Goal: Task Accomplishment & Management: Manage account settings

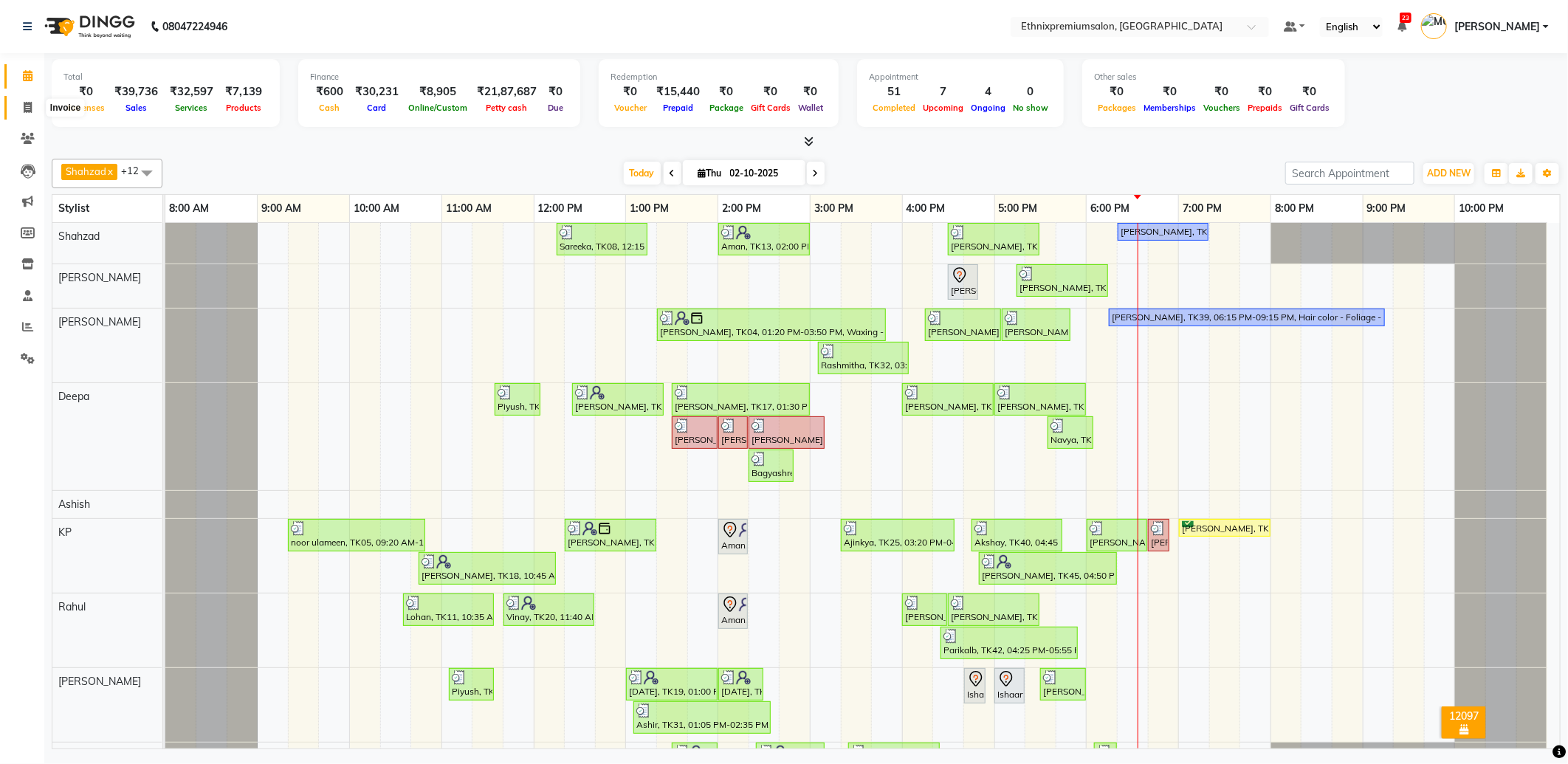
click at [38, 106] on span at bounding box center [28, 108] width 26 height 17
select select "service"
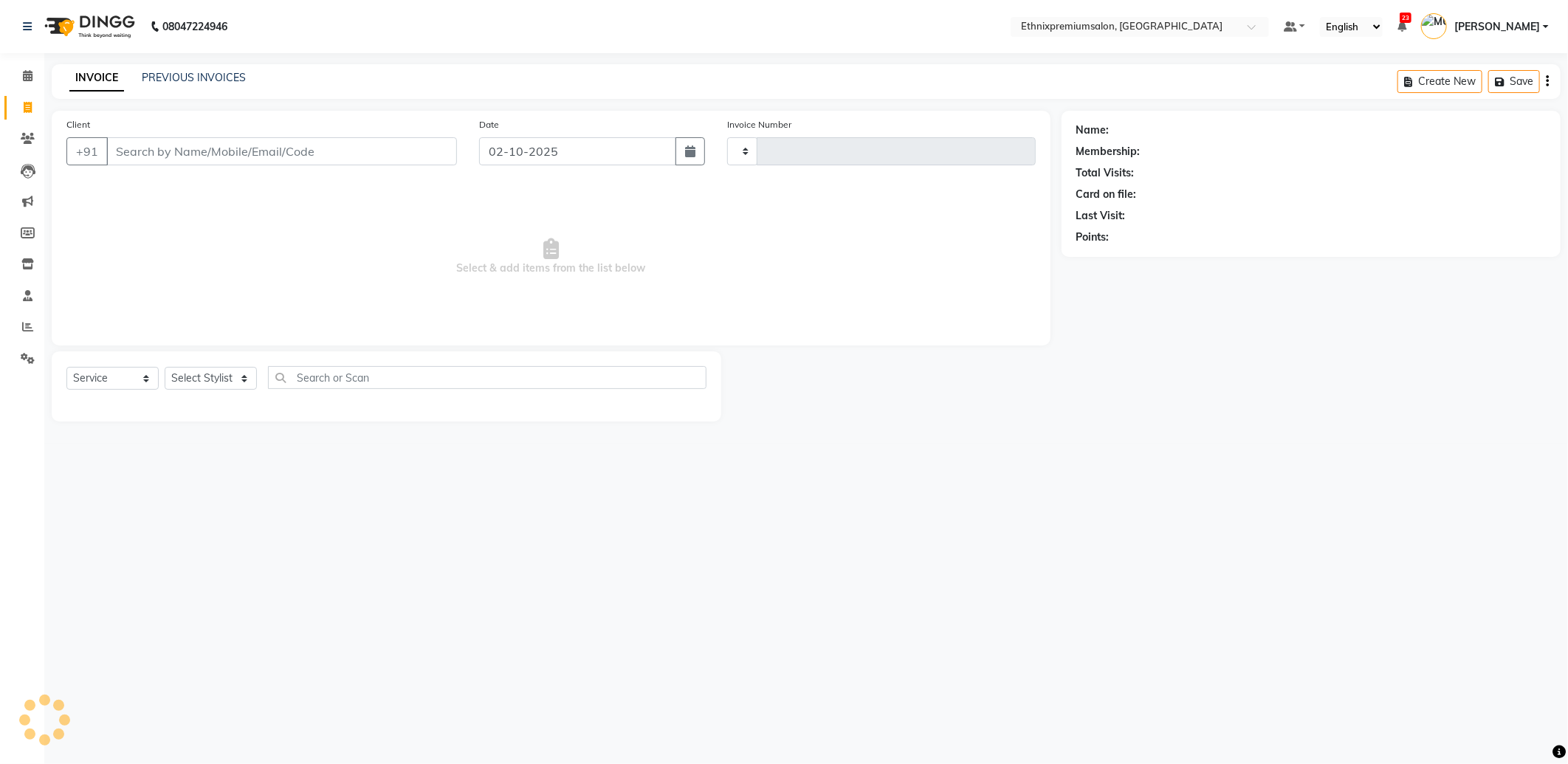
type input "11093"
select select "3625"
click at [39, 86] on link "Calendar" at bounding box center [22, 77] width 35 height 25
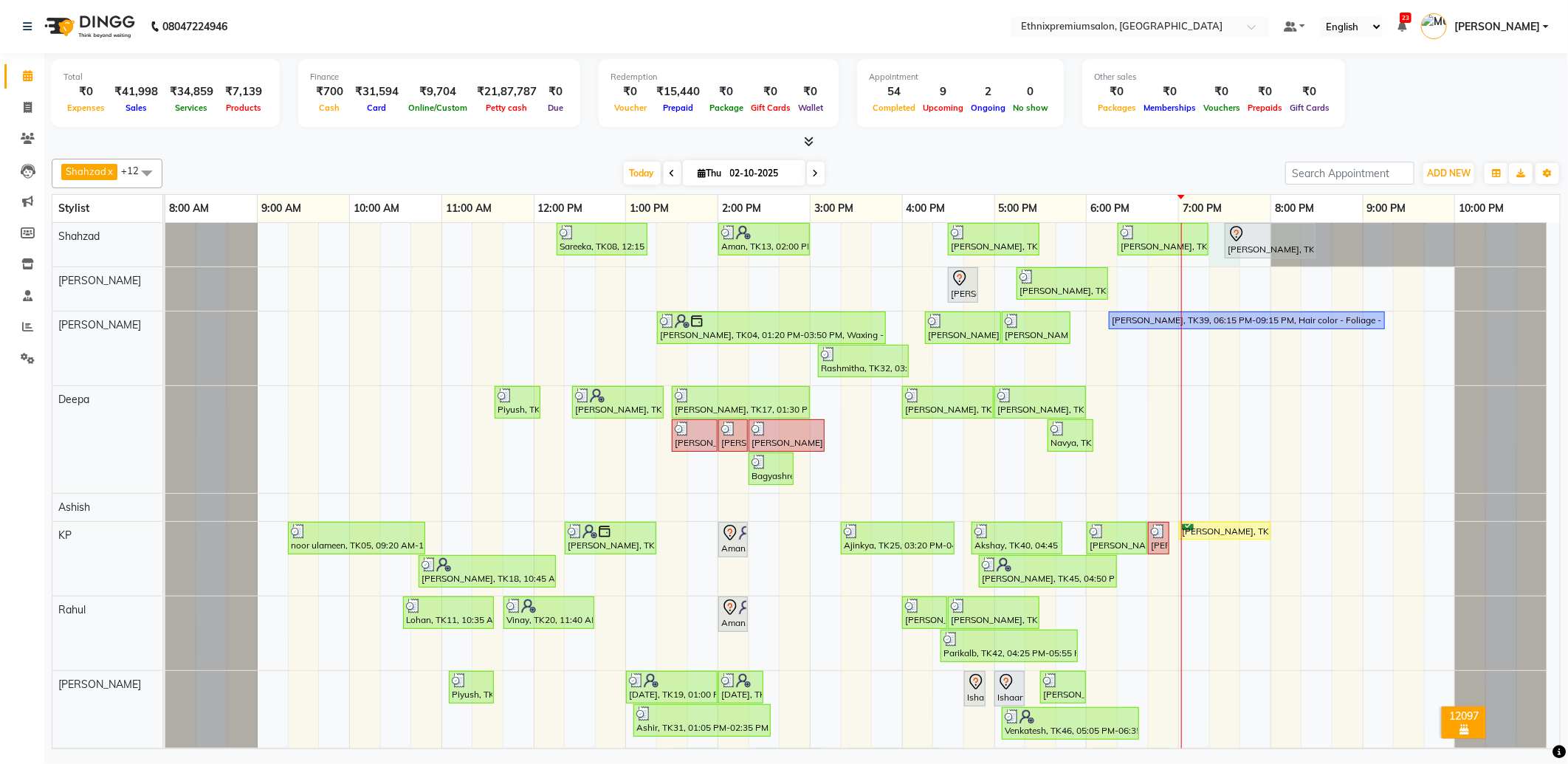
click at [1213, 254] on div "Sareeka, TK08, 12:15 PM-01:15 PM, Haircut - Top Tier Women Hair Cut Aman, TK13,…" at bounding box center [863, 638] width 1394 height 831
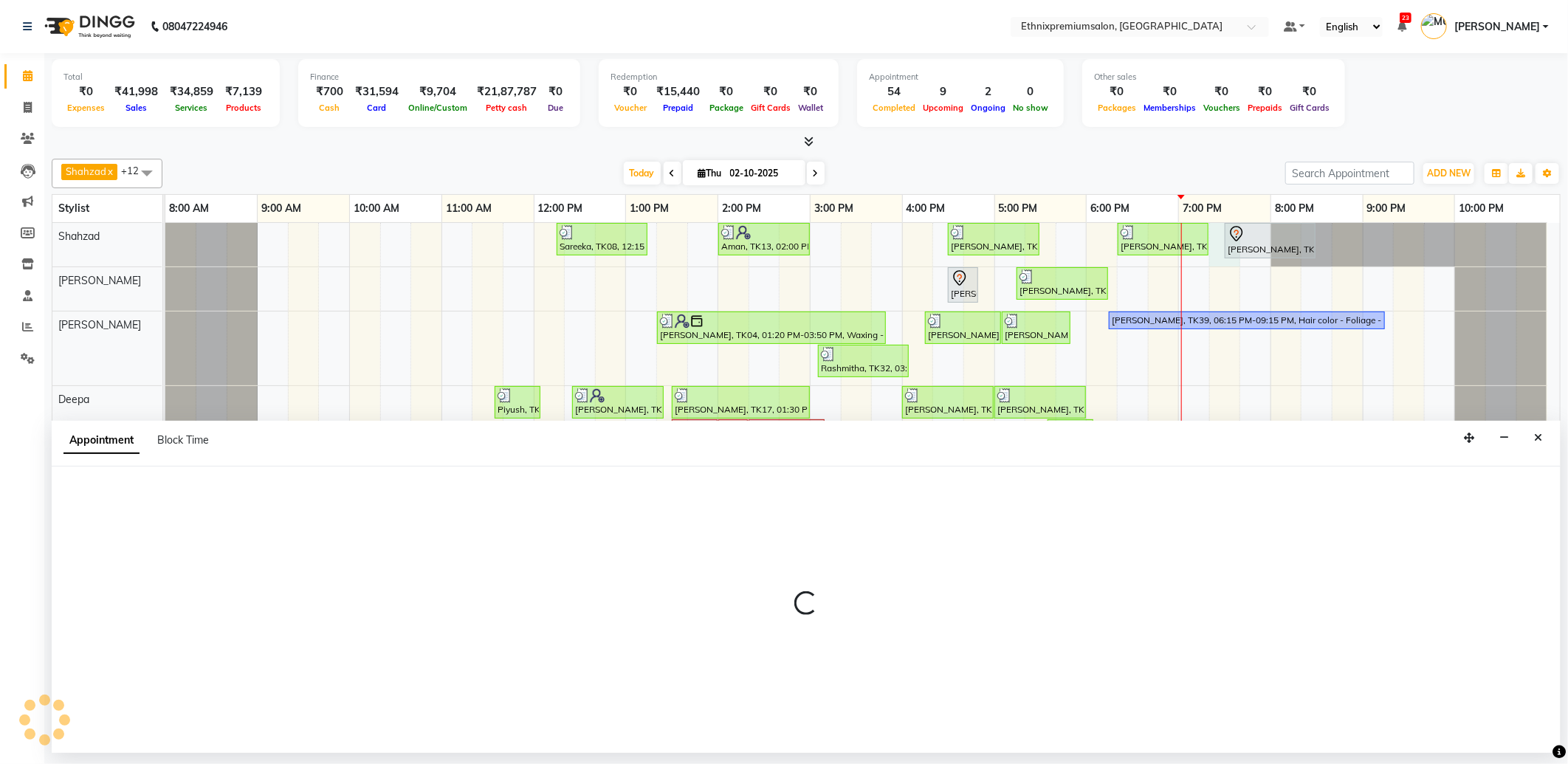
select select "17201"
select select "tentative"
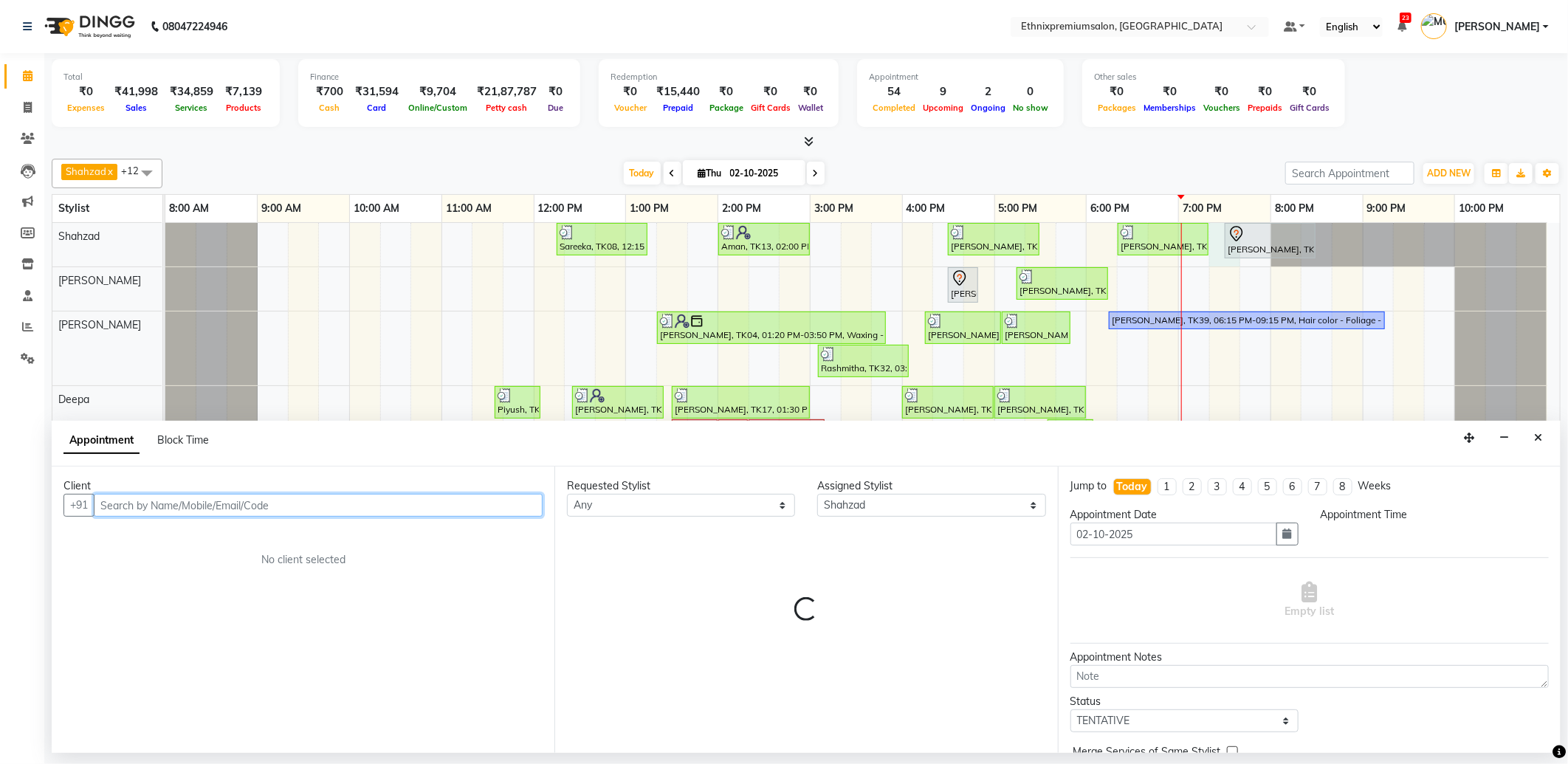
select select "1155"
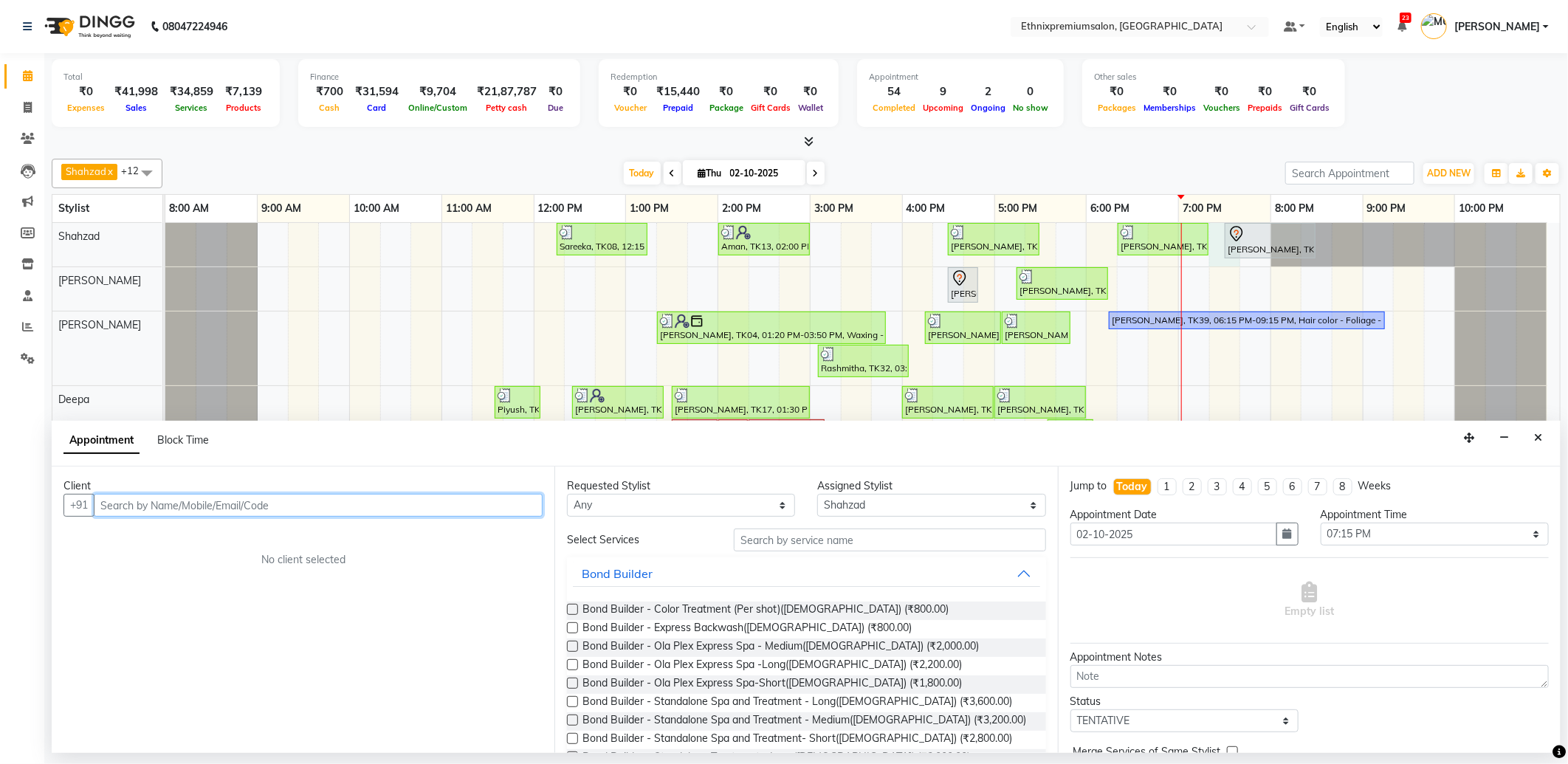
click at [156, 510] on input "text" at bounding box center [318, 506] width 449 height 23
paste input "9597180750"
type input "9597180750"
click at [493, 507] on span "Add Client" at bounding box center [512, 504] width 50 height 13
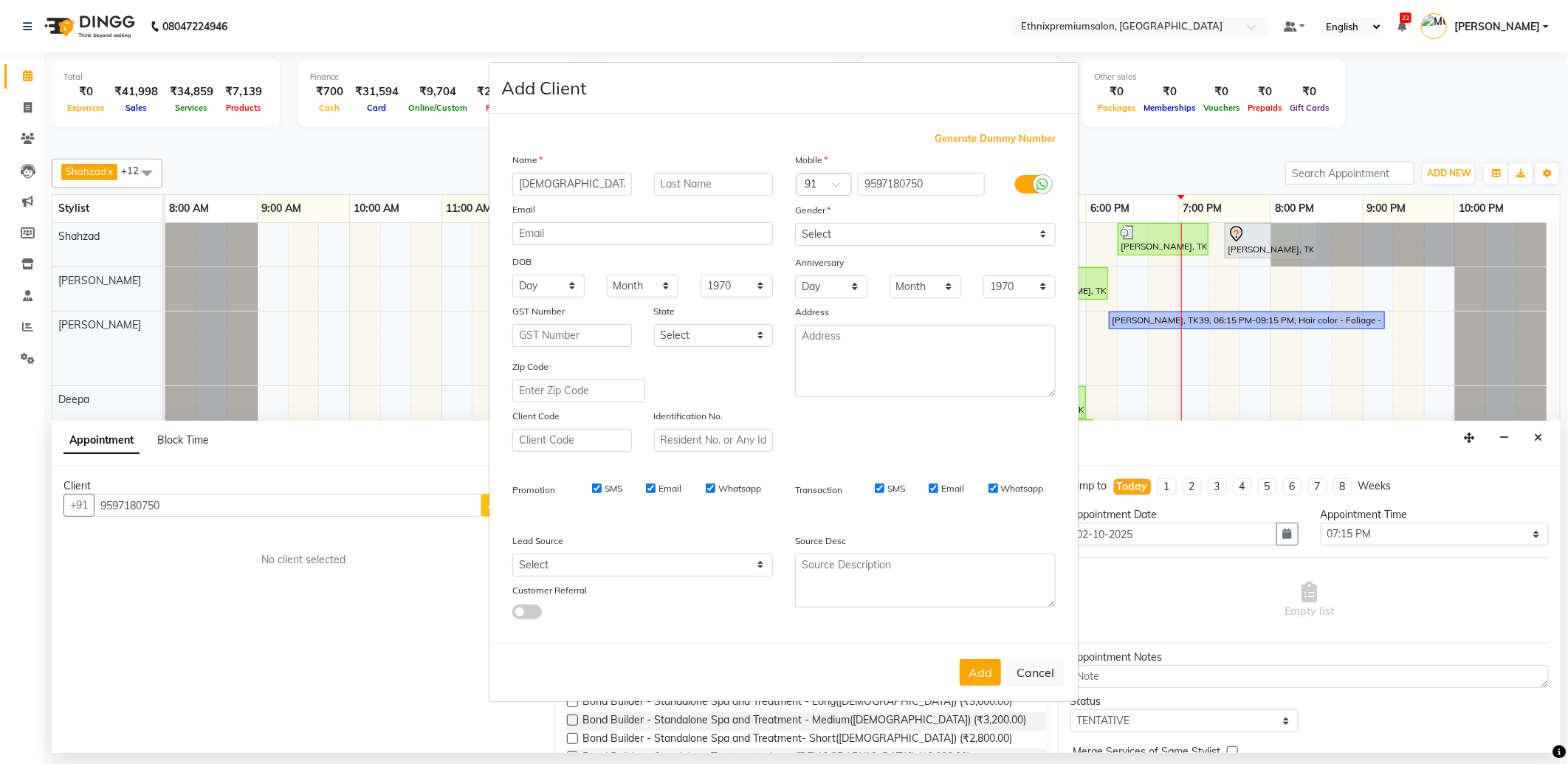
type input "Krishna"
click at [821, 231] on select "Select Male Female Other Prefer Not To Say" at bounding box center [925, 234] width 260 height 23
select select "male"
click at [795, 223] on select "Select Male Female Other Prefer Not To Say" at bounding box center [925, 234] width 260 height 23
drag, startPoint x: 627, startPoint y: 566, endPoint x: 623, endPoint y: 559, distance: 8.1
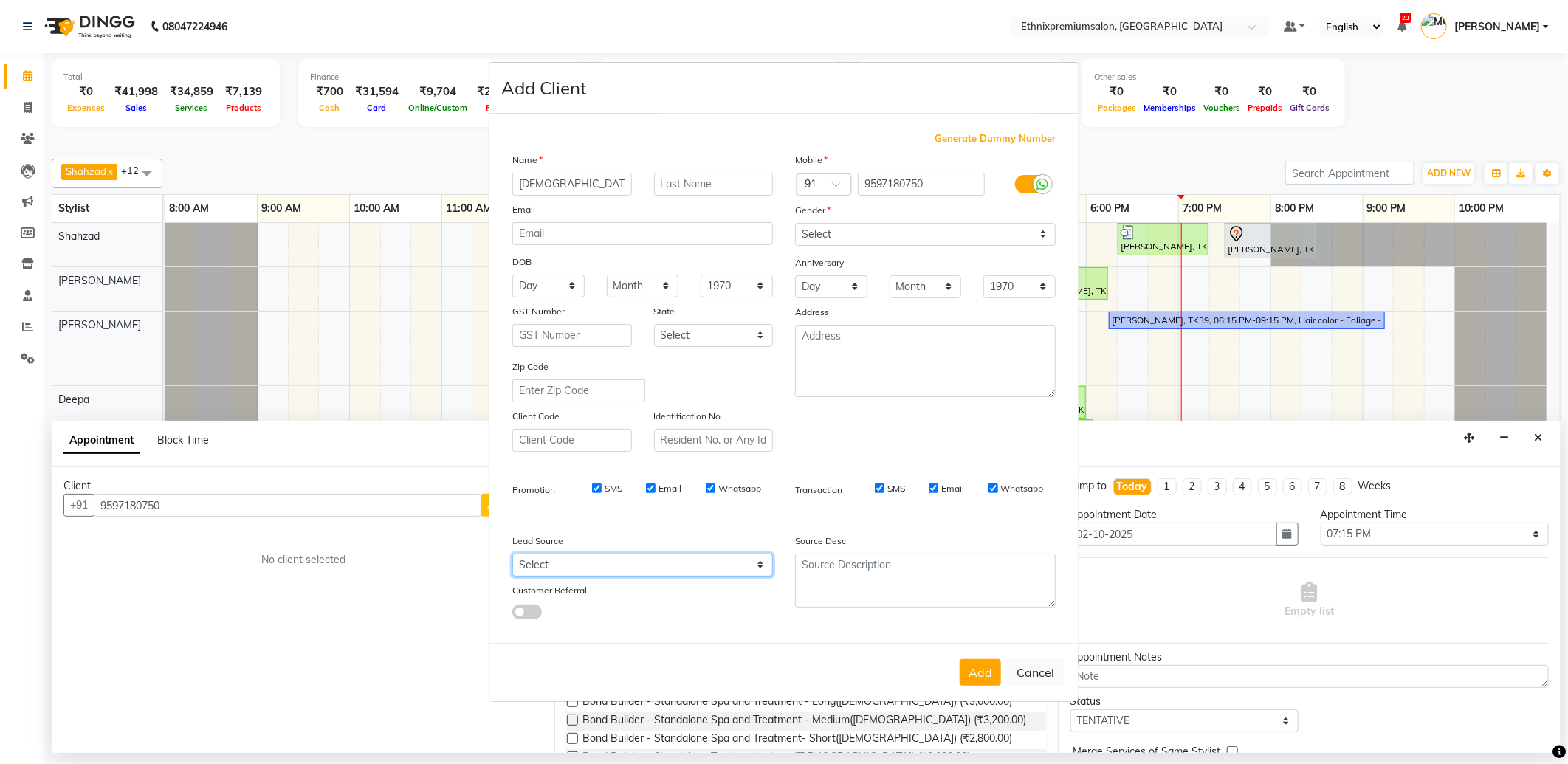
click at [627, 566] on select "Select Walk-in Referral Internet Friend Word of Mouth Advertisement Facebook Ju…" at bounding box center [643, 566] width 260 height 23
select select "26587"
click at [512, 554] on select "Select Walk-in Referral Internet Friend Word of Mouth Advertisement Facebook Ju…" at bounding box center [643, 566] width 260 height 23
click at [971, 672] on button "Add" at bounding box center [980, 672] width 41 height 27
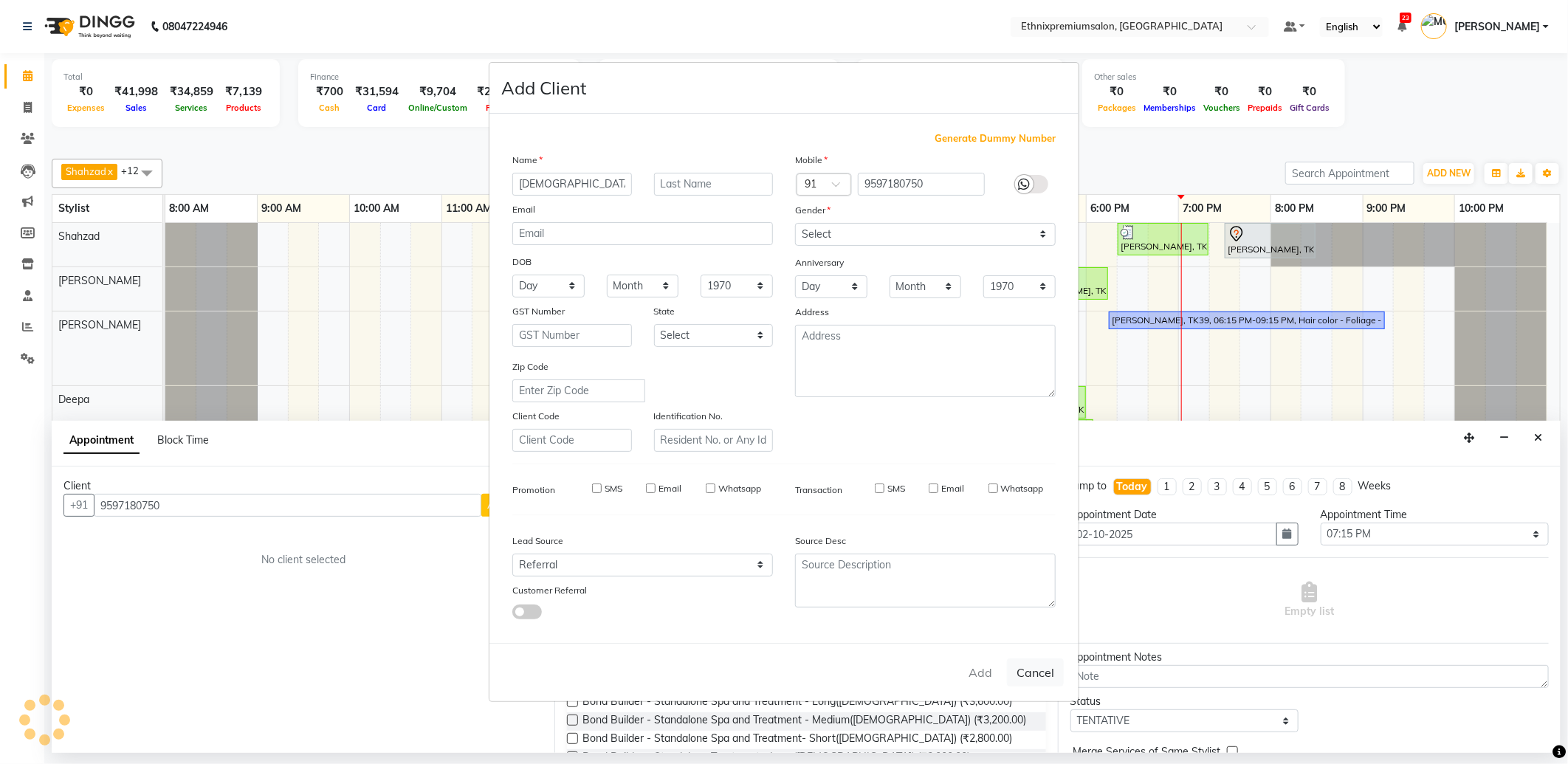
select select
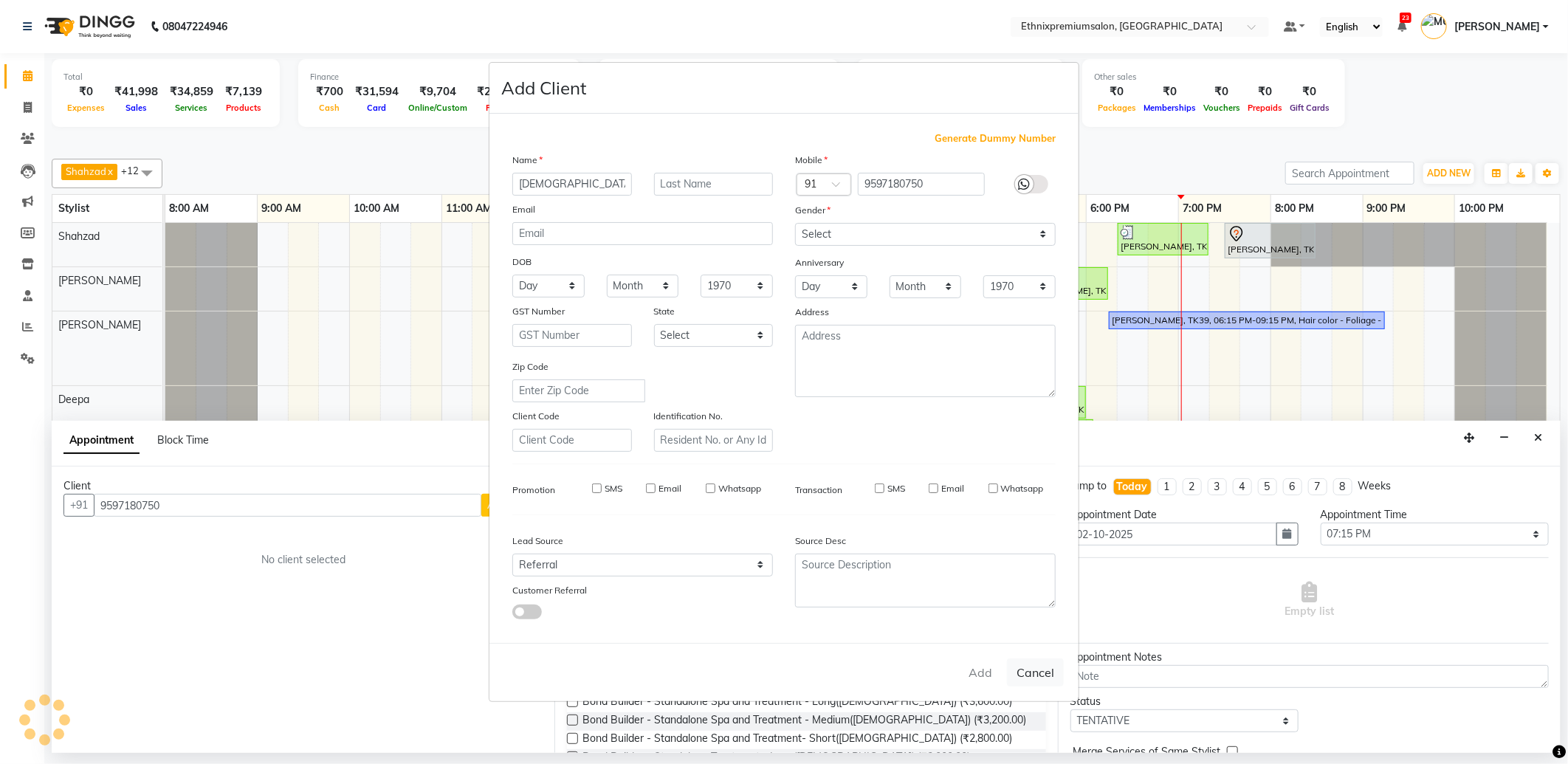
select select
checkbox input "false"
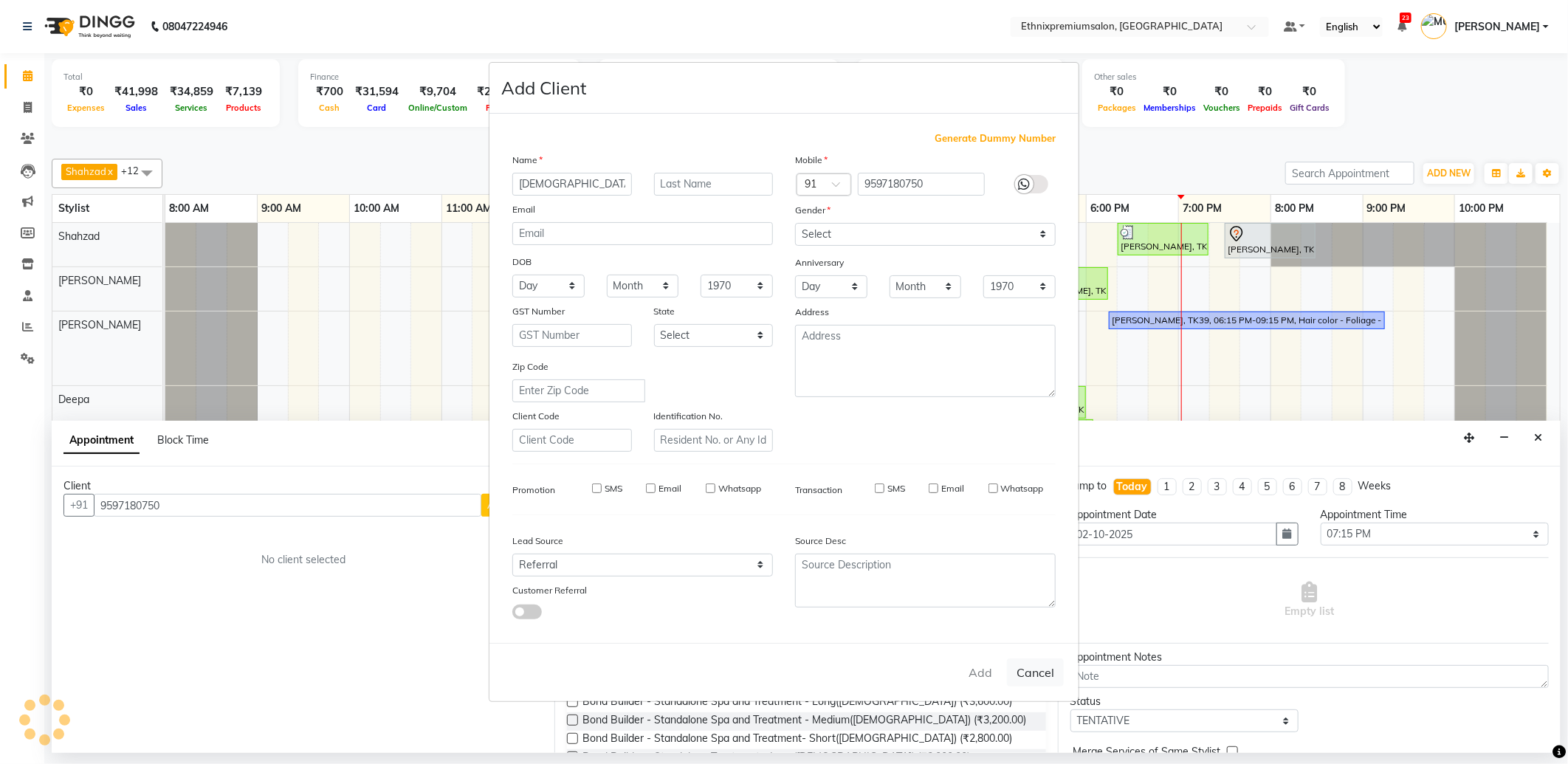
checkbox input "false"
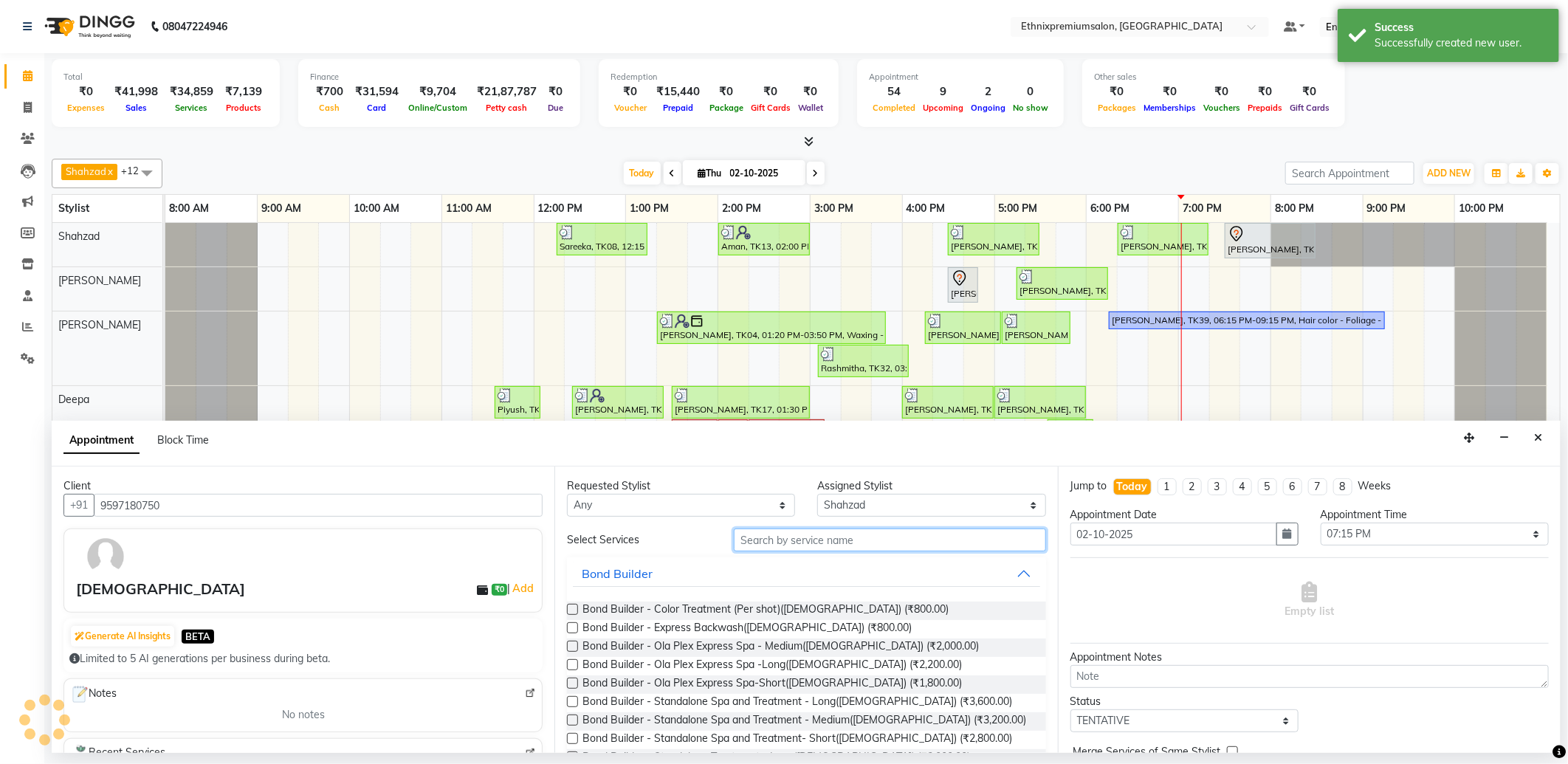
click at [784, 545] on input "text" at bounding box center [889, 540] width 312 height 23
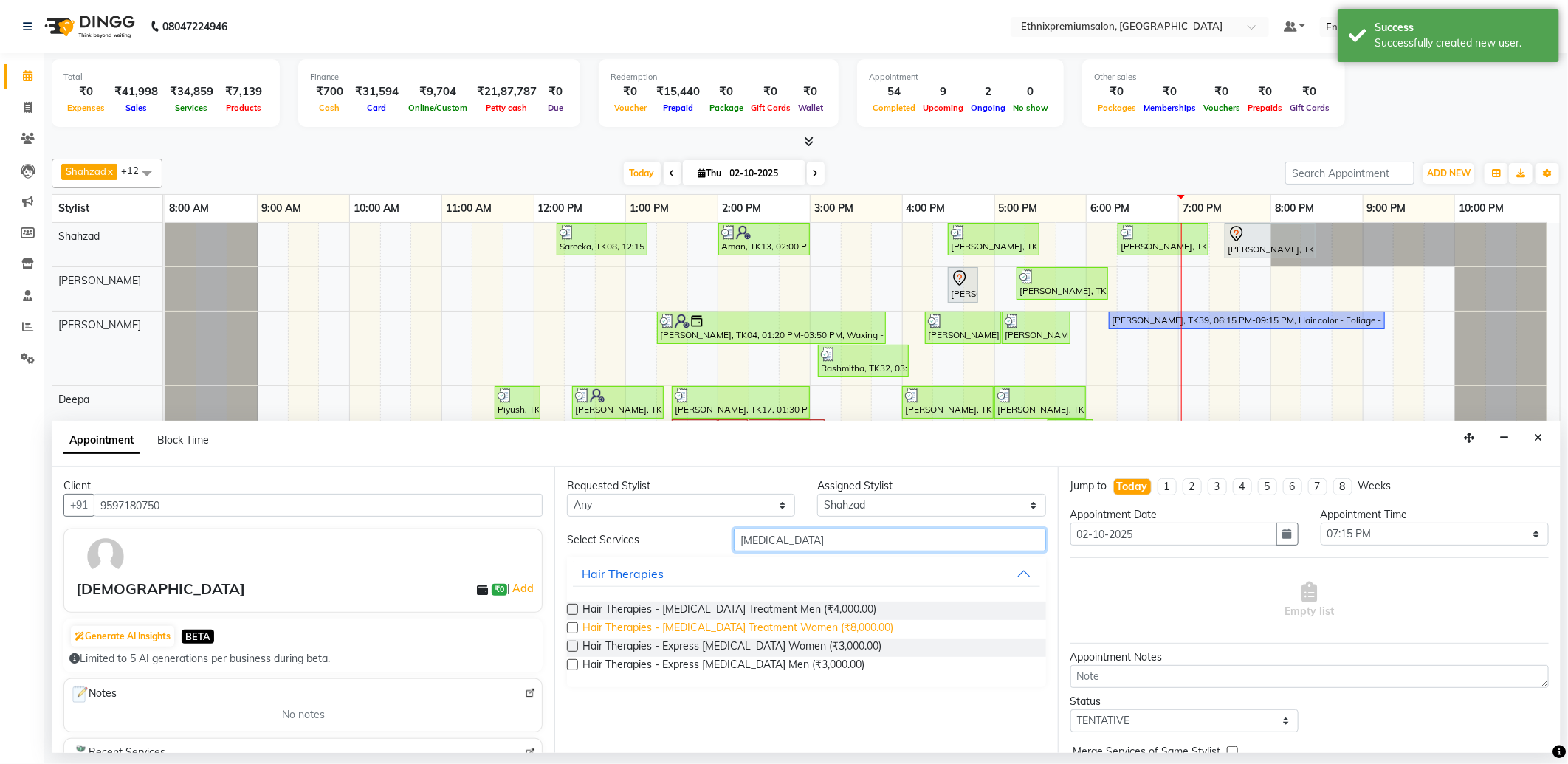
type input "botox"
click at [825, 625] on span "Hair Therapies - Botox Treatment Women (₹8,000.00)" at bounding box center [738, 629] width 311 height 18
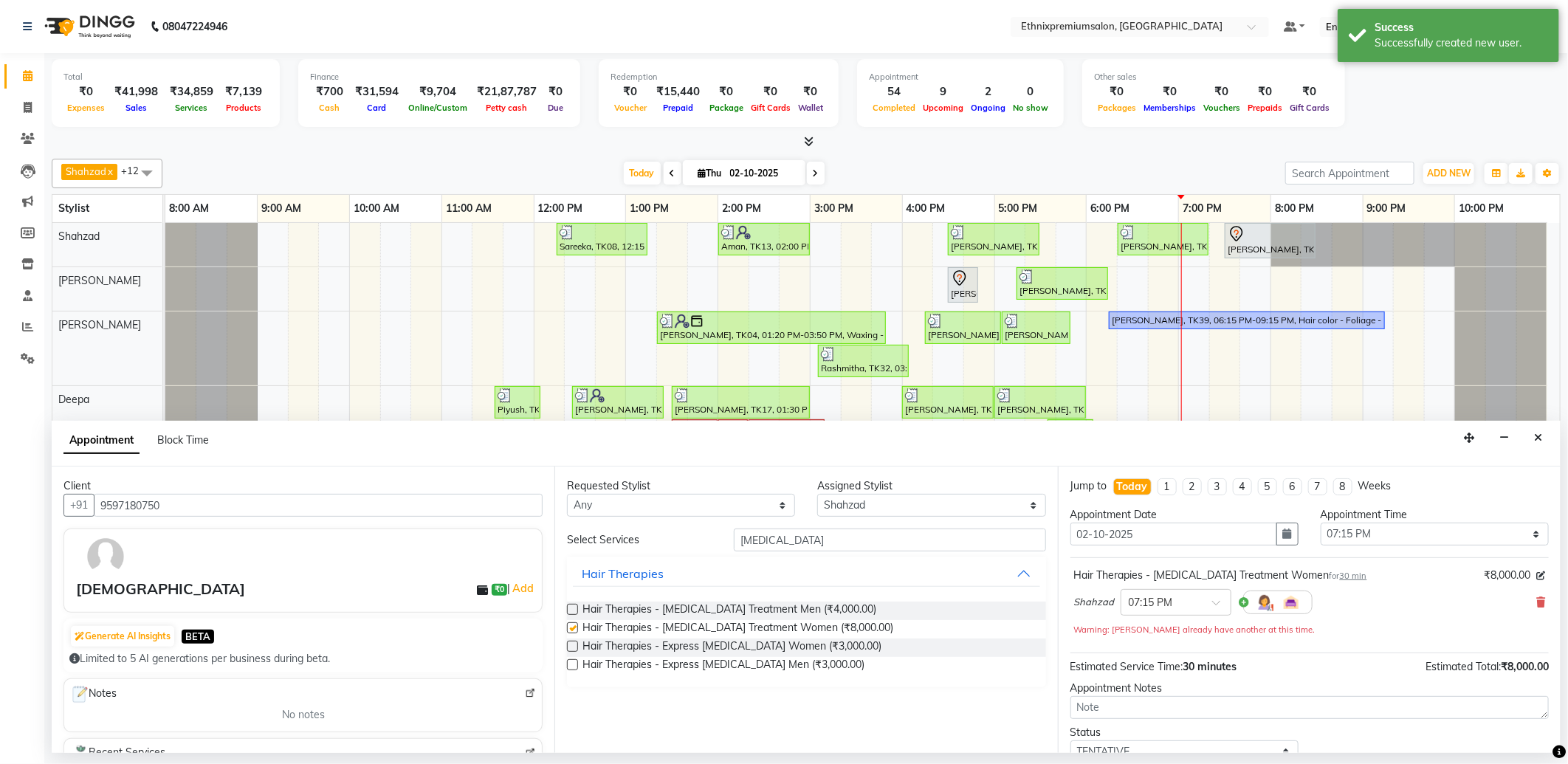
checkbox input "false"
click at [1190, 604] on input "text" at bounding box center [1160, 602] width 65 height 15
click at [1157, 661] on div "07:20 PM" at bounding box center [1176, 654] width 110 height 28
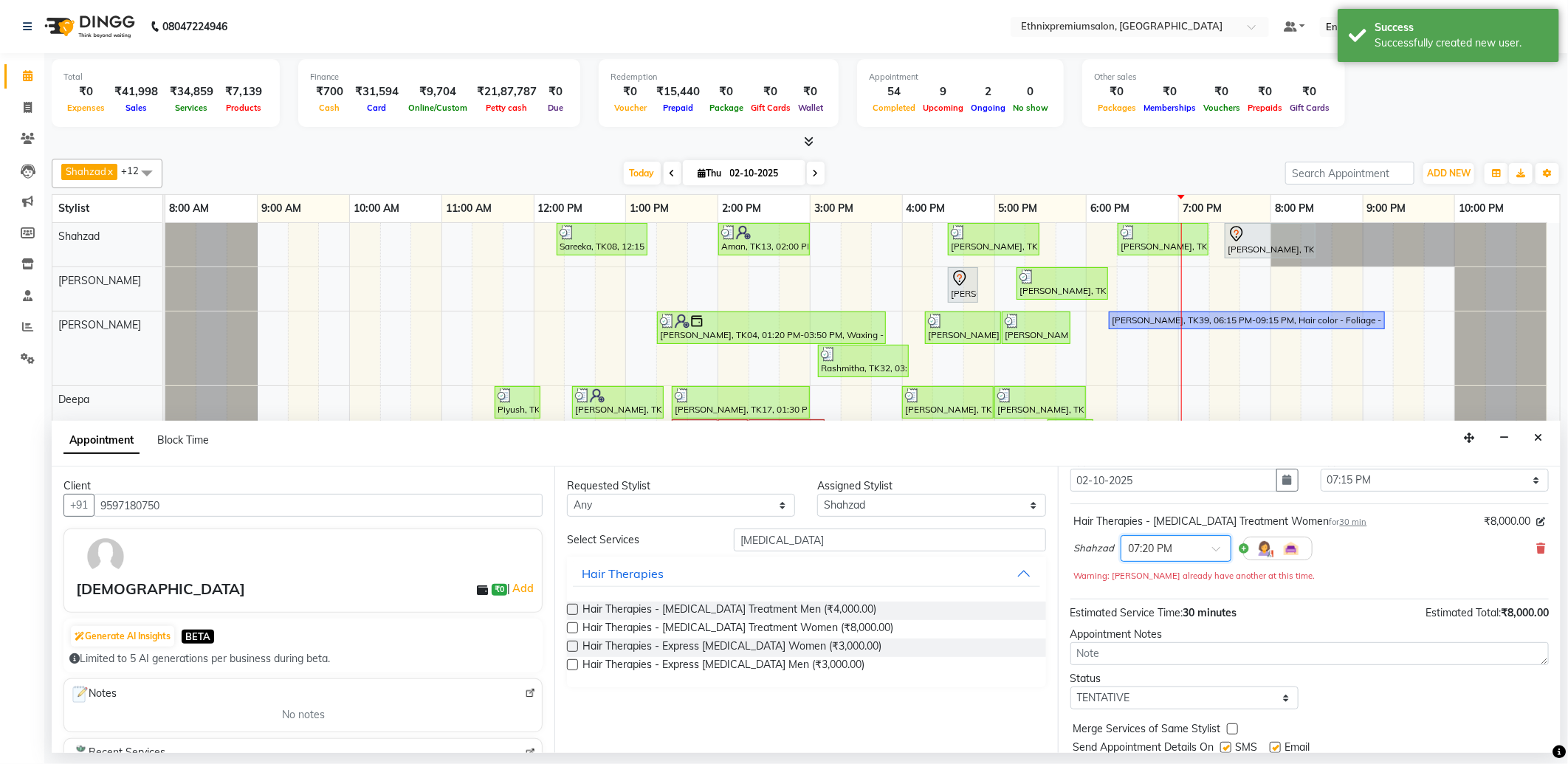
scroll to position [103, 0]
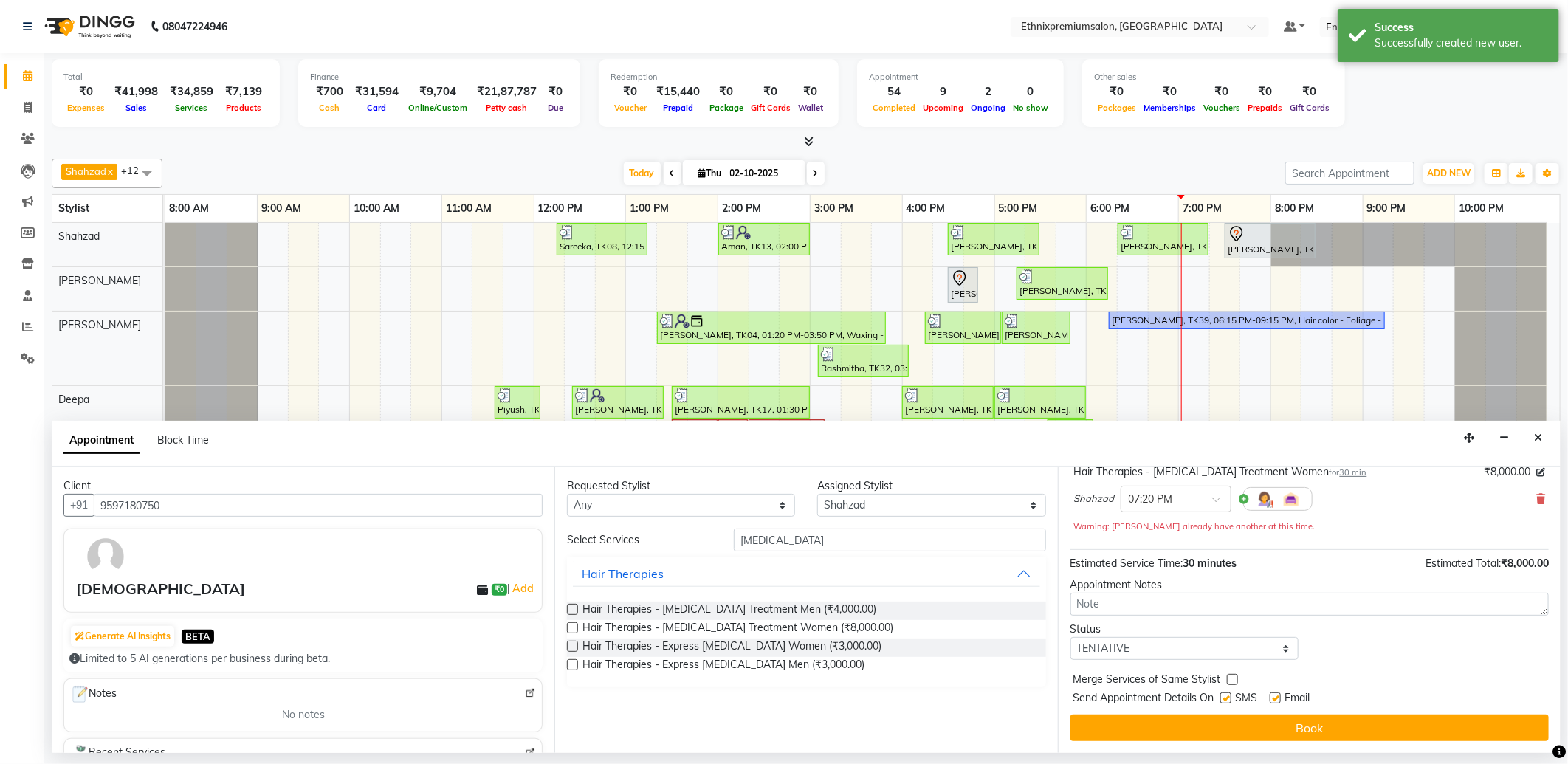
click at [1282, 698] on div "Email" at bounding box center [1295, 700] width 52 height 18
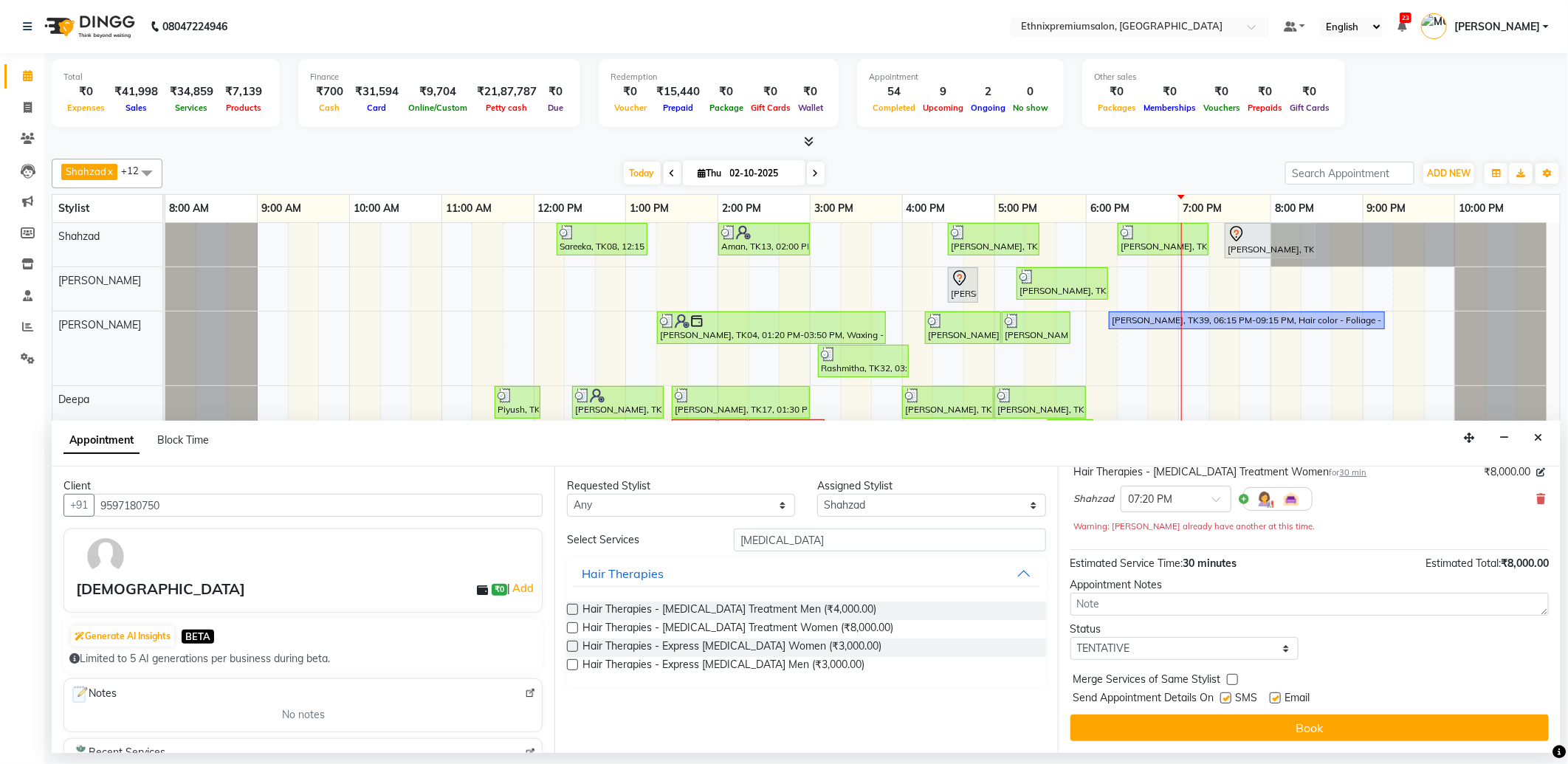
click at [1275, 700] on label at bounding box center [1275, 698] width 11 height 11
click at [1275, 700] on input "checkbox" at bounding box center [1274, 700] width 10 height 10
checkbox input "false"
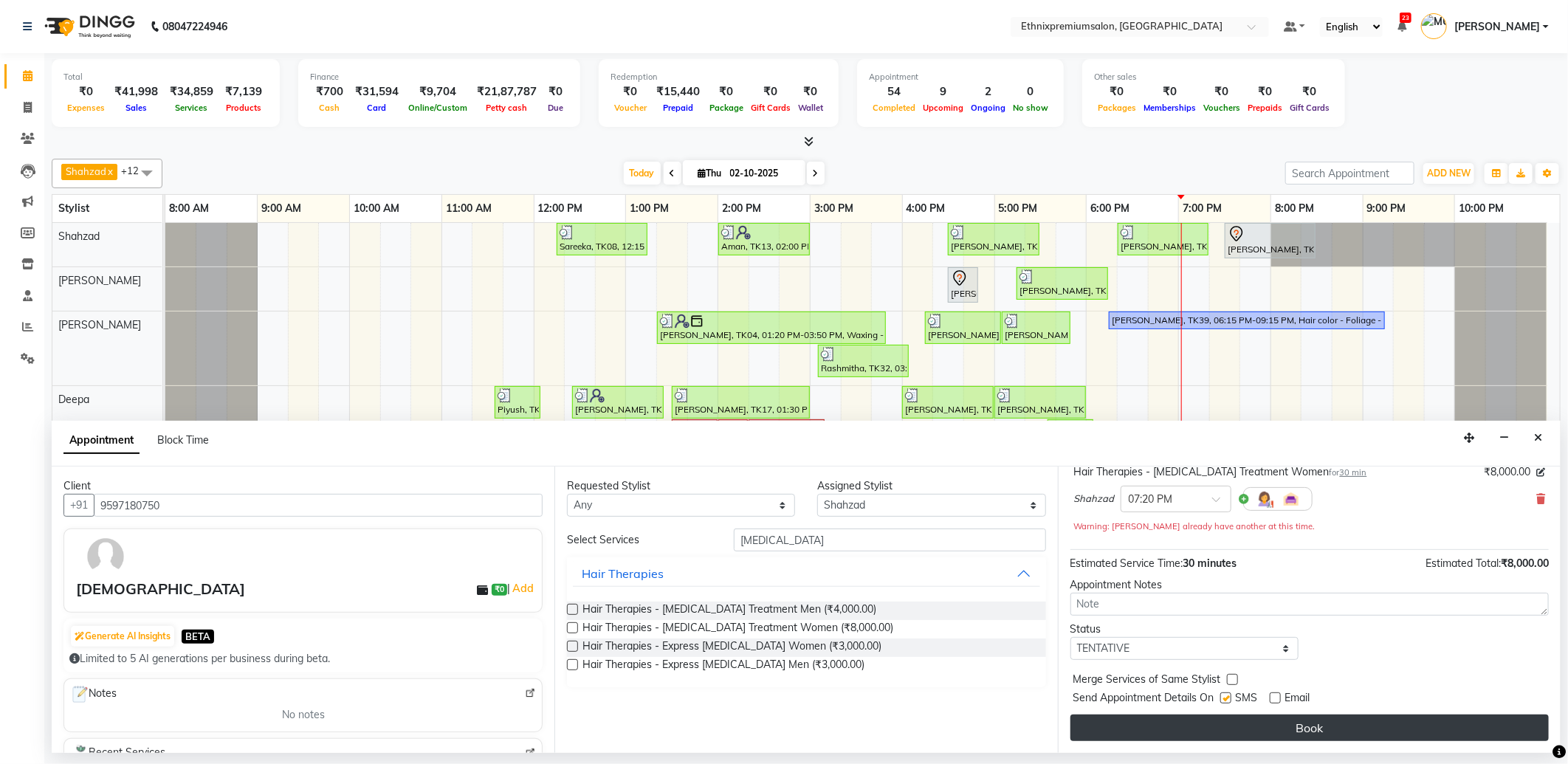
click at [1274, 722] on button "Book" at bounding box center [1309, 728] width 478 height 27
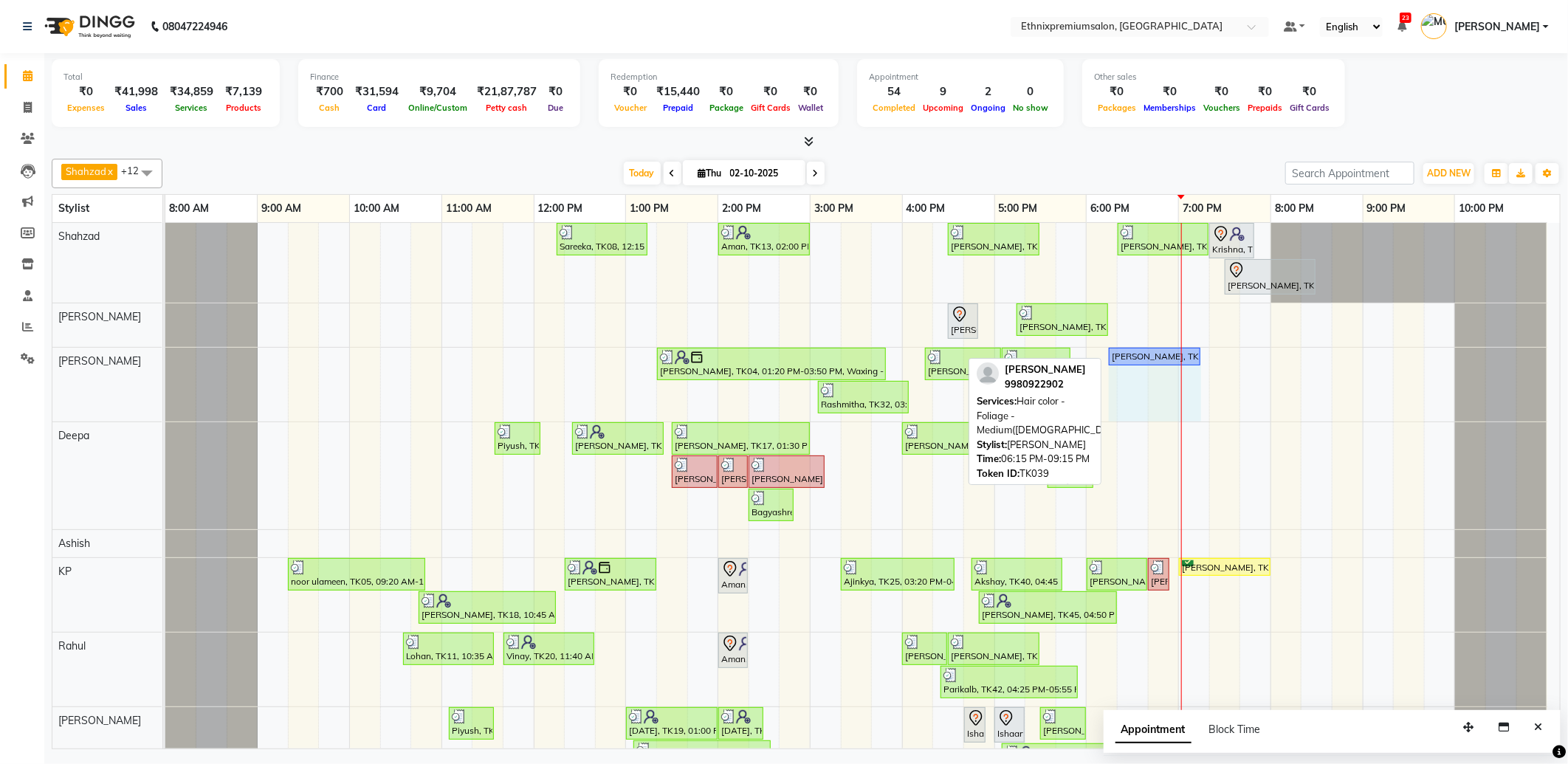
drag, startPoint x: 1382, startPoint y: 356, endPoint x: 1181, endPoint y: 355, distance: 201.0
click at [1181, 355] on div "Sareeka, TK08, 12:15 PM-01:15 PM, Haircut - Top Tier Women Hair Cut Aman, TK13,…" at bounding box center [863, 657] width 1394 height 867
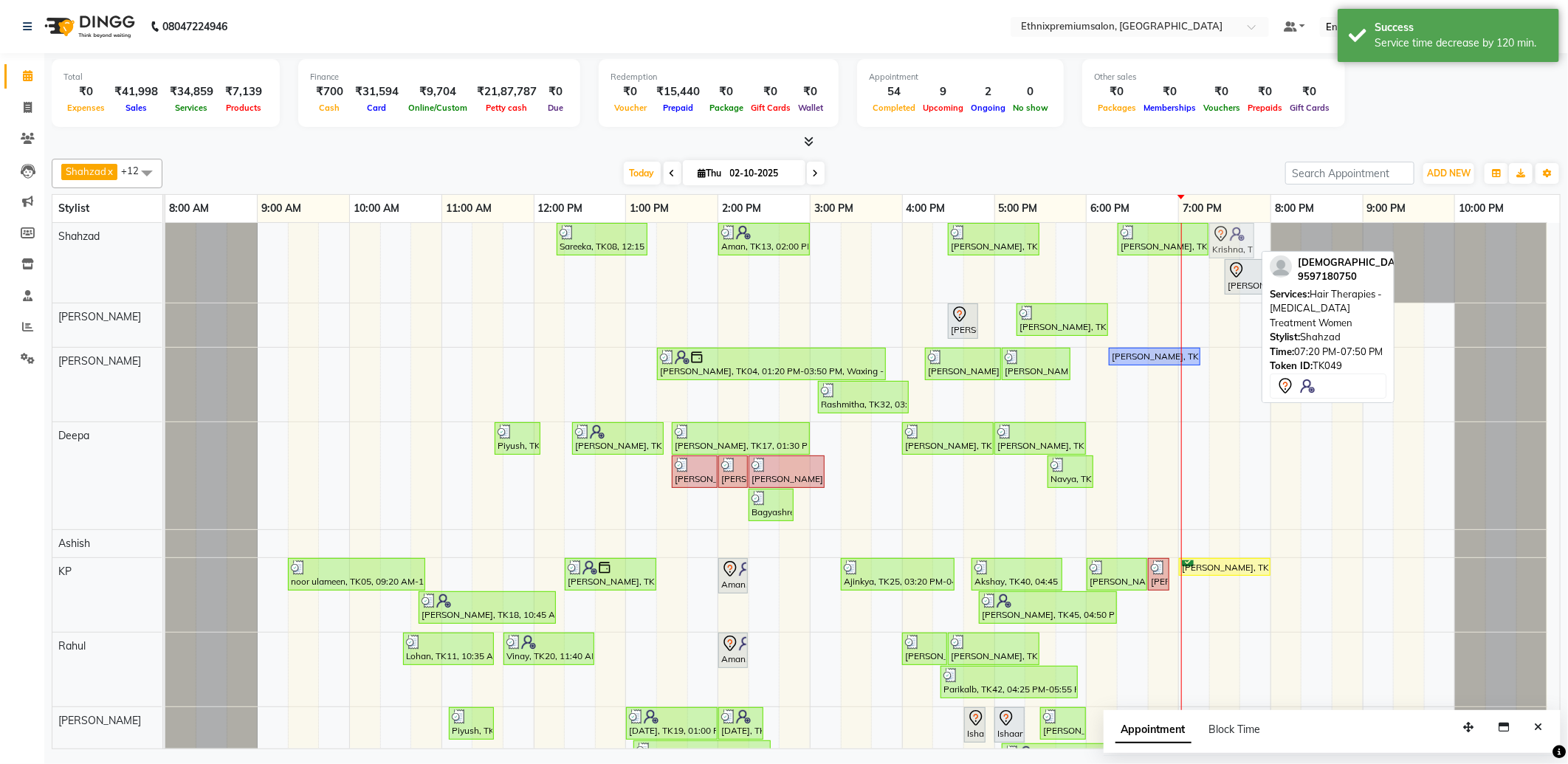
drag, startPoint x: 1223, startPoint y: 245, endPoint x: 1220, endPoint y: 301, distance: 56.1
click at [1220, 301] on div "Sareeka, TK08, 12:15 PM-01:15 PM, Haircut - Top Tier Women Hair Cut Aman, TK13,…" at bounding box center [863, 657] width 1394 height 867
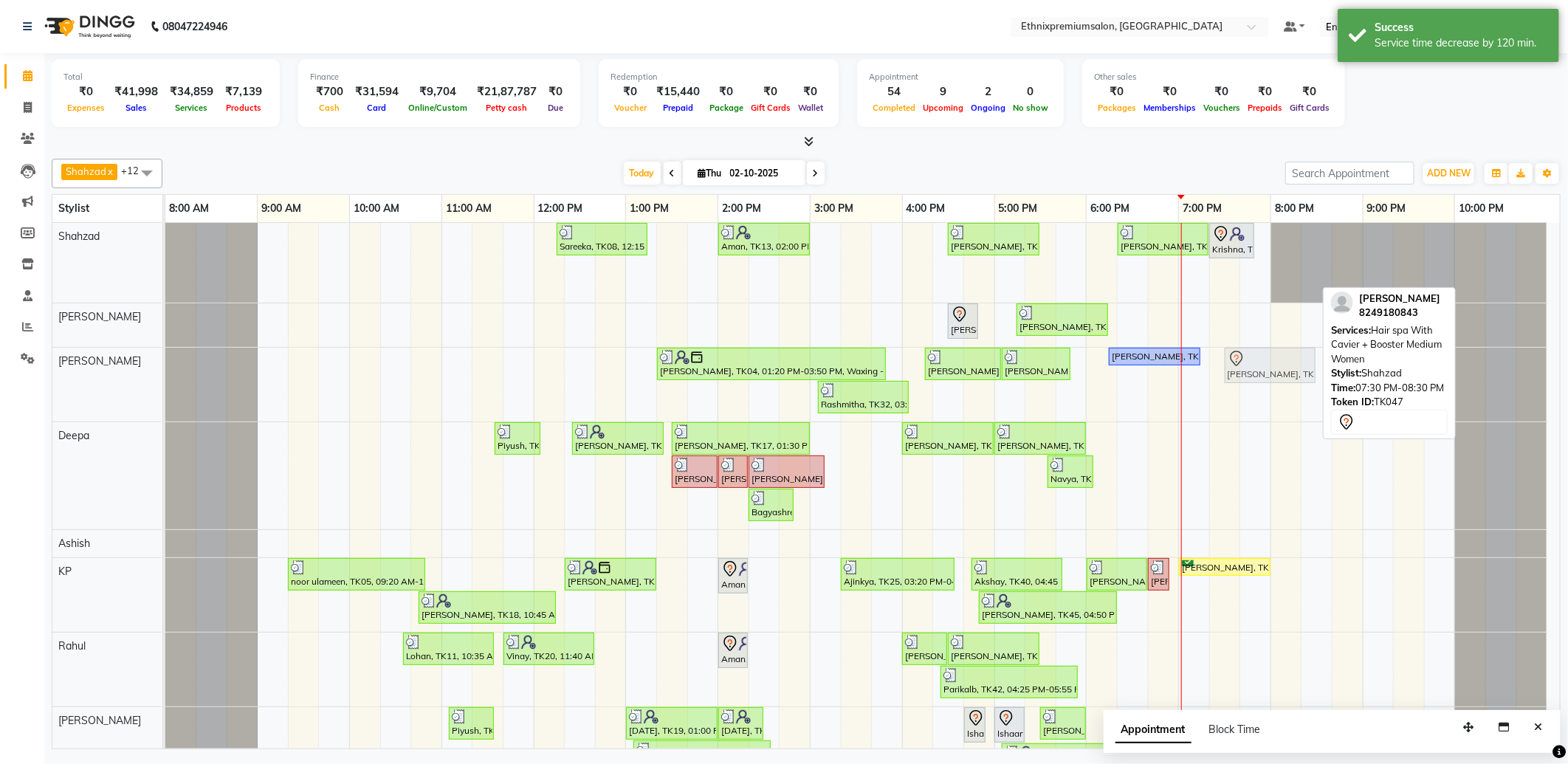
drag, startPoint x: 1243, startPoint y: 280, endPoint x: 1238, endPoint y: 352, distance: 72.2
click at [1238, 356] on tbody "Sareeka, TK08, 12:15 PM-01:15 PM, Haircut - Top Tier Women Hair Cut Aman, TK13,…" at bounding box center [856, 657] width 1382 height 867
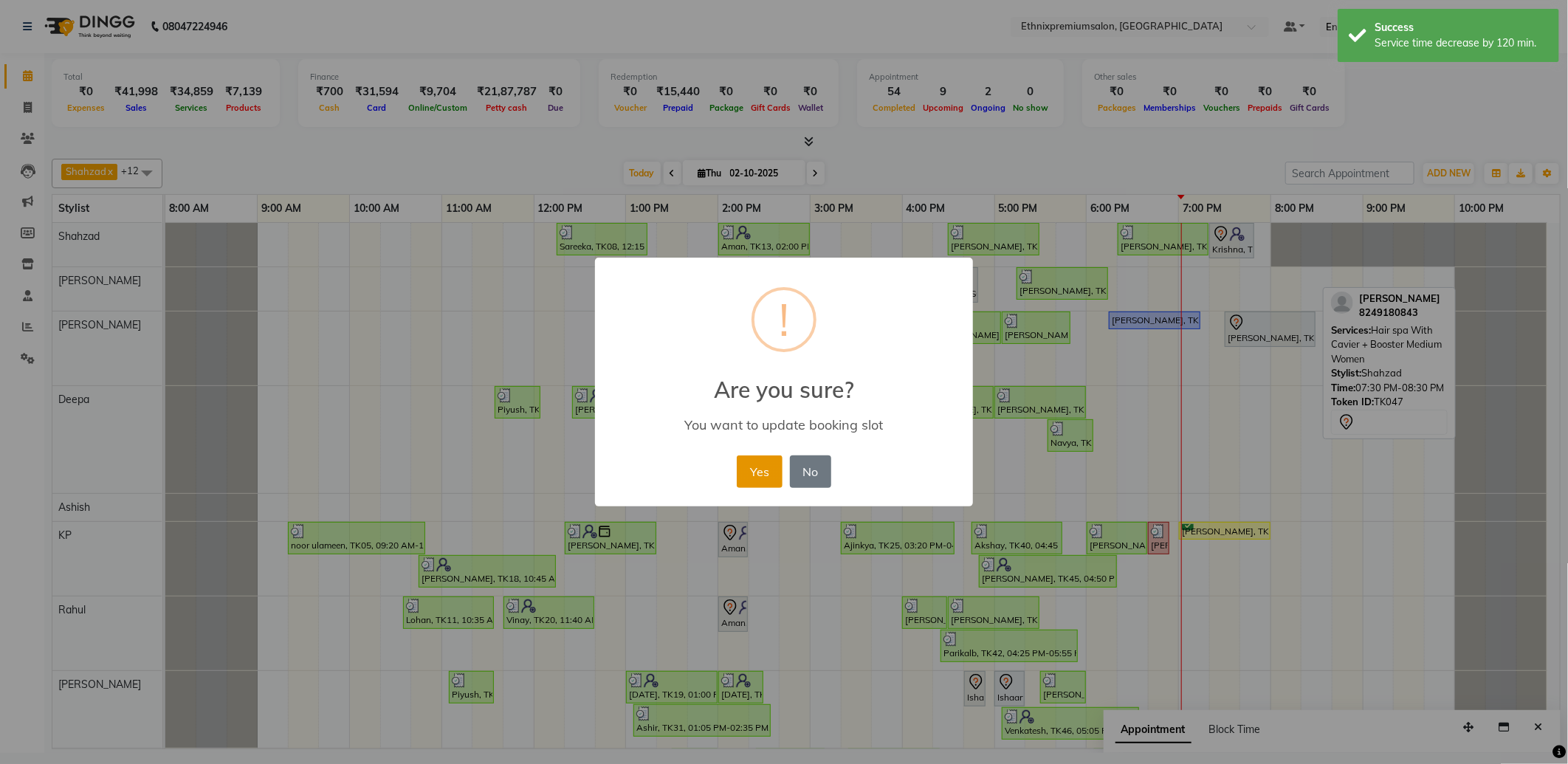
click at [776, 470] on button "Yes" at bounding box center [759, 472] width 45 height 32
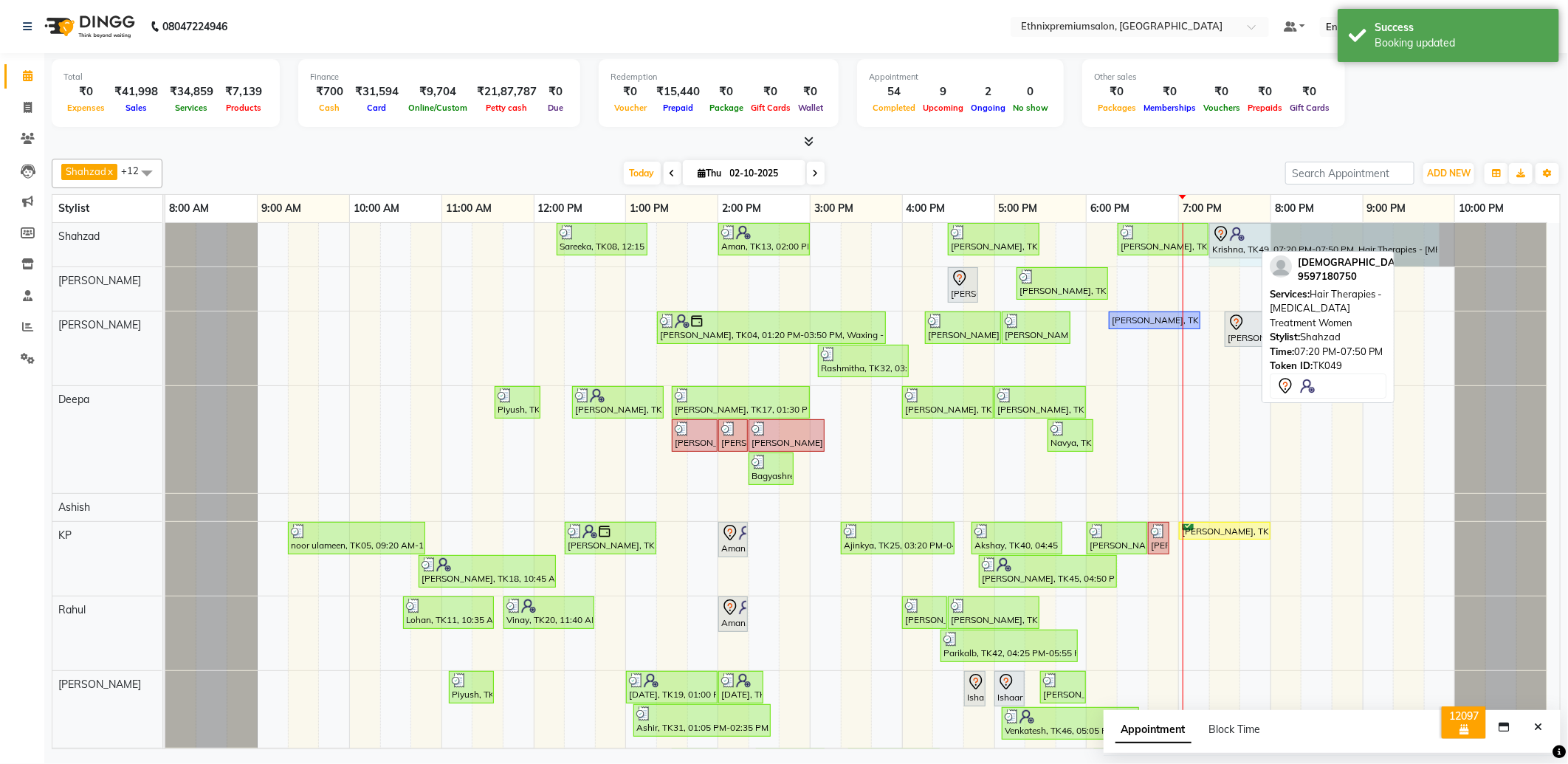
drag, startPoint x: 1251, startPoint y: 240, endPoint x: 1449, endPoint y: 232, distance: 198.2
click at [1449, 232] on div "Sareeka, TK08, 12:15 PM-01:15 PM, Haircut - Top Tier Women Hair Cut Aman, TK13,…" at bounding box center [856, 244] width 1382 height 44
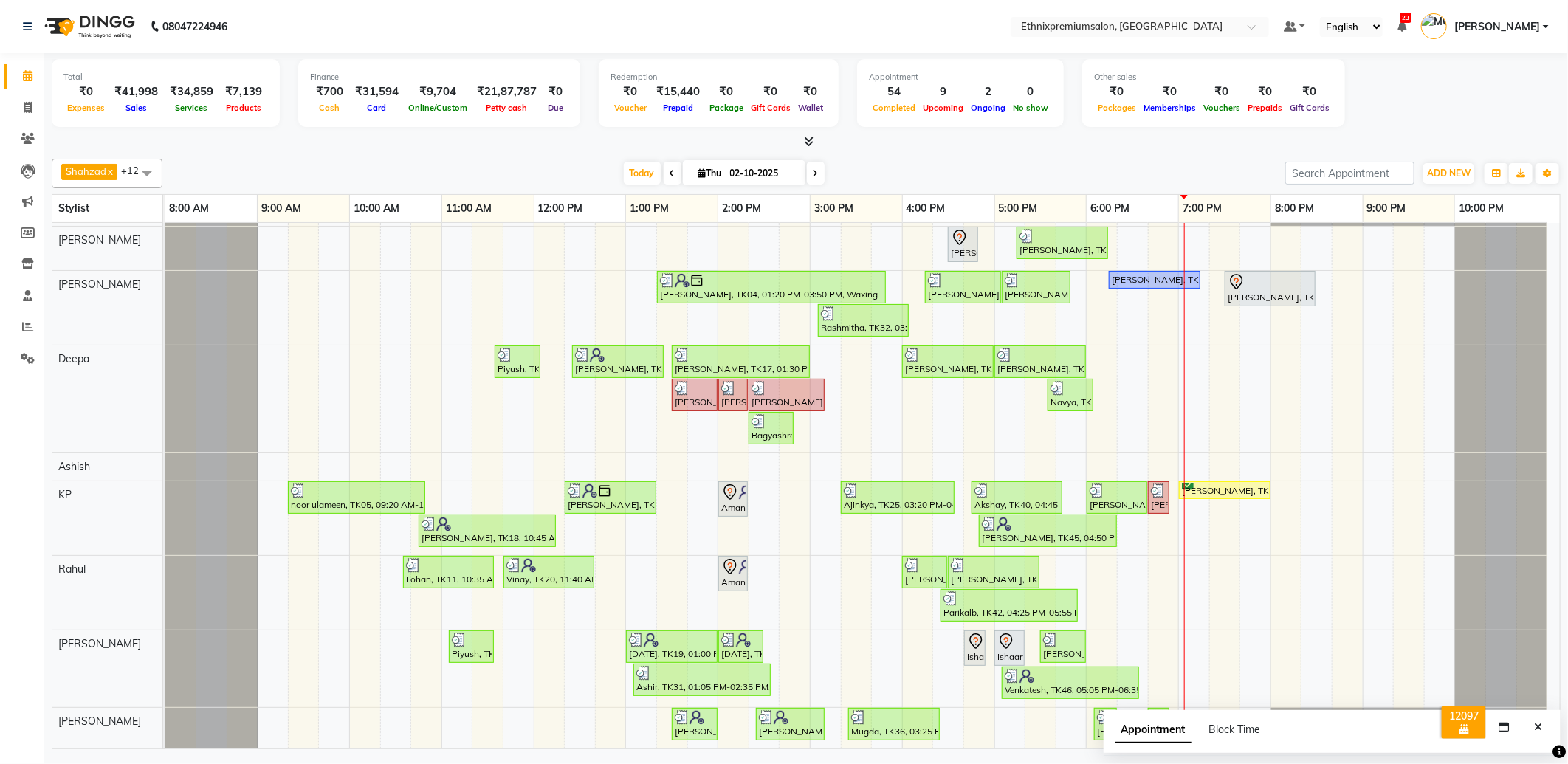
scroll to position [0, 0]
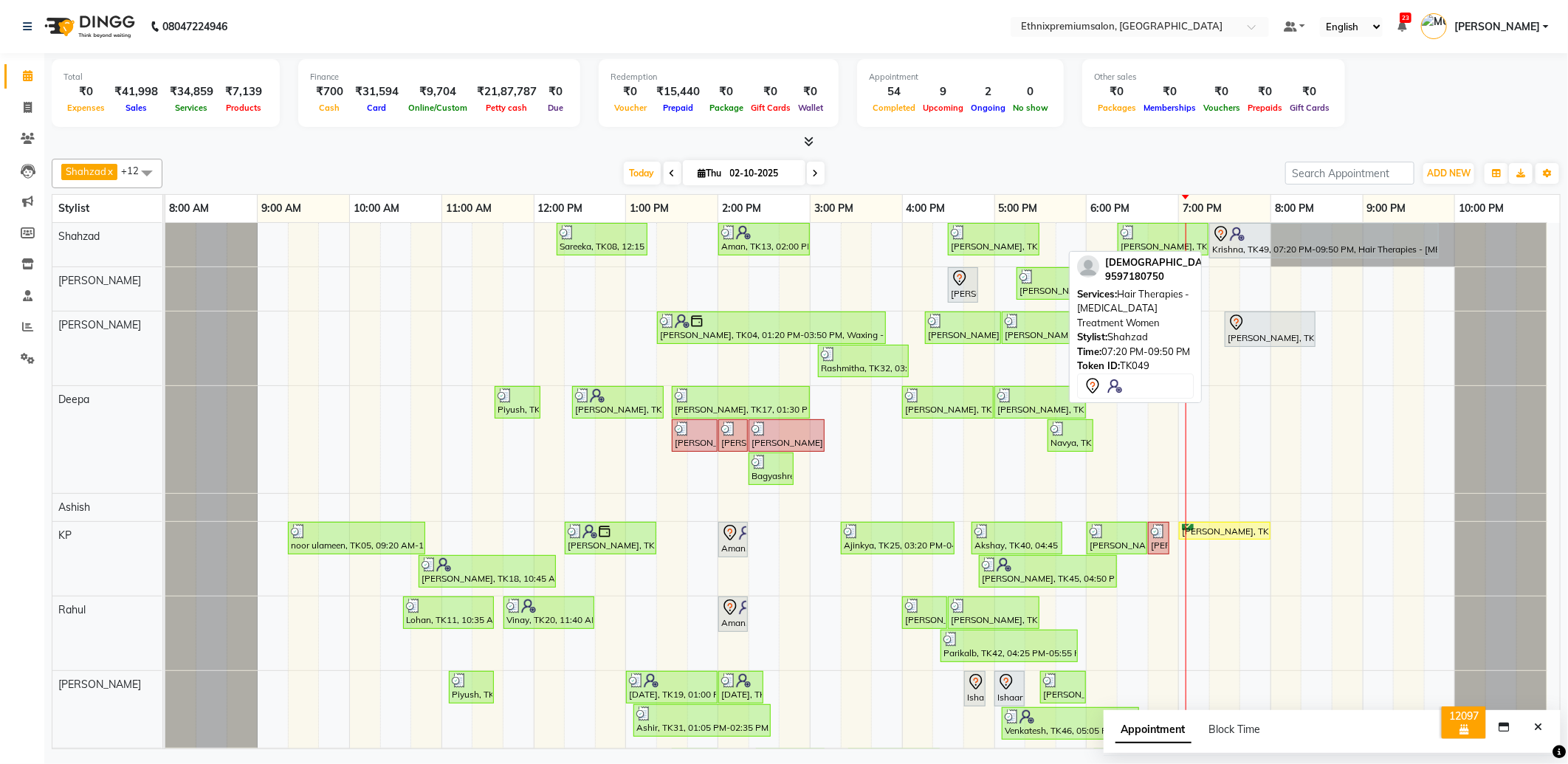
click at [1246, 234] on div at bounding box center [1324, 234] width 224 height 18
click at [1235, 253] on div "Krishna, TK49, 07:20 PM-09:50 PM, Hair Therapies - Botox Treatment Women" at bounding box center [1324, 241] width 227 height 31
select select "7"
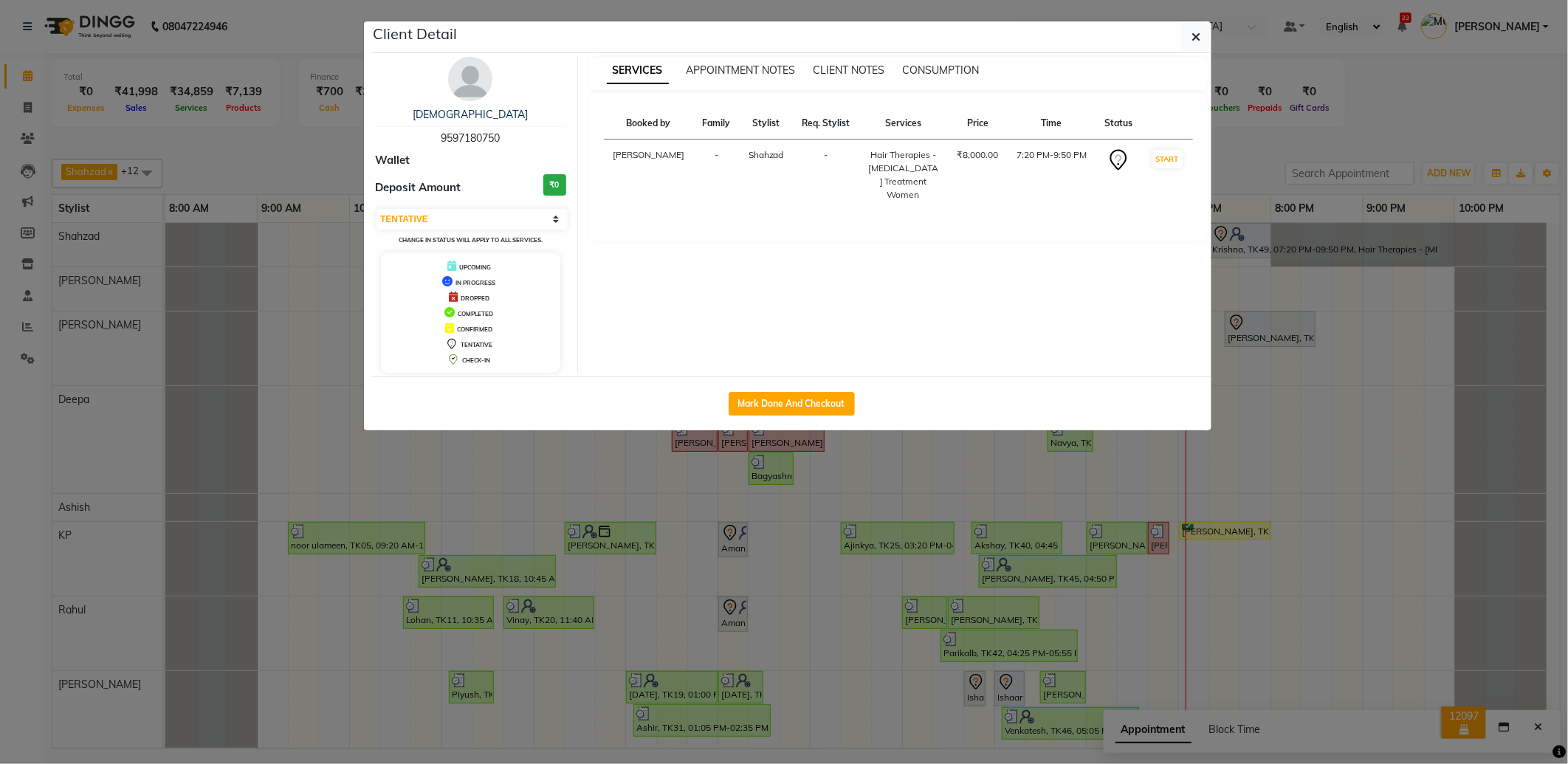
drag, startPoint x: 508, startPoint y: 136, endPoint x: 432, endPoint y: 114, distance: 79.1
click at [432, 114] on div "Krishna 9597180750" at bounding box center [471, 126] width 191 height 39
copy div "Krishna 9597180750"
click at [1199, 34] on icon "button" at bounding box center [1196, 36] width 9 height 11
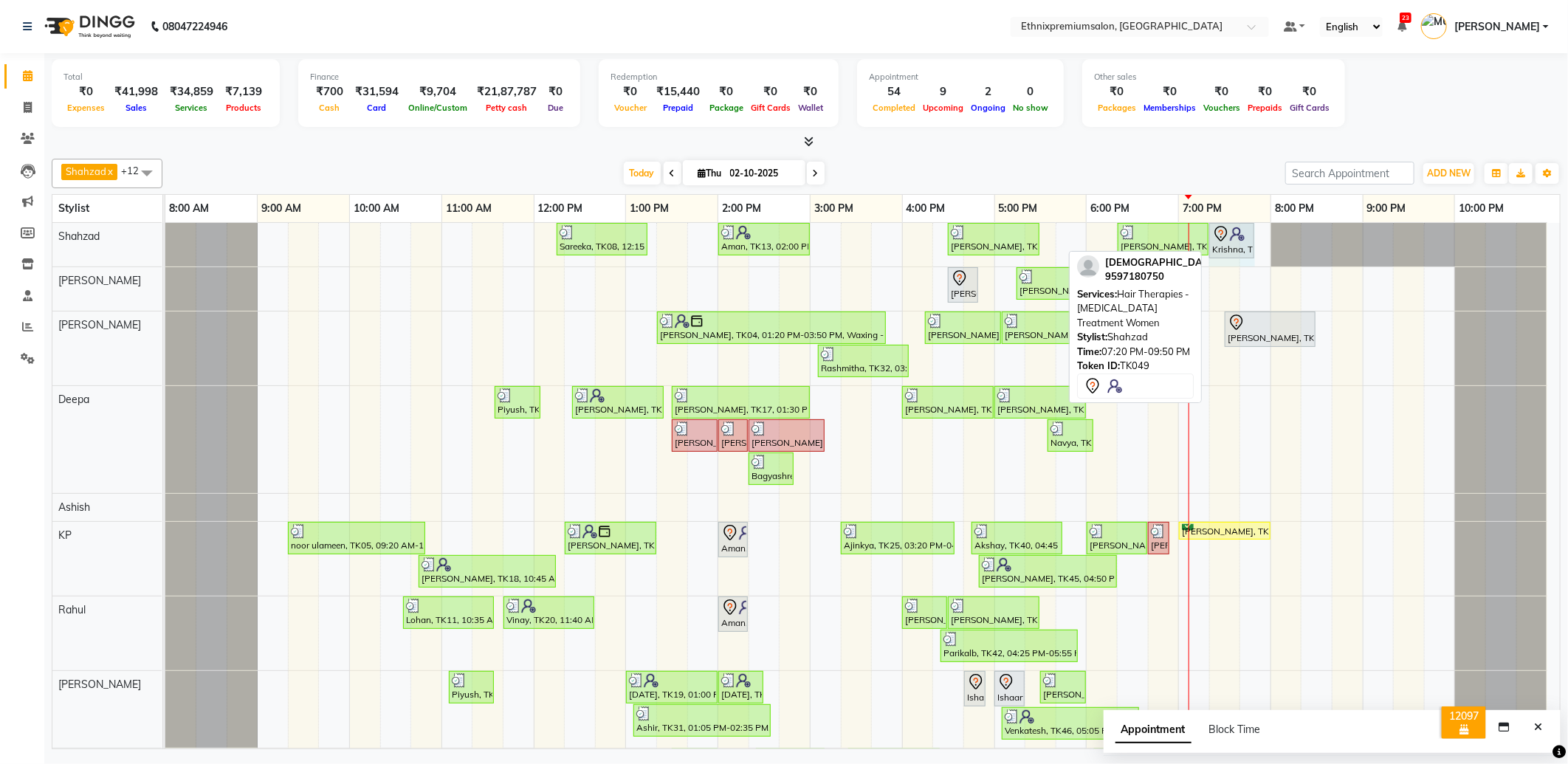
drag, startPoint x: 1435, startPoint y: 233, endPoint x: 1243, endPoint y: 241, distance: 192.2
click at [165, 241] on div "Sareeka, TK08, 12:15 PM-01:15 PM, Haircut - Top Tier Women Hair Cut Aman, TK13,…" at bounding box center [165, 244] width 0 height 44
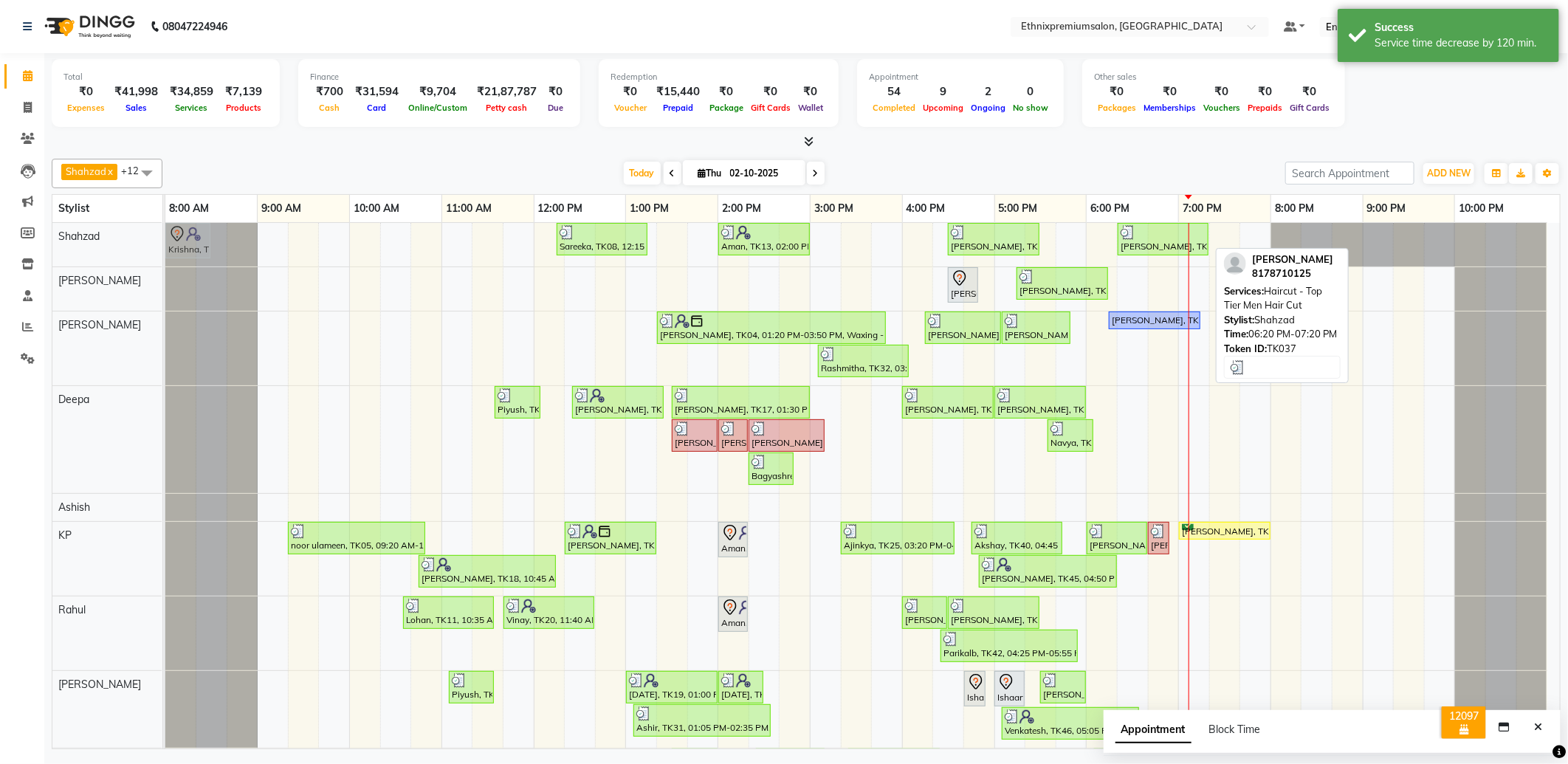
drag, startPoint x: 1226, startPoint y: 245, endPoint x: 175, endPoint y: 254, distance: 1051.0
click at [165, 254] on div "Sareeka, TK08, 12:15 PM-01:15 PM, Haircut - Top Tier Women Hair Cut Aman, TK13,…" at bounding box center [165, 244] width 0 height 44
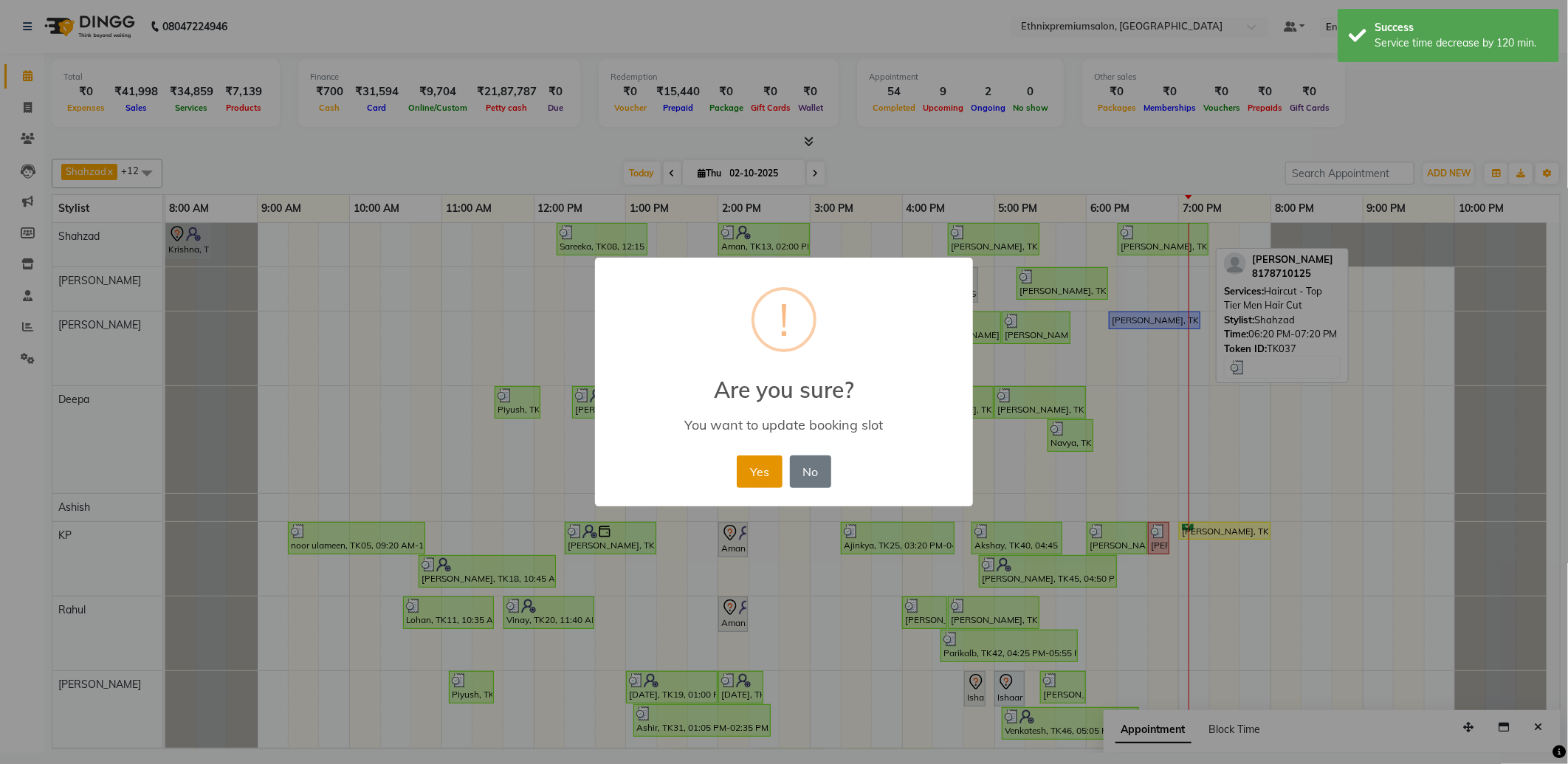
click at [758, 471] on button "Yes" at bounding box center [759, 472] width 45 height 32
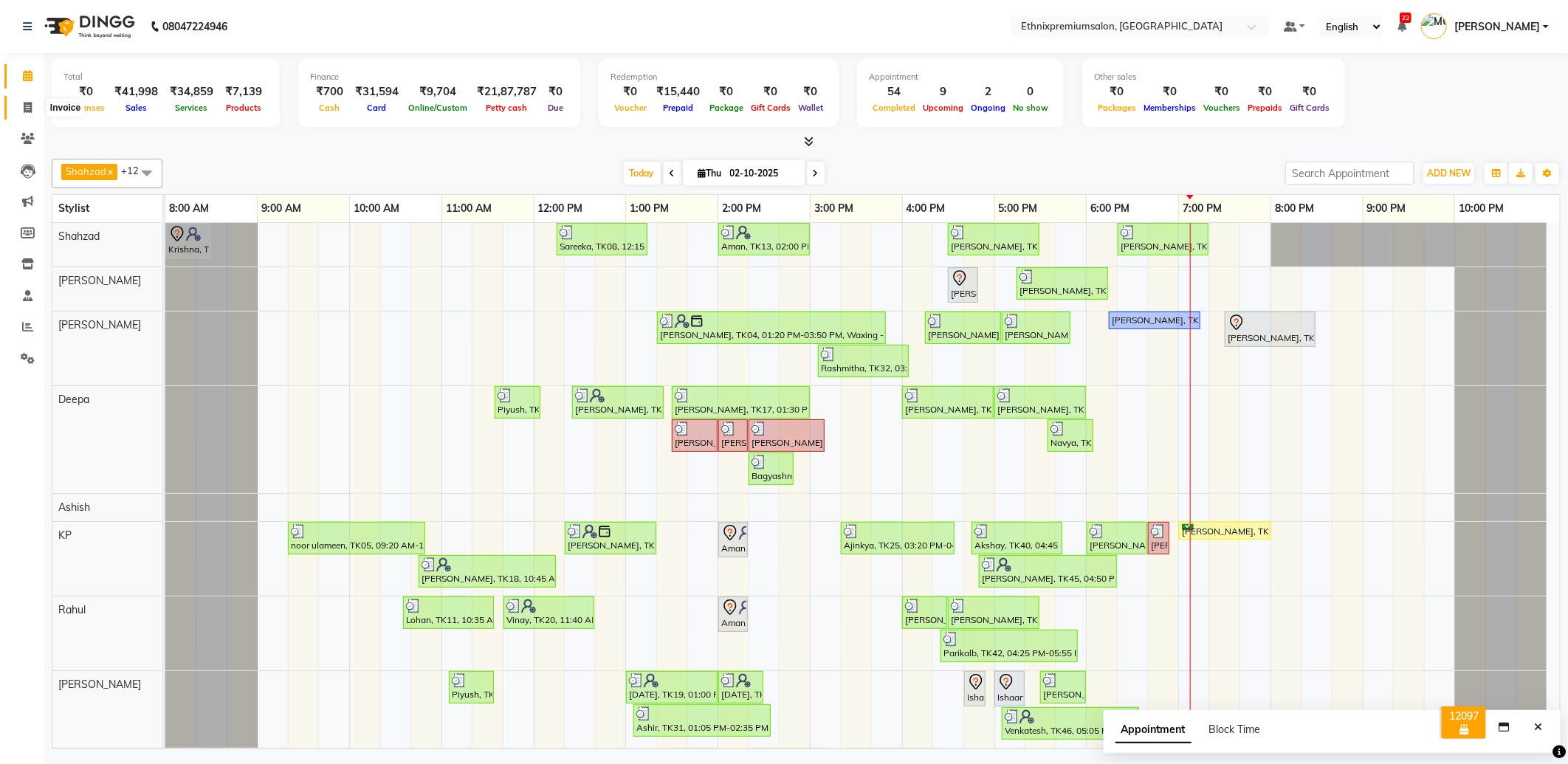
click at [27, 103] on icon at bounding box center [28, 107] width 8 height 11
select select "service"
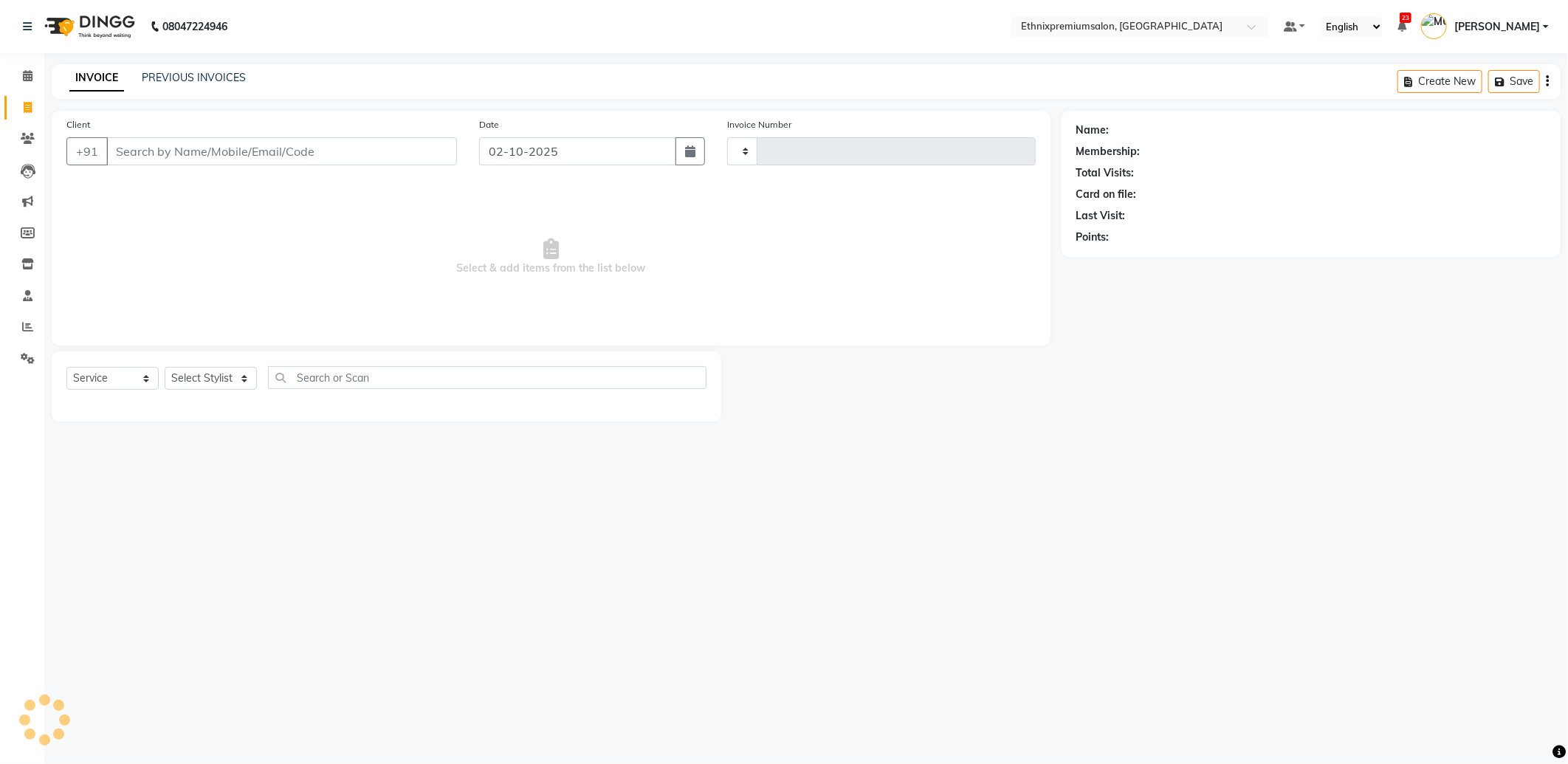
type input "11093"
select select "3625"
click at [188, 72] on link "PREVIOUS INVOICES" at bounding box center [194, 77] width 104 height 13
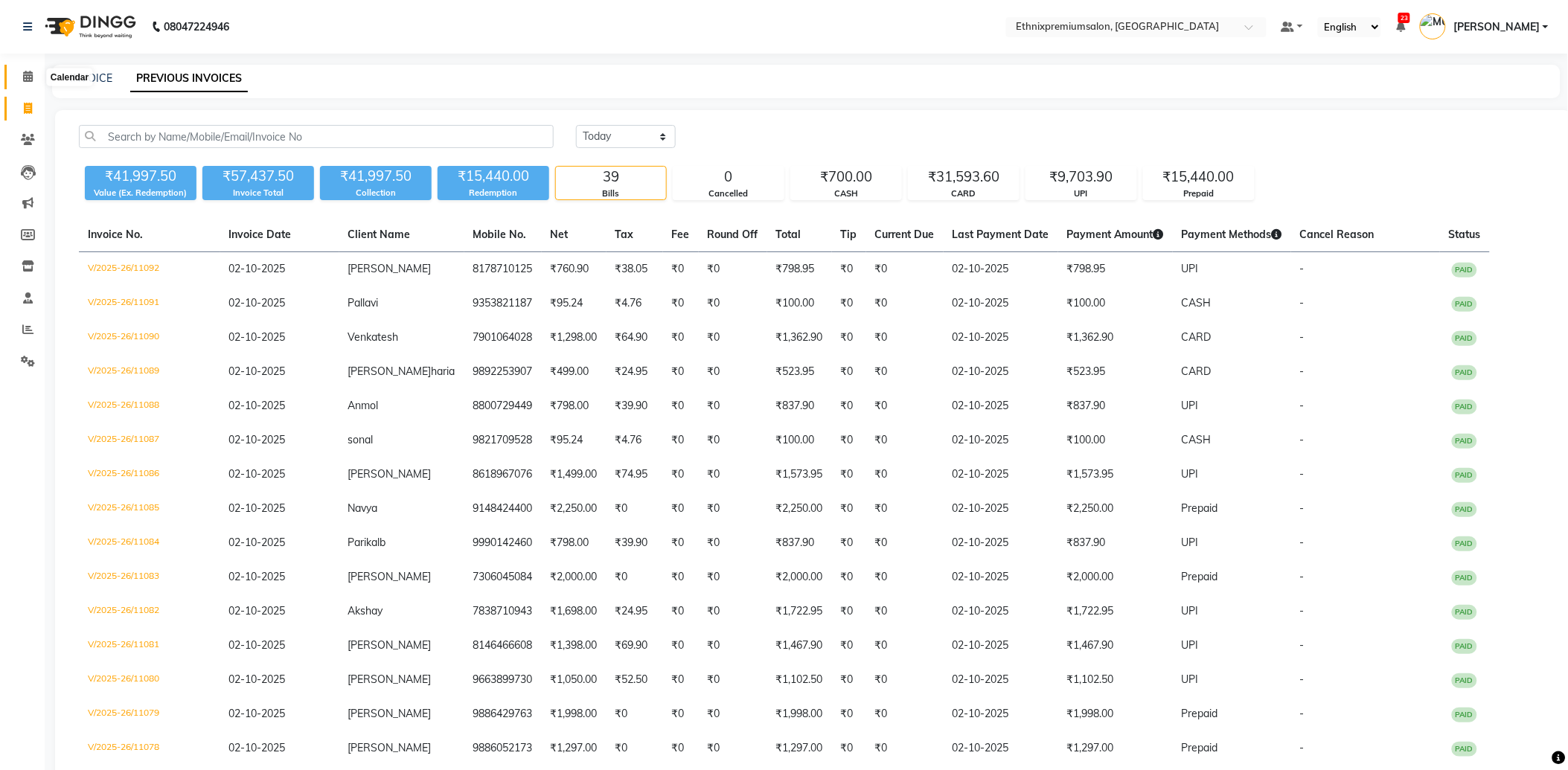
click at [32, 71] on span at bounding box center [28, 77] width 26 height 17
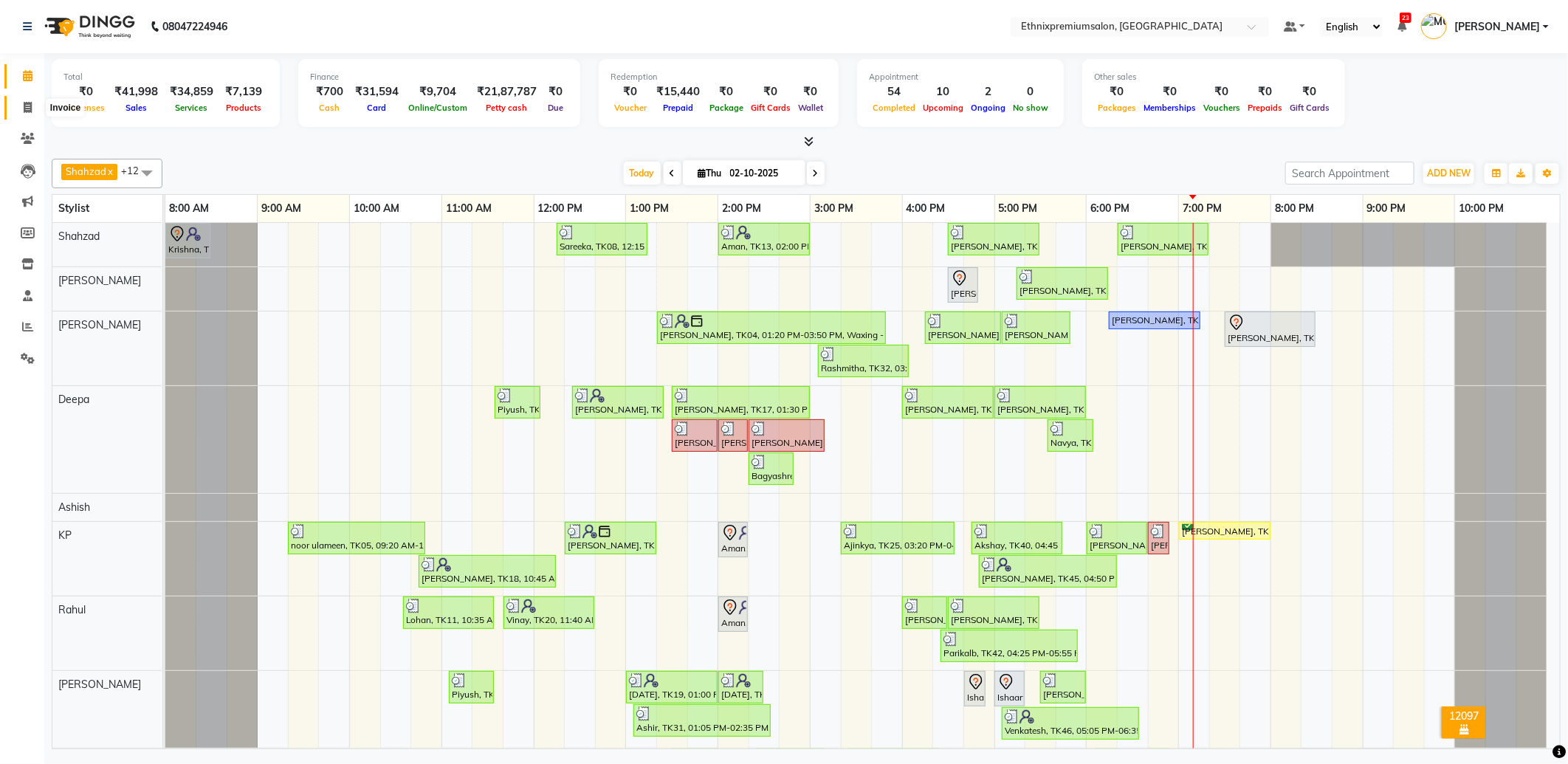
click at [30, 112] on icon at bounding box center [28, 107] width 8 height 11
select select "service"
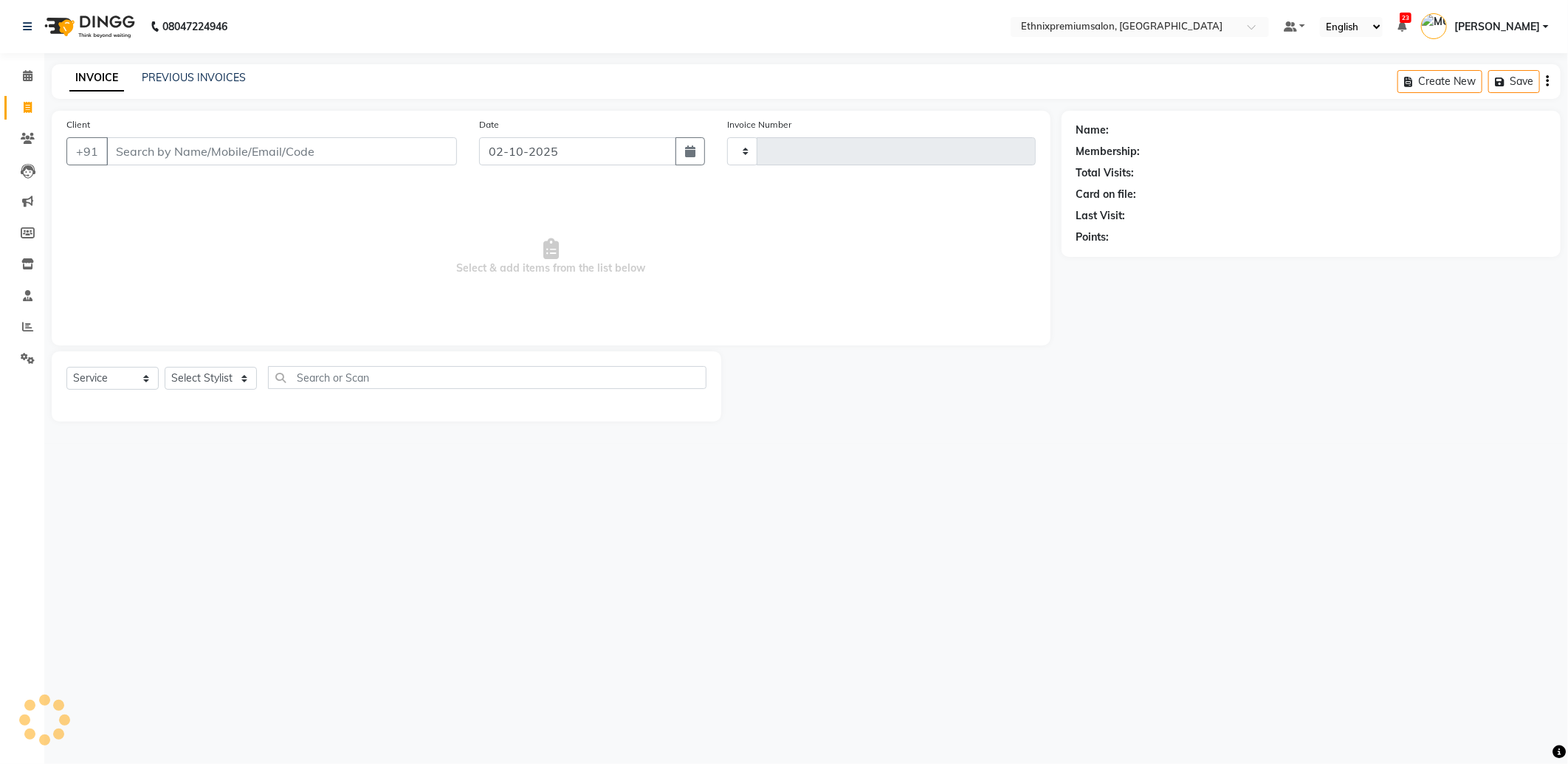
type input "11093"
select select "3625"
click at [146, 155] on input "Client" at bounding box center [282, 151] width 351 height 28
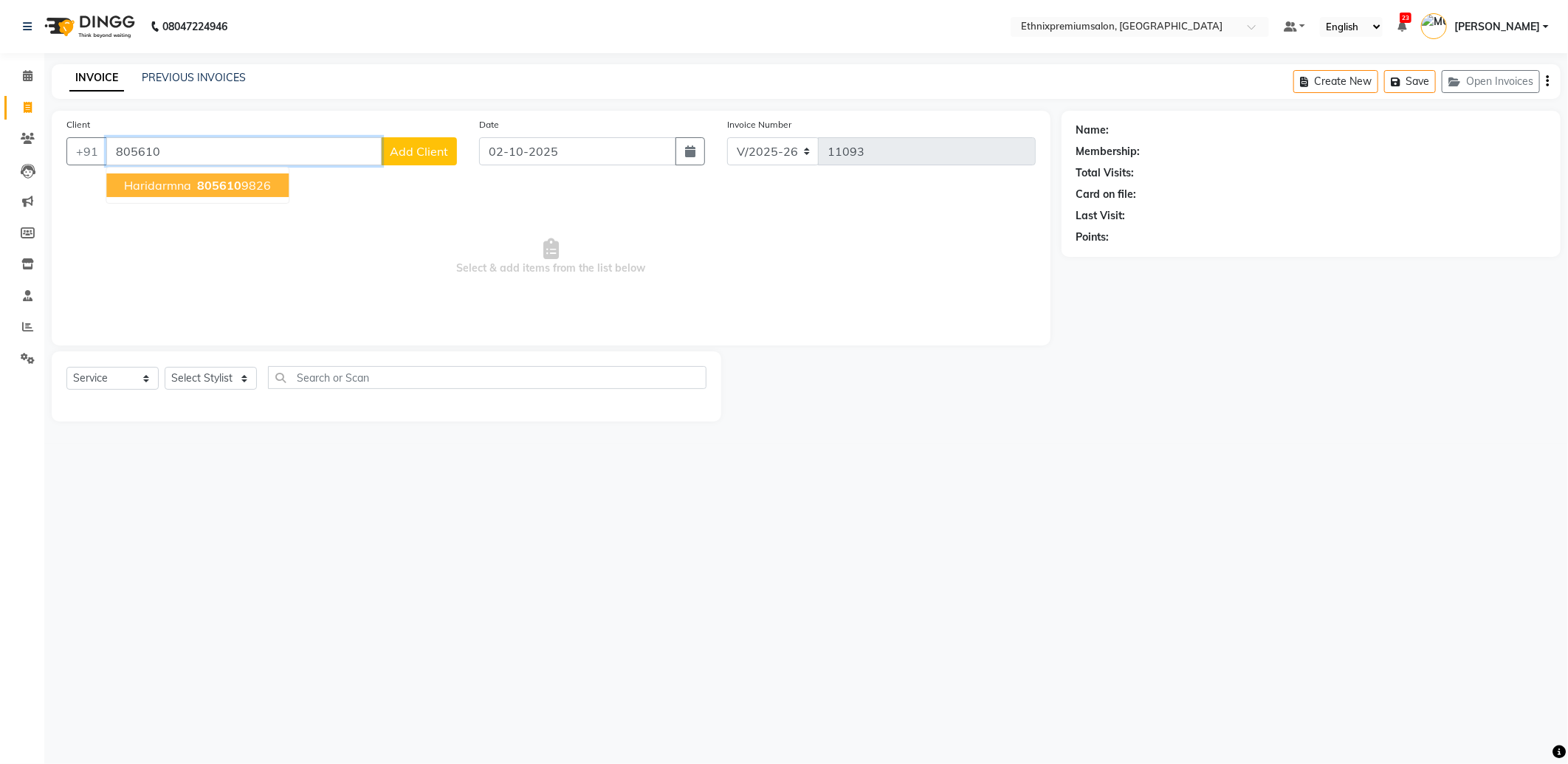
click at [187, 185] on span "Haridarmna" at bounding box center [158, 185] width 67 height 15
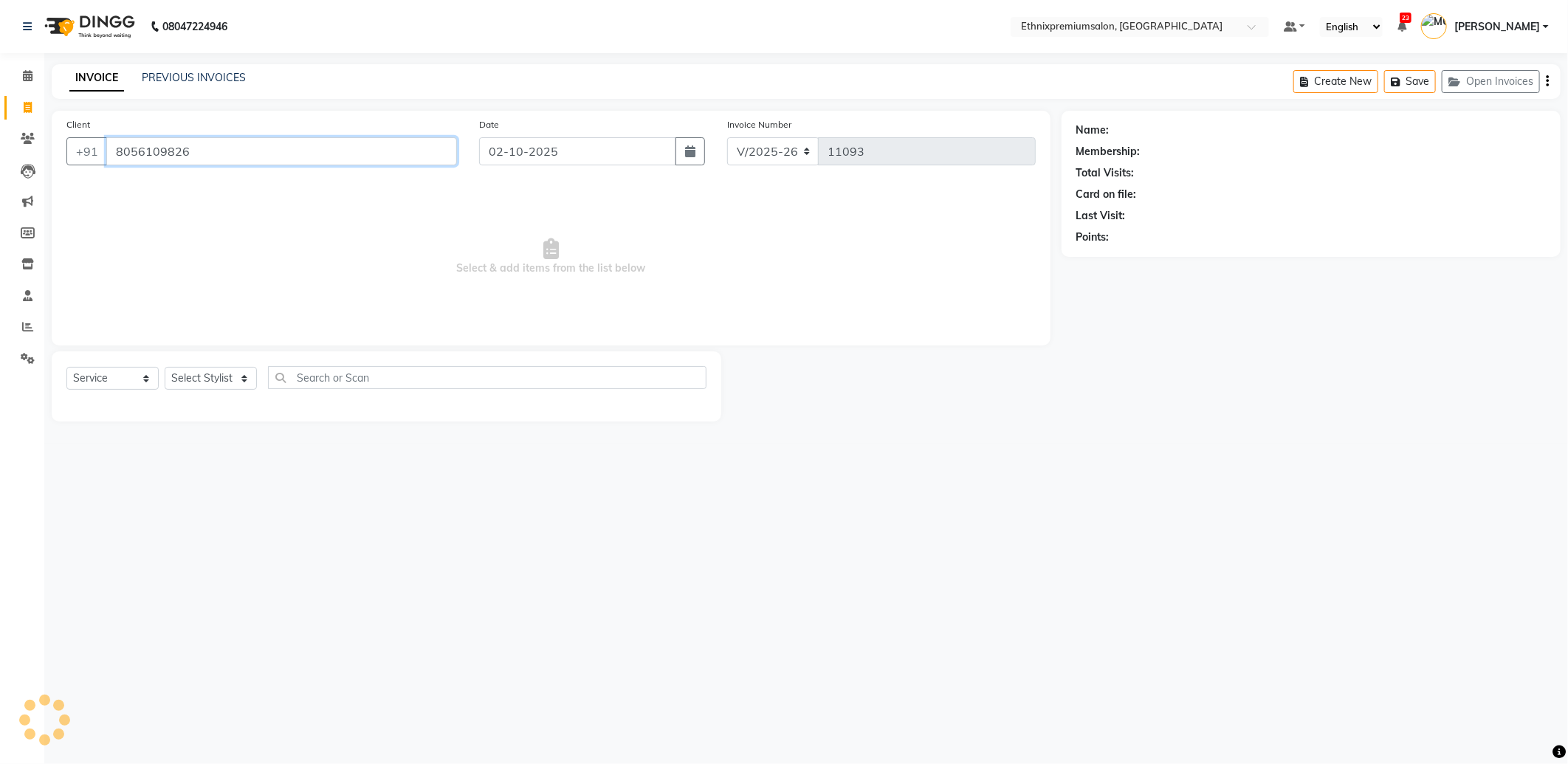
type input "8056109826"
click at [222, 378] on select "Select Stylist Amoi Ashish Bishaka Cheten Yolmoo Deepa Dorjey Ellori Faisal Jac…" at bounding box center [211, 379] width 92 height 23
select select "81196"
click at [165, 368] on select "Select Stylist Amoi Ashish Bishaka Cheten Yolmoo Deepa Dorjey Ellori Faisal Jac…" at bounding box center [211, 379] width 92 height 23
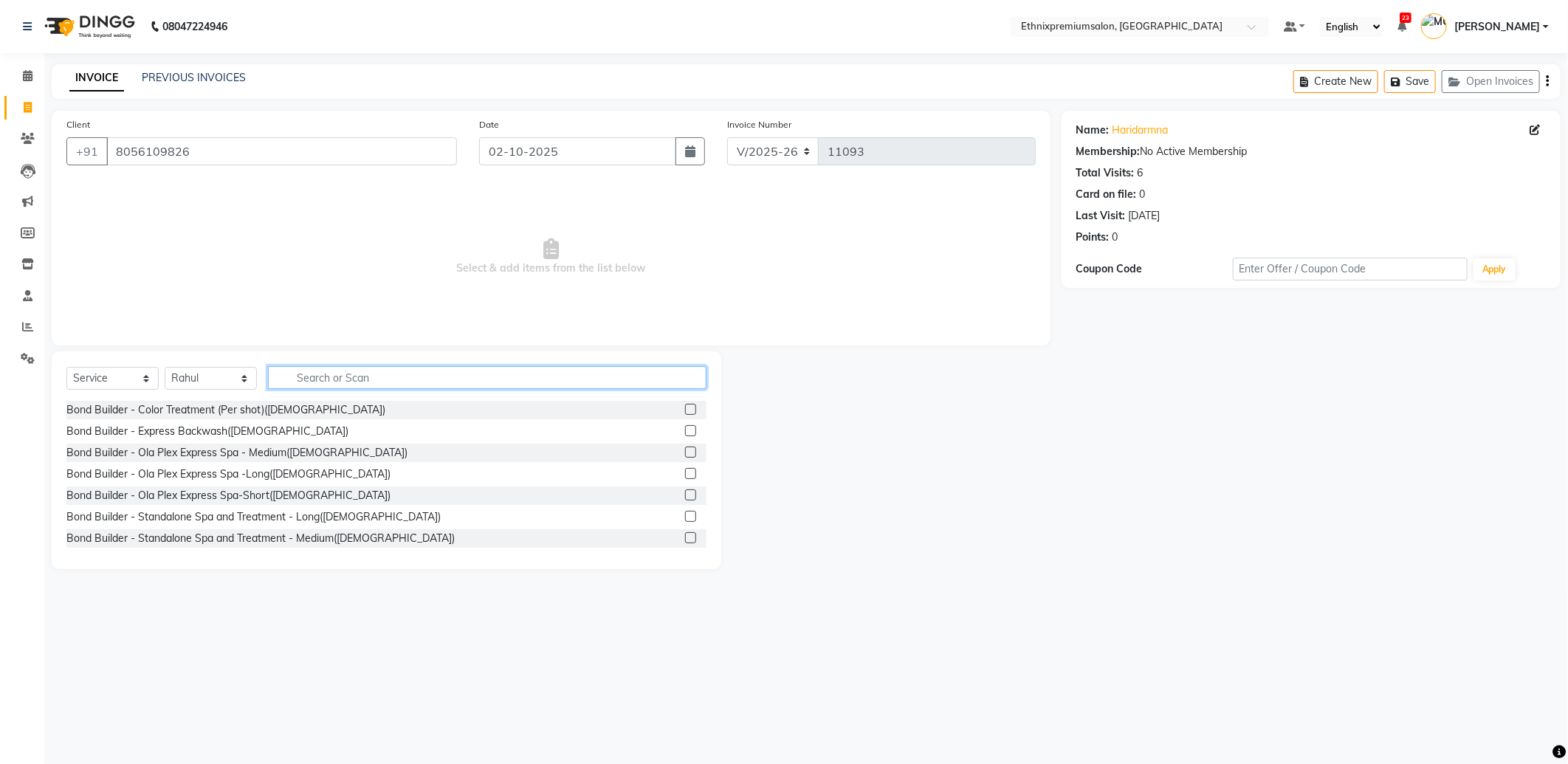
click at [307, 378] on input "text" at bounding box center [487, 378] width 438 height 23
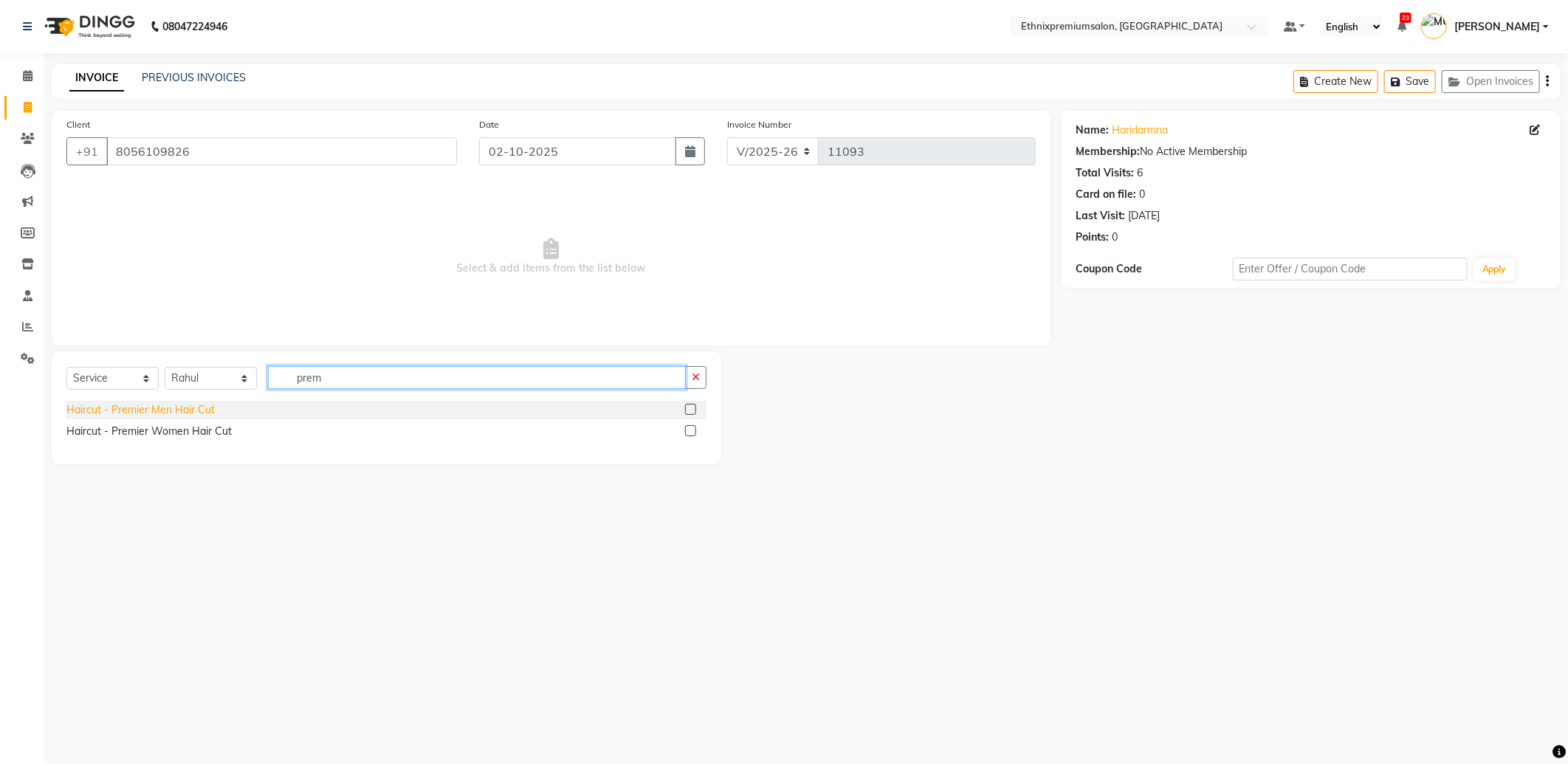
type input "prem"
click at [142, 408] on div "Haircut - Premier Men Hair Cut" at bounding box center [141, 410] width 149 height 15
checkbox input "false"
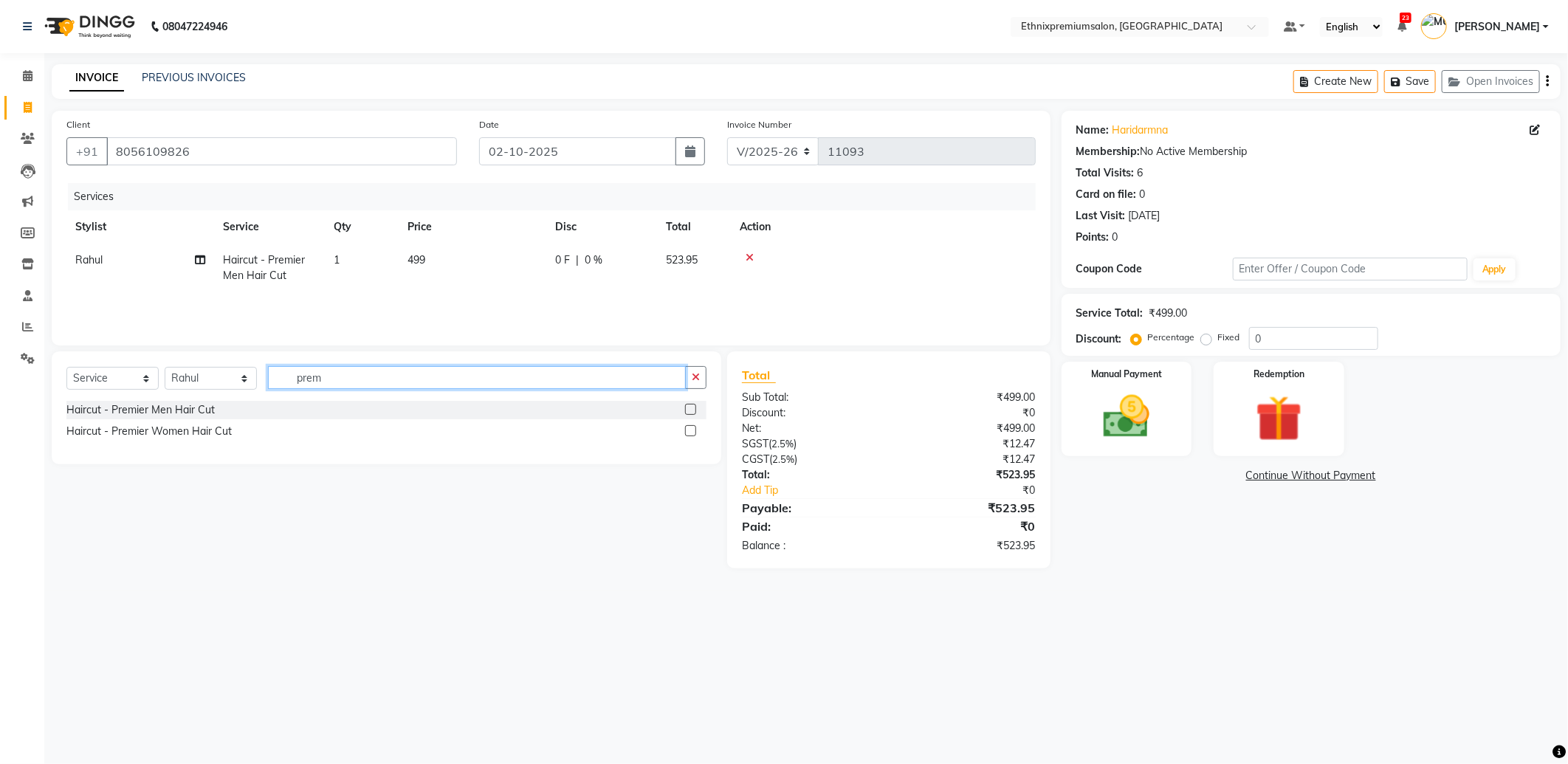
drag, startPoint x: 349, startPoint y: 386, endPoint x: 248, endPoint y: 364, distance: 103.4
click at [250, 365] on div "Select Service Product Membership Package Voucher Prepaid Gift Card Select Styl…" at bounding box center [386, 408] width 669 height 113
type input "beard"
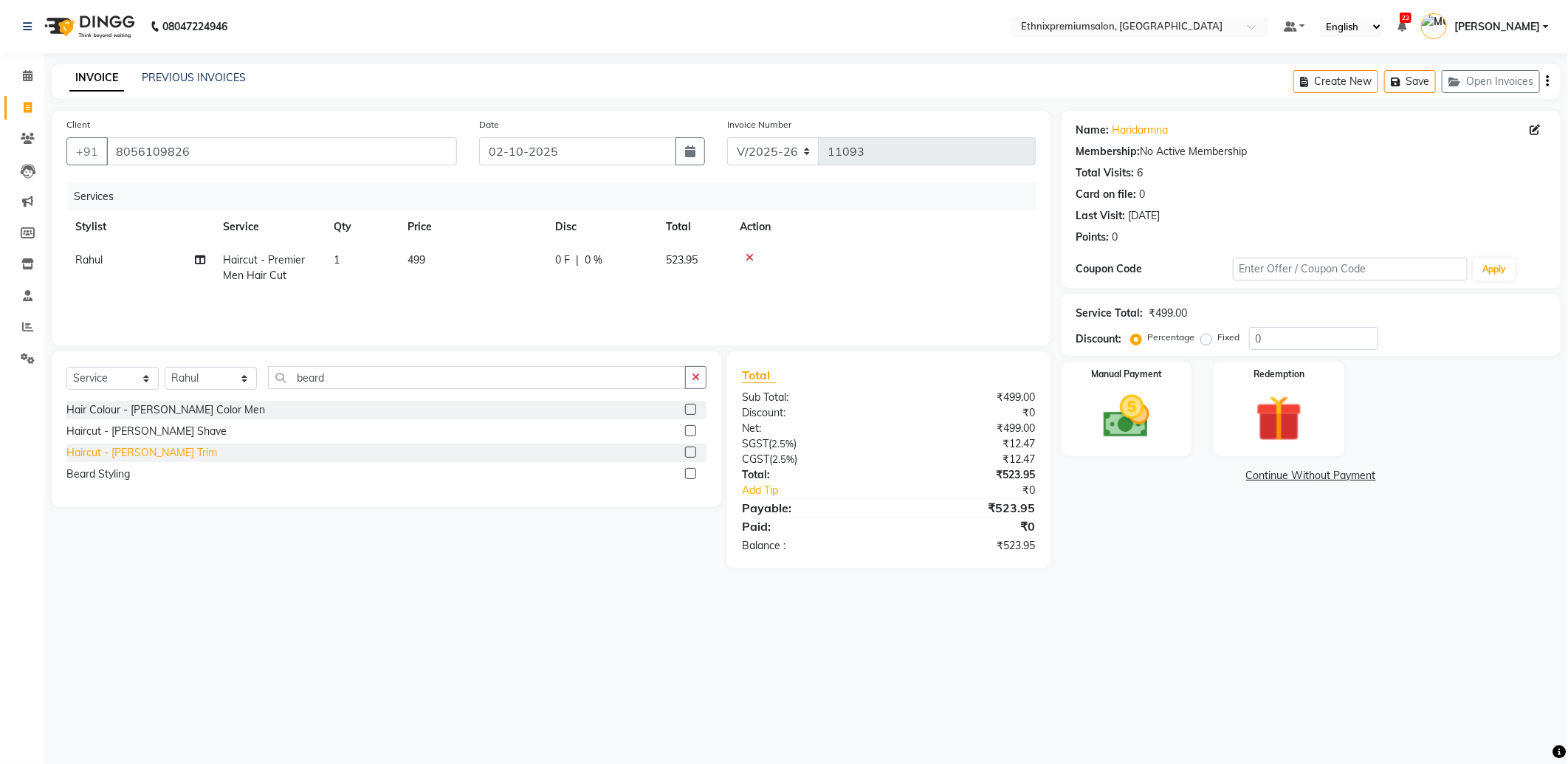
click at [140, 457] on div "Haircut - Beard Trim" at bounding box center [142, 453] width 151 height 15
checkbox input "false"
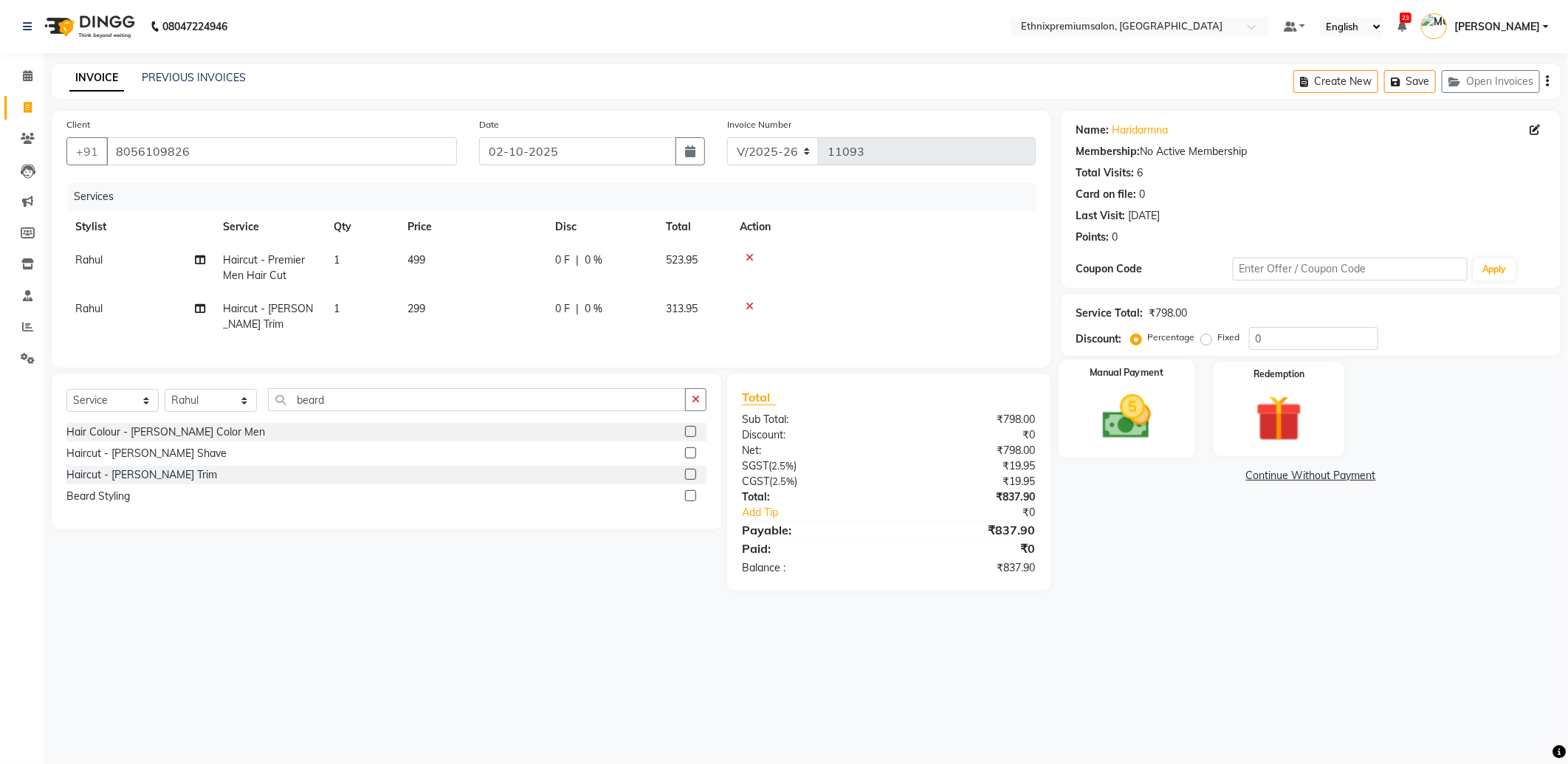
click at [1138, 422] on img at bounding box center [1126, 417] width 79 height 56
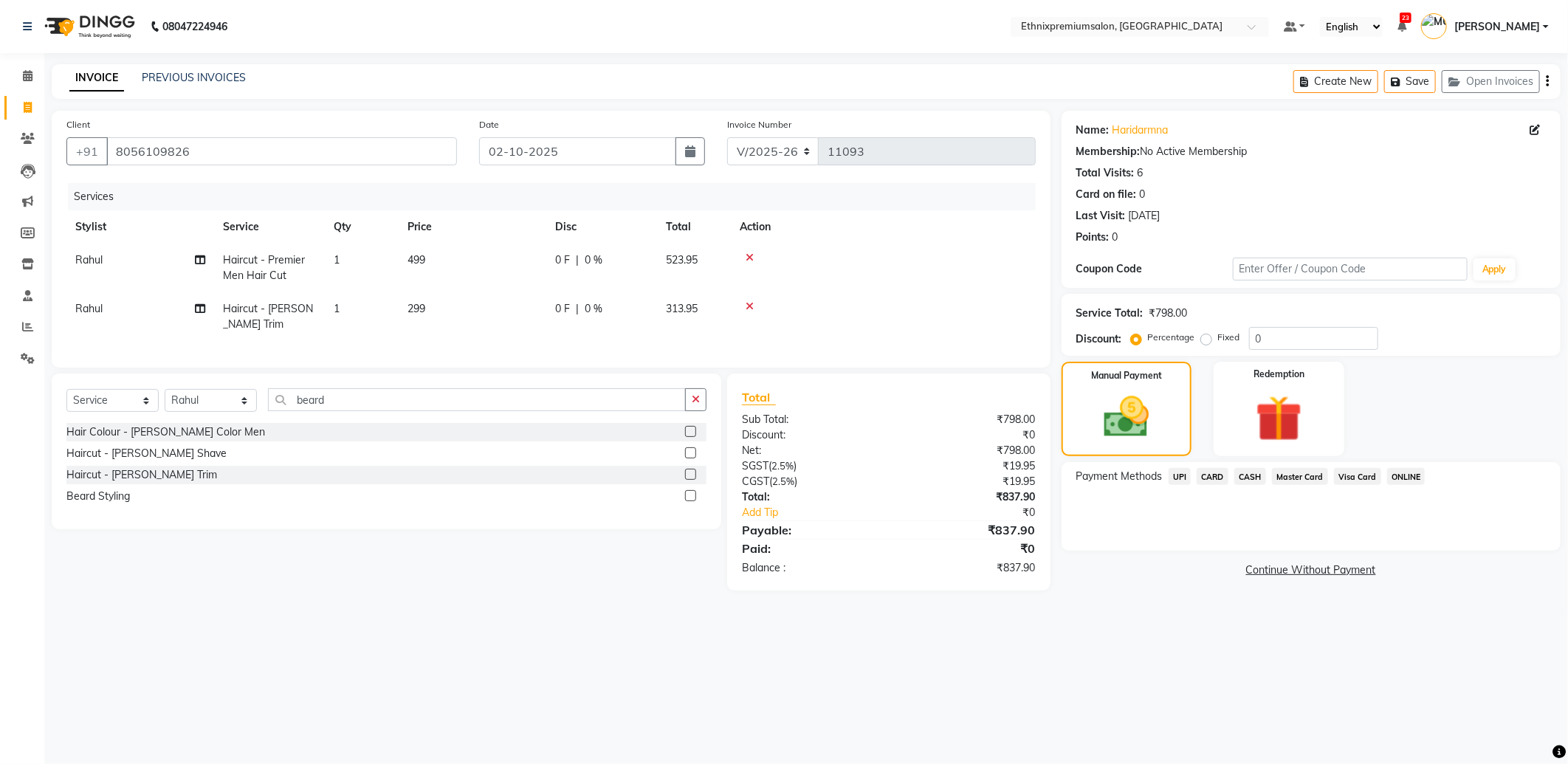
click at [1183, 480] on span "UPI" at bounding box center [1180, 477] width 23 height 17
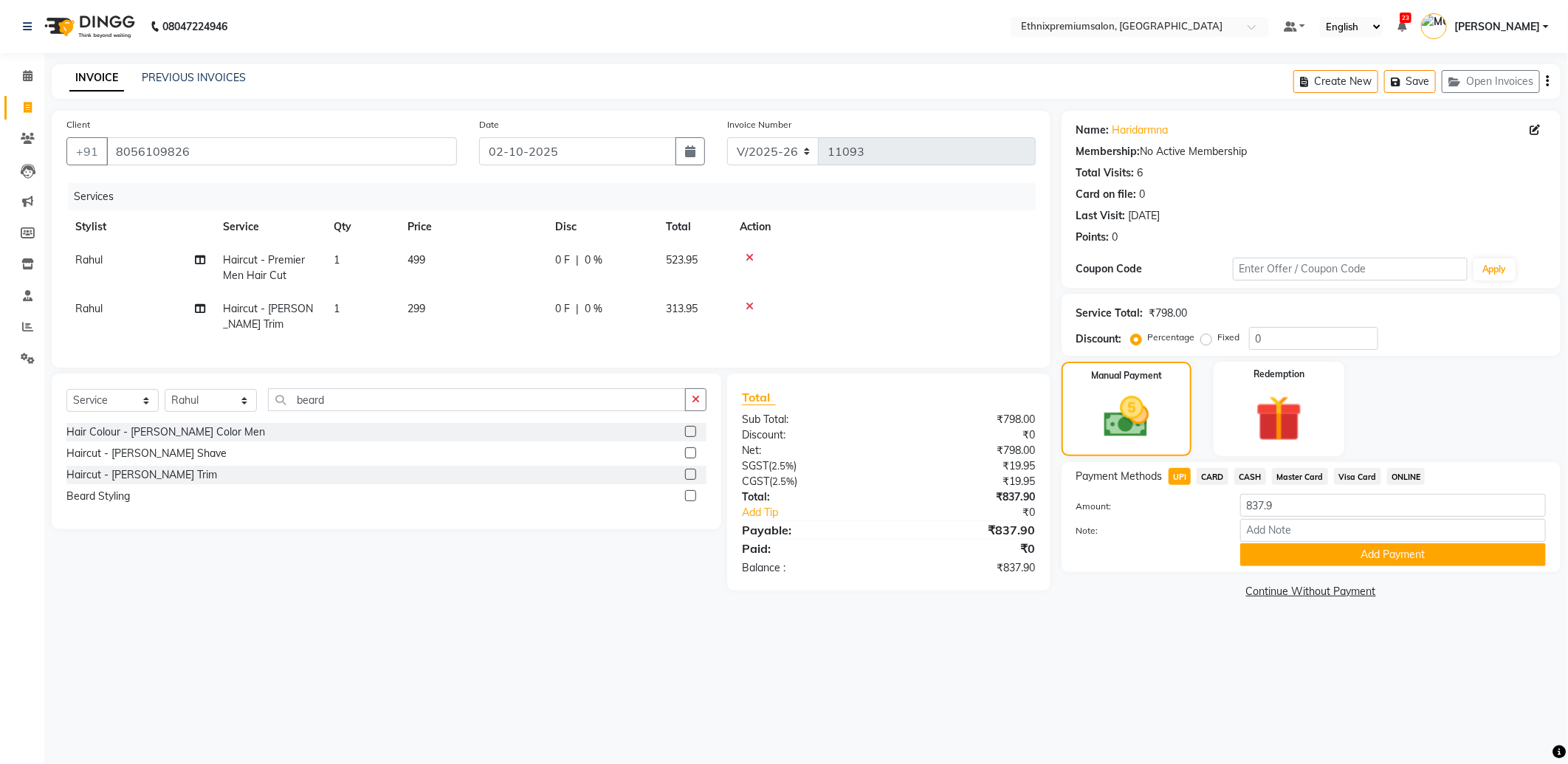
click at [1213, 475] on span "CARD" at bounding box center [1212, 477] width 31 height 17
drag, startPoint x: 1292, startPoint y: 513, endPoint x: 1167, endPoint y: 491, distance: 126.9
click at [1166, 490] on div "Payment Methods UPI CARD CASH Master Card Visa Card ONLINE Amount: 837.9 Note: …" at bounding box center [1311, 517] width 470 height 98
type input "1048"
click at [1280, 552] on button "Add Payment" at bounding box center [1393, 555] width 306 height 23
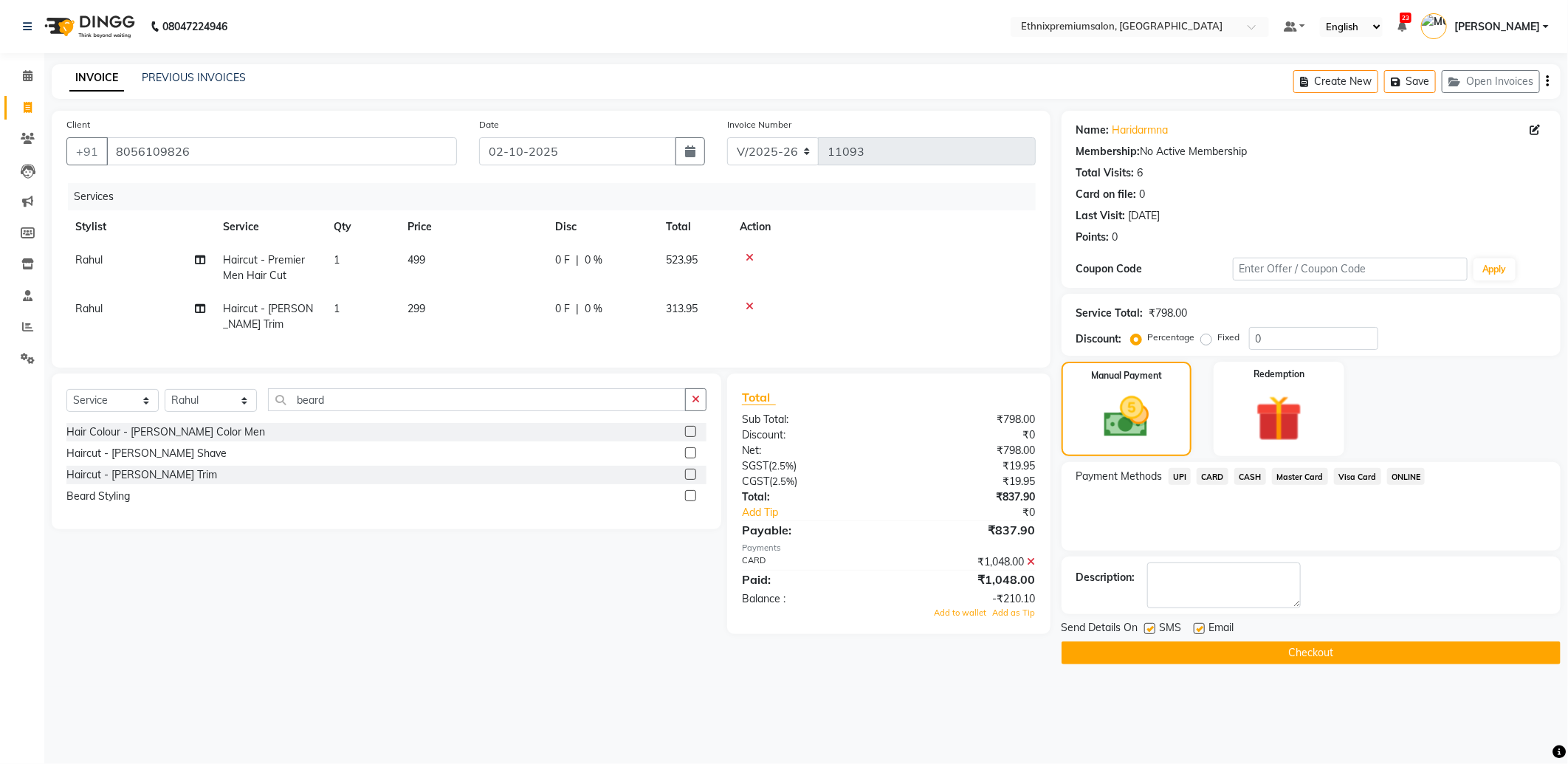
click at [1030, 567] on icon at bounding box center [1031, 562] width 8 height 10
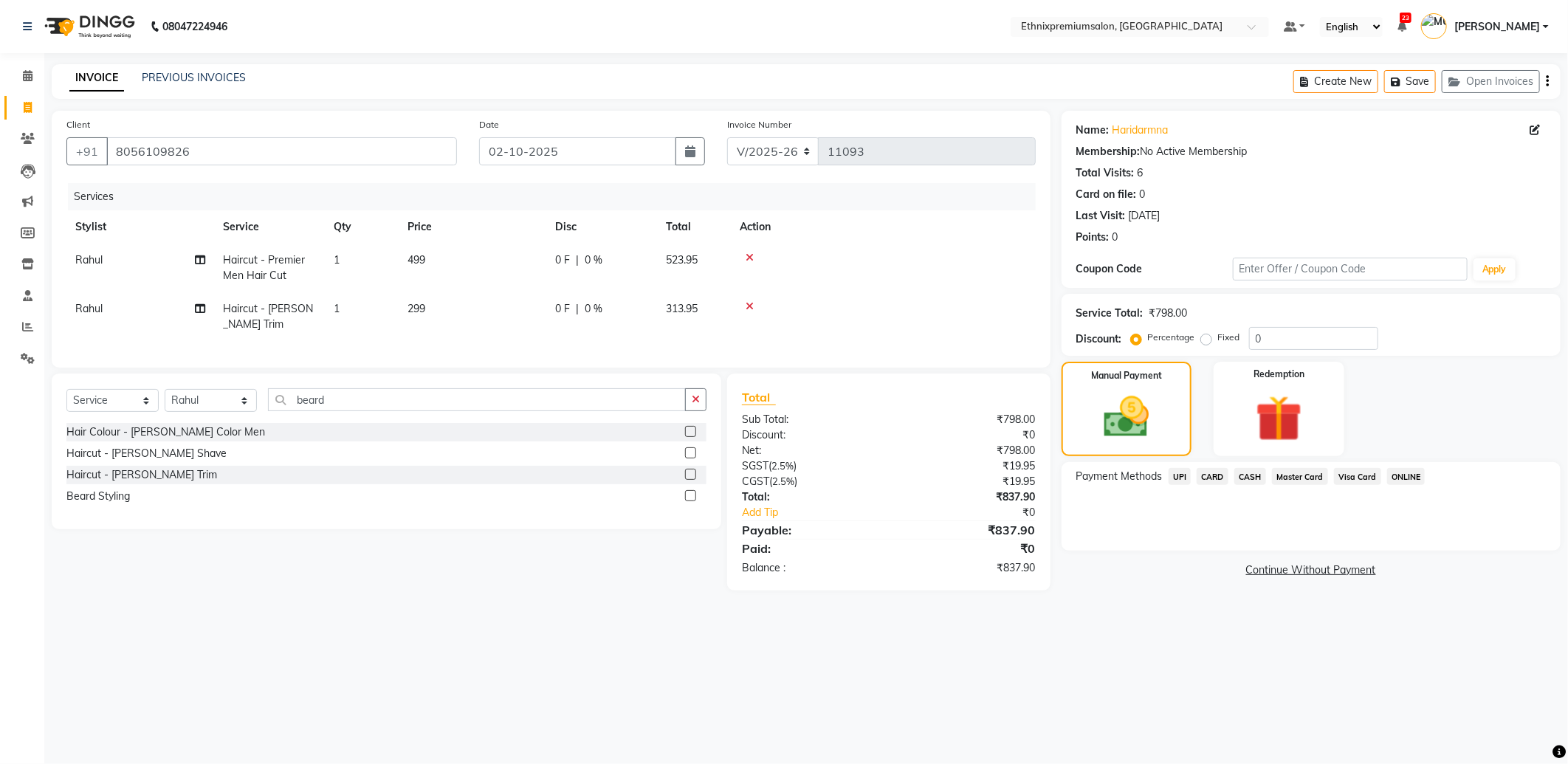
click at [1208, 478] on span "CARD" at bounding box center [1212, 477] width 31 height 17
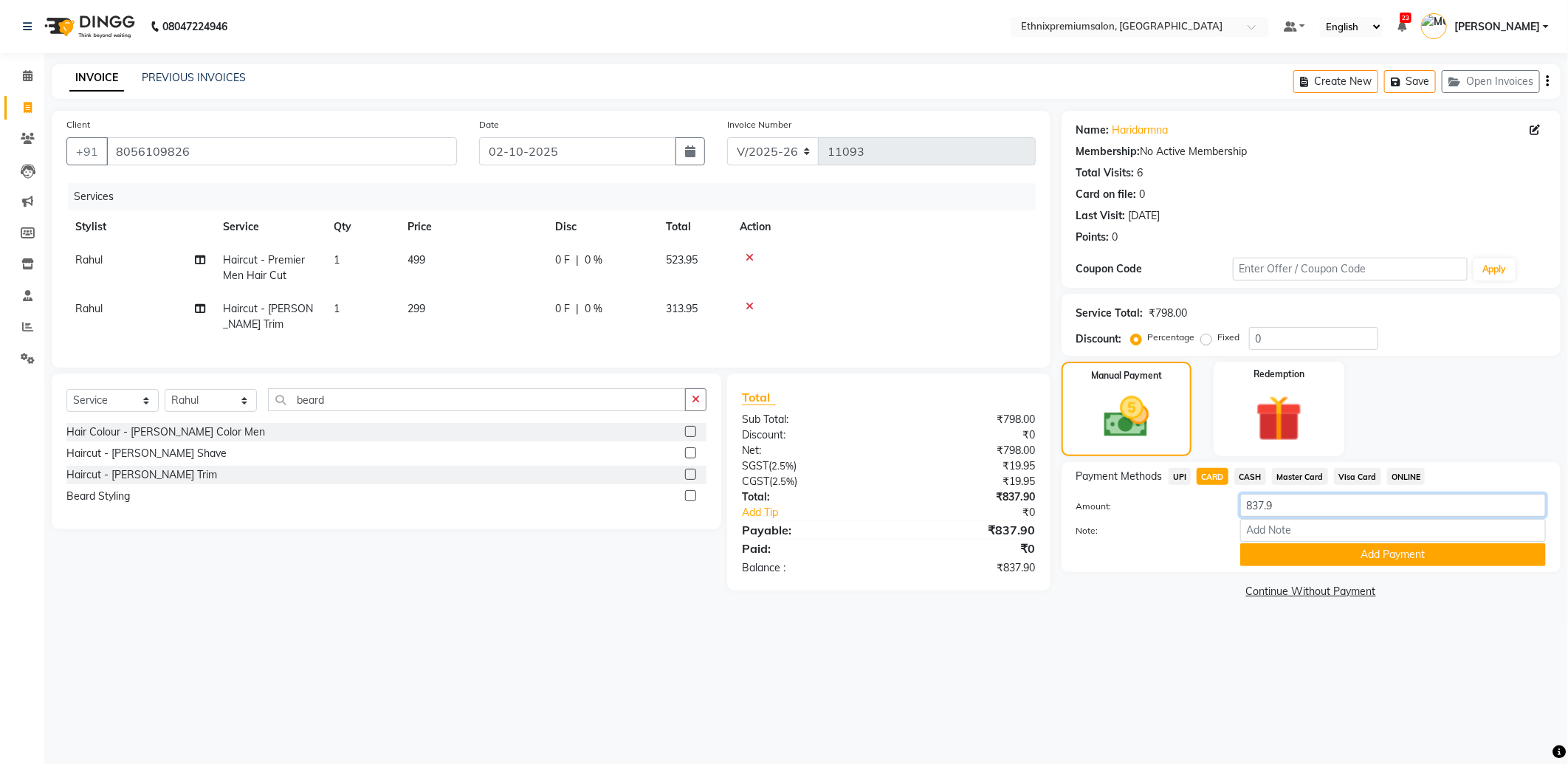
drag, startPoint x: 1267, startPoint y: 507, endPoint x: 1180, endPoint y: 490, distance: 88.6
click at [1183, 490] on div "Payment Methods UPI CARD CASH Master Card Visa Card ONLINE Amount: 837.9 Note: …" at bounding box center [1311, 517] width 470 height 98
type input "1038"
click at [1244, 549] on button "Add Payment" at bounding box center [1393, 555] width 306 height 23
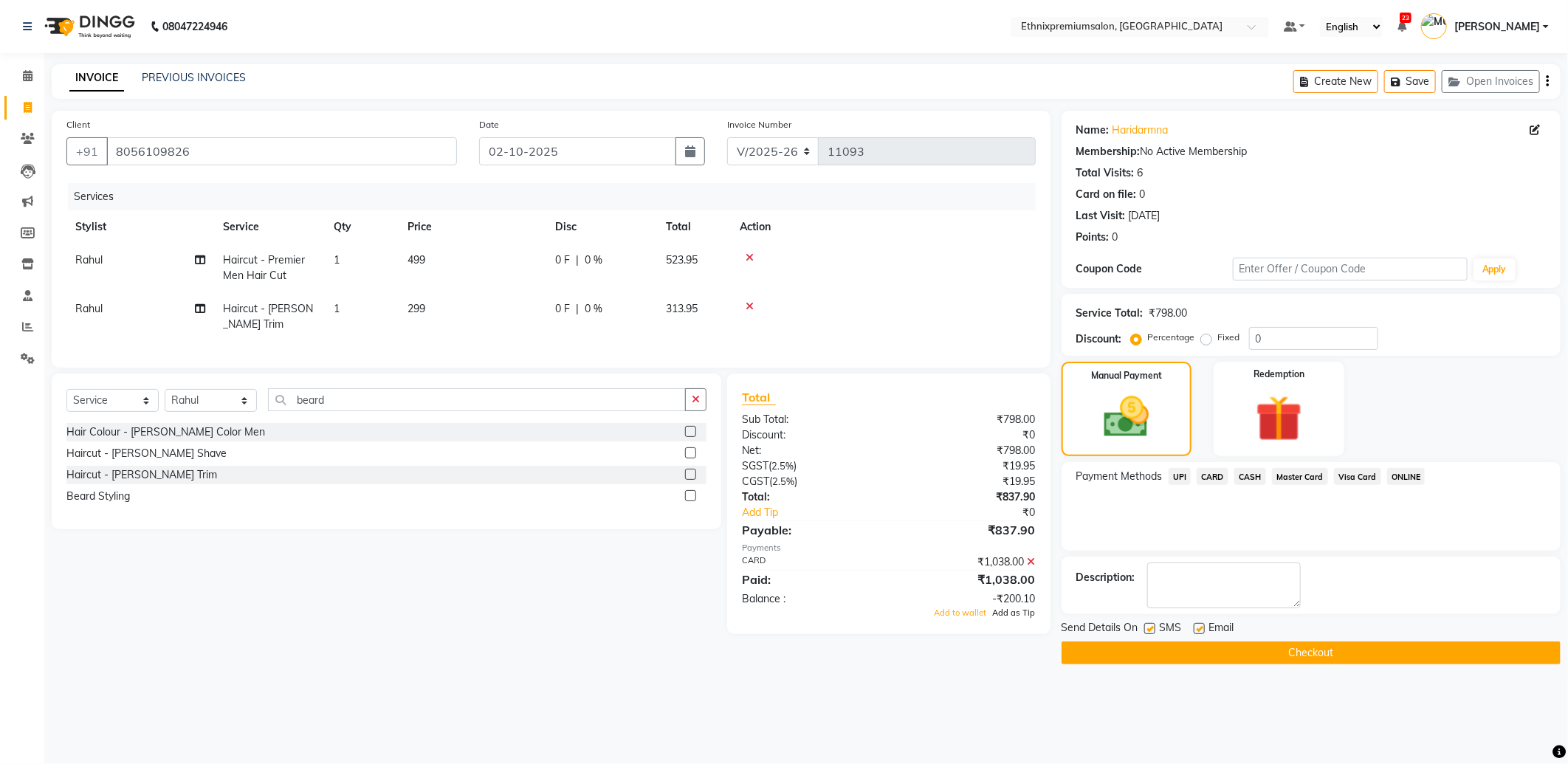
click at [1012, 618] on span "Add as Tip" at bounding box center [1014, 612] width 43 height 10
drag, startPoint x: 1196, startPoint y: 625, endPoint x: 1193, endPoint y: 644, distance: 19.2
click at [1197, 625] on label at bounding box center [1199, 628] width 11 height 11
click at [1197, 625] on input "checkbox" at bounding box center [1198, 629] width 10 height 10
checkbox input "false"
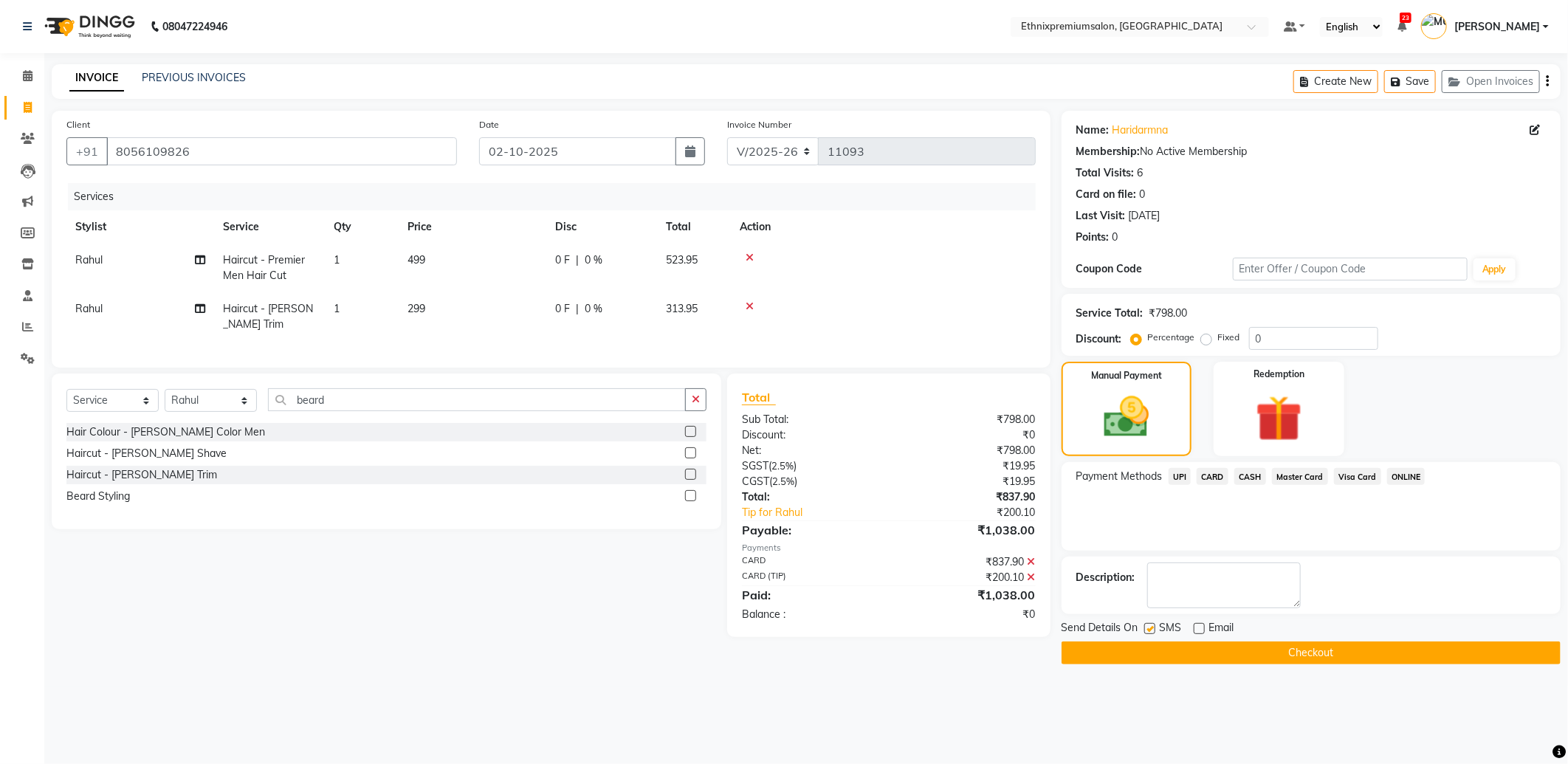
click at [1193, 645] on button "Checkout" at bounding box center [1311, 653] width 499 height 23
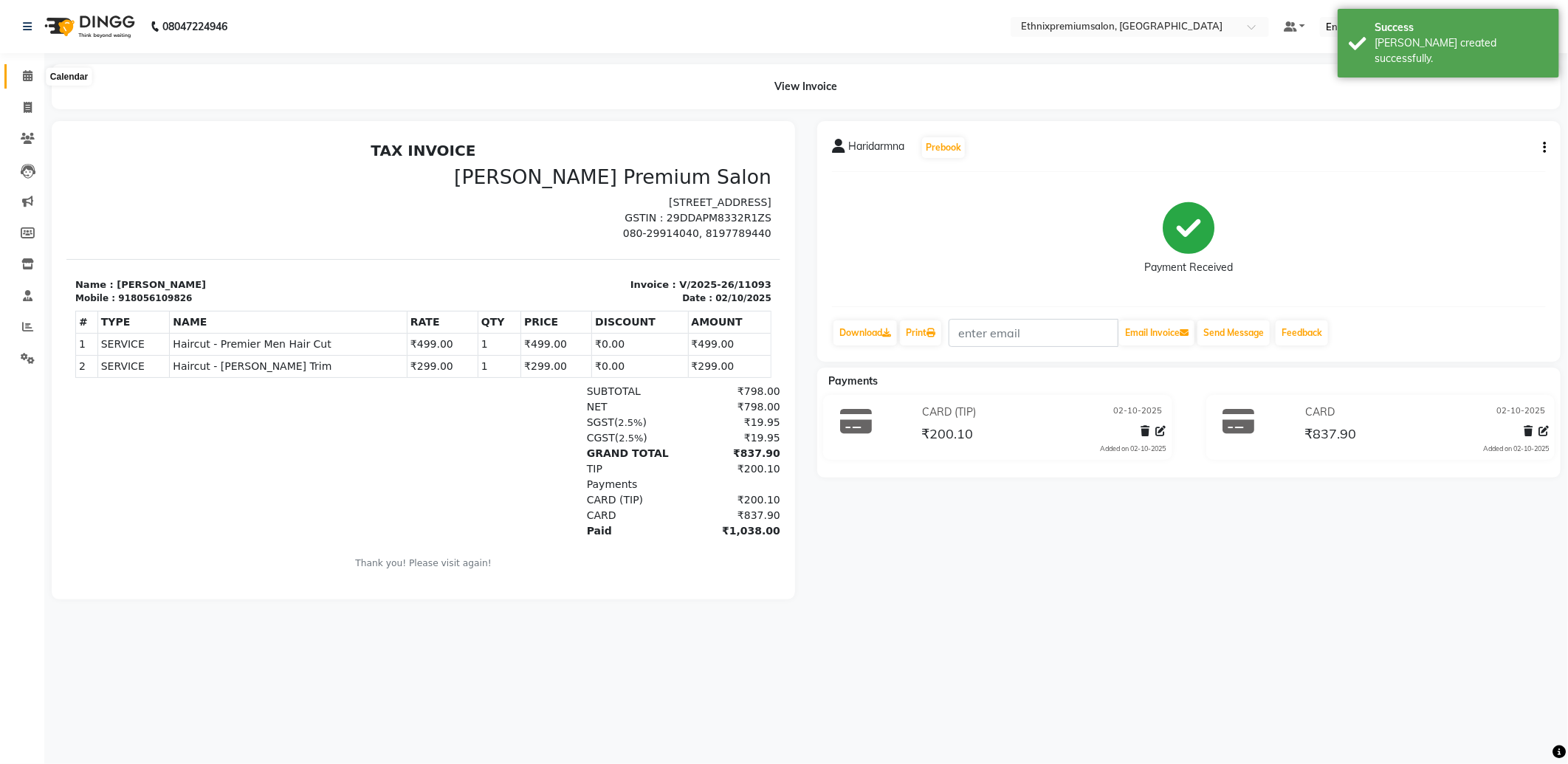
click at [23, 79] on icon at bounding box center [28, 76] width 10 height 11
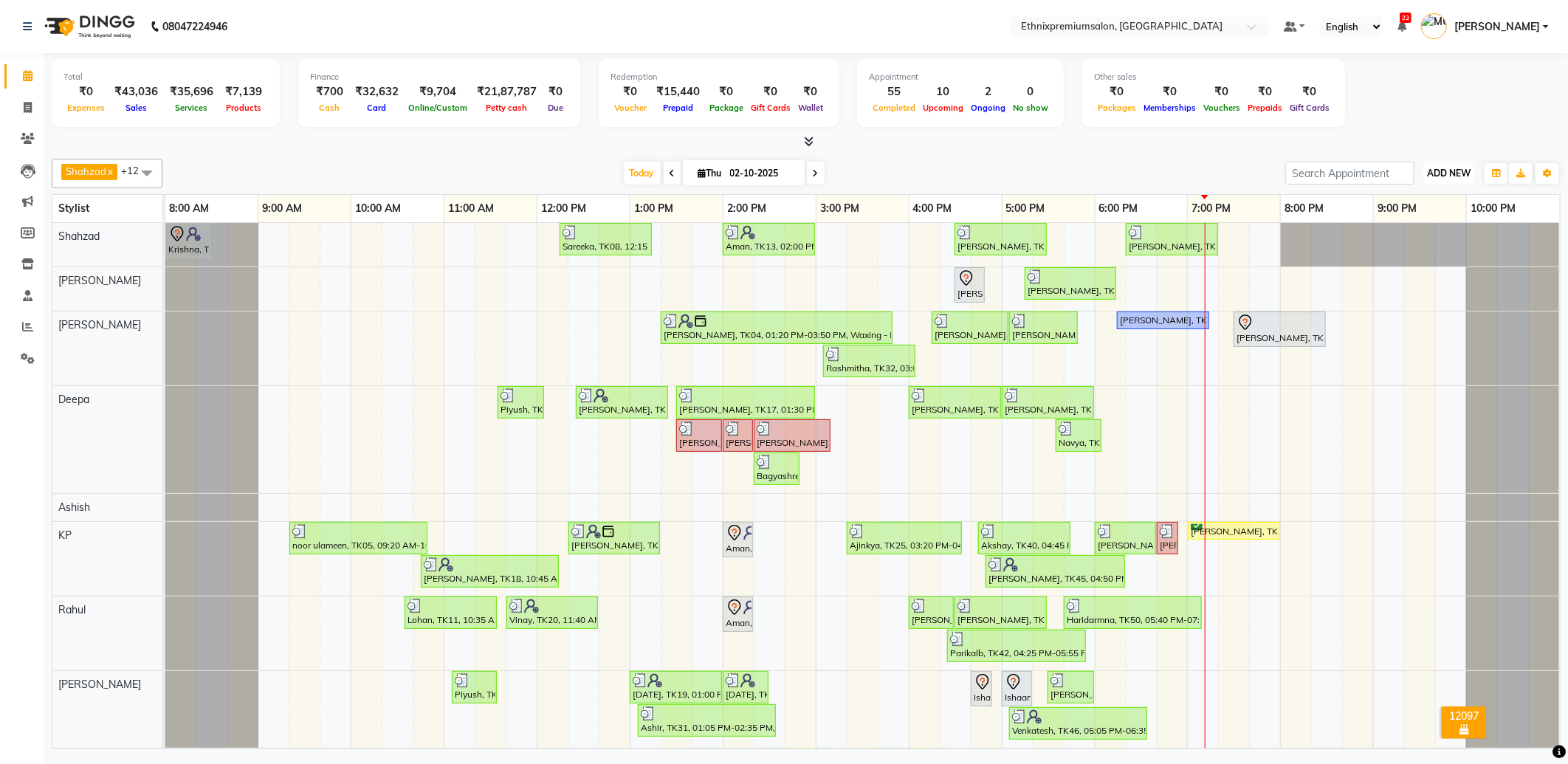
click at [1450, 173] on span "ADD NEW" at bounding box center [1449, 173] width 44 height 11
click at [1396, 238] on link "Add Expense" at bounding box center [1415, 239] width 116 height 19
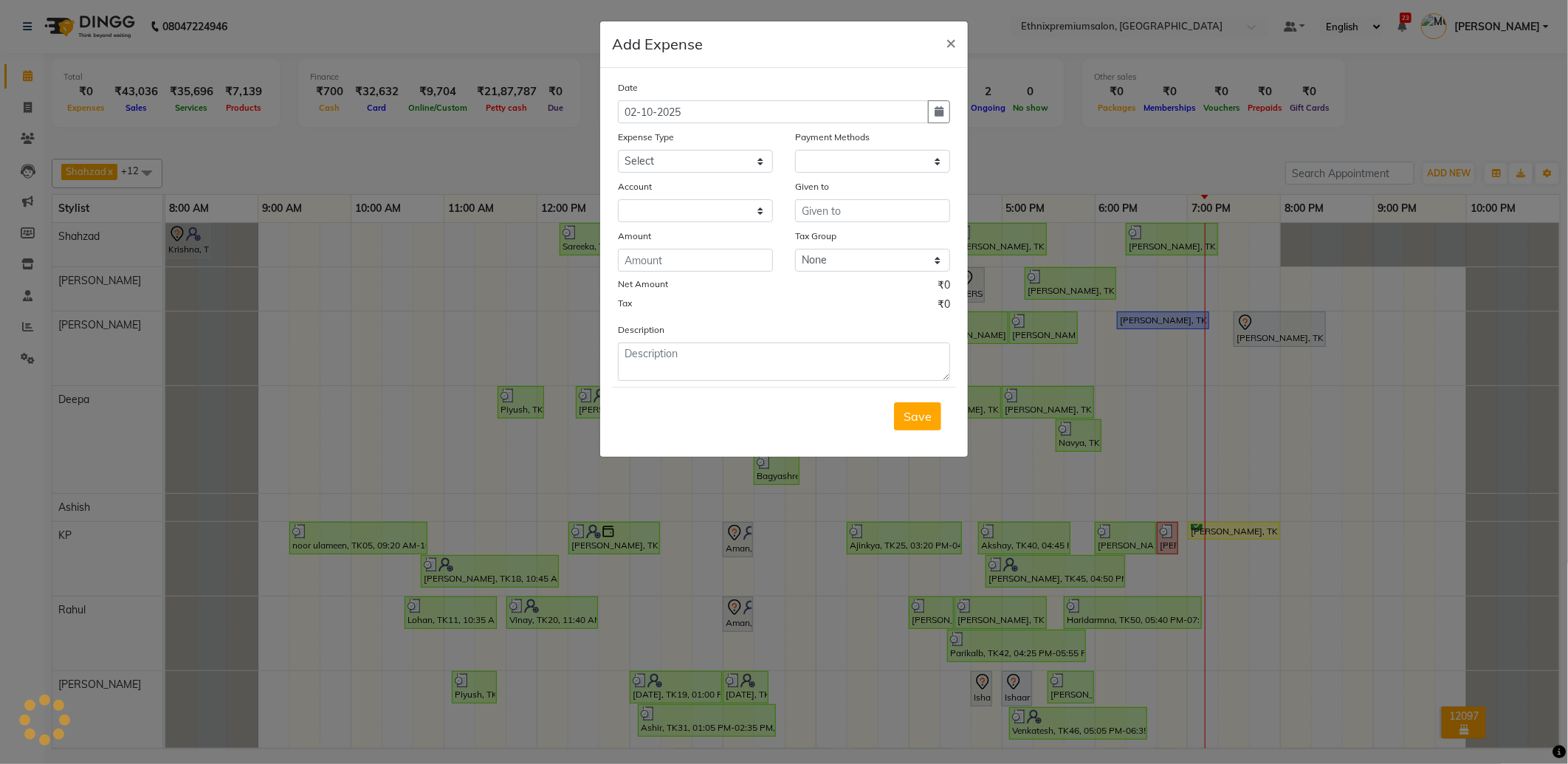
select select "1"
select select "2390"
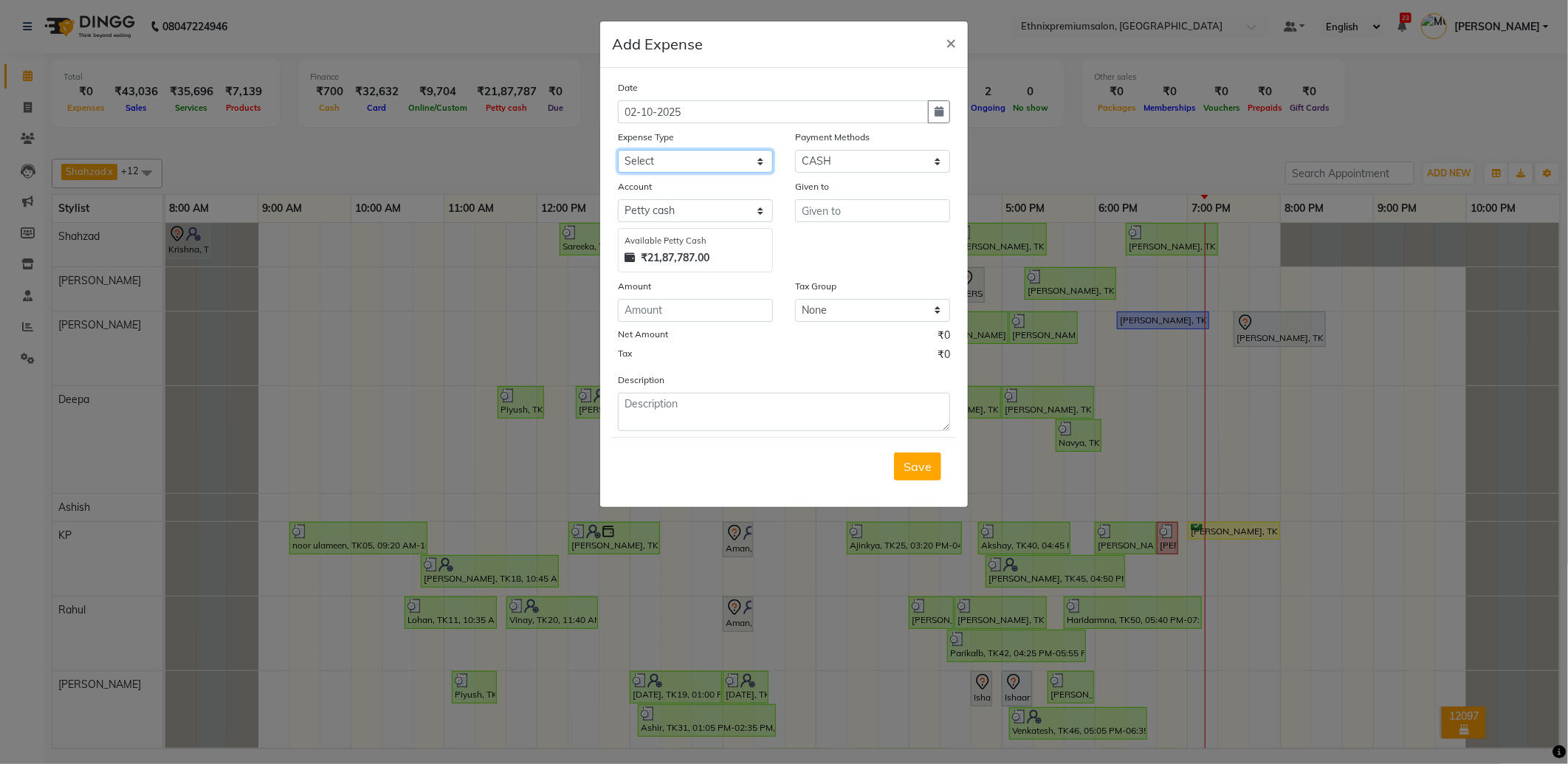
click at [657, 163] on select "Select Advance Salary Client Snacks Equipment Estate food Fuel Govt fee Incenti…" at bounding box center [696, 162] width 155 height 23
select select "3529"
click at [618, 150] on select "Select Advance Salary Client Snacks Equipment Estate food Fuel Govt fee Incenti…" at bounding box center [696, 162] width 155 height 23
click at [855, 220] on input "text" at bounding box center [872, 211] width 155 height 23
type input "Rahul"
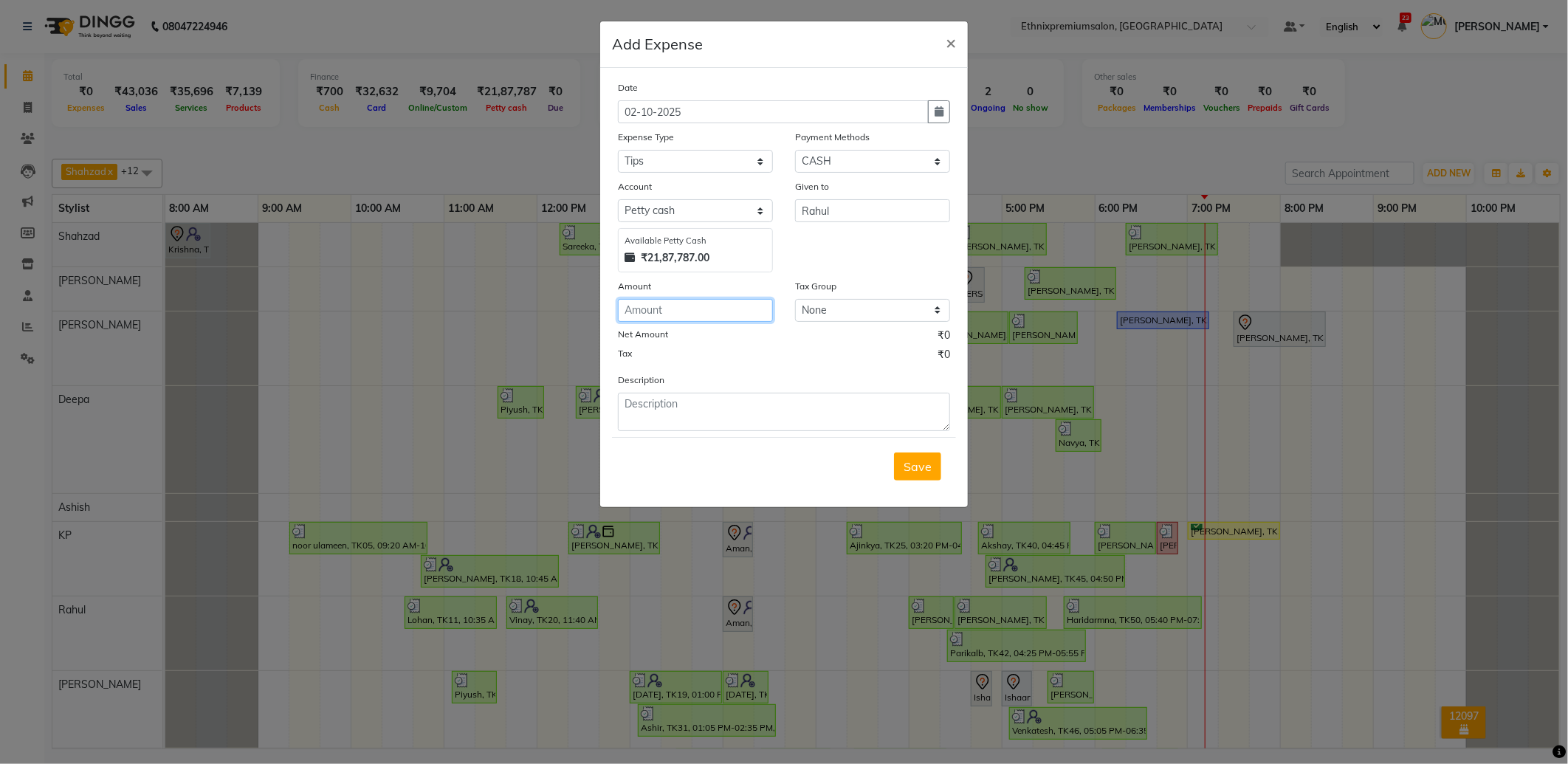
click at [694, 321] on input "number" at bounding box center [696, 310] width 155 height 23
type input "200"
click at [663, 418] on textarea at bounding box center [784, 412] width 332 height 38
type textarea "r"
type textarea "Rahul tips"
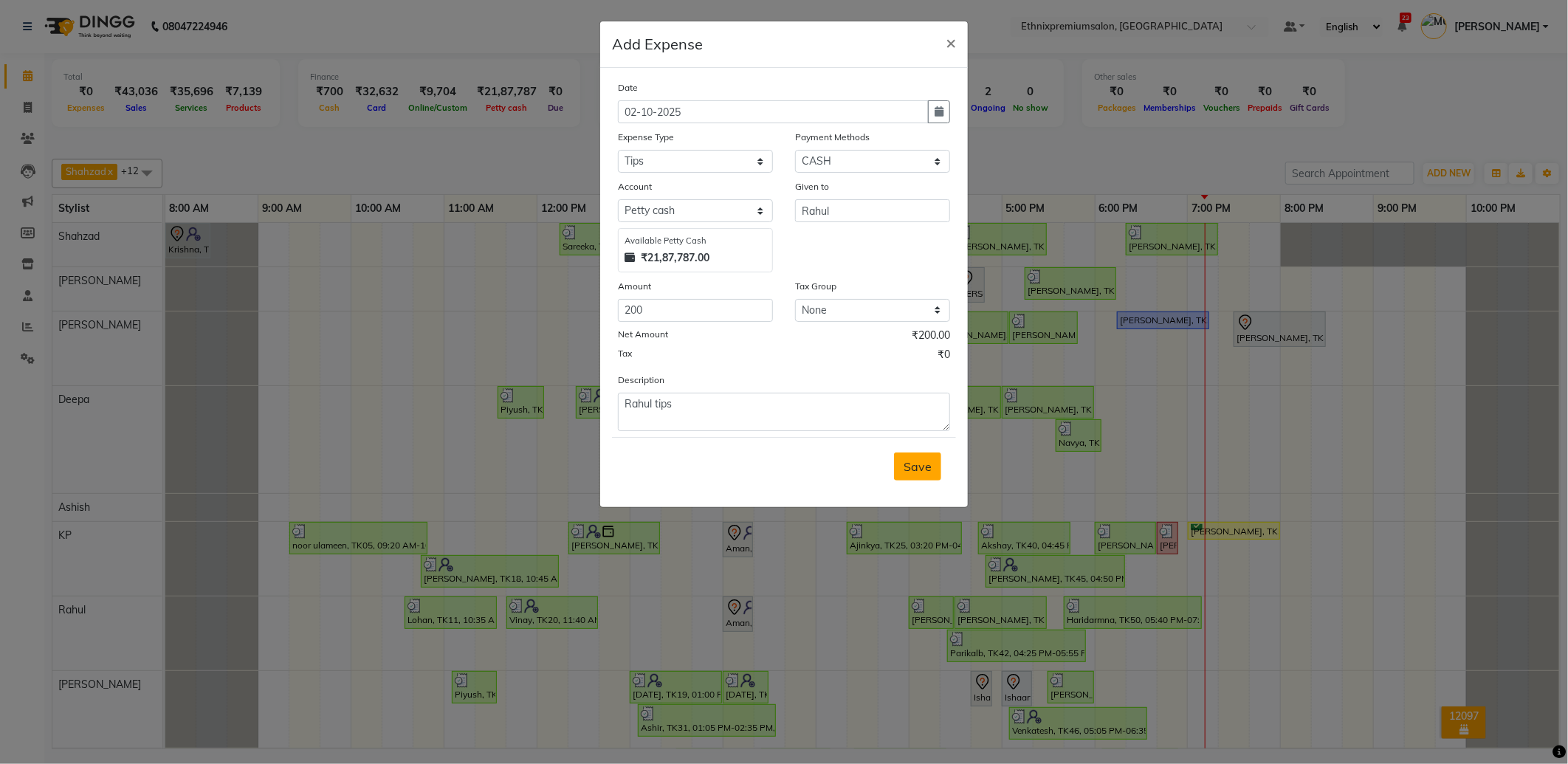
click at [920, 471] on span "Save" at bounding box center [917, 466] width 28 height 15
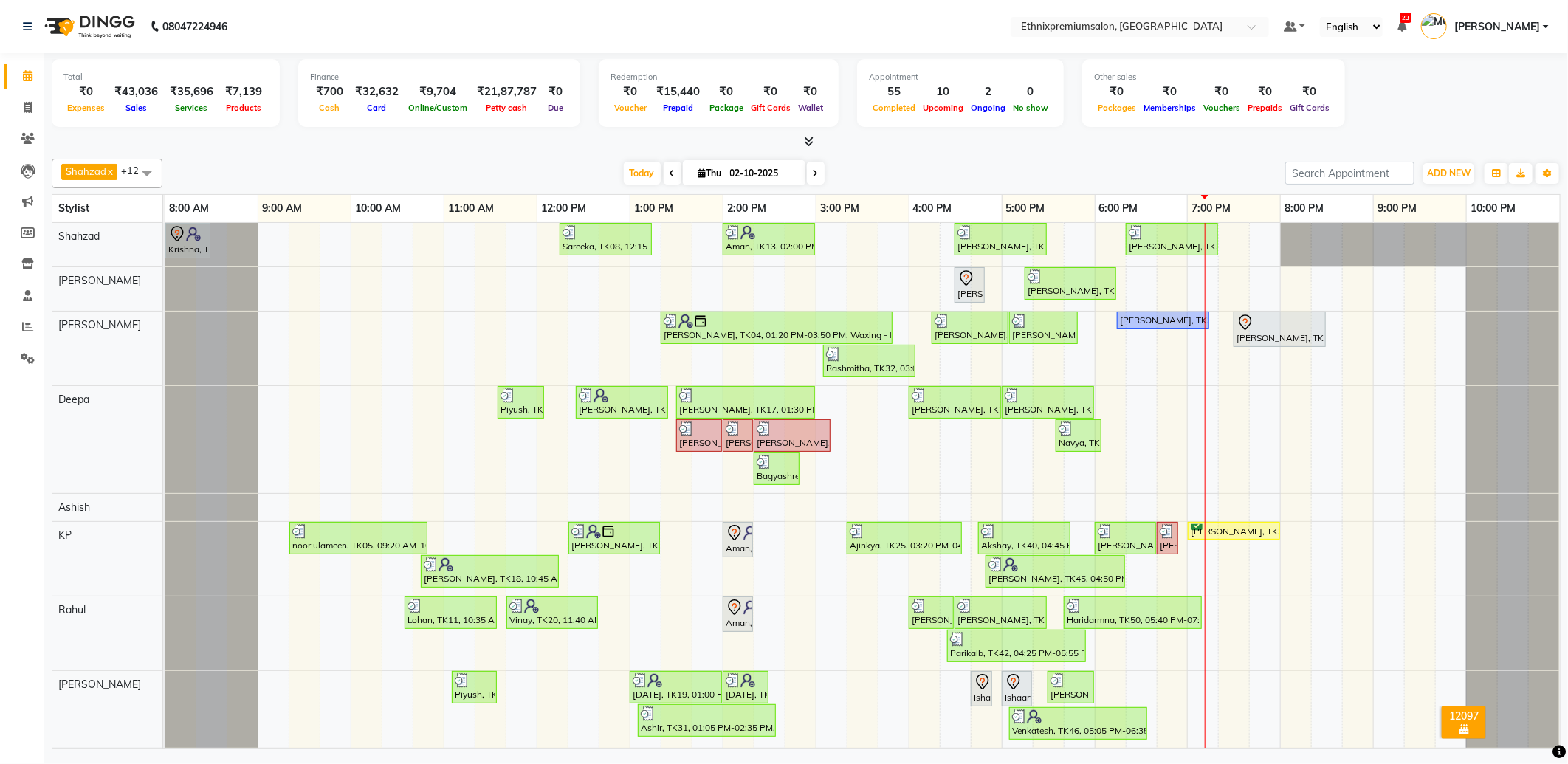
click at [813, 173] on icon at bounding box center [816, 174] width 6 height 9
type input "03-10-2025"
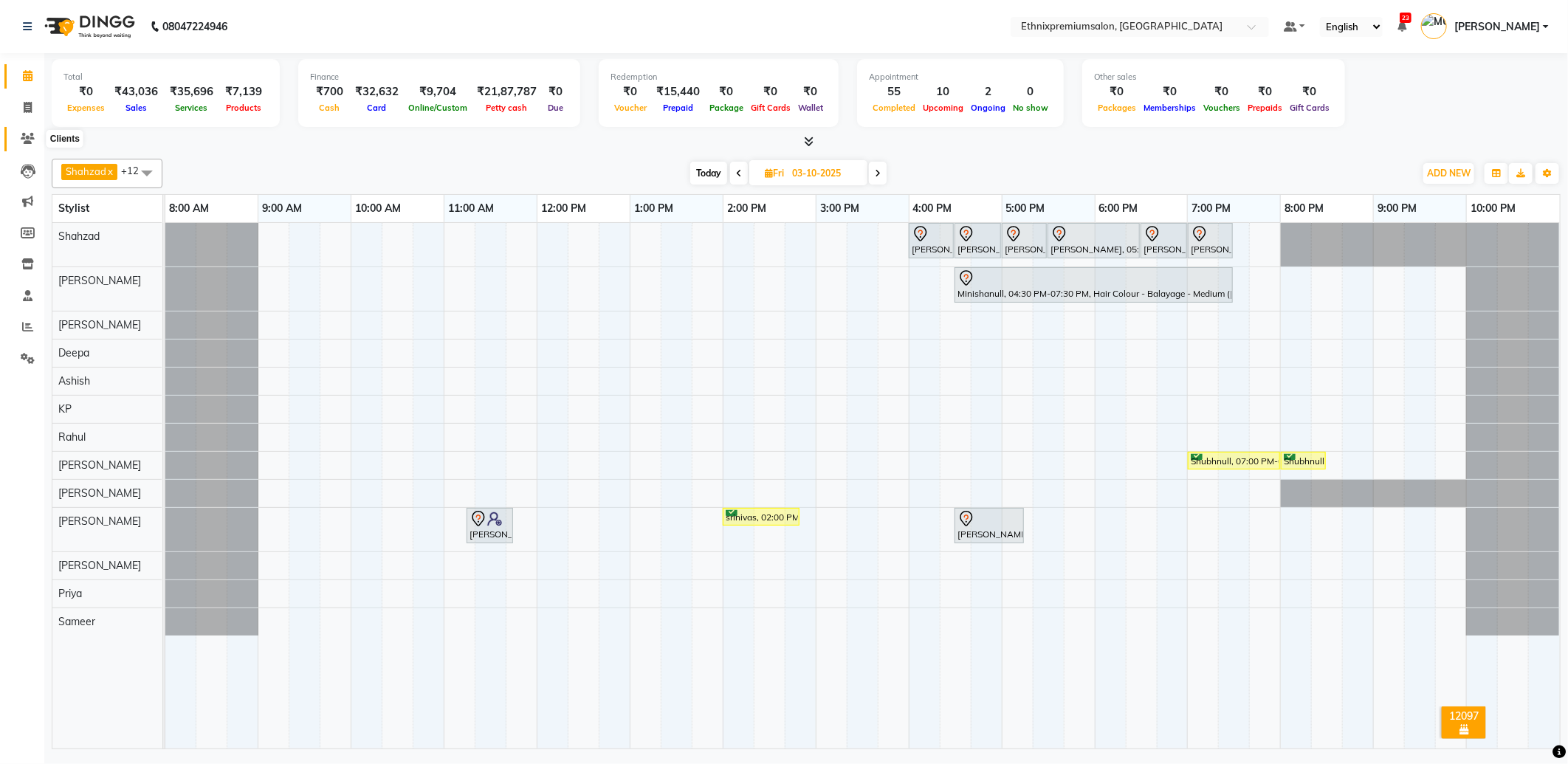
click at [21, 136] on icon at bounding box center [28, 138] width 14 height 11
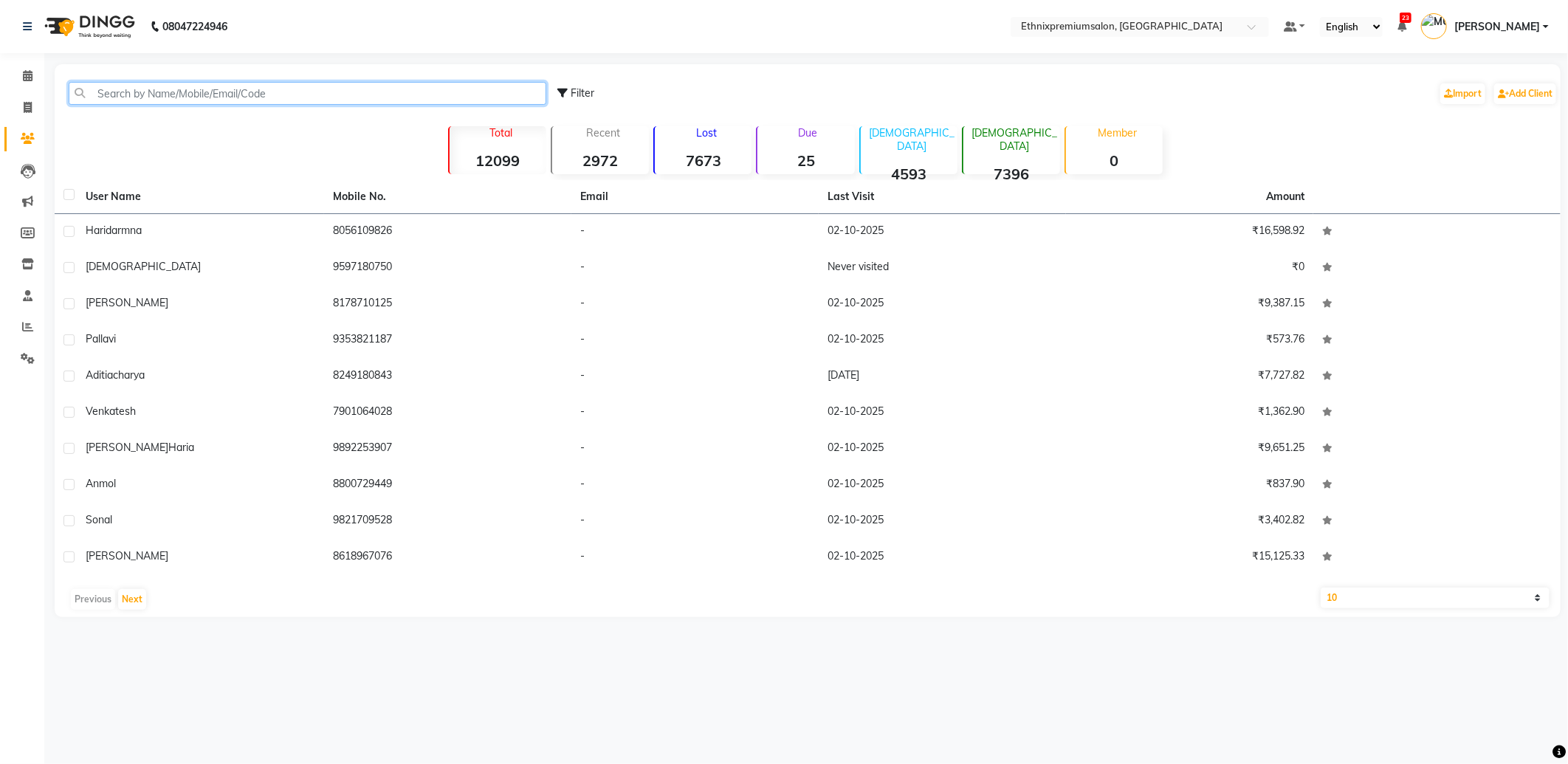
click at [152, 96] on input "text" at bounding box center [307, 93] width 477 height 23
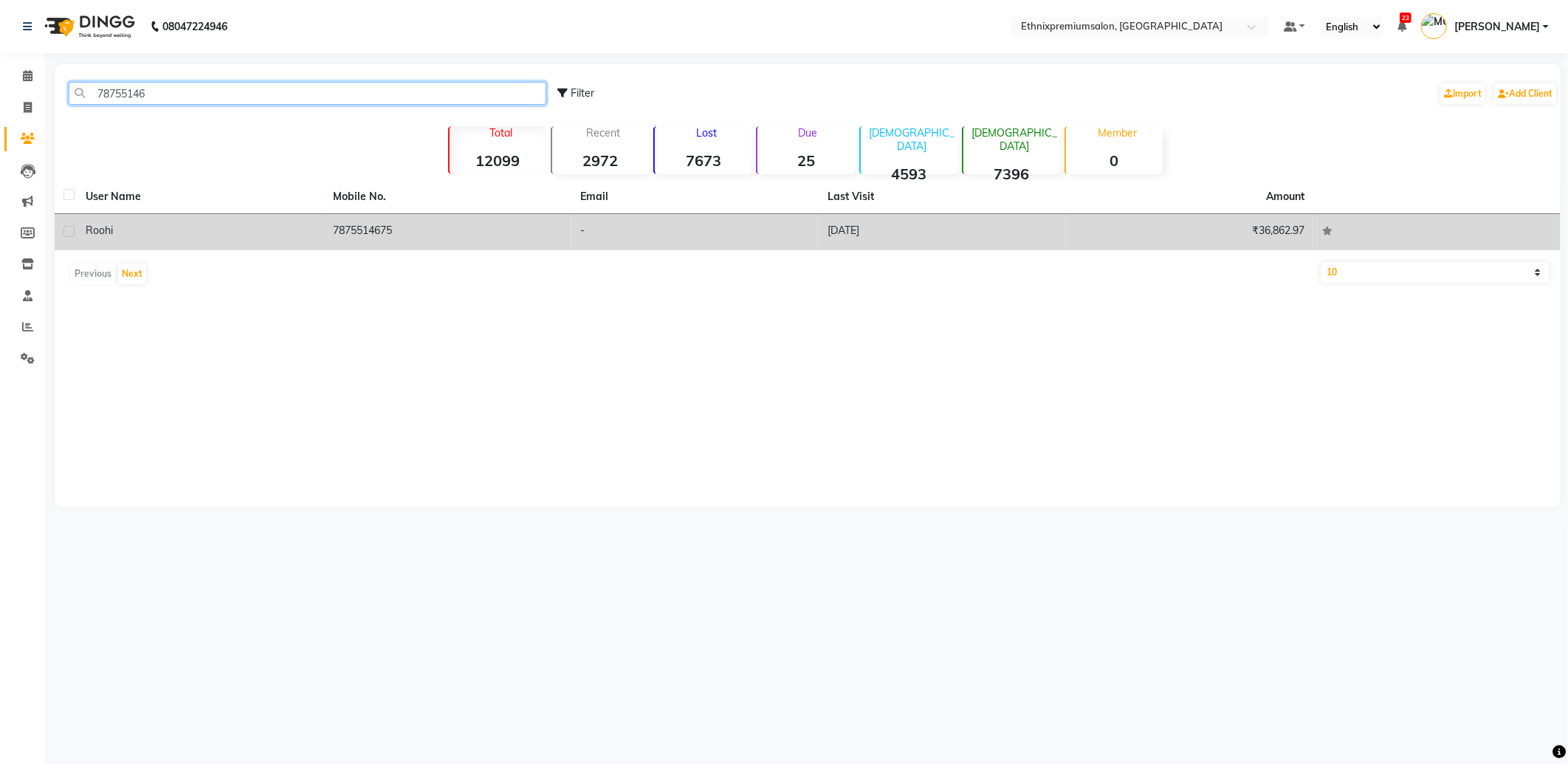
type input "78755146"
click at [355, 225] on td "7875514675" at bounding box center [447, 231] width 247 height 36
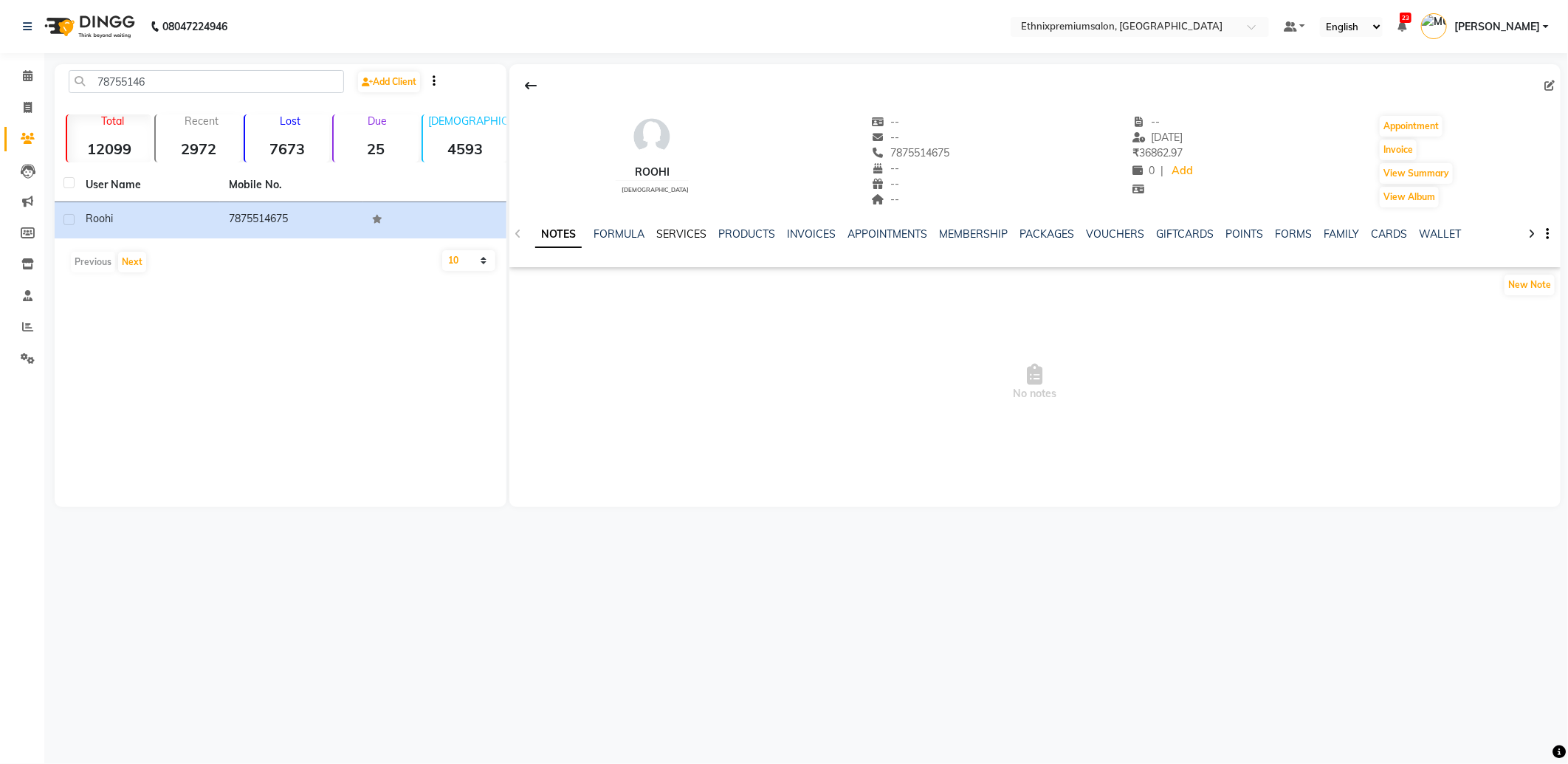
click at [672, 236] on link "SERVICES" at bounding box center [682, 234] width 51 height 13
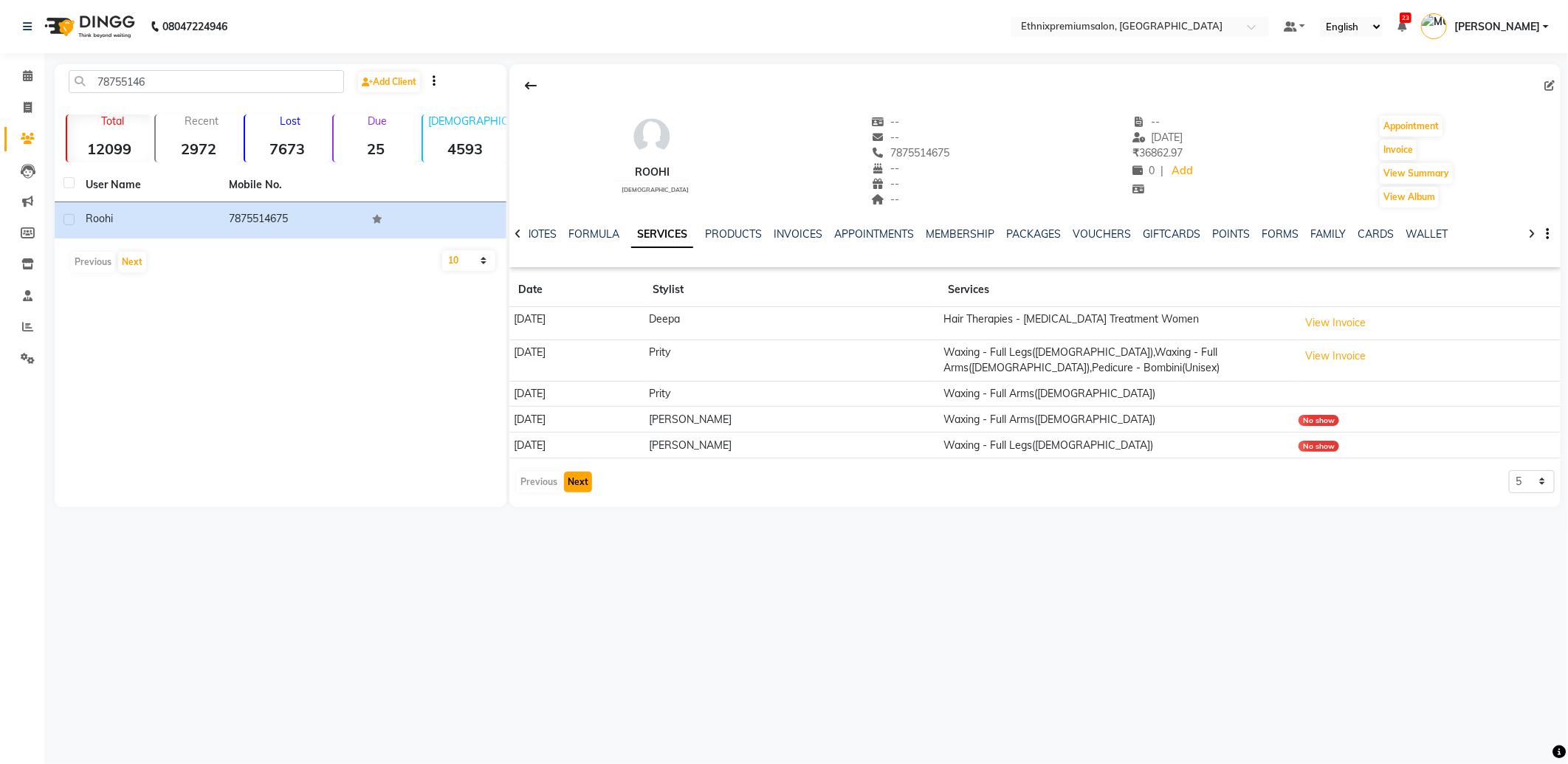
click at [578, 483] on button "Next" at bounding box center [578, 482] width 28 height 21
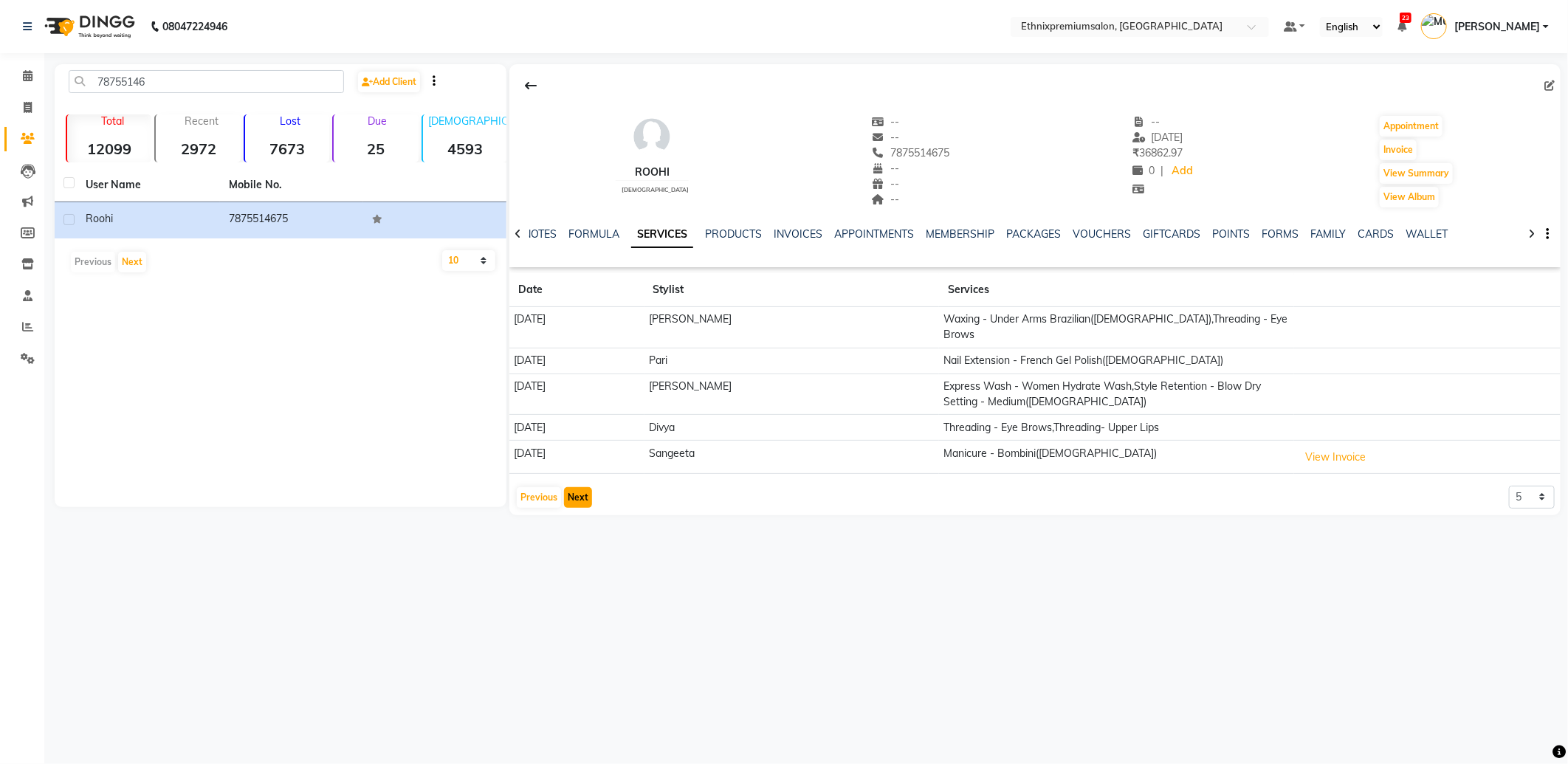
click at [578, 487] on button "Next" at bounding box center [578, 497] width 28 height 21
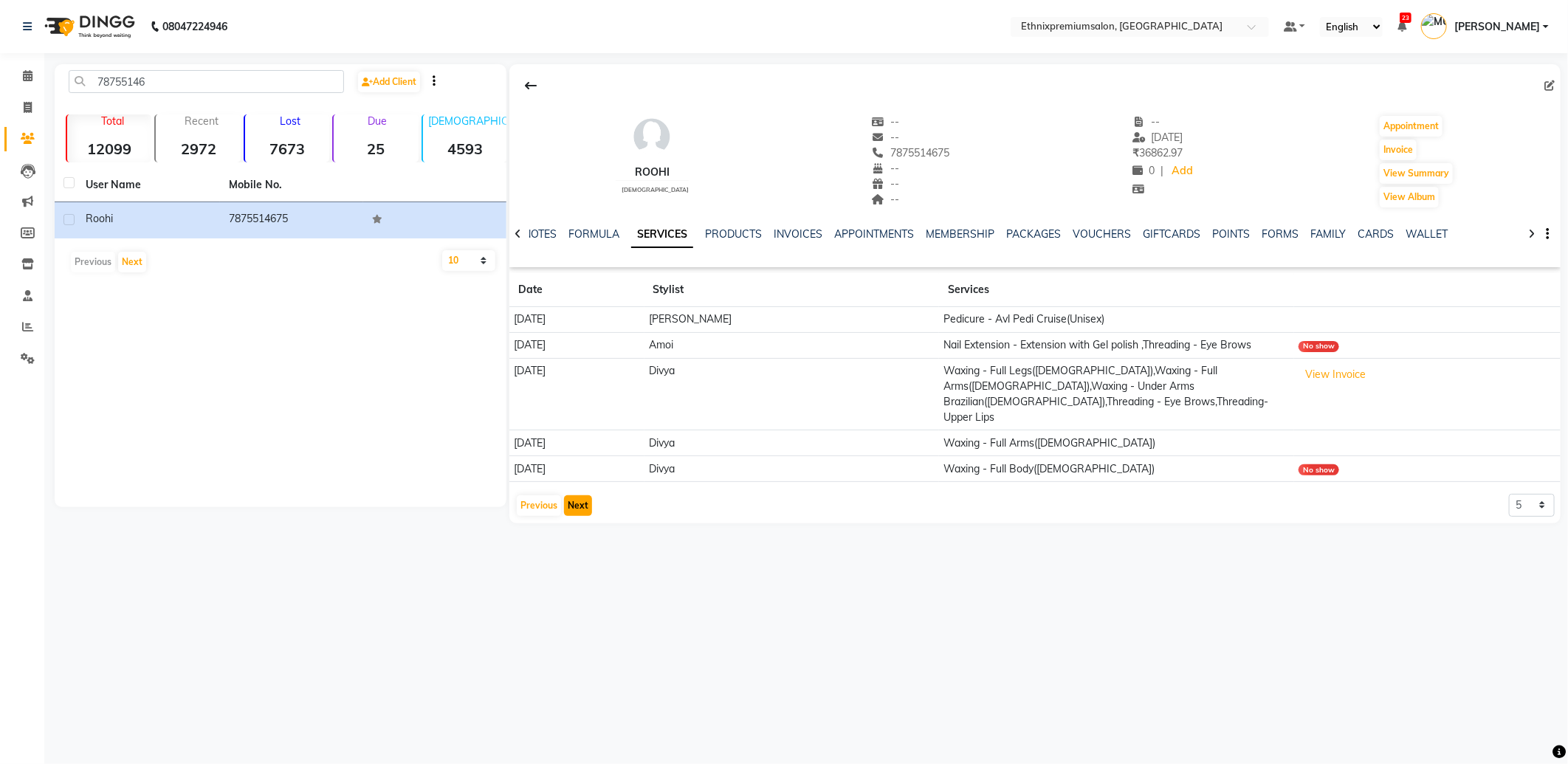
click at [571, 496] on button "Next" at bounding box center [578, 506] width 28 height 21
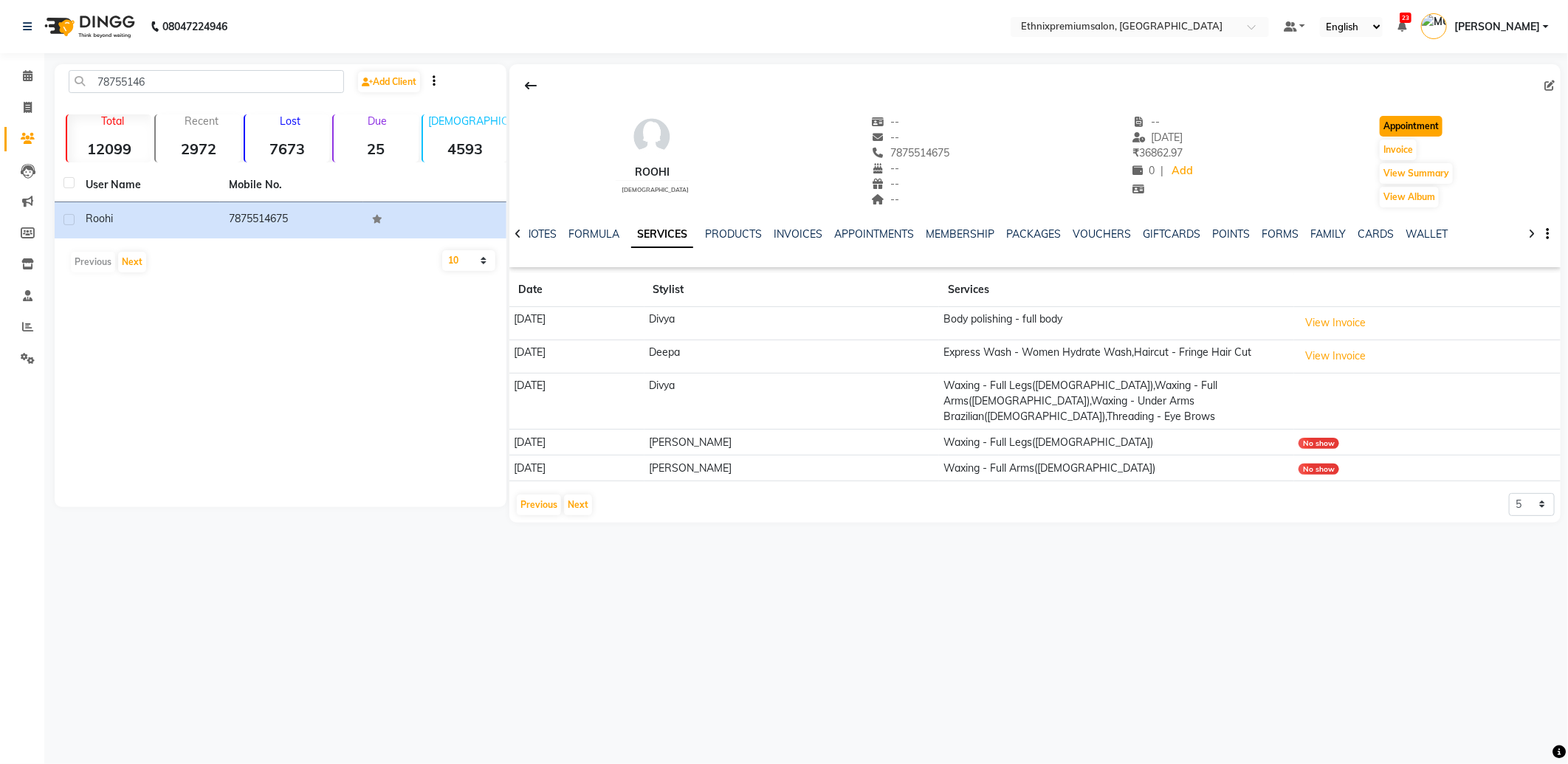
click at [1389, 122] on button "Appointment" at bounding box center [1411, 126] width 63 height 21
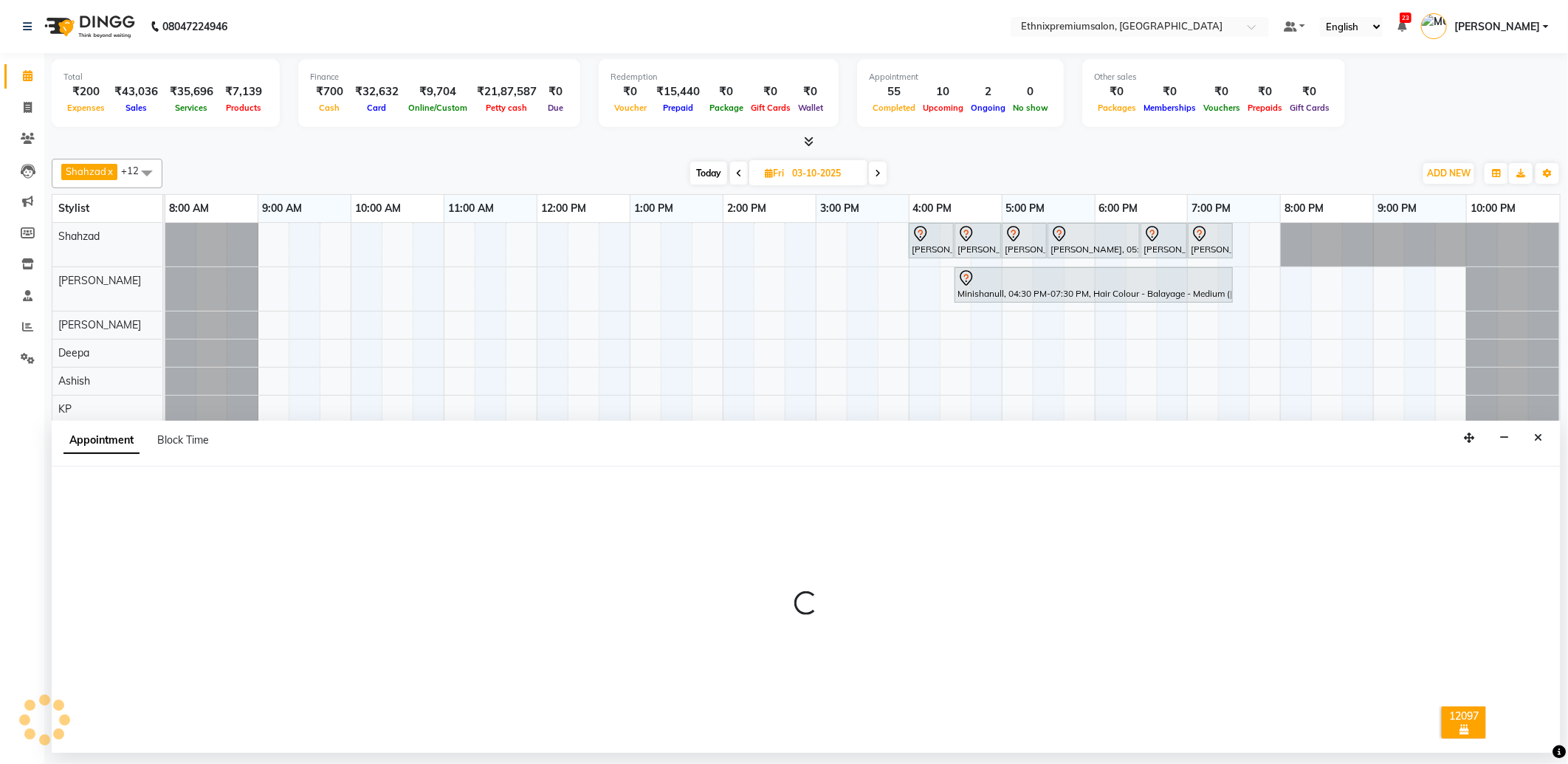
type input "02-10-2025"
select select "tentative"
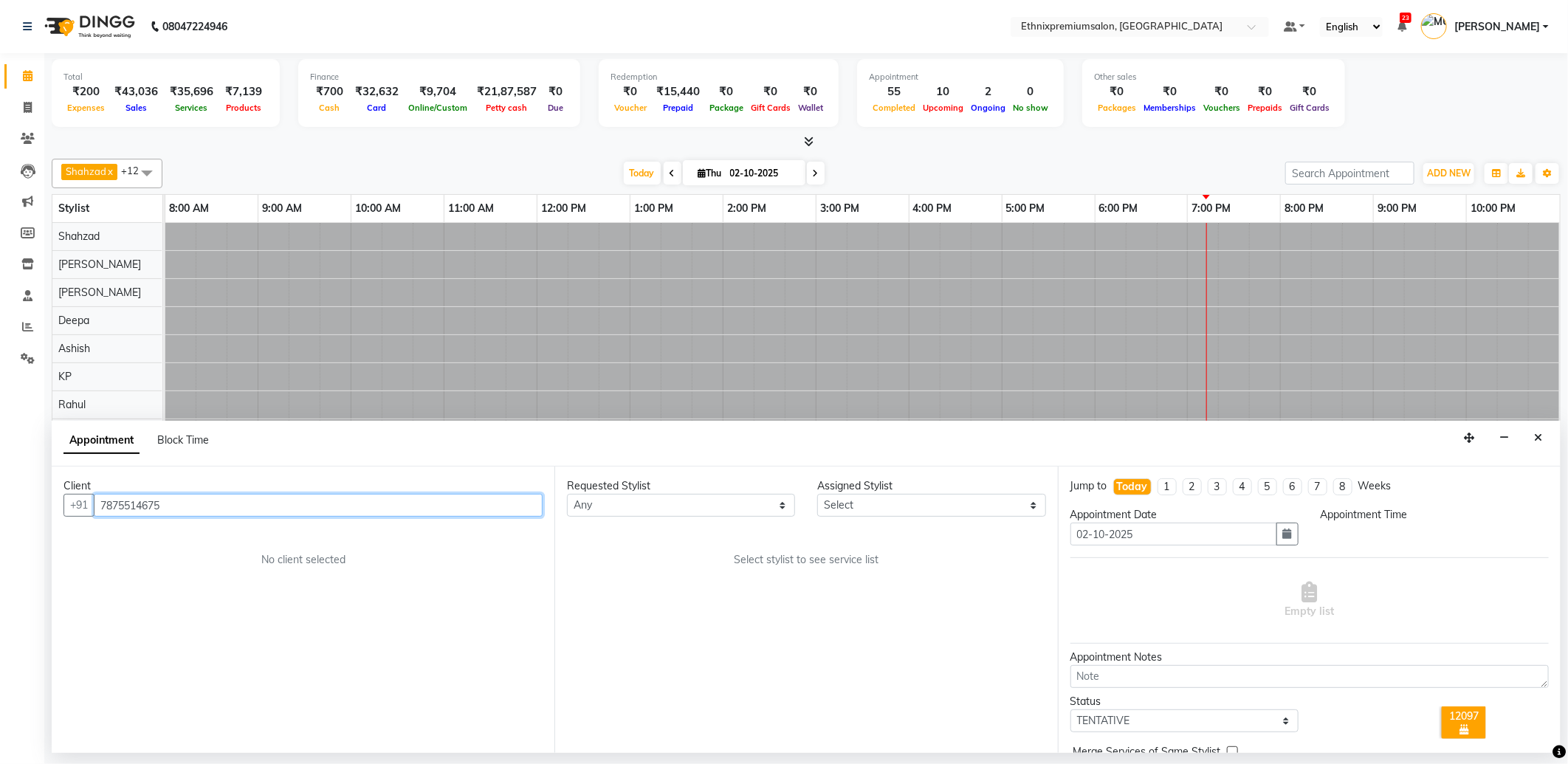
select select "540"
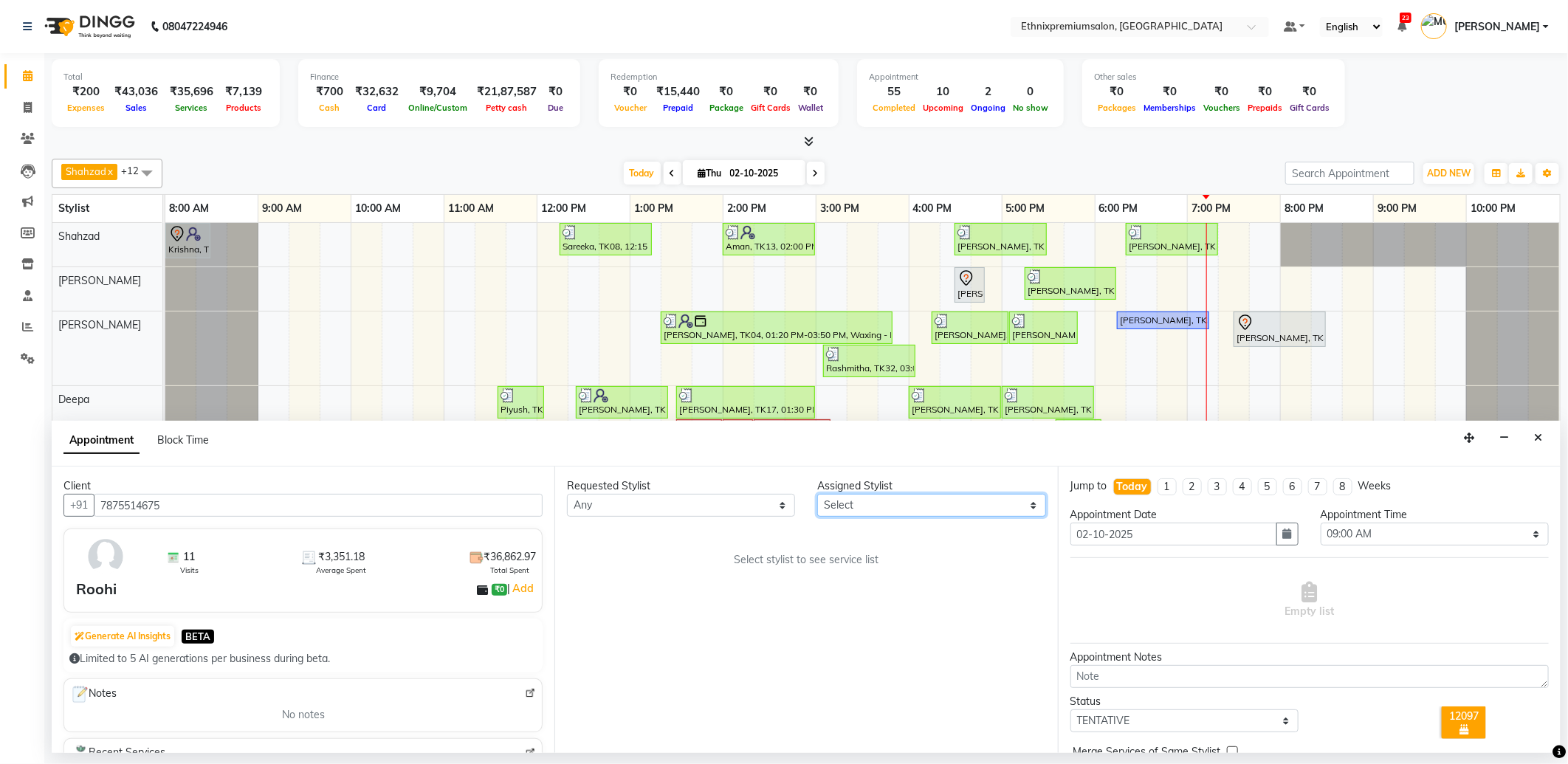
drag, startPoint x: 847, startPoint y: 510, endPoint x: 853, endPoint y: 499, distance: 12.5
click at [847, 510] on select "Select Amoi Ashish Bishaka Cheten Yolmoo Deepa Dorjey Ellori Faisal Jacqueline …" at bounding box center [931, 506] width 228 height 23
select select "28070"
click at [817, 494] on select "Select Amoi Ashish Bishaka Cheten Yolmoo Deepa Dorjey Ellori Faisal Jacqueline …" at bounding box center [931, 506] width 228 height 23
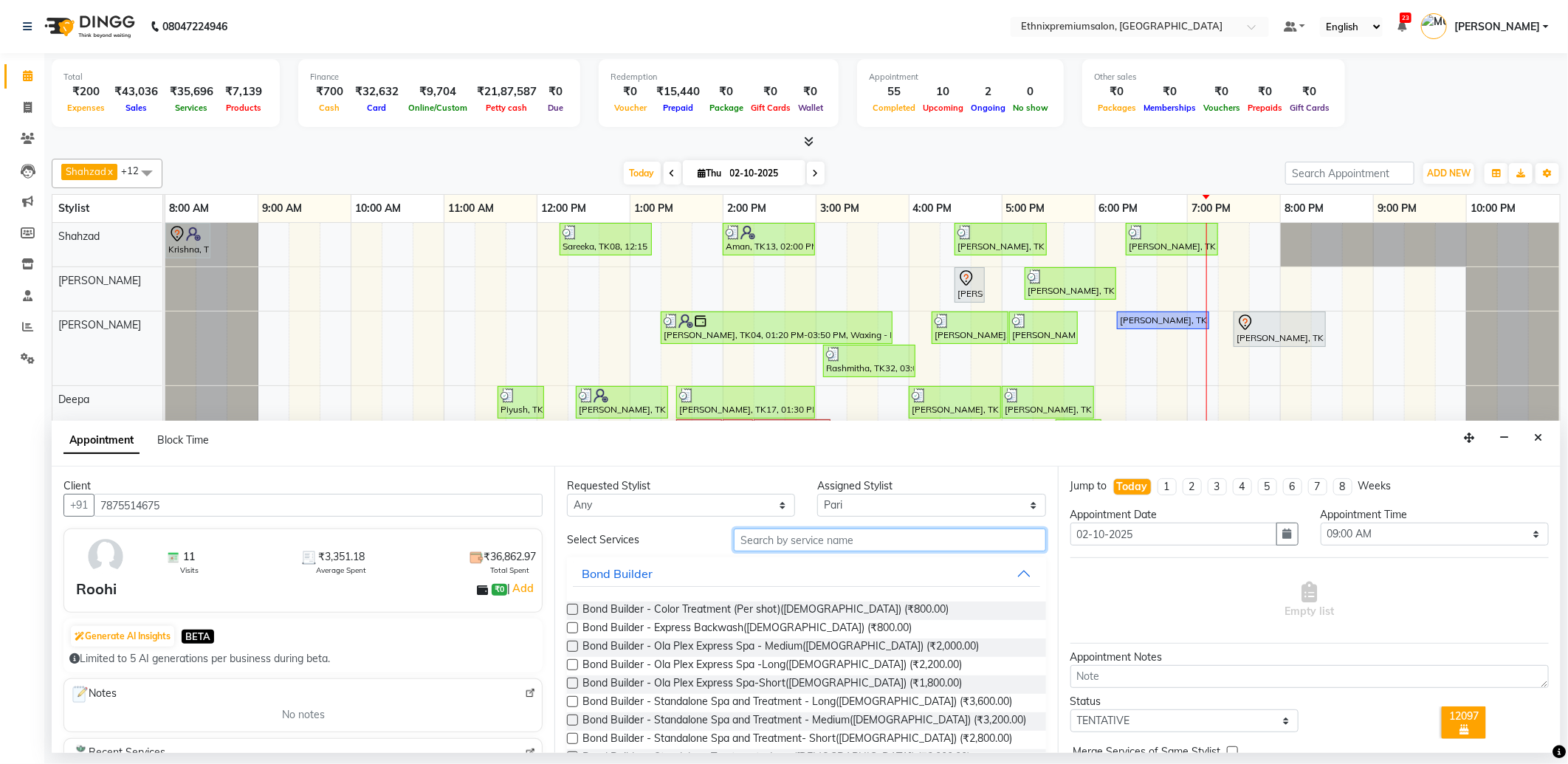
click at [779, 545] on input "text" at bounding box center [889, 540] width 312 height 23
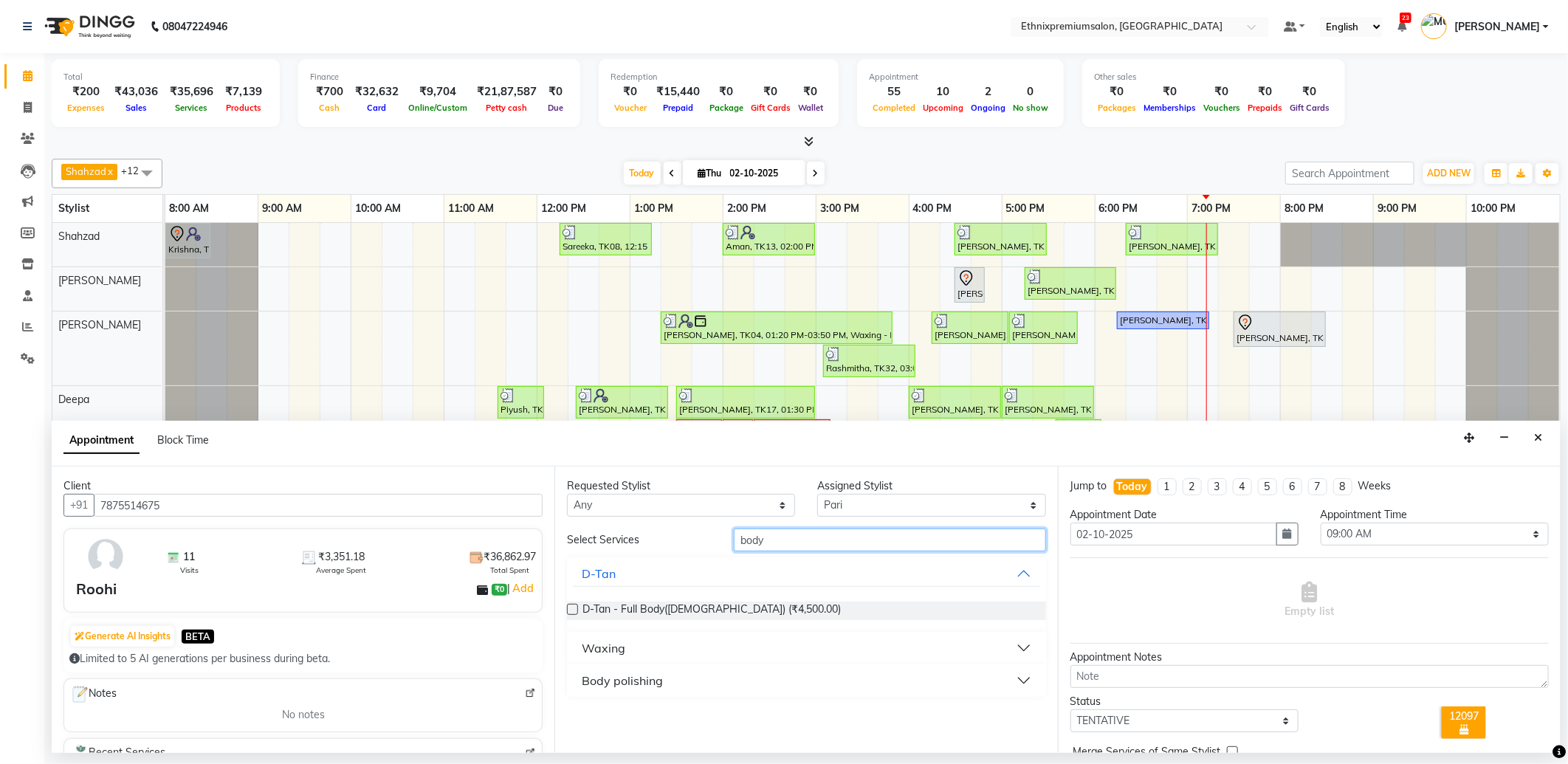
type input "body"
click at [607, 644] on div "Waxing" at bounding box center [603, 648] width 44 height 18
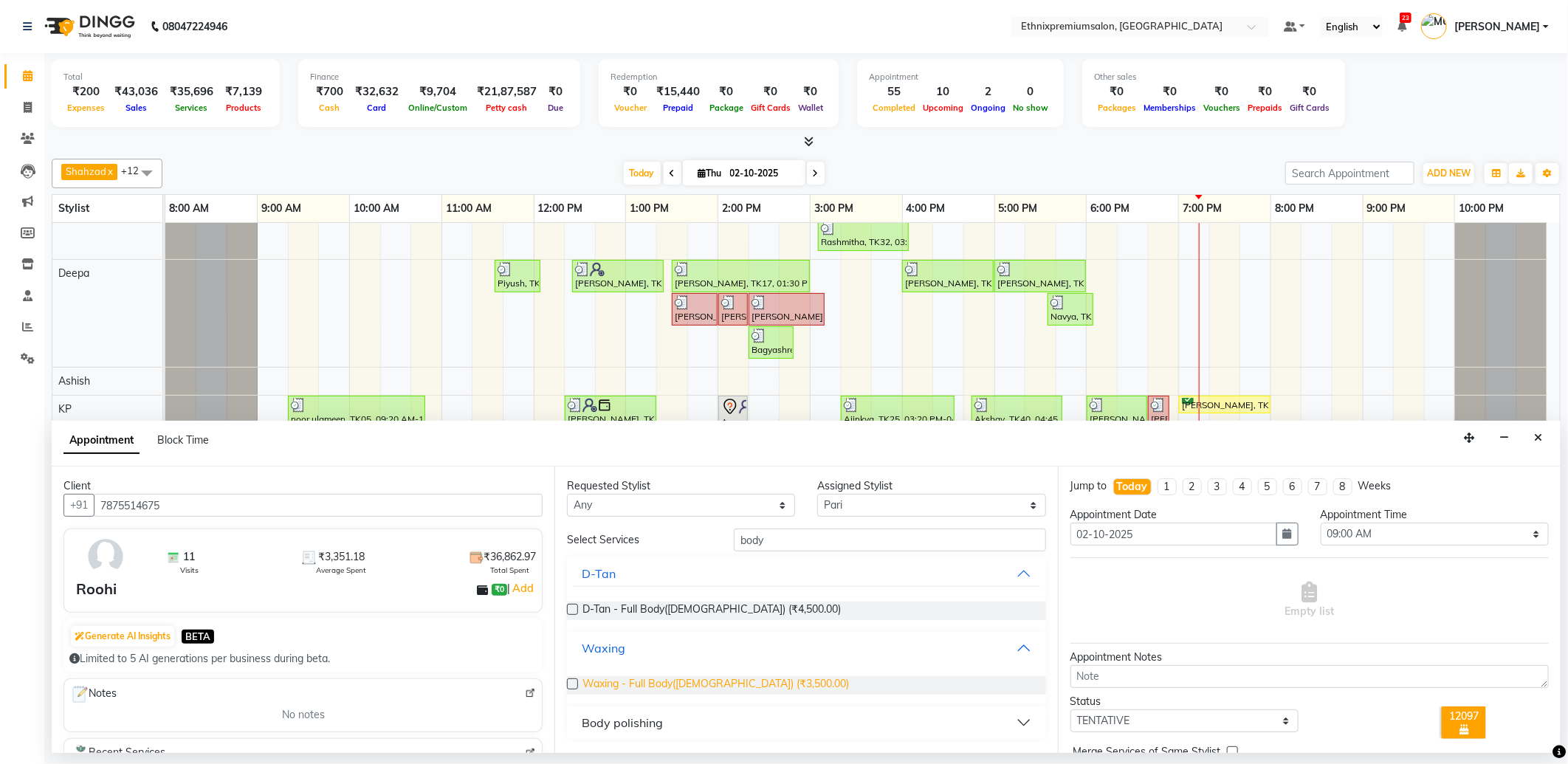
scroll to position [164, 0]
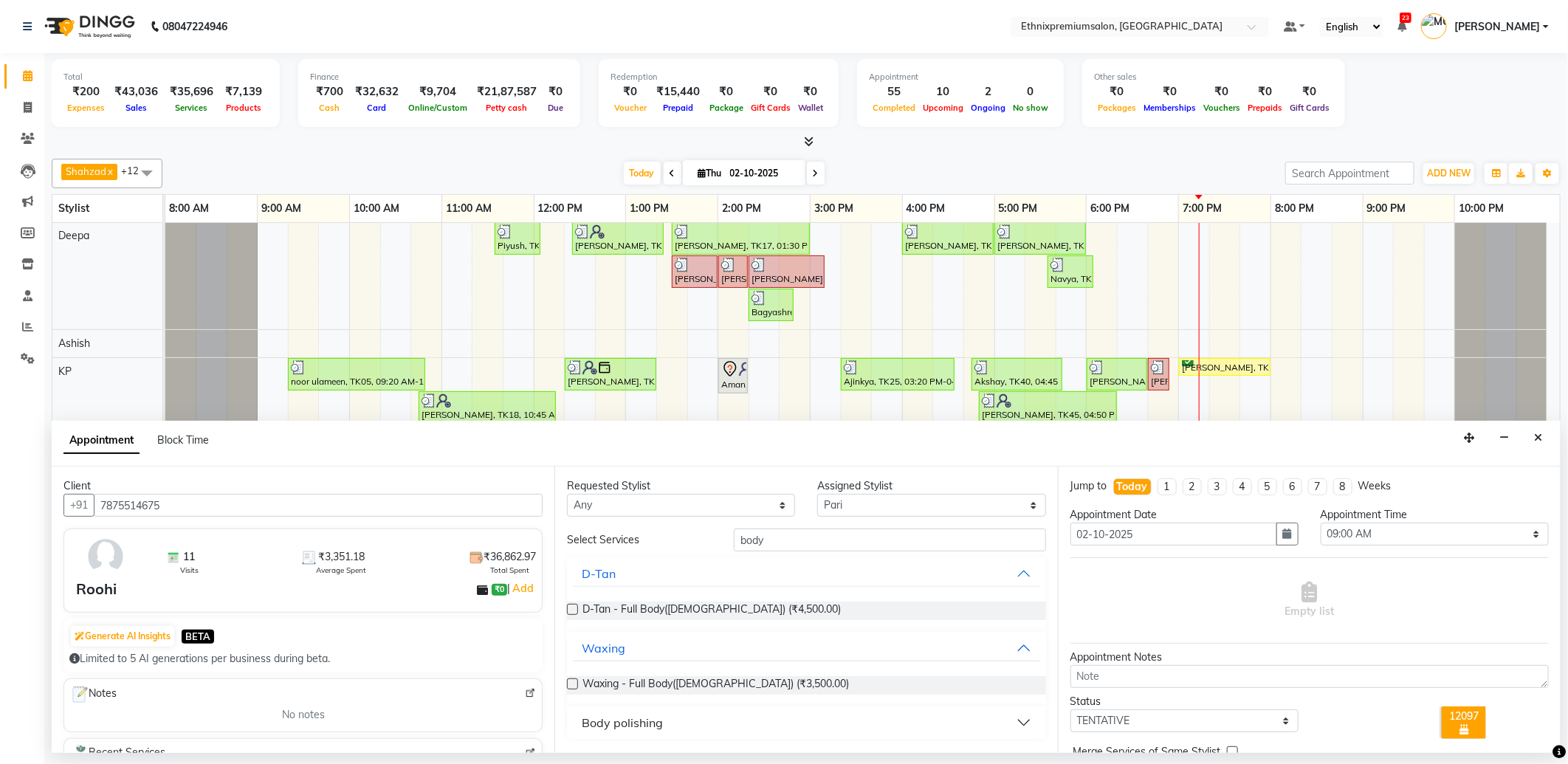
click at [635, 727] on div "Body polishing" at bounding box center [622, 723] width 81 height 18
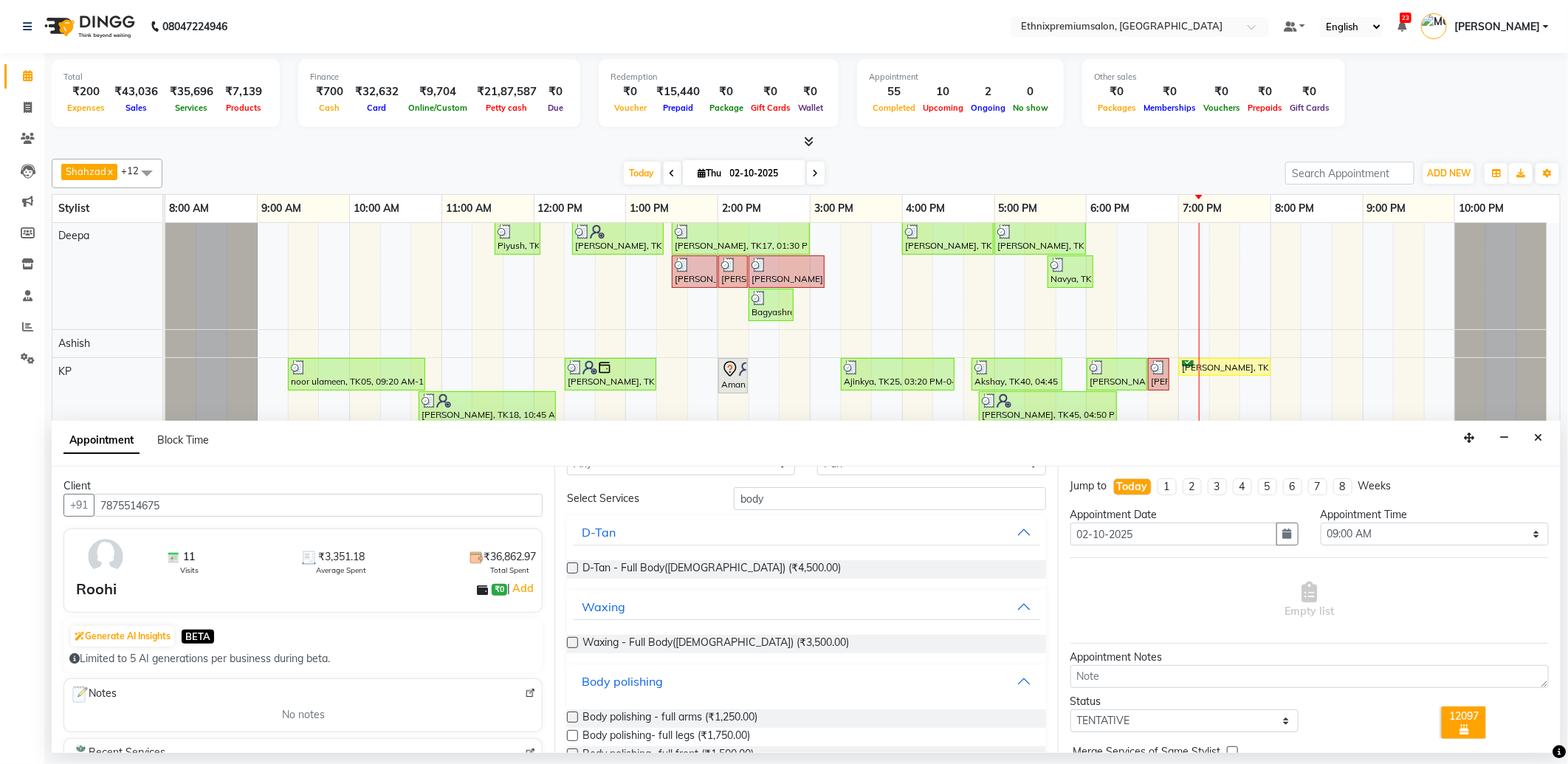
scroll to position [113, 0]
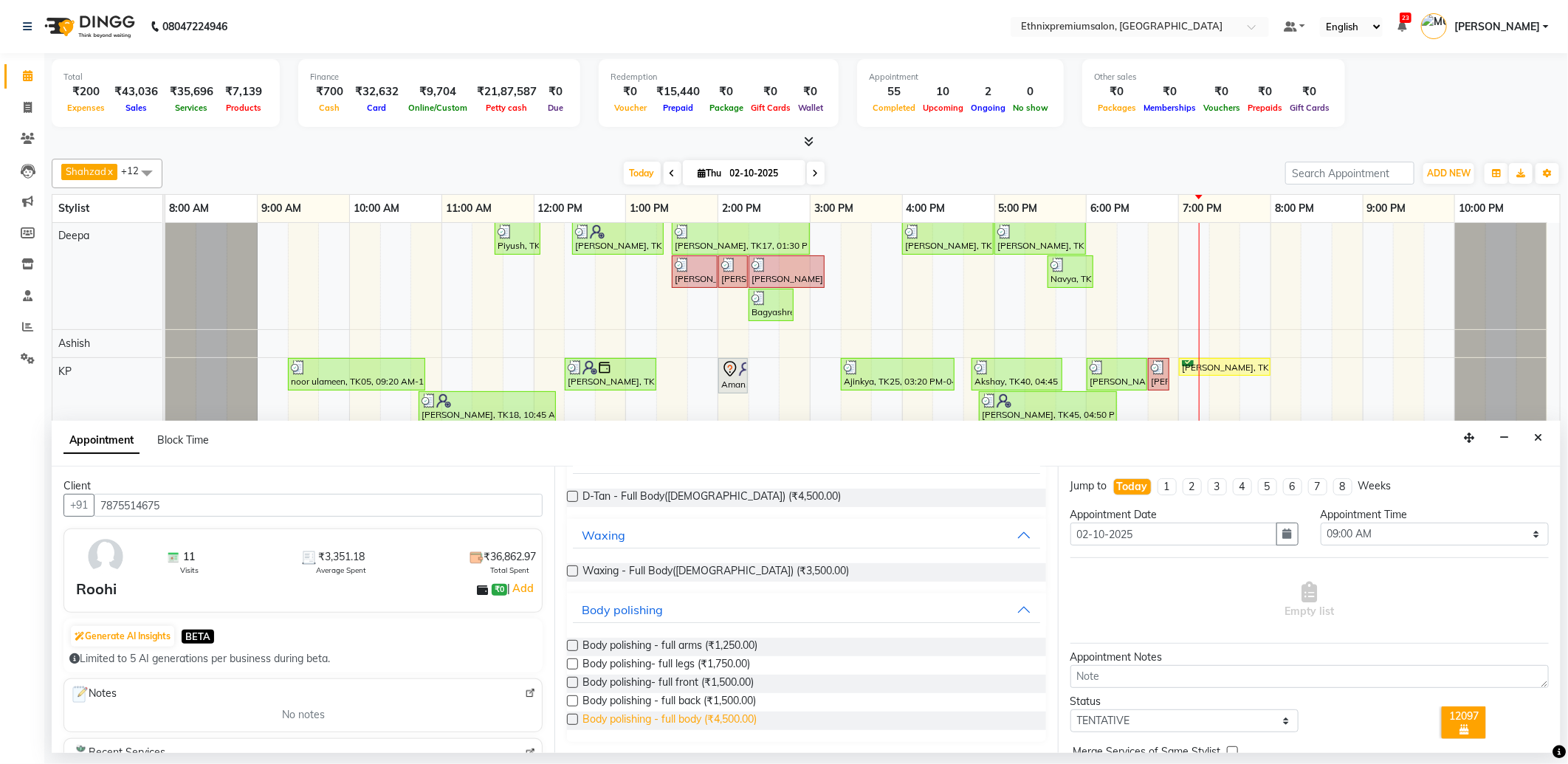
click at [728, 716] on span "Body polishing - full body (₹4,500.00)" at bounding box center [669, 721] width 174 height 18
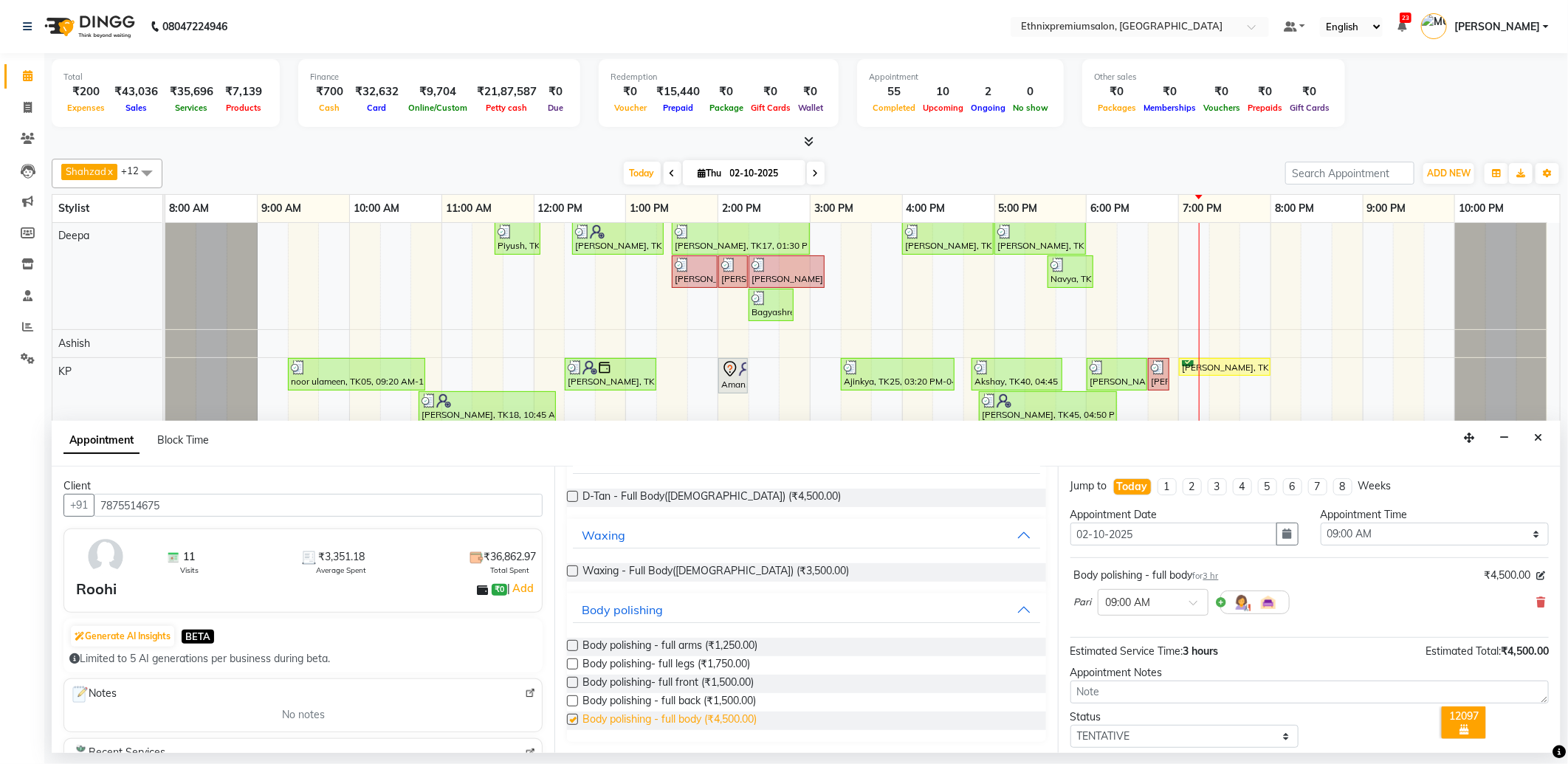
checkbox input "false"
click at [1175, 604] on div at bounding box center [1153, 602] width 110 height 15
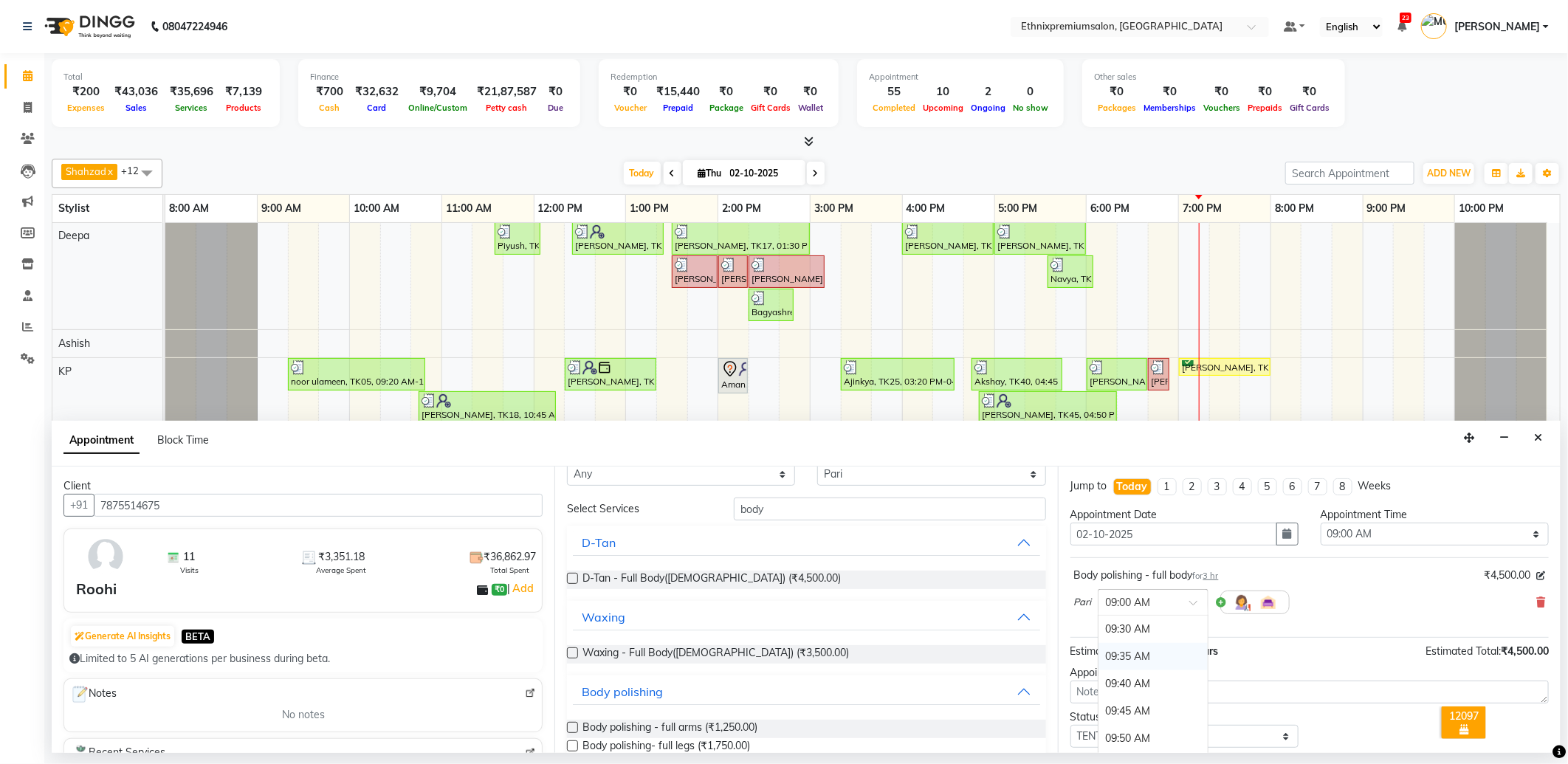
scroll to position [0, 0]
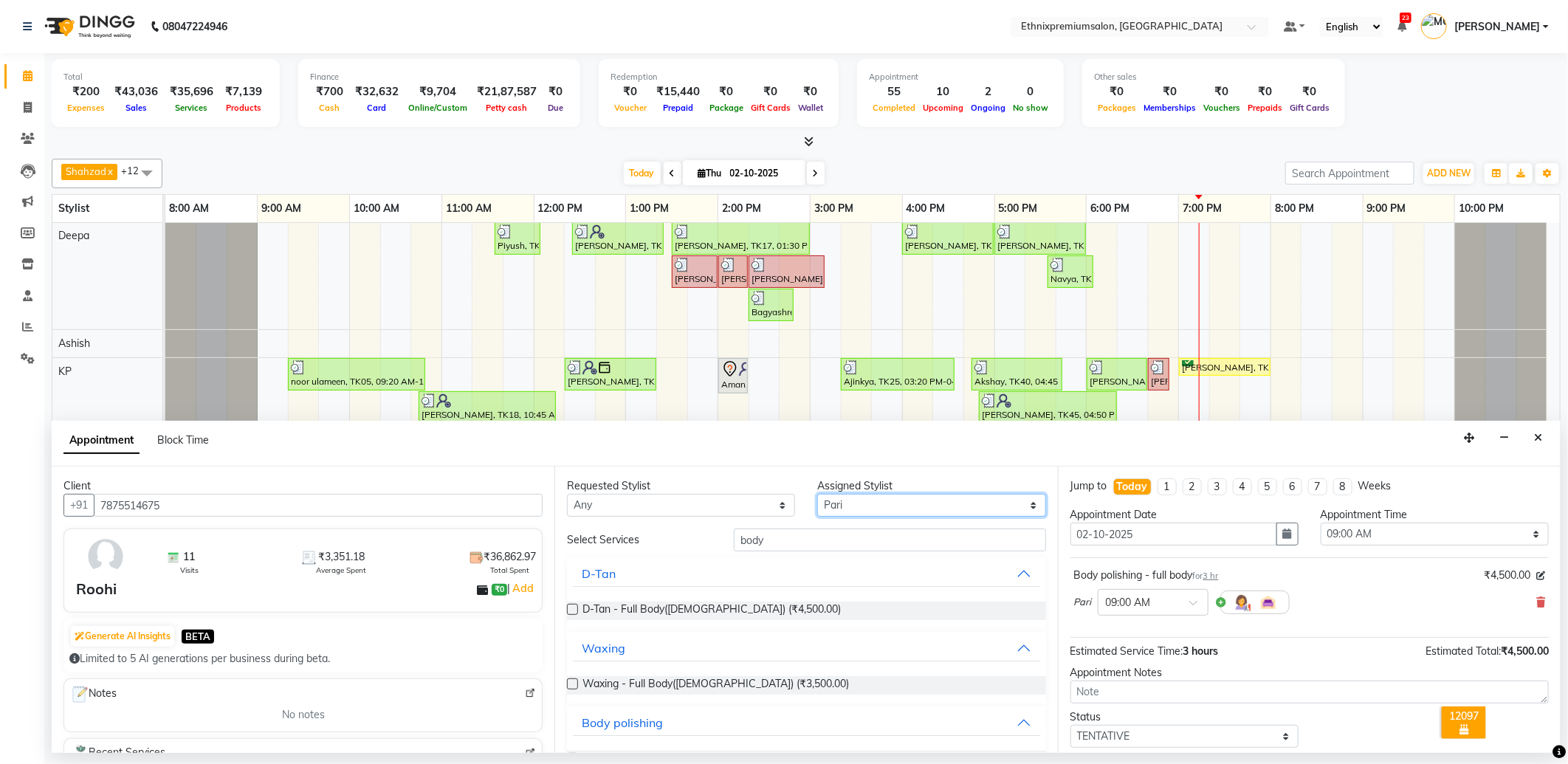
click at [842, 499] on select "Select Amoi Ashish Bishaka Cheten Yolmoo Deepa Dorjey Ellori Faisal Jacqueline …" at bounding box center [931, 506] width 228 height 23
select select "21251"
click at [817, 494] on select "Select Amoi Ashish Bishaka Cheten Yolmoo Deepa Dorjey Ellori Faisal Jacqueline …" at bounding box center [931, 506] width 228 height 23
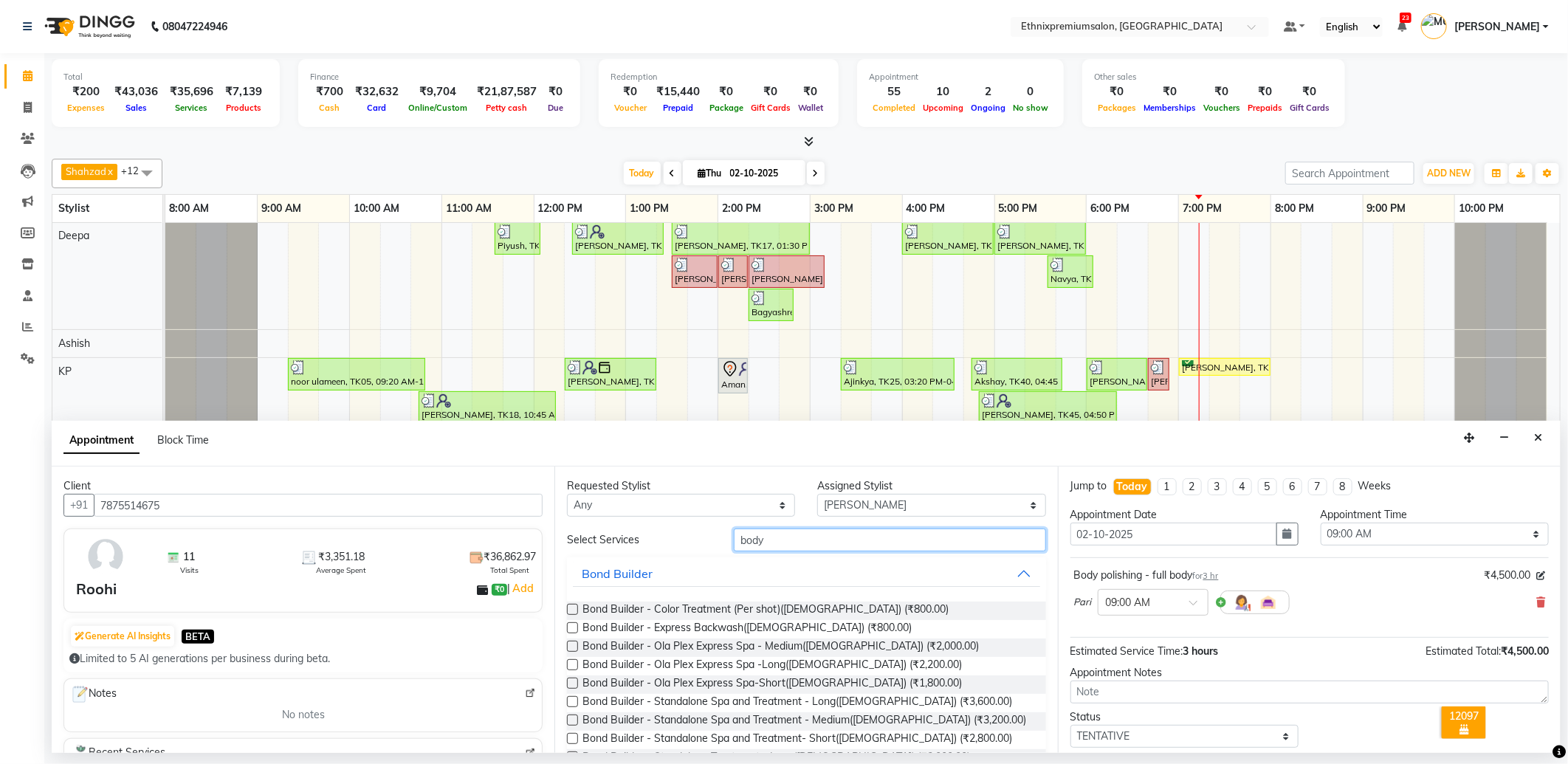
click at [783, 536] on input "body" at bounding box center [889, 540] width 312 height 23
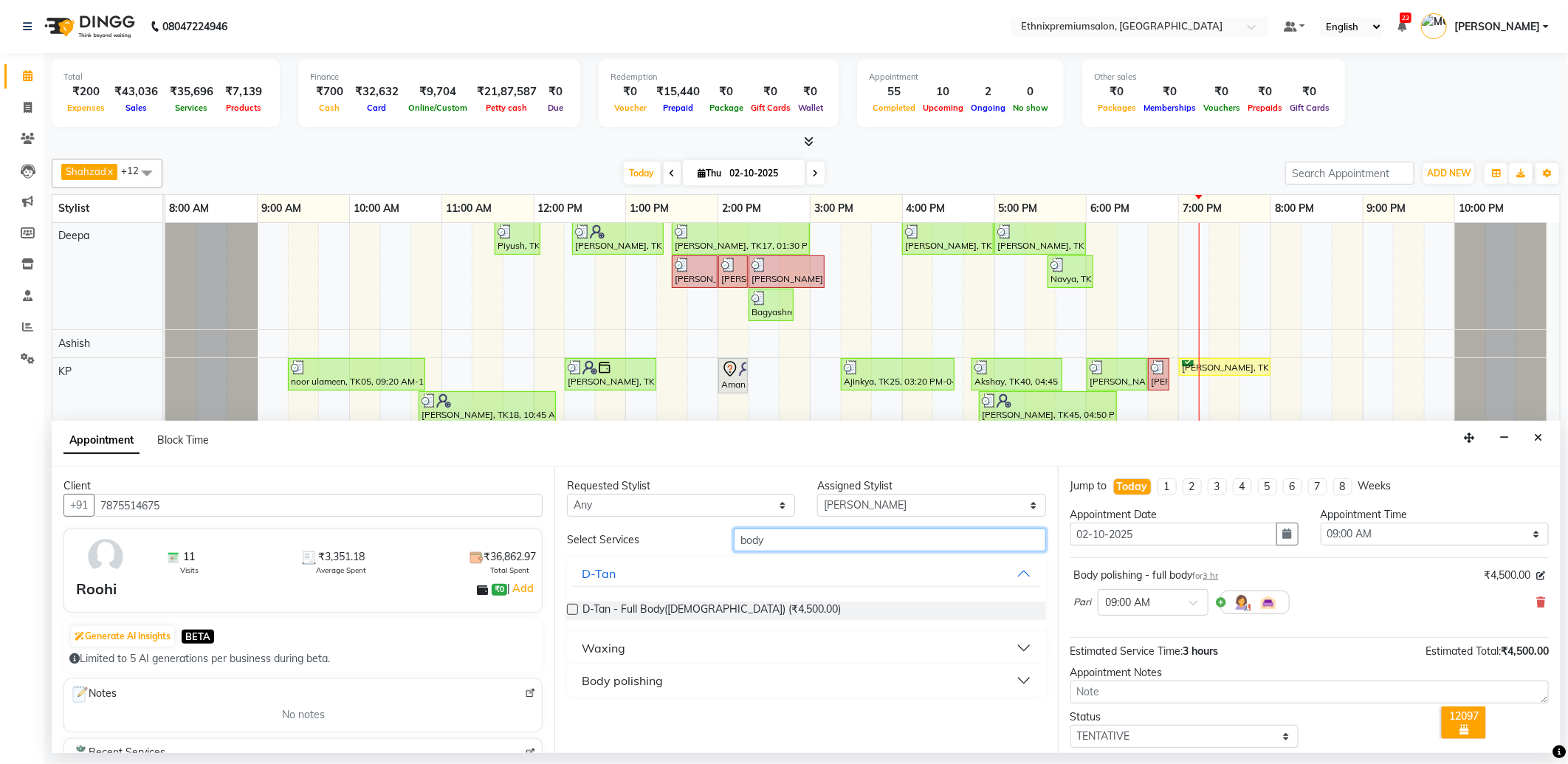
type input "body"
click at [610, 674] on div "Body polishing" at bounding box center [622, 680] width 81 height 18
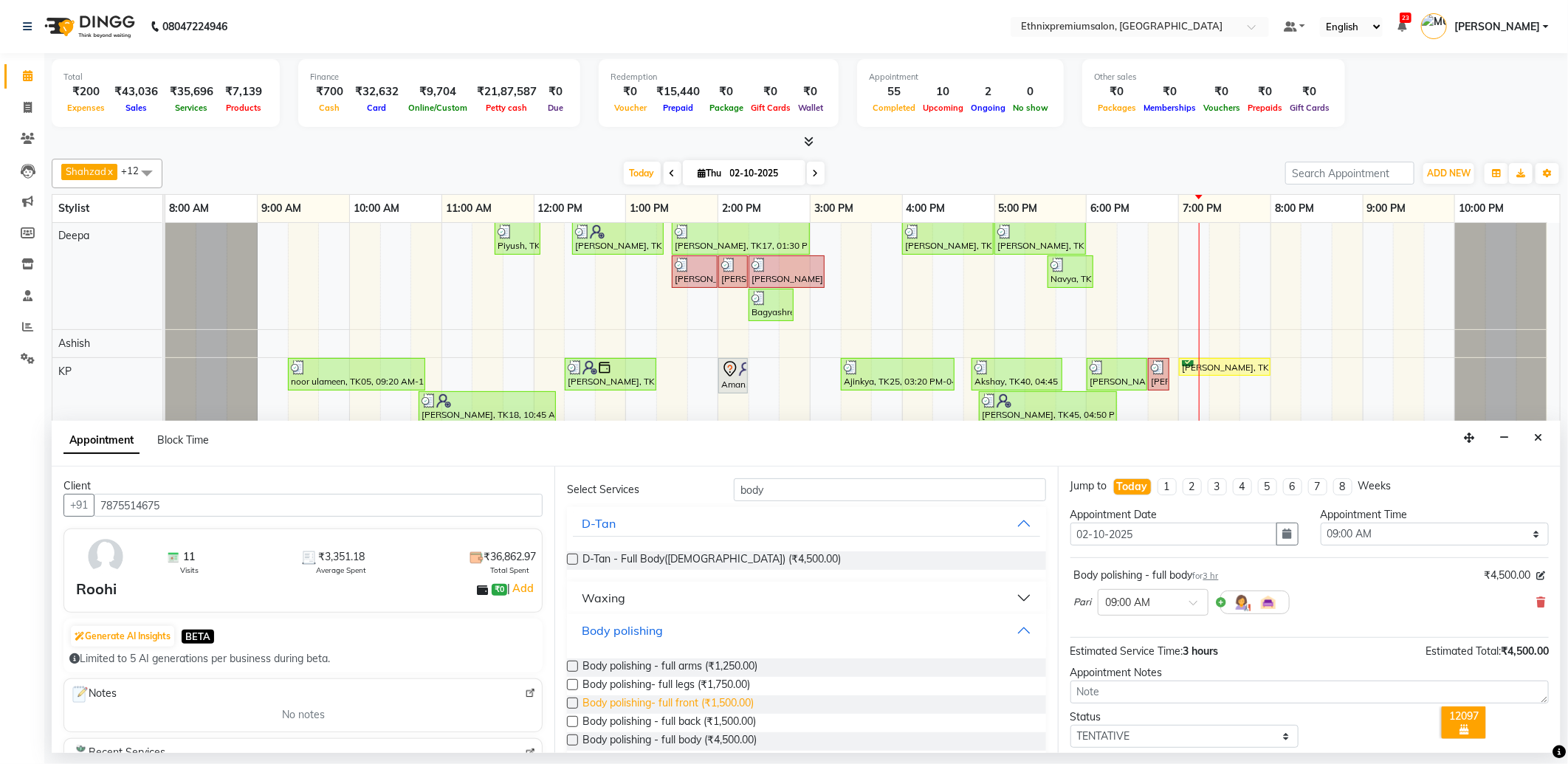
scroll to position [71, 0]
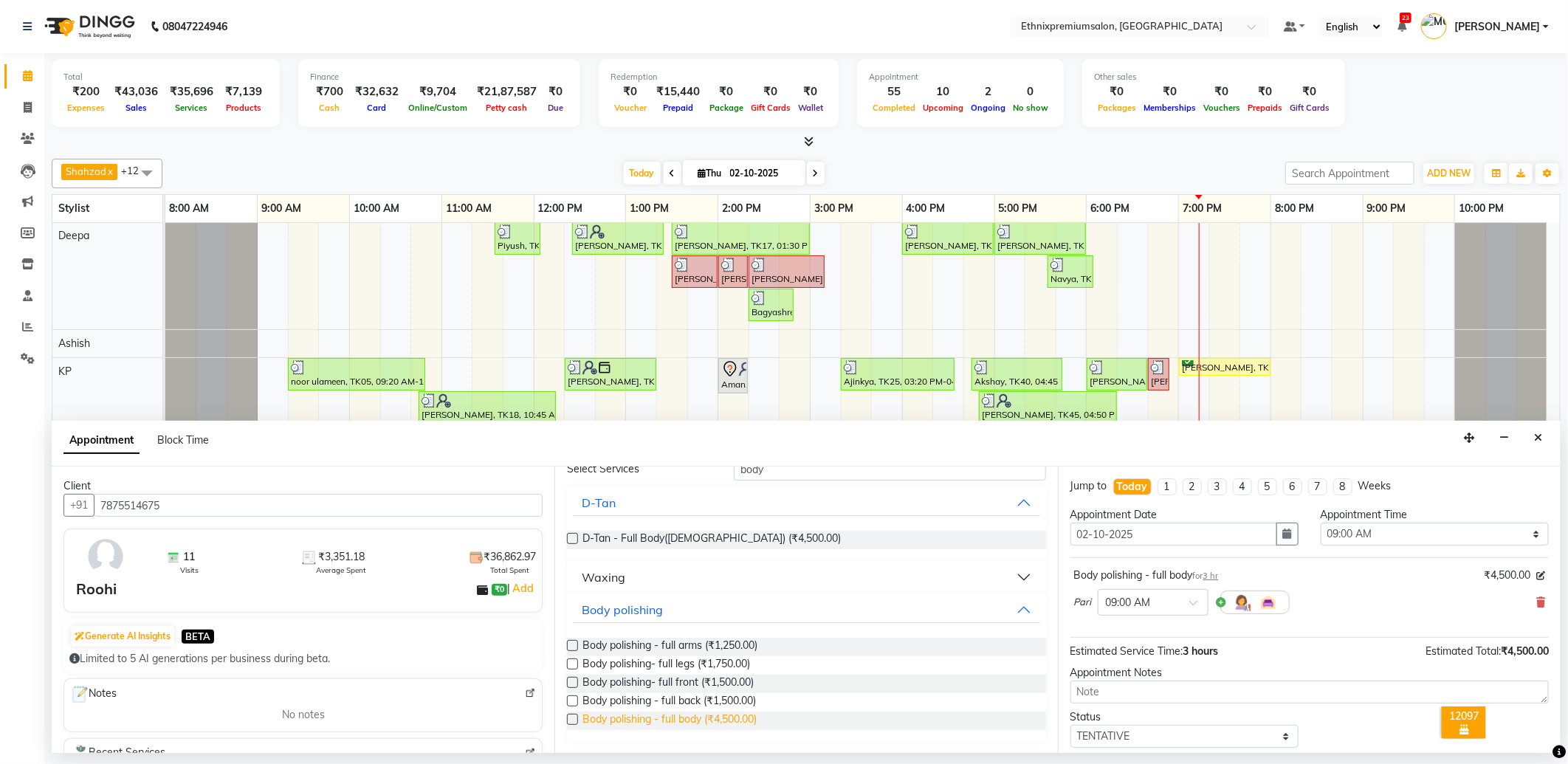
click at [728, 722] on span "Body polishing - full body (₹4,500.00)" at bounding box center [669, 721] width 174 height 18
checkbox input "false"
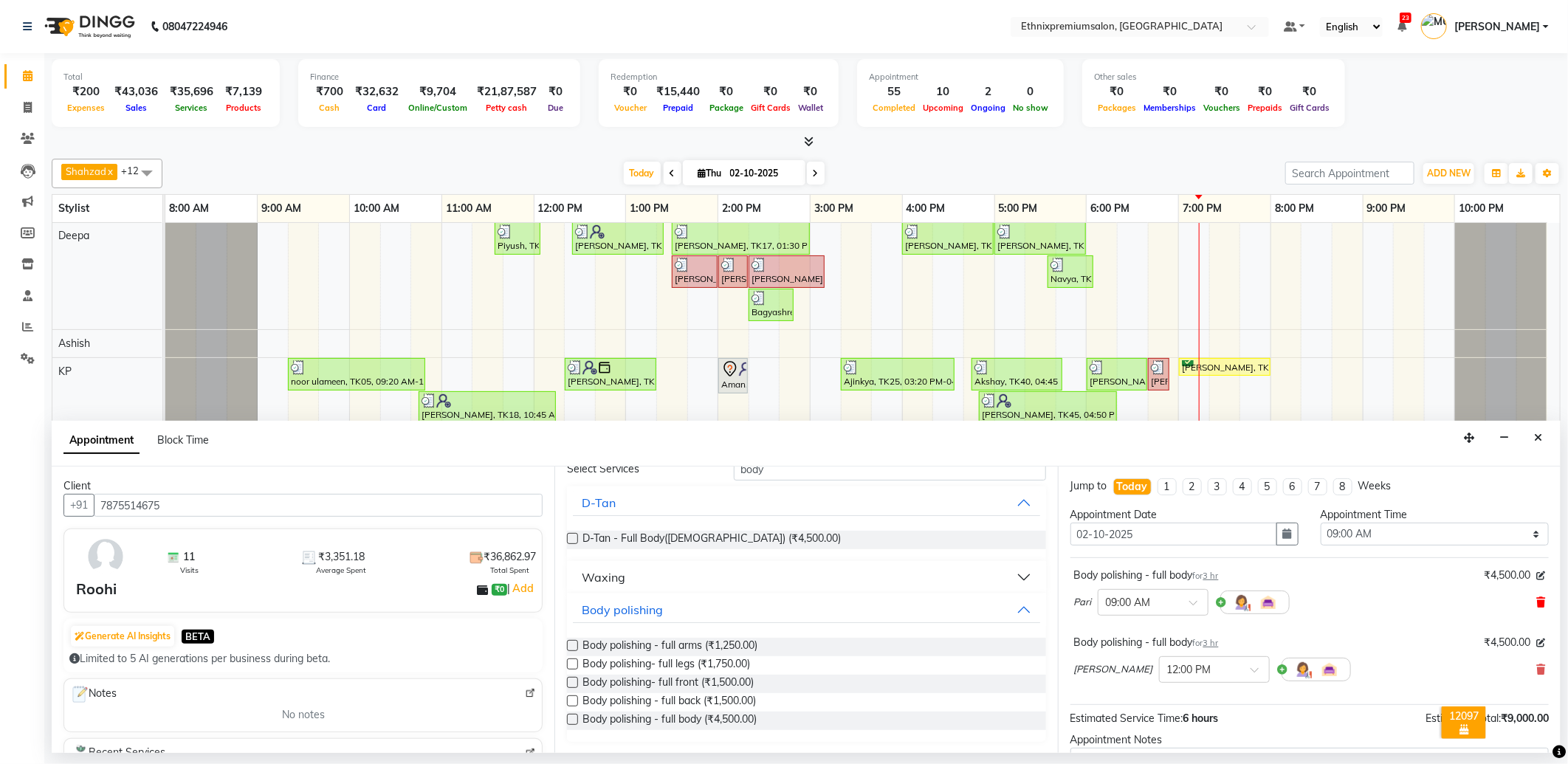
click at [1536, 601] on icon at bounding box center [1540, 602] width 9 height 10
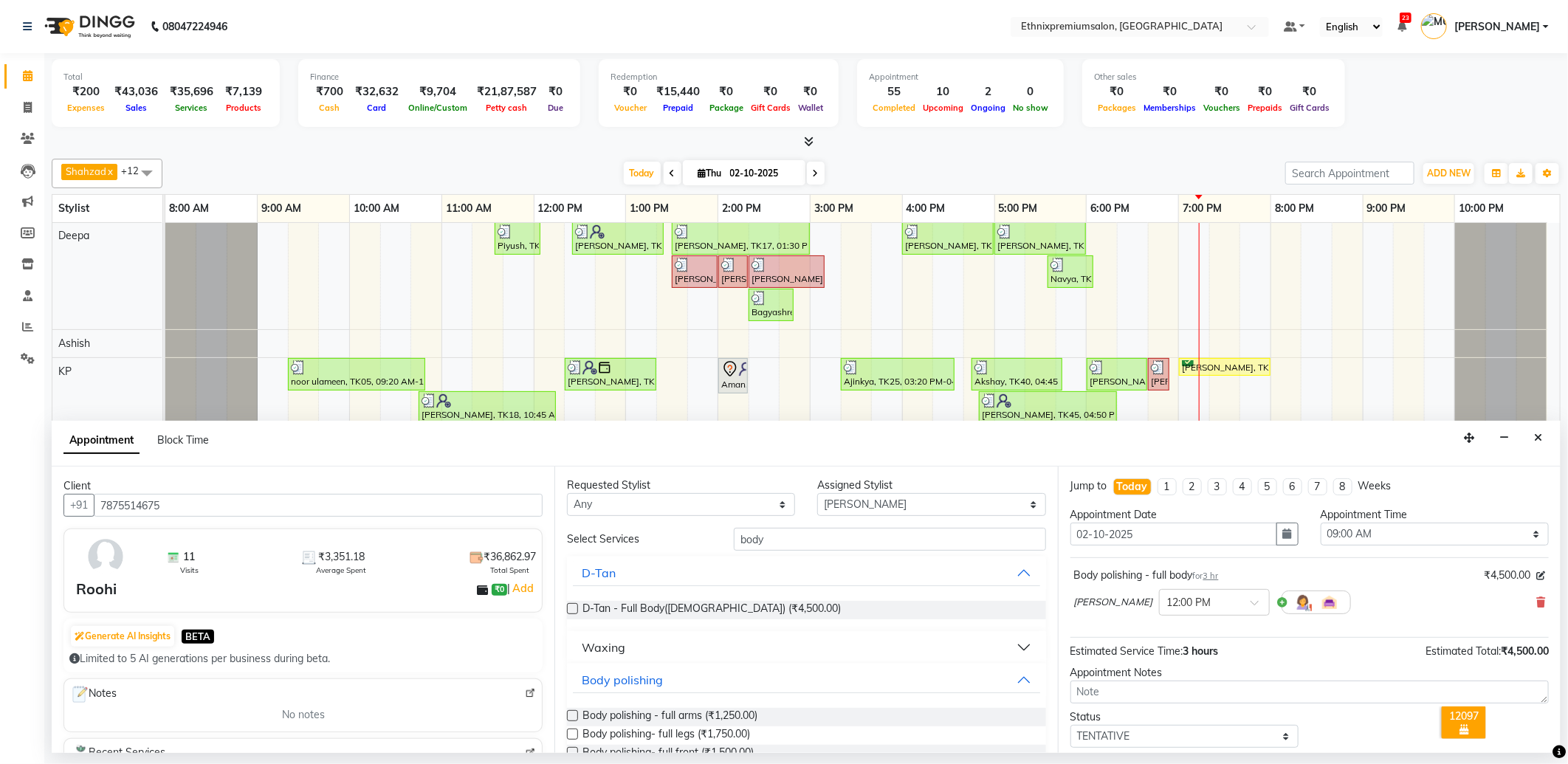
scroll to position [0, 0]
drag, startPoint x: 792, startPoint y: 536, endPoint x: 702, endPoint y: 539, distance: 90.0
click at [703, 539] on div "Select Services body" at bounding box center [806, 540] width 500 height 23
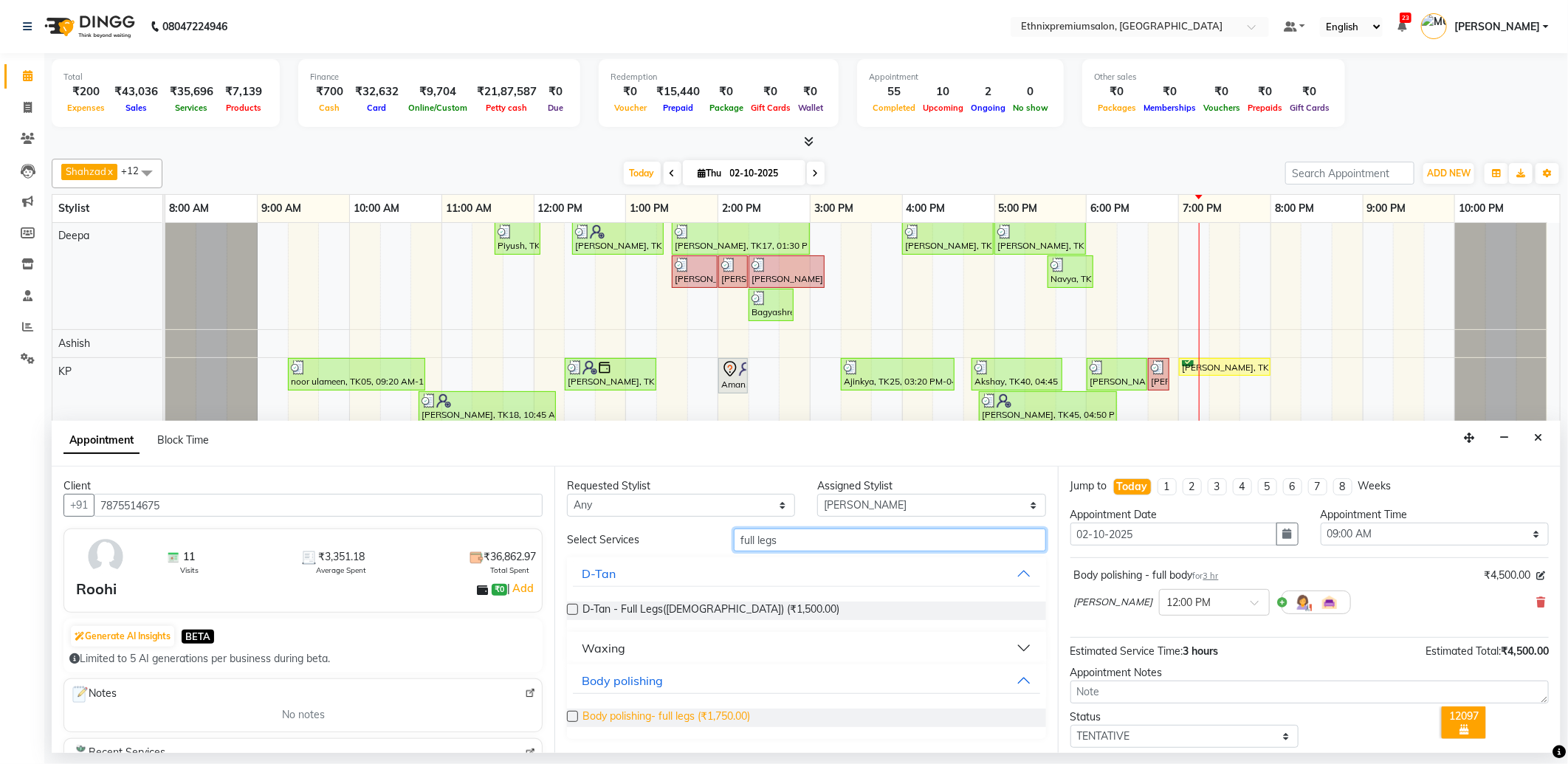
type input "full legs"
click at [673, 720] on span "Body polishing- full legs (₹1,750.00)" at bounding box center [666, 718] width 168 height 18
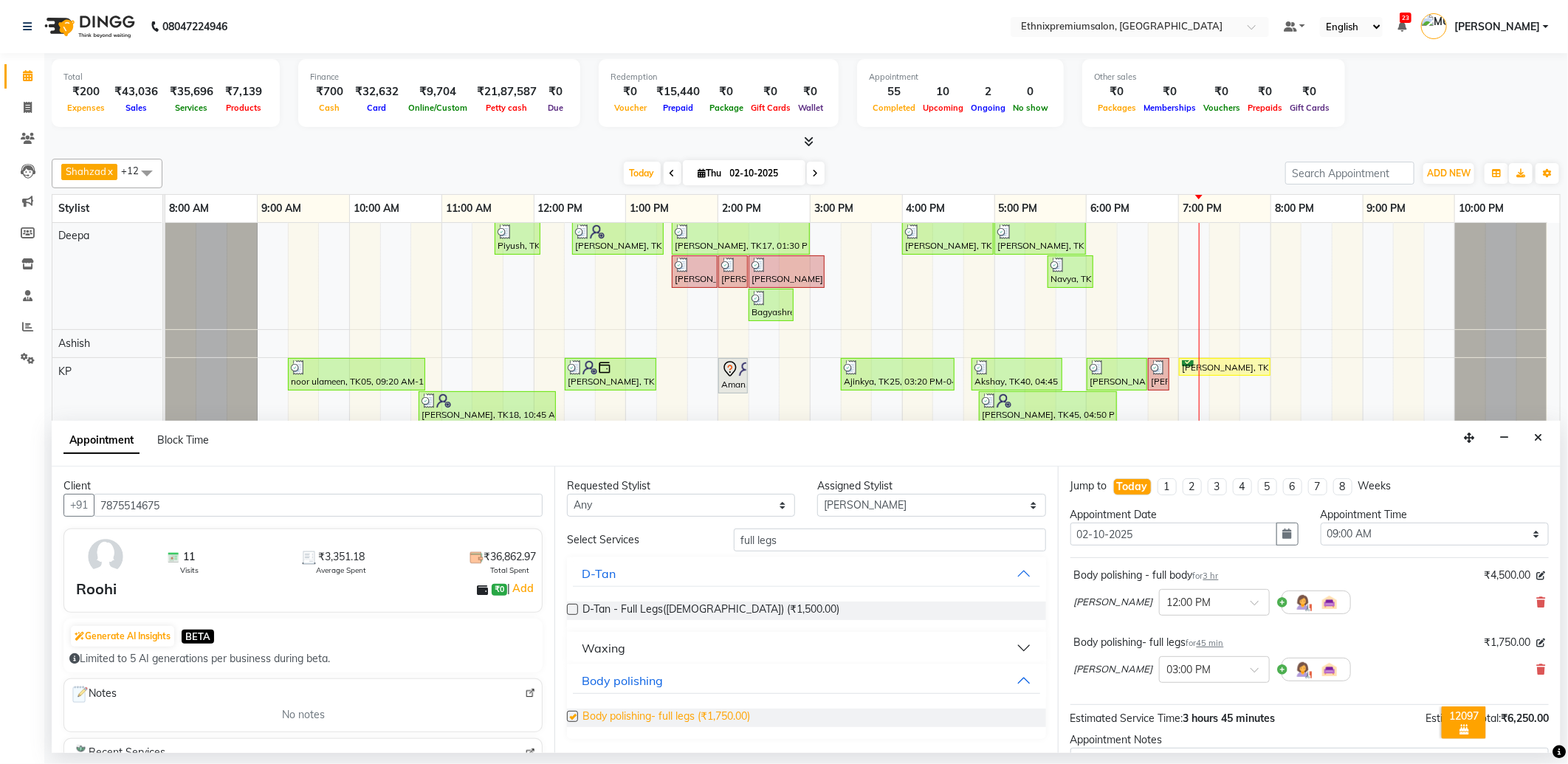
checkbox input "false"
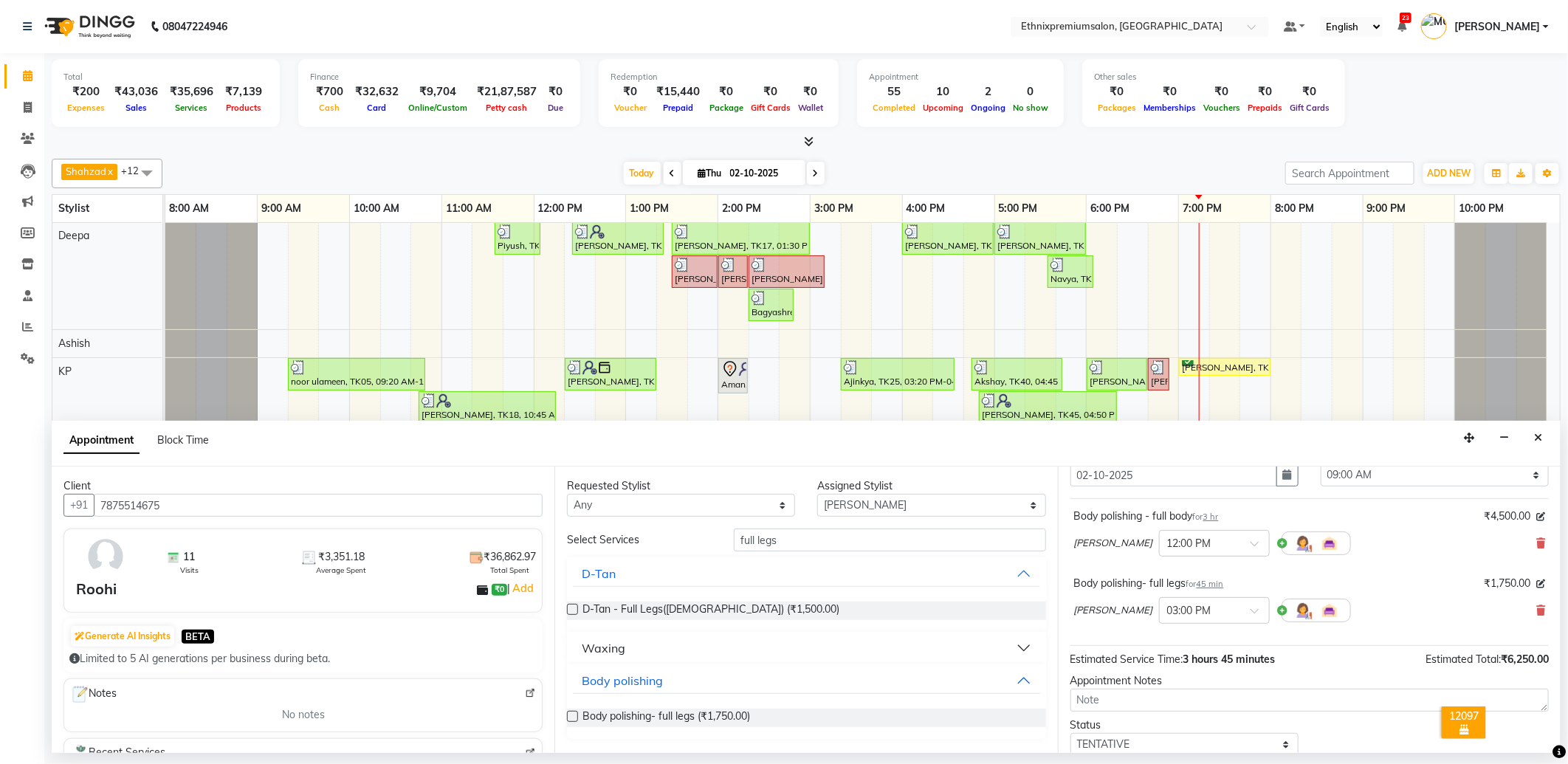
scroll to position [82, 0]
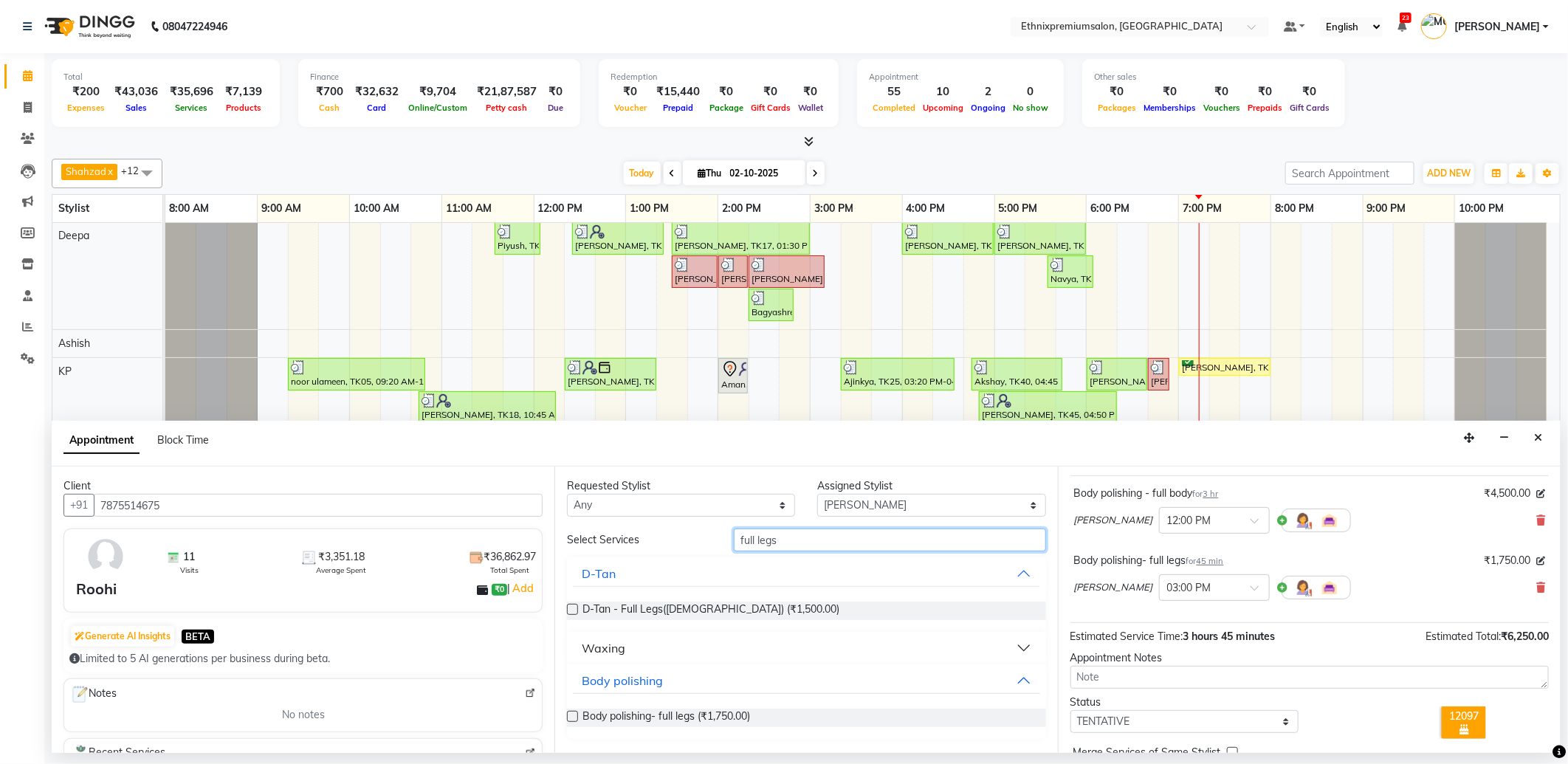
drag, startPoint x: 785, startPoint y: 544, endPoint x: 723, endPoint y: 543, distance: 62.0
click at [723, 543] on div "full legs" at bounding box center [889, 540] width 334 height 23
click at [788, 541] on input "full legs" at bounding box center [889, 540] width 312 height 23
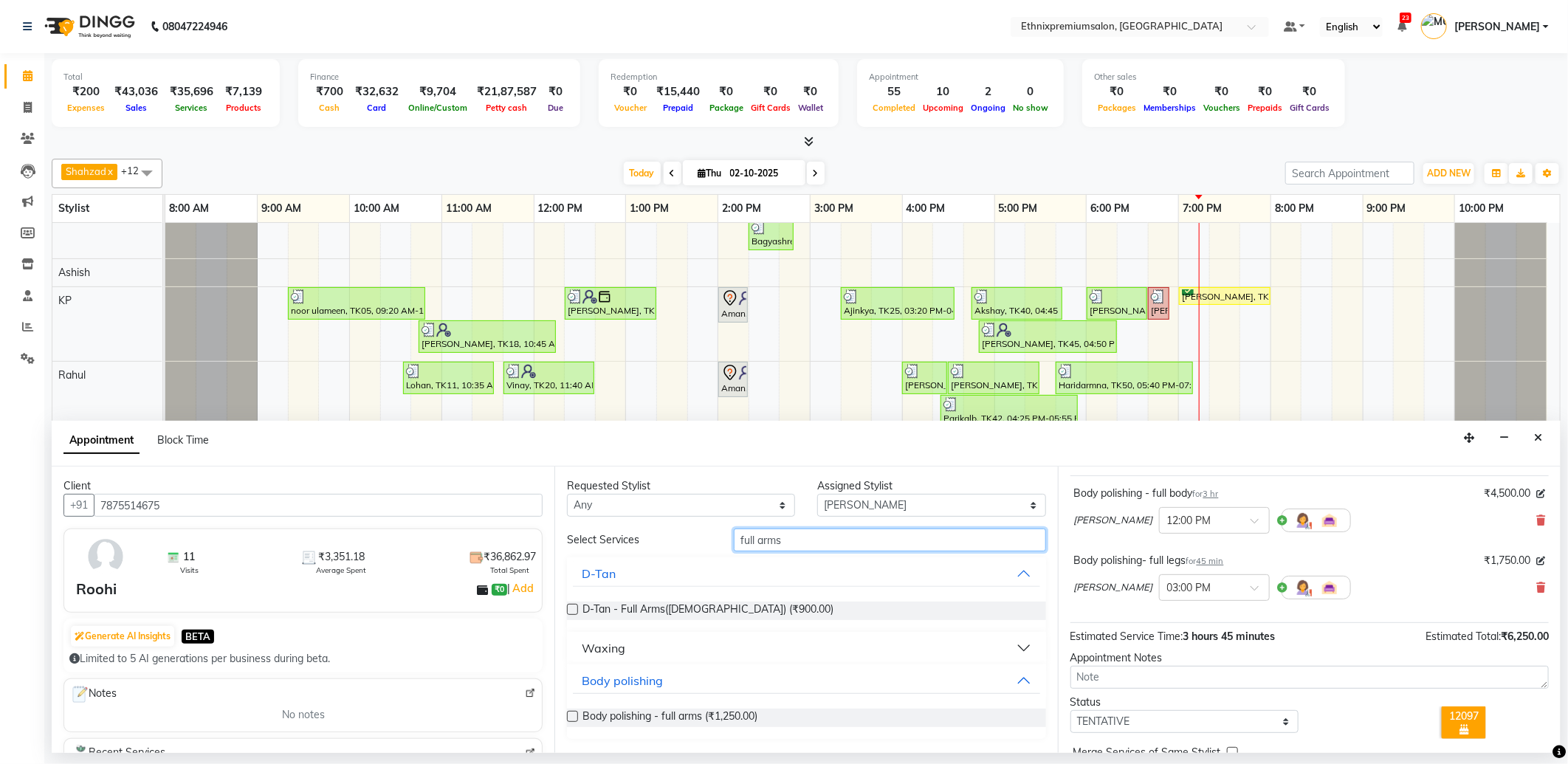
scroll to position [307, 0]
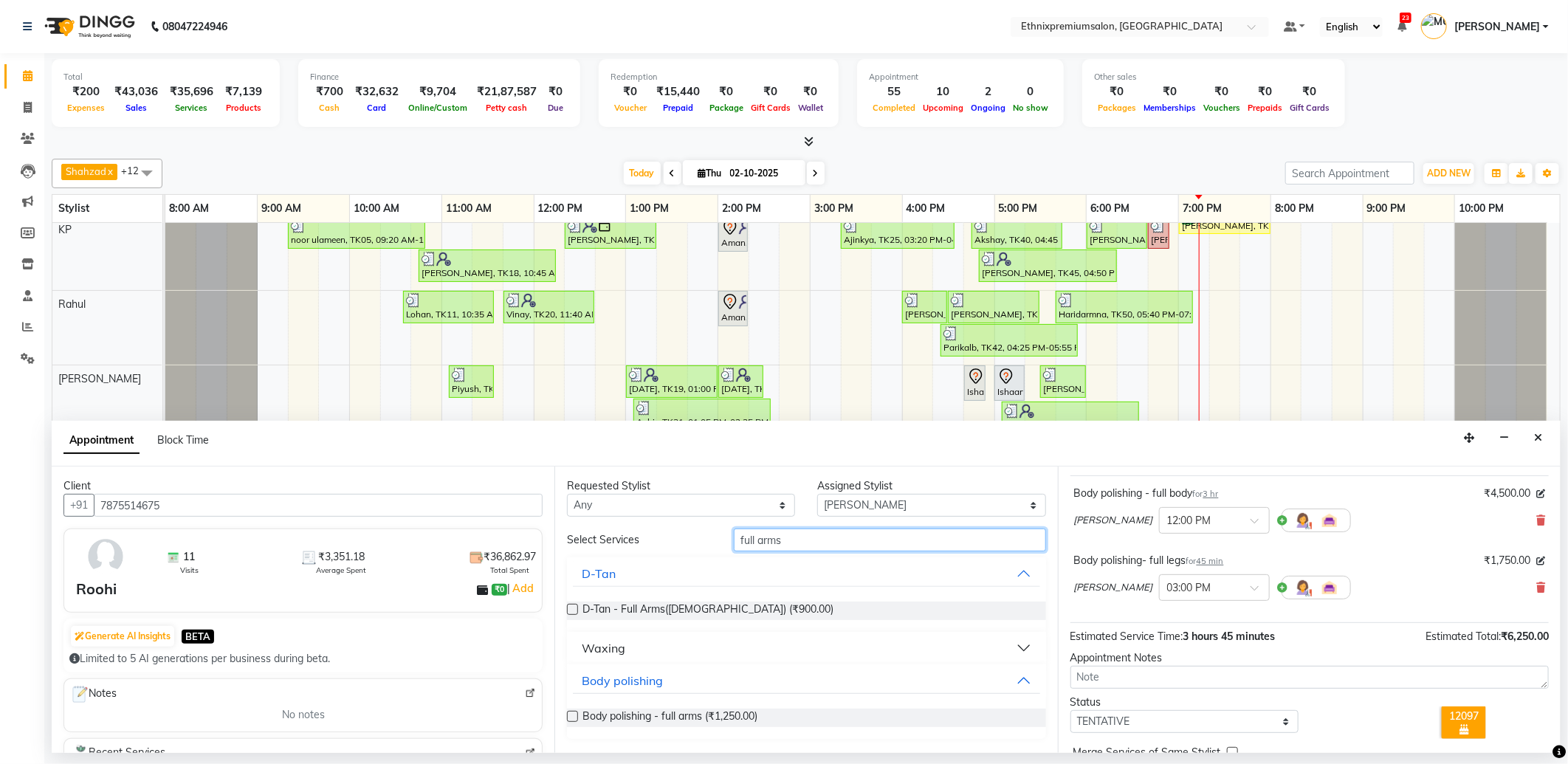
type input "full arms"
click at [610, 645] on div "Waxing" at bounding box center [603, 648] width 44 height 18
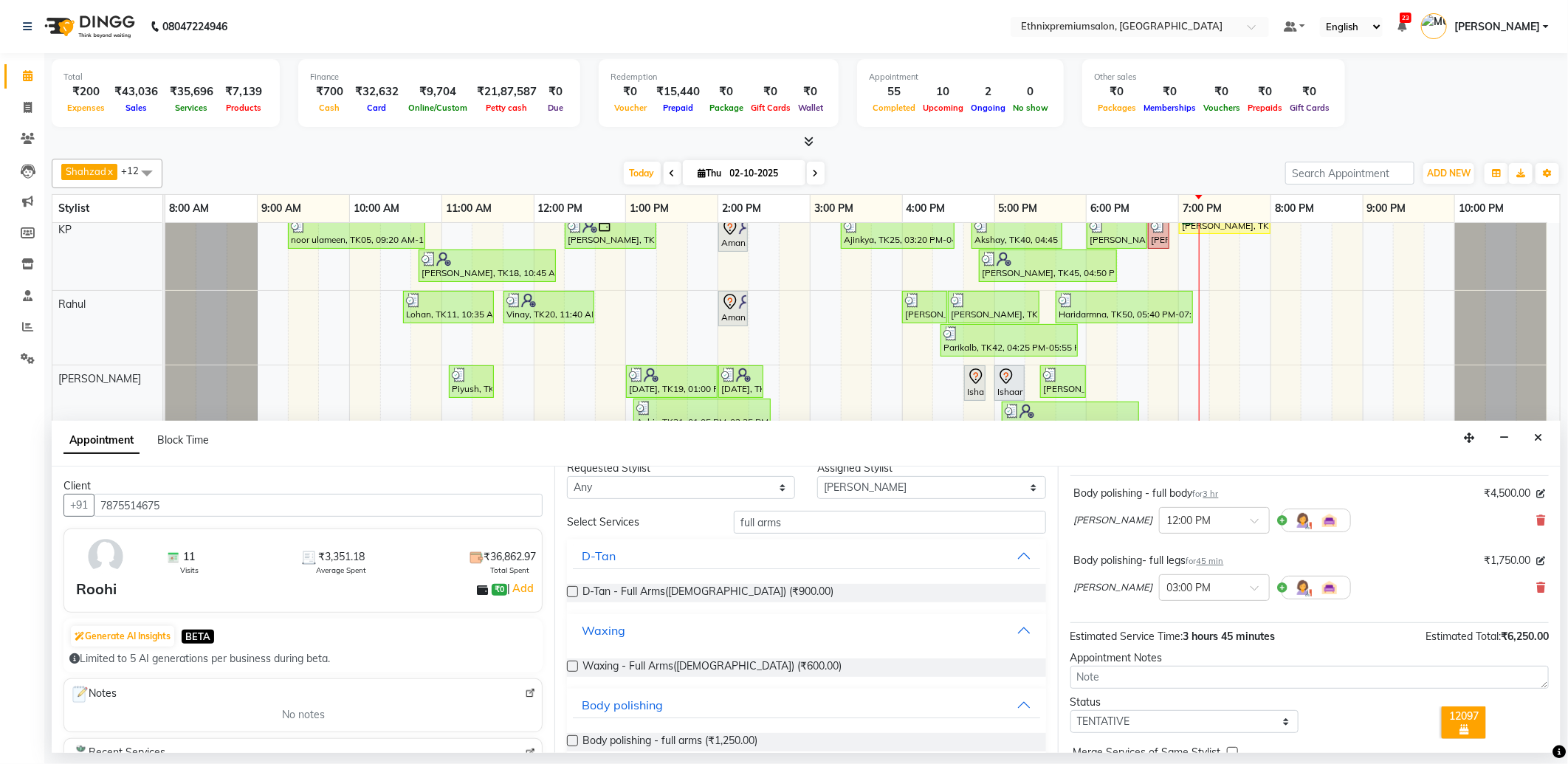
scroll to position [0, 0]
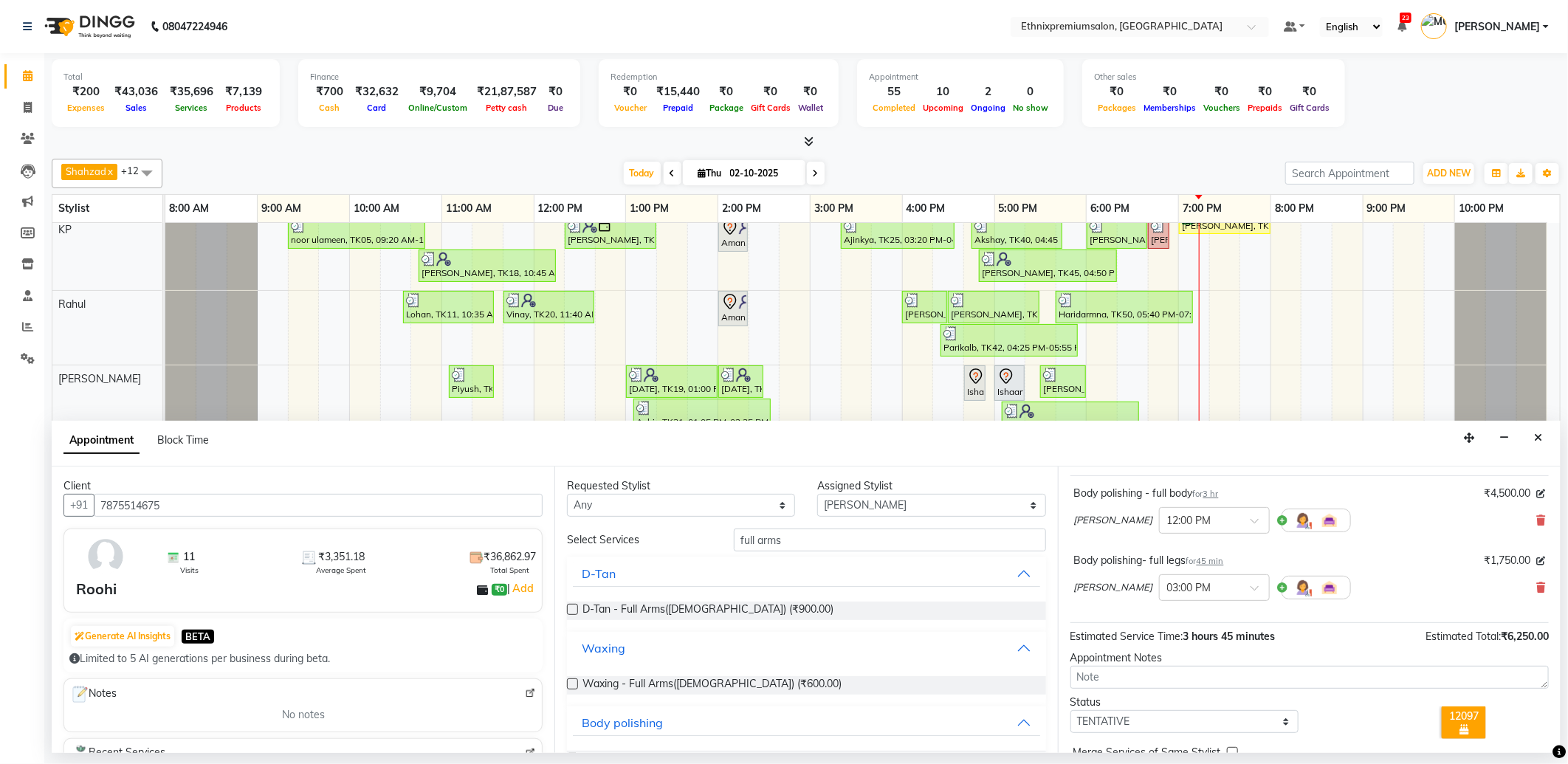
click at [613, 644] on div "Waxing" at bounding box center [603, 648] width 44 height 18
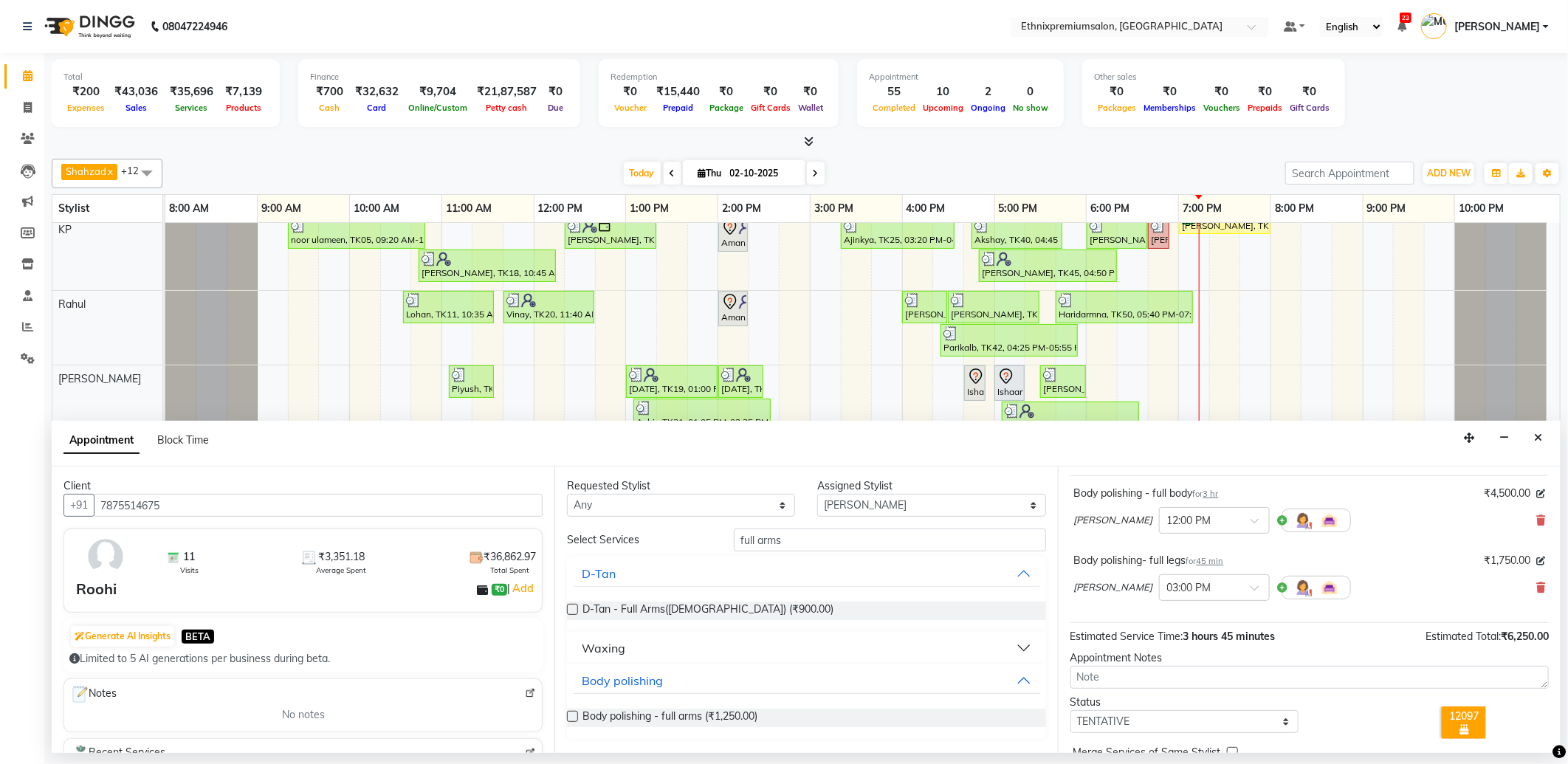
click at [613, 644] on div "Waxing" at bounding box center [603, 648] width 44 height 18
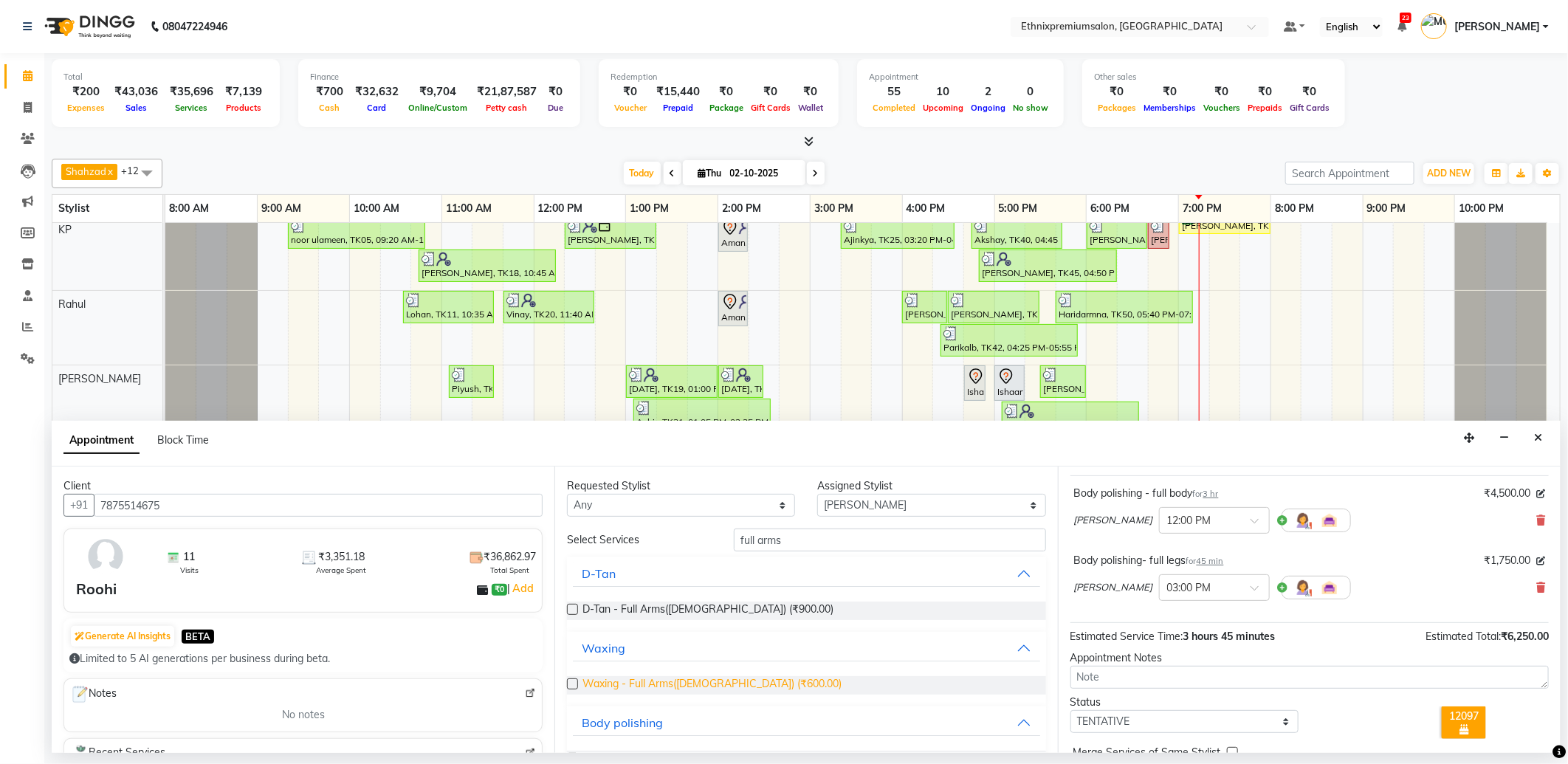
click at [637, 687] on span "Waxing - Full Arms(Female) (₹600.00)" at bounding box center [712, 686] width 259 height 18
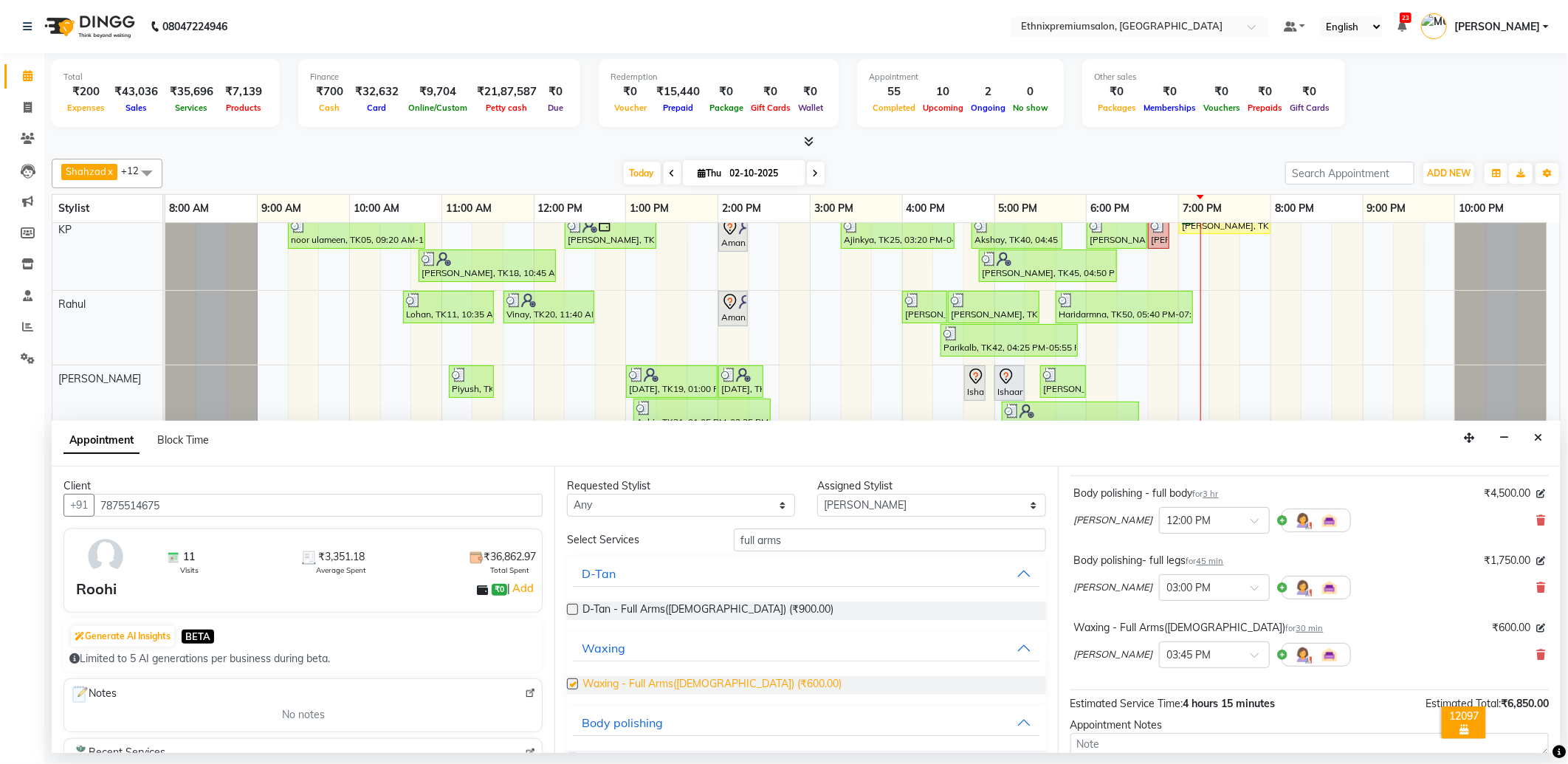
checkbox input "false"
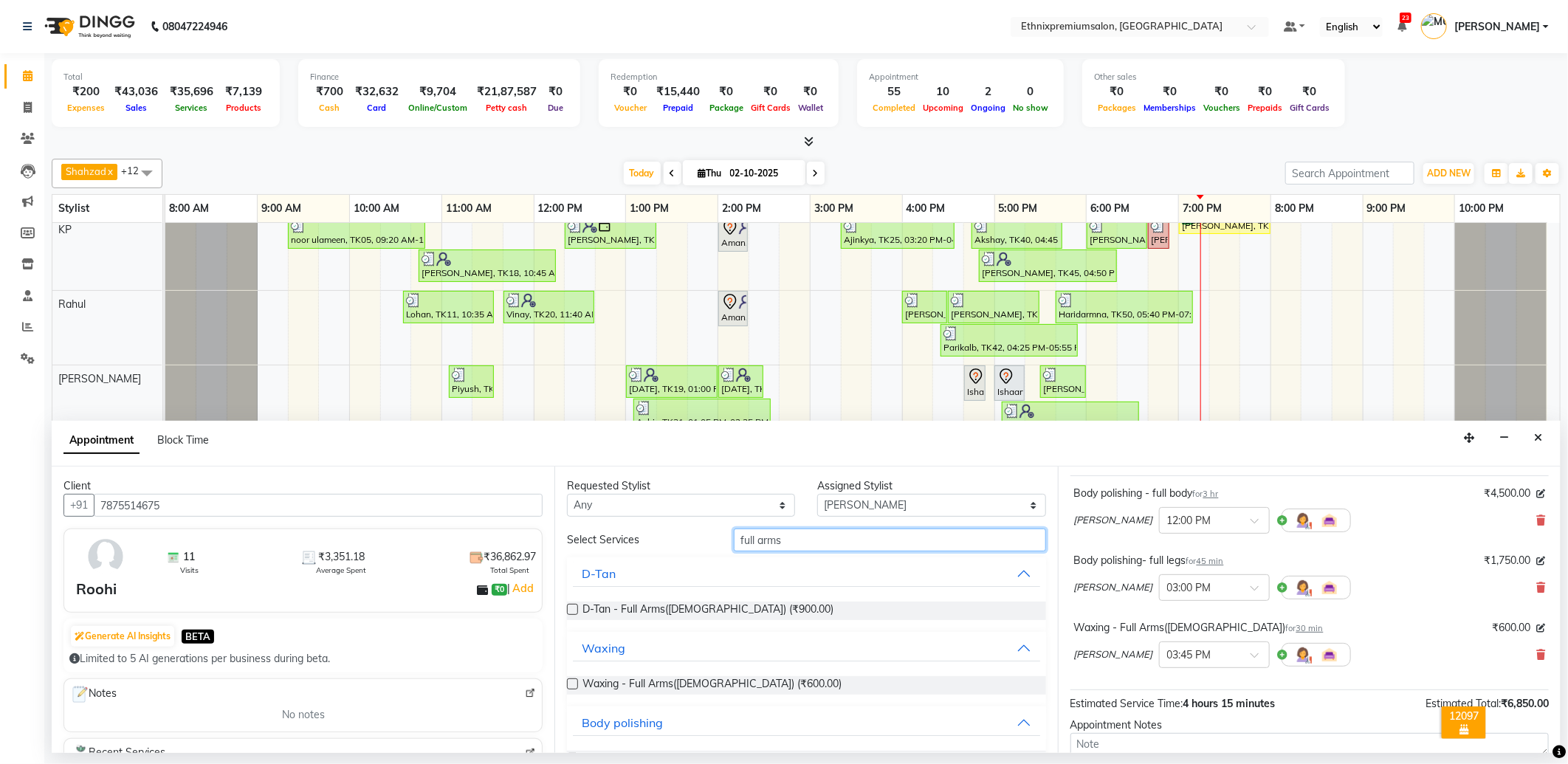
drag, startPoint x: 743, startPoint y: 535, endPoint x: 692, endPoint y: 530, distance: 51.2
click at [692, 530] on div "Select Services full arms" at bounding box center [806, 540] width 500 height 23
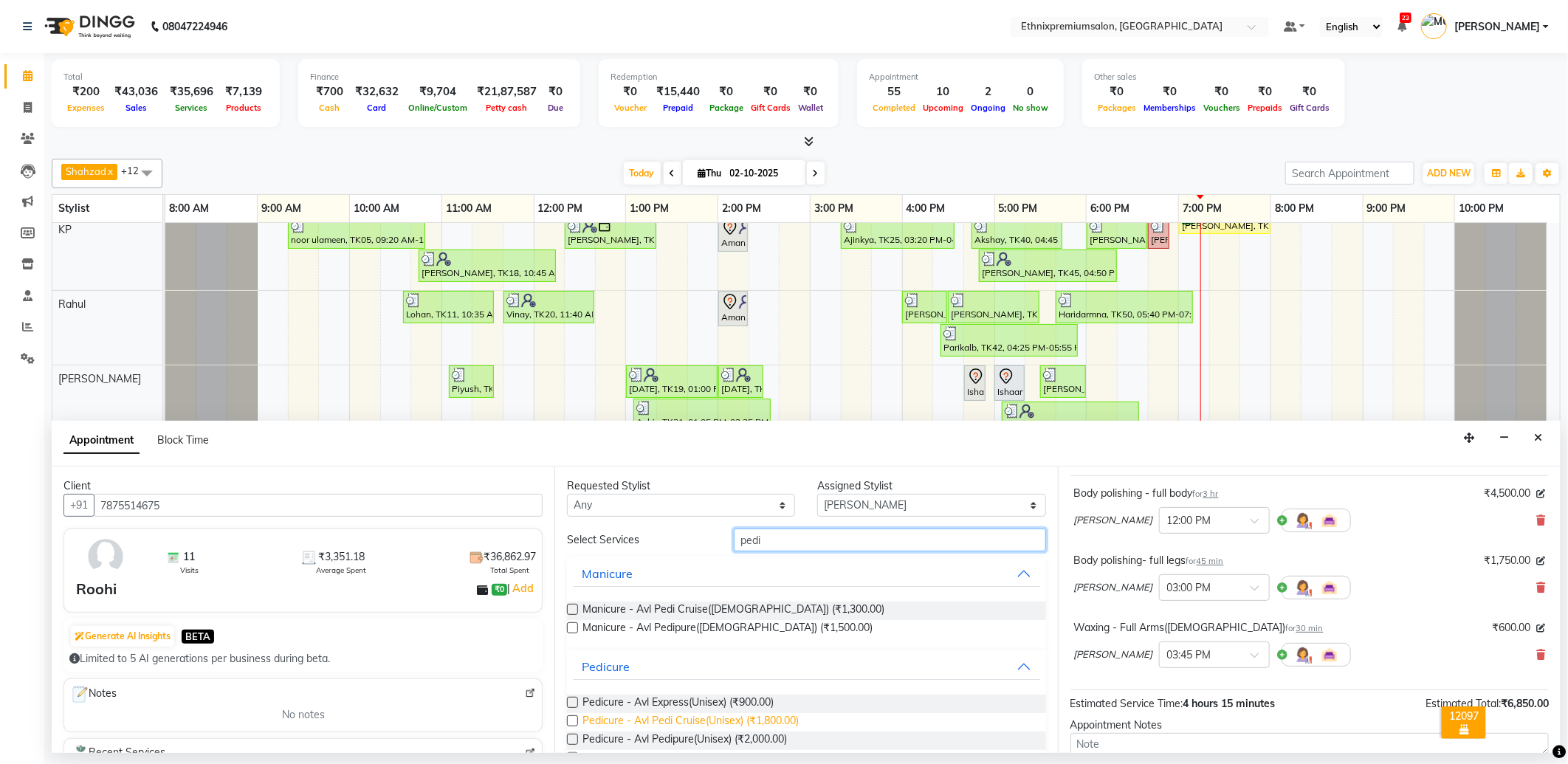
type input "pedi"
click at [677, 718] on span "Pedicure - Avl Pedi Cruise(Unisex) (₹1,800.00)" at bounding box center [690, 723] width 216 height 18
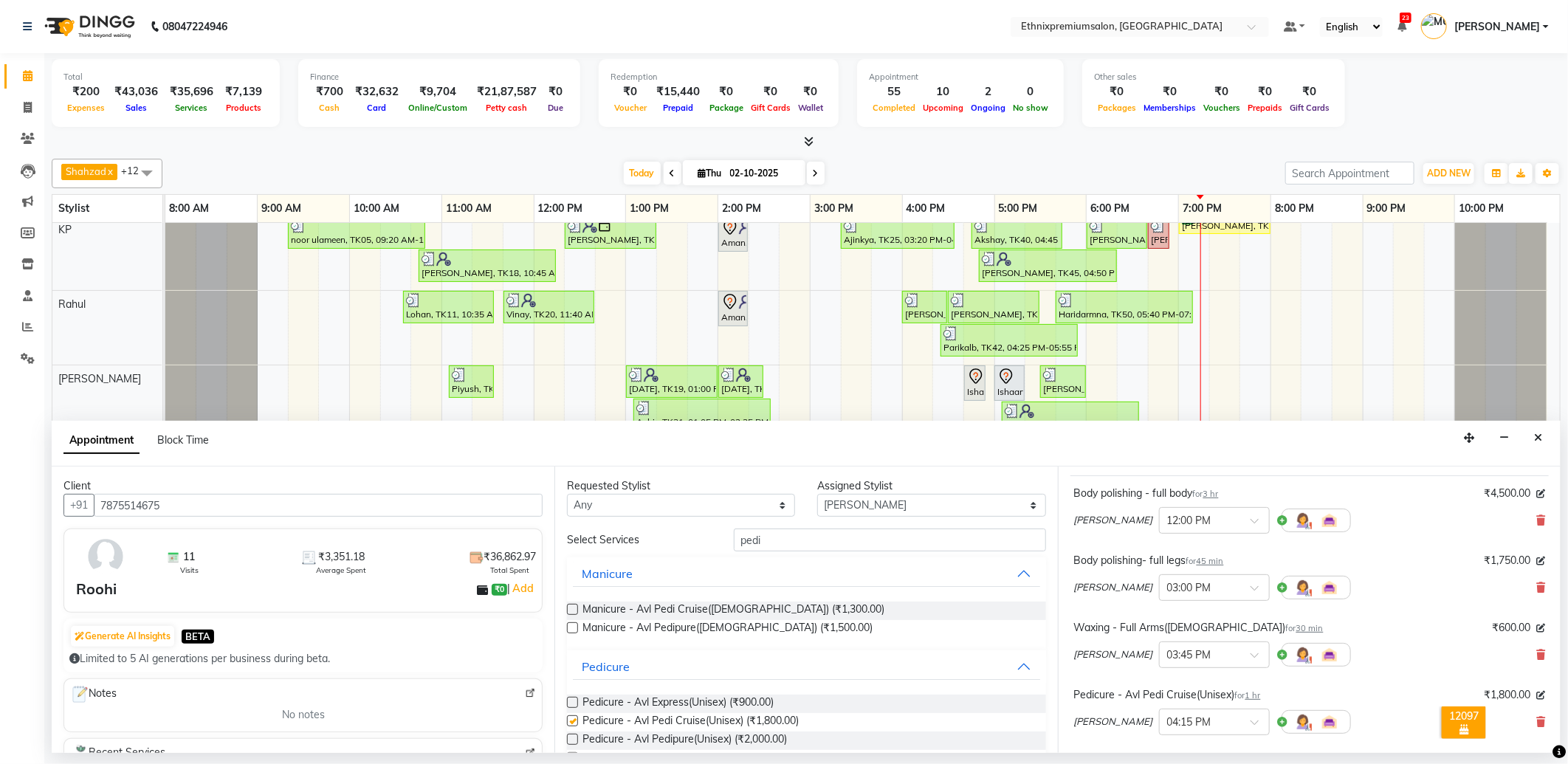
checkbox input "false"
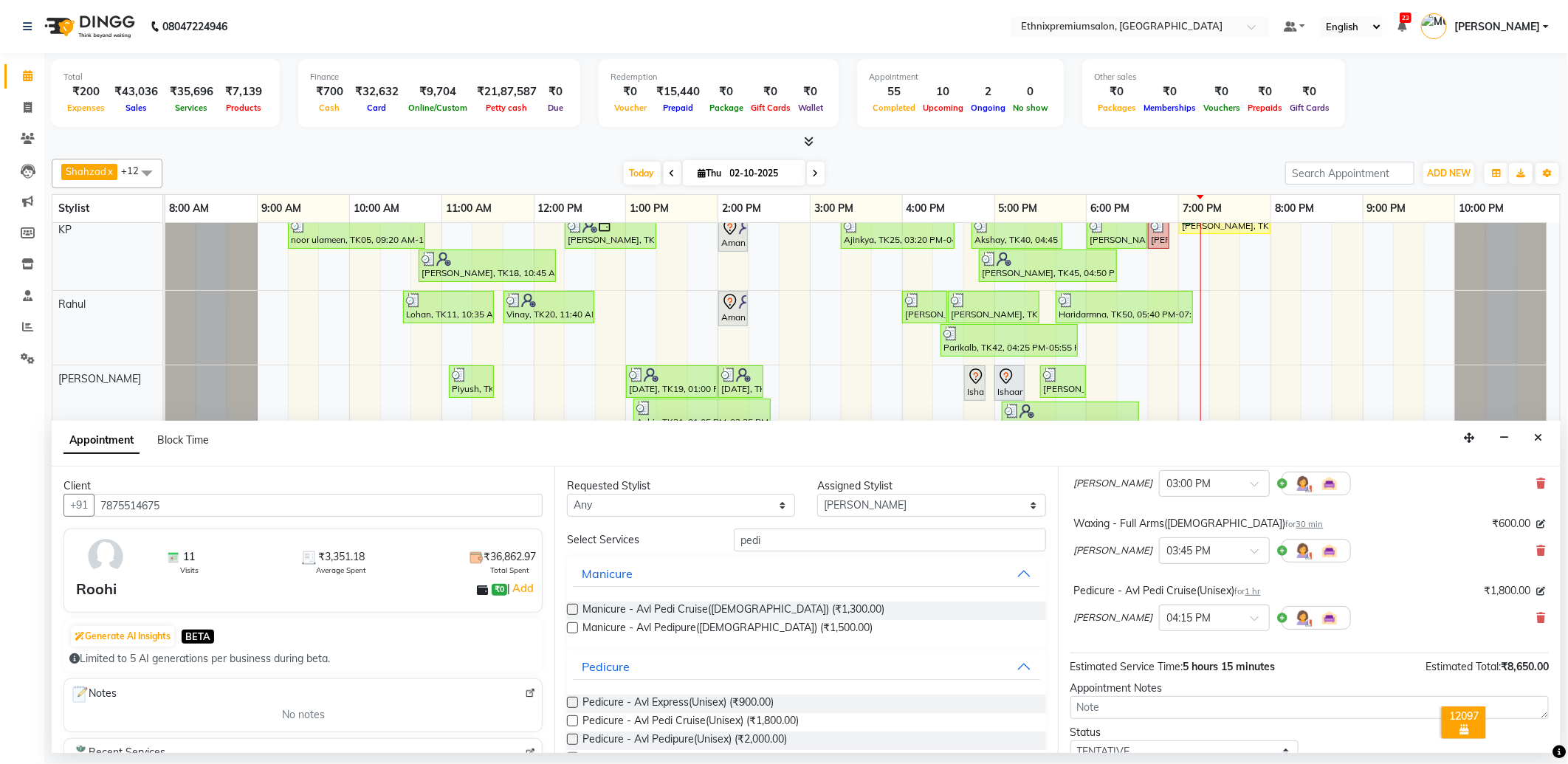
scroll to position [246, 0]
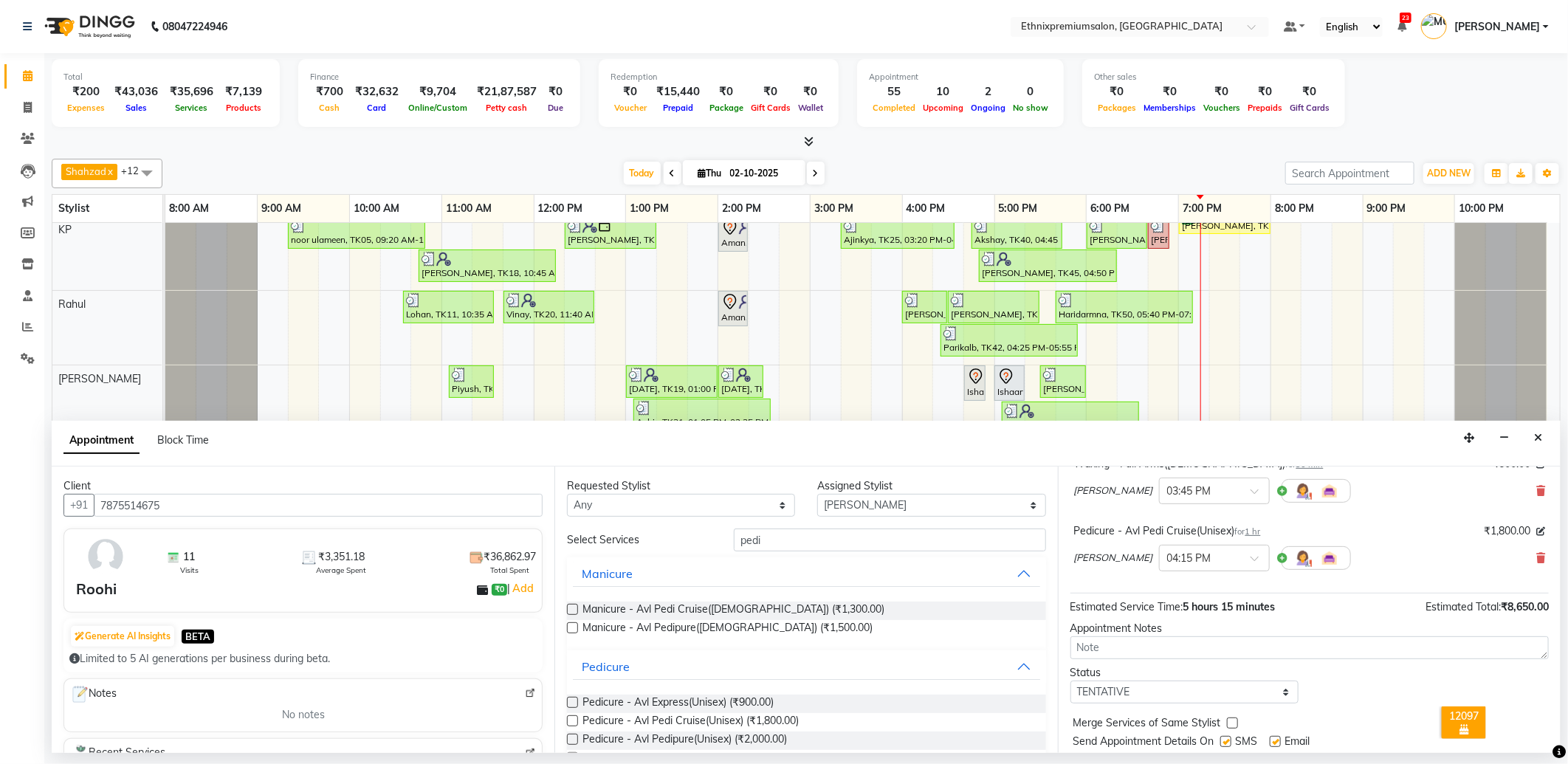
click at [1270, 737] on label at bounding box center [1275, 742] width 11 height 11
click at [1270, 739] on input "checkbox" at bounding box center [1274, 743] width 10 height 10
checkbox input "false"
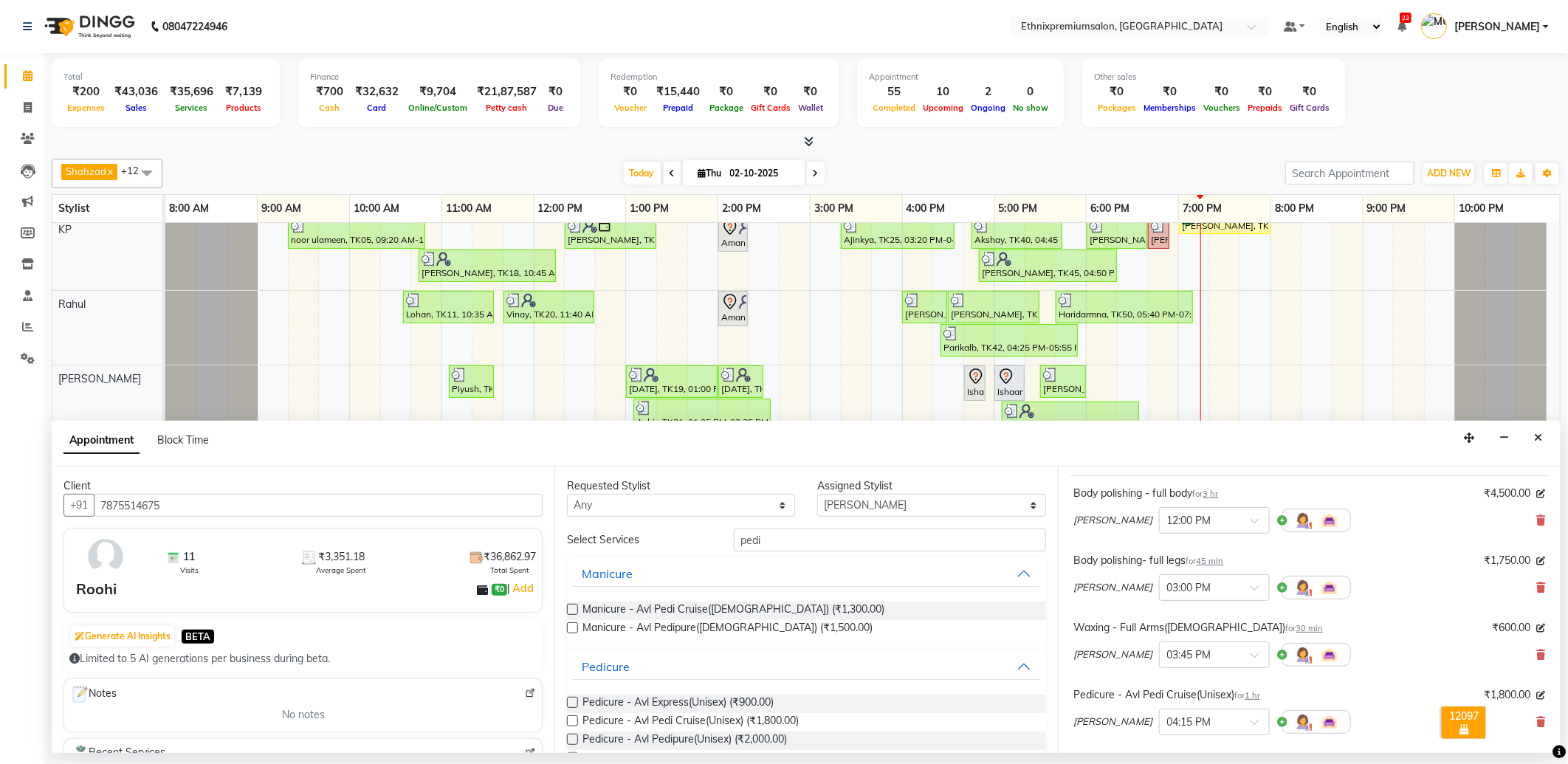
scroll to position [0, 0]
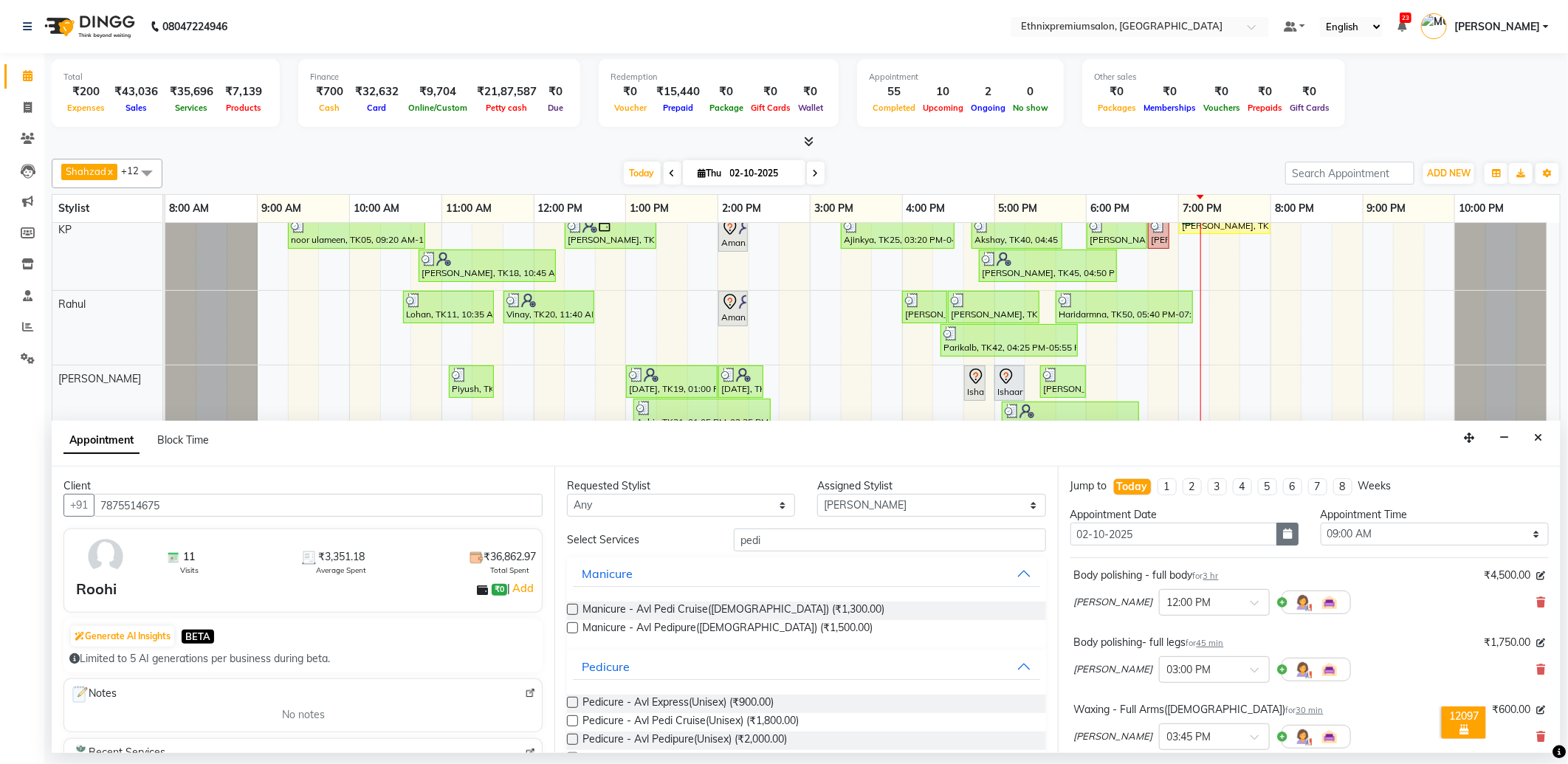
click at [1283, 536] on icon "button" at bounding box center [1288, 533] width 9 height 10
click at [1178, 610] on div "3" at bounding box center [1180, 611] width 24 height 24
type input "03-10-2025"
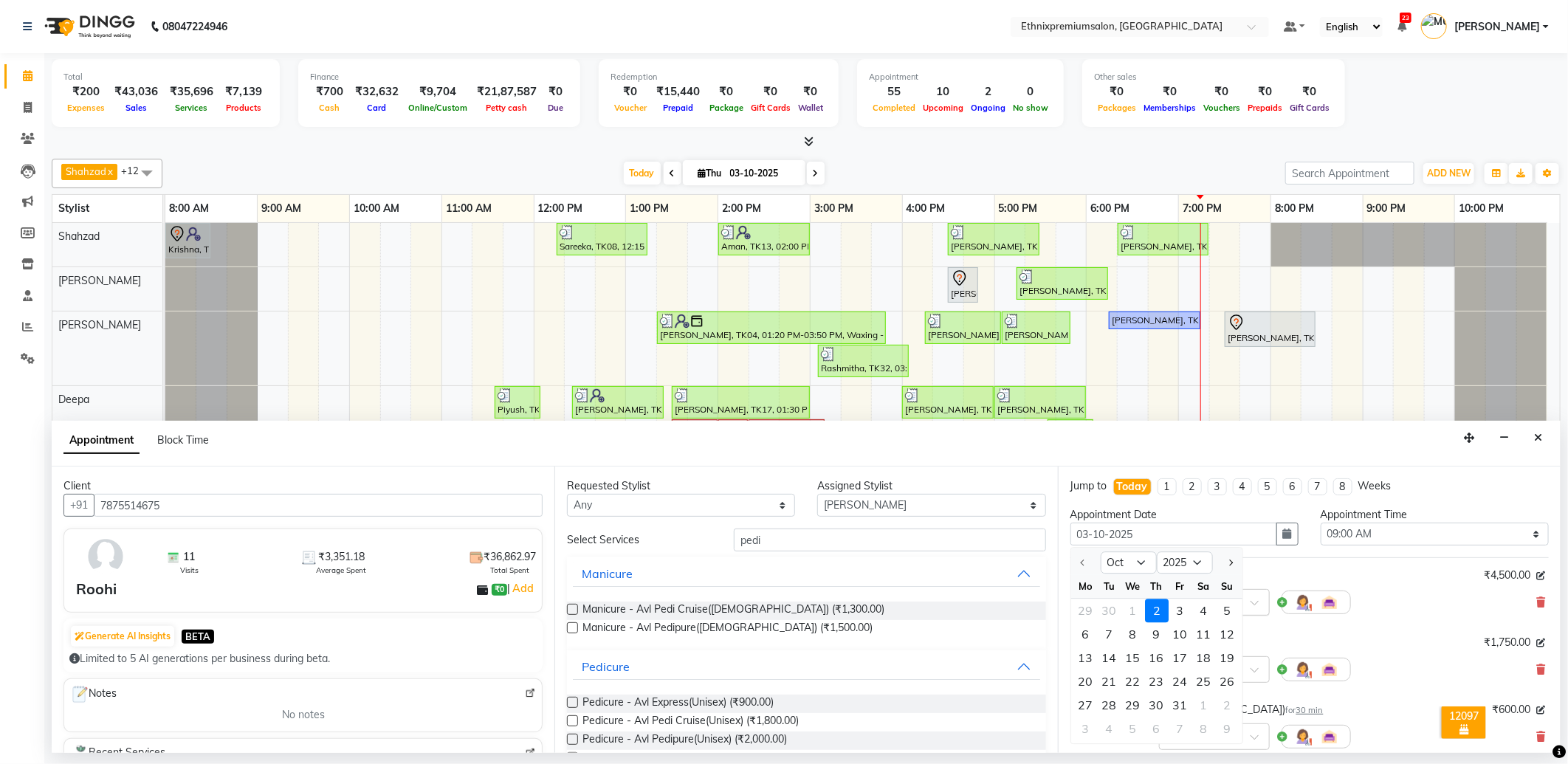
select select "540"
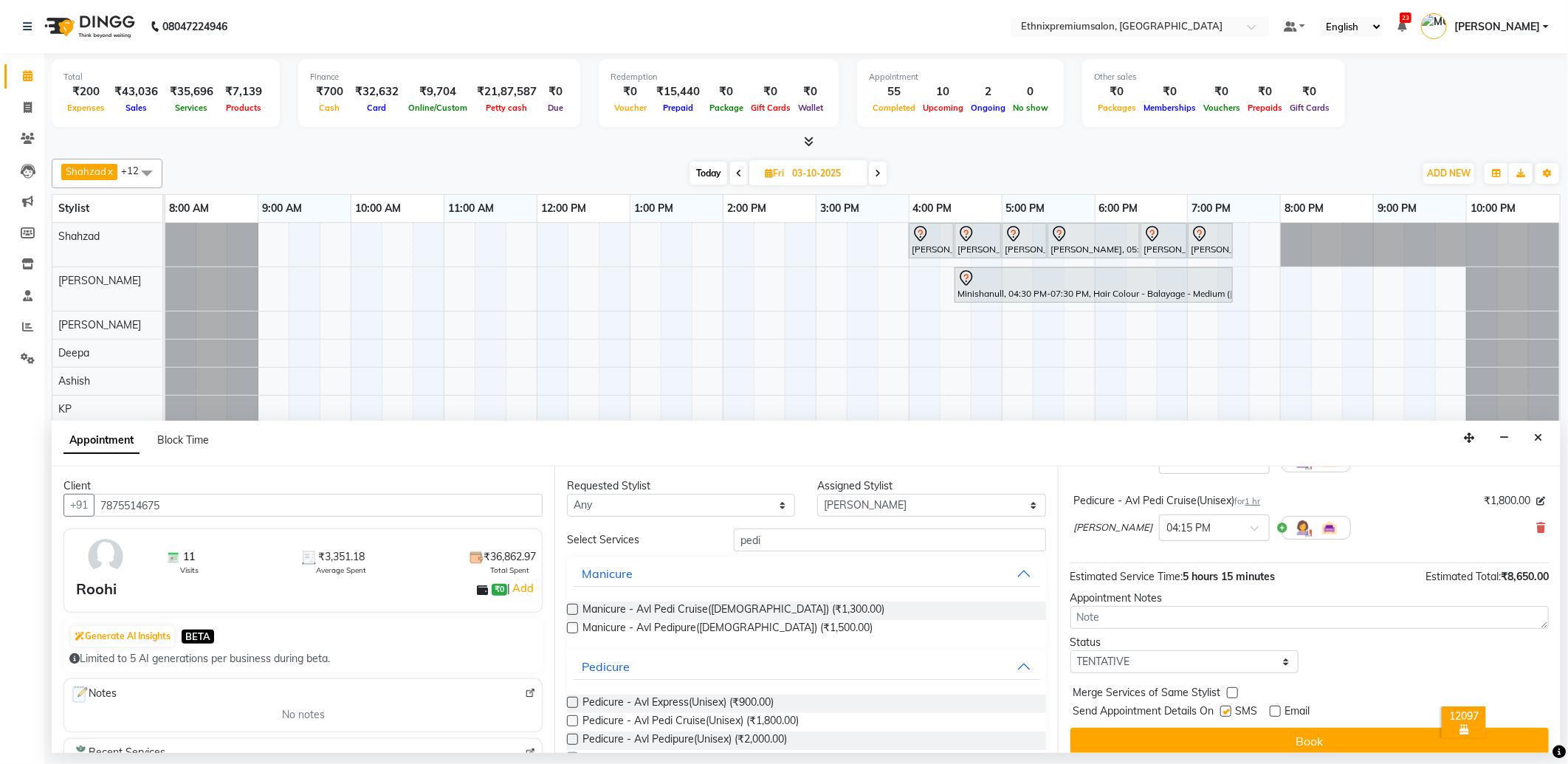
scroll to position [290, 0]
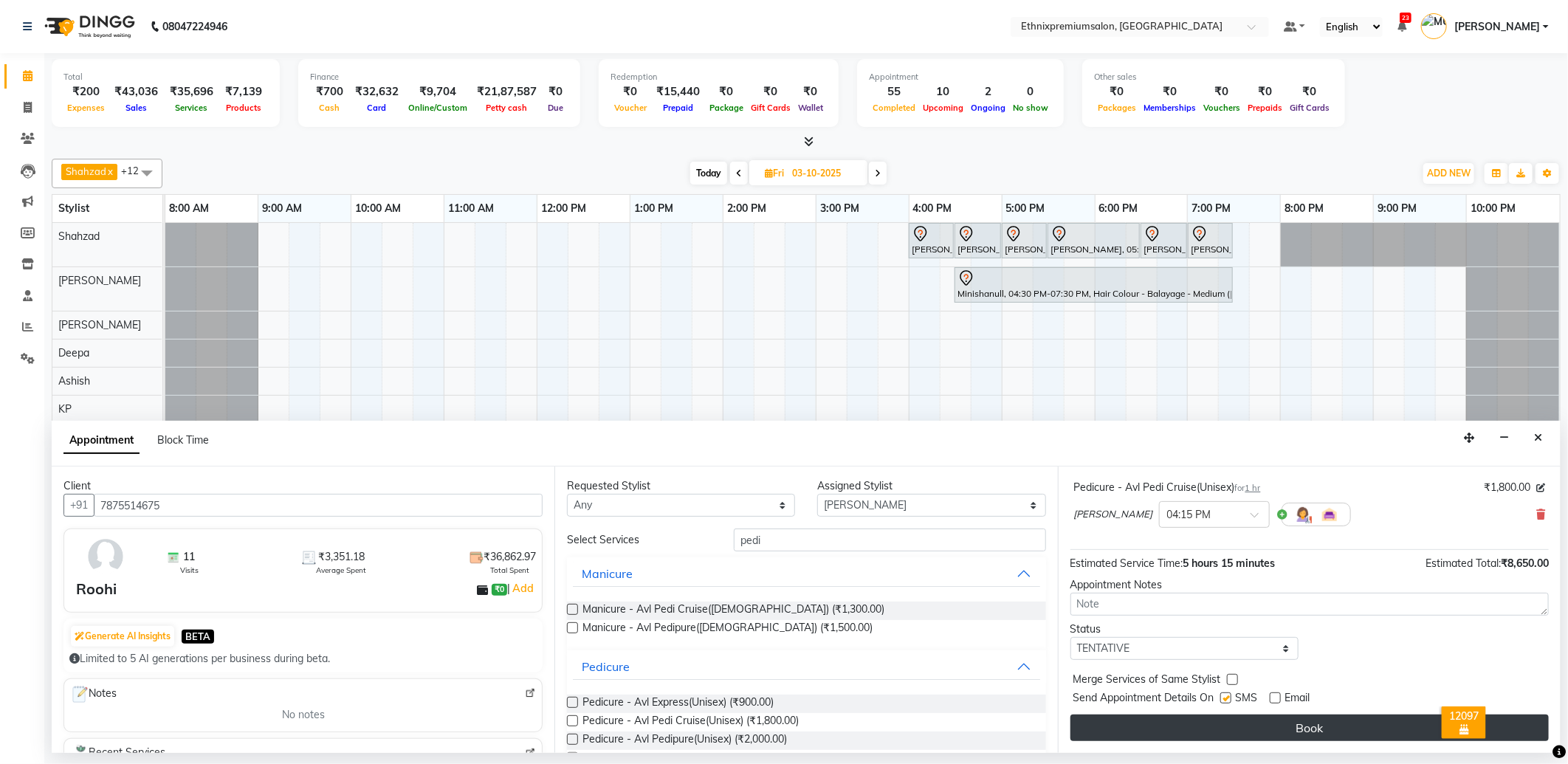
click at [1278, 720] on button "Book" at bounding box center [1309, 728] width 478 height 27
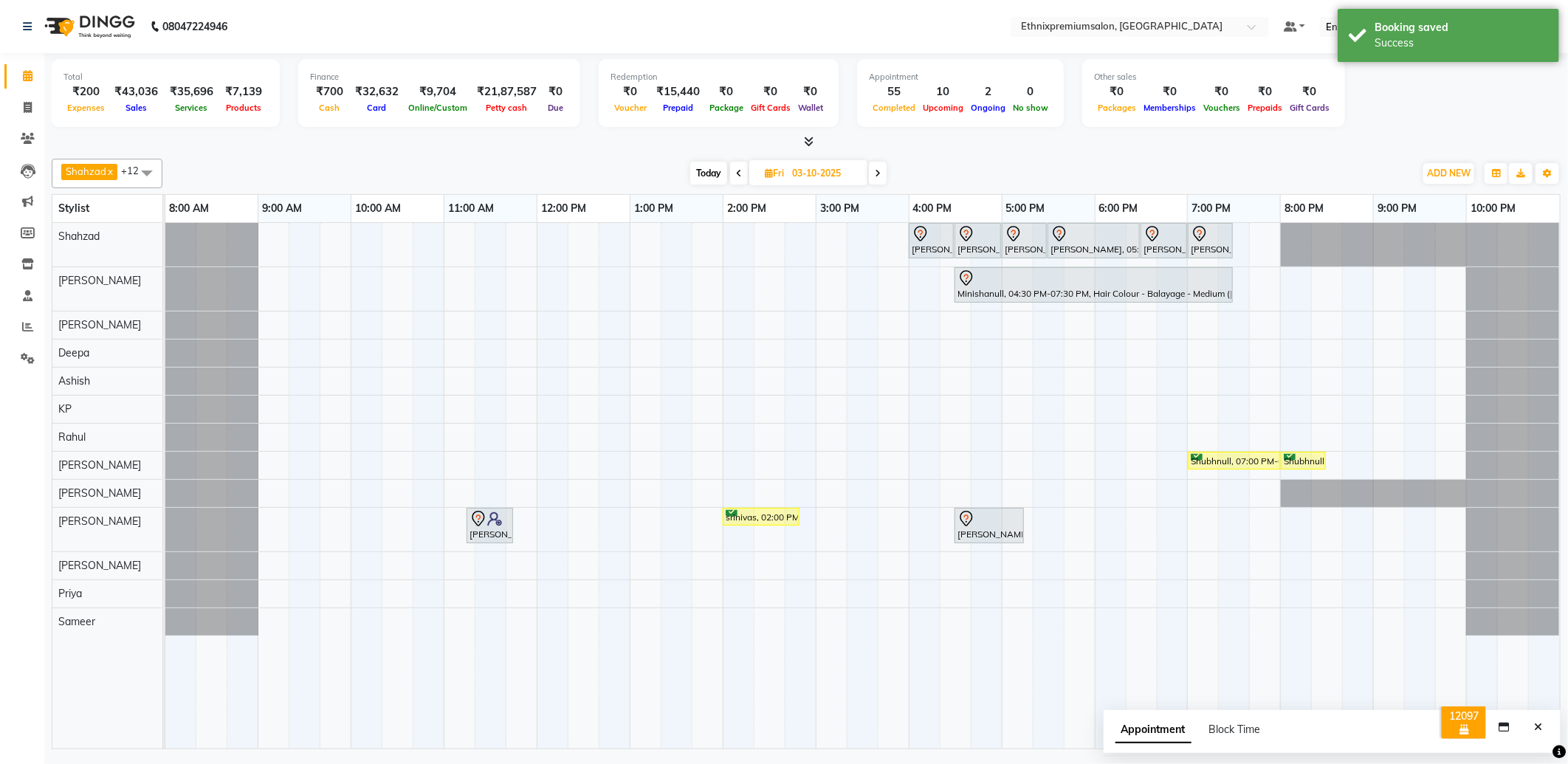
click at [704, 175] on span "Today" at bounding box center [709, 173] width 37 height 23
type input "02-10-2025"
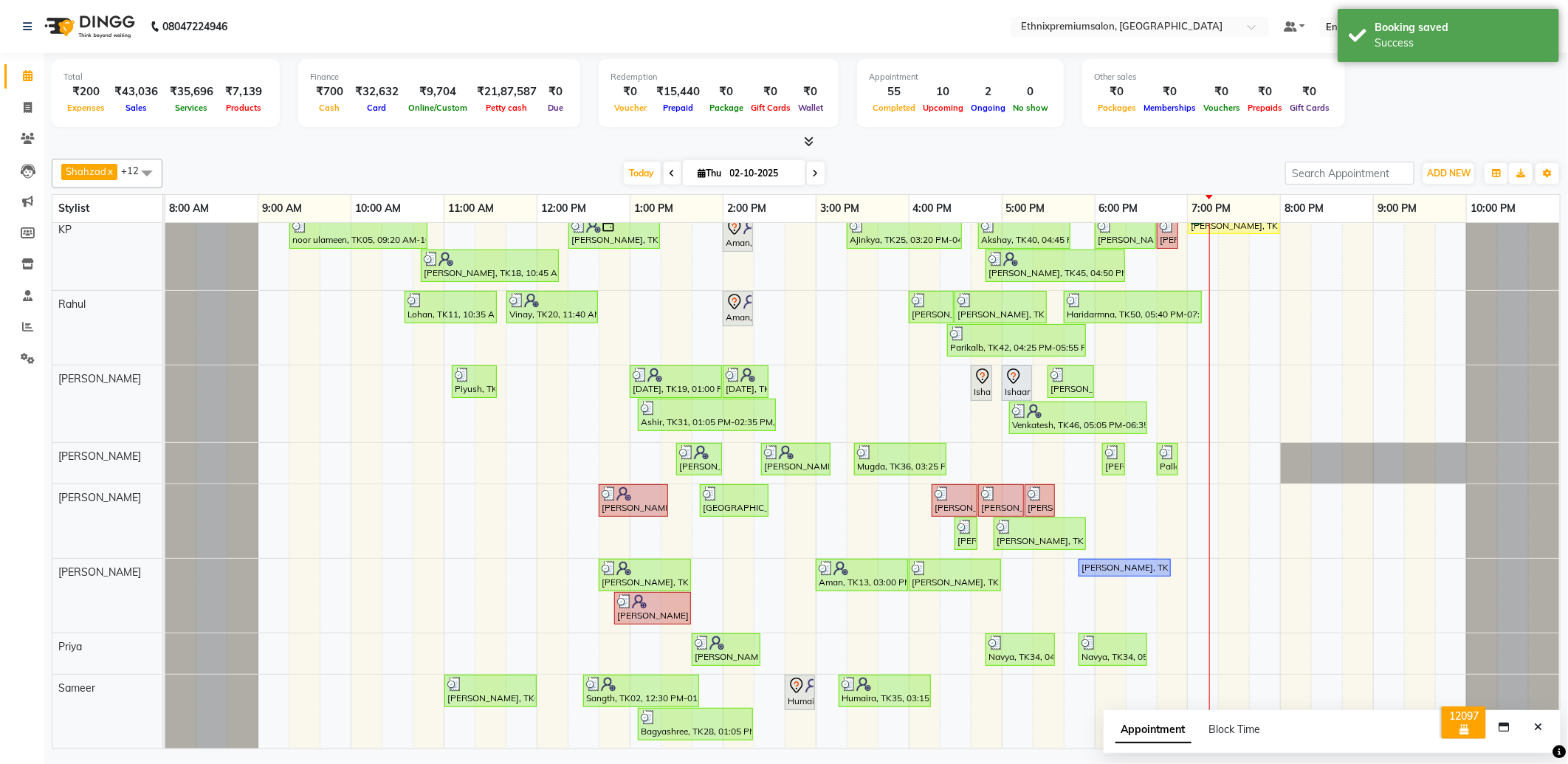
scroll to position [319, 0]
click at [1105, 561] on div "[PERSON_NAME], TK14, 05:50 PM-06:50 PM, Haircut - Premier Women Hair Cut" at bounding box center [1124, 567] width 90 height 13
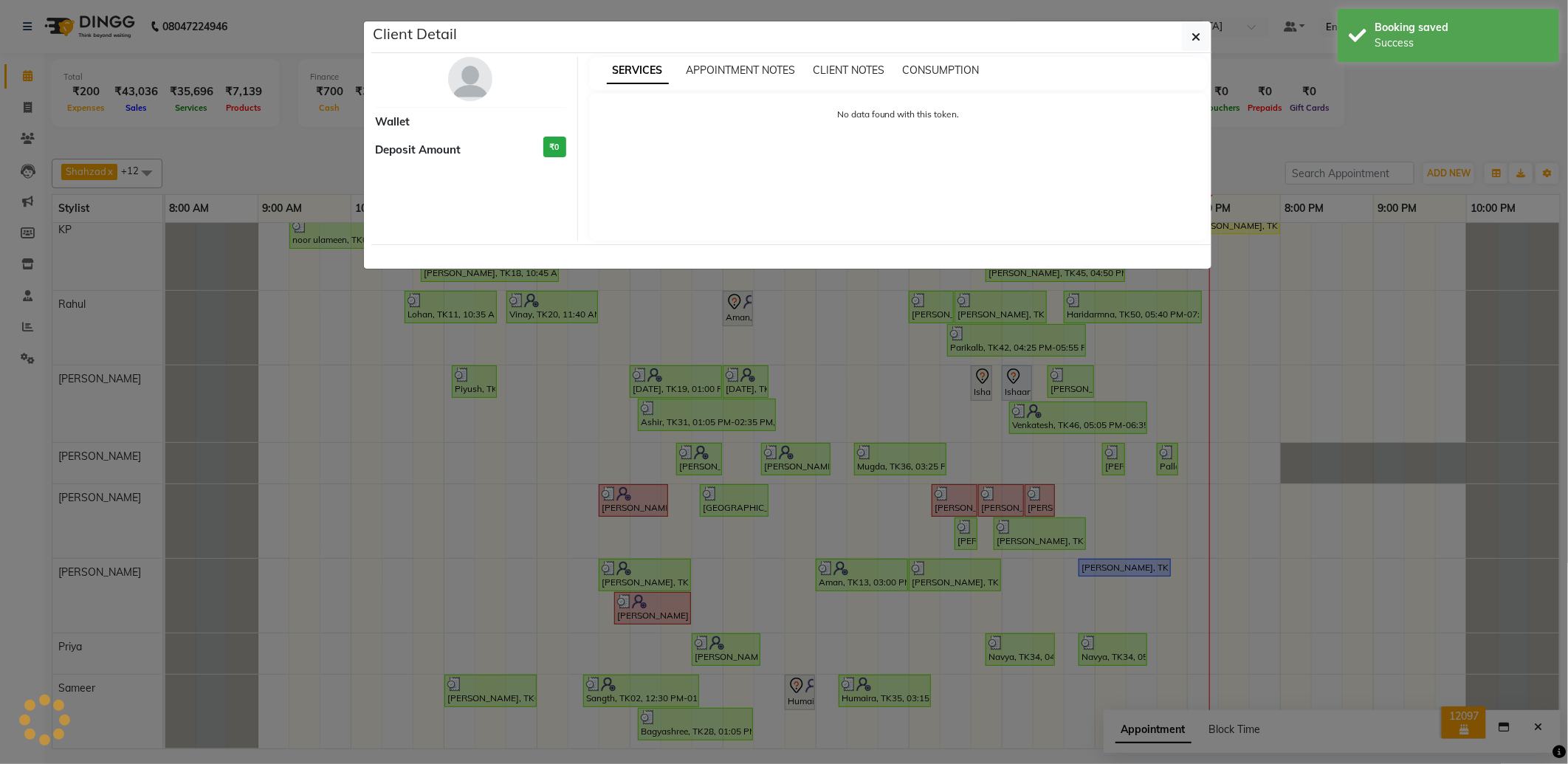
select select "1"
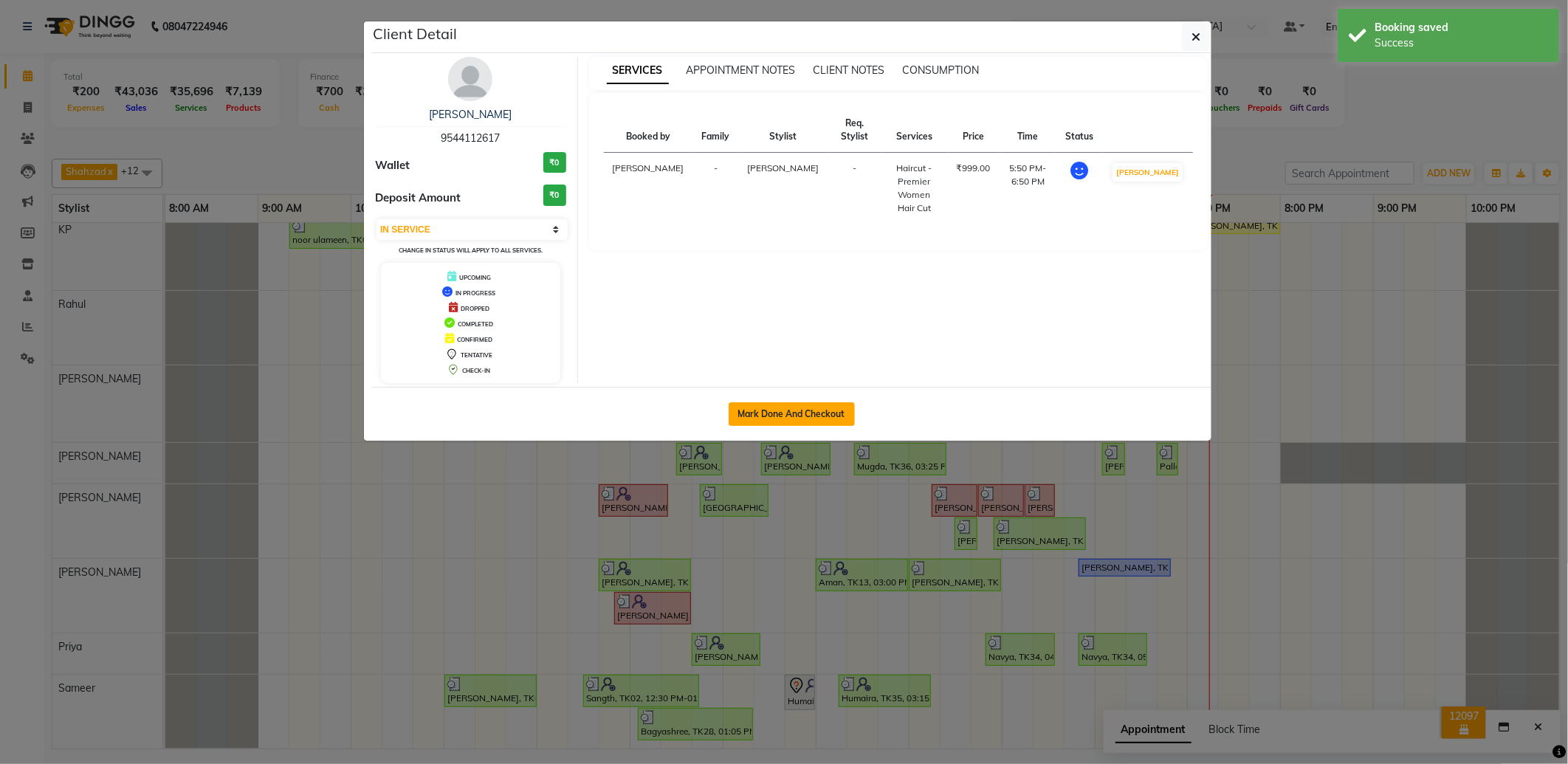
click at [763, 415] on button "Mark Done And Checkout" at bounding box center [791, 414] width 126 height 24
select select "service"
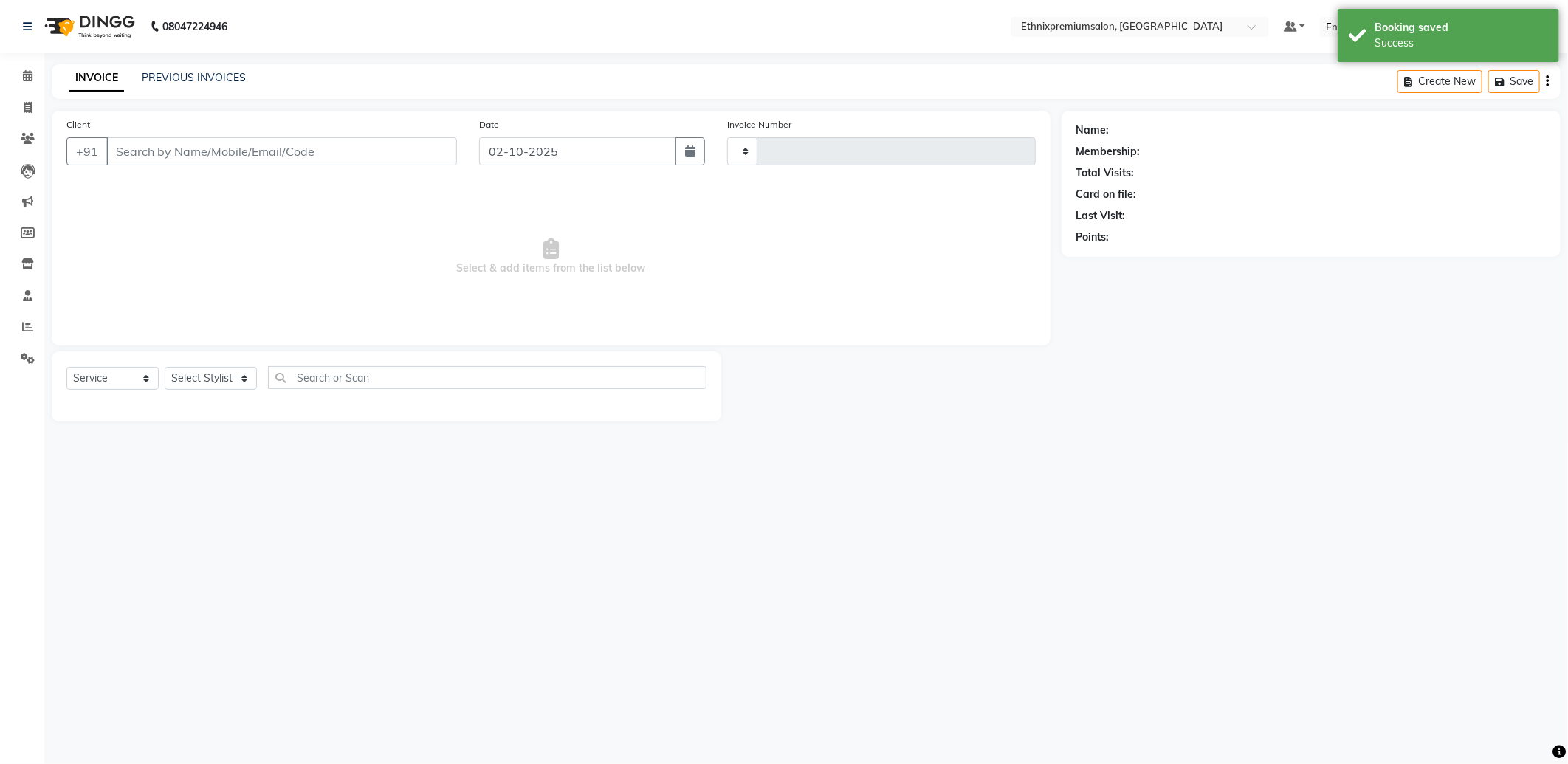
type input "11094"
select select "3625"
type input "9544112617"
select select "92198"
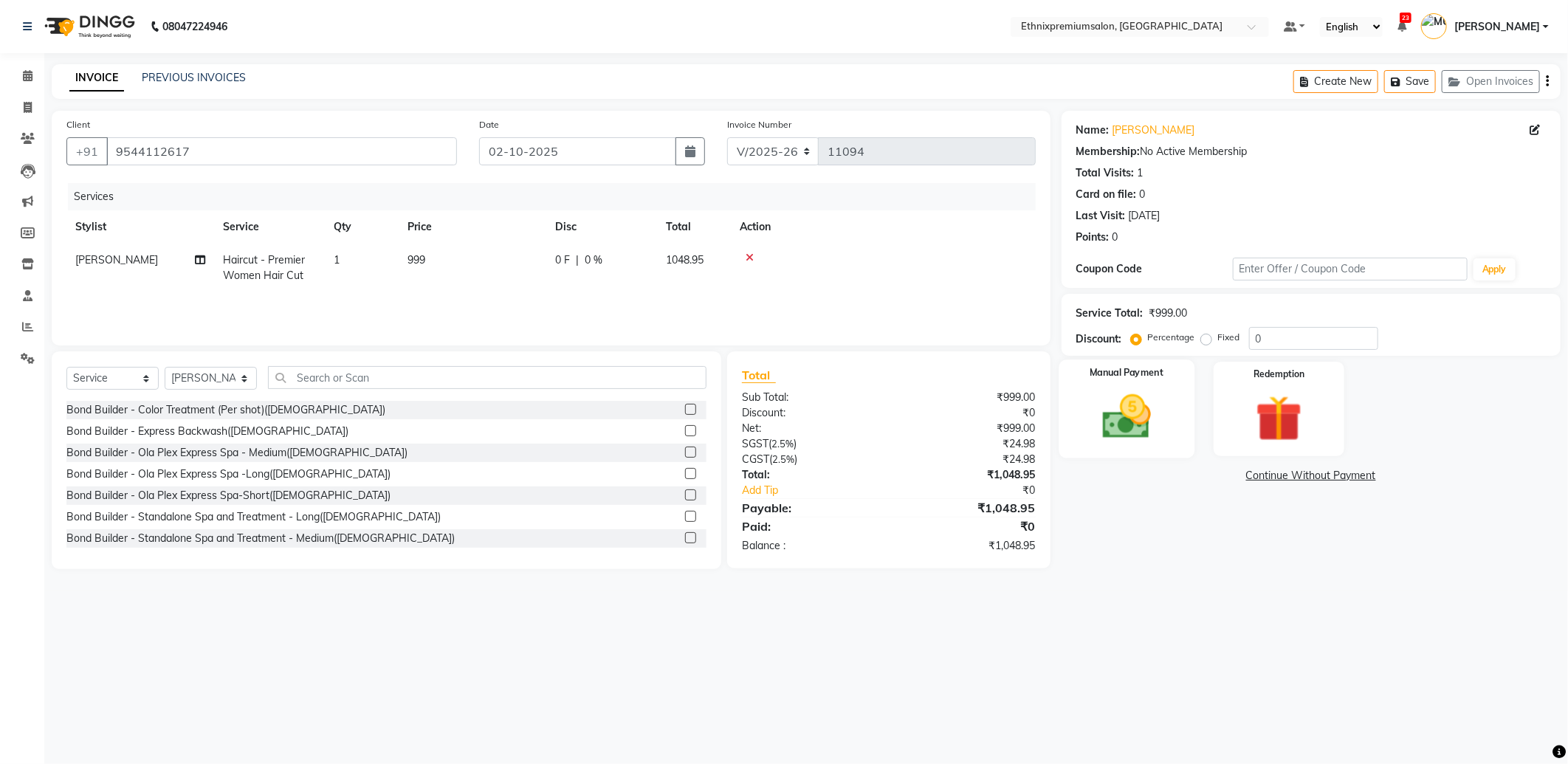
click at [1145, 432] on img at bounding box center [1126, 417] width 79 height 56
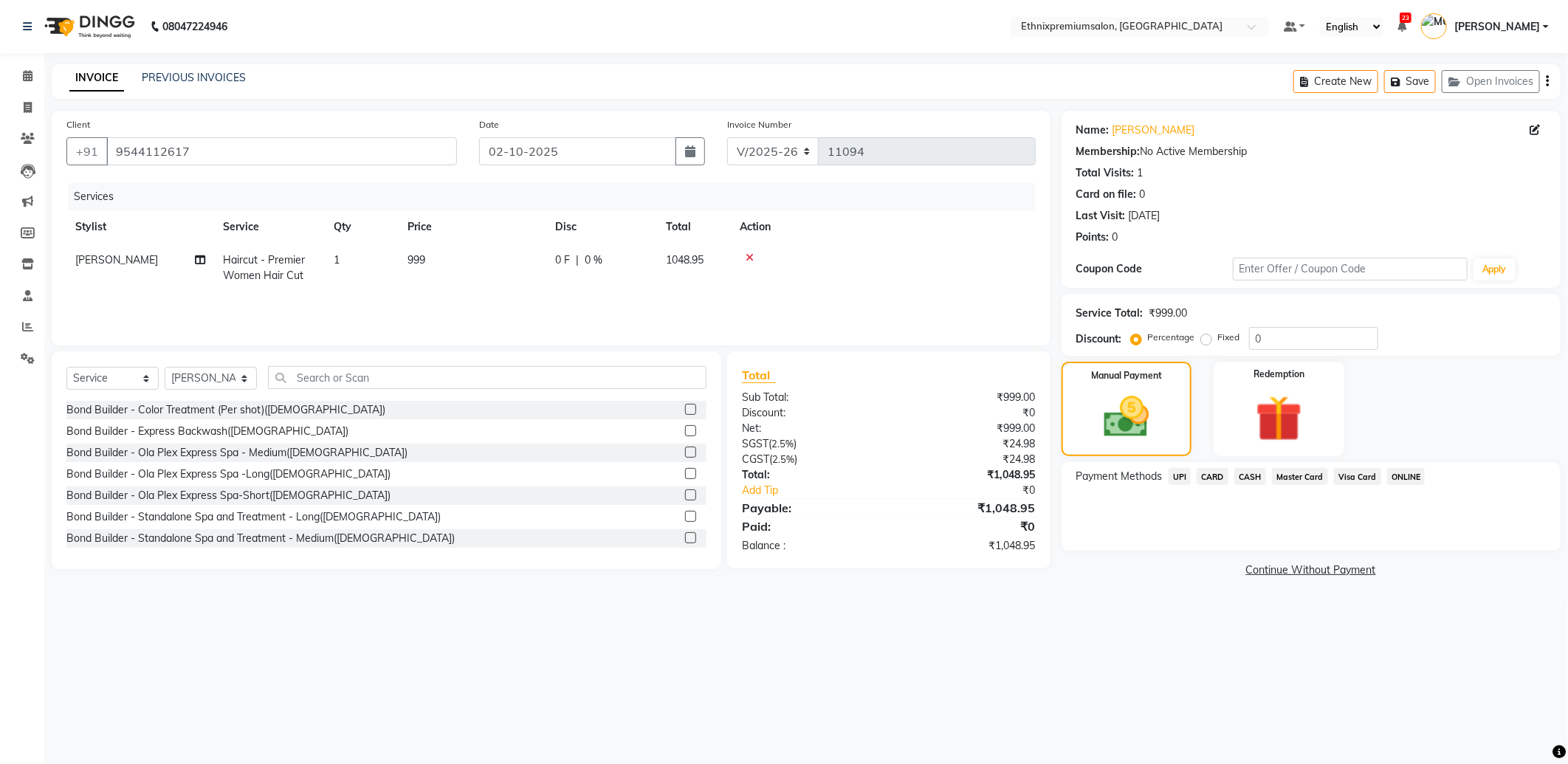
click at [1208, 480] on span "CARD" at bounding box center [1212, 477] width 31 height 17
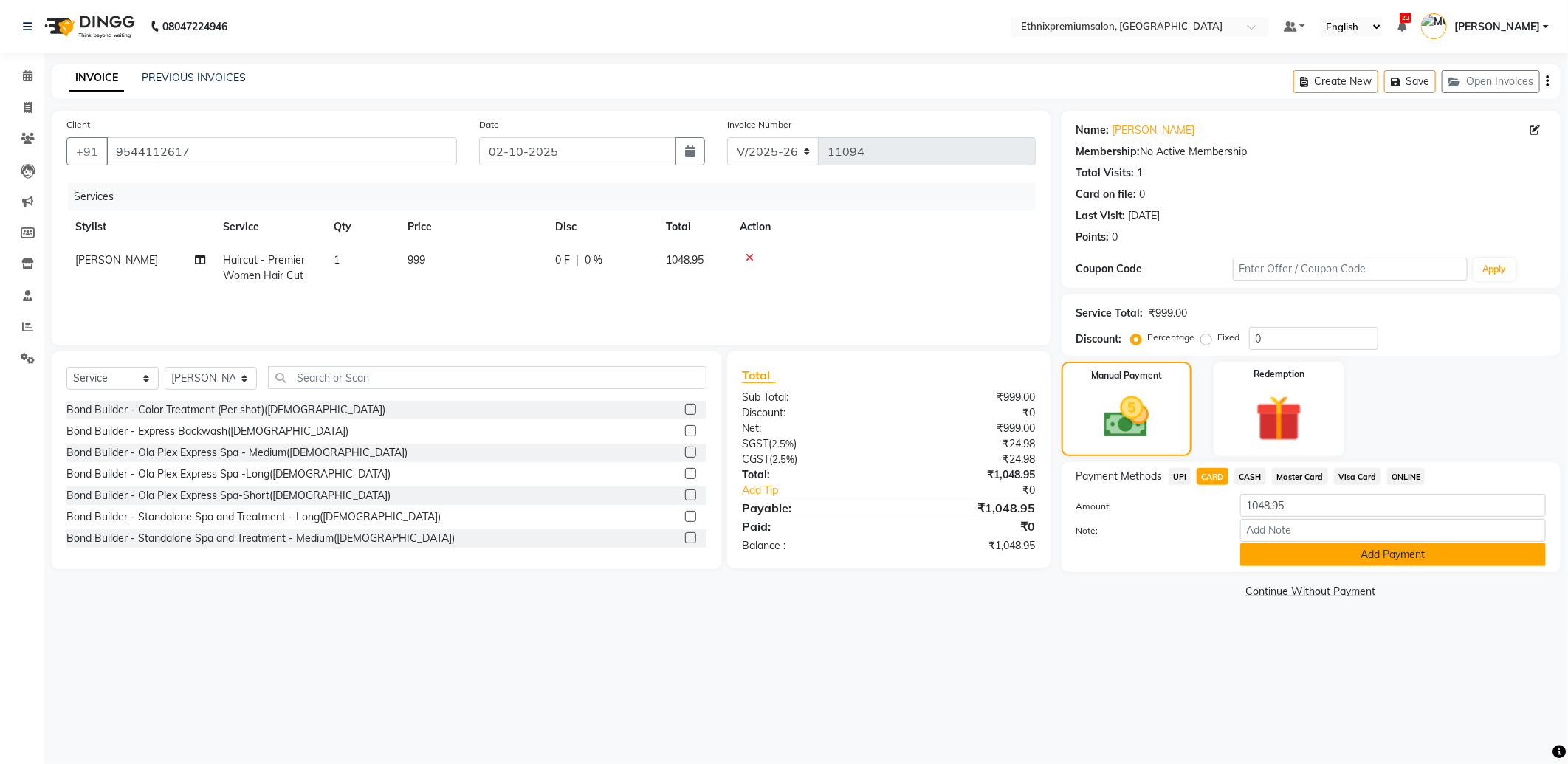
click at [1255, 548] on button "Add Payment" at bounding box center [1393, 555] width 306 height 23
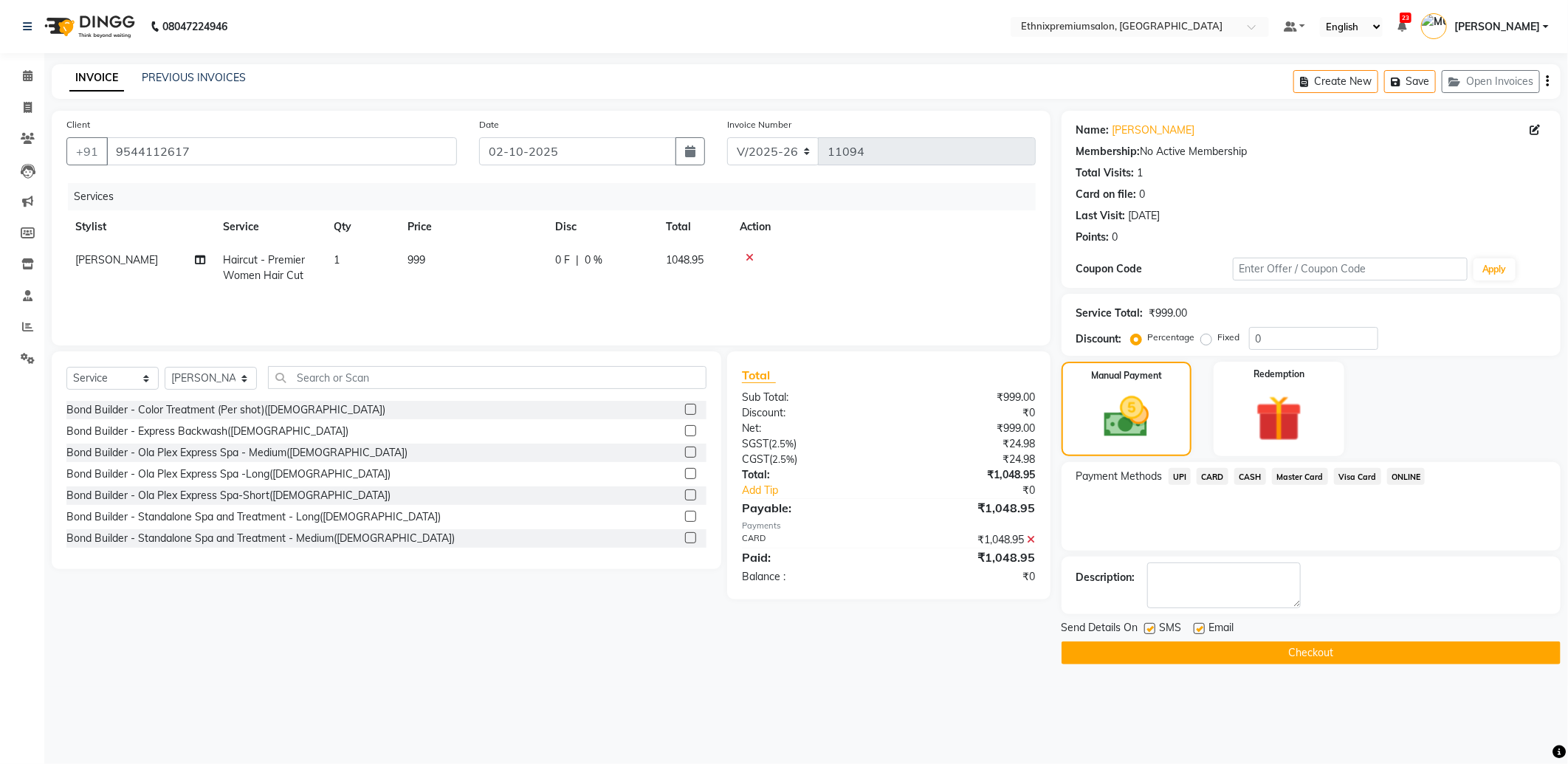
click at [1199, 628] on label at bounding box center [1199, 628] width 11 height 11
click at [1199, 628] on input "checkbox" at bounding box center [1198, 629] width 10 height 10
checkbox input "false"
click at [1201, 650] on button "Checkout" at bounding box center [1311, 653] width 499 height 23
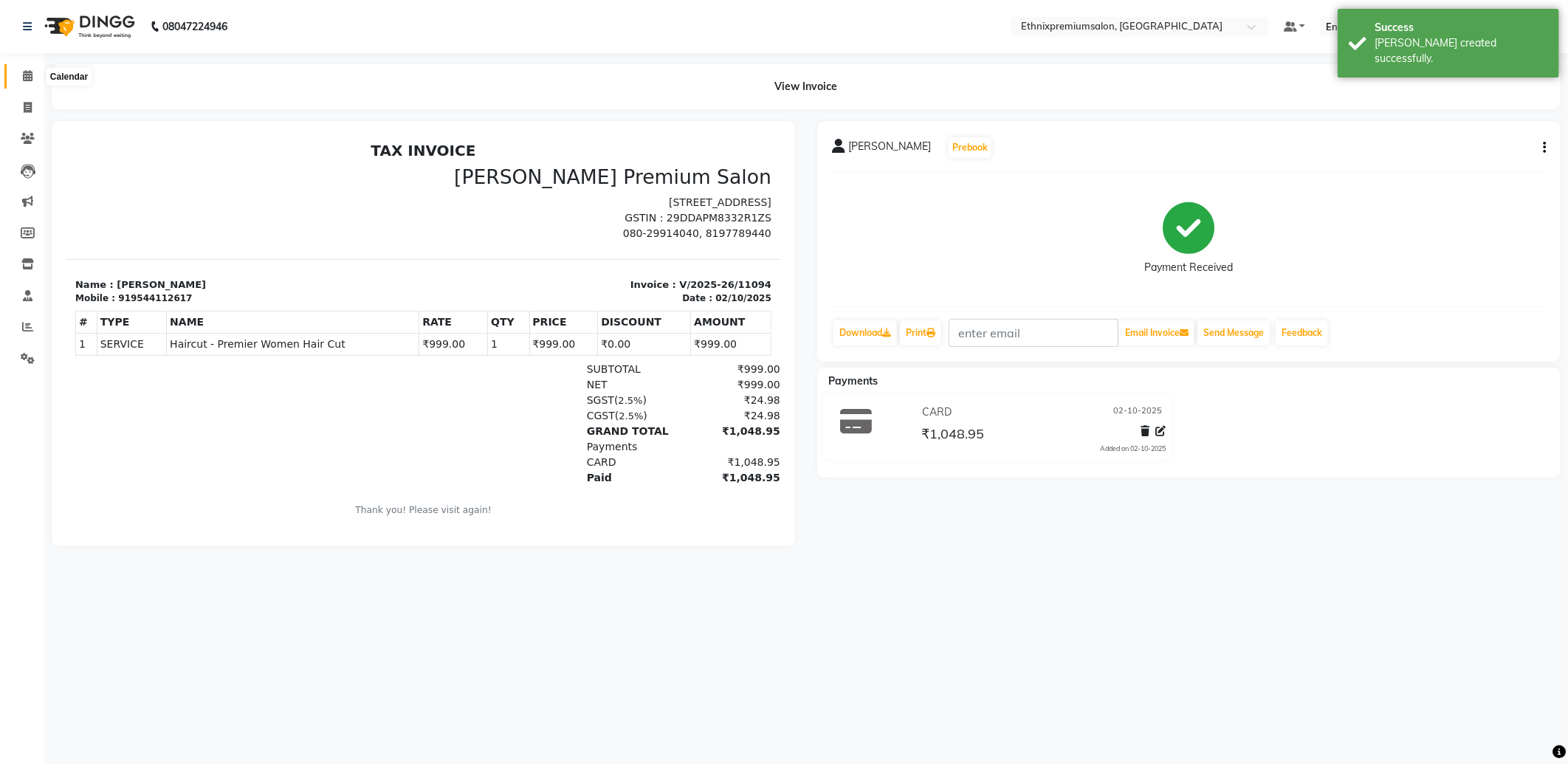
click at [25, 76] on icon at bounding box center [28, 76] width 10 height 11
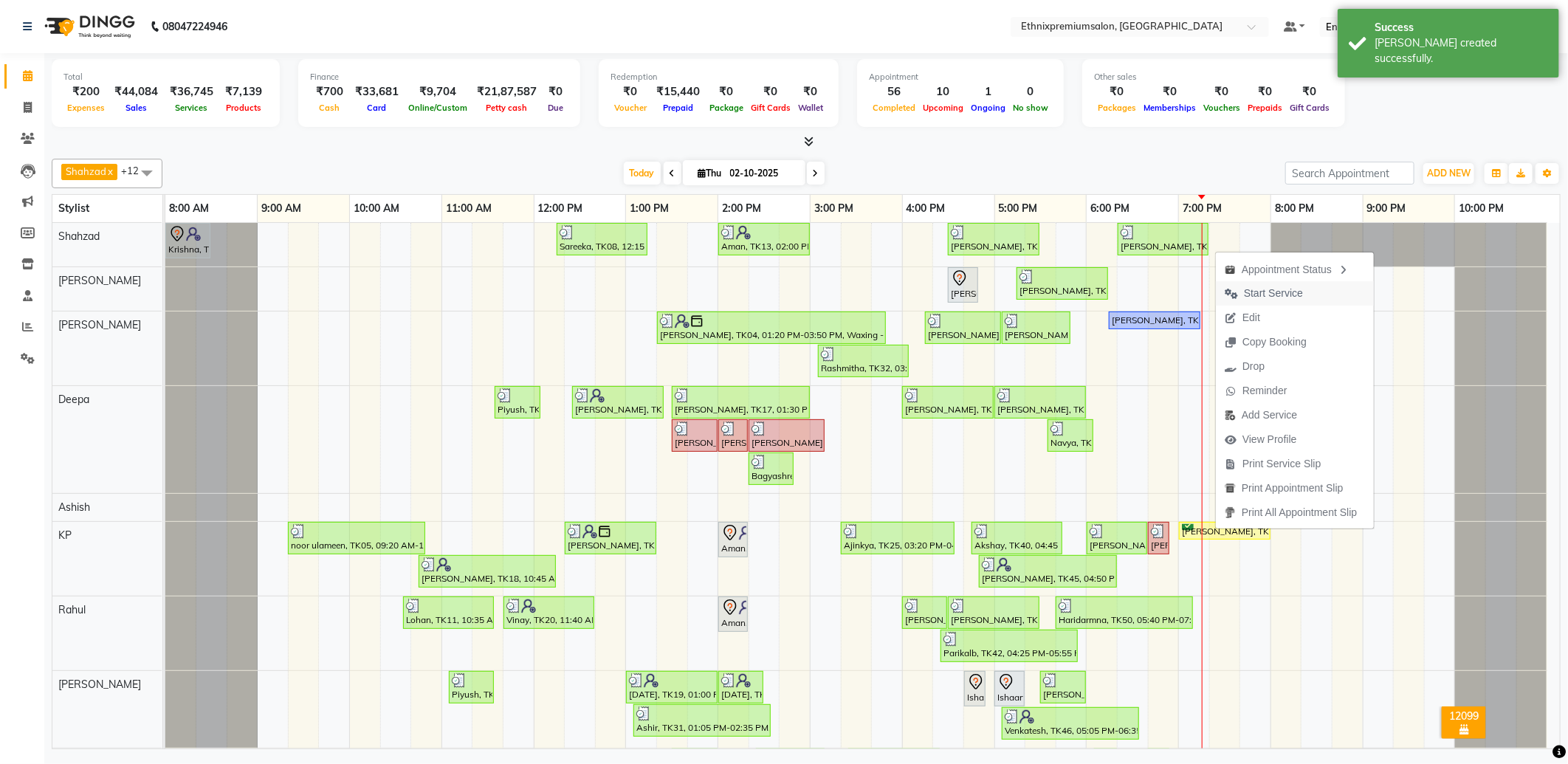
click at [1279, 293] on span "Start Service" at bounding box center [1273, 293] width 59 height 15
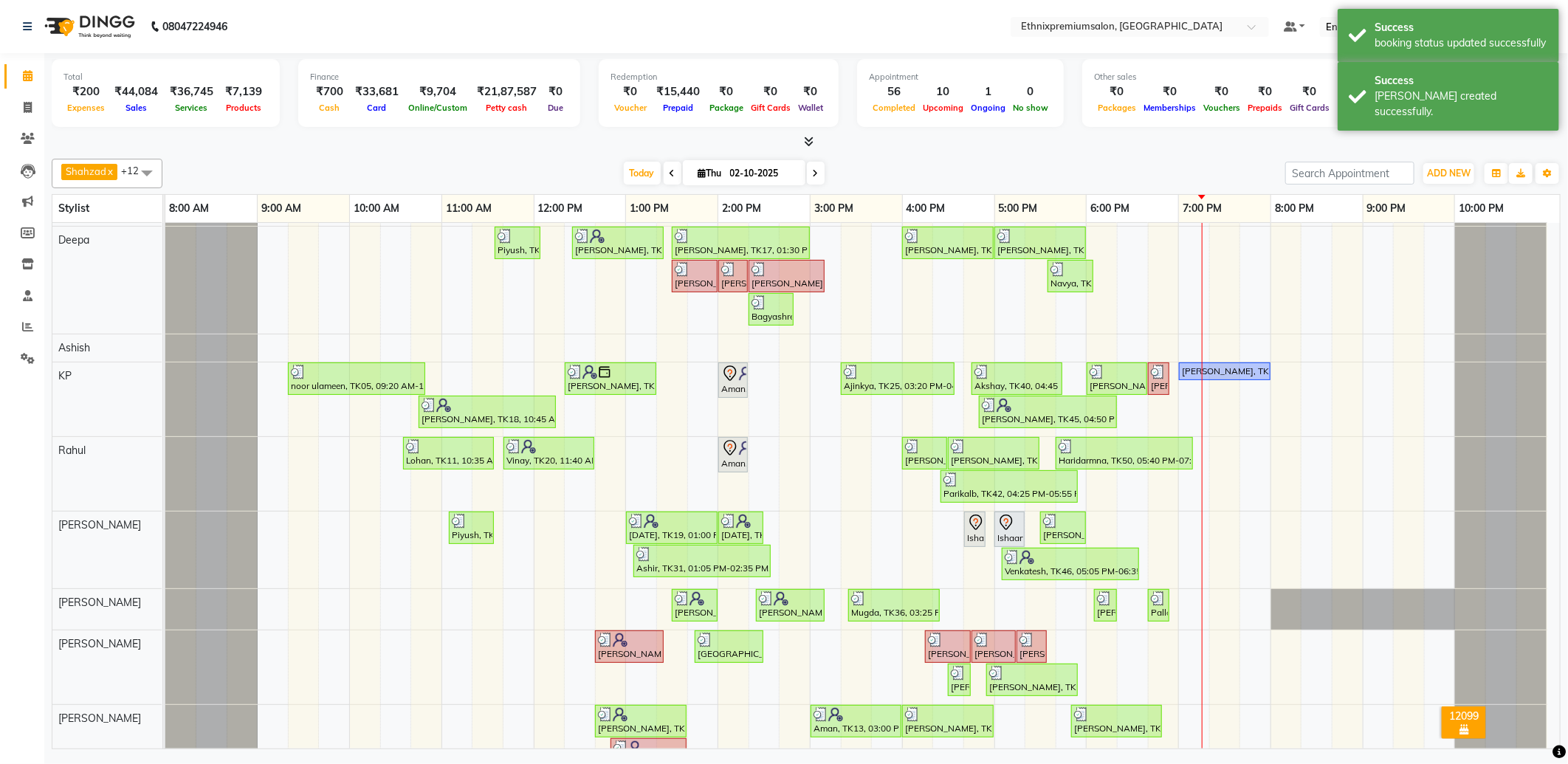
scroll to position [164, 0]
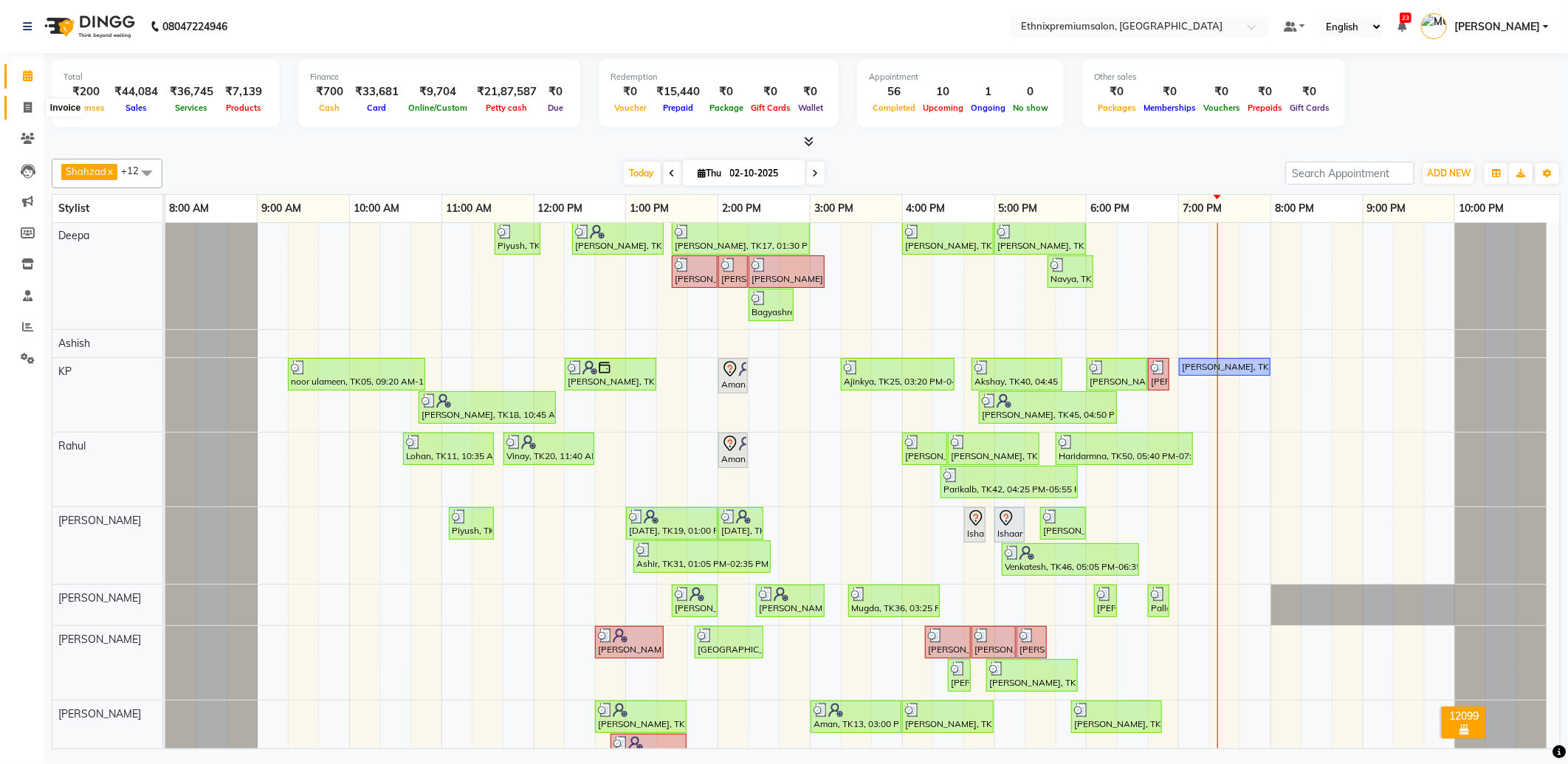
click at [18, 106] on span at bounding box center [28, 108] width 26 height 17
select select "service"
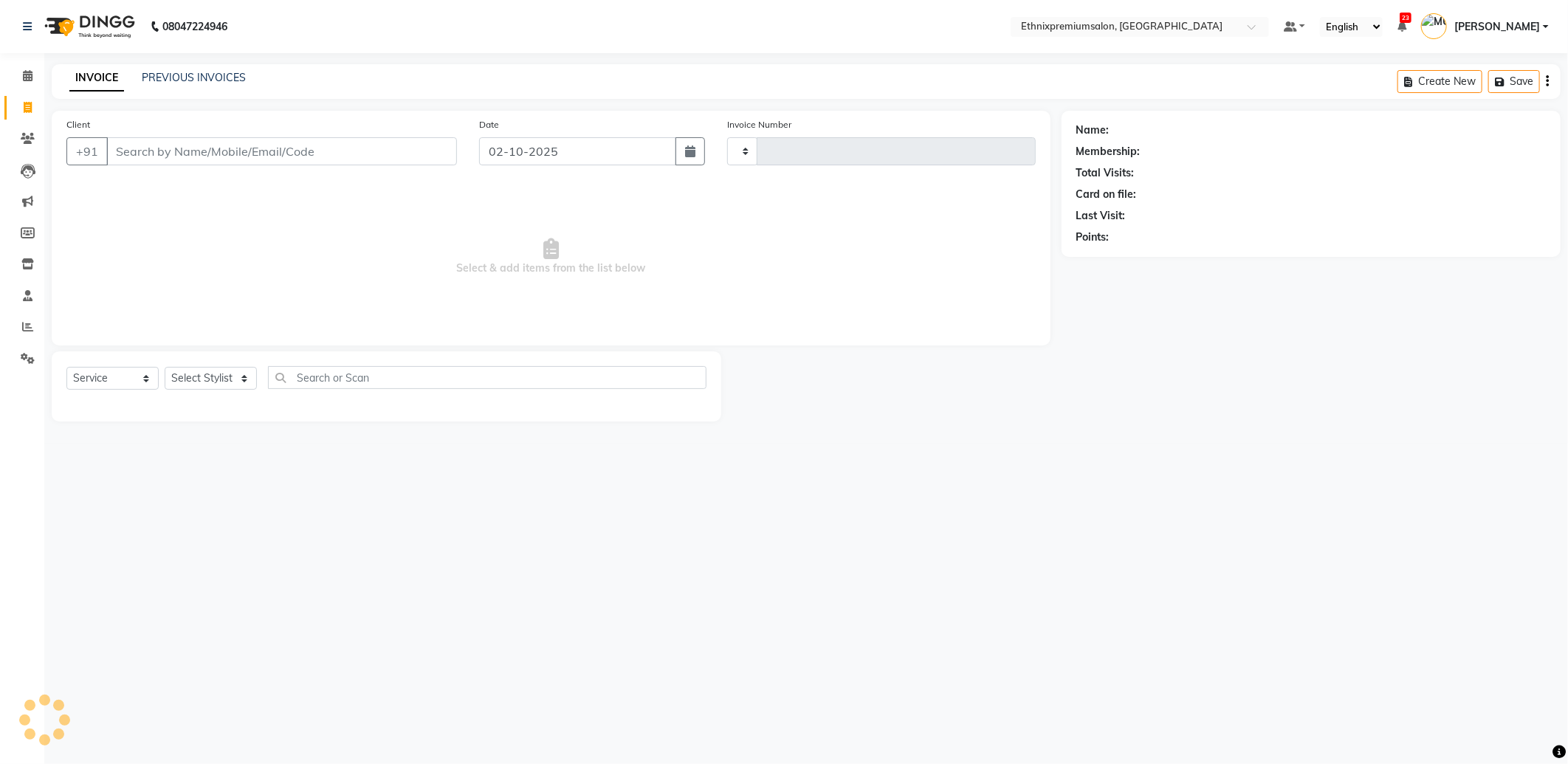
type input "11095"
select select "3625"
click at [148, 152] on input "Client" at bounding box center [282, 151] width 351 height 28
type input "9319020586"
click at [431, 152] on span "Add Client" at bounding box center [419, 151] width 58 height 15
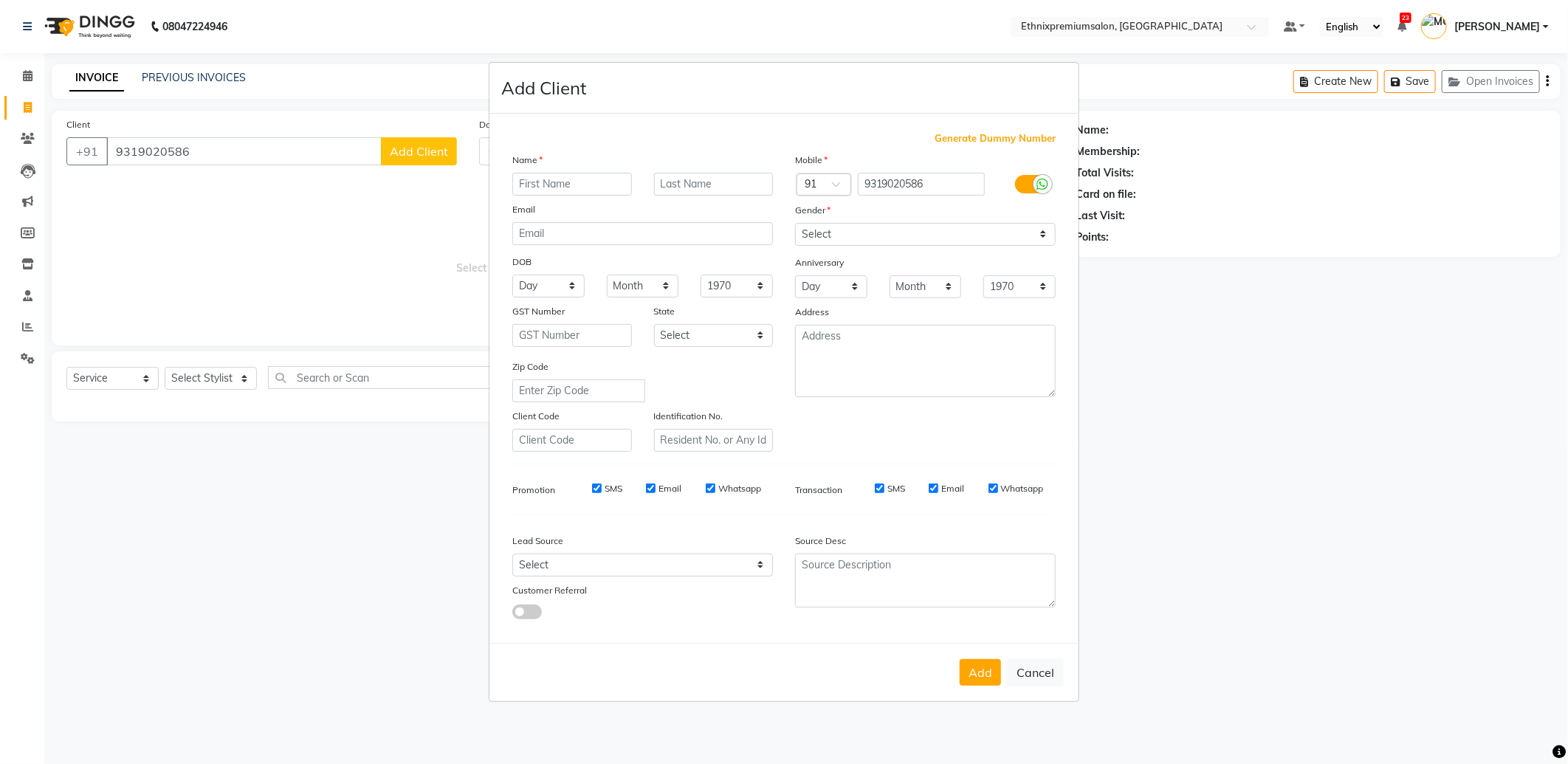
click at [535, 189] on input "text" at bounding box center [572, 184] width 119 height 23
type input "Khushi"
click at [817, 233] on select "Select Male Female Other Prefer Not To Say" at bounding box center [925, 234] width 260 height 23
select select "female"
click at [795, 223] on select "Select Male Female Other Prefer Not To Say" at bounding box center [925, 234] width 260 height 23
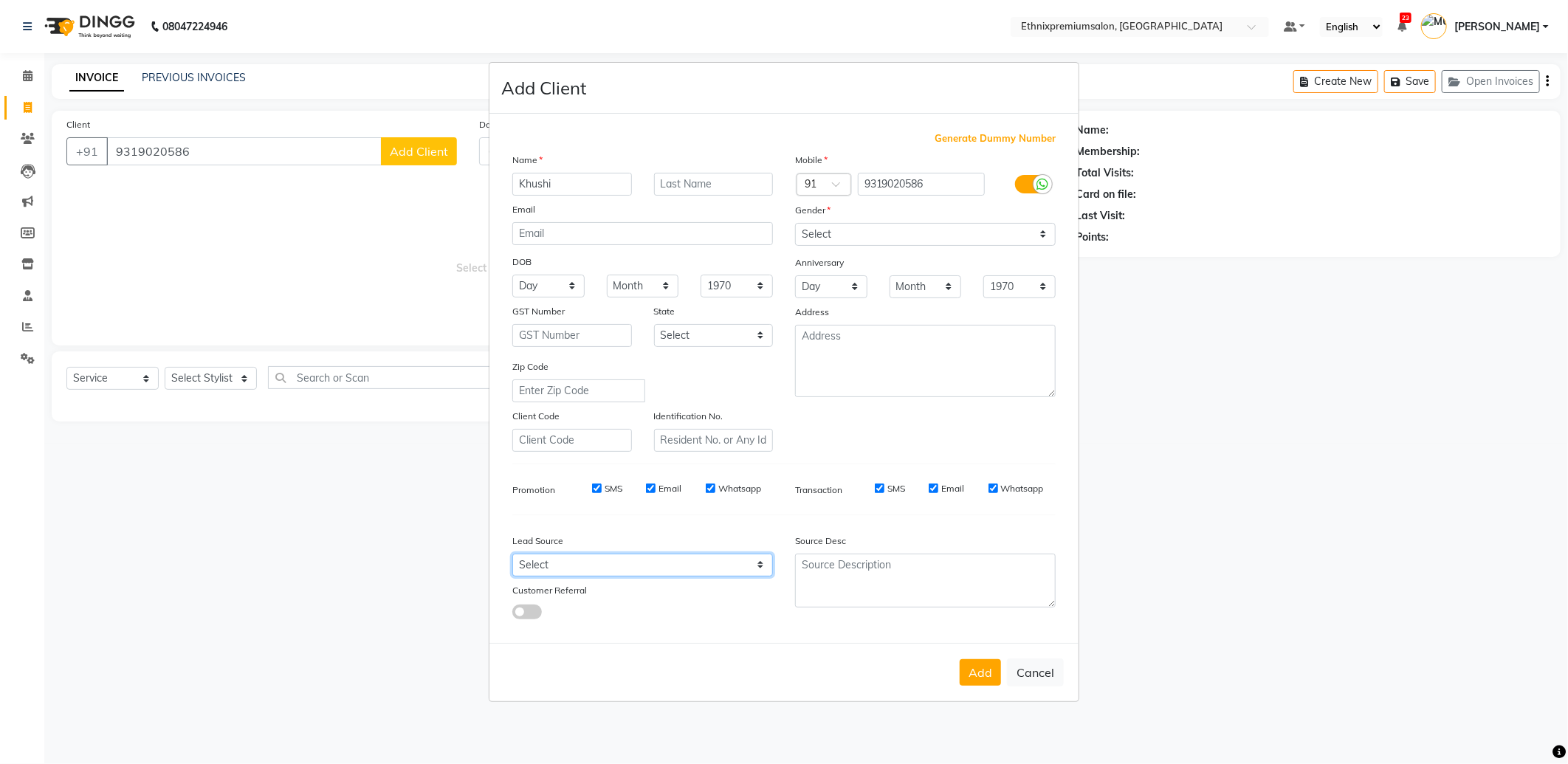
click at [663, 563] on select "Select Walk-in Referral Internet Friend Word of Mouth Advertisement Facebook Ju…" at bounding box center [643, 566] width 260 height 23
select select "26586"
click at [512, 554] on select "Select Walk-in Referral Internet Friend Word of Mouth Advertisement Facebook Ju…" at bounding box center [643, 566] width 260 height 23
click at [977, 670] on button "Add" at bounding box center [980, 672] width 41 height 27
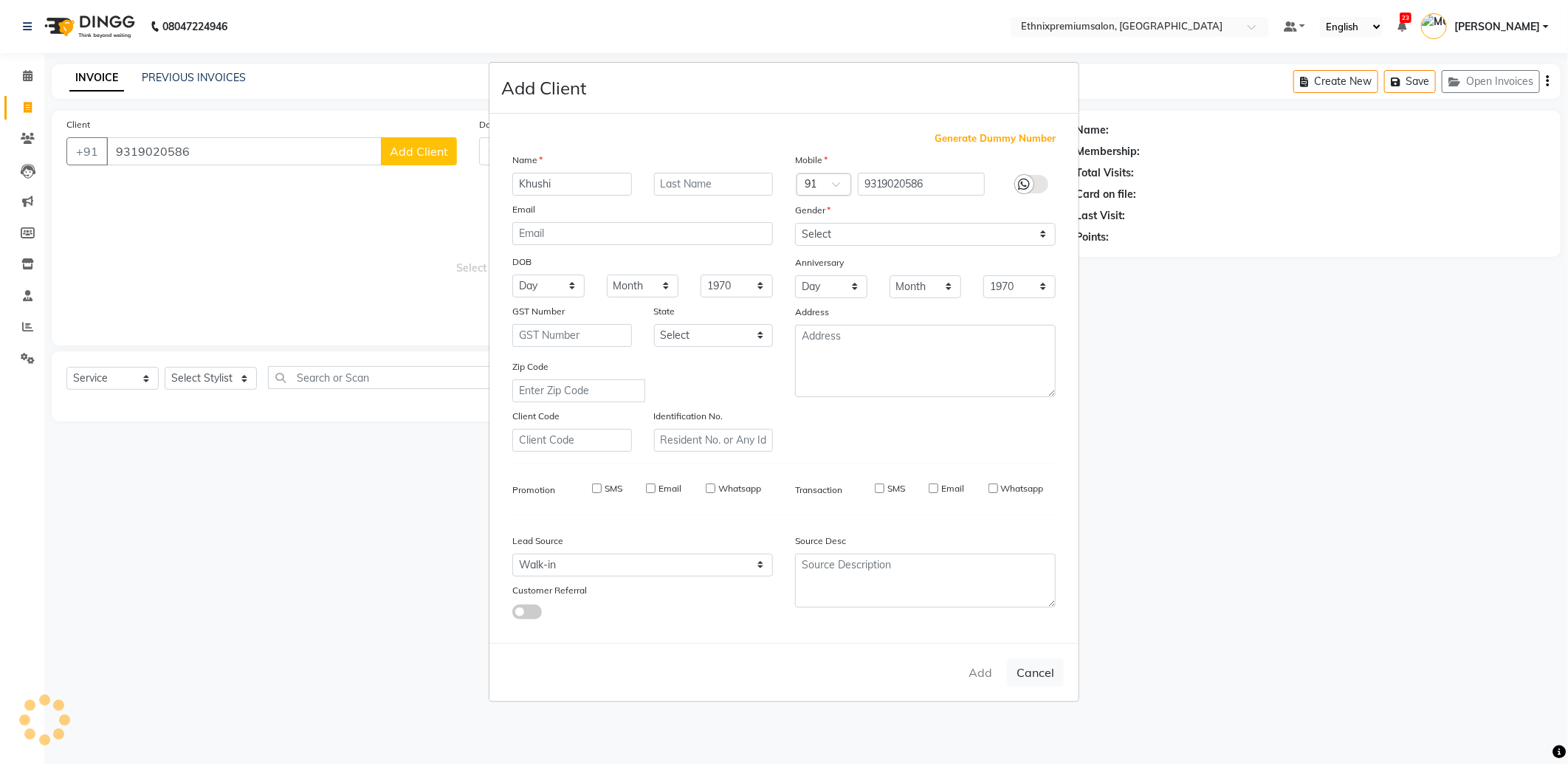
select select
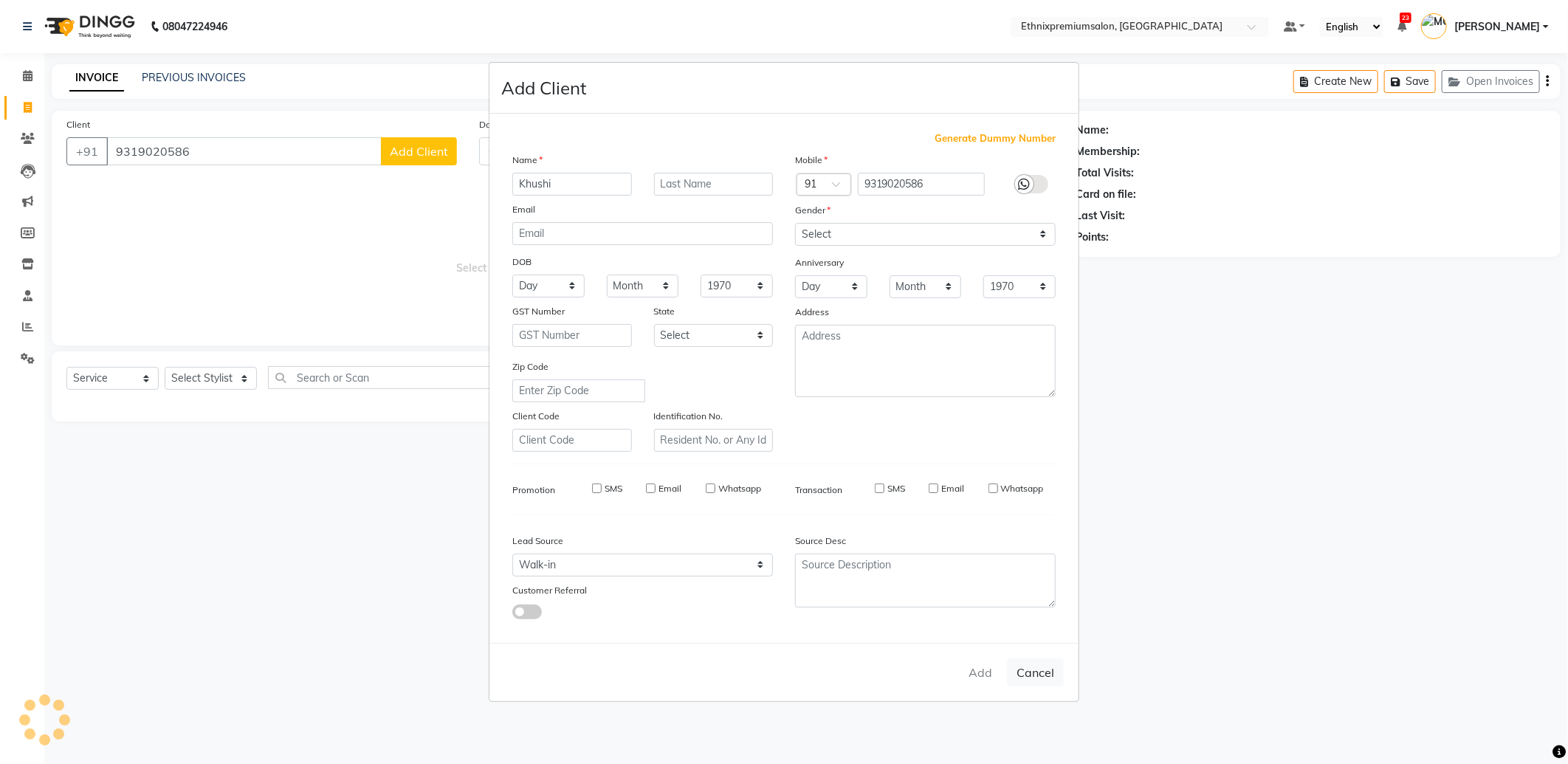
select select
checkbox input "false"
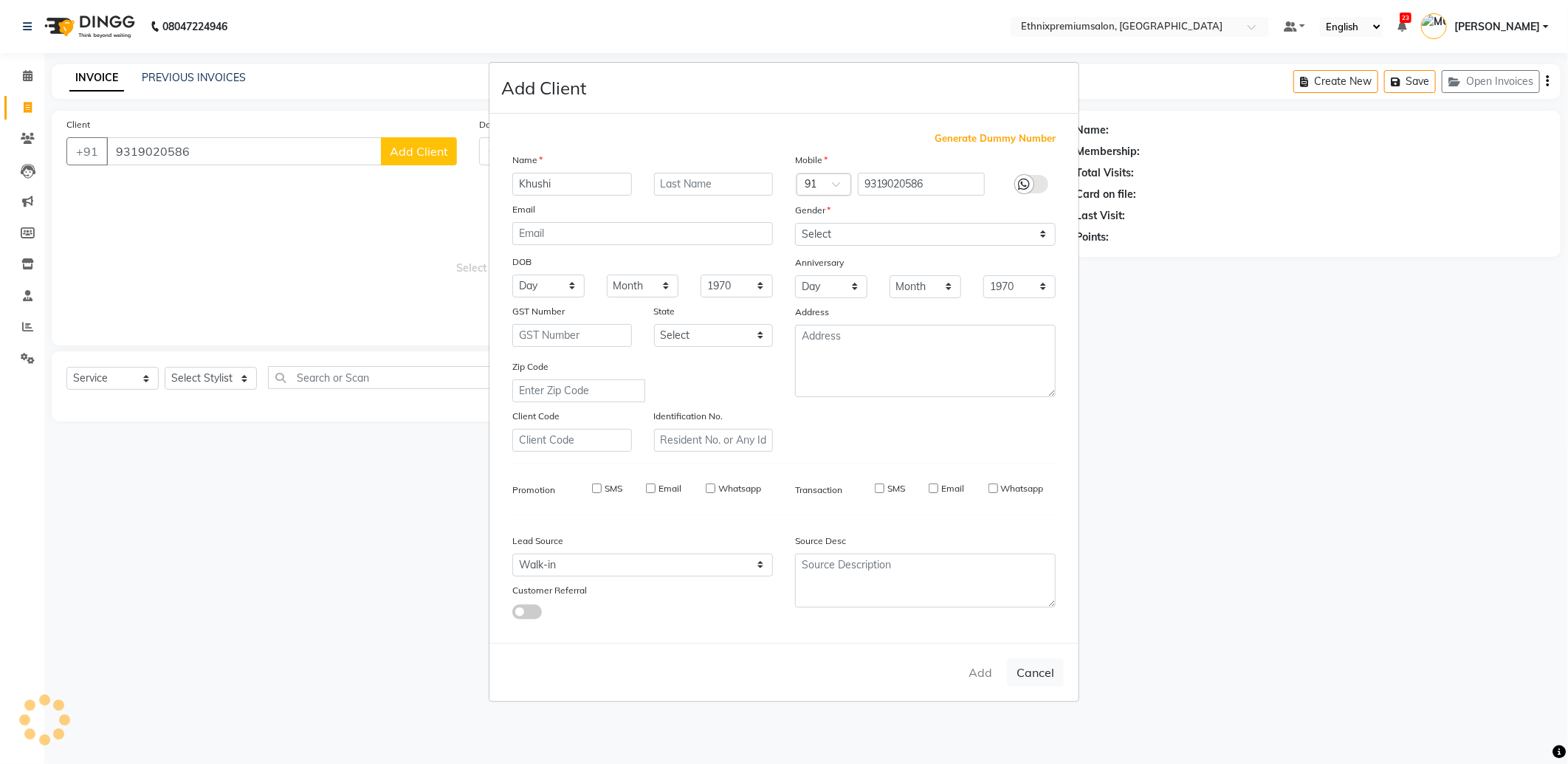
checkbox input "false"
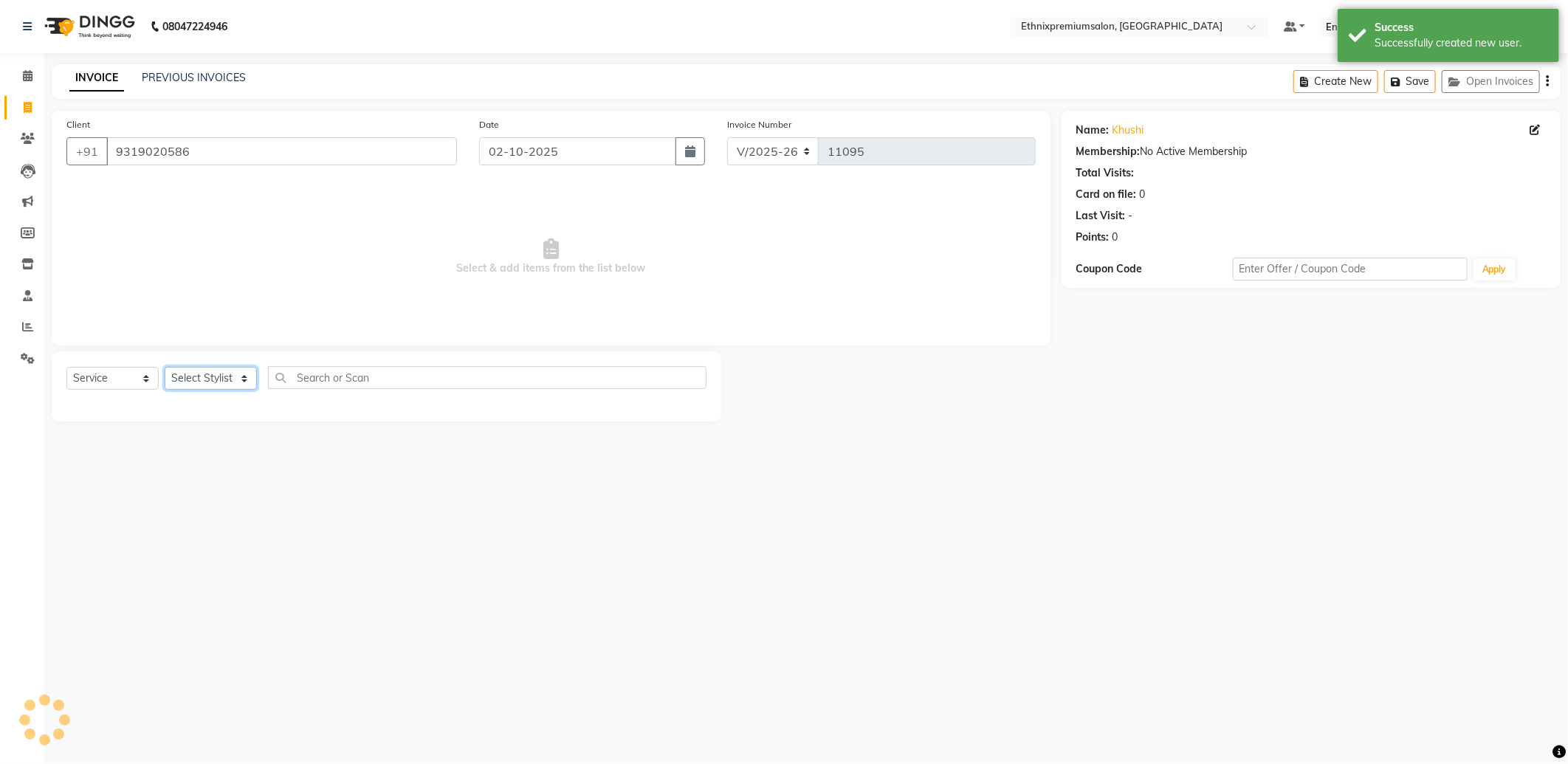
click at [225, 376] on select "Select Stylist Amoi Ashish Bishaka Cheten Yolmoo Deepa Dorjey Ellori Faisal Jac…" at bounding box center [211, 379] width 92 height 23
select select "92198"
click at [165, 368] on select "Select Stylist Amoi Ashish Bishaka Cheten Yolmoo Deepa Dorjey Ellori Faisal Jac…" at bounding box center [211, 379] width 92 height 23
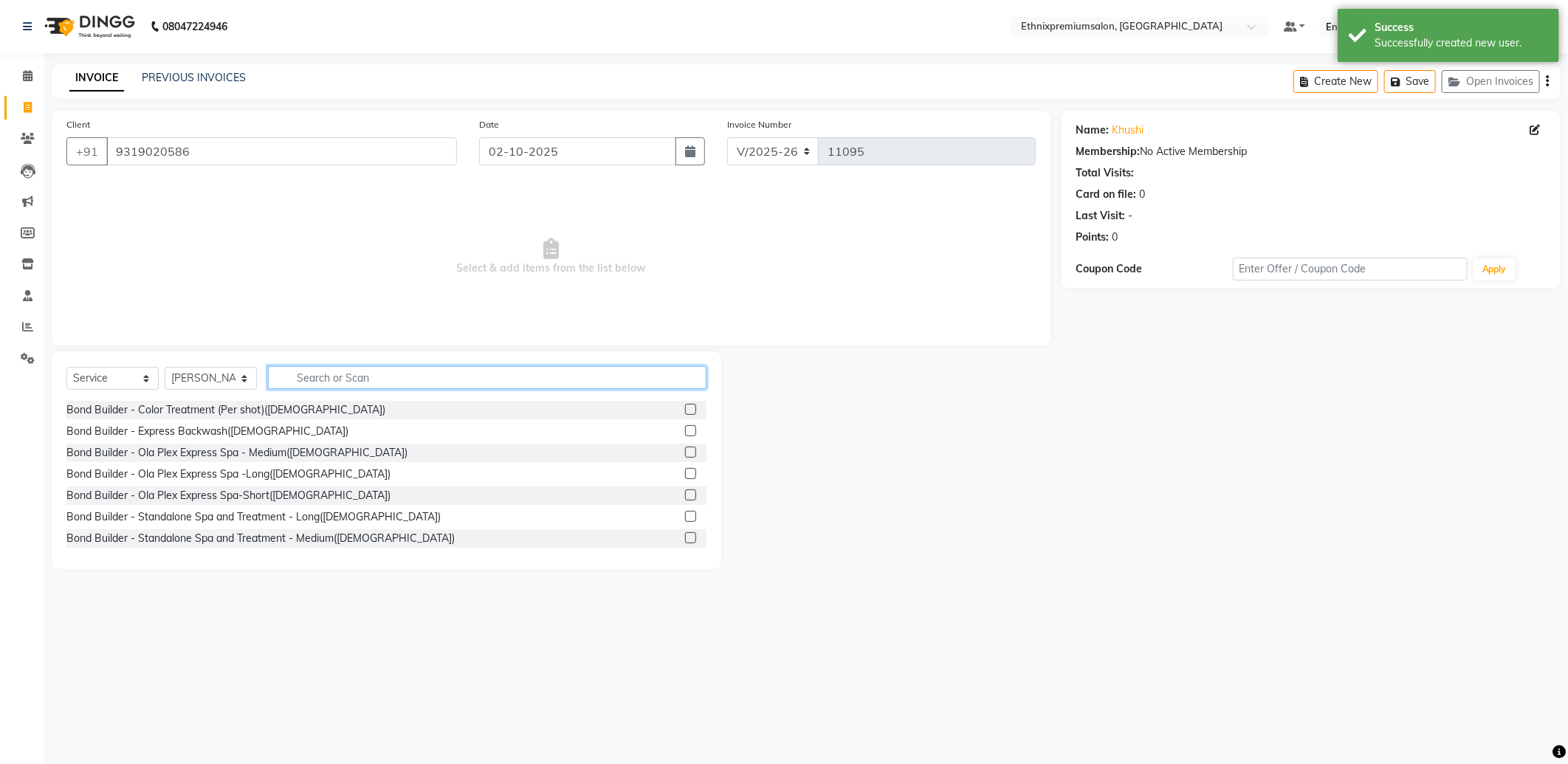
click at [326, 382] on input "text" at bounding box center [487, 378] width 438 height 23
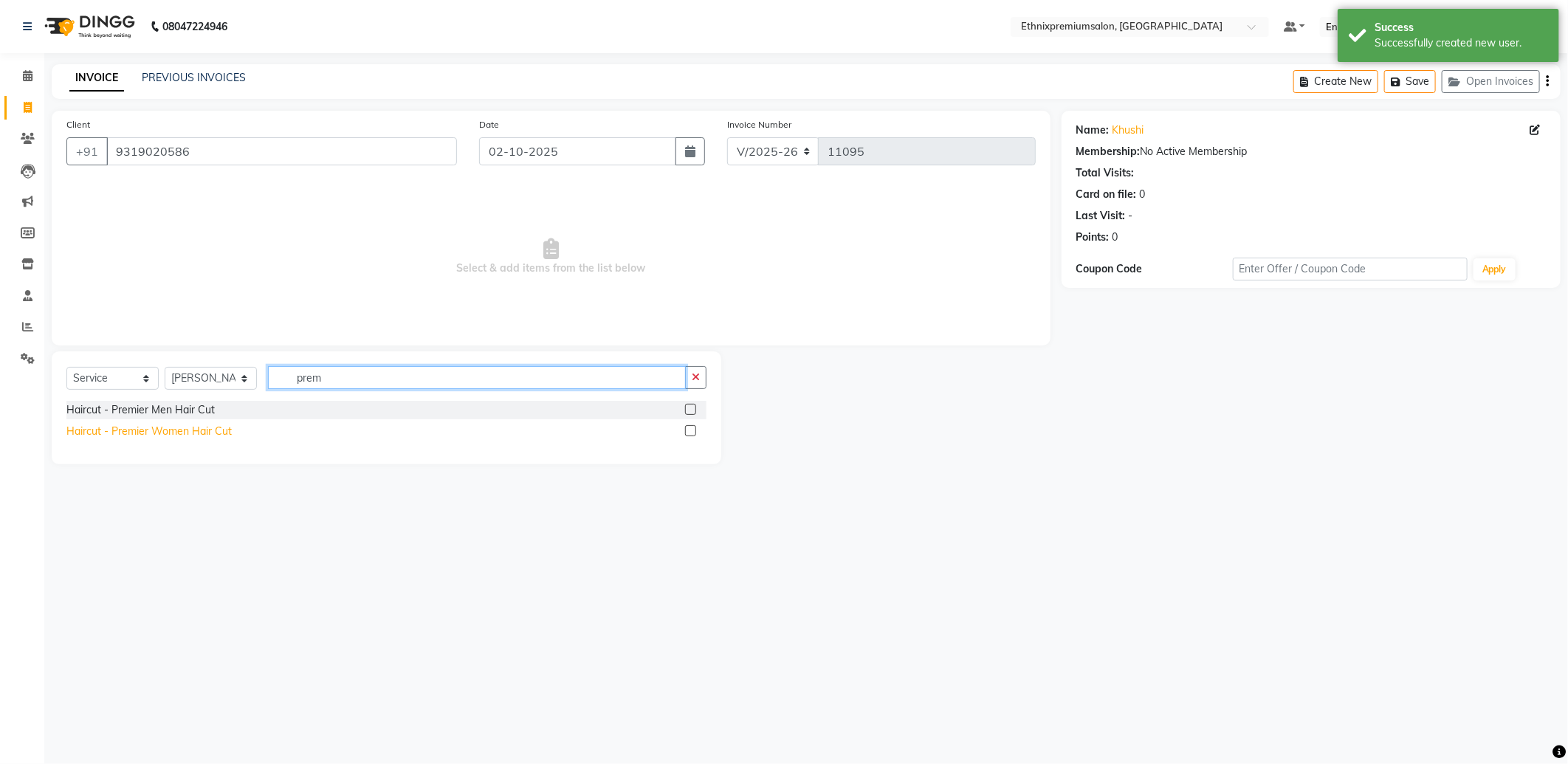
type input "prem"
click at [215, 432] on div "Haircut - Premier Women Hair Cut" at bounding box center [149, 431] width 165 height 15
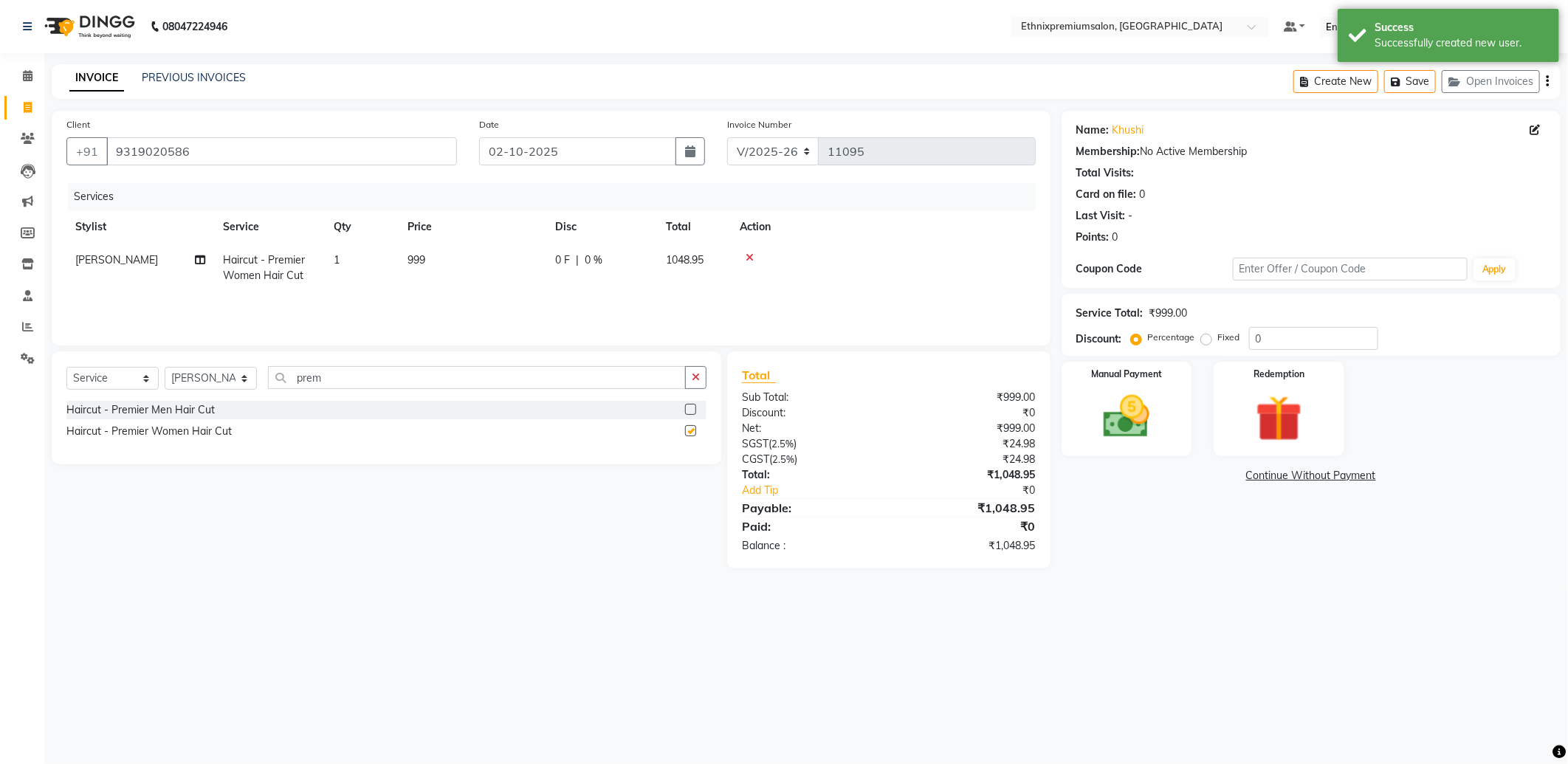
checkbox input "false"
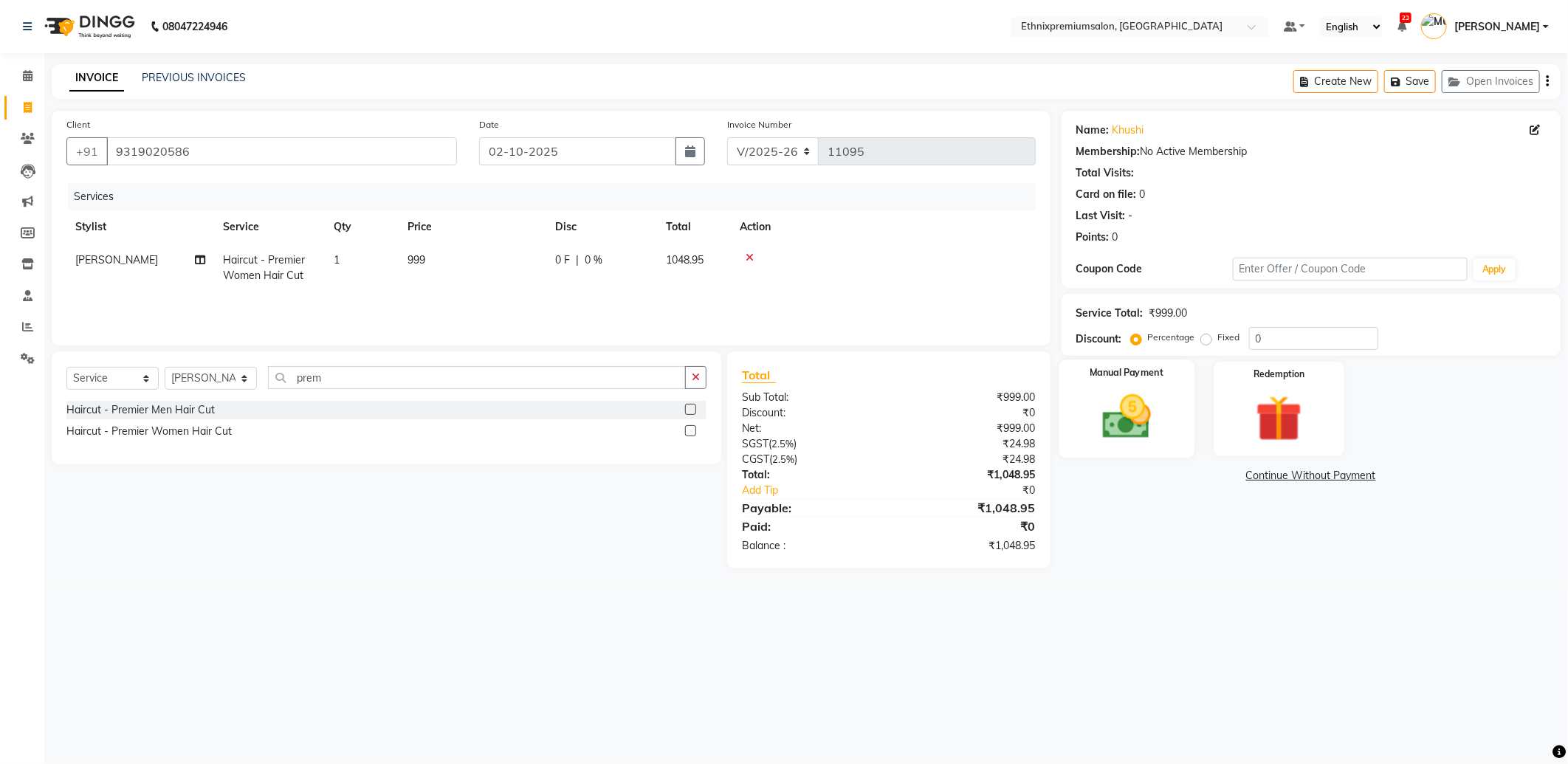
click at [1131, 418] on img at bounding box center [1126, 417] width 79 height 56
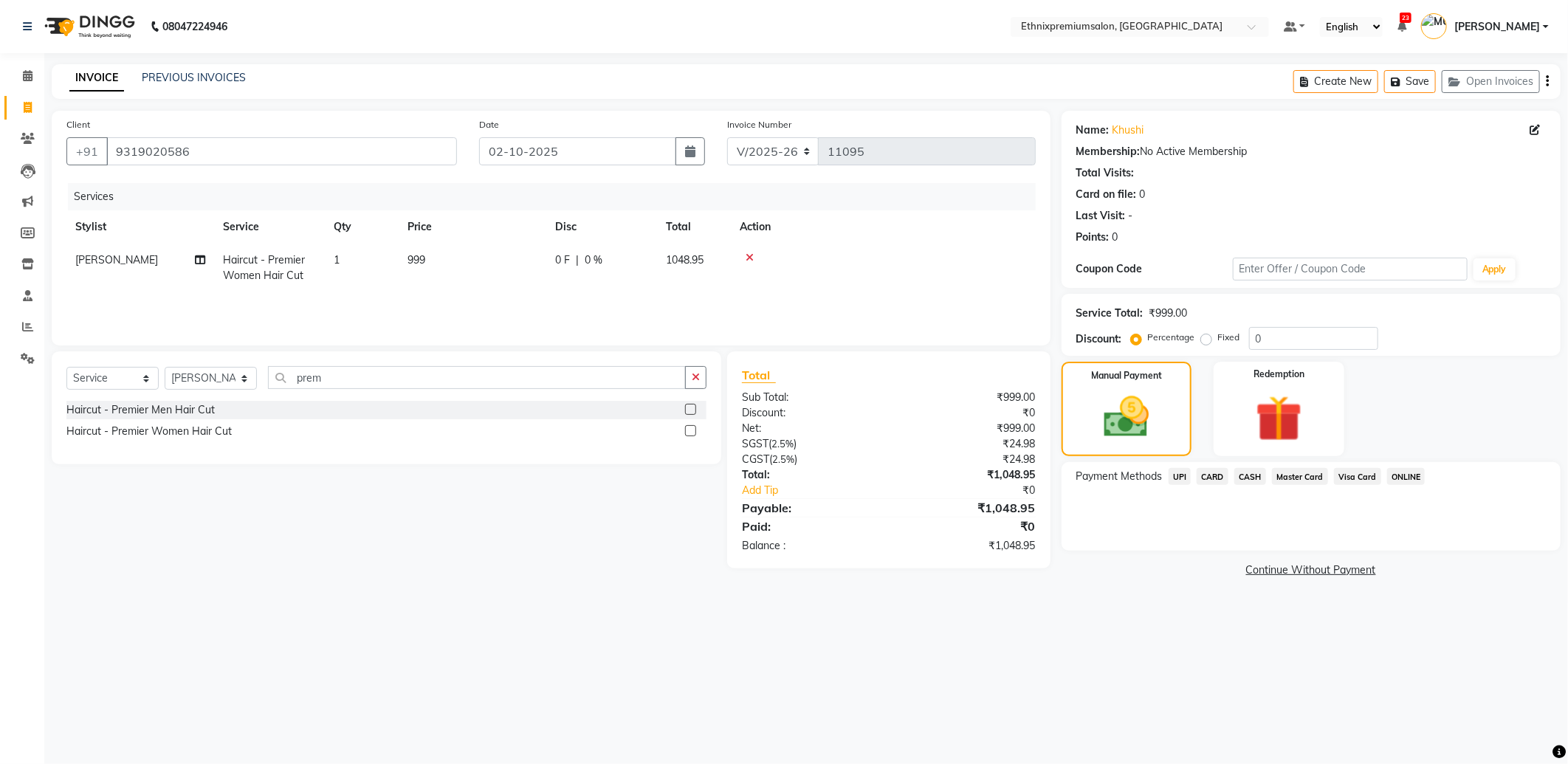
click at [1208, 474] on span "CARD" at bounding box center [1212, 477] width 31 height 17
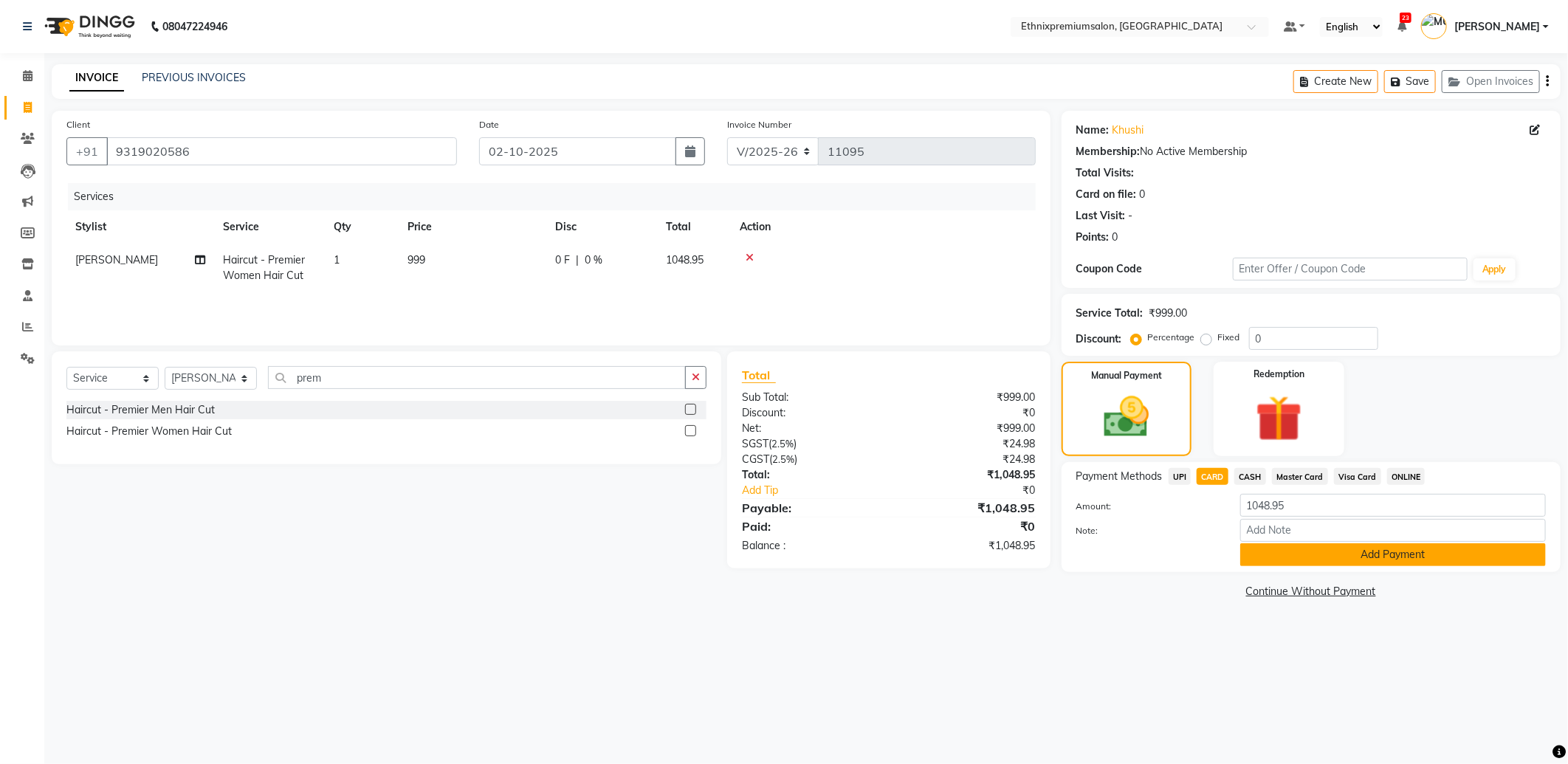
click at [1285, 551] on button "Add Payment" at bounding box center [1393, 555] width 306 height 23
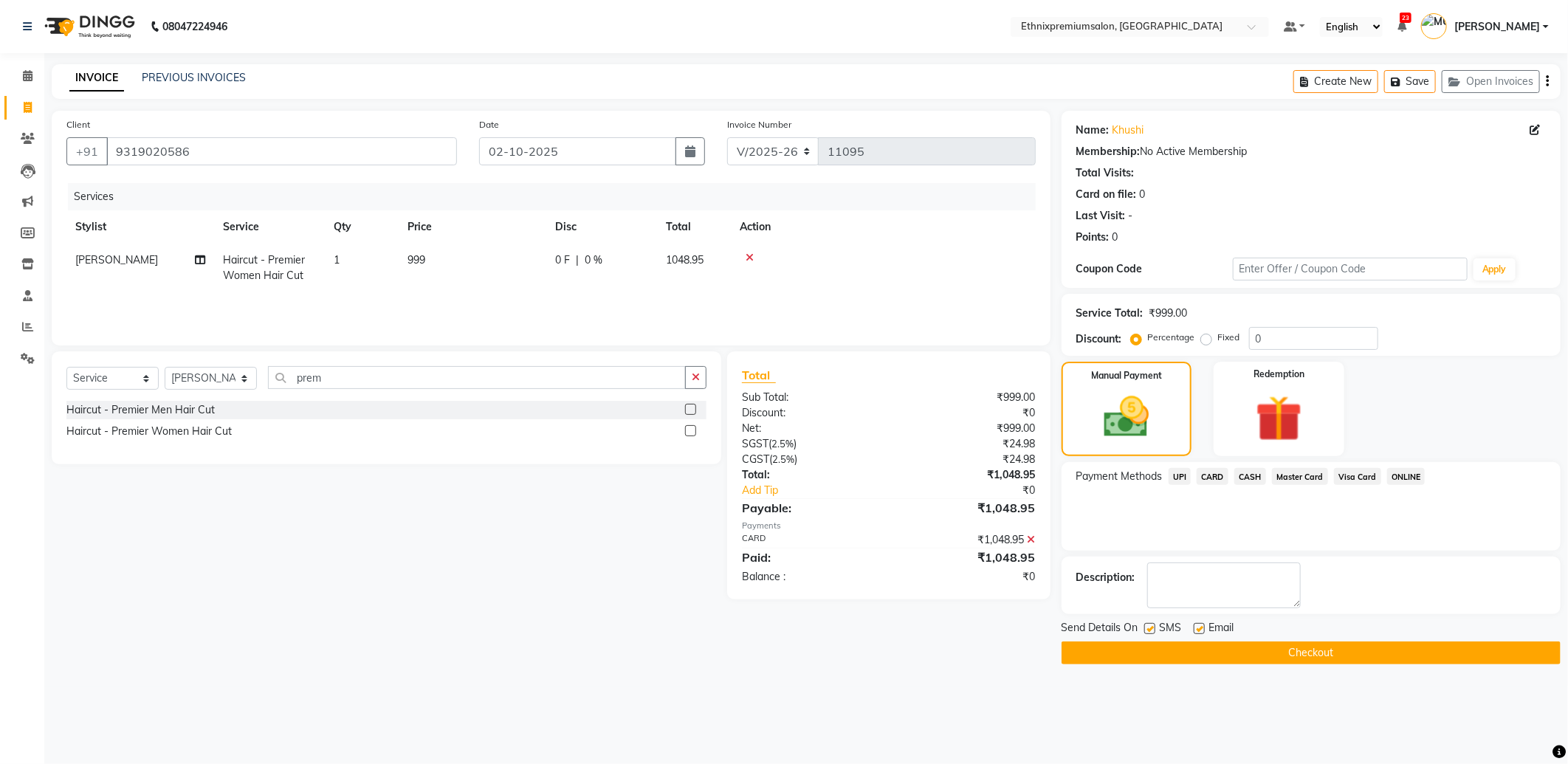
click at [1206, 631] on div "Email" at bounding box center [1219, 629] width 52 height 18
click at [1198, 631] on label at bounding box center [1199, 628] width 11 height 11
click at [1198, 631] on input "checkbox" at bounding box center [1198, 629] width 10 height 10
checkbox input "false"
click at [1202, 651] on button "Checkout" at bounding box center [1311, 653] width 499 height 23
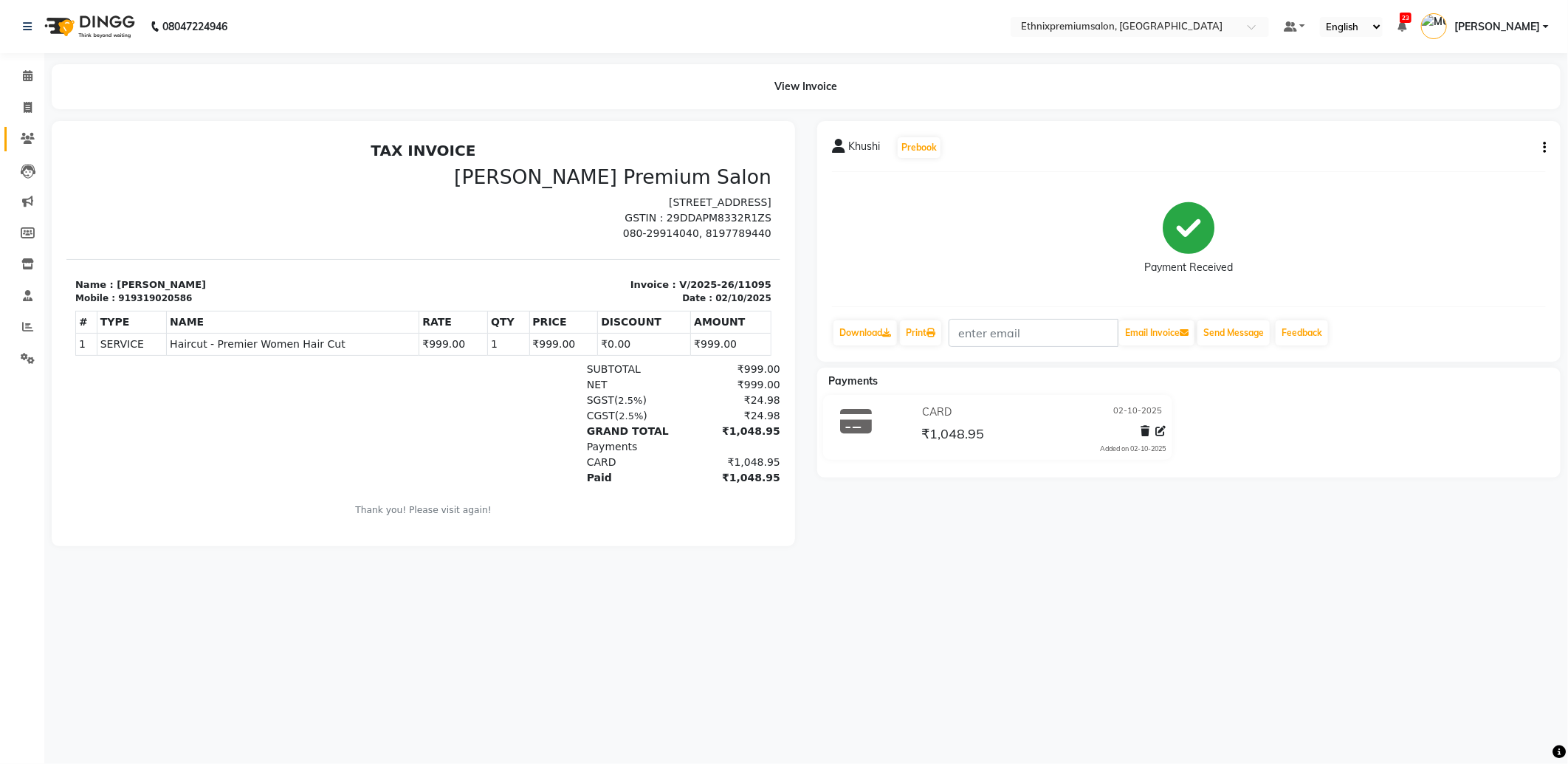
click at [15, 128] on link "Clients" at bounding box center [22, 139] width 35 height 25
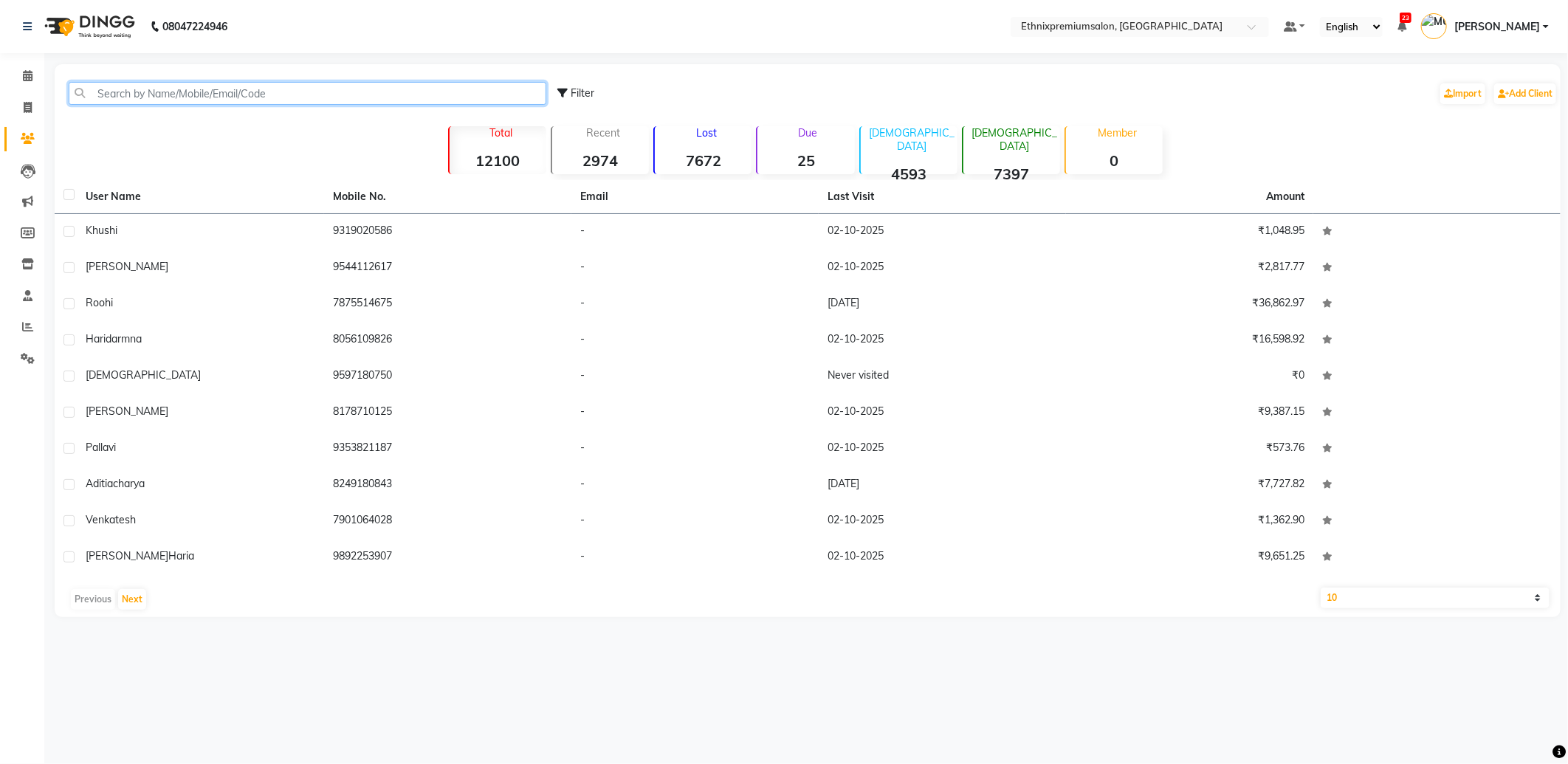
click at [103, 93] on input "text" at bounding box center [307, 93] width 477 height 23
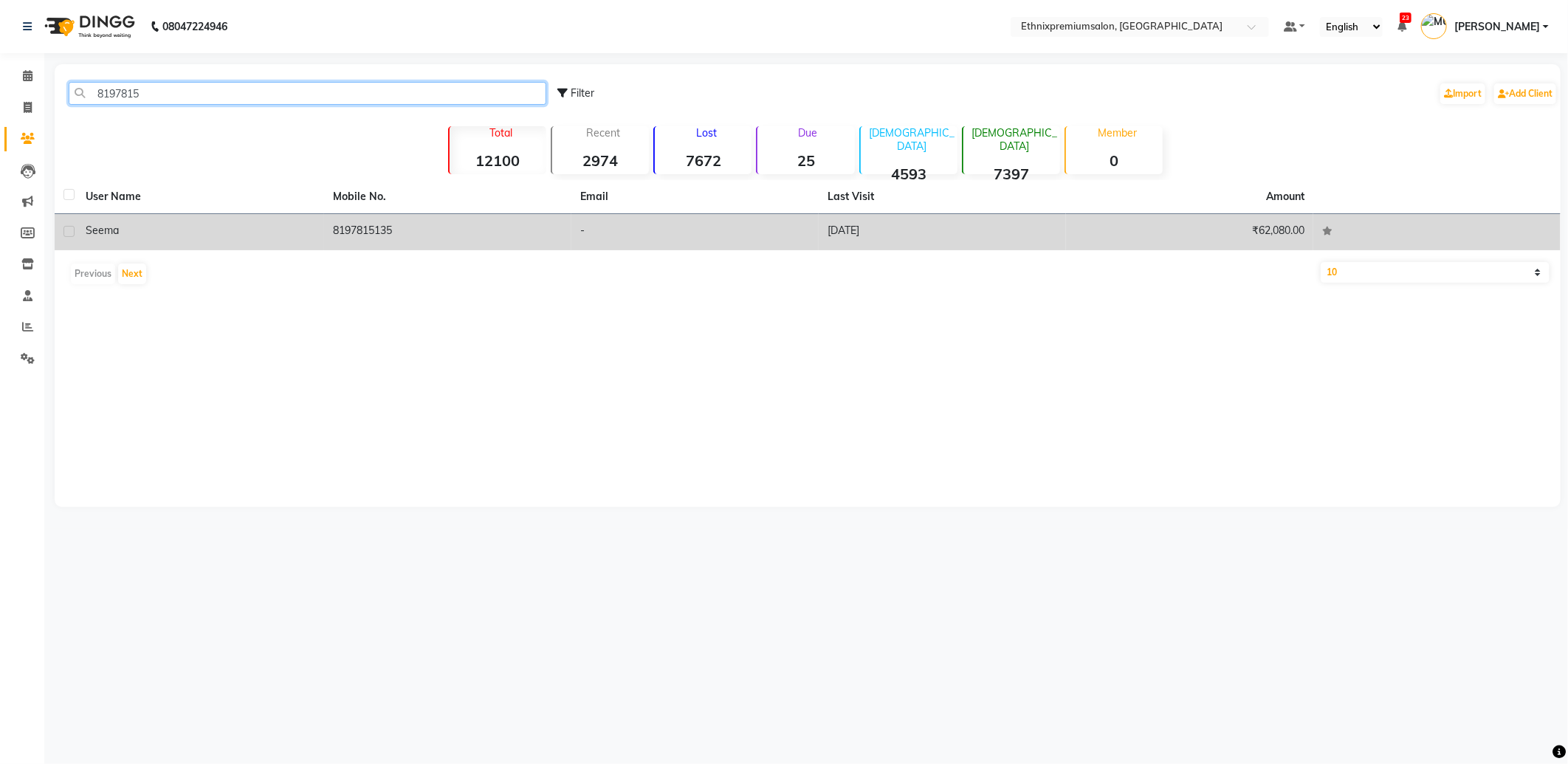
type input "8197815"
click at [384, 228] on td "8197815135" at bounding box center [447, 231] width 247 height 36
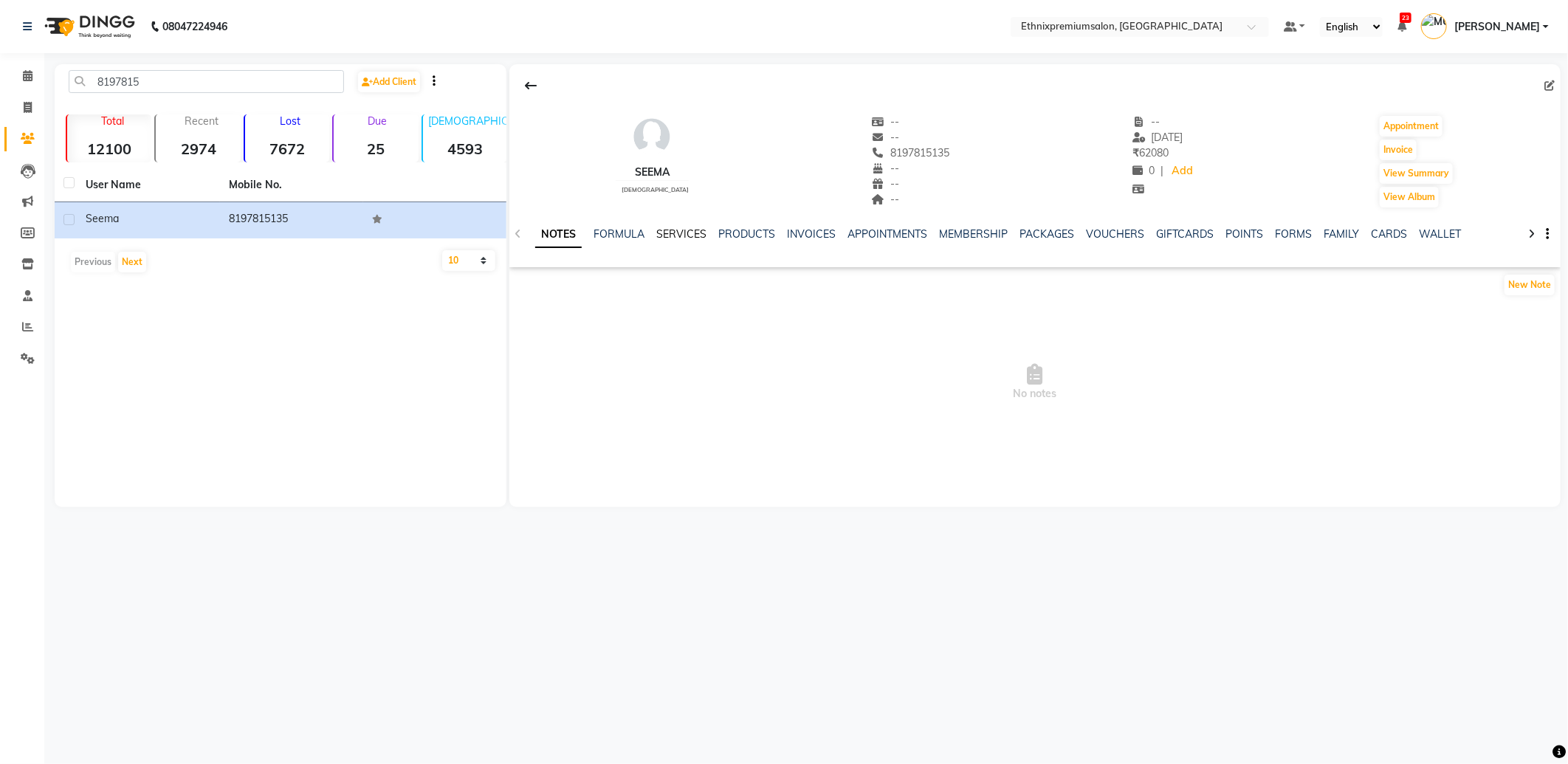
click at [679, 233] on link "SERVICES" at bounding box center [682, 234] width 51 height 13
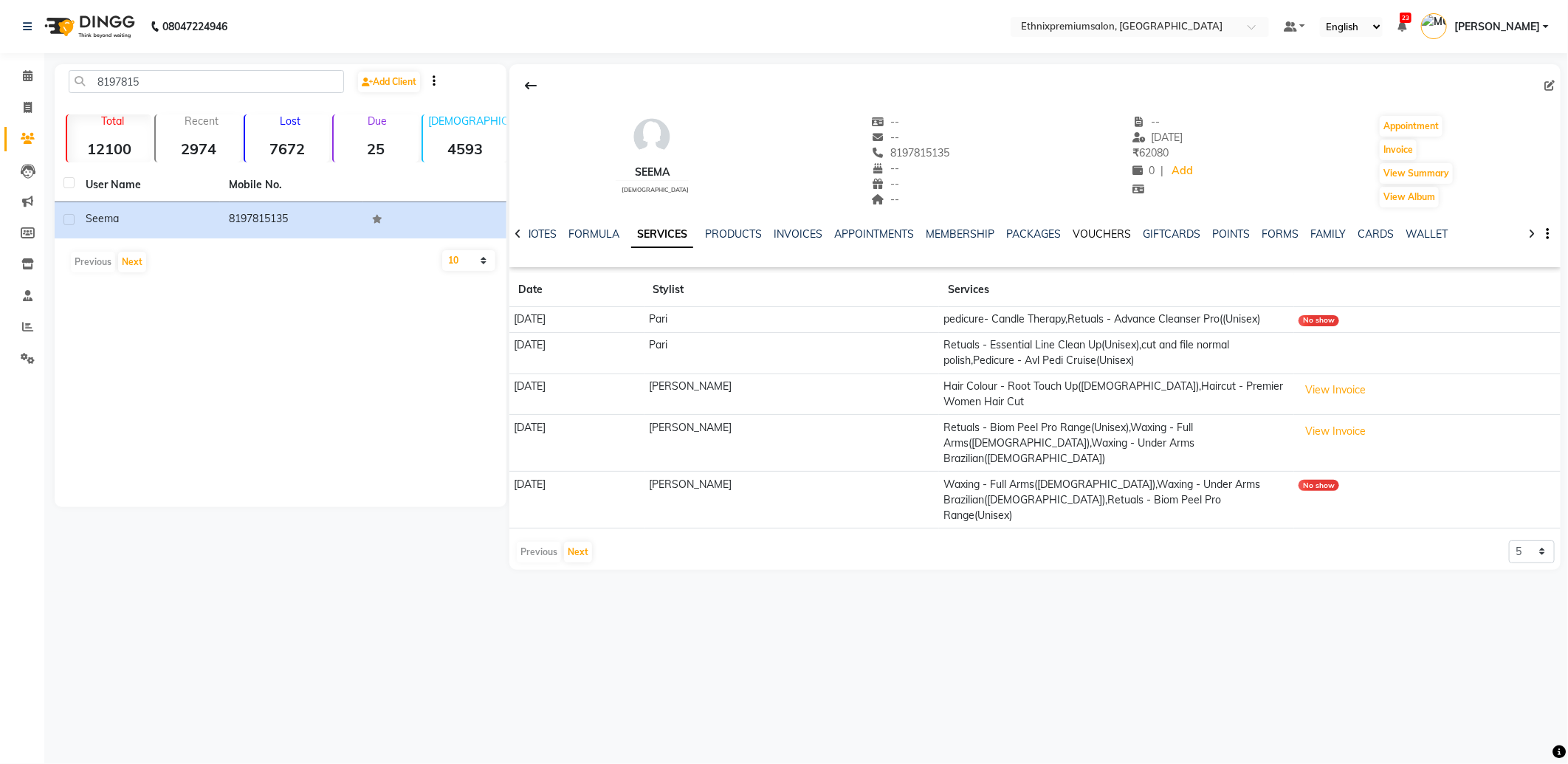
click at [1092, 236] on link "VOUCHERS" at bounding box center [1102, 234] width 58 height 13
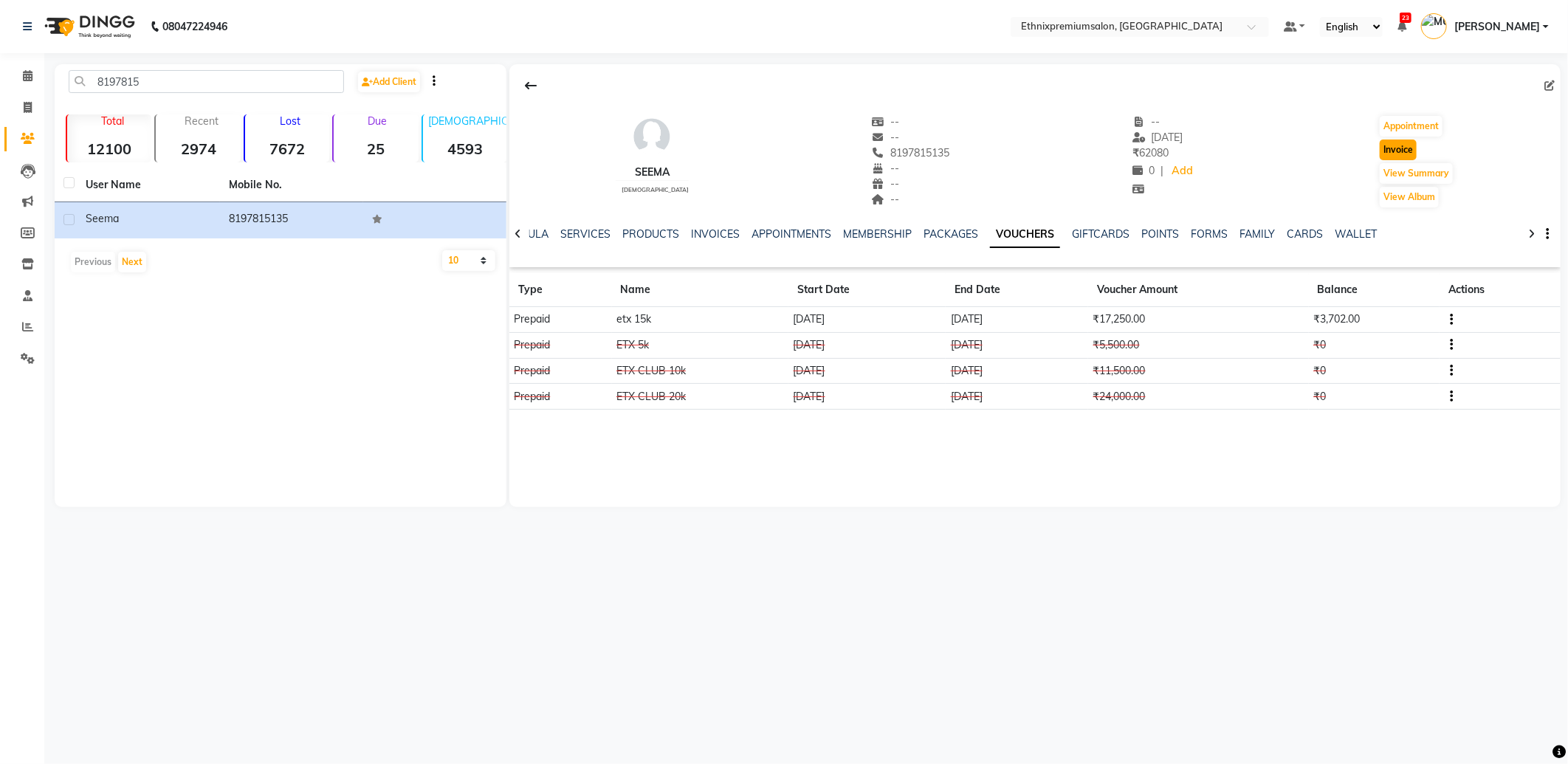
click at [1393, 146] on button "Invoice" at bounding box center [1398, 149] width 37 height 21
select select "service"
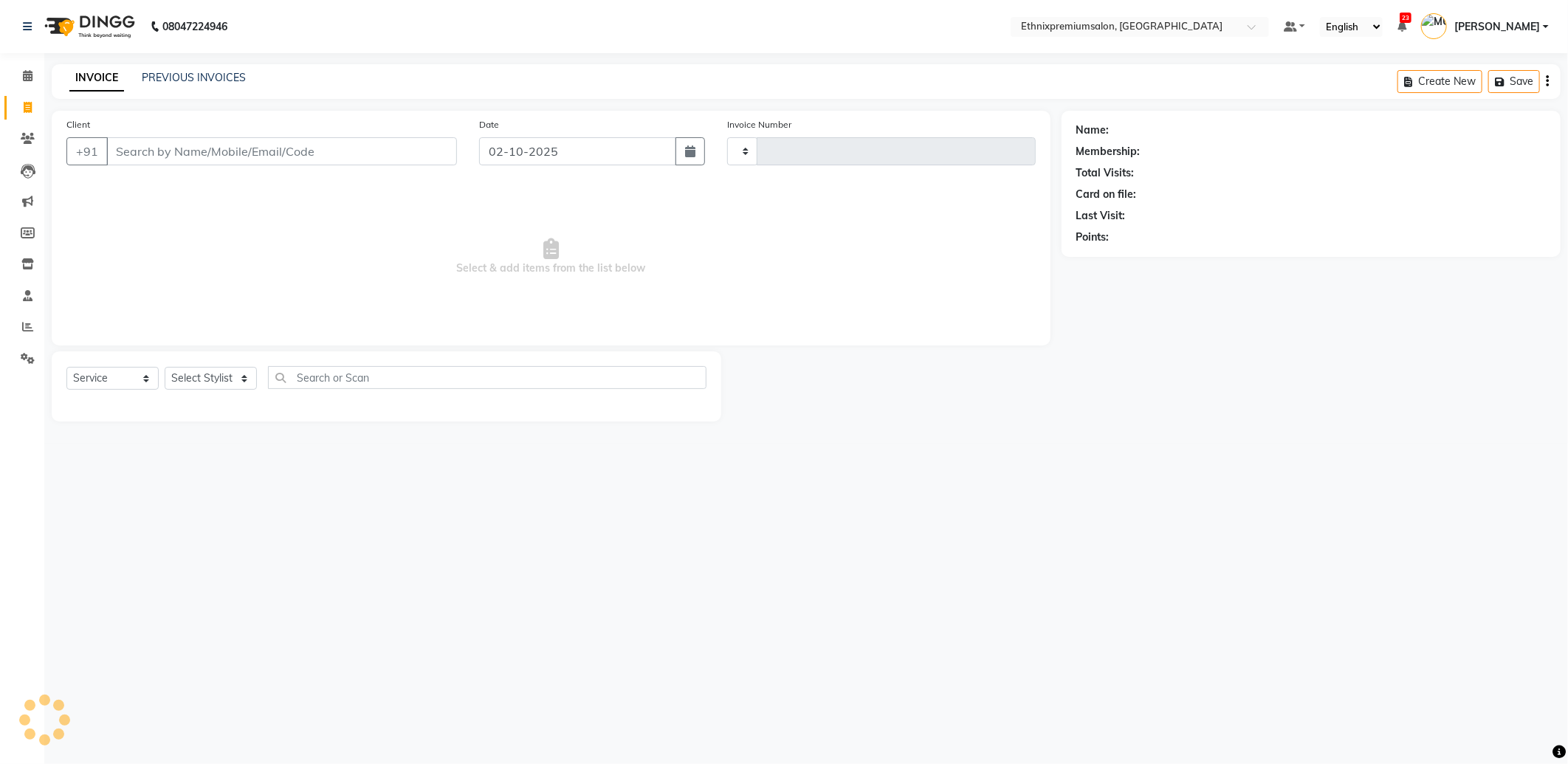
type input "11096"
select select "3625"
type input "8197815135"
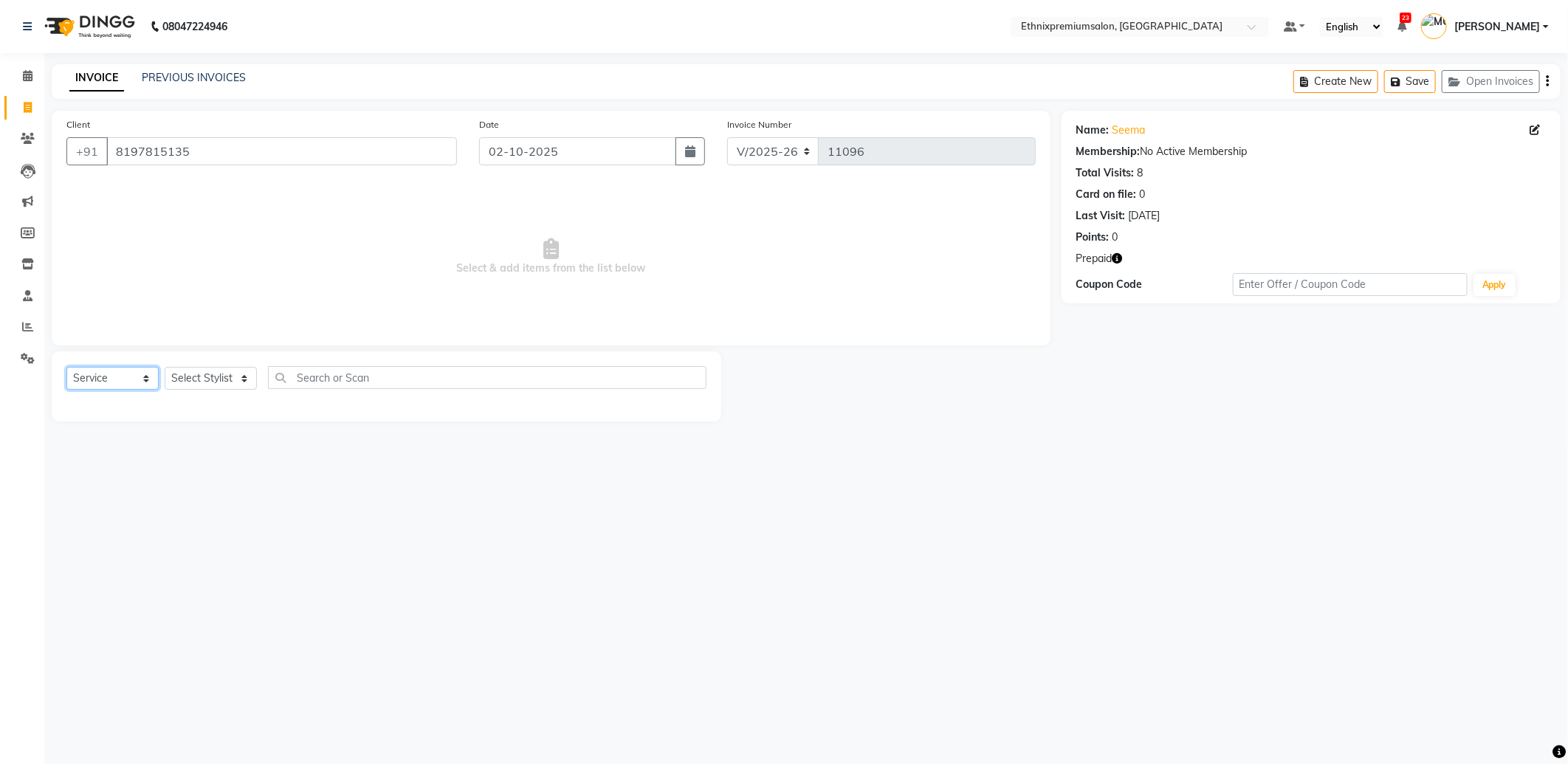
click at [87, 372] on select "Select Service Product Membership Package Voucher Prepaid Gift Card" at bounding box center [113, 379] width 92 height 23
select select "P"
click at [67, 368] on select "Select Service Product Membership Package Voucher Prepaid Gift Card" at bounding box center [113, 379] width 92 height 23
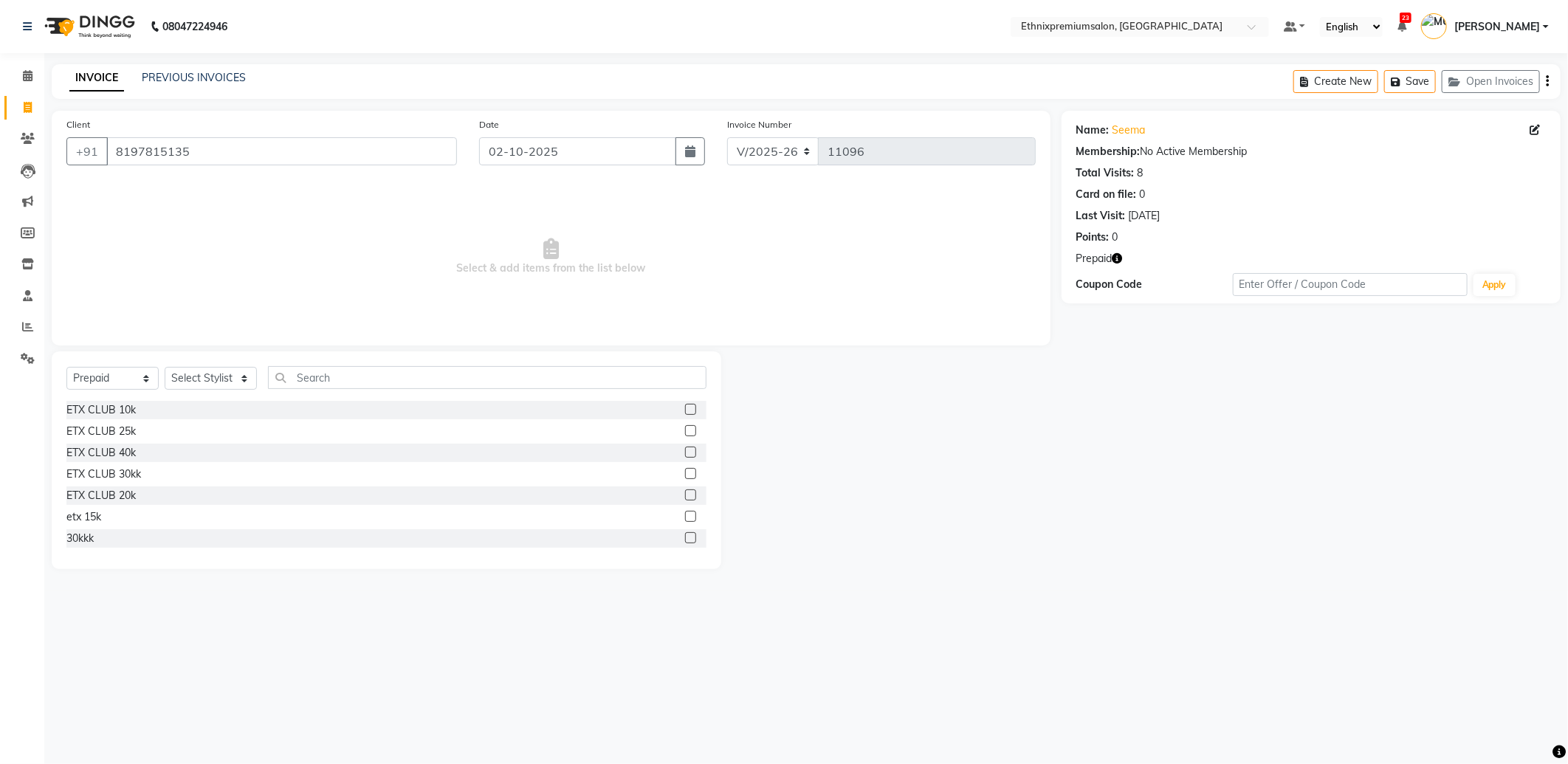
click at [1117, 258] on icon "button" at bounding box center [1117, 258] width 10 height 10
click at [997, 424] on div at bounding box center [891, 461] width 340 height 218
click at [193, 381] on select "Select Stylist Amoi Ashish Bishaka Cheten Yolmoo Deepa Dorjey Ellori Faisal Jac…" at bounding box center [211, 379] width 92 height 23
select select "17198"
click at [165, 368] on select "Select Stylist Amoi Ashish Bishaka Cheten Yolmoo Deepa Dorjey Ellori Faisal Jac…" at bounding box center [211, 379] width 92 height 23
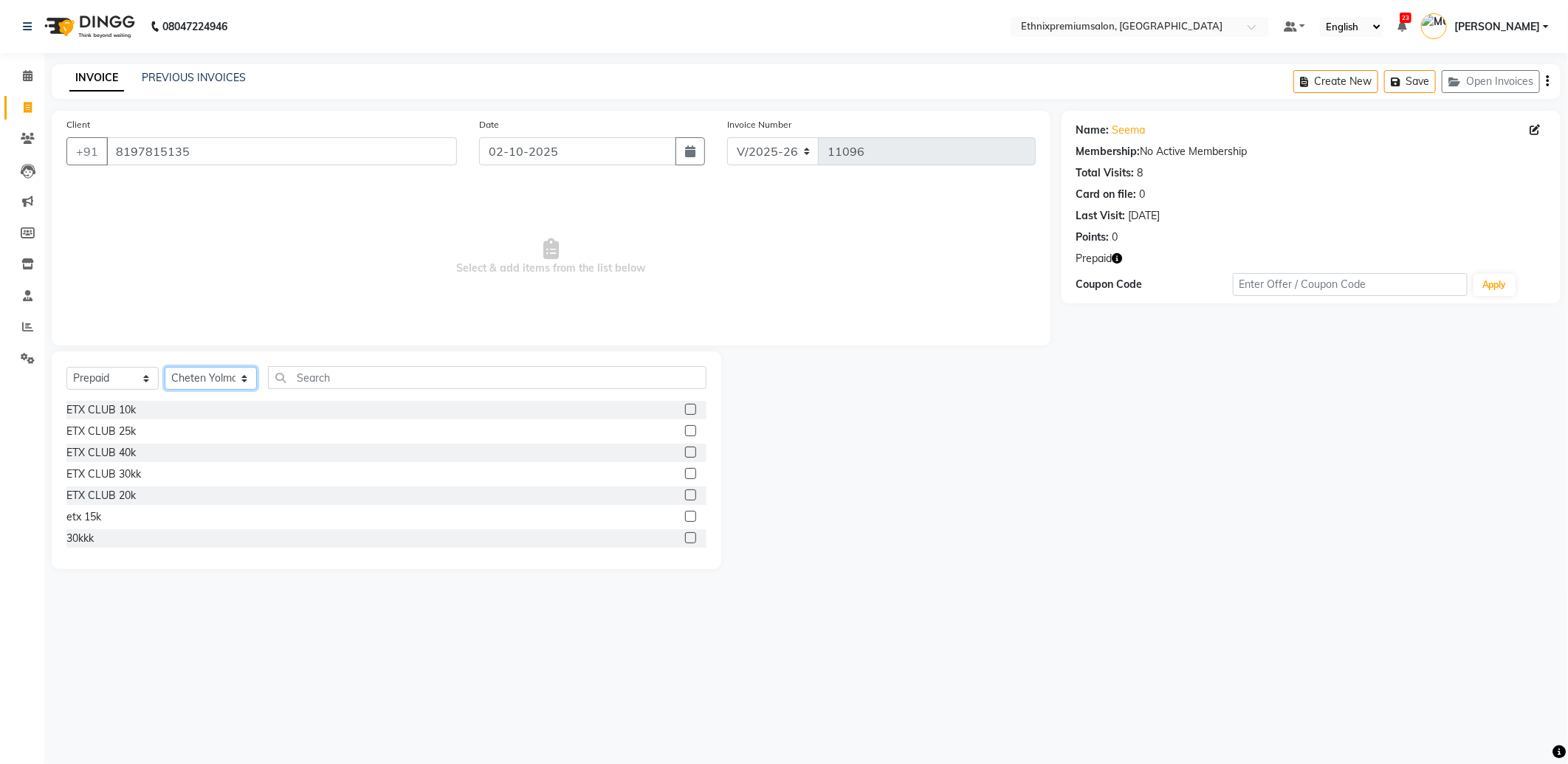
scroll to position [82, 0]
click at [93, 434] on div "etx 15k" at bounding box center [83, 435] width 34 height 15
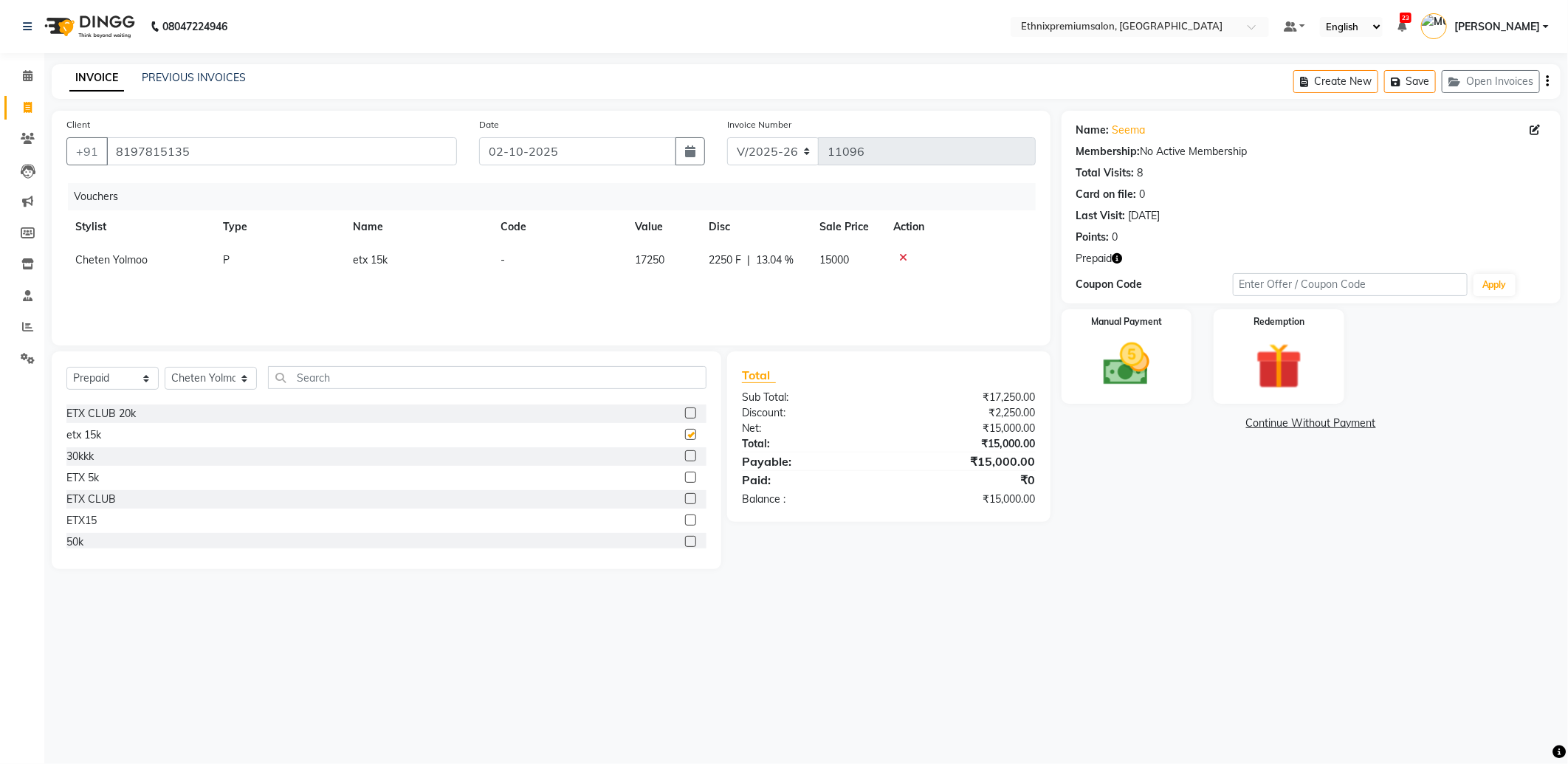
checkbox input "false"
click at [1131, 362] on img at bounding box center [1126, 364] width 79 height 56
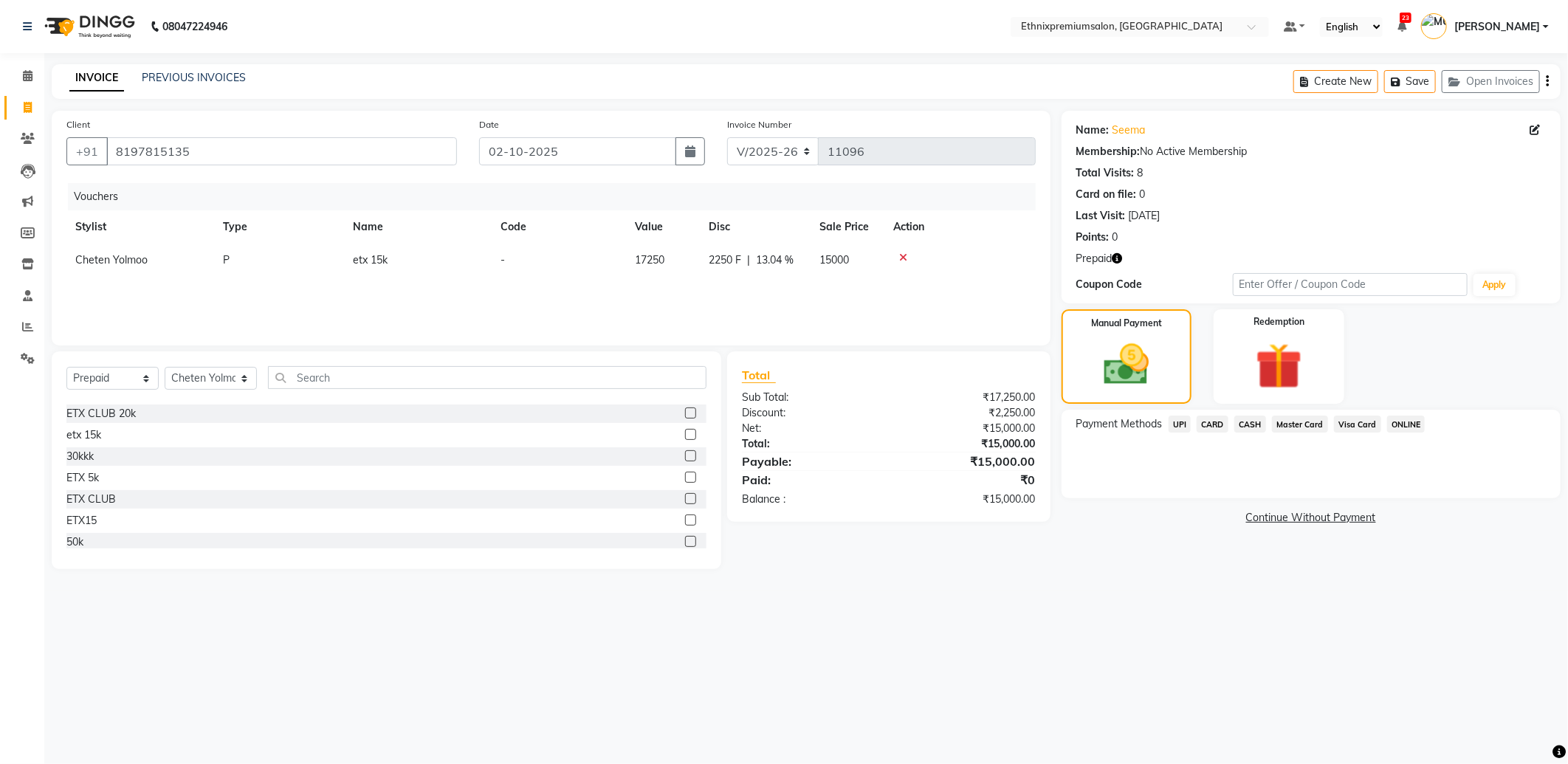
click at [1223, 422] on span "CARD" at bounding box center [1212, 425] width 31 height 17
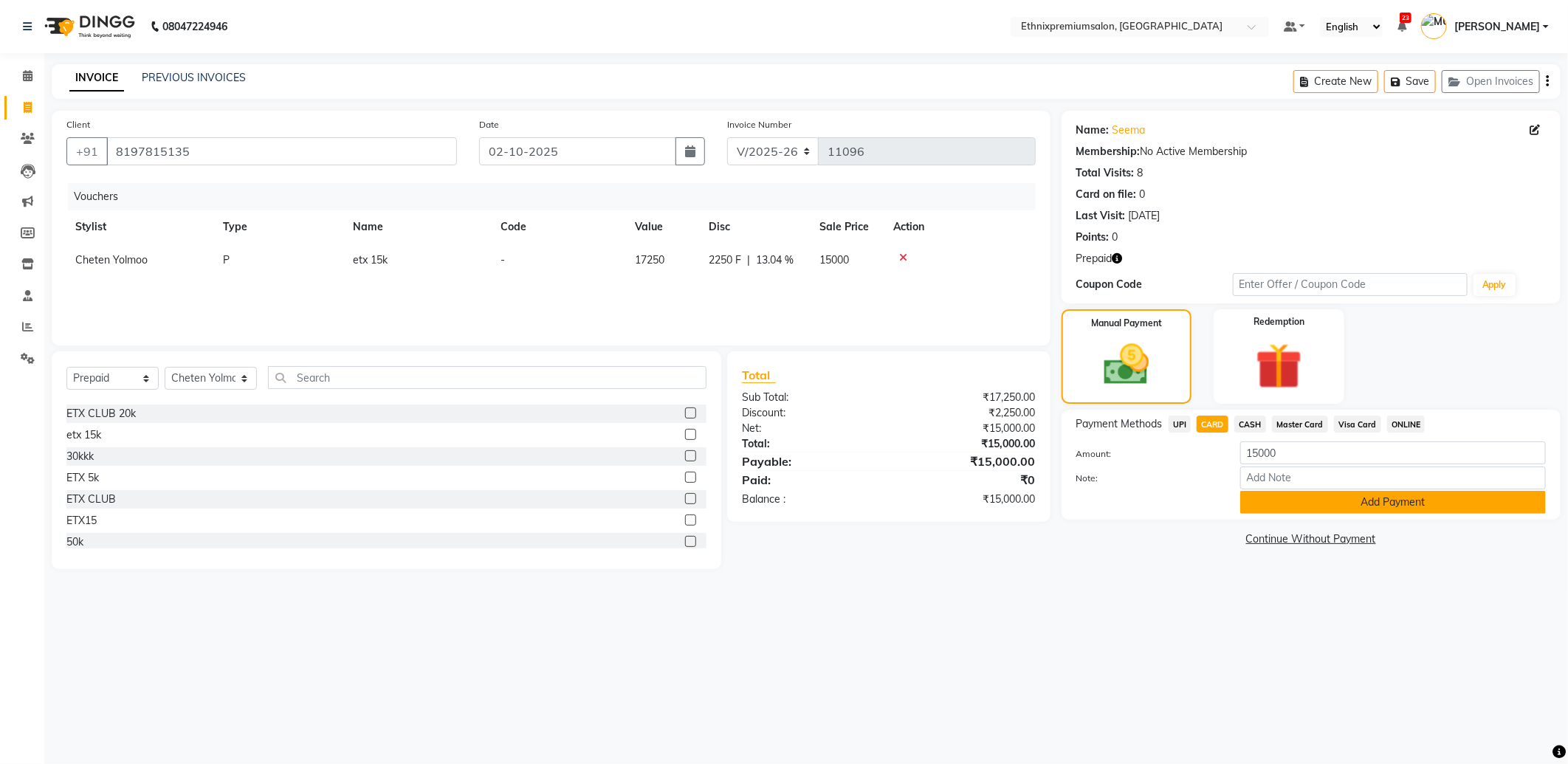
click at [1297, 504] on button "Add Payment" at bounding box center [1393, 503] width 306 height 23
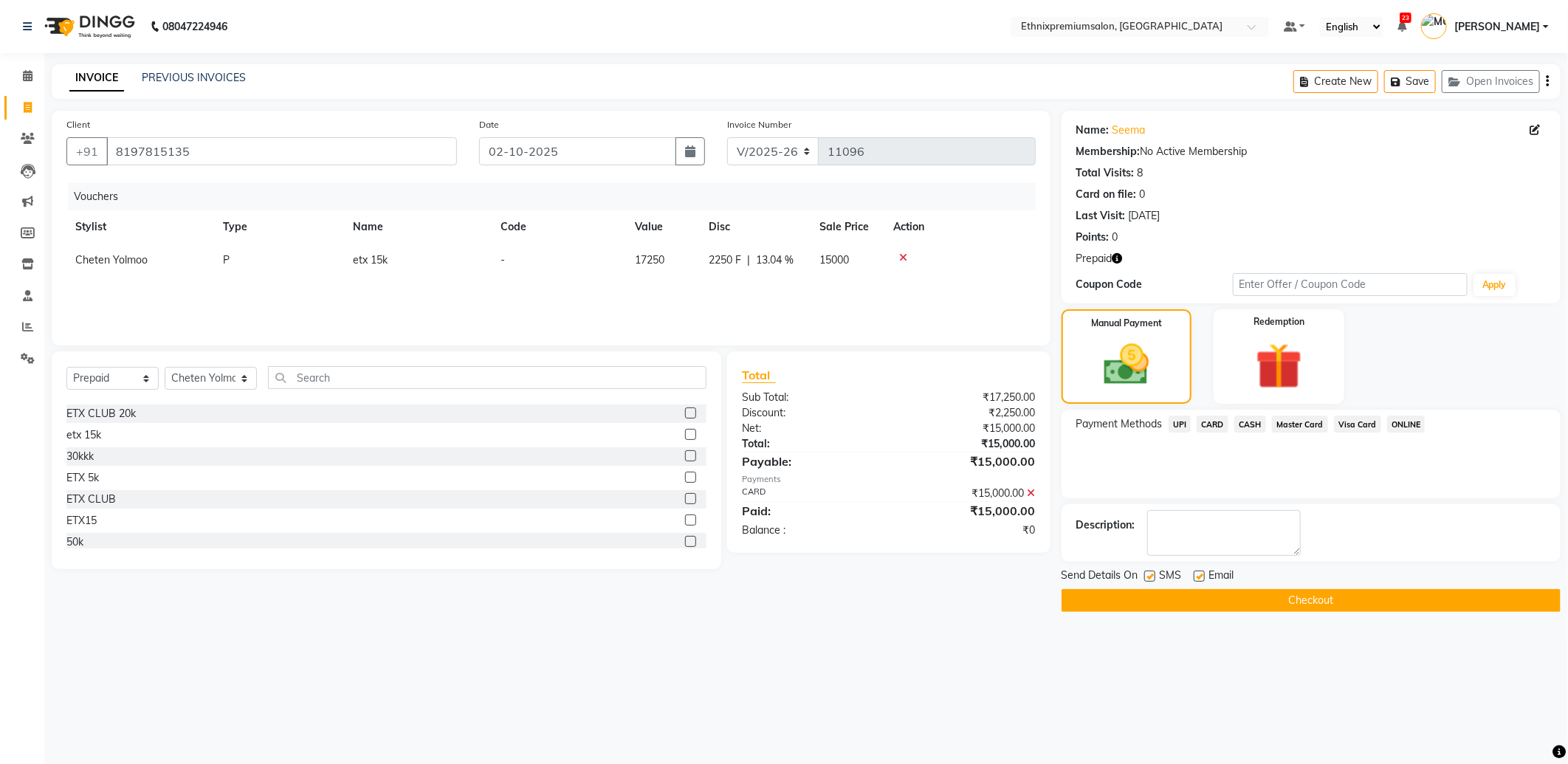
click at [1199, 579] on label at bounding box center [1199, 576] width 11 height 11
click at [1199, 579] on input "checkbox" at bounding box center [1198, 577] width 10 height 10
checkbox input "false"
click at [1200, 589] on button "Checkout" at bounding box center [1311, 601] width 499 height 23
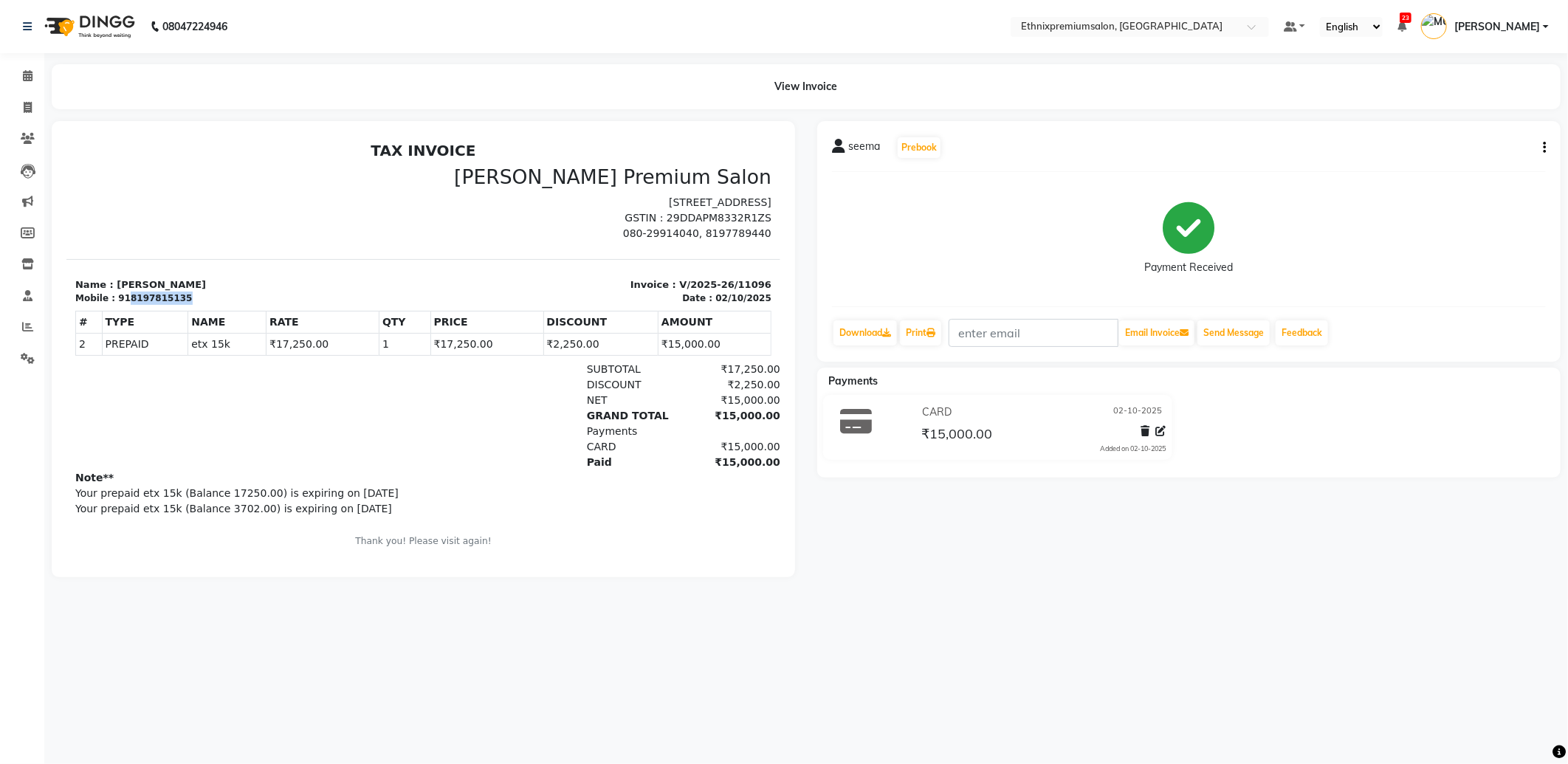
drag, startPoint x: 181, startPoint y: 312, endPoint x: 121, endPoint y: 314, distance: 60.0
click at [121, 304] on div "Mobile : 918197815135" at bounding box center [244, 297] width 339 height 13
copy div "8197815135"
click at [24, 109] on icon at bounding box center [28, 107] width 8 height 11
select select "service"
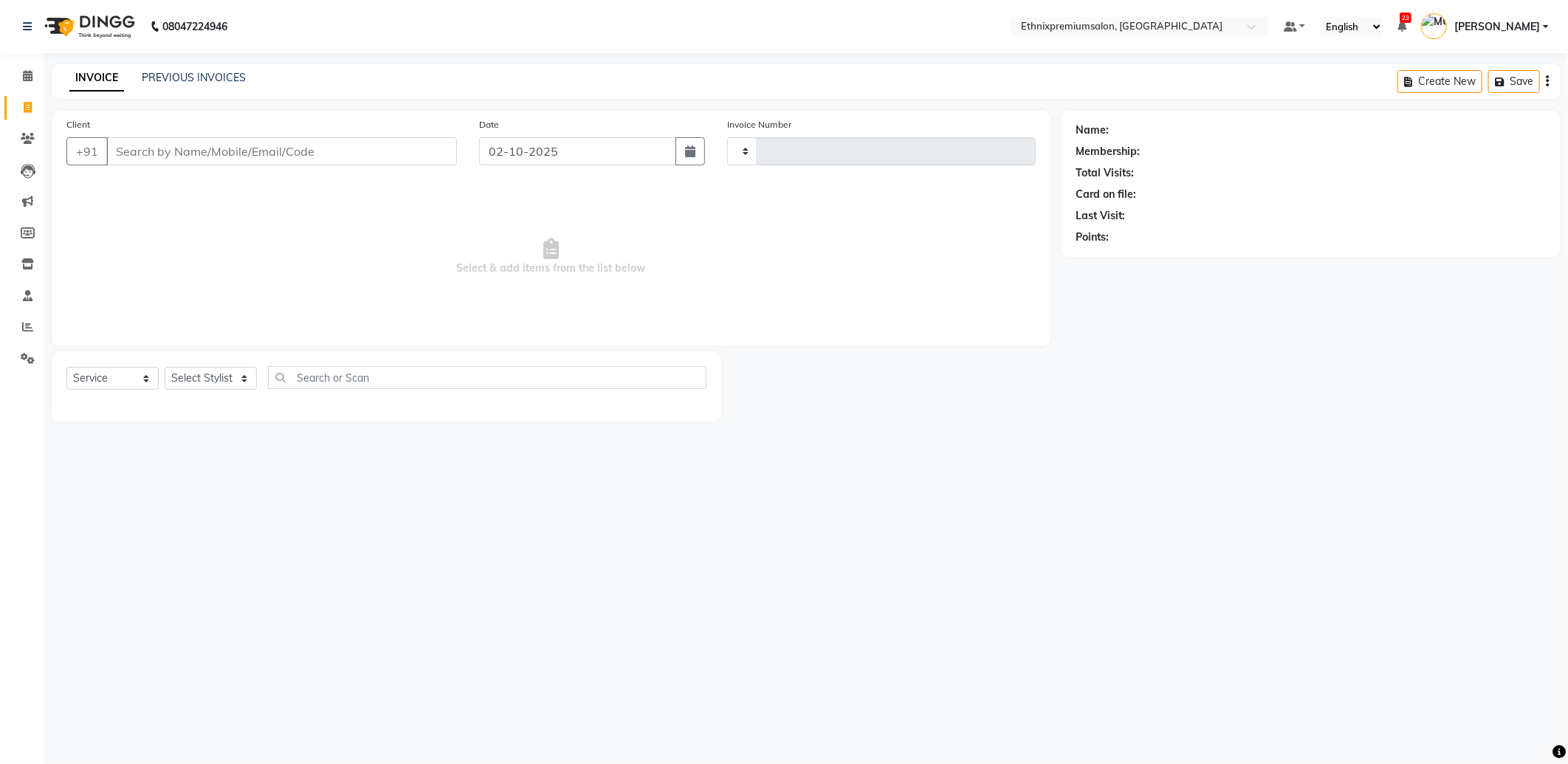
type input "11097"
select select "3625"
click at [139, 148] on input "Client" at bounding box center [282, 151] width 351 height 28
type input "9980922902"
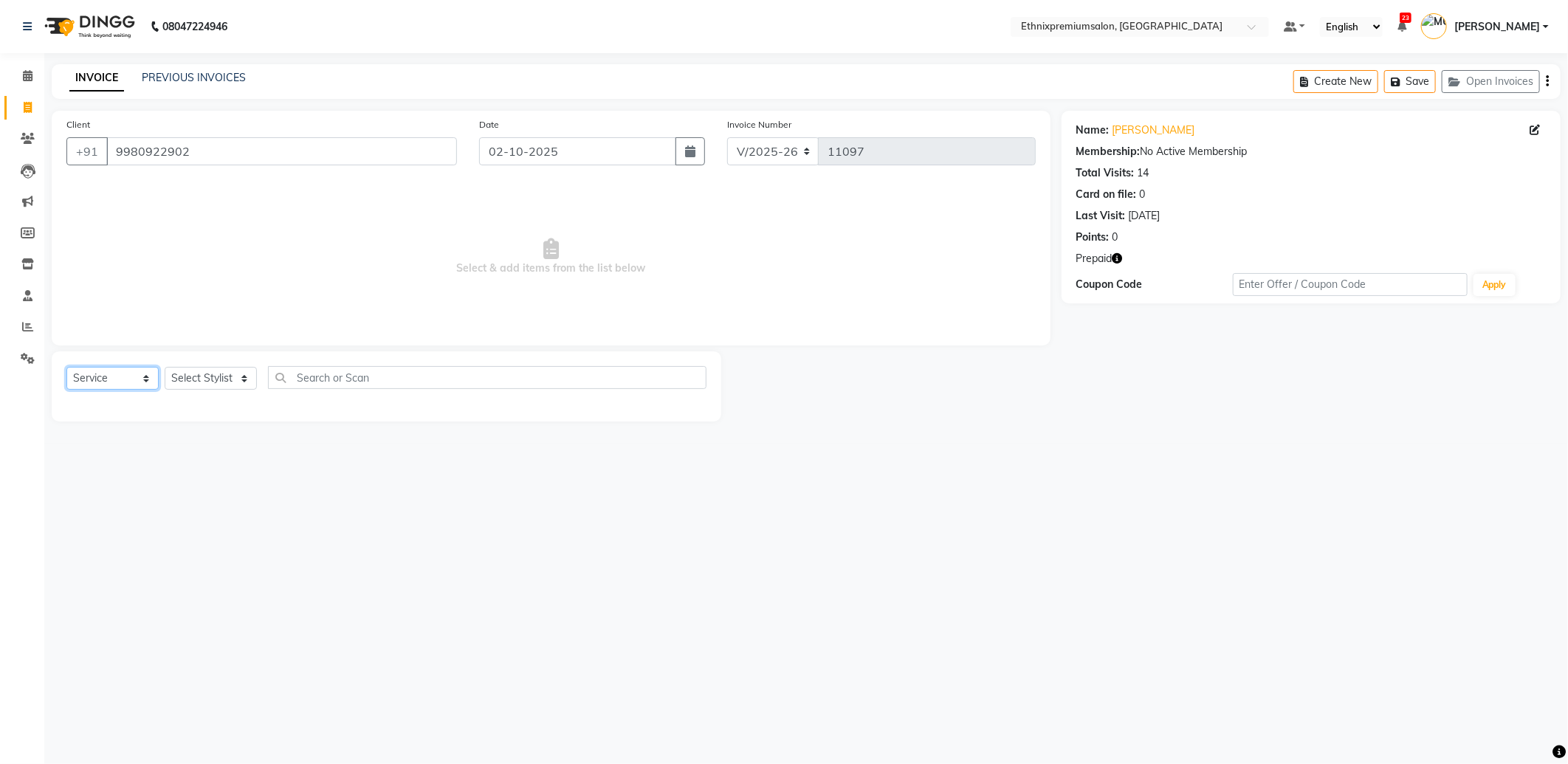
click at [116, 372] on select "Select Service Product Membership Package Voucher Prepaid Gift Card" at bounding box center [113, 379] width 92 height 23
select select "P"
click at [67, 368] on select "Select Service Product Membership Package Voucher Prepaid Gift Card" at bounding box center [113, 379] width 92 height 23
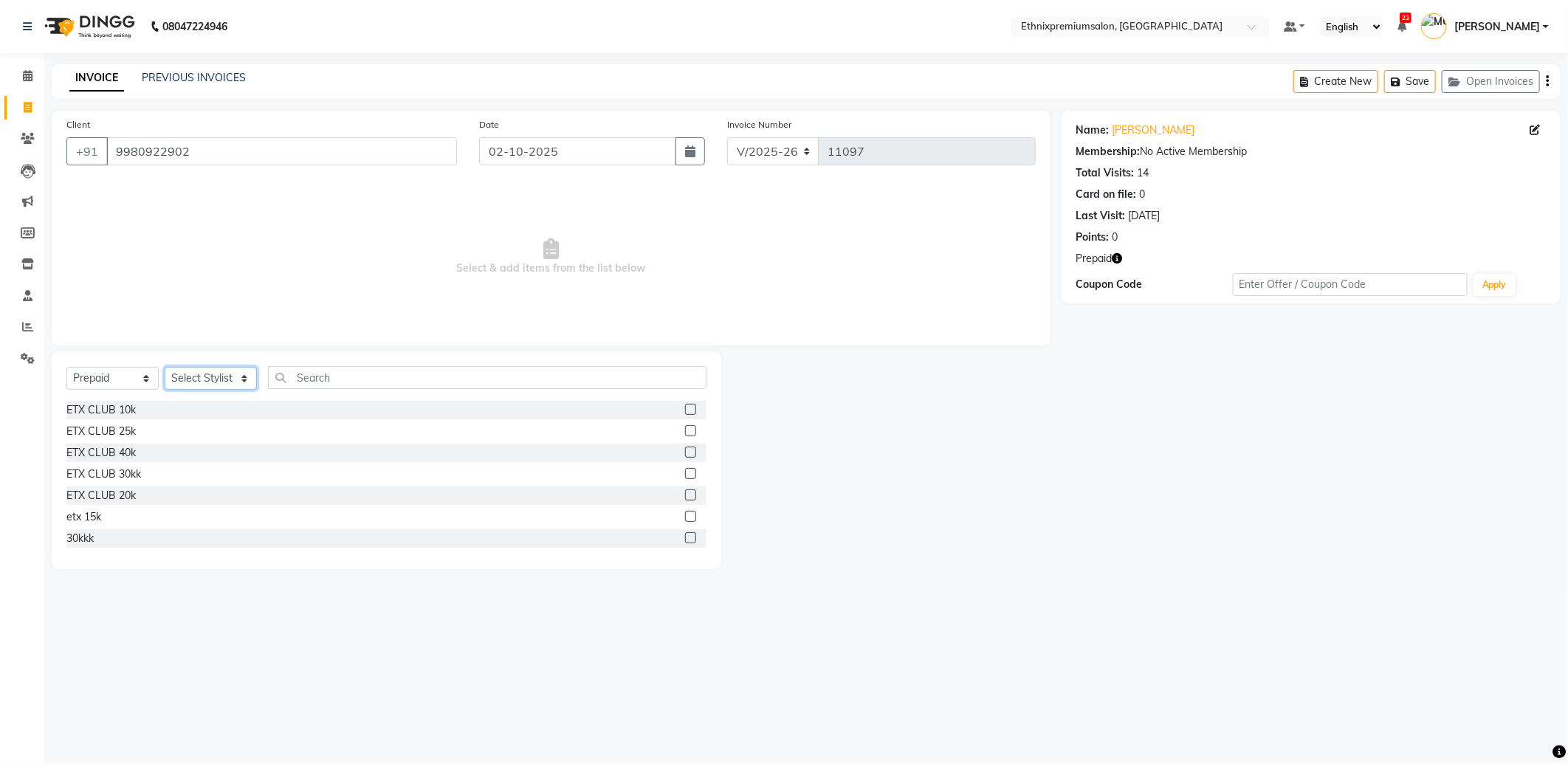
drag, startPoint x: 201, startPoint y: 385, endPoint x: 205, endPoint y: 368, distance: 17.5
click at [201, 385] on select "Select Stylist Amoi Ashish Bishaka Cheten Yolmoo Deepa Dorjey Ellori Faisal Jac…" at bounding box center [211, 379] width 92 height 23
select select "17198"
click at [165, 368] on select "Select Stylist Amoi Ashish Bishaka Cheten Yolmoo Deepa Dorjey Ellori Faisal Jac…" at bounding box center [211, 379] width 92 height 23
click at [98, 516] on div "etx 15k" at bounding box center [83, 517] width 34 height 15
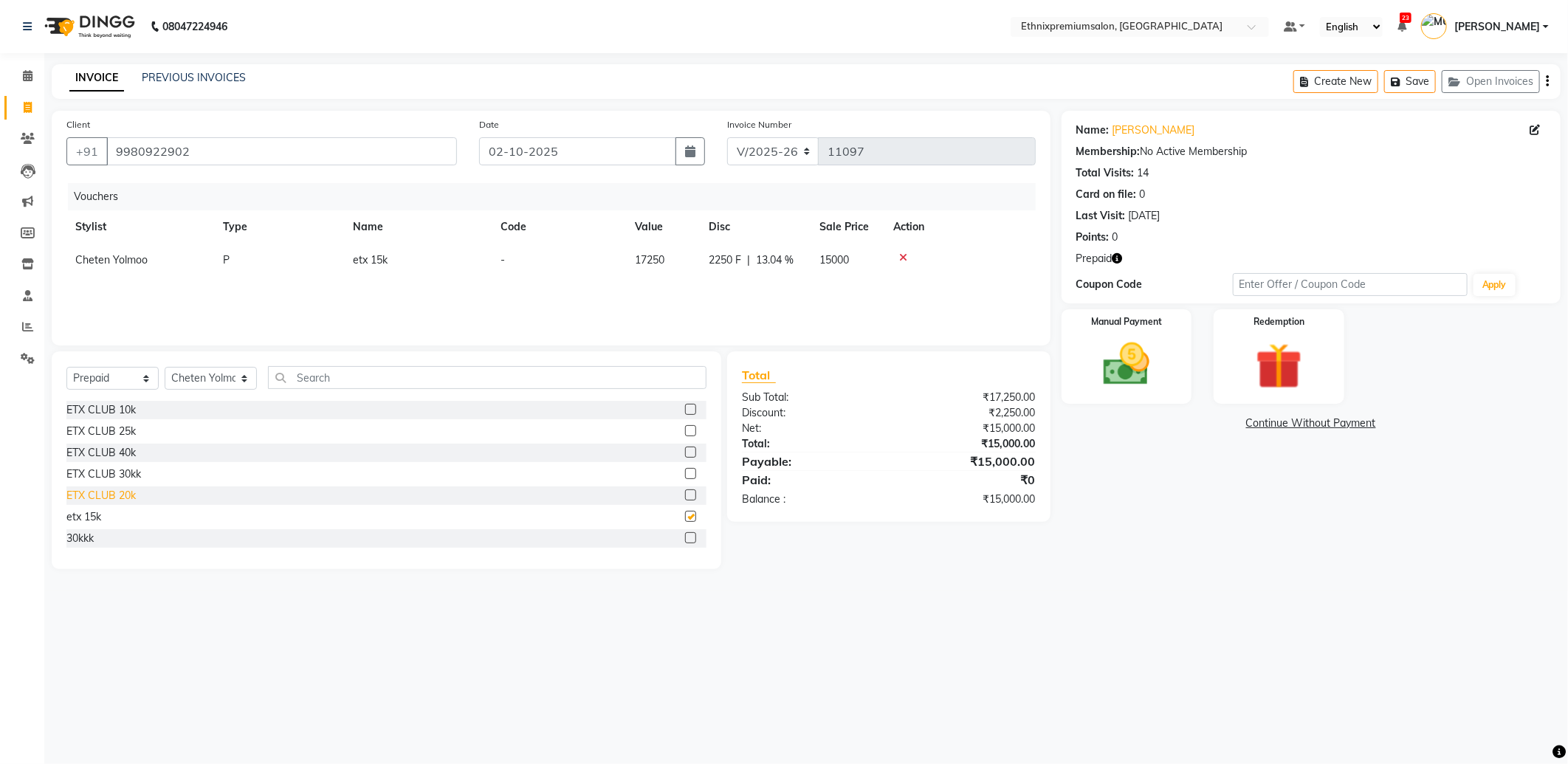
checkbox input "false"
click at [1144, 372] on img at bounding box center [1126, 364] width 79 height 56
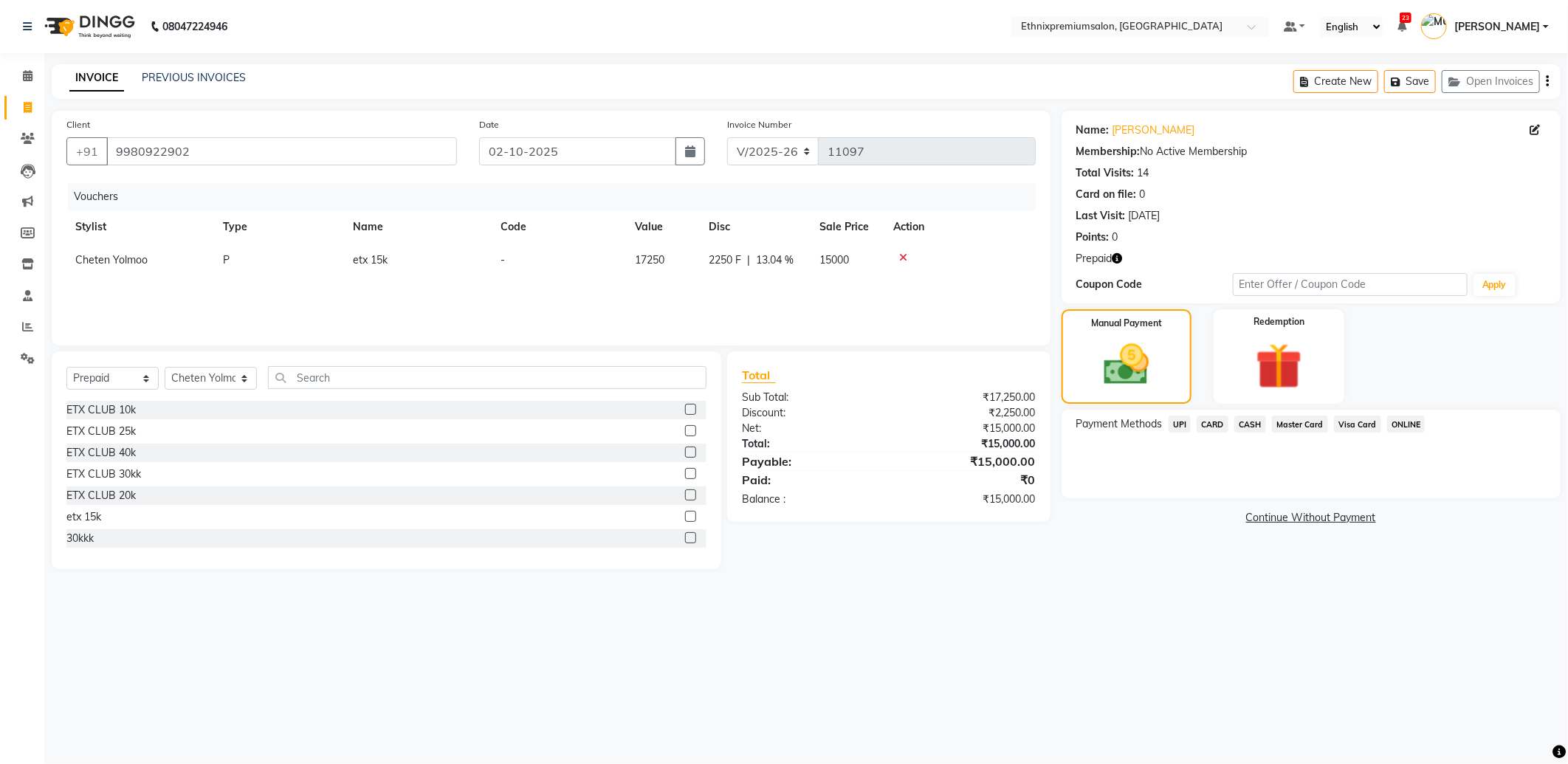
click at [1209, 425] on span "CARD" at bounding box center [1212, 425] width 31 height 17
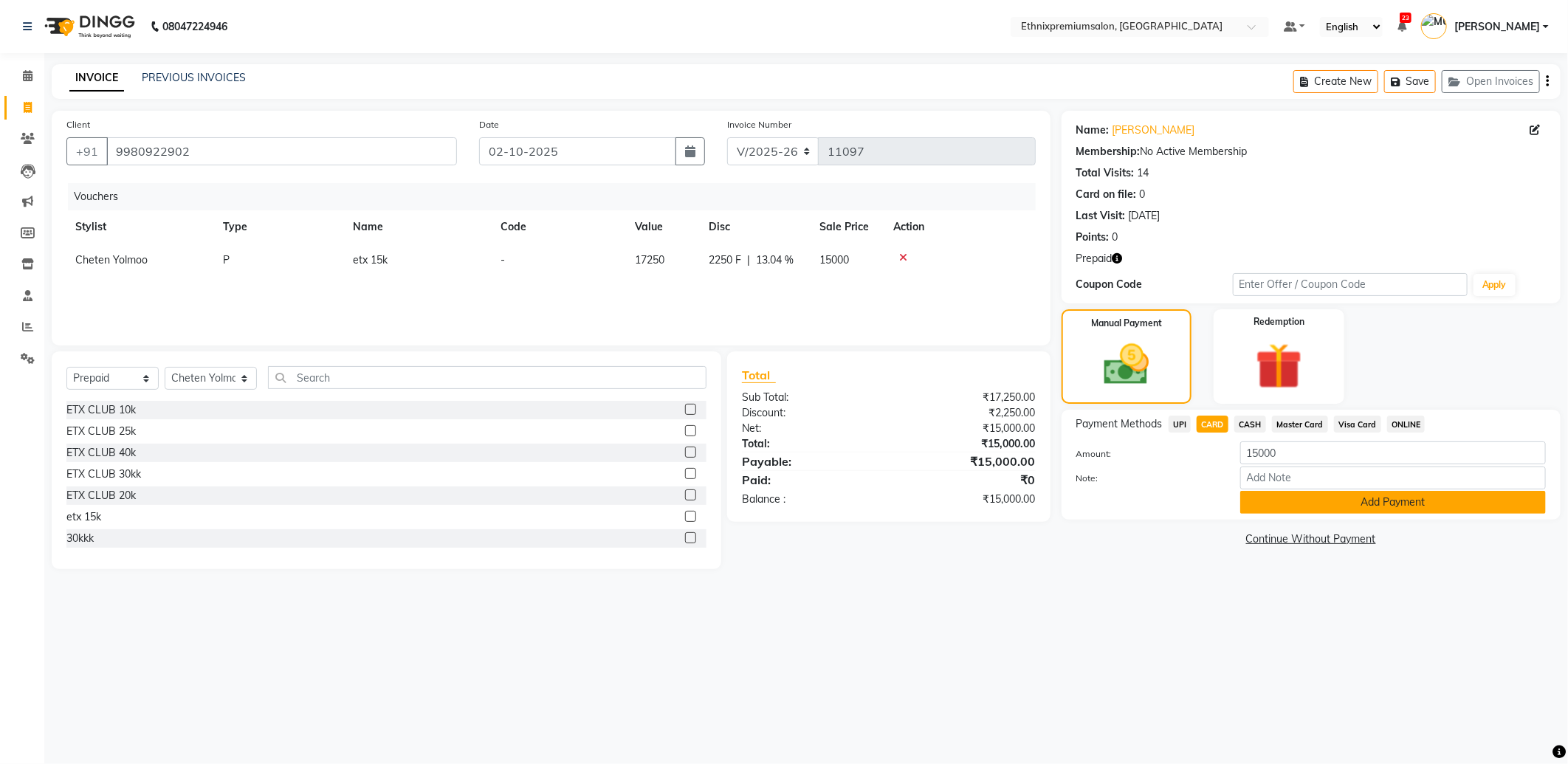
click at [1250, 499] on button "Add Payment" at bounding box center [1393, 503] width 306 height 23
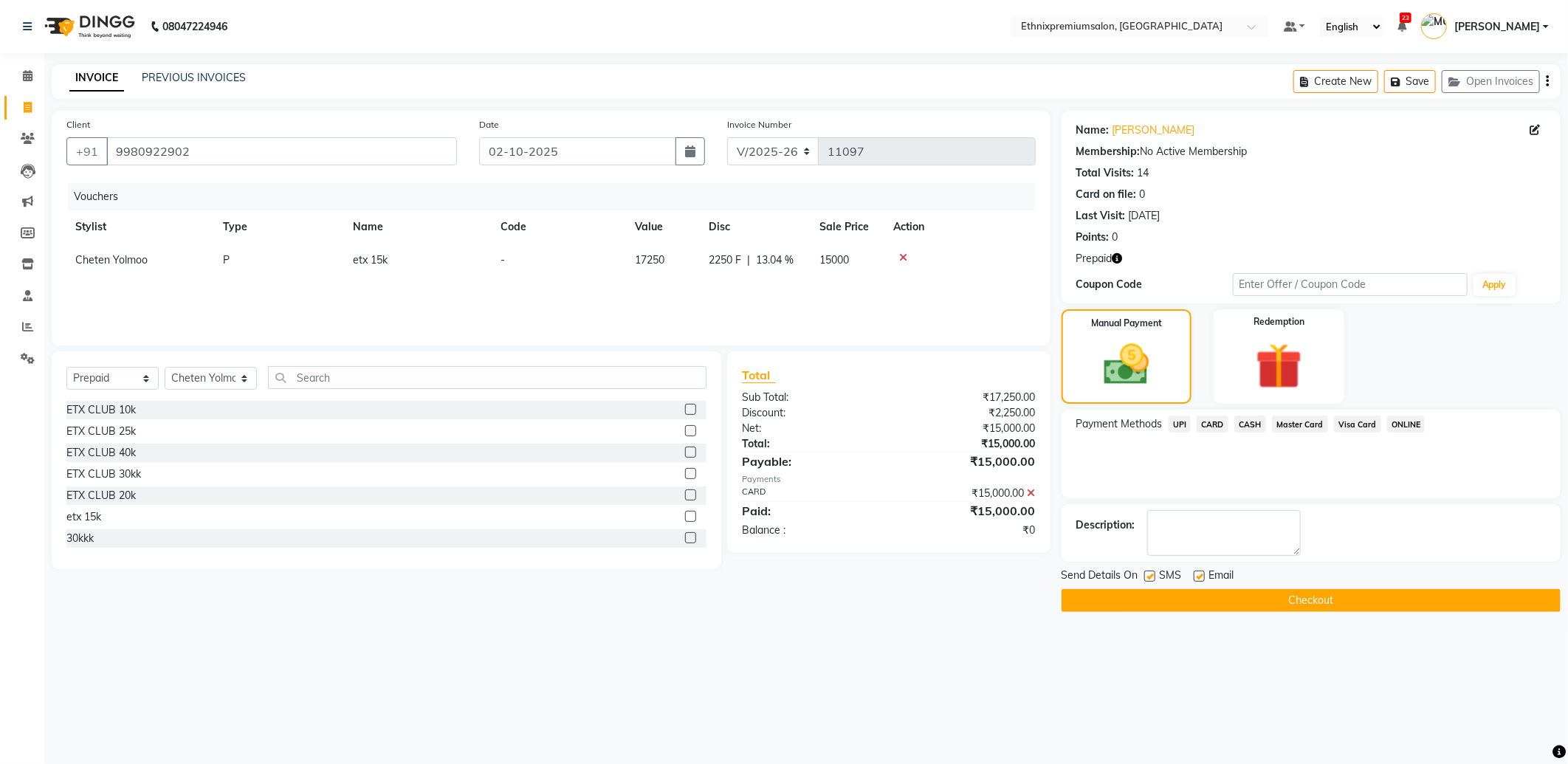
click at [1194, 580] on label at bounding box center [1199, 576] width 11 height 11
click at [1194, 580] on input "checkbox" at bounding box center [1198, 577] width 10 height 10
checkbox input "false"
click at [1194, 595] on button "Checkout" at bounding box center [1311, 601] width 499 height 23
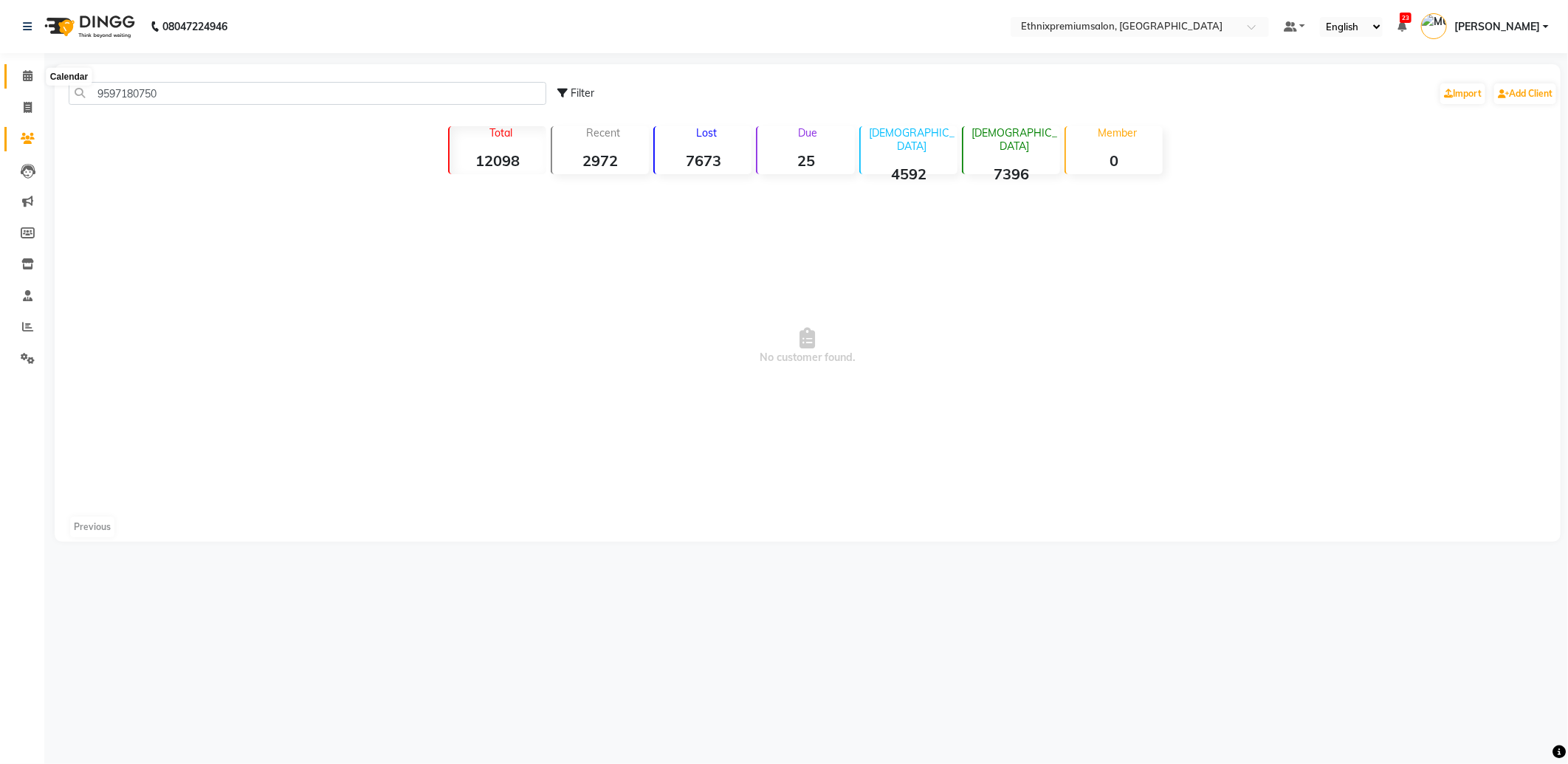
click at [33, 72] on span at bounding box center [28, 77] width 26 height 17
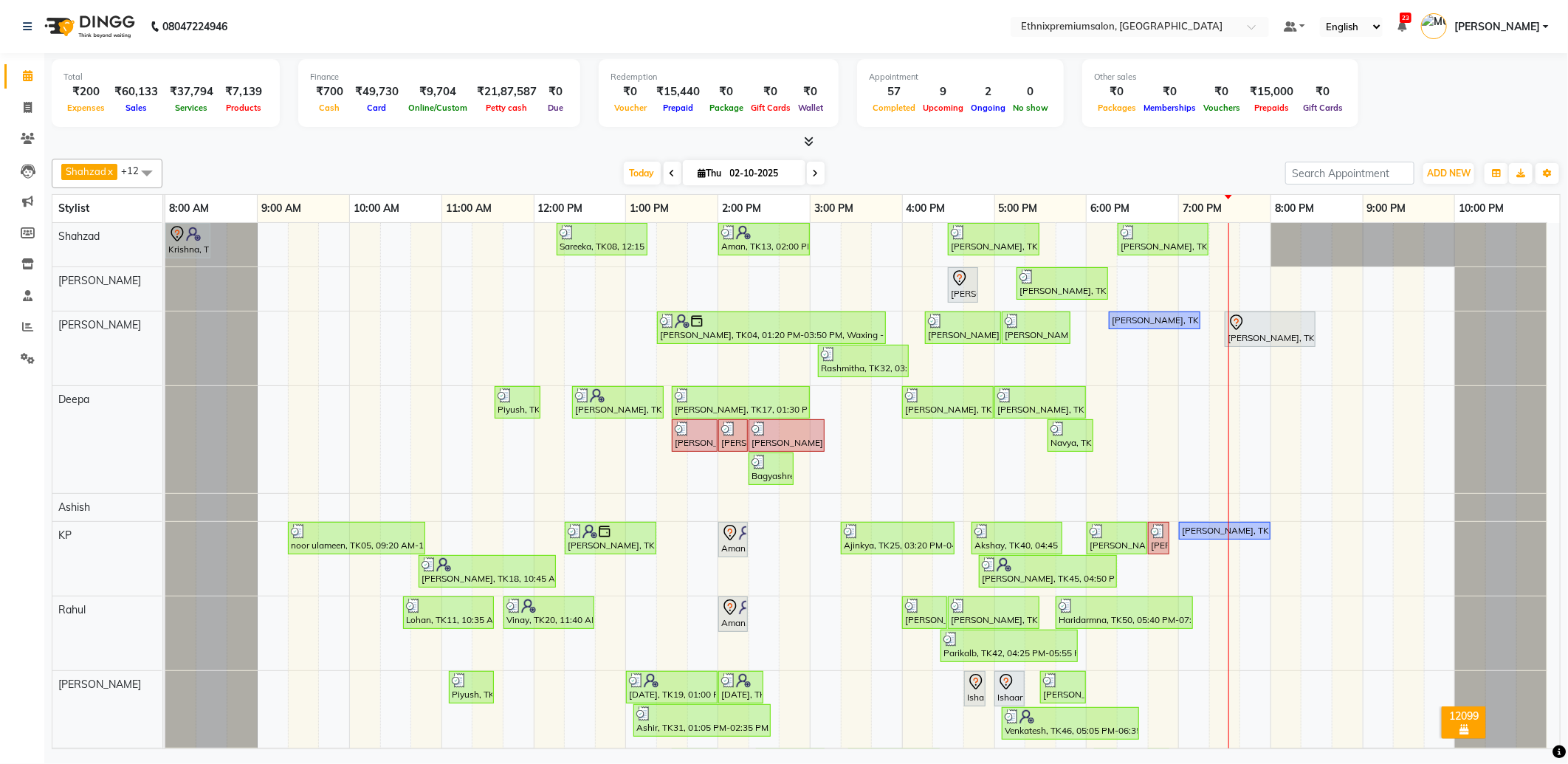
click at [815, 173] on span at bounding box center [815, 173] width 18 height 23
type input "03-10-2025"
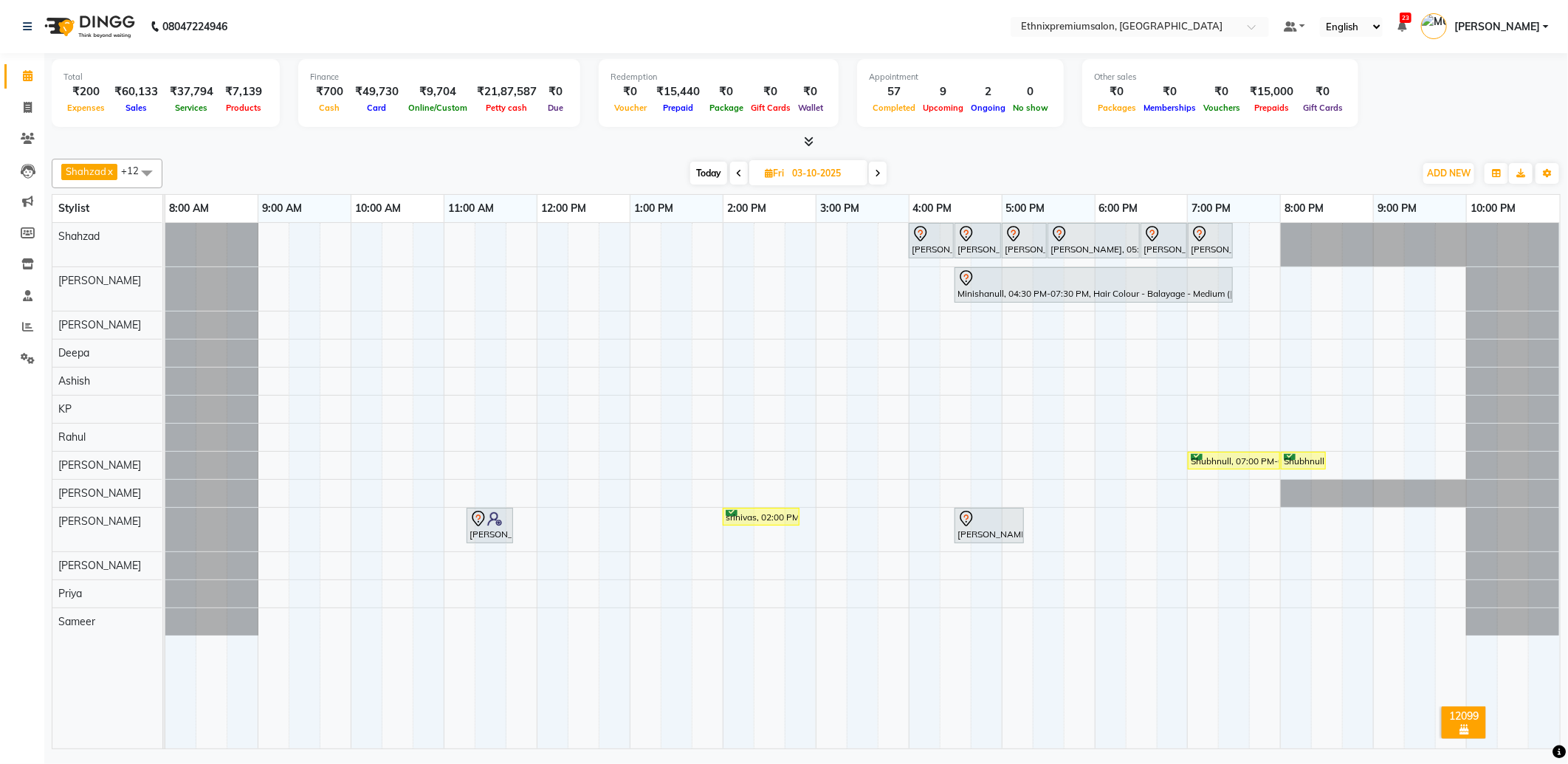
click at [829, 351] on div "[PERSON_NAME], 04:00 PM-04:30 PM, Waxing - Full Arms([DEMOGRAPHIC_DATA]) [PERSO…" at bounding box center [863, 486] width 1394 height 526
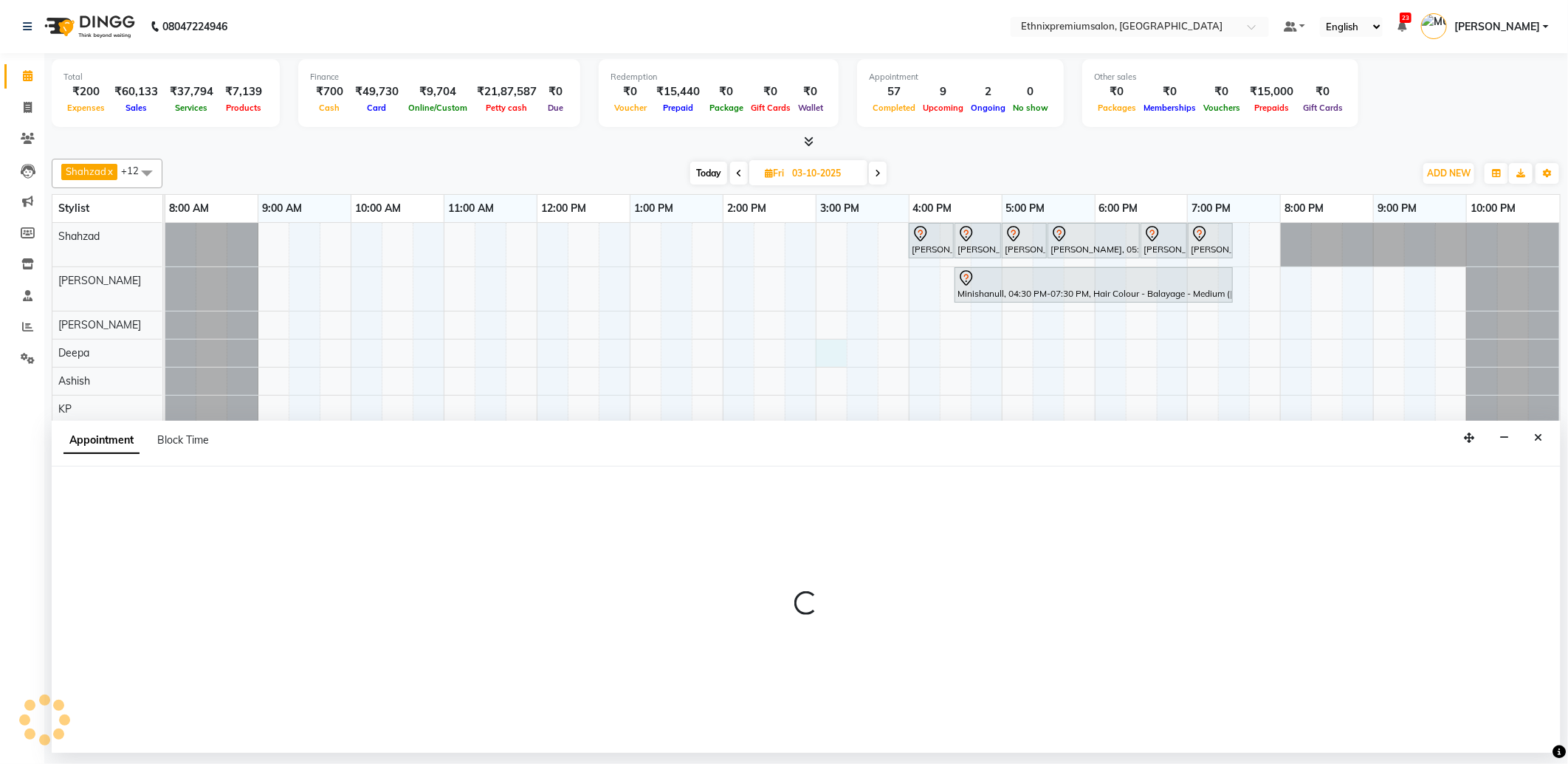
select select "37443"
select select "900"
select select "tentative"
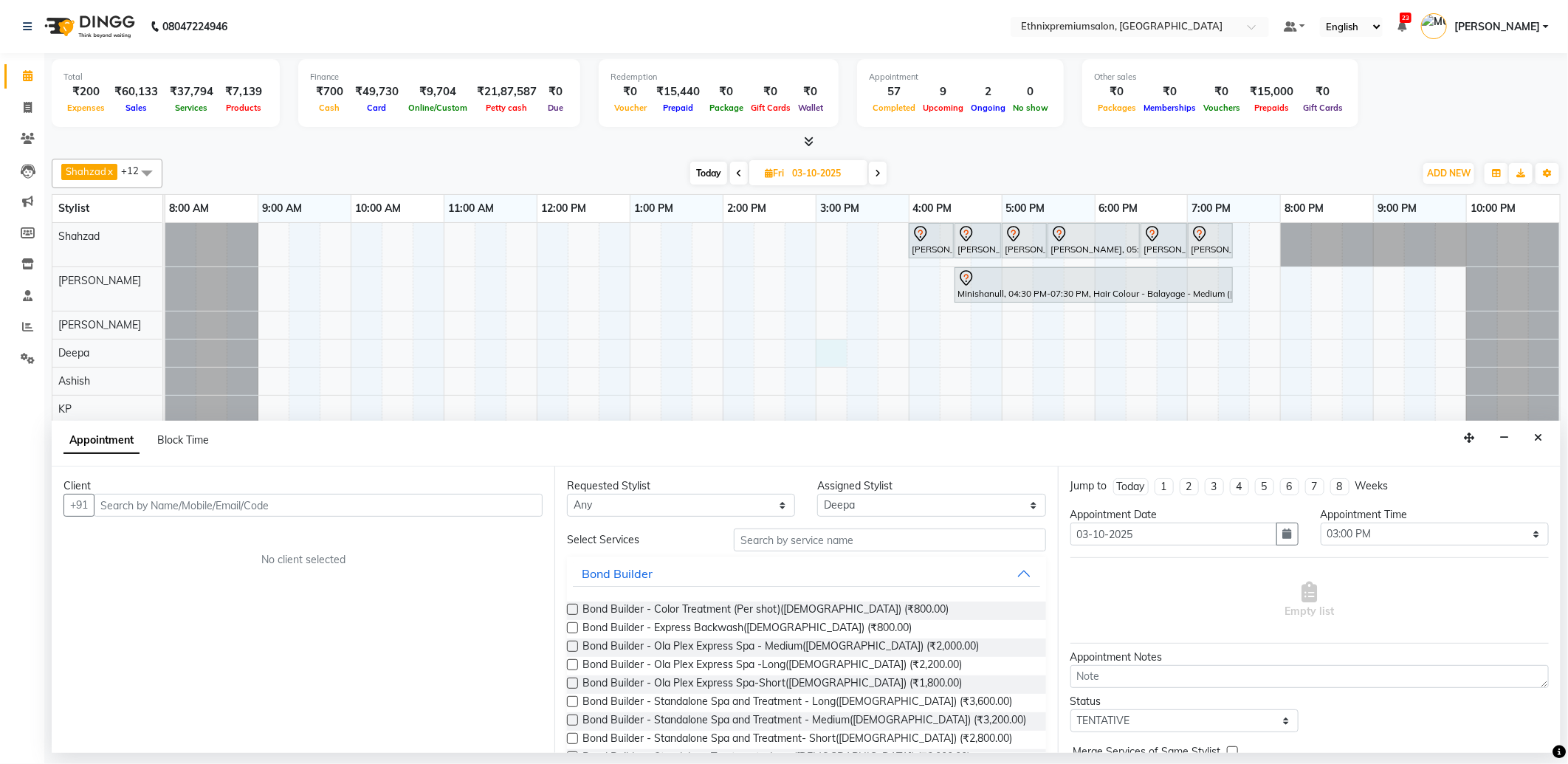
click at [158, 510] on input "text" at bounding box center [318, 506] width 449 height 23
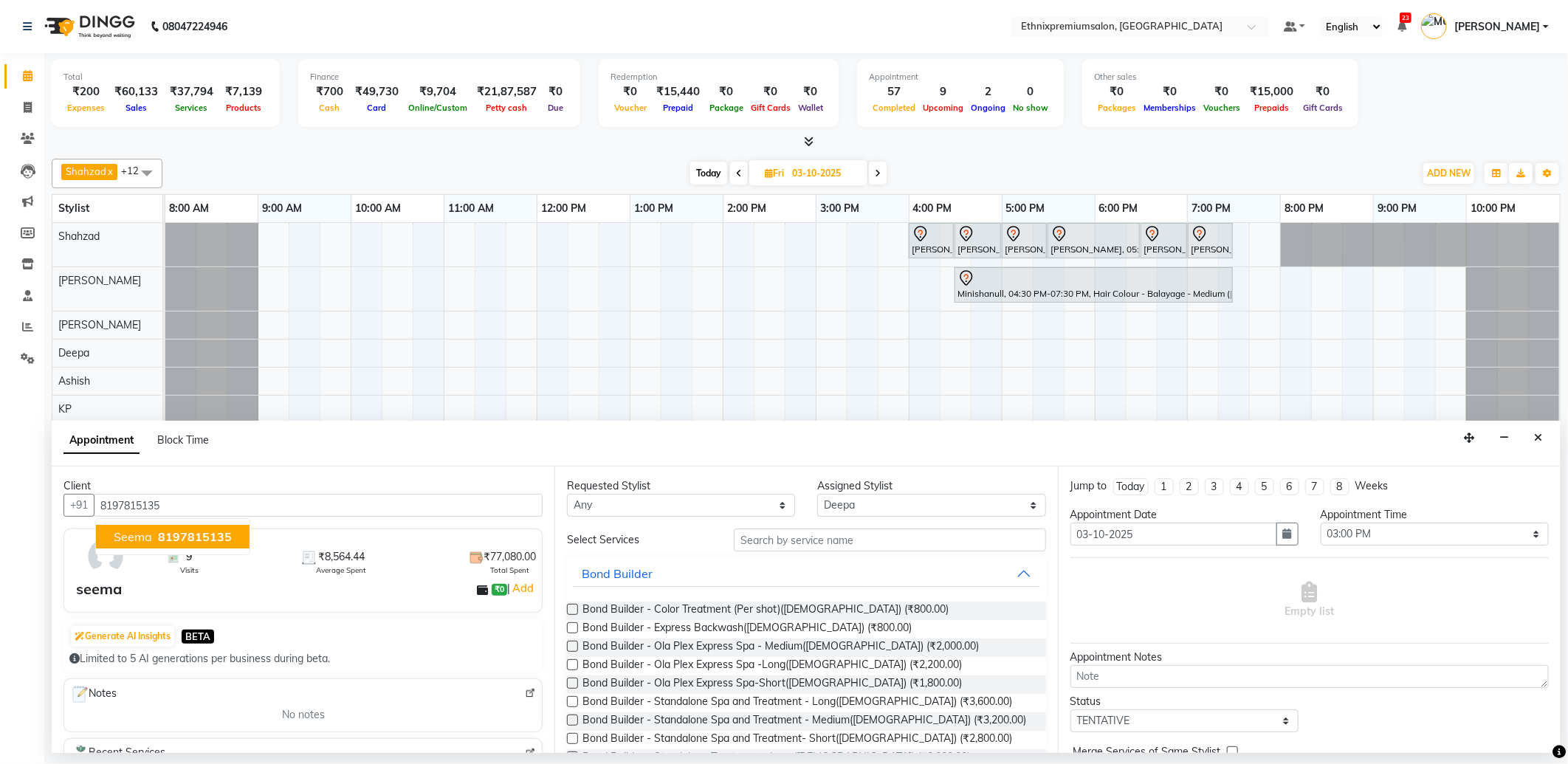
click at [171, 536] on span "8197815135" at bounding box center [195, 536] width 74 height 15
type input "8197815135"
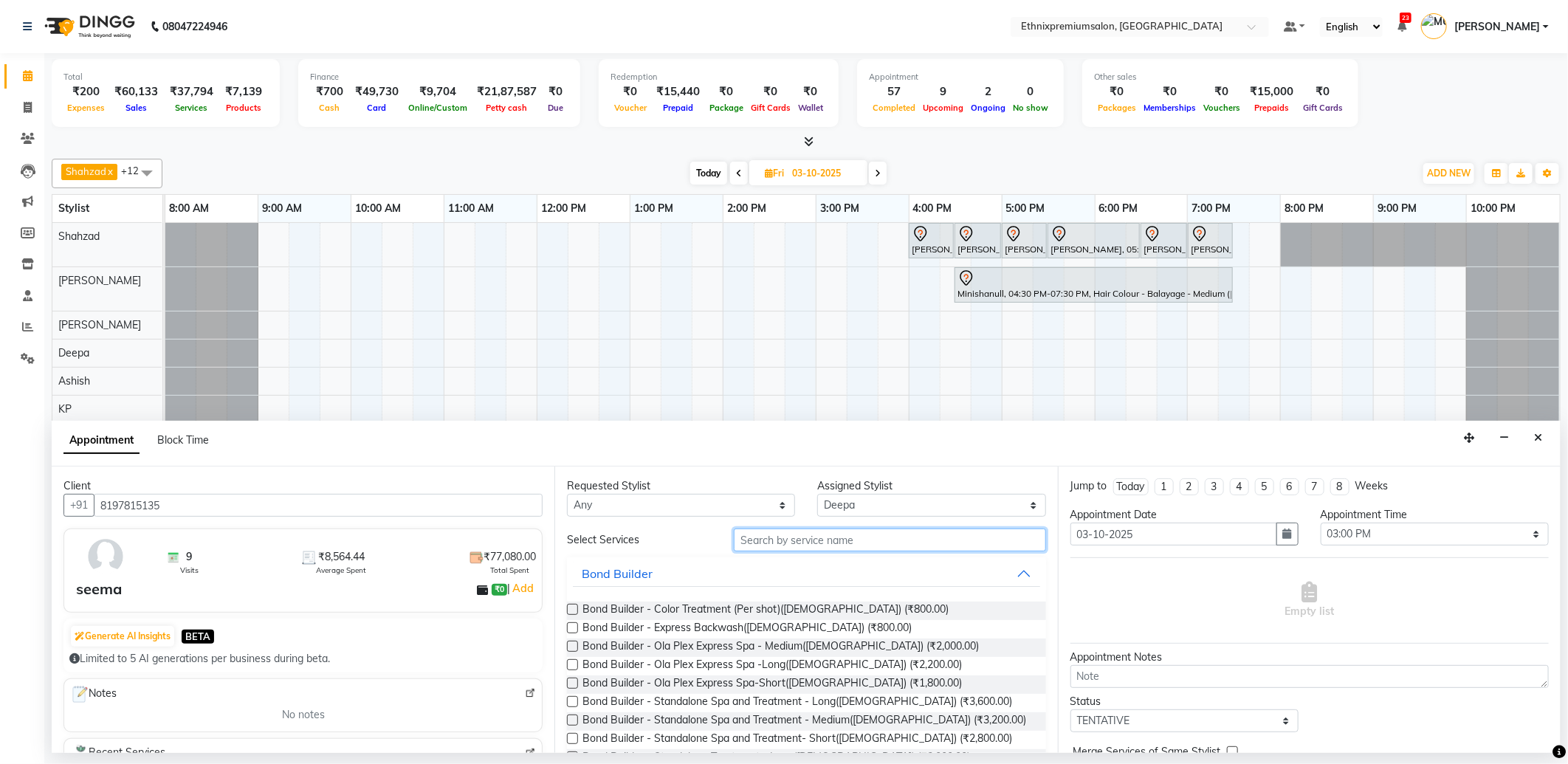
click at [750, 547] on input "text" at bounding box center [889, 540] width 312 height 23
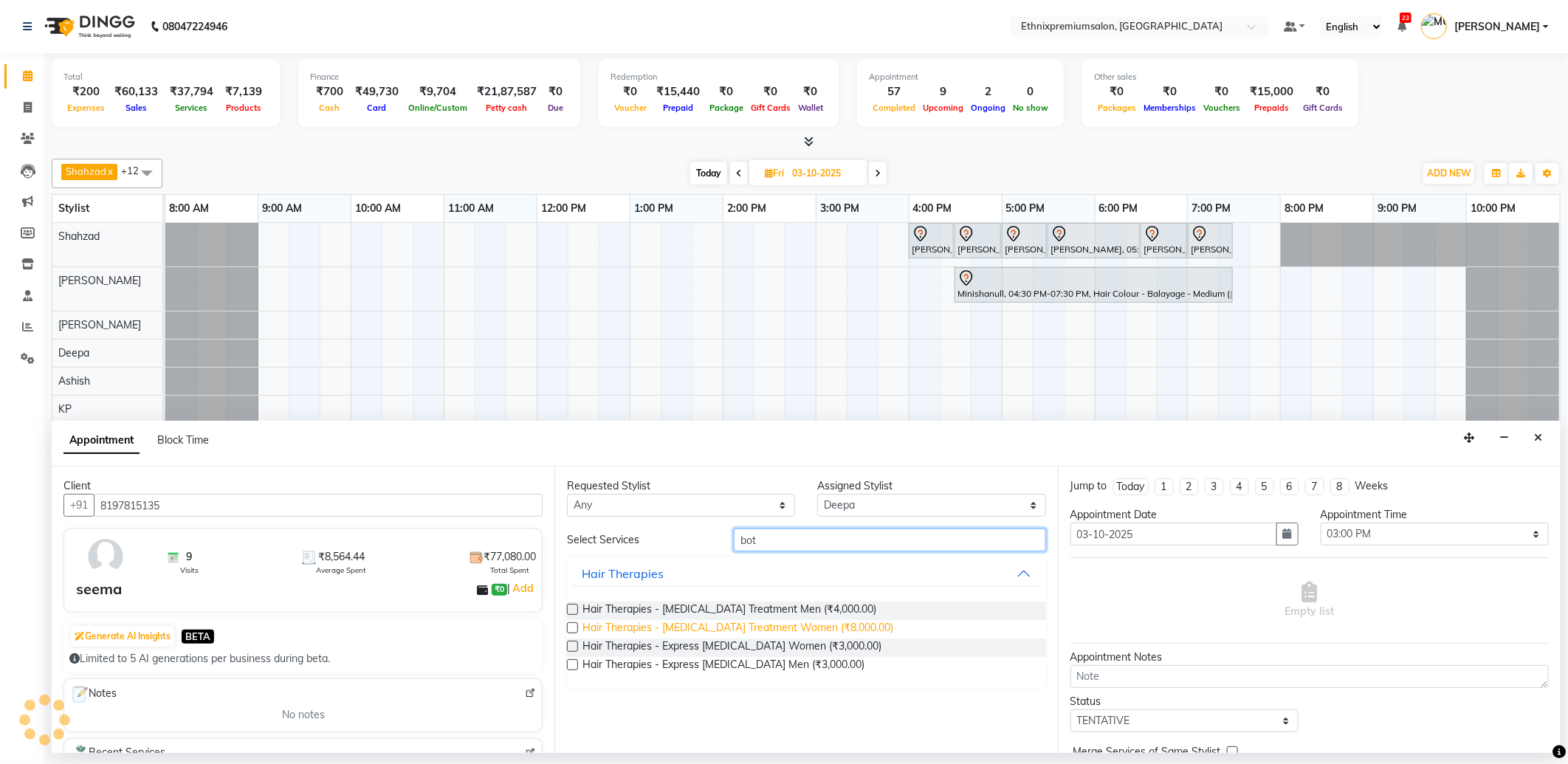
type input "bot"
click at [705, 630] on span "Hair Therapies - Botox Treatment Women (₹8,000.00)" at bounding box center [738, 629] width 311 height 18
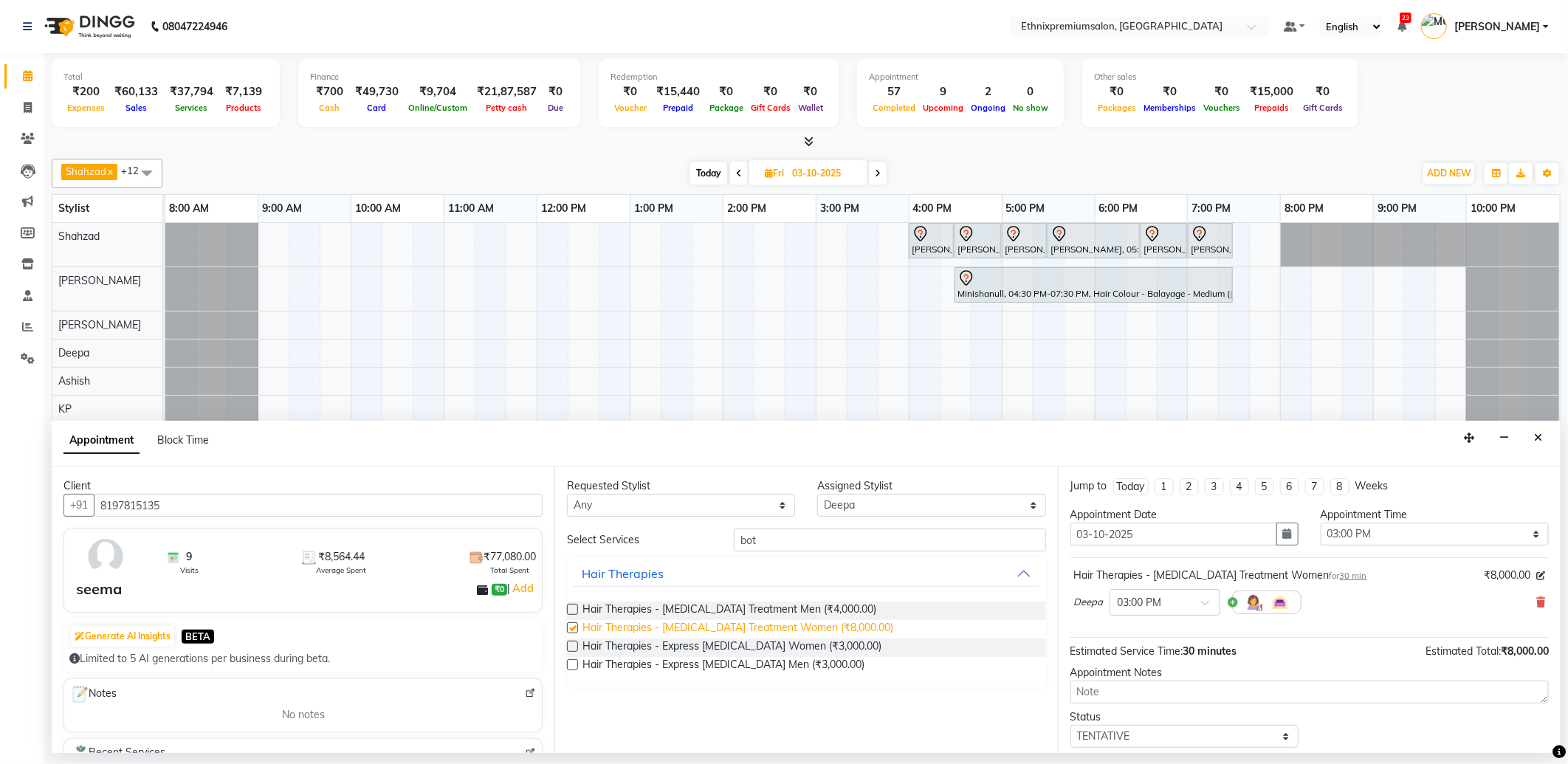
checkbox input "false"
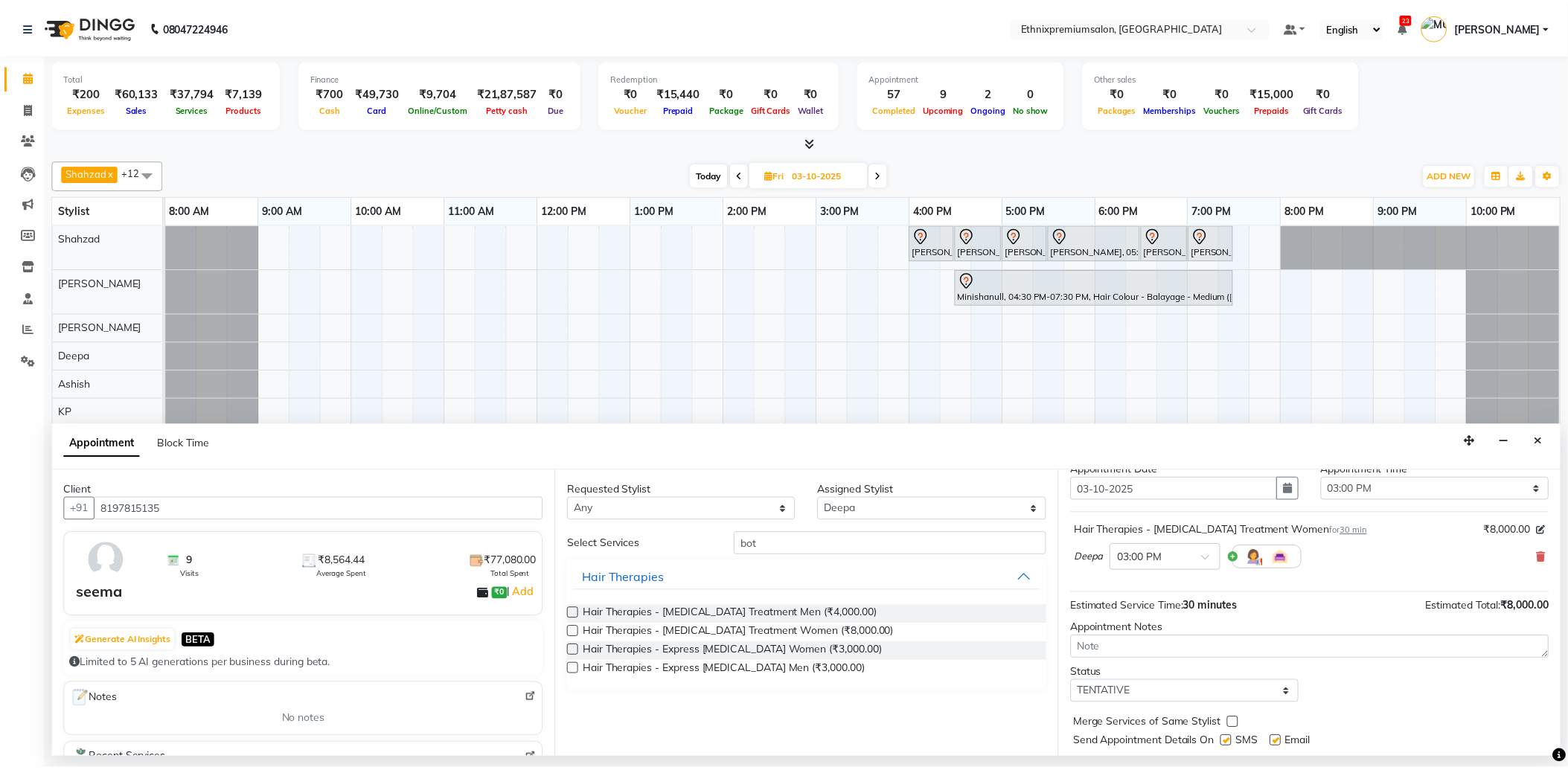
scroll to position [90, 0]
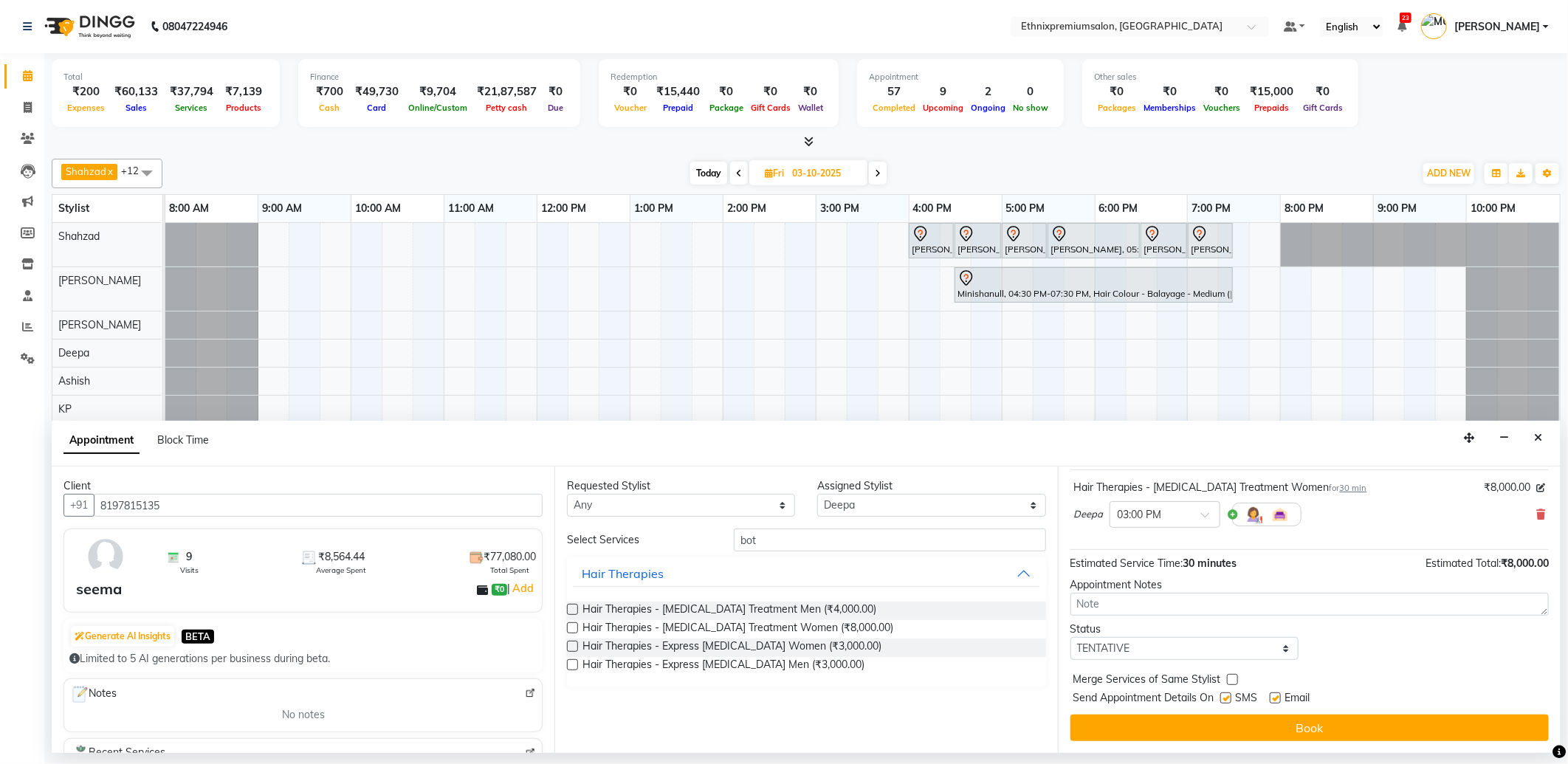
click at [1278, 699] on label at bounding box center [1275, 698] width 11 height 11
click at [1278, 699] on input "checkbox" at bounding box center [1274, 700] width 10 height 10
checkbox input "false"
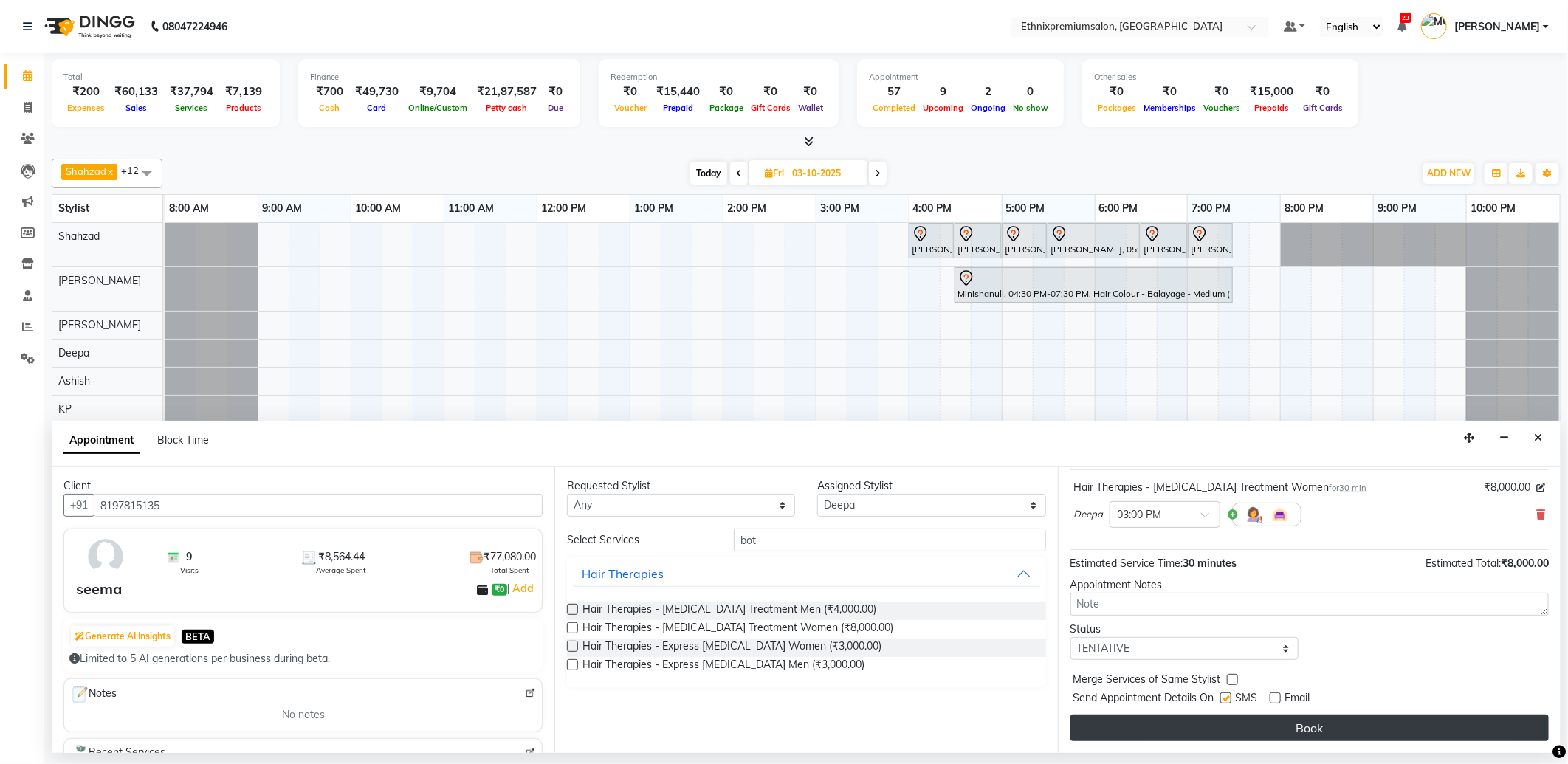
click at [1246, 722] on button "Book" at bounding box center [1309, 728] width 478 height 27
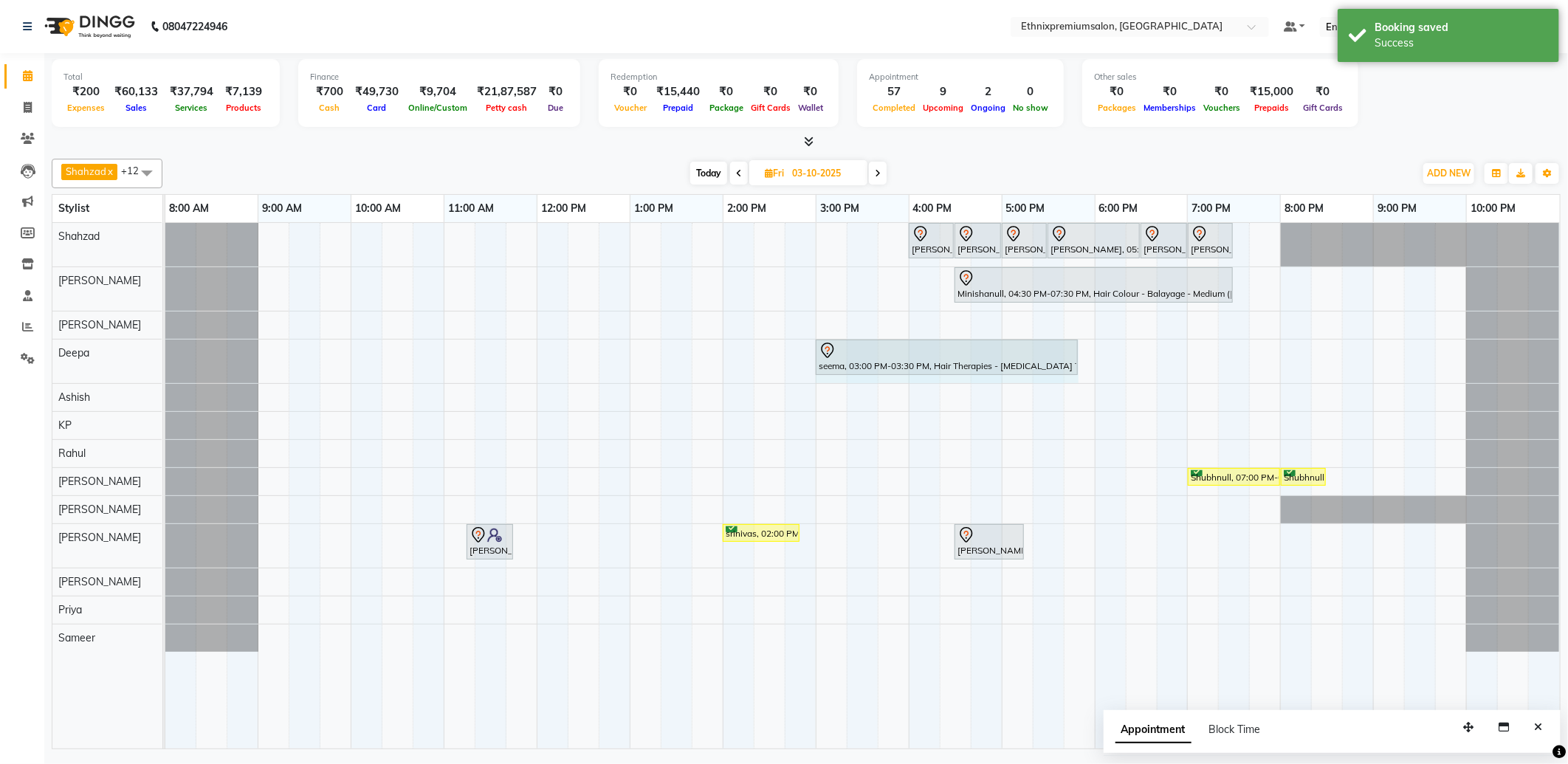
drag, startPoint x: 859, startPoint y: 352, endPoint x: 1075, endPoint y: 352, distance: 216.0
click at [165, 352] on div "seema, 03:00 PM-03:30 PM, Hair Therapies - Botox Treatment Women seema, 03:00 P…" at bounding box center [165, 361] width 0 height 44
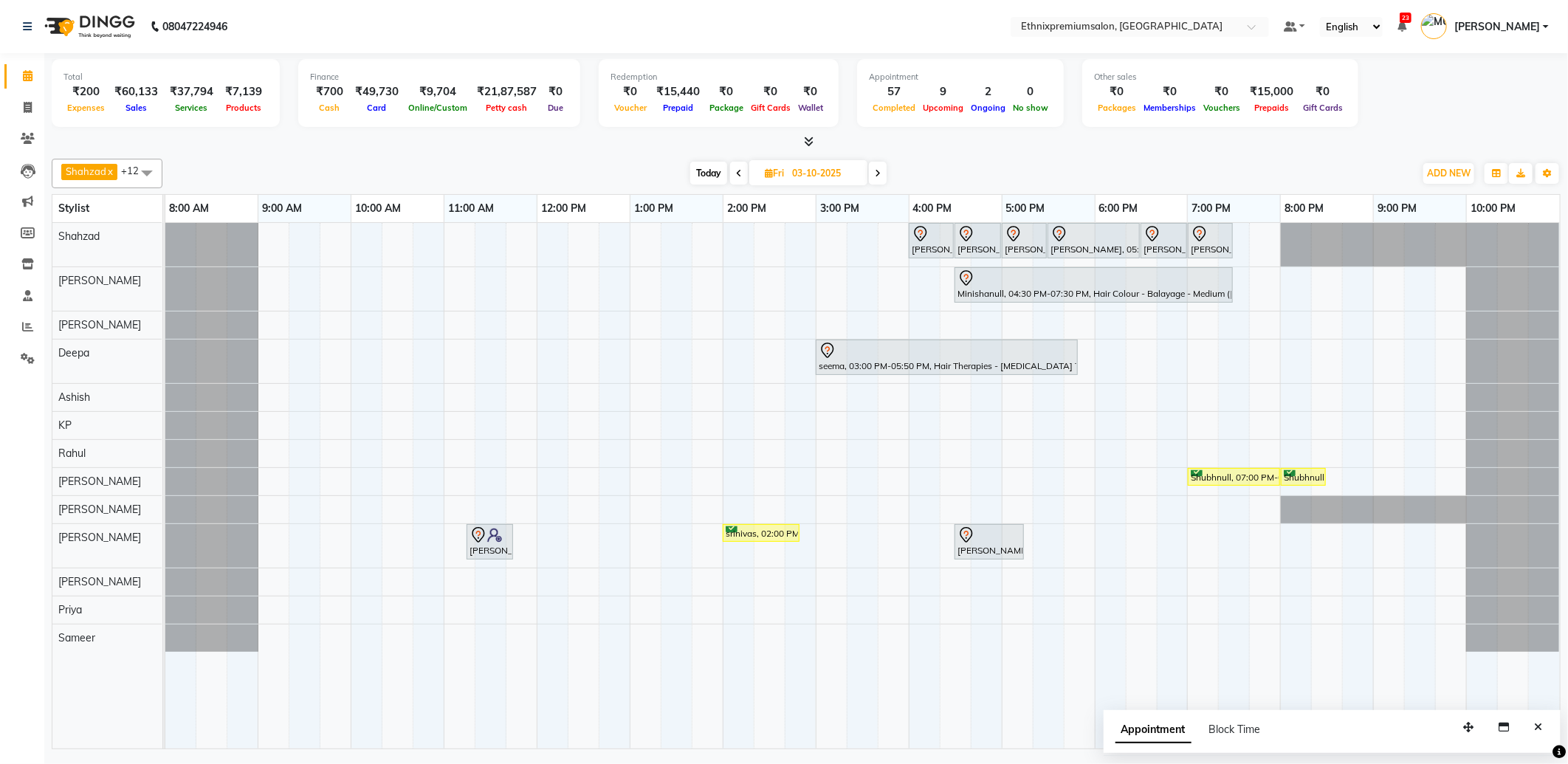
click at [707, 172] on span "Today" at bounding box center [709, 173] width 37 height 23
type input "02-10-2025"
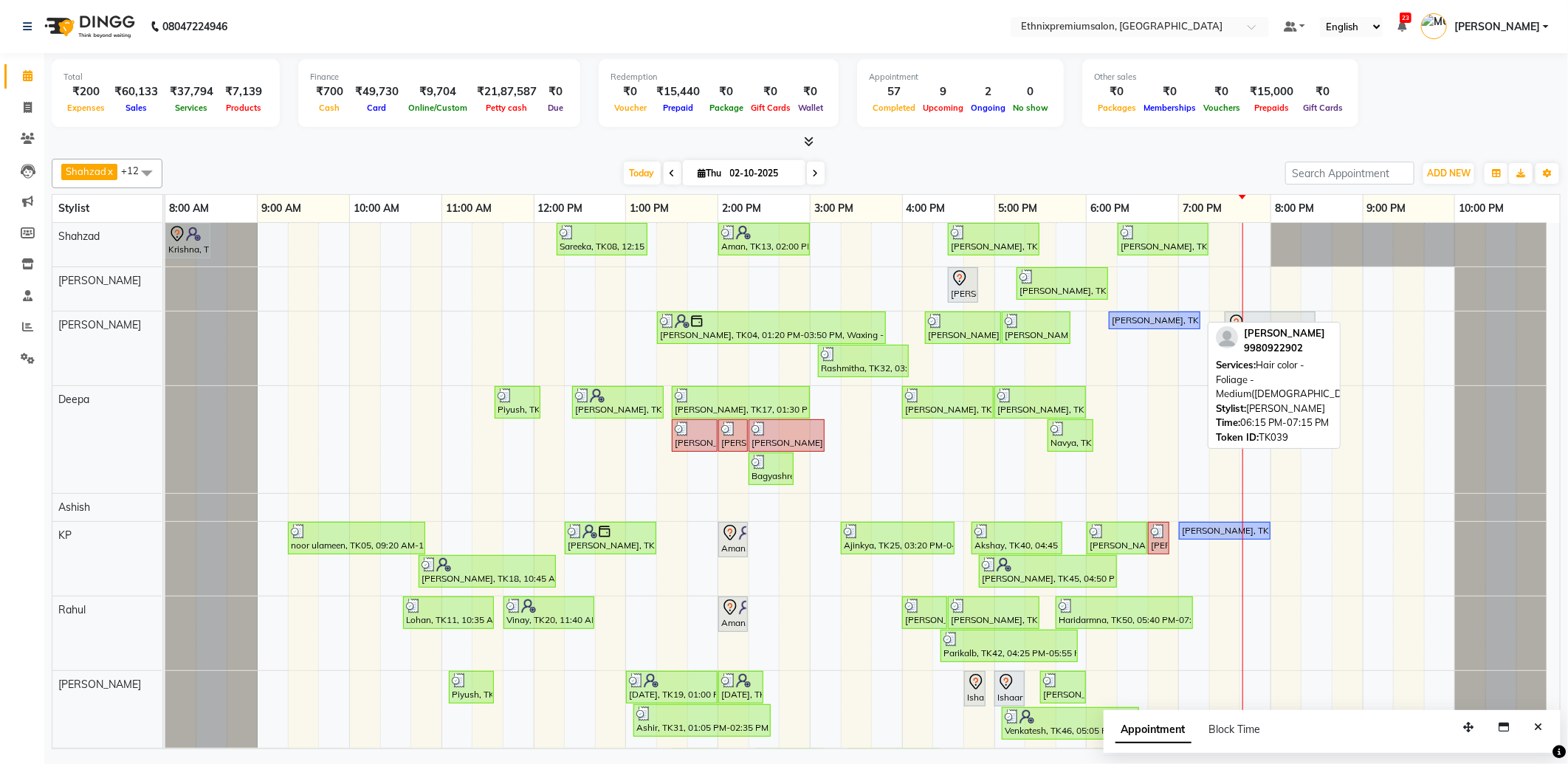
click at [1142, 314] on div "Mamtha Reddy, TK39, 06:15 PM-07:15 PM, Hair color - Foliage - Medium(Female)" at bounding box center [1154, 320] width 89 height 13
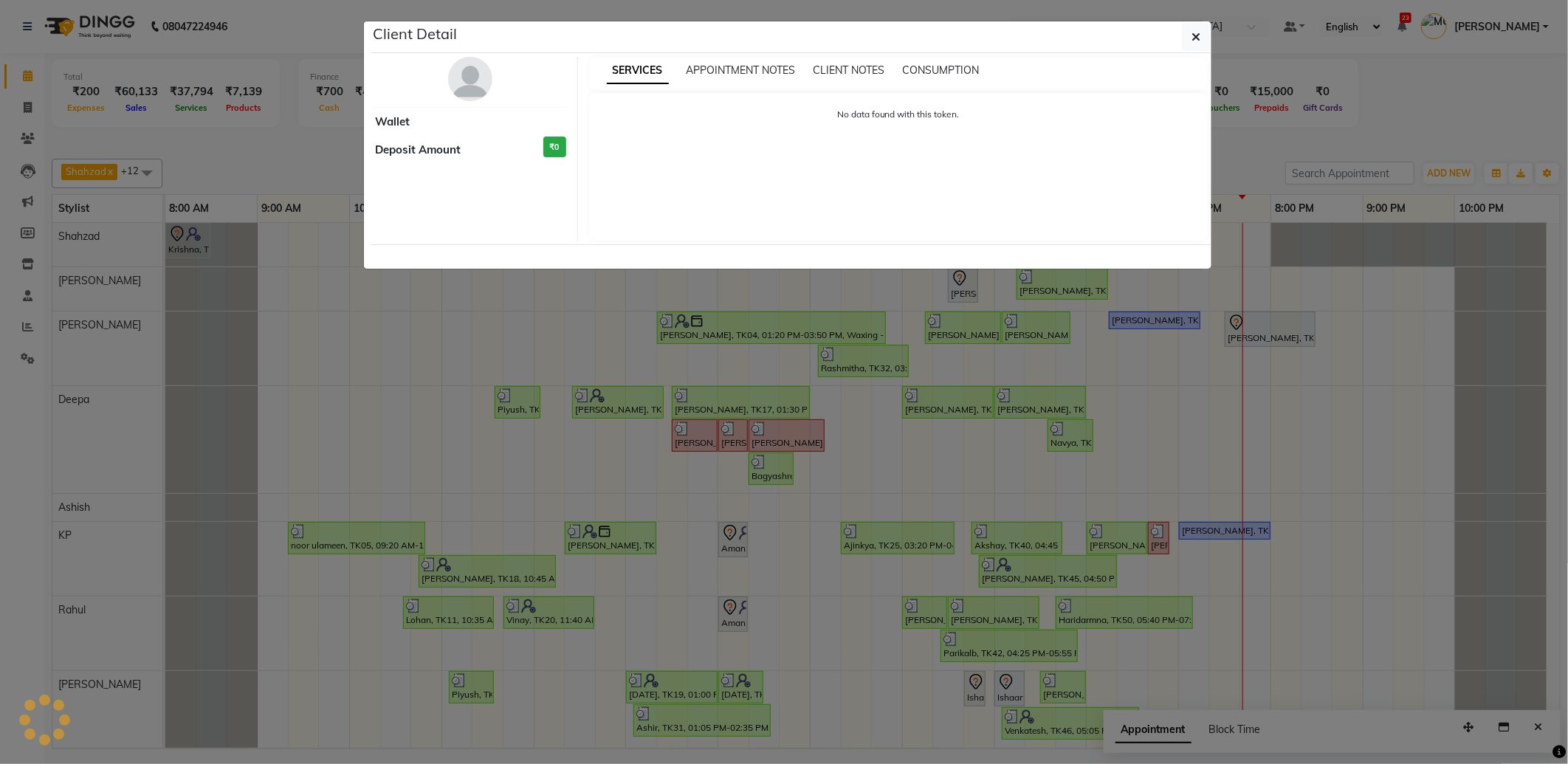
select select "1"
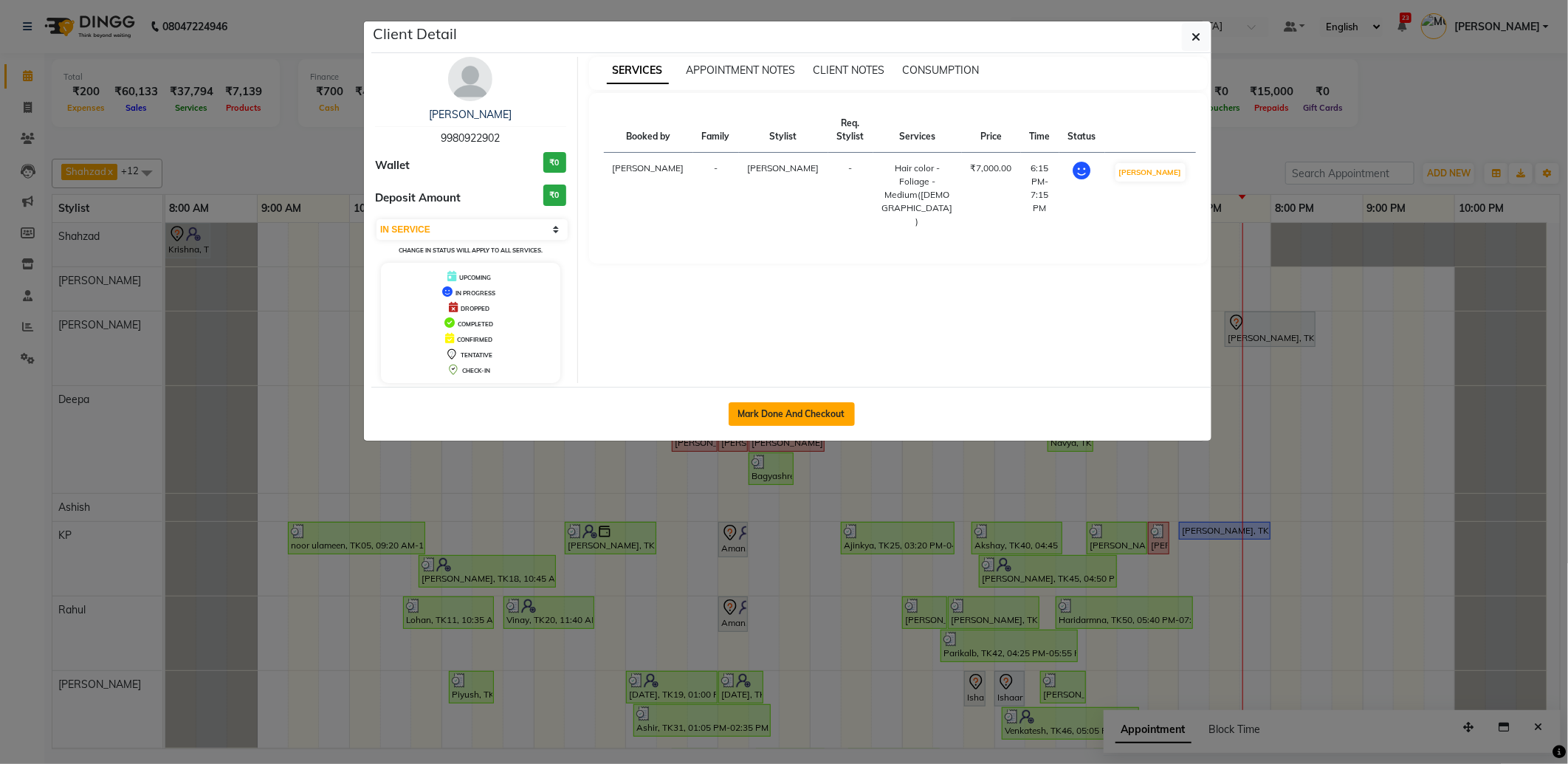
click at [788, 402] on button "Mark Done And Checkout" at bounding box center [791, 414] width 126 height 24
select select "service"
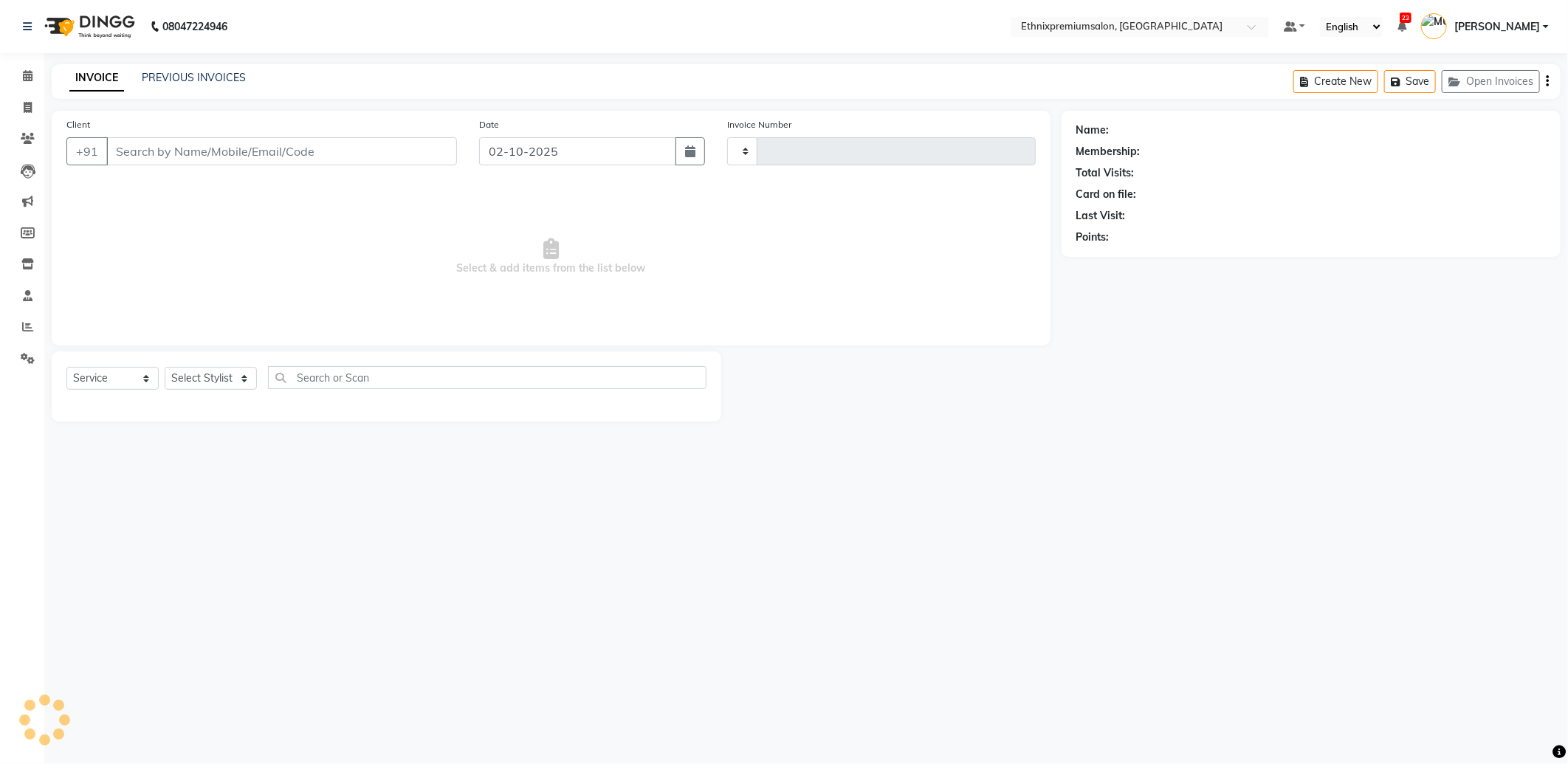
type input "11097"
select select "3625"
type input "9980922902"
select select "57660"
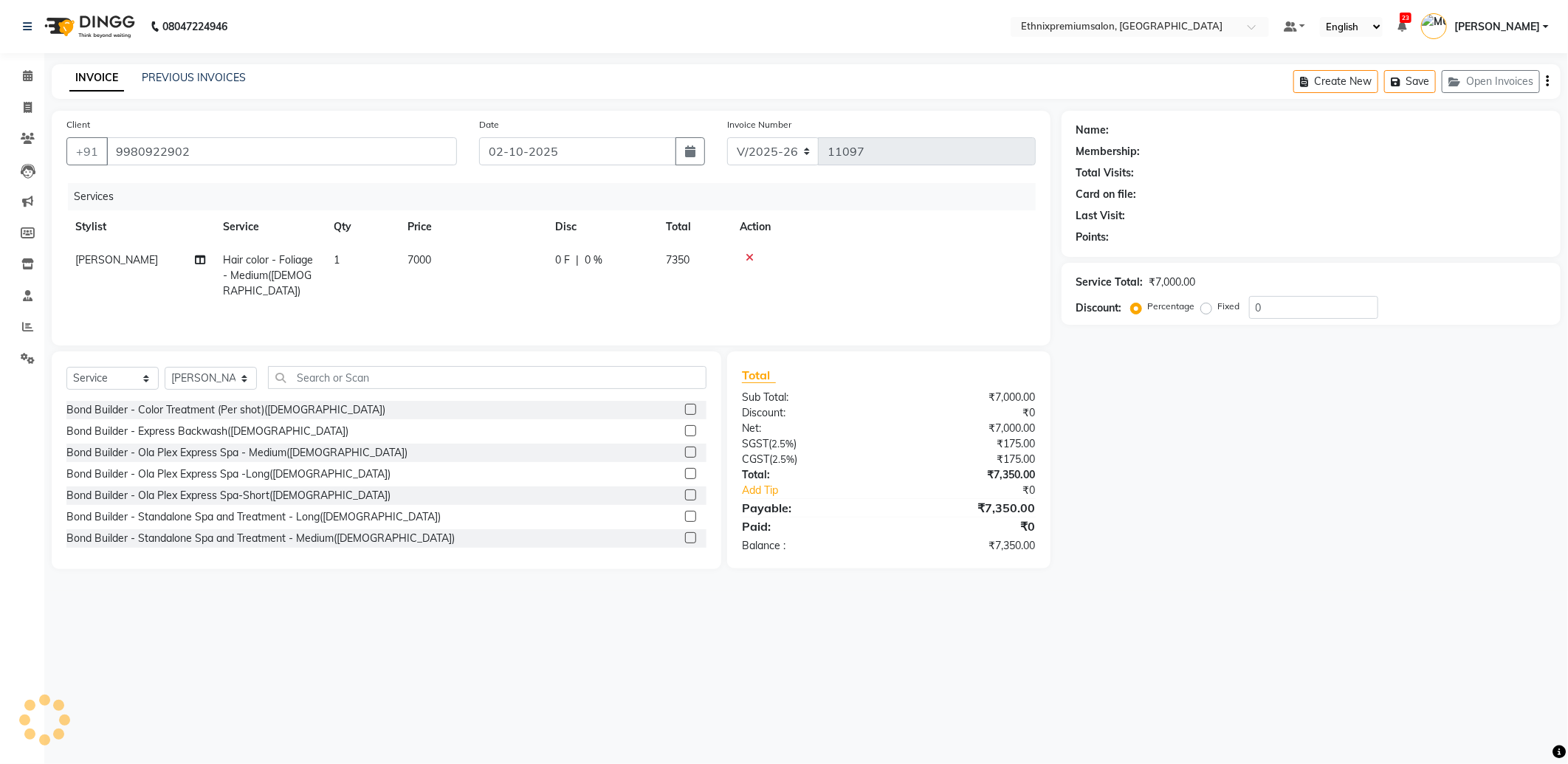
click at [231, 261] on span "Hair color - Foliage - Medium(Female)" at bounding box center [268, 276] width 90 height 44
select select "57660"
click at [264, 274] on span "Hair color - Foliage - Medium(Female) x" at bounding box center [319, 273] width 172 height 31
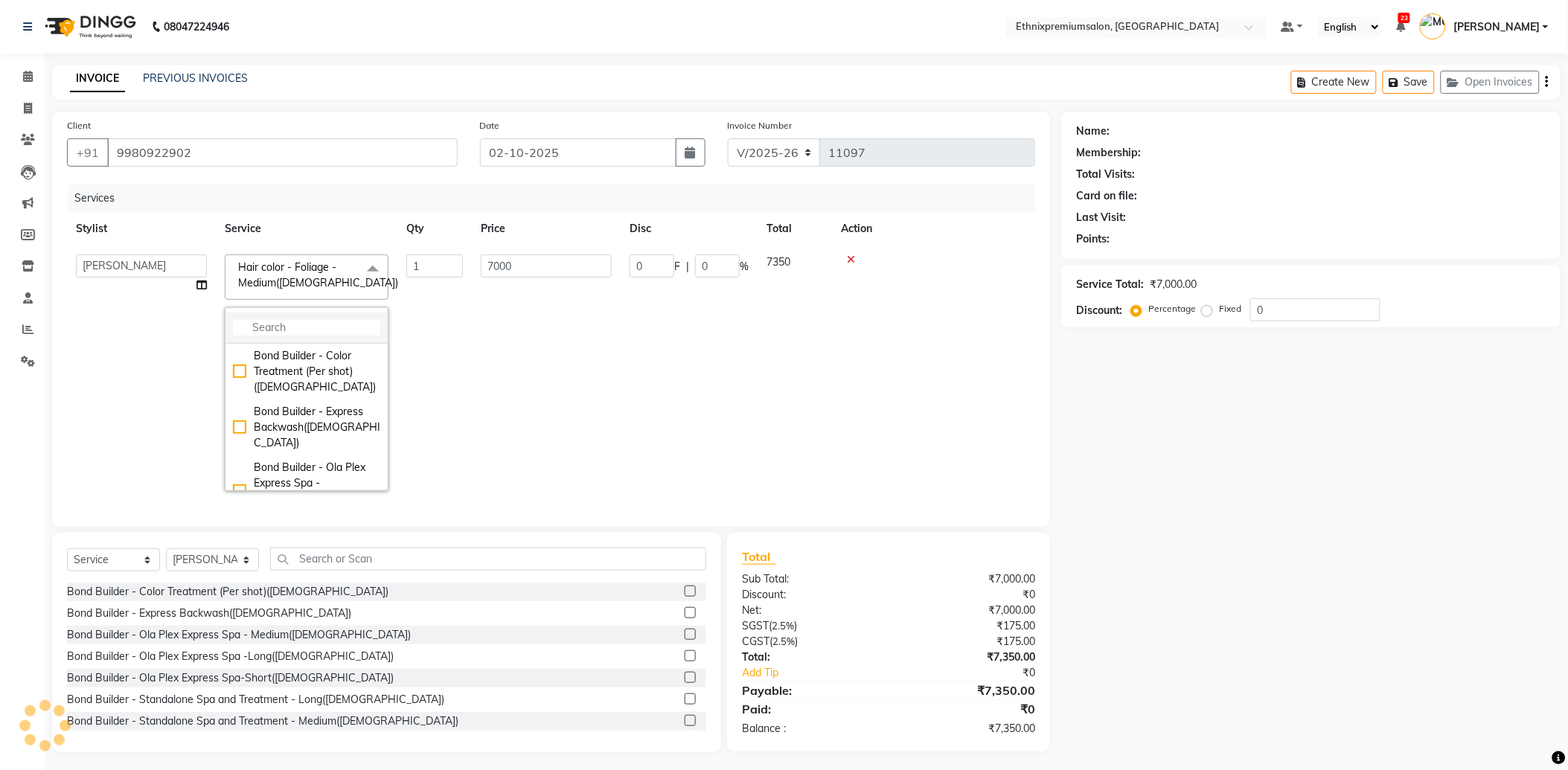
click at [287, 331] on input "multiselect-search" at bounding box center [307, 327] width 148 height 15
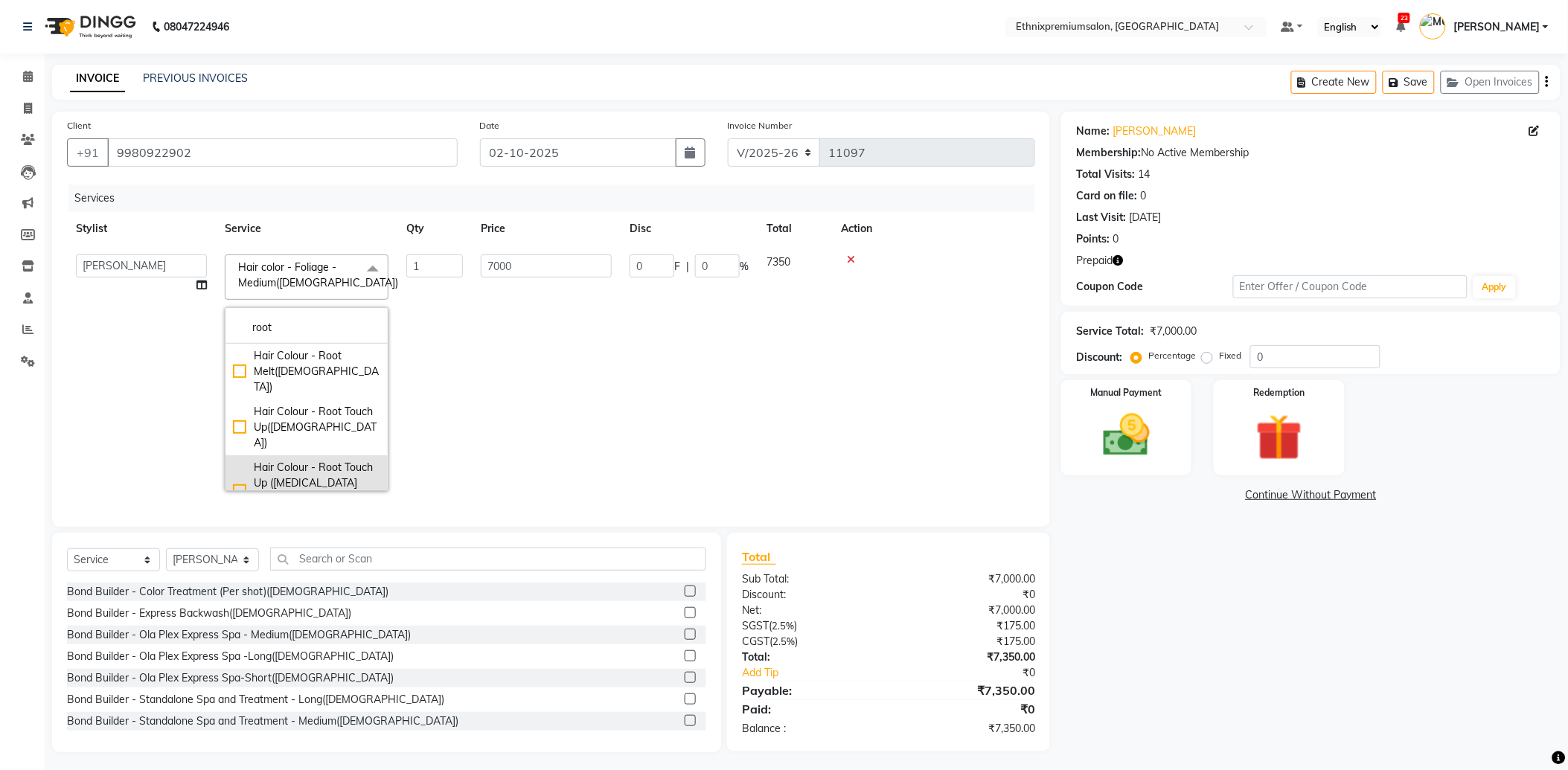
type input "root"
click at [324, 460] on div "Hair Colour - Root Touch Up (Ammonia Free)(Female)" at bounding box center [307, 490] width 148 height 63
checkbox input "true"
type input "2200"
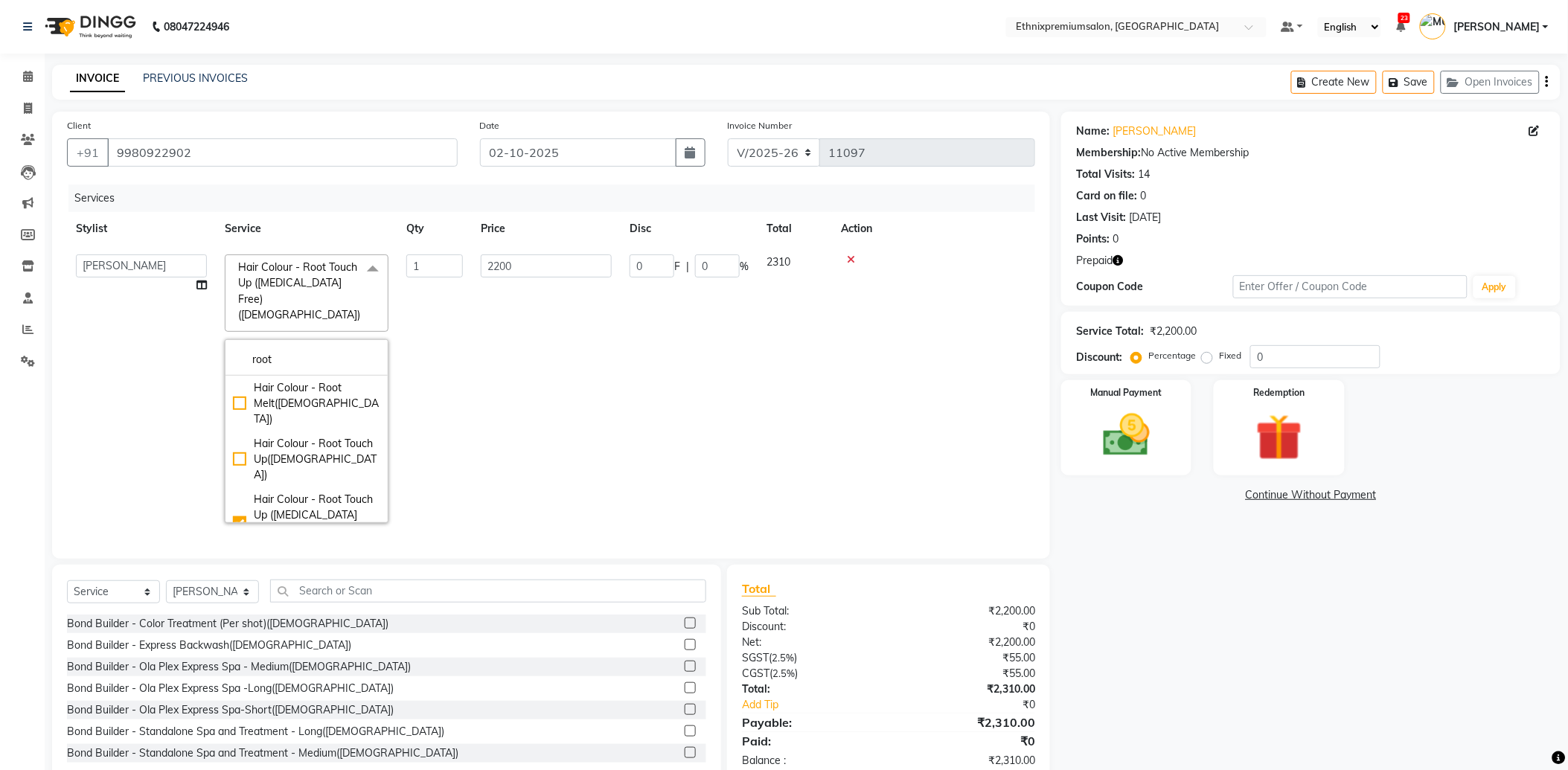
click at [541, 358] on td "2200" at bounding box center [546, 388] width 149 height 287
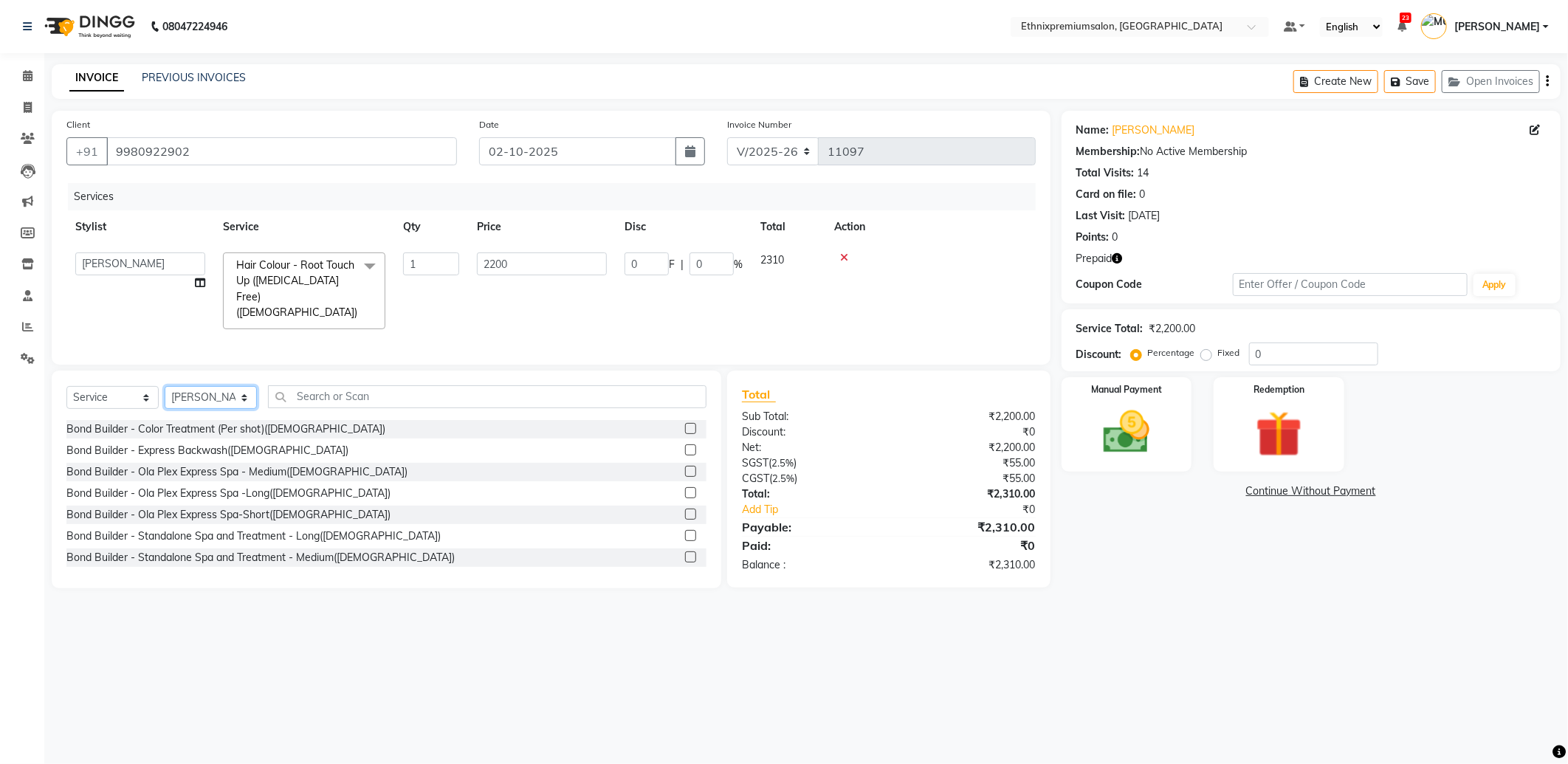
click at [195, 397] on select "Select Stylist Amoi Ashish Bishaka Cheten Yolmoo Deepa Dorjey Ellori Faisal Jac…" at bounding box center [211, 398] width 92 height 23
select select "37443"
click at [165, 386] on select "Select Stylist Amoi Ashish Bishaka Cheten Yolmoo Deepa Dorjey Ellori Faisal Jac…" at bounding box center [211, 398] width 92 height 23
click at [327, 393] on input "text" at bounding box center [487, 397] width 438 height 23
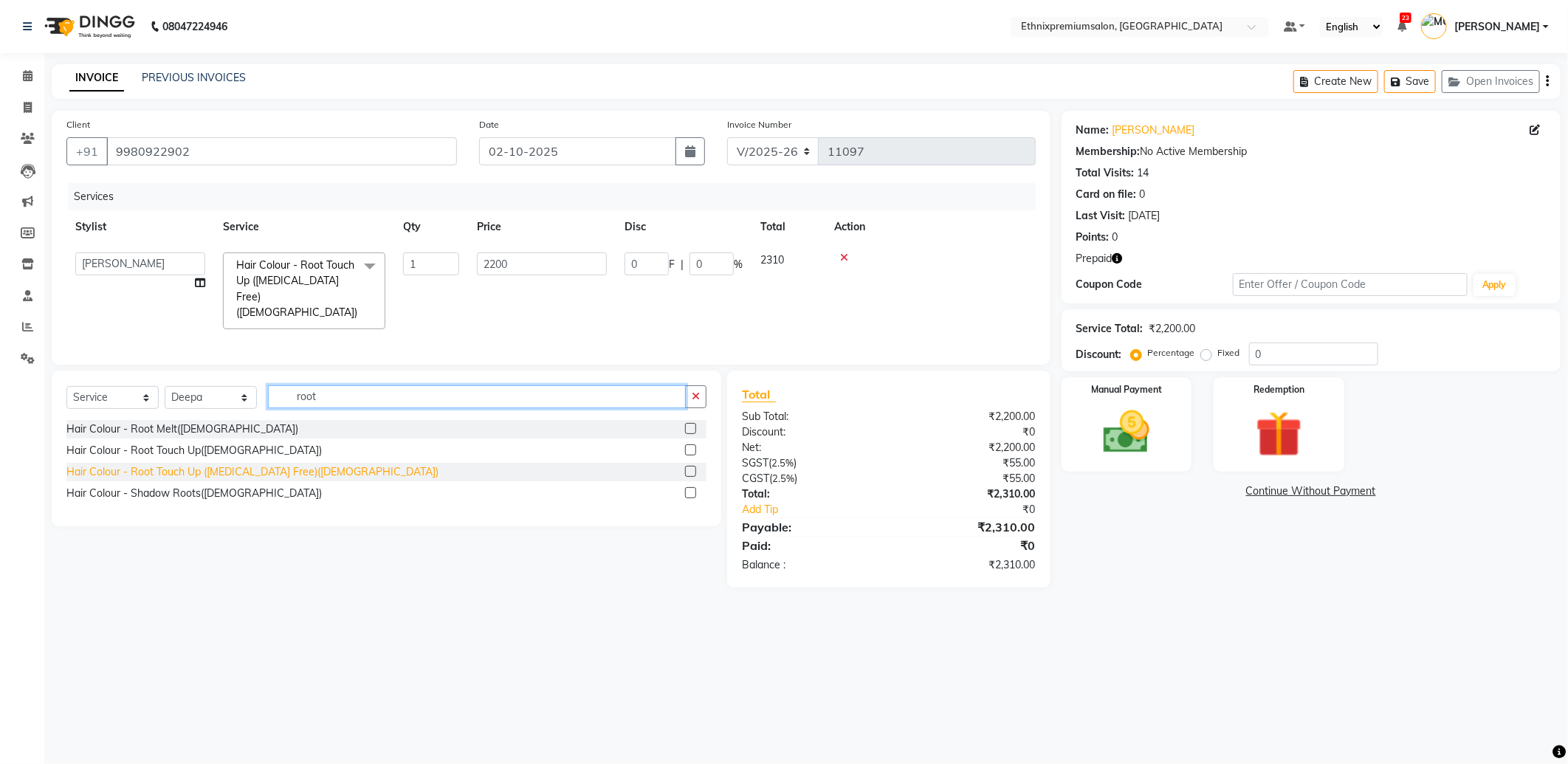
type input "root"
click at [254, 467] on div "Hair Colour - Root Touch Up (Ammonia Free)(Female)" at bounding box center [253, 472] width 372 height 15
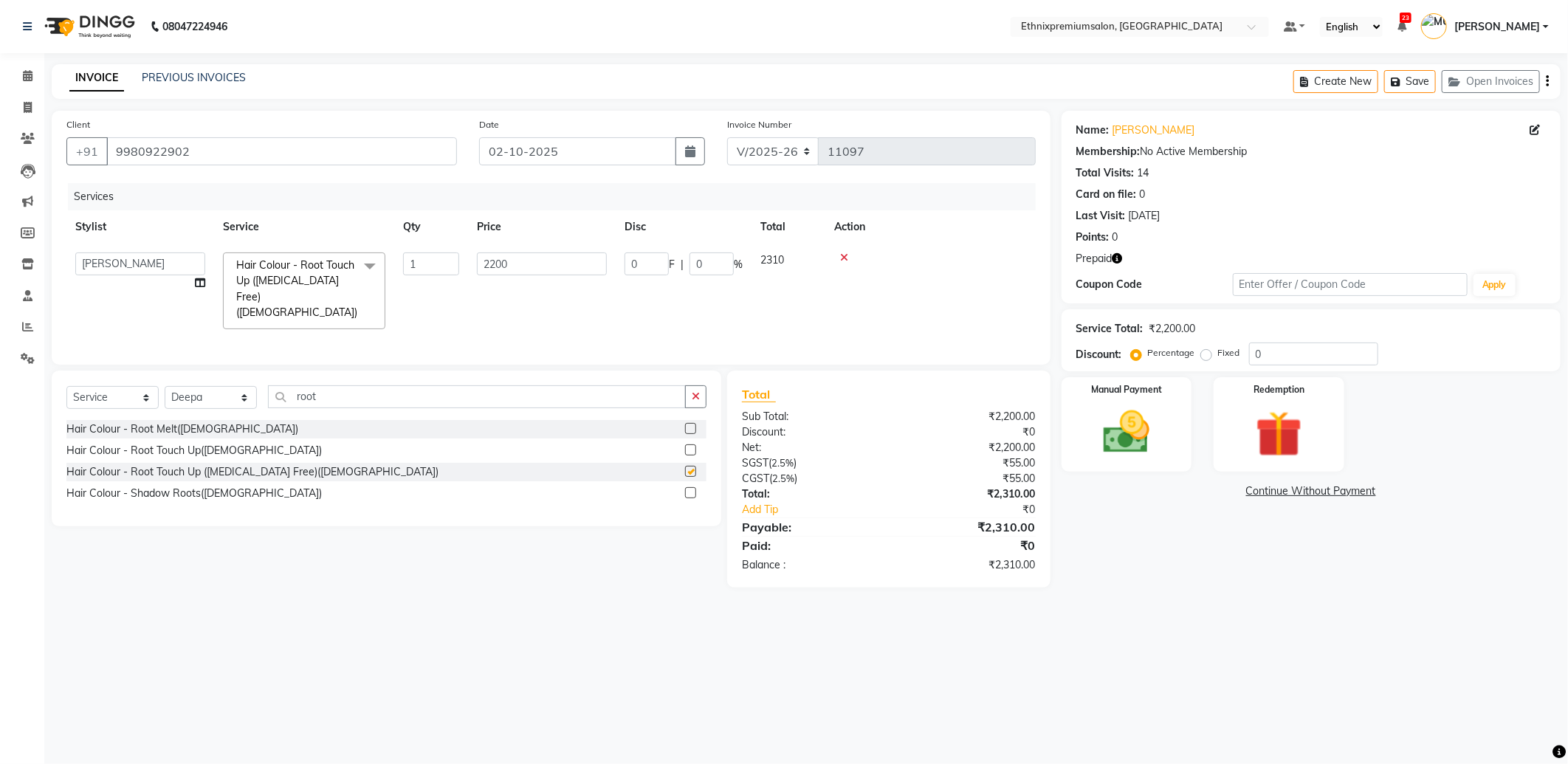
checkbox input "false"
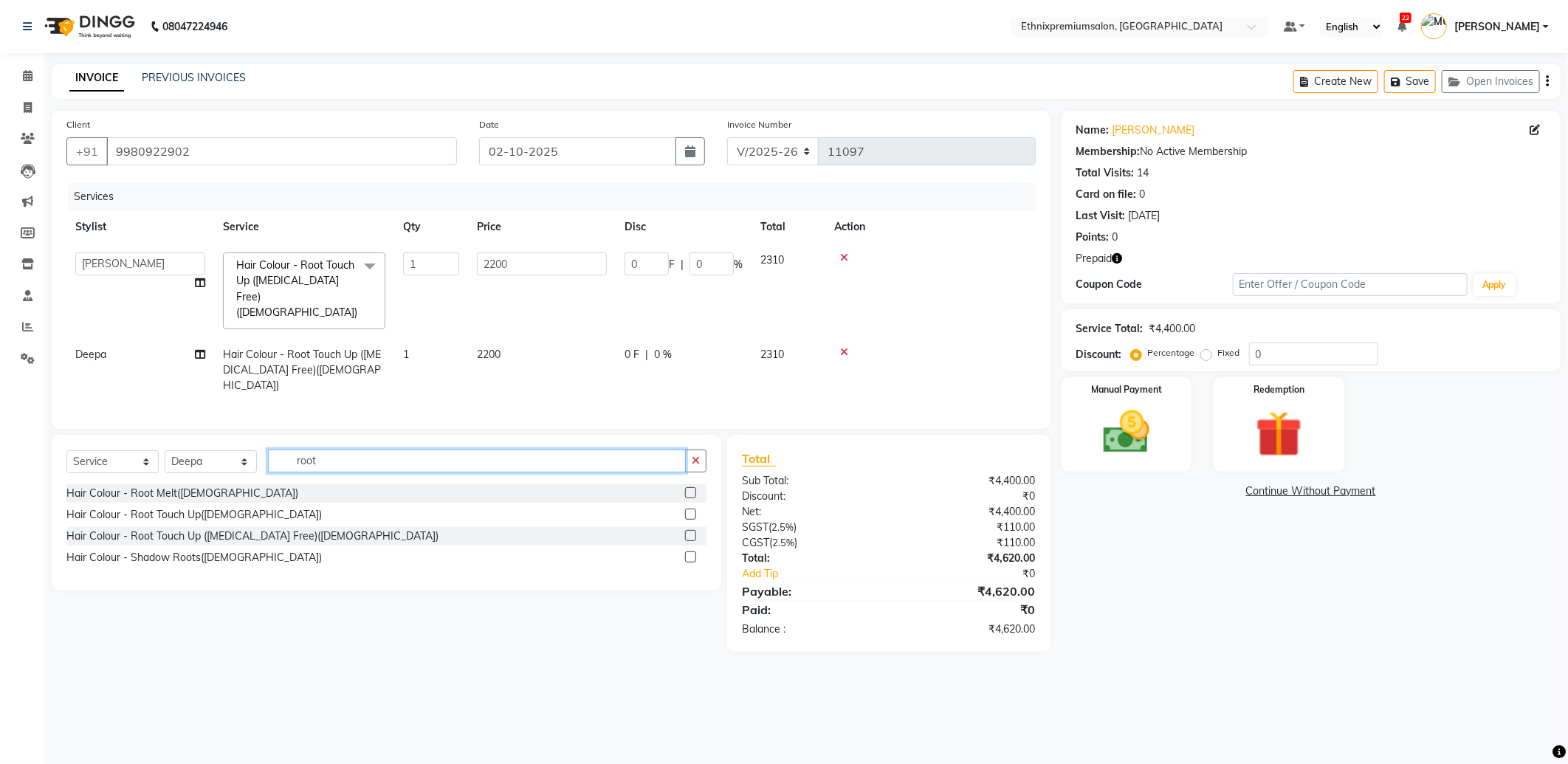
drag, startPoint x: 306, startPoint y: 443, endPoint x: 248, endPoint y: 439, distance: 58.1
click at [254, 450] on div "Select Service Product Membership Package Voucher Prepaid Gift Card Select Styl…" at bounding box center [386, 467] width 640 height 34
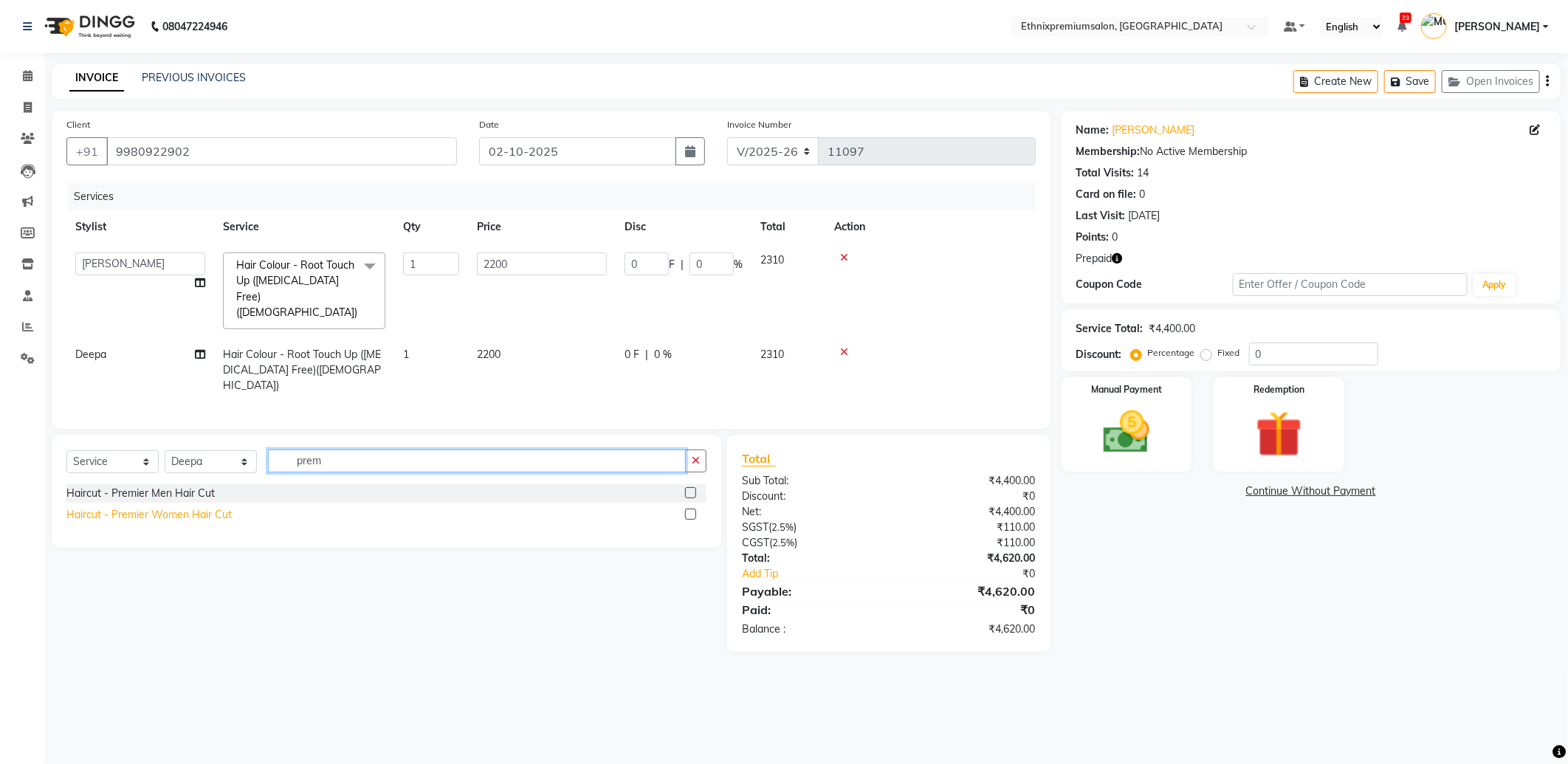
type input "prem"
click at [205, 507] on div "Haircut - Premier Women Hair Cut" at bounding box center [149, 515] width 165 height 15
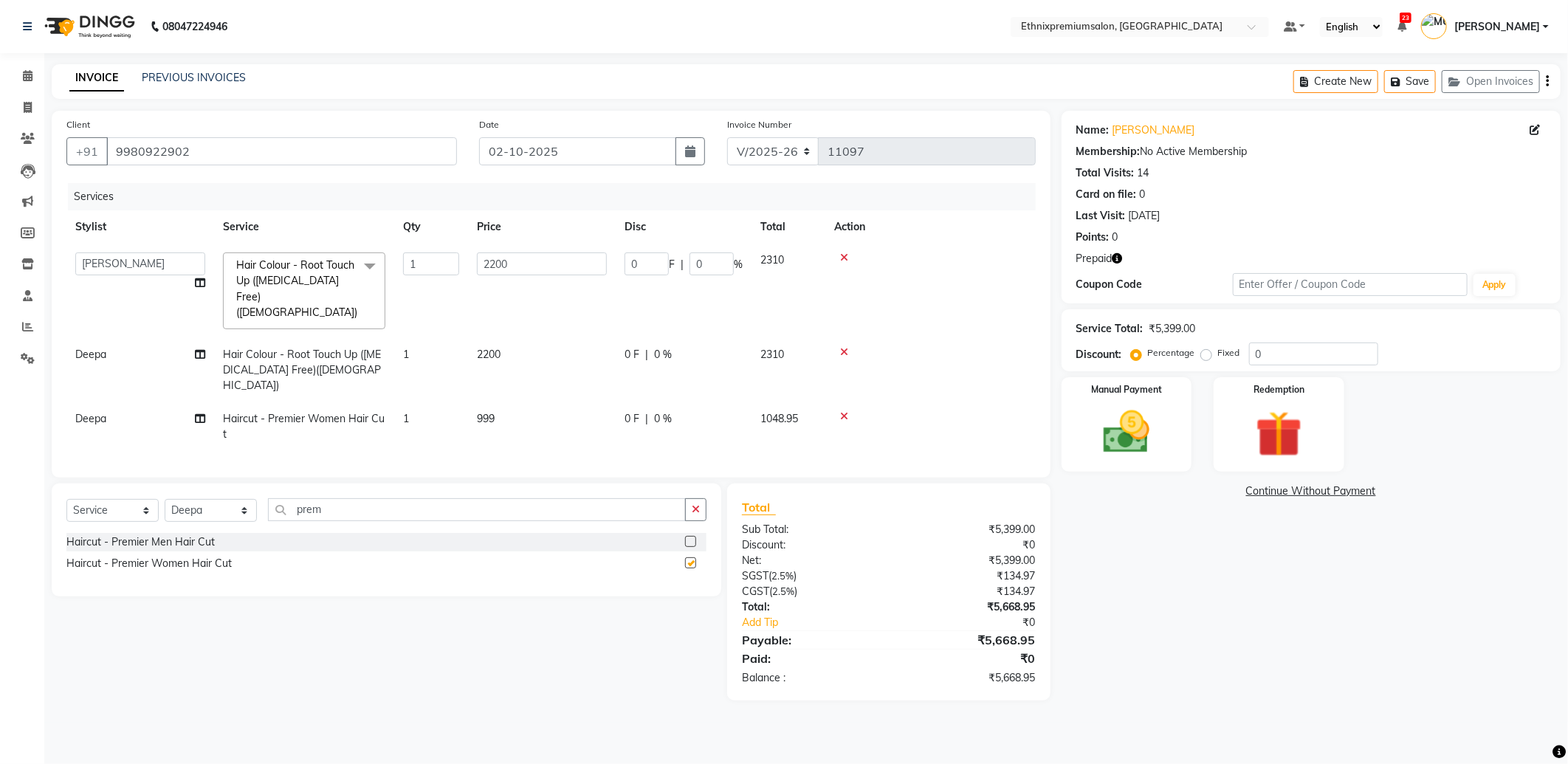
checkbox input "false"
click at [192, 499] on select "Select Stylist Amoi Ashish Bishaka Cheten Yolmoo Deepa Dorjey Ellori Faisal Jac…" at bounding box center [211, 510] width 92 height 23
select select "57660"
click at [165, 499] on select "Select Stylist Amoi Ashish Bishaka Cheten Yolmoo Deepa Dorjey Ellori Faisal Jac…" at bounding box center [211, 510] width 92 height 23
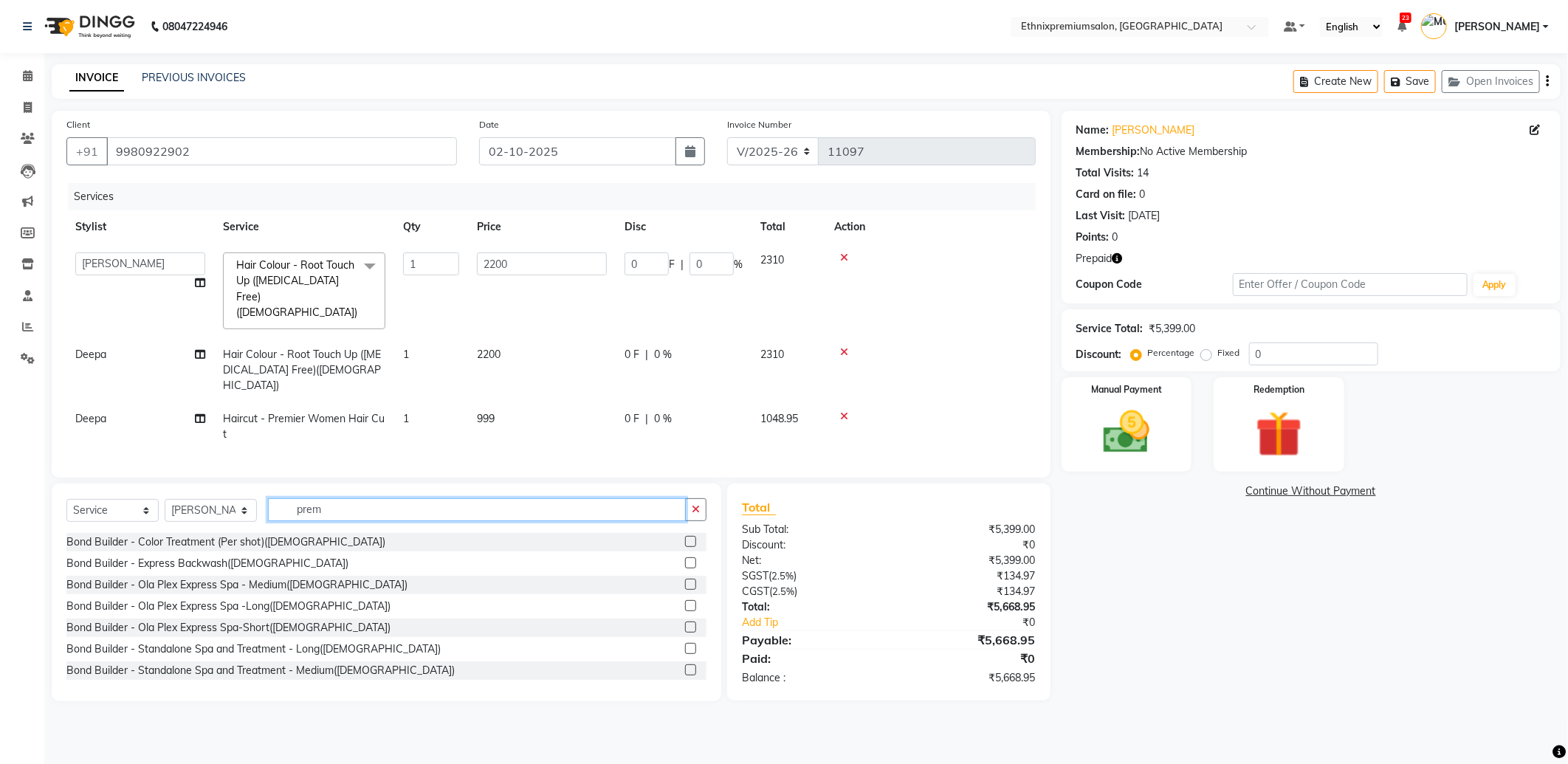
click at [342, 498] on input "prem" at bounding box center [476, 510] width 417 height 23
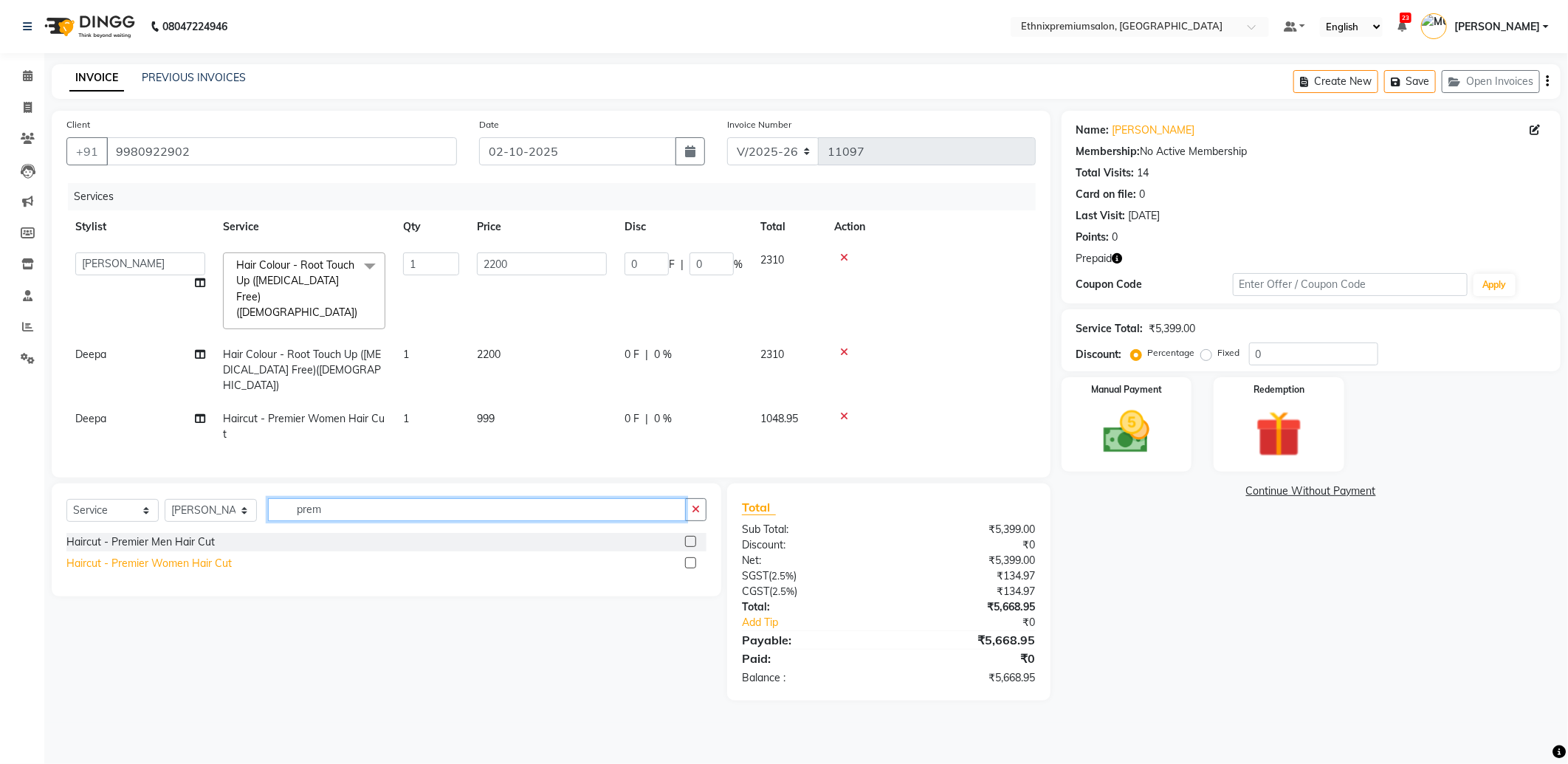
type input "prem"
click at [211, 556] on div "Haircut - Premier Women Hair Cut" at bounding box center [149, 564] width 165 height 15
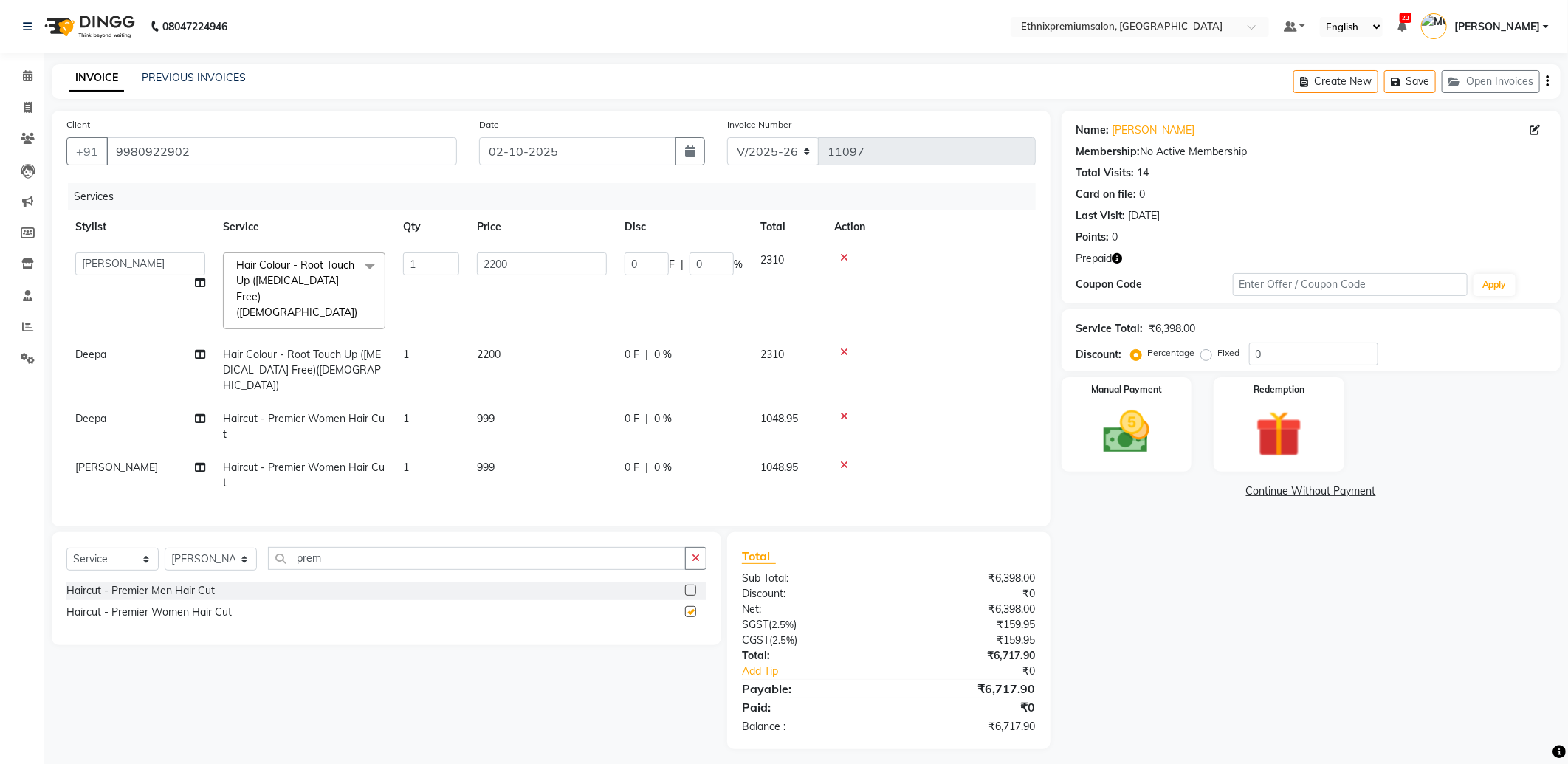
checkbox input "false"
drag, startPoint x: 372, startPoint y: 546, endPoint x: 275, endPoint y: 552, distance: 97.2
click at [278, 552] on div "Select Service Product Membership Package Voucher Prepaid Gift Card Select Styl…" at bounding box center [386, 564] width 640 height 34
type input "eye"
click at [164, 605] on div "Threading - Eye Brows" at bounding box center [121, 612] width 109 height 15
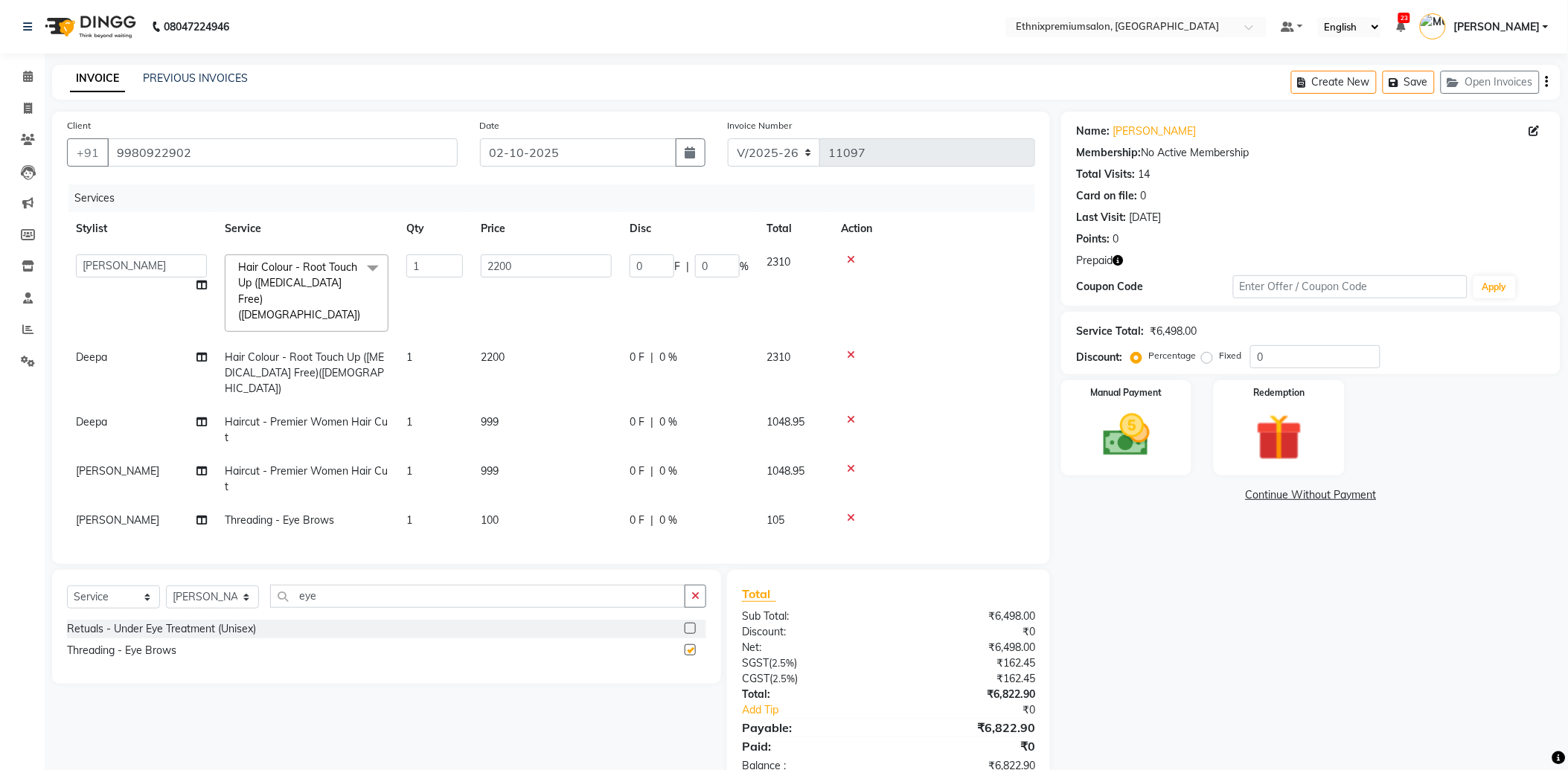
checkbox input "false"
drag, startPoint x: 338, startPoint y: 574, endPoint x: 261, endPoint y: 575, distance: 77.0
click at [266, 585] on div "Select Service Product Membership Package Voucher Prepaid Gift Card Select Styl…" at bounding box center [387, 602] width 640 height 35
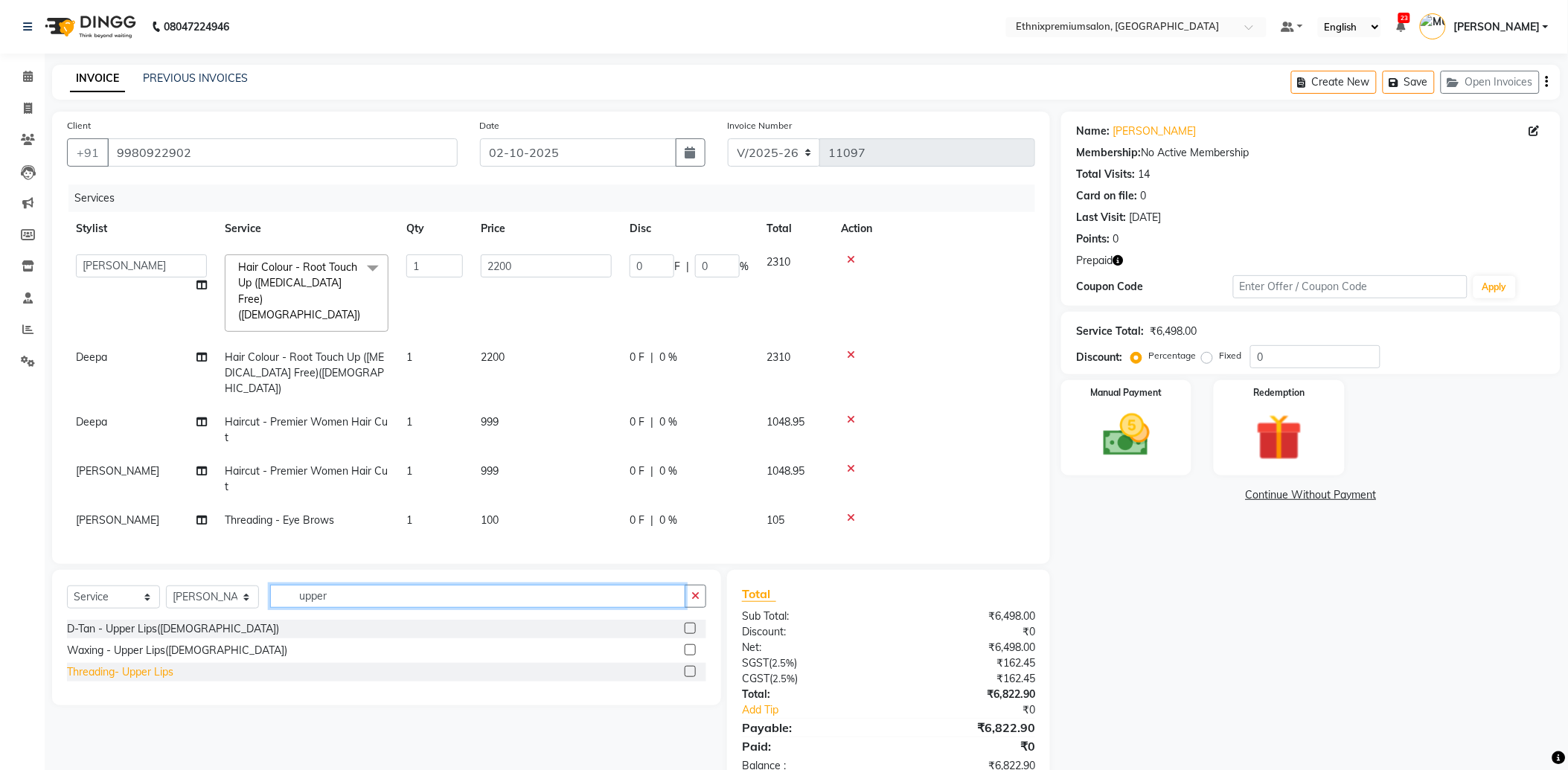
type input "upper"
click at [171, 664] on div "Threading- Upper Lips" at bounding box center [120, 672] width 107 height 15
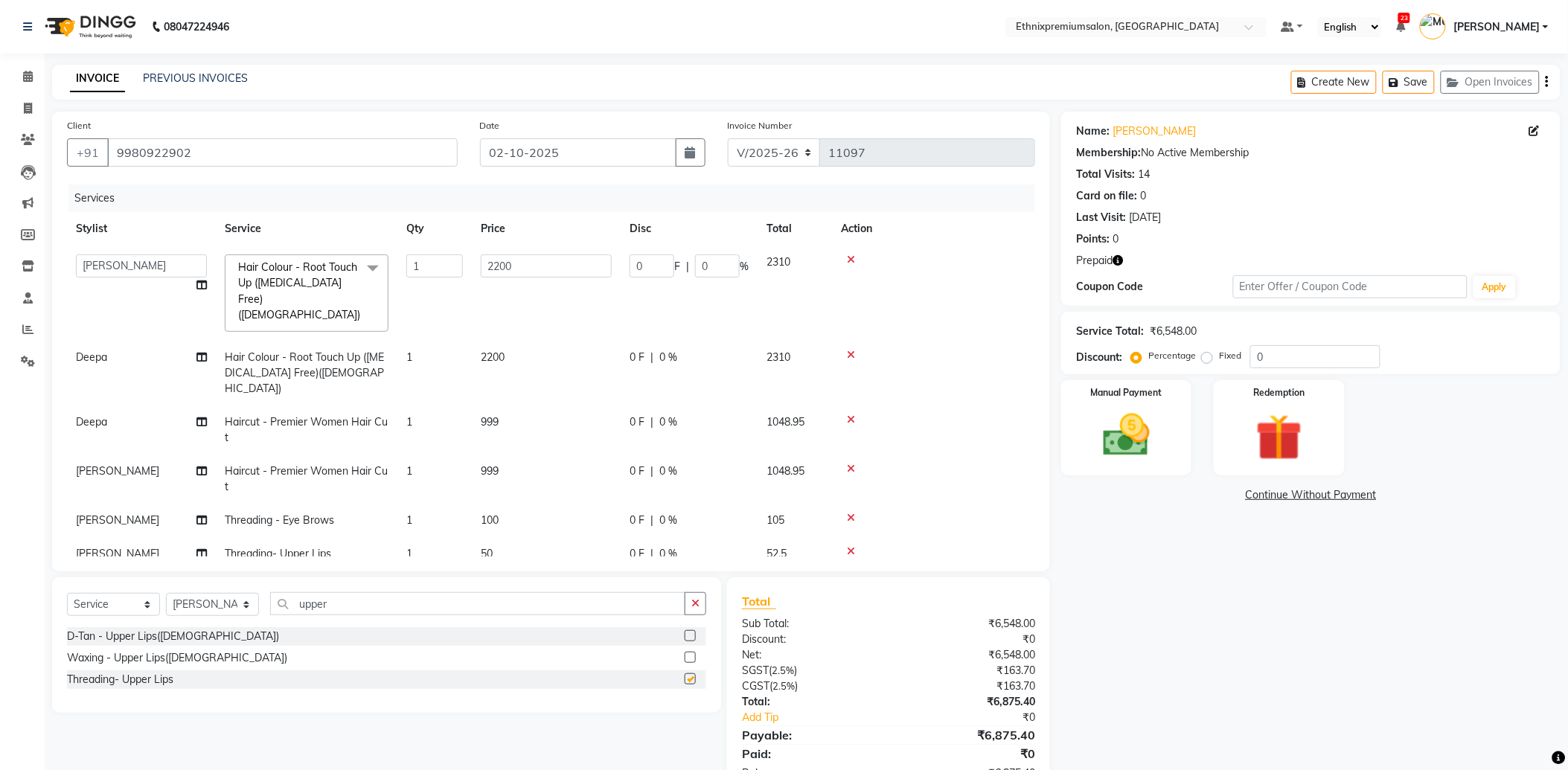
checkbox input "false"
click at [1121, 257] on icon "button" at bounding box center [1118, 260] width 10 height 10
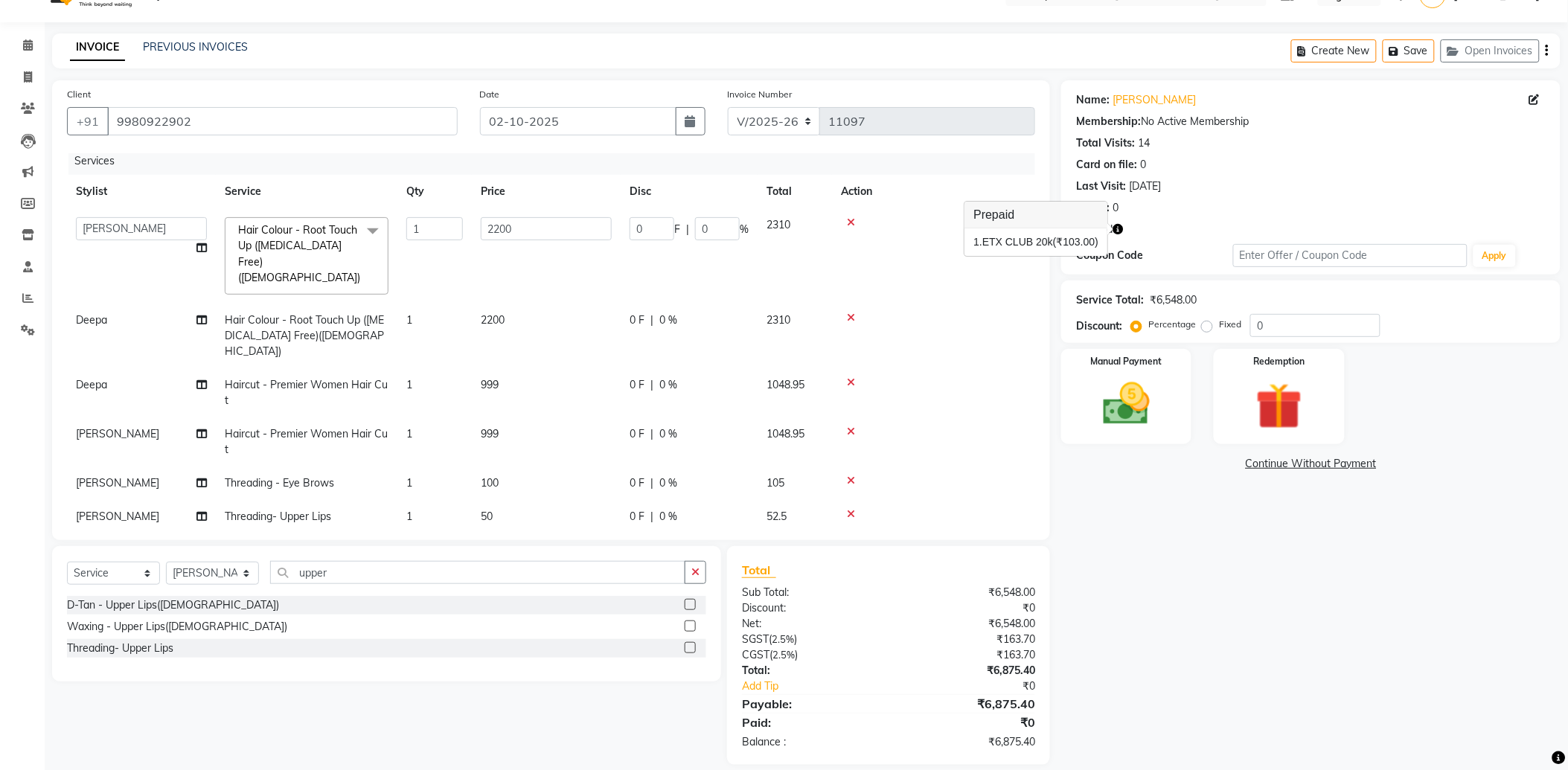
scroll to position [48, 0]
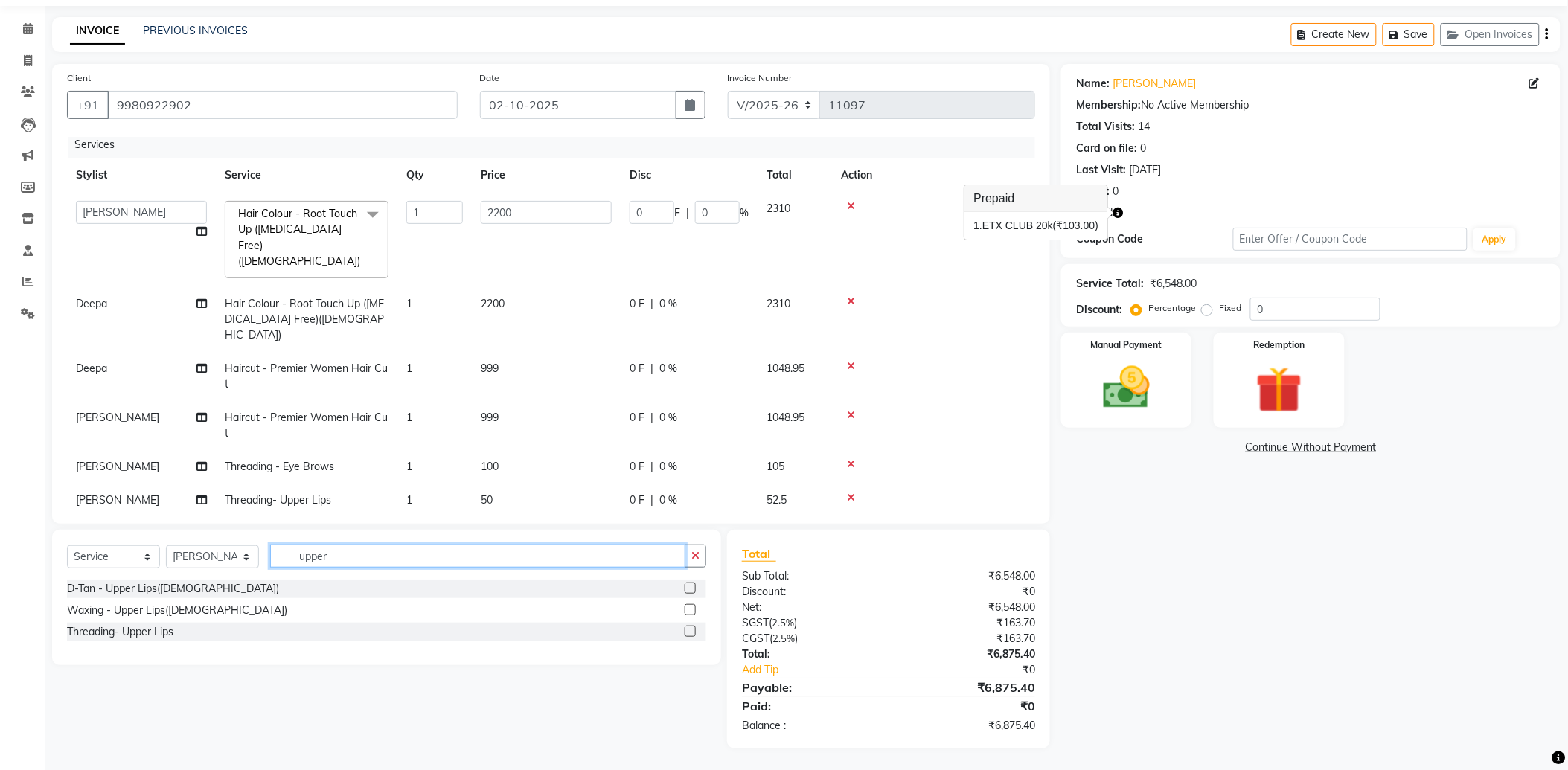
drag, startPoint x: 344, startPoint y: 557, endPoint x: 249, endPoint y: 545, distance: 95.8
click at [262, 549] on div "Select Service Product Membership Package Voucher Prepaid Gift Card Select Styl…" at bounding box center [387, 561] width 640 height 35
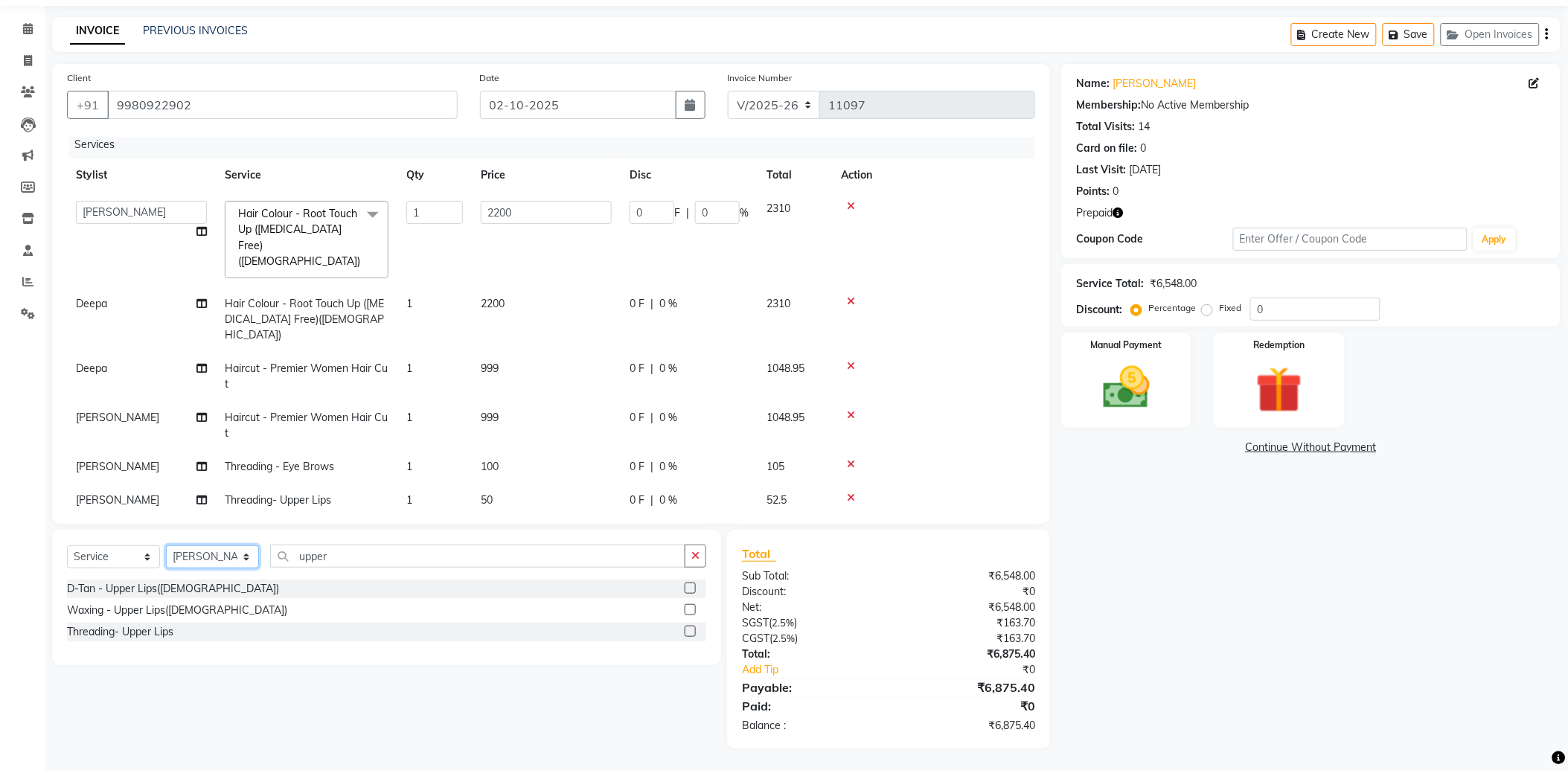
click at [195, 552] on select "Select Stylist Amoi Ashish Bishaka Cheten Yolmoo Deepa Dorjey Ellori Faisal Jac…" at bounding box center [212, 557] width 93 height 23
select select "66652"
click at [166, 545] on select "Select Stylist Amoi Ashish Bishaka Cheten Yolmoo Deepa Dorjey Ellori Faisal Jac…" at bounding box center [212, 557] width 93 height 23
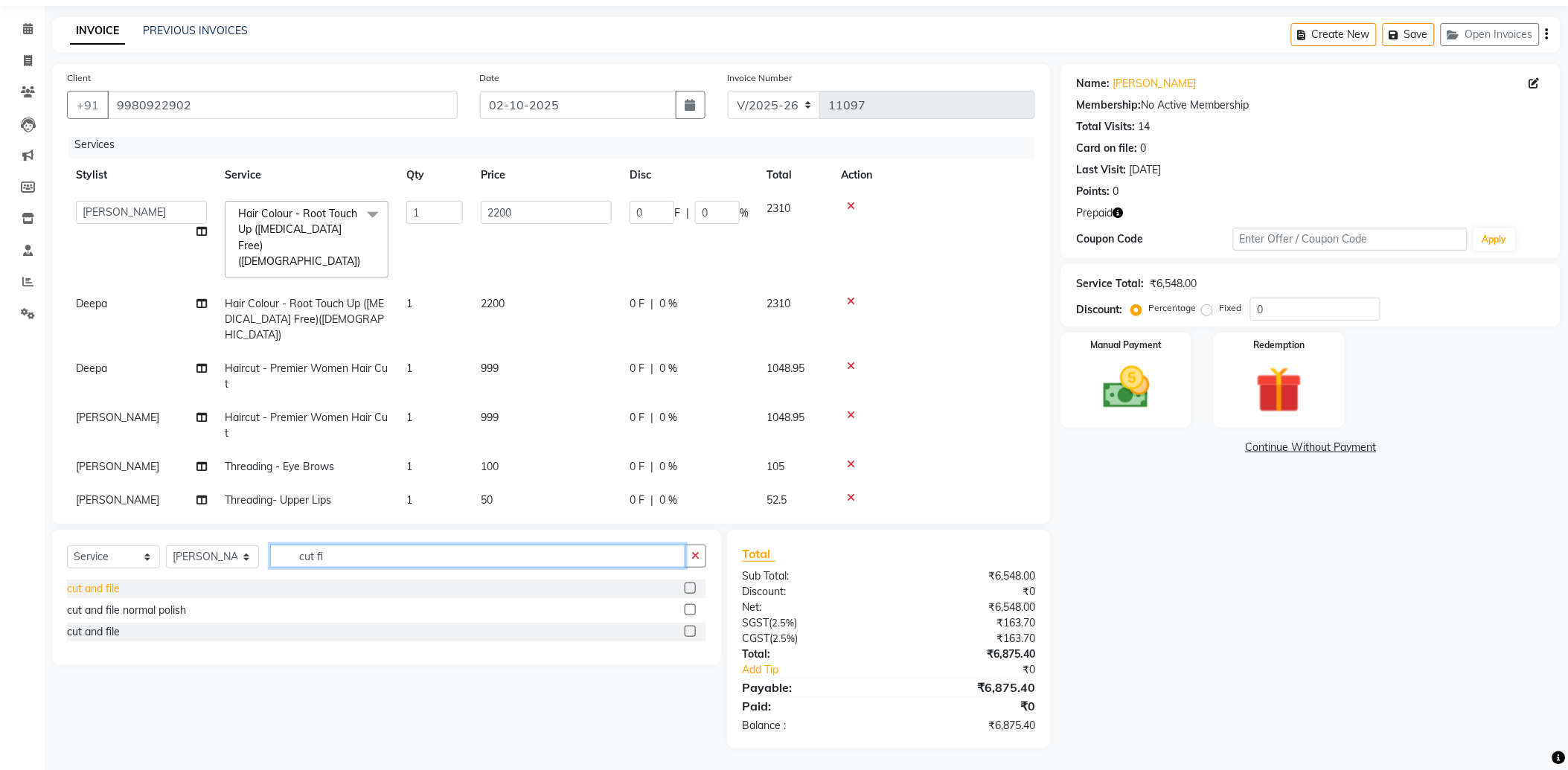
type input "cut fi"
click at [112, 586] on div "cut and file" at bounding box center [93, 589] width 53 height 15
checkbox input "false"
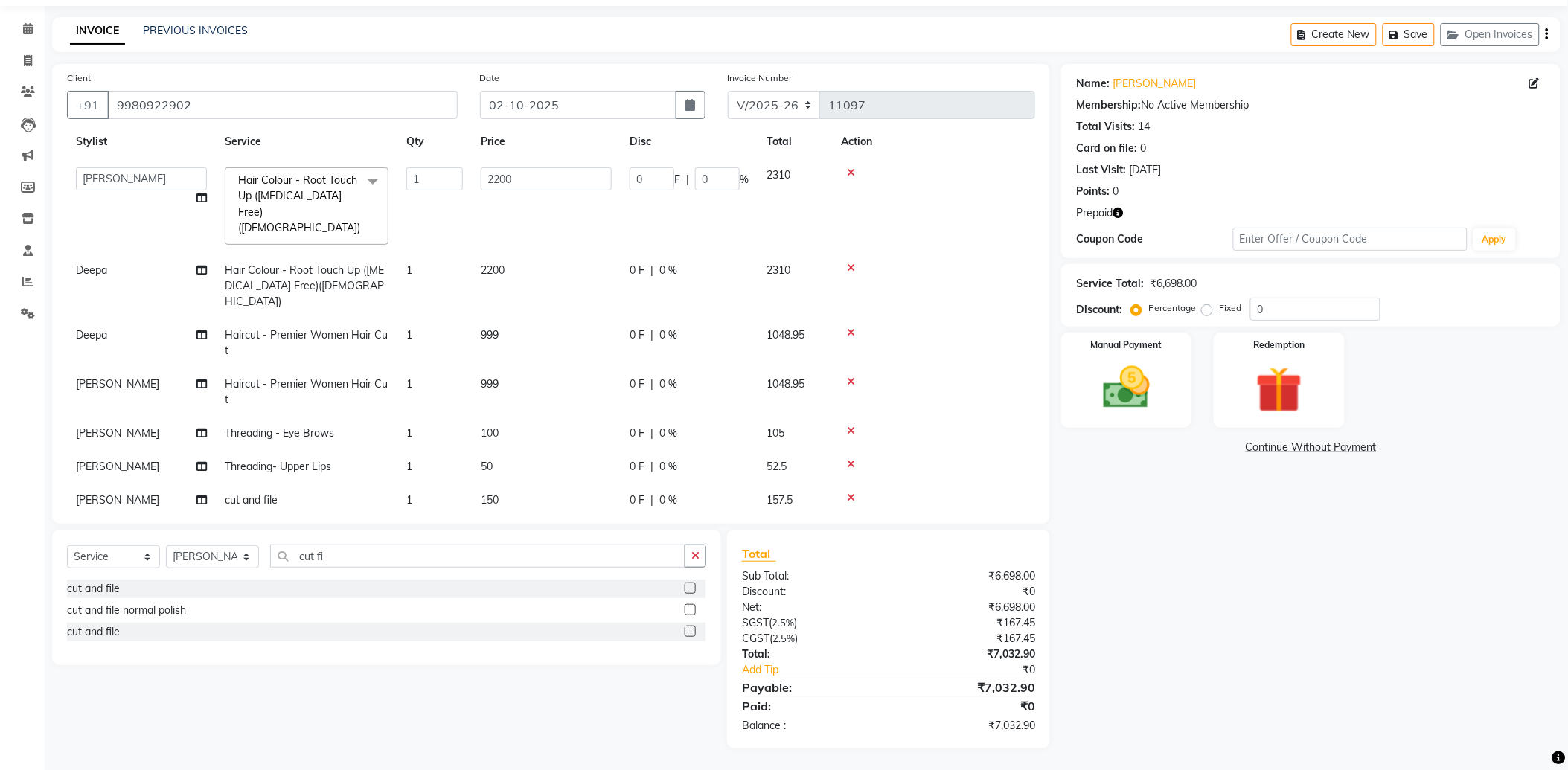
click at [1119, 210] on icon "button" at bounding box center [1118, 212] width 10 height 10
drag, startPoint x: 188, startPoint y: 561, endPoint x: 189, endPoint y: 548, distance: 13.0
click at [188, 561] on select "Select Stylist Amoi Ashish Bishaka Cheten Yolmoo Deepa Dorjey Ellori Faisal Jac…" at bounding box center [212, 557] width 93 height 23
select select "37443"
click at [166, 545] on select "Select Stylist Amoi Ashish Bishaka Cheten Yolmoo Deepa Dorjey Ellori Faisal Jac…" at bounding box center [212, 557] width 93 height 23
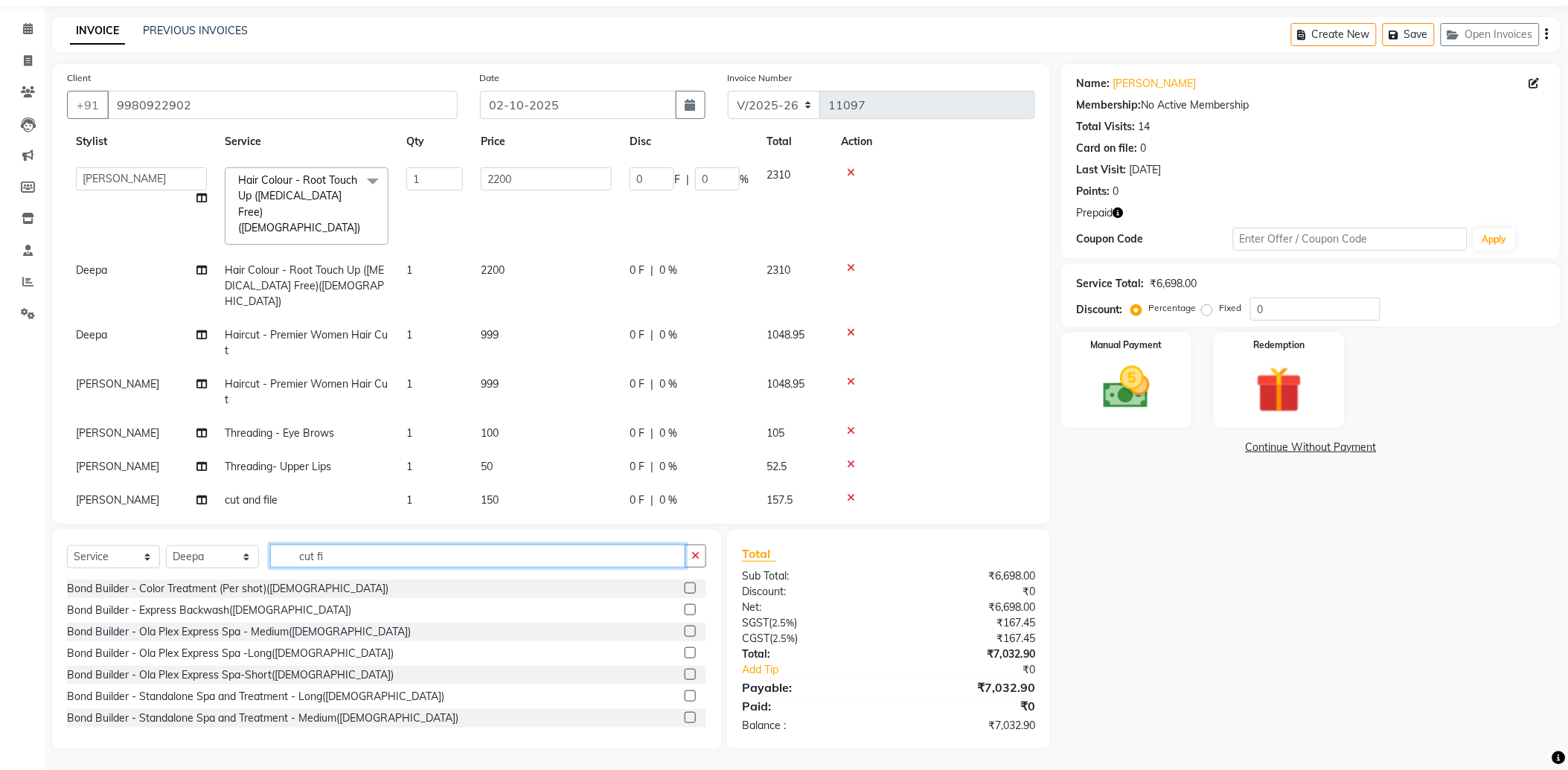
drag, startPoint x: 331, startPoint y: 562, endPoint x: 277, endPoint y: 555, distance: 54.5
click at [277, 555] on input "cut fi" at bounding box center [478, 556] width 416 height 23
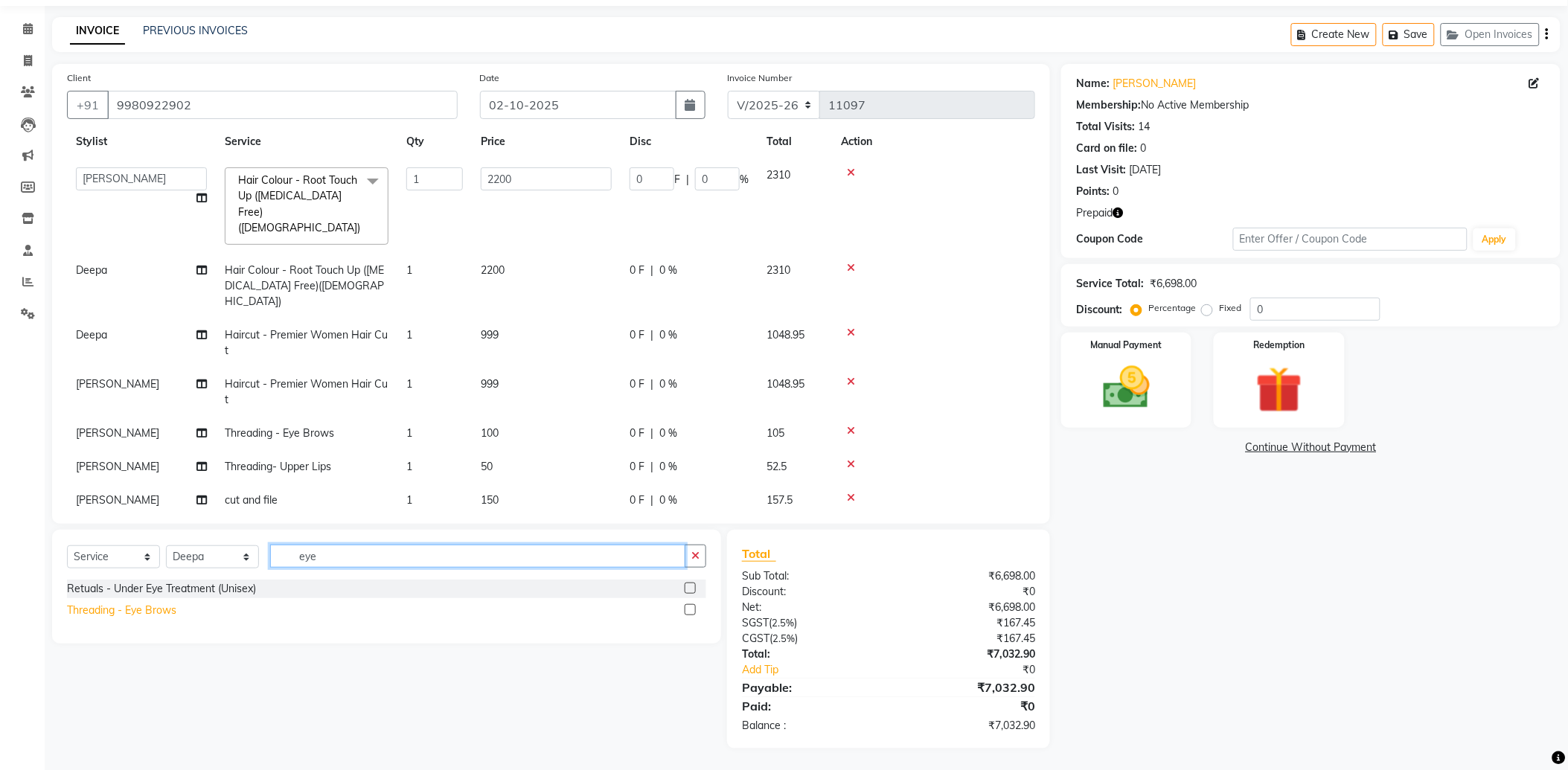
type input "eye"
click at [165, 612] on div "Threading - Eye Brows" at bounding box center [122, 611] width 110 height 15
checkbox input "false"
click at [300, 318] on td "Haircut - Premier Women Hair Cut" at bounding box center [306, 343] width 182 height 49
select select "37443"
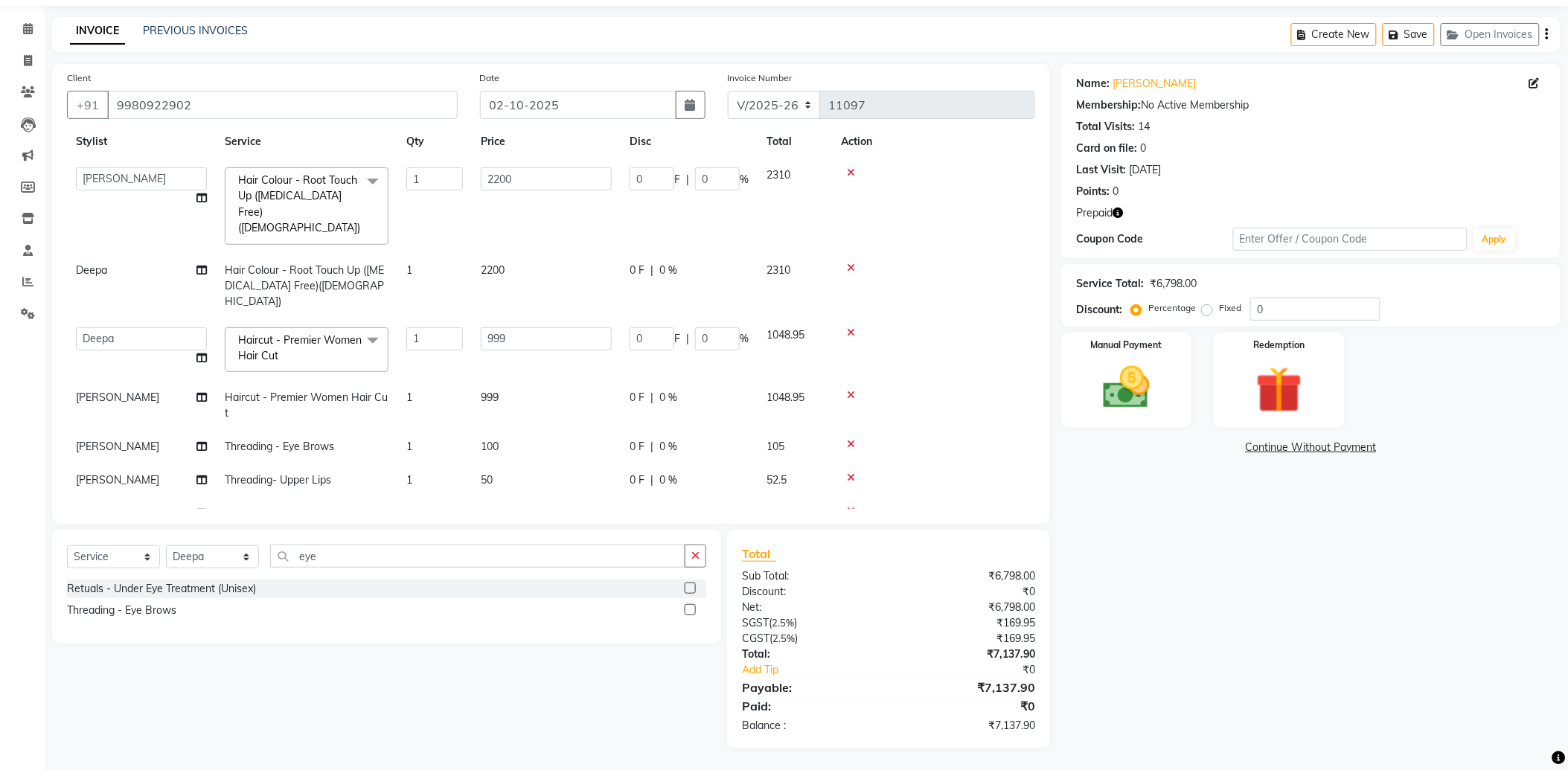
click at [329, 334] on span "Haircut - Premier Women Hair Cut" at bounding box center [300, 348] width 124 height 29
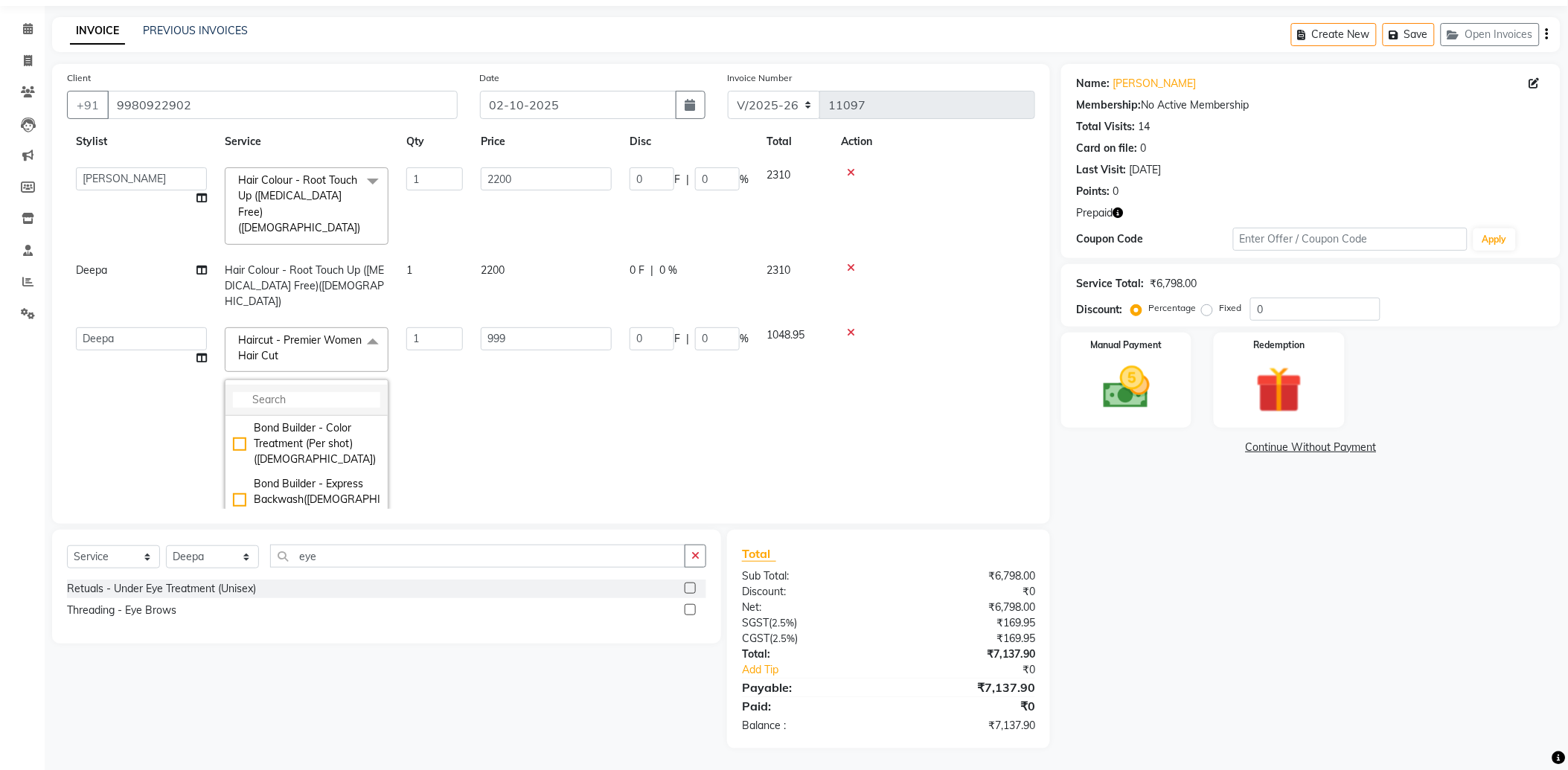
click at [300, 392] on input "multiselect-search" at bounding box center [307, 400] width 148 height 15
type input "fring"
click at [341, 420] on div "Haircut - Fringe Hair Cut" at bounding box center [307, 428] width 148 height 15
checkbox input "true"
type input "599"
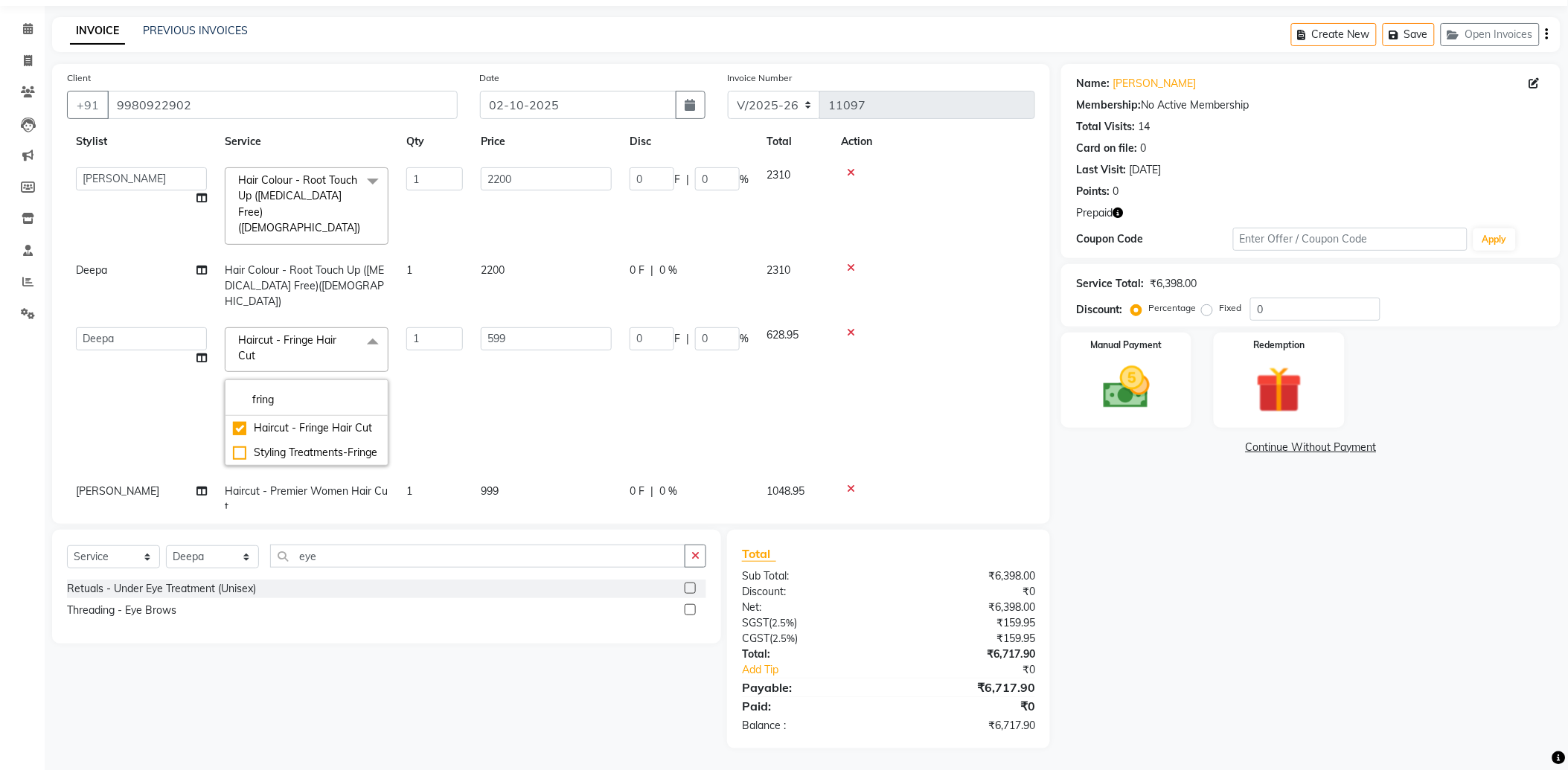
click at [493, 377] on td "599" at bounding box center [546, 396] width 149 height 157
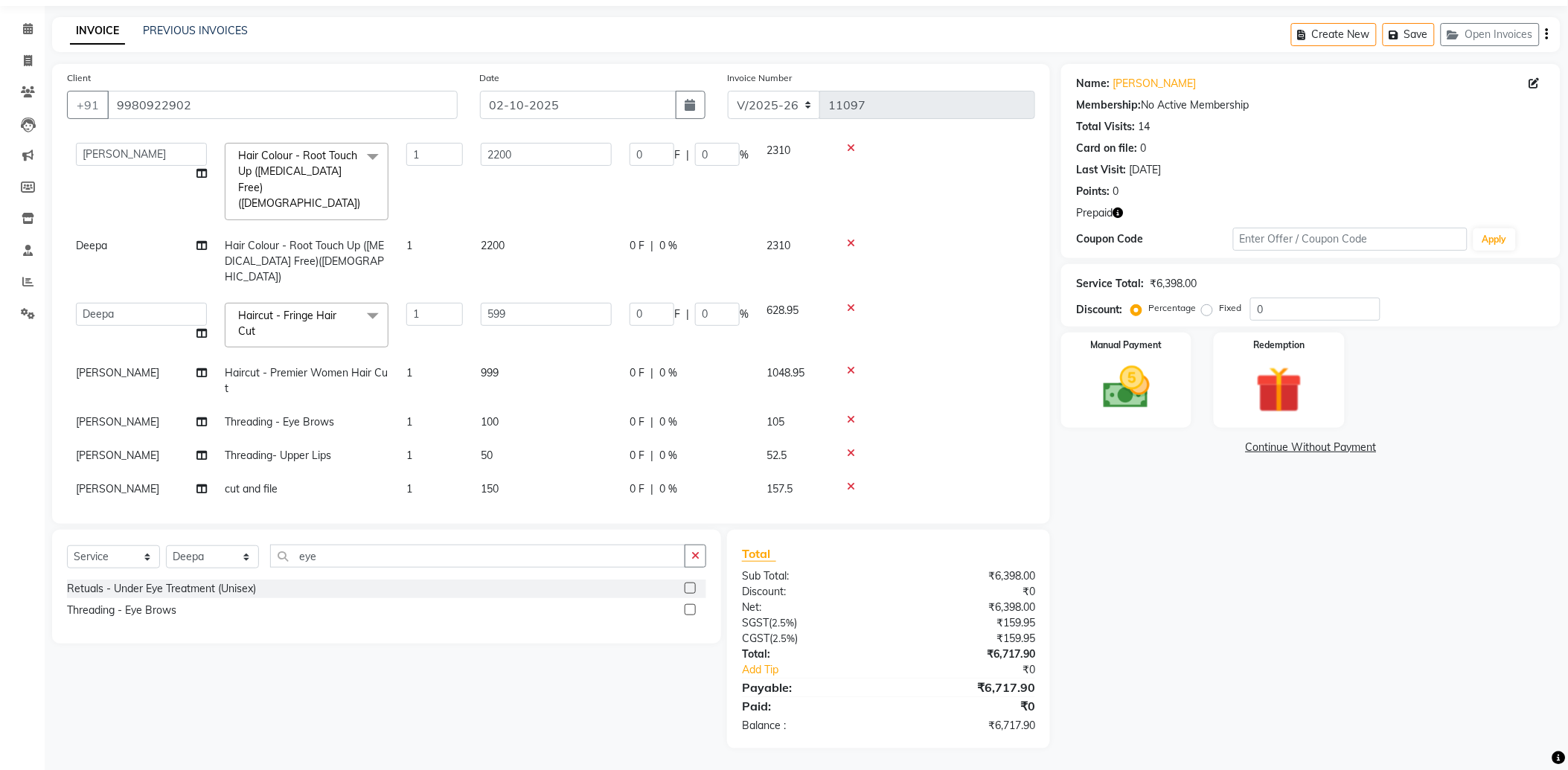
scroll to position [87, 0]
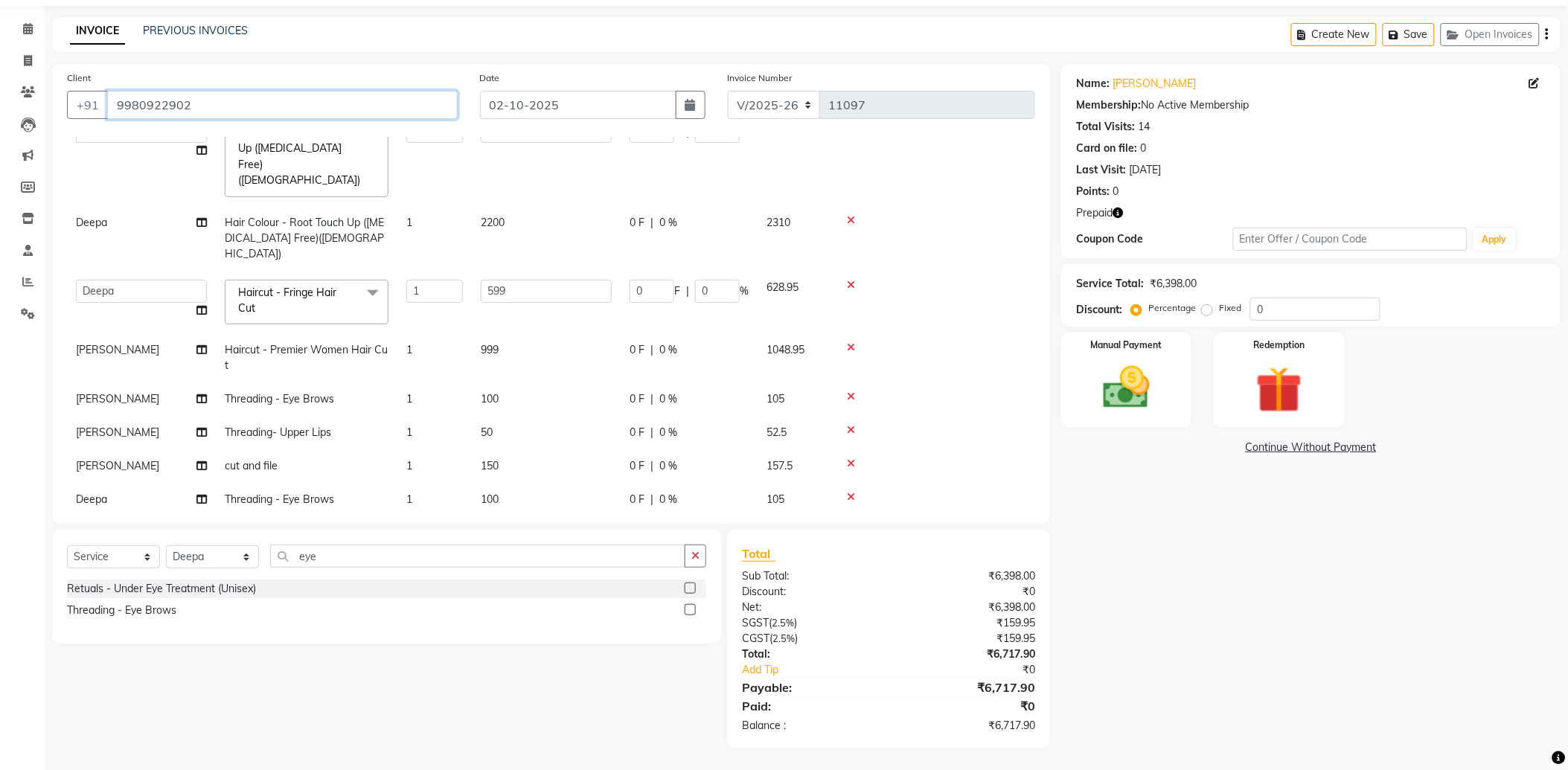
drag, startPoint x: 203, startPoint y: 97, endPoint x: 113, endPoint y: 107, distance: 90.6
click at [113, 107] on input "9980922902" at bounding box center [283, 105] width 351 height 29
click at [221, 101] on input "9980922902" at bounding box center [283, 105] width 351 height 29
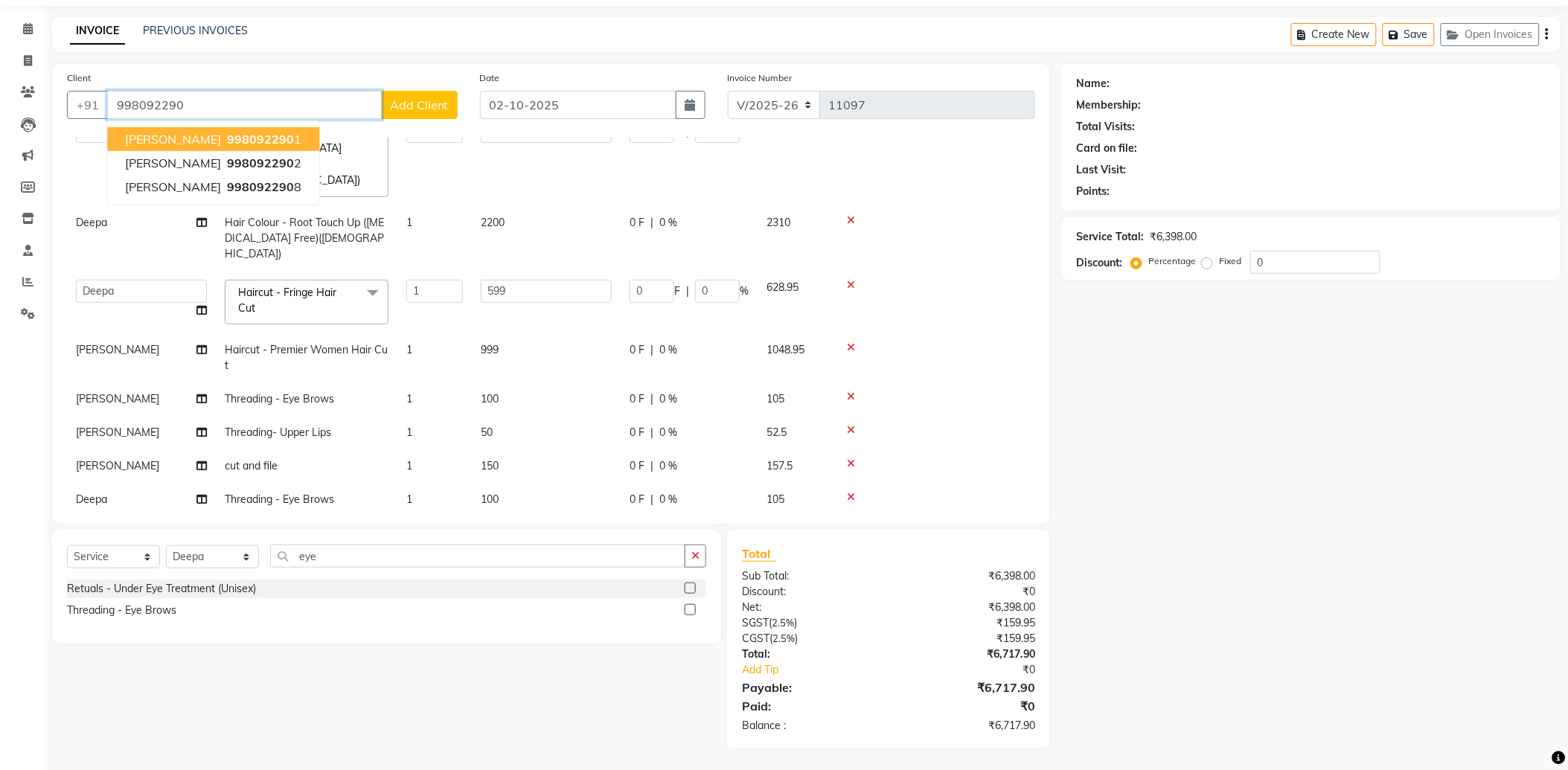
click at [227, 138] on span "998092290" at bounding box center [260, 139] width 67 height 15
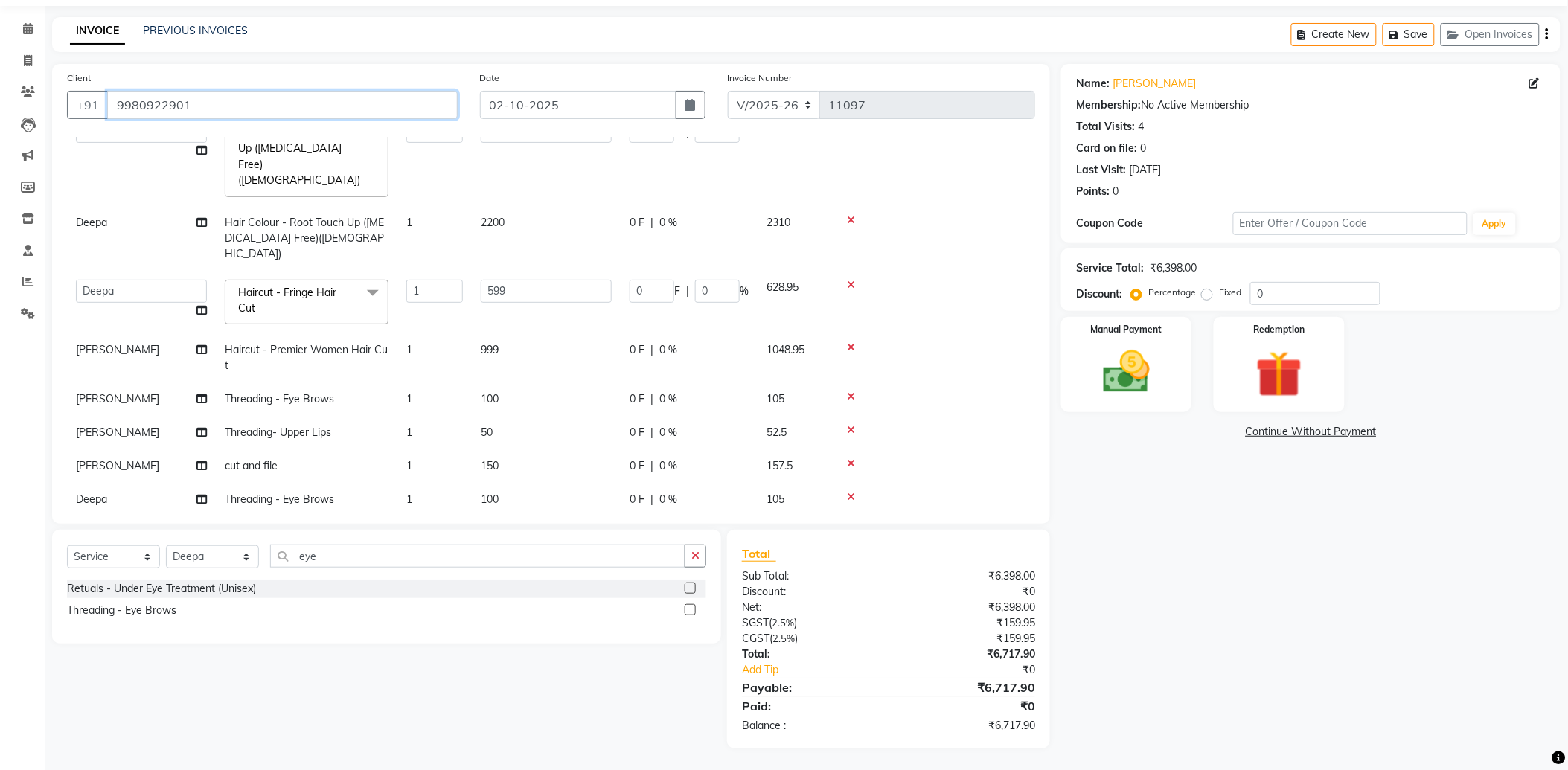
click at [216, 99] on input "9980922901" at bounding box center [283, 105] width 351 height 29
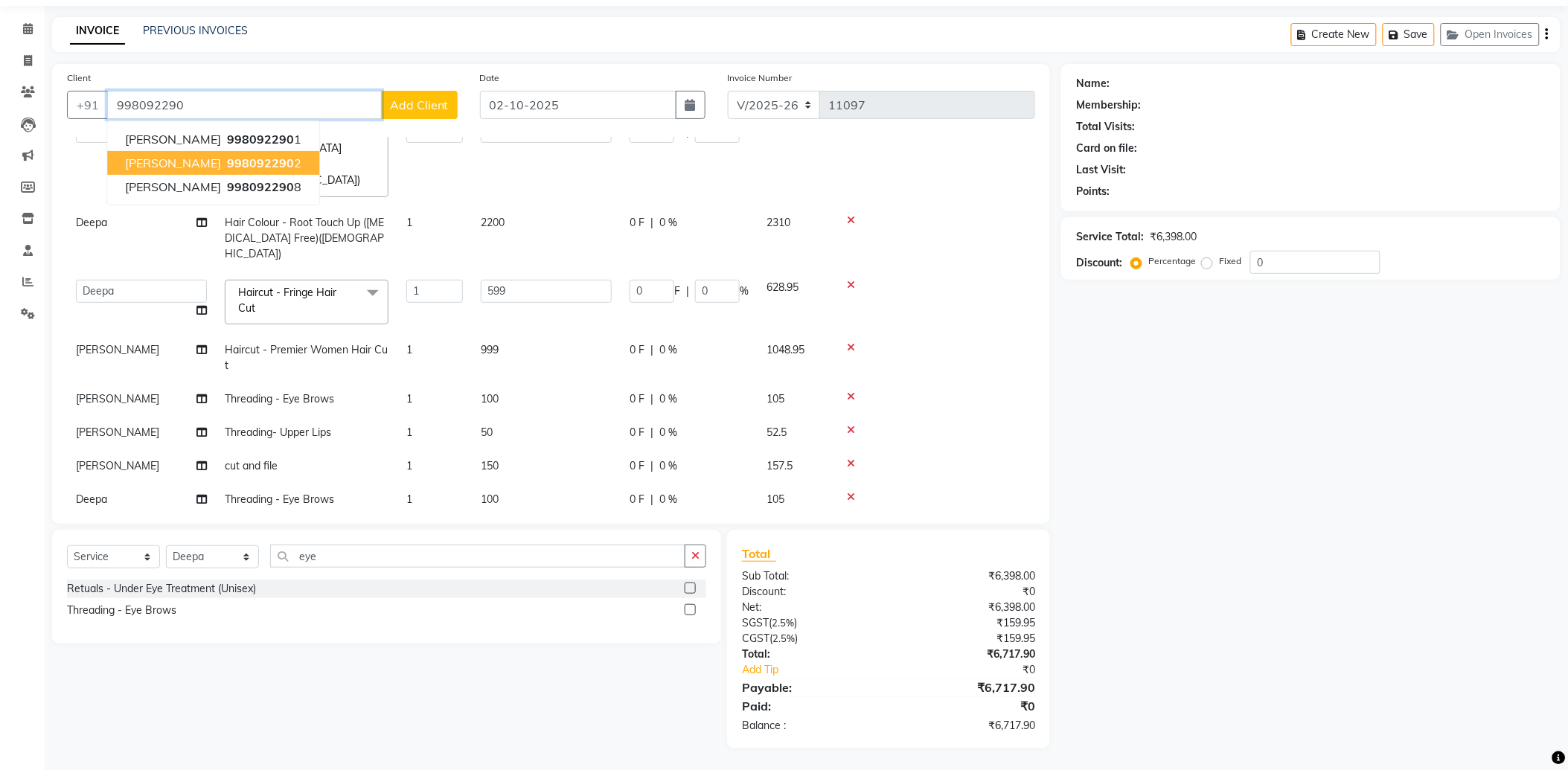
click at [248, 158] on span "998092290" at bounding box center [260, 162] width 67 height 15
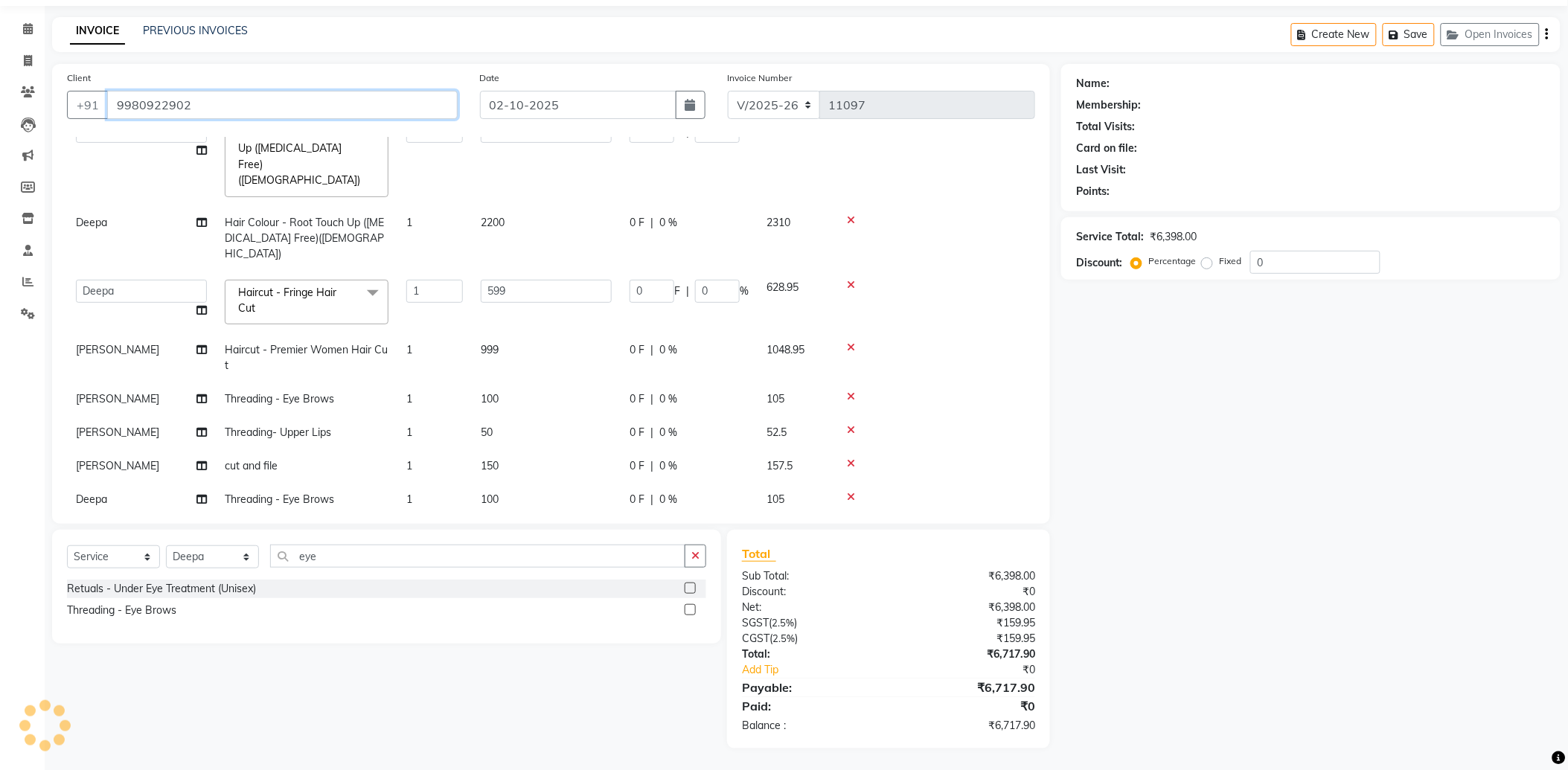
type input "9980922902"
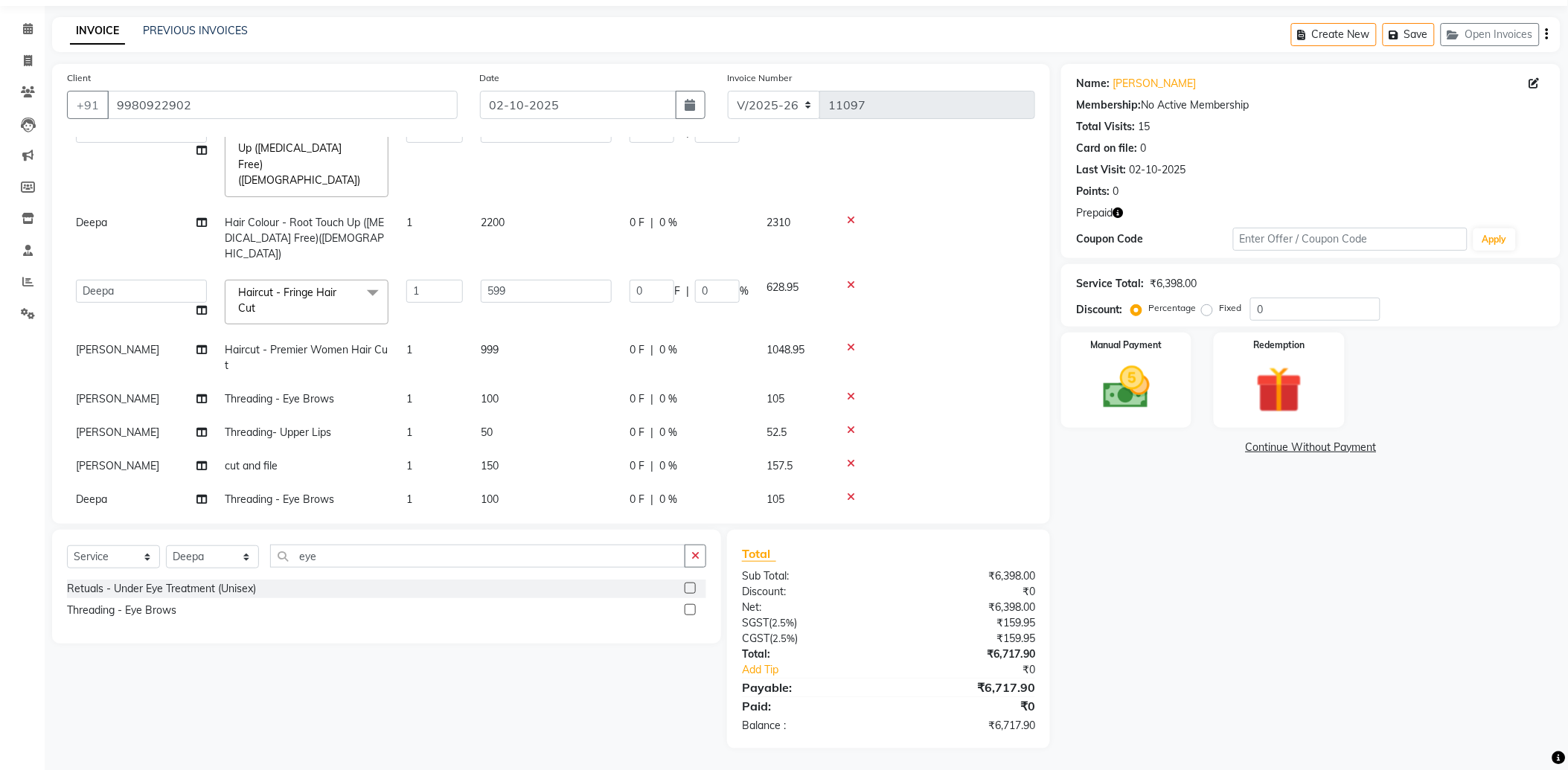
click at [1121, 213] on icon "button" at bounding box center [1118, 212] width 10 height 10
click at [1113, 502] on div "Name: Mamtha Reddy Membership: No Active Membership Total Visits: 15 Card on fi…" at bounding box center [1316, 406] width 511 height 685
click at [1255, 379] on img at bounding box center [1278, 390] width 78 height 60
click at [1198, 454] on span "Prepaid 2" at bounding box center [1193, 449] width 49 height 17
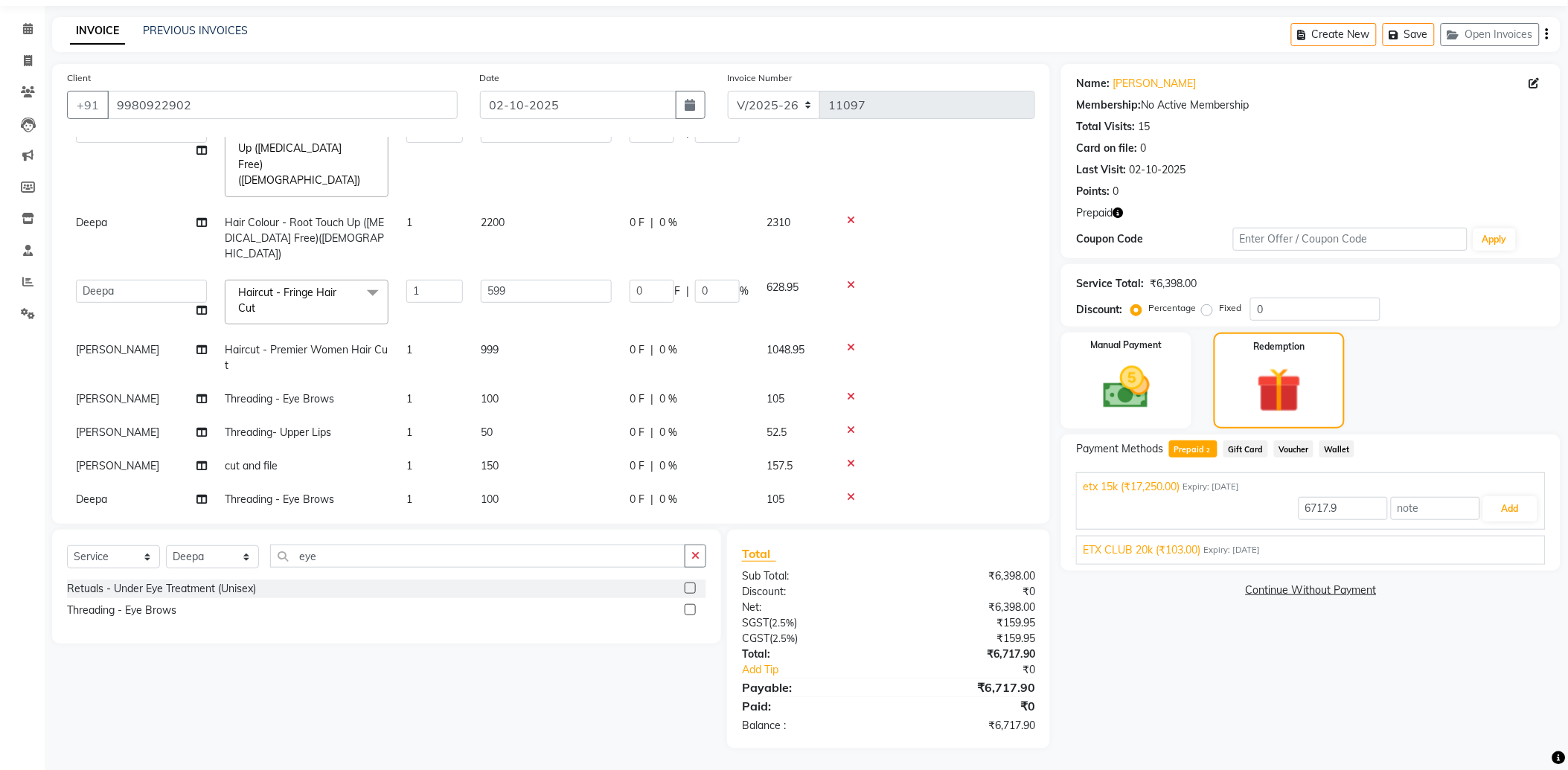
click at [1186, 552] on span "ETX CLUB 20k (₹103.00)" at bounding box center [1142, 550] width 117 height 15
click at [1507, 548] on button "Add" at bounding box center [1510, 544] width 54 height 25
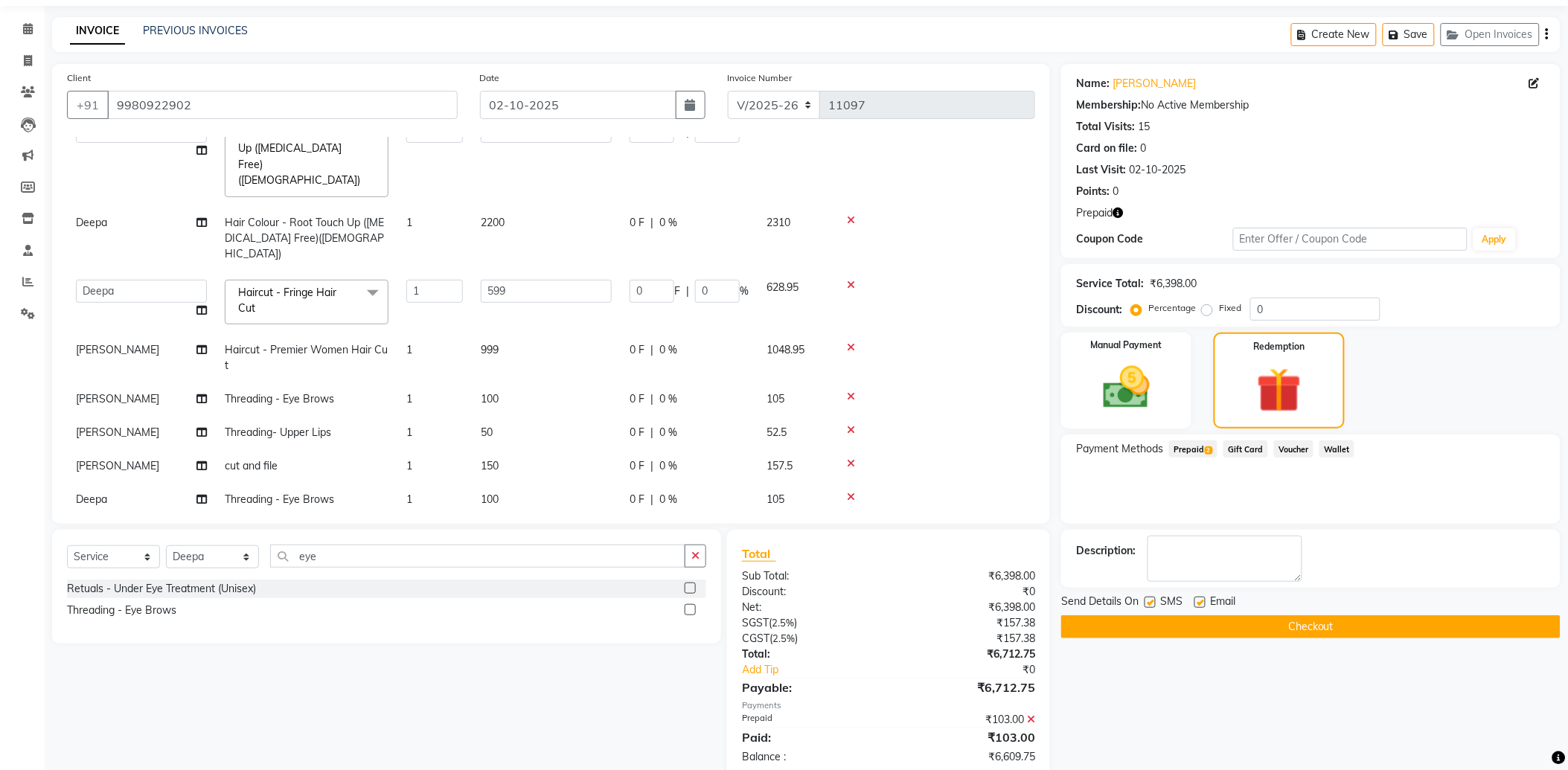
click at [1199, 599] on label at bounding box center [1200, 602] width 11 height 11
click at [1199, 599] on input "checkbox" at bounding box center [1200, 603] width 10 height 10
checkbox input "false"
click at [1196, 444] on span "Prepaid 2" at bounding box center [1193, 449] width 49 height 17
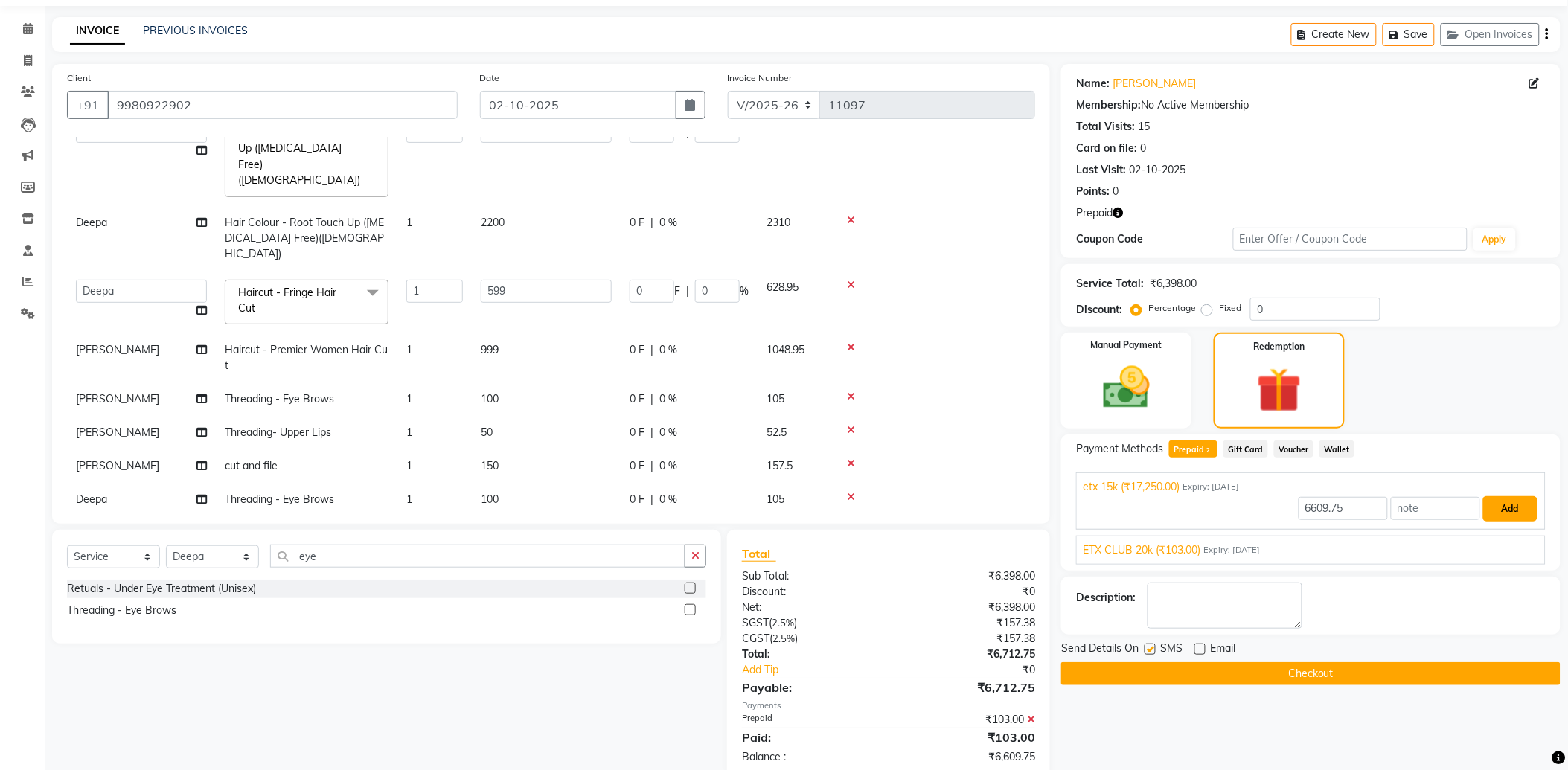
click at [1497, 514] on button "Add" at bounding box center [1510, 509] width 54 height 25
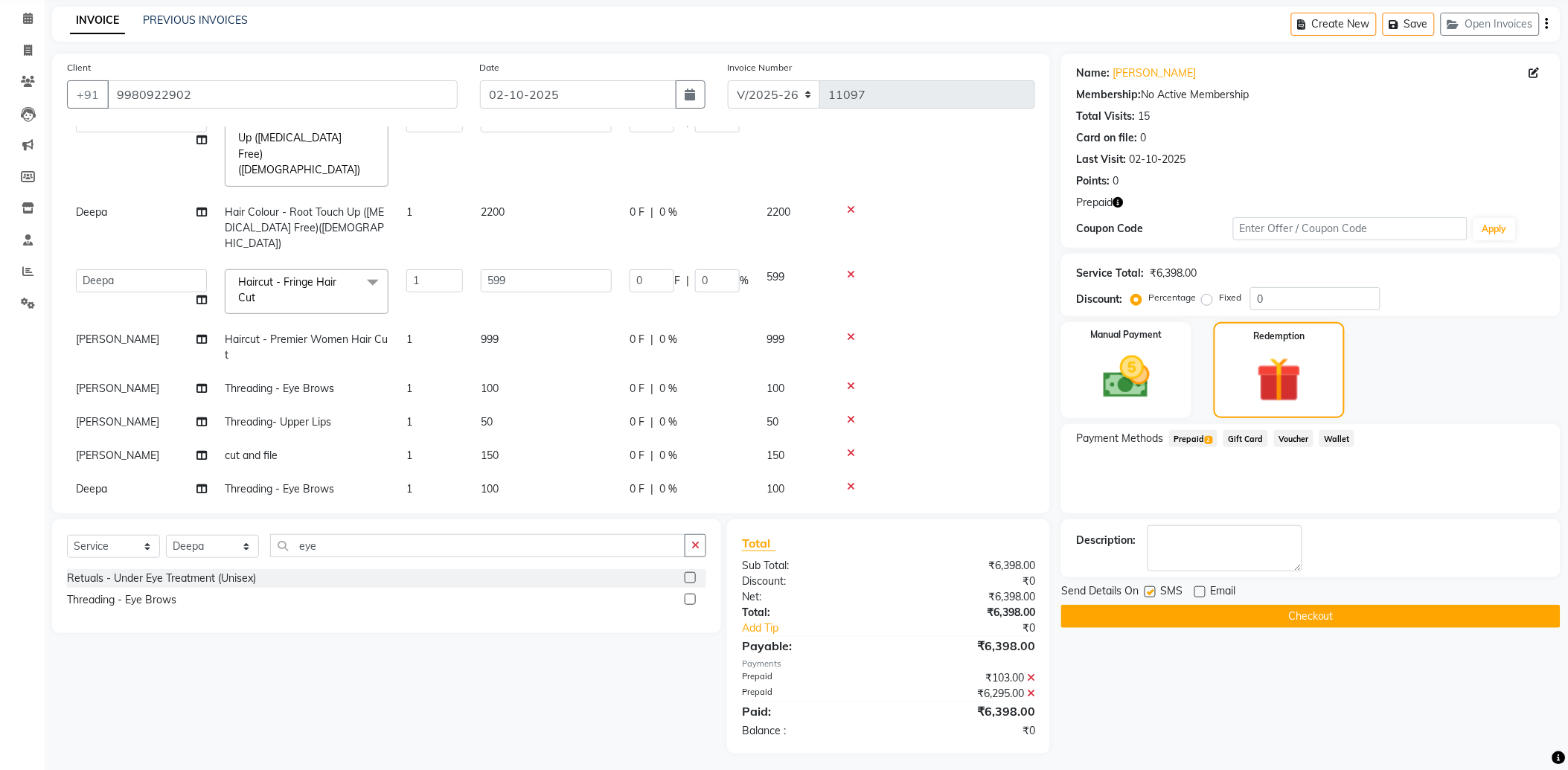
scroll to position [63, 0]
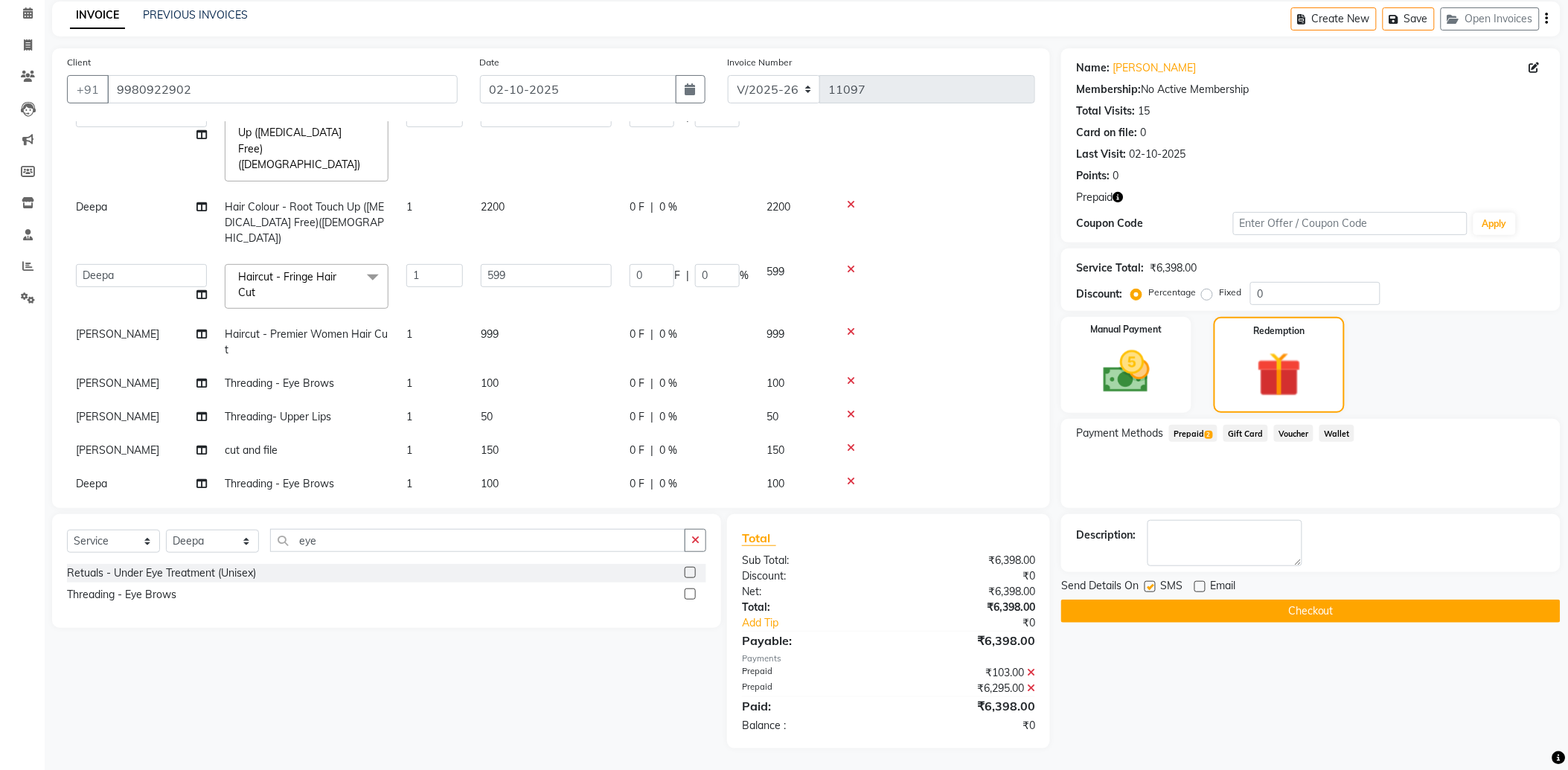
click at [1183, 612] on button "Checkout" at bounding box center [1311, 612] width 500 height 23
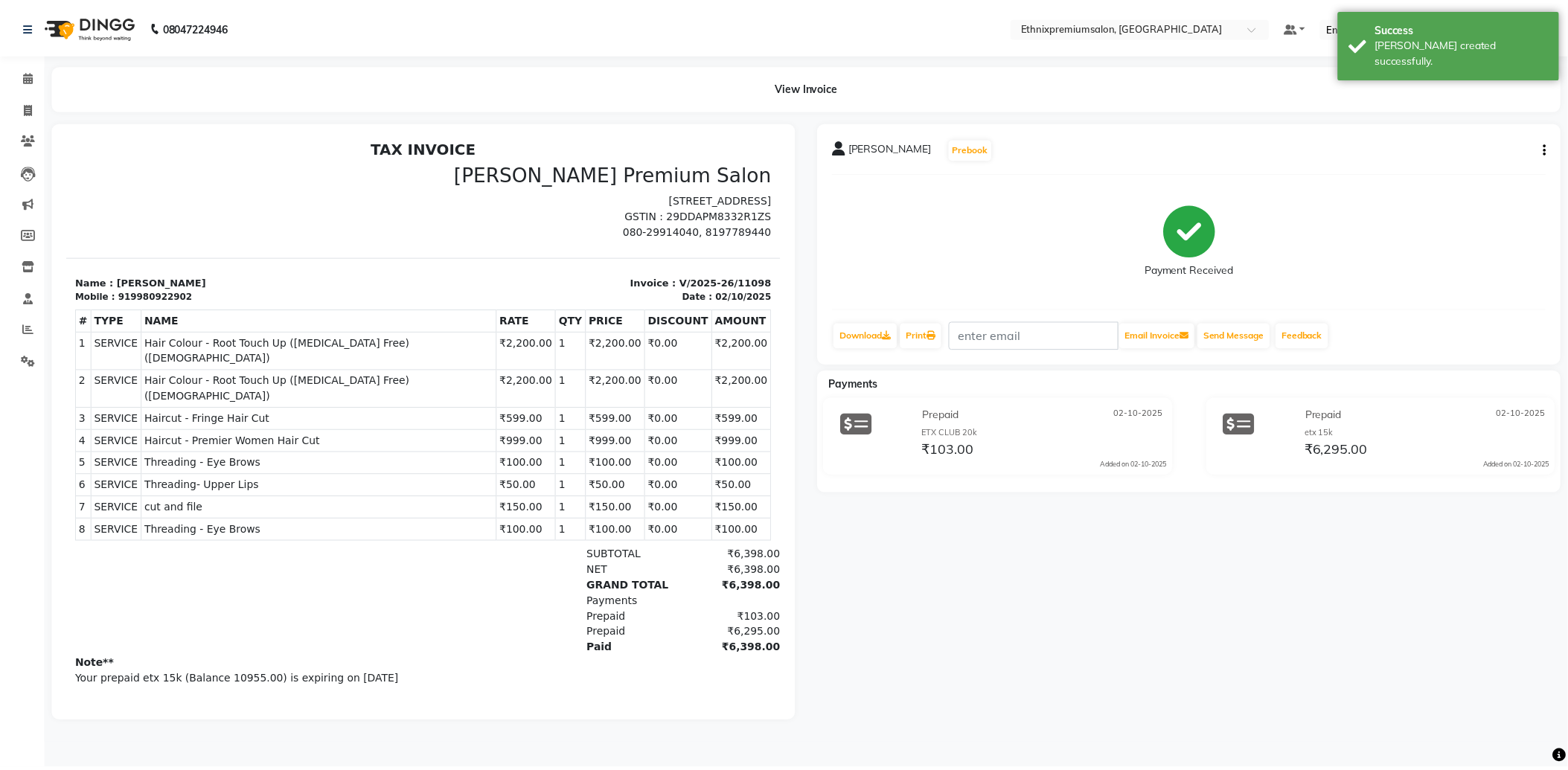
scroll to position [6, 0]
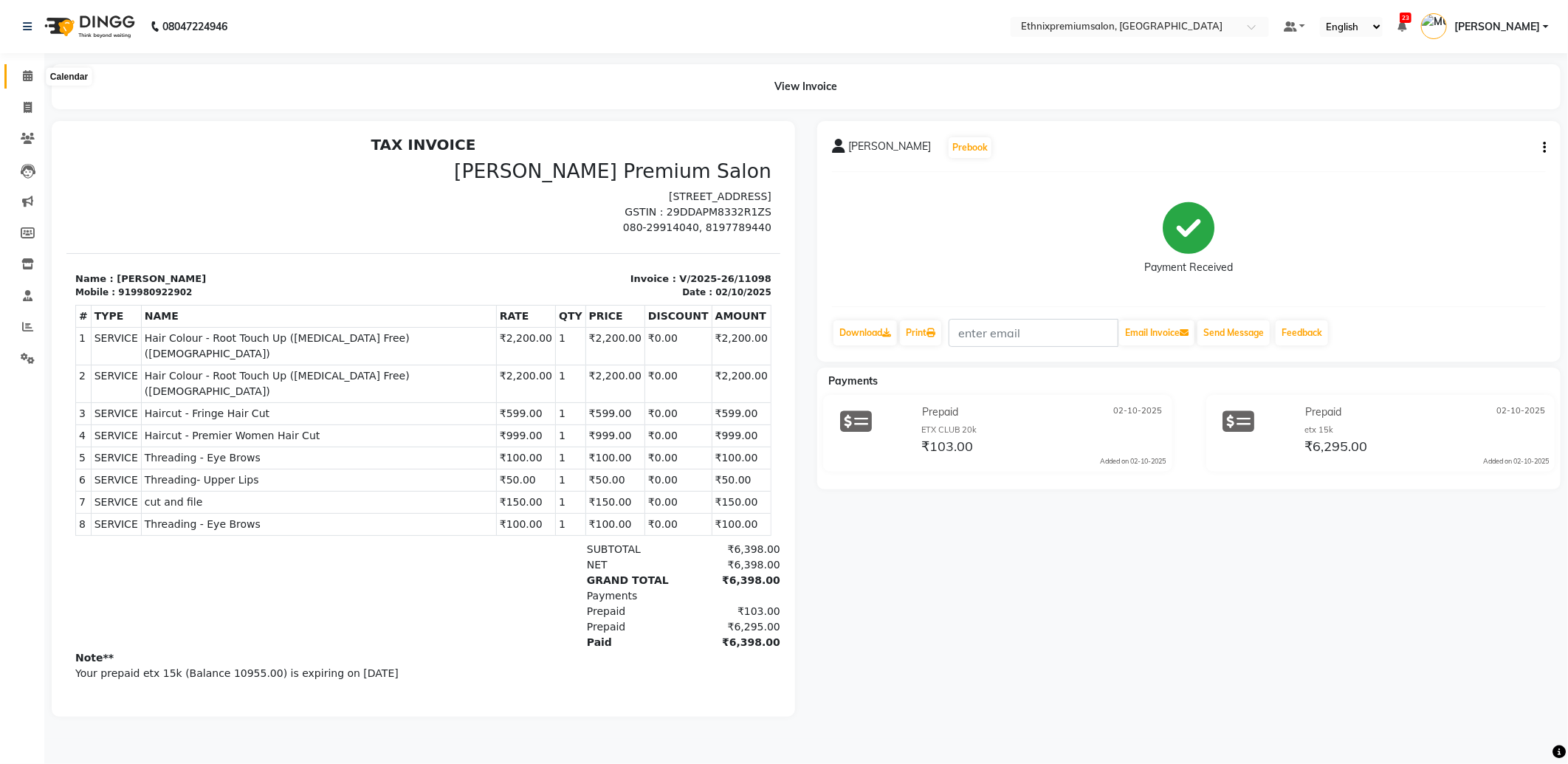
click at [25, 77] on icon at bounding box center [28, 76] width 10 height 11
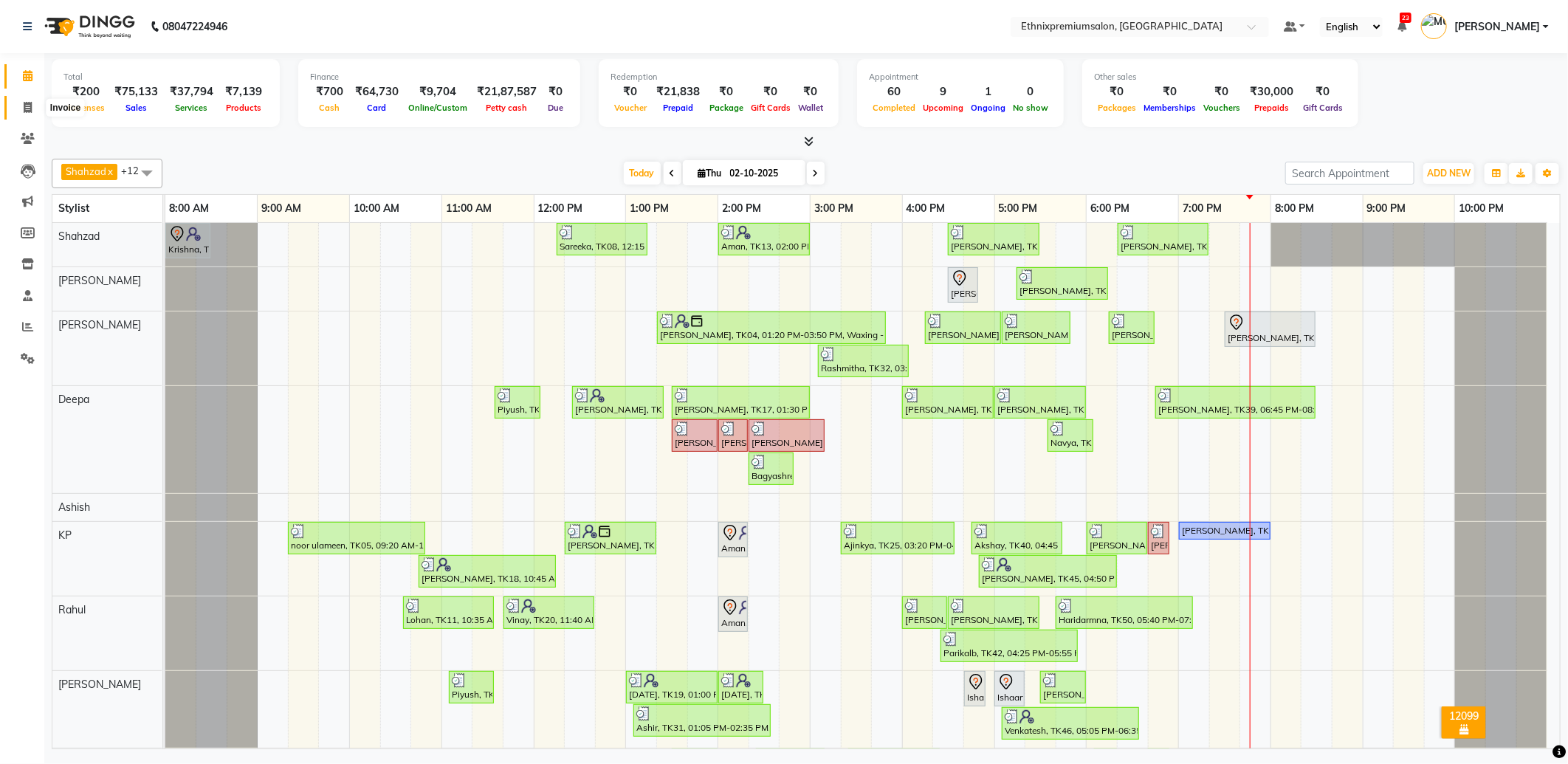
click at [16, 101] on span at bounding box center [28, 108] width 26 height 17
select select "service"
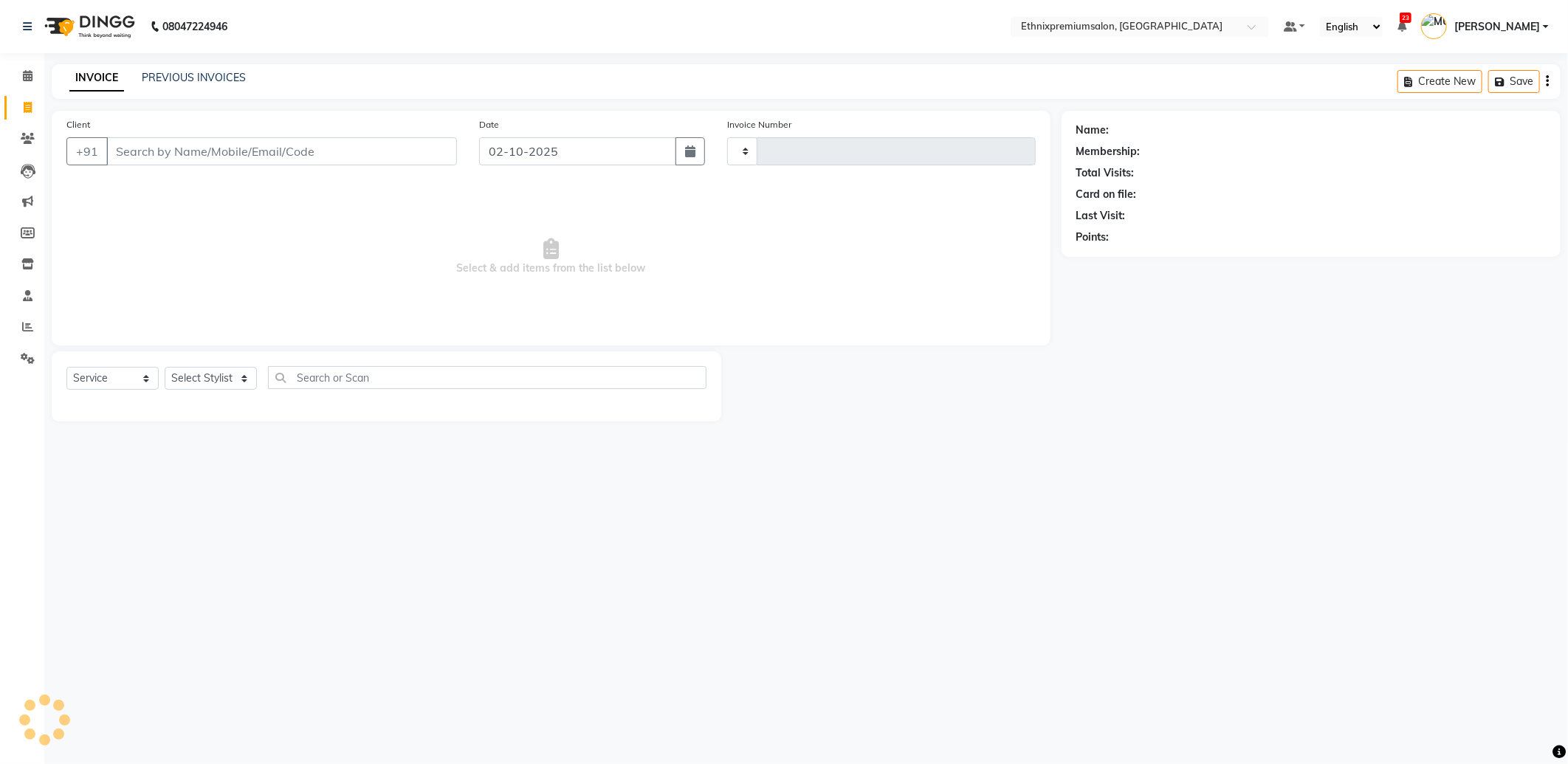
type input "11099"
select select "3625"
click at [171, 74] on link "PREVIOUS INVOICES" at bounding box center [194, 77] width 104 height 13
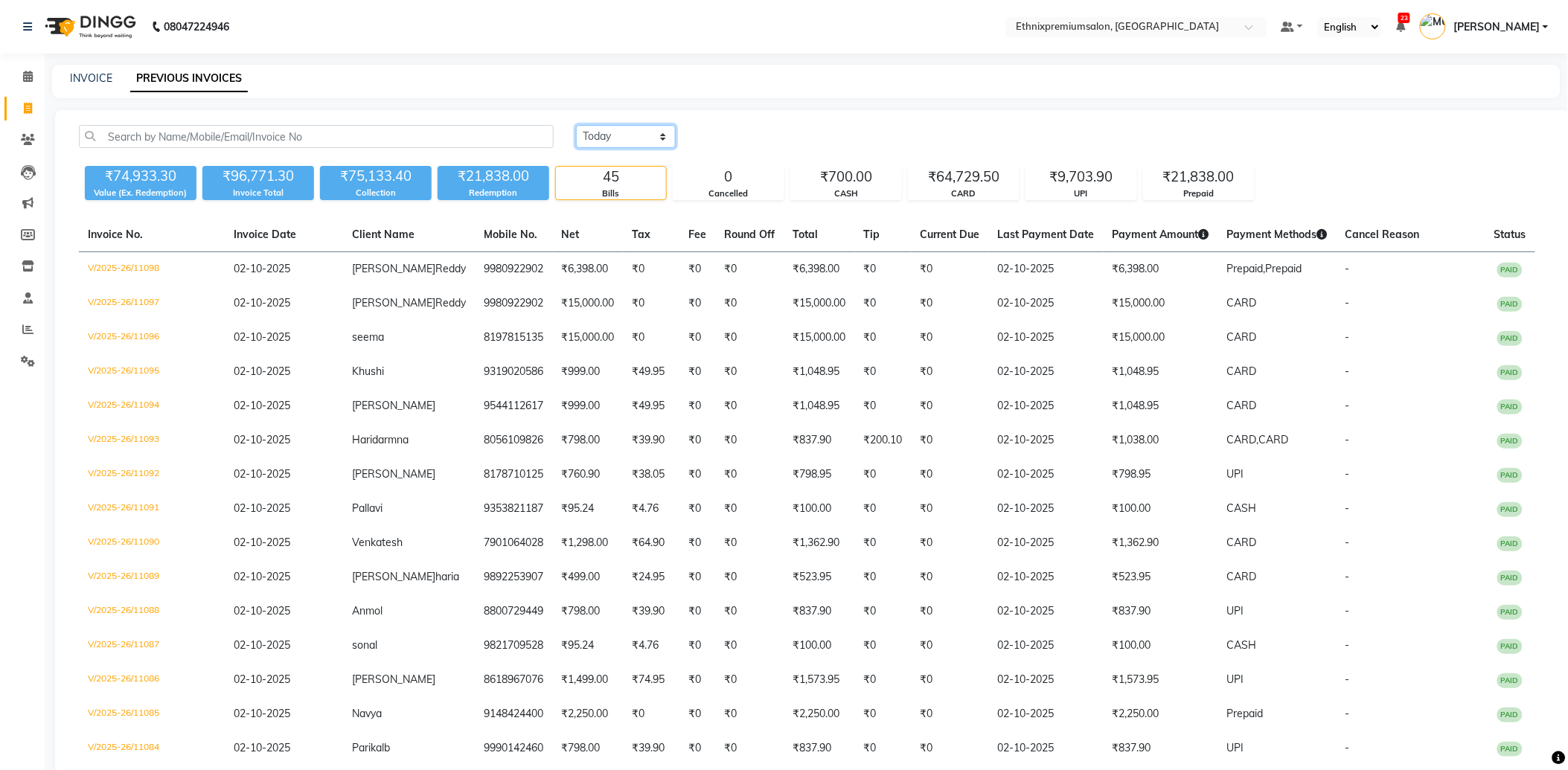
click at [597, 136] on select "Today Yesterday Custom Range" at bounding box center [626, 137] width 100 height 23
select select "range"
click at [576, 125] on select "Today Yesterday Custom Range" at bounding box center [626, 137] width 100 height 23
click at [740, 141] on input "02-10-2025" at bounding box center [747, 137] width 104 height 21
select select "10"
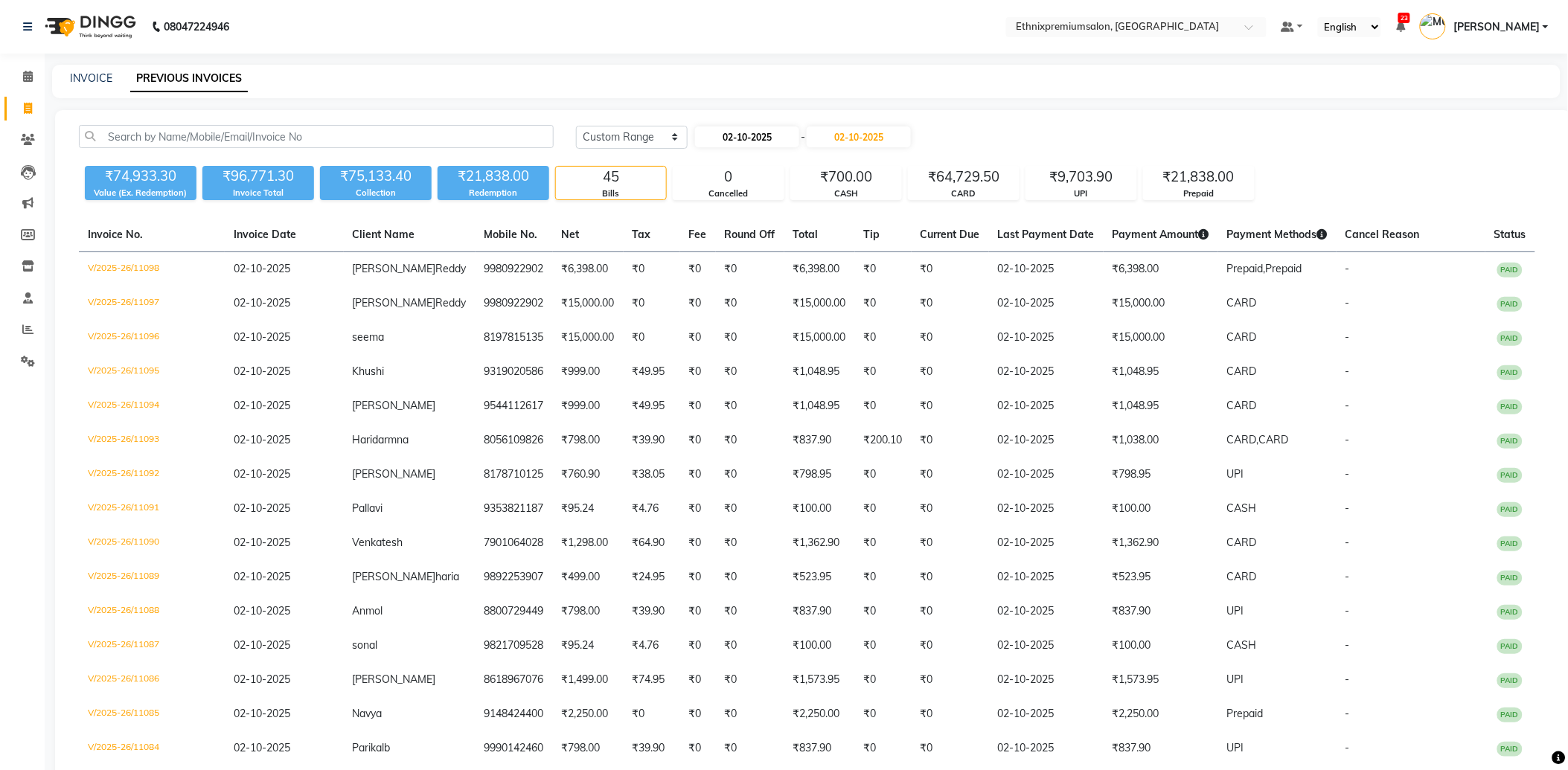
select select "2025"
click at [752, 214] on div "1" at bounding box center [758, 212] width 24 height 24
type input "01-10-2025"
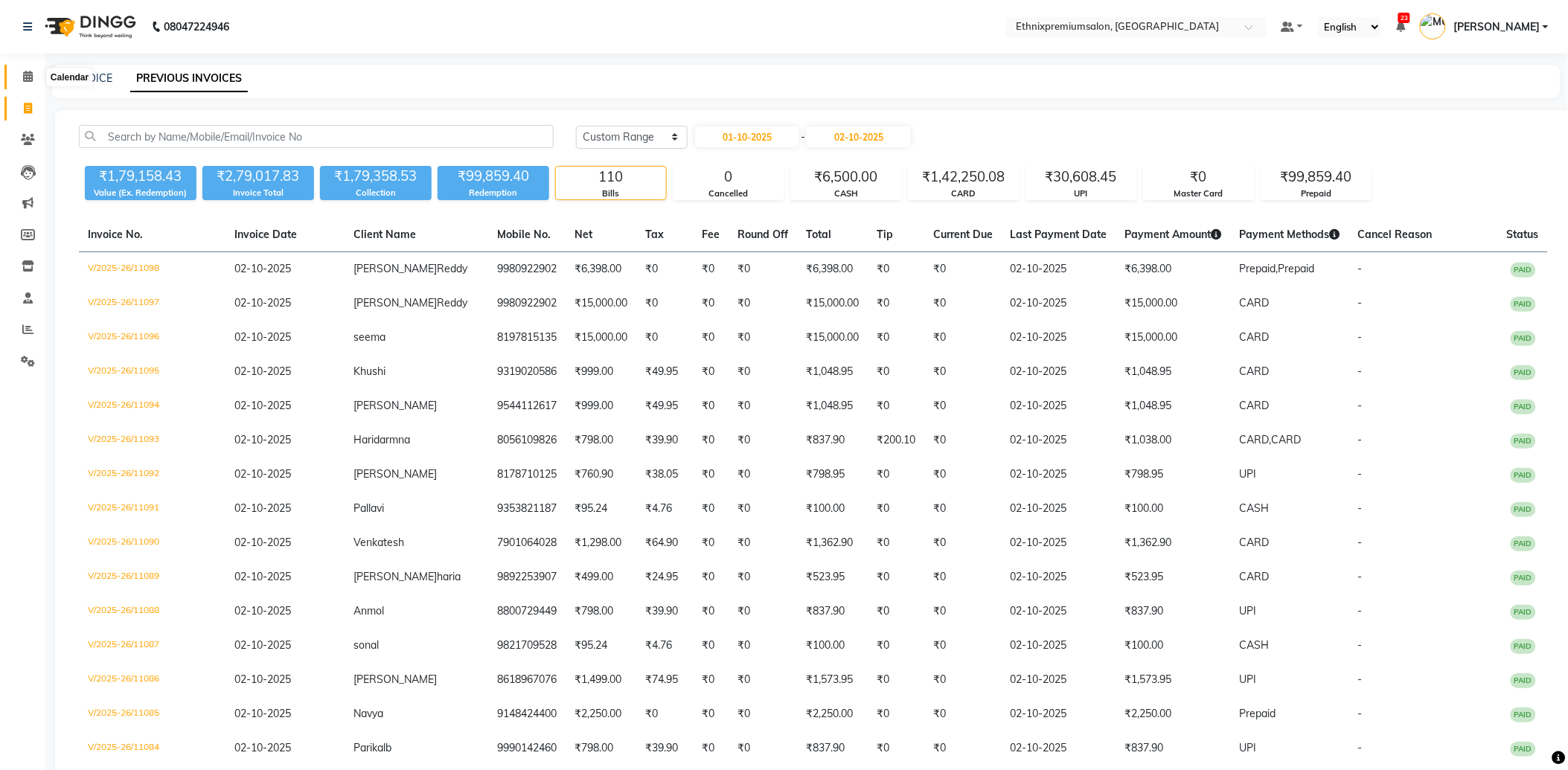
click at [26, 77] on icon at bounding box center [28, 76] width 10 height 11
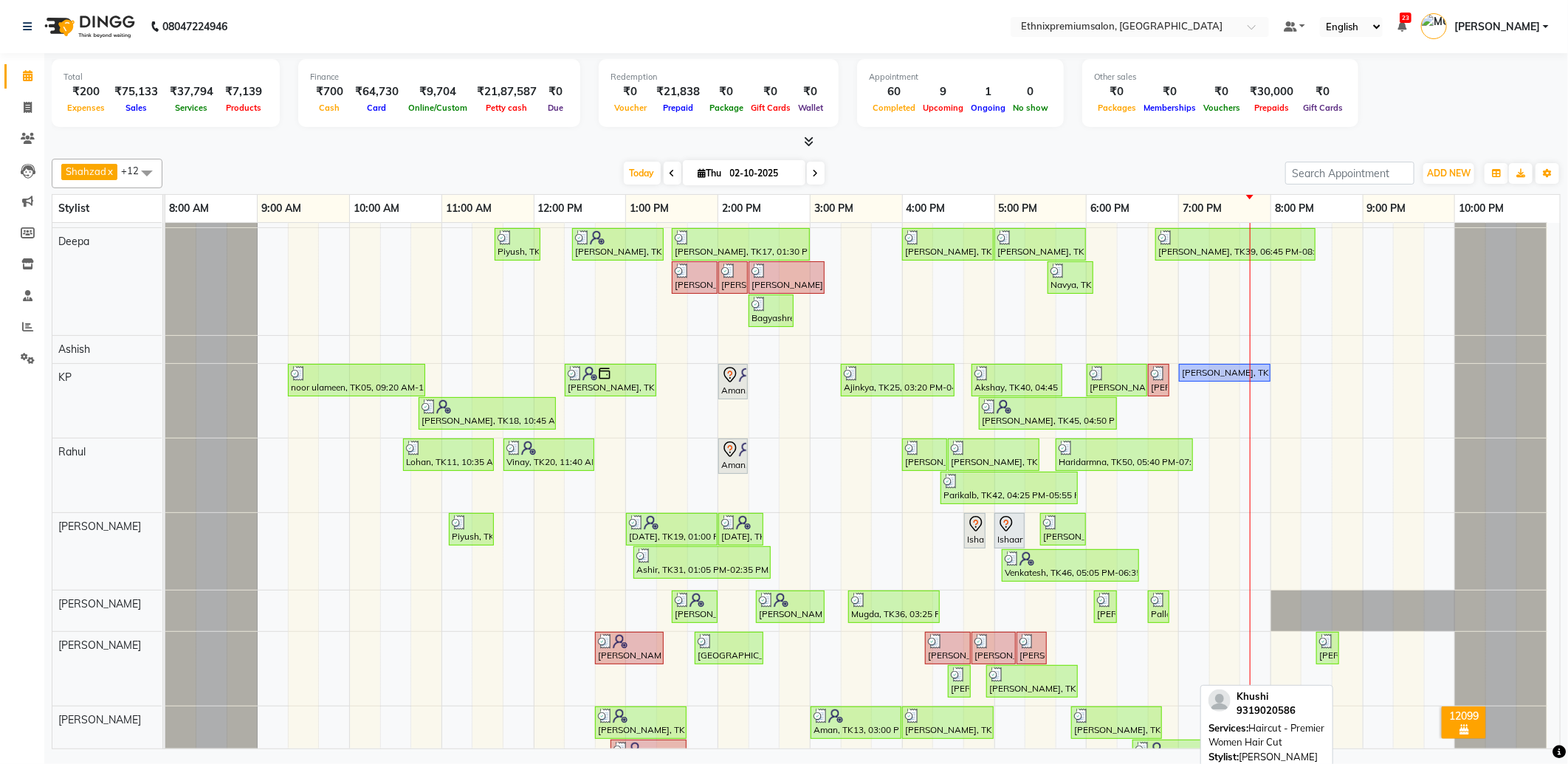
scroll to position [246, 0]
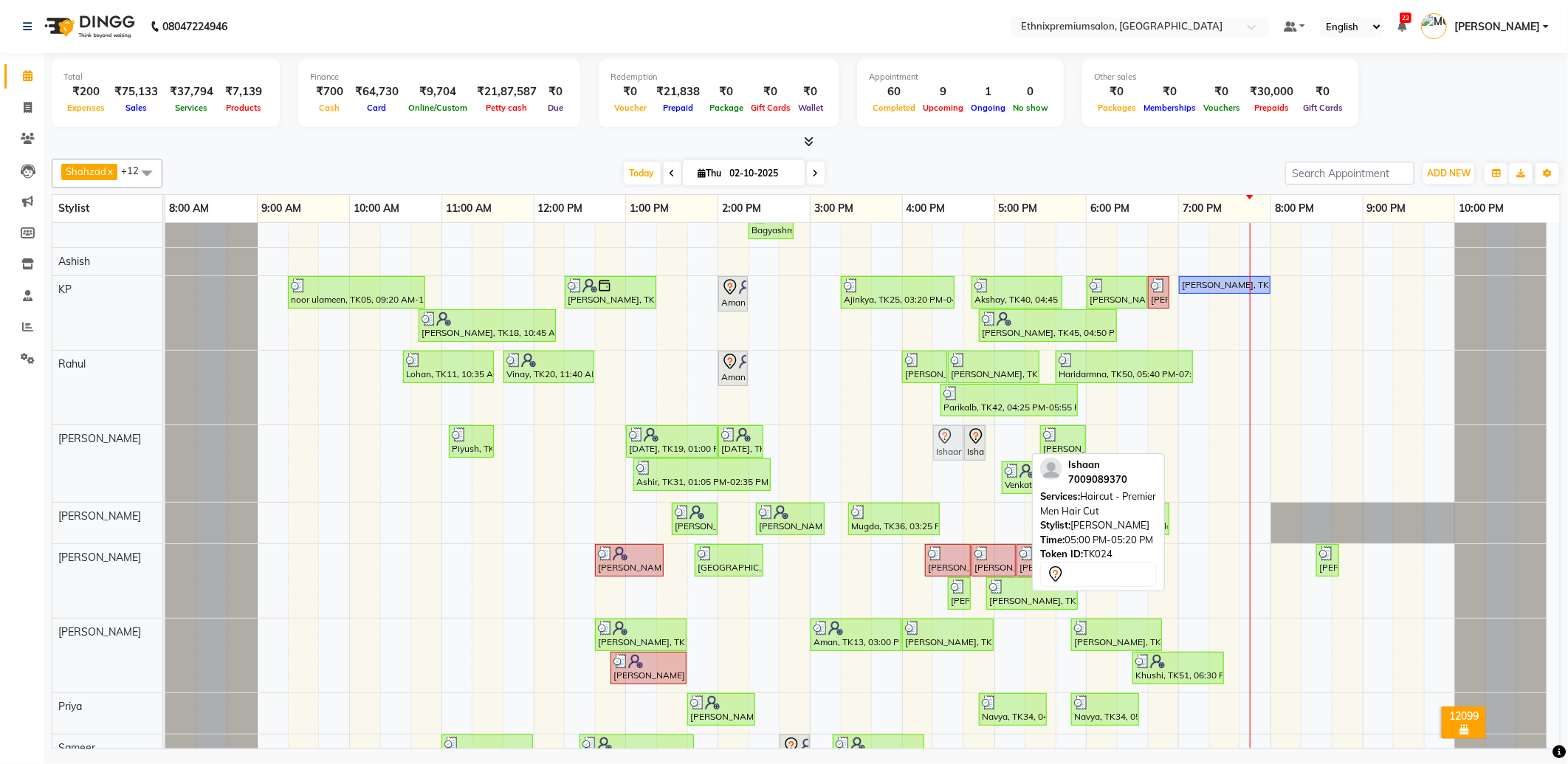
drag, startPoint x: 1016, startPoint y: 446, endPoint x: 954, endPoint y: 445, distance: 62.0
click at [165, 445] on div "Piyush, TK10, 11:05 AM-11:35 AM, Haircut - Beard Trim Kartik, TK19, 01:00 PM-02…" at bounding box center [165, 464] width 0 height 77
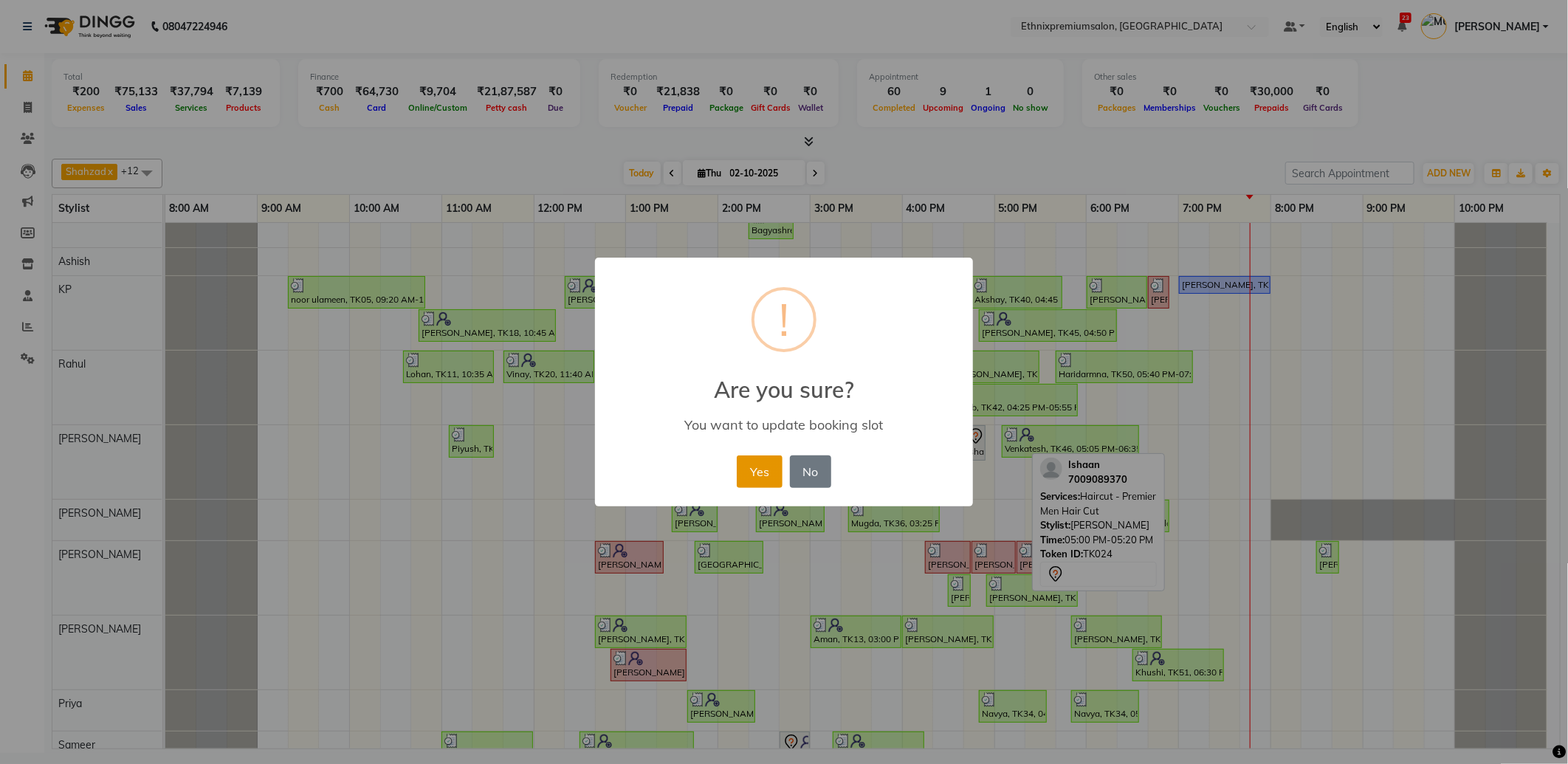
click at [753, 469] on button "Yes" at bounding box center [759, 472] width 45 height 32
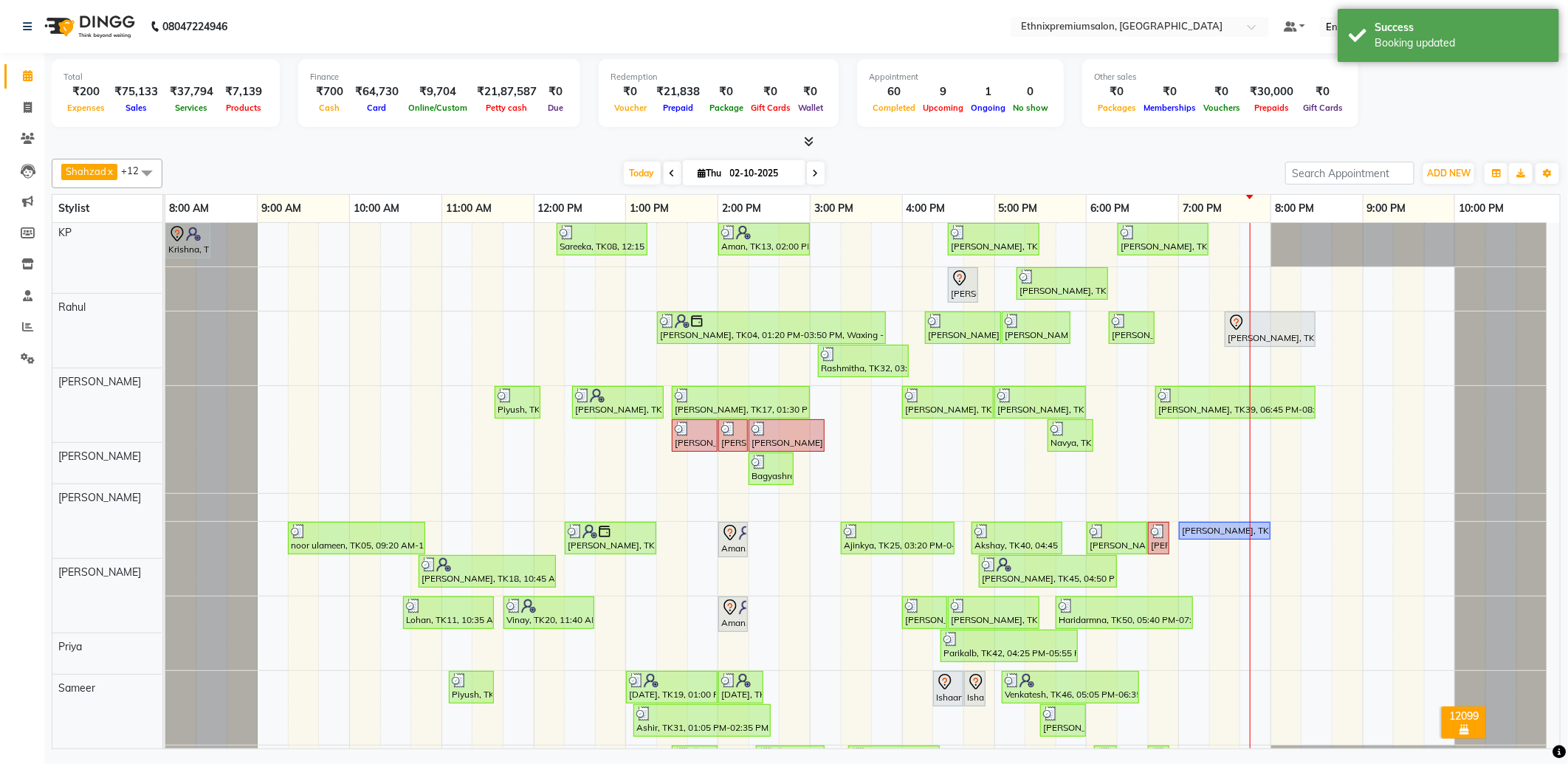
scroll to position [0, 0]
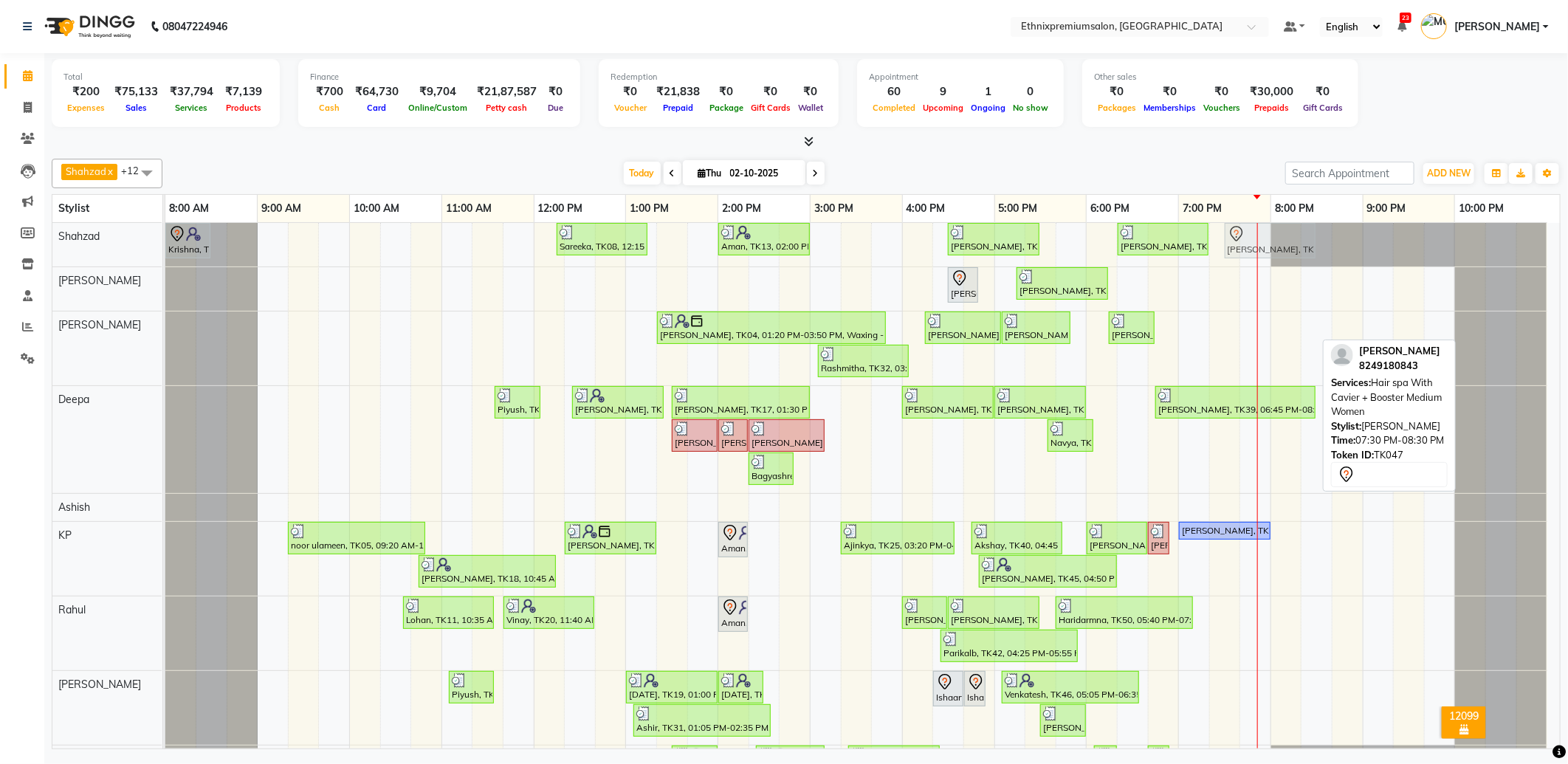
drag, startPoint x: 1275, startPoint y: 337, endPoint x: 1263, endPoint y: 261, distance: 76.9
click at [1263, 261] on div "Krishna, TK49, 08:00 AM-08:30 AM, Hair Therapies - Botox Treatment Women Sareek…" at bounding box center [863, 637] width 1394 height 828
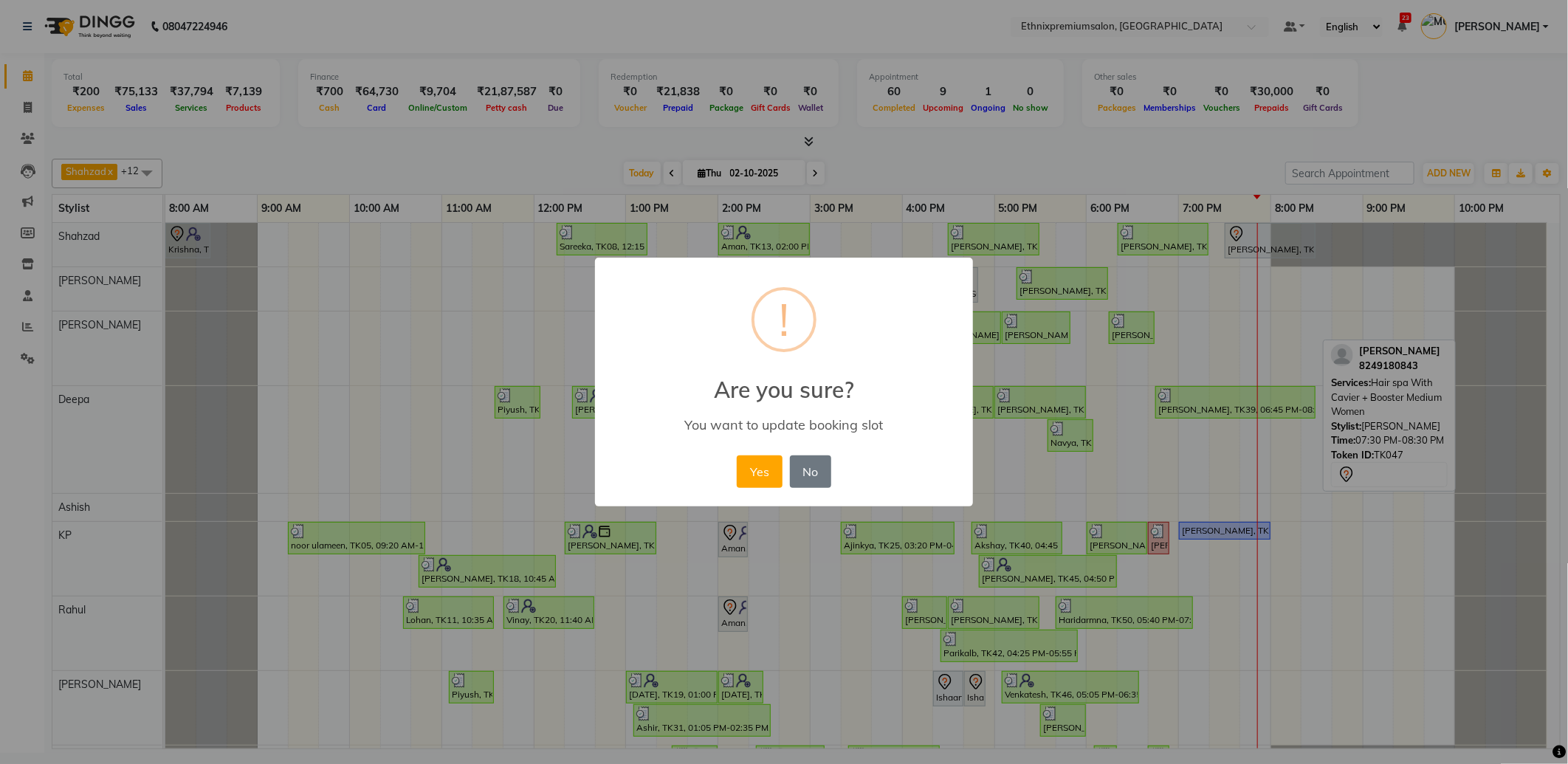
drag, startPoint x: 746, startPoint y: 466, endPoint x: 1014, endPoint y: 342, distance: 295.3
click at [748, 465] on button "Yes" at bounding box center [759, 472] width 45 height 32
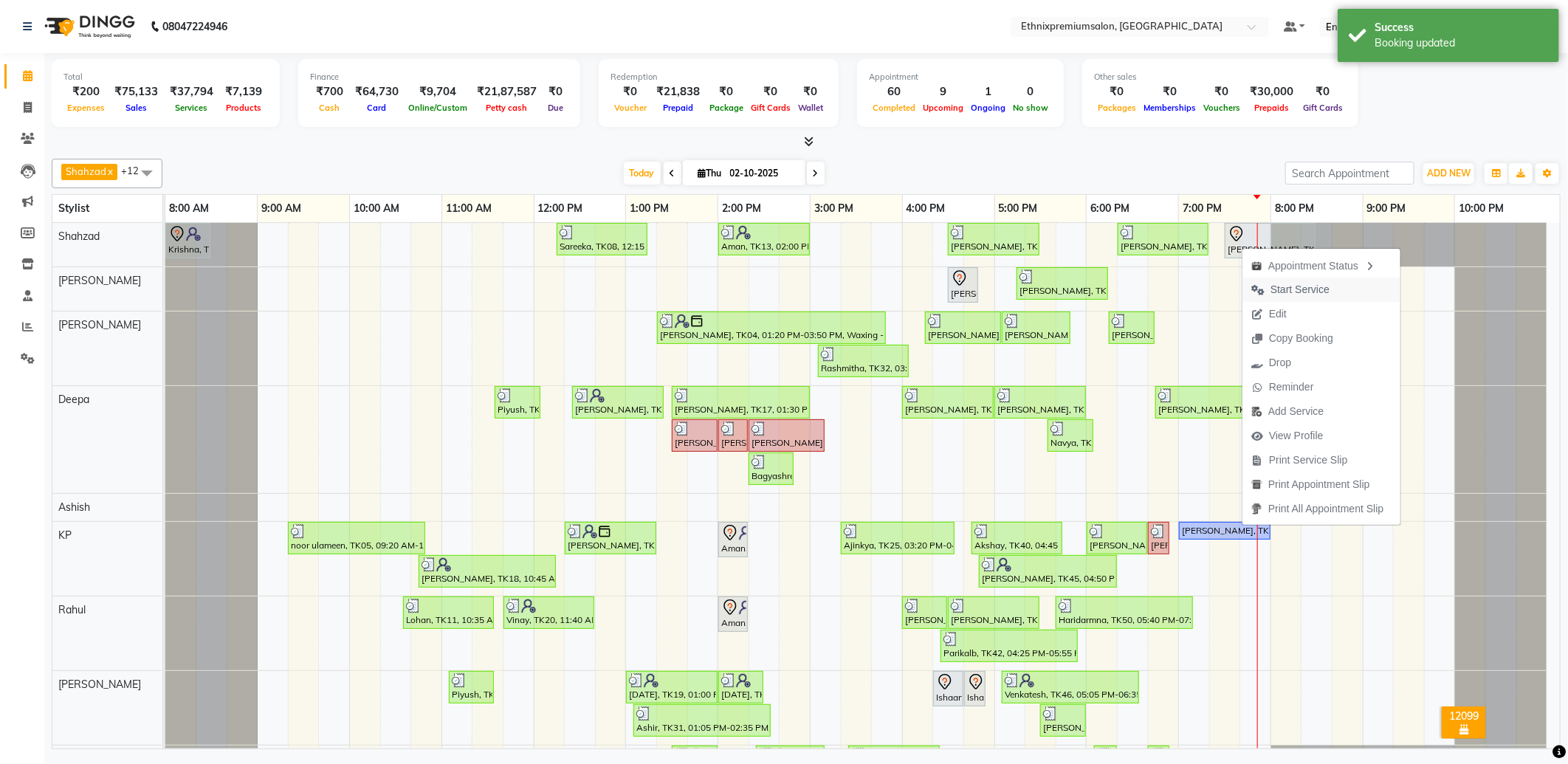
click at [1279, 290] on span "Start Service" at bounding box center [1299, 290] width 59 height 15
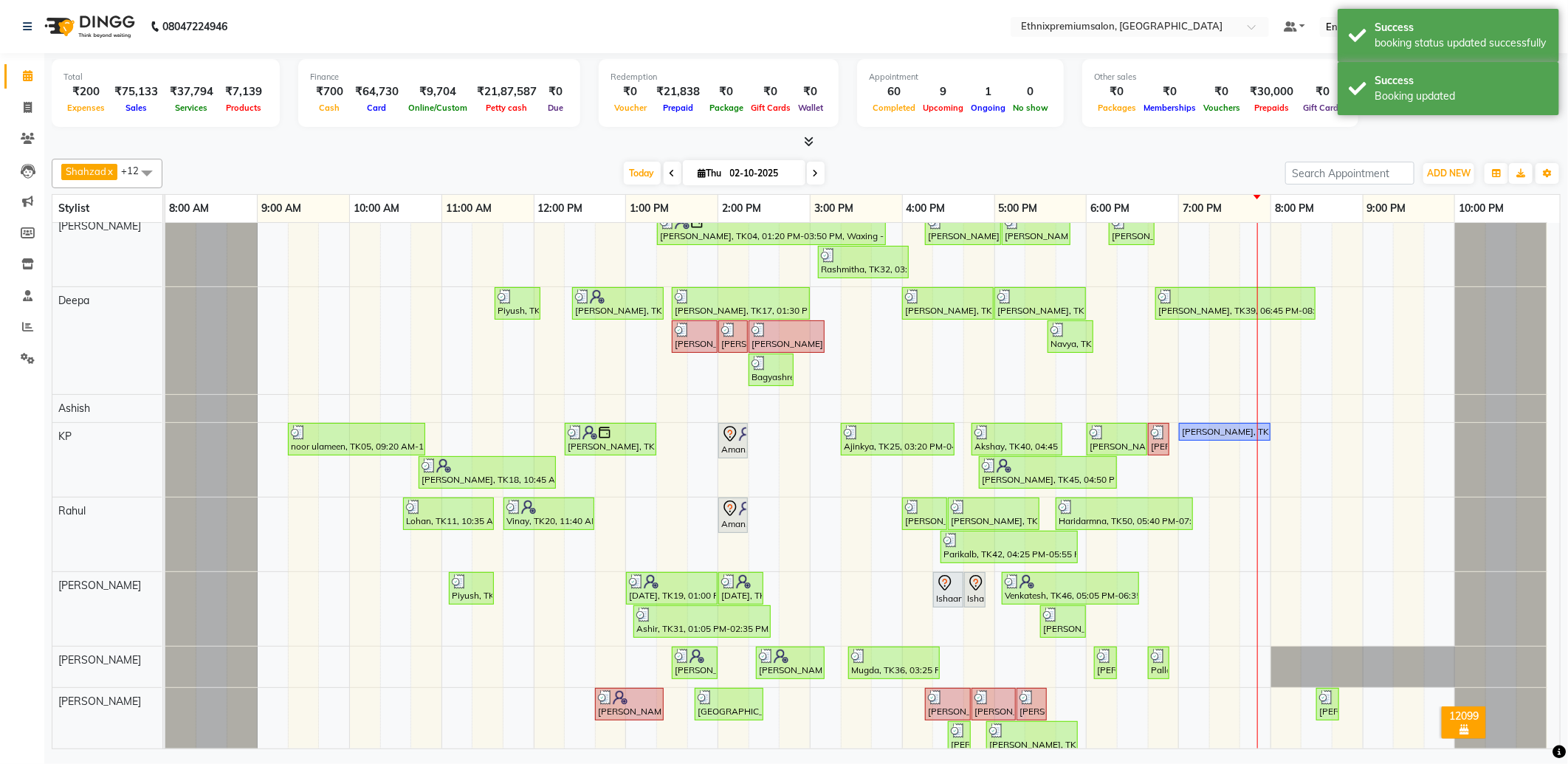
scroll to position [246, 0]
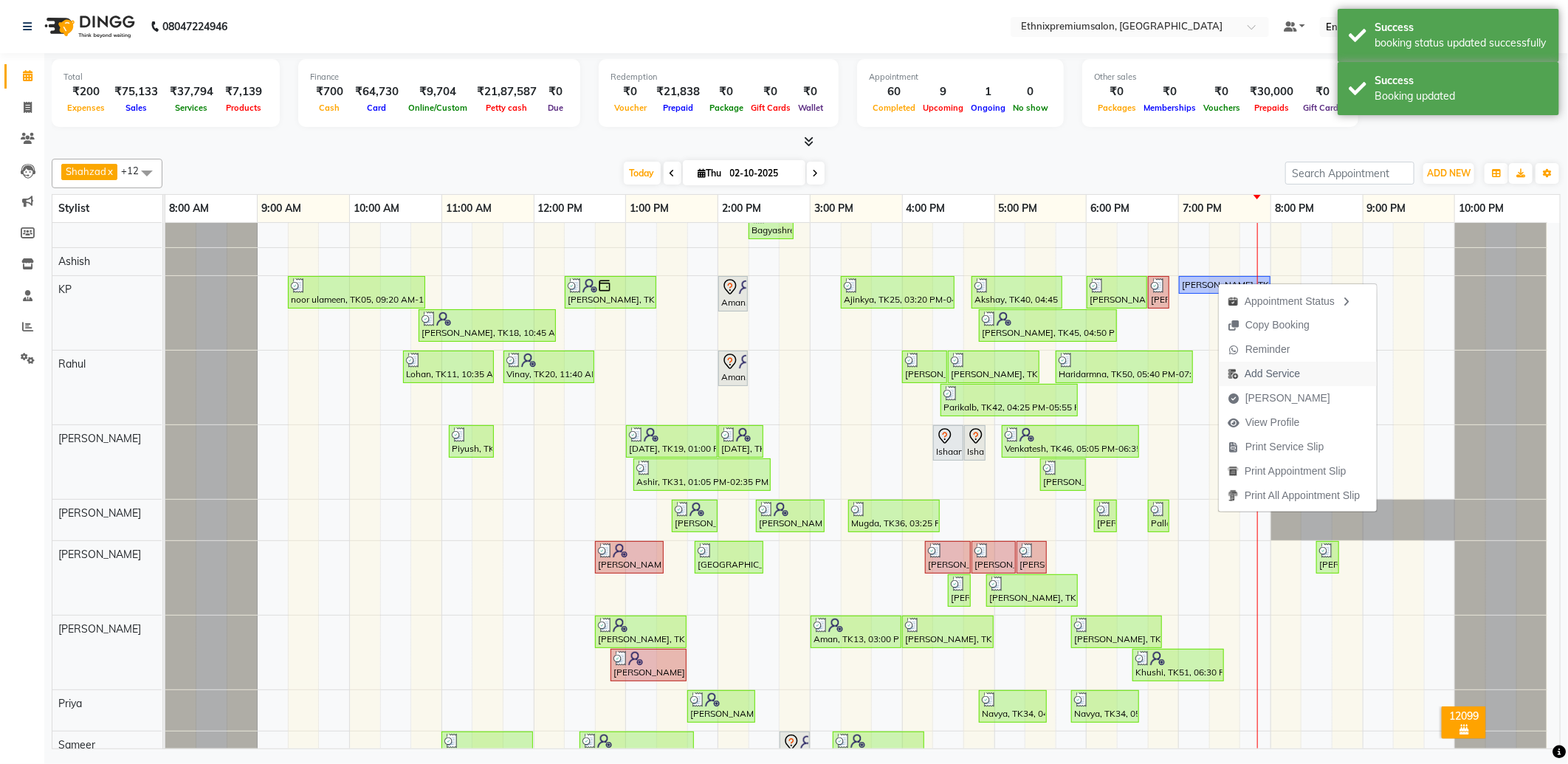
click at [1256, 374] on span "Add Service" at bounding box center [1272, 374] width 55 height 15
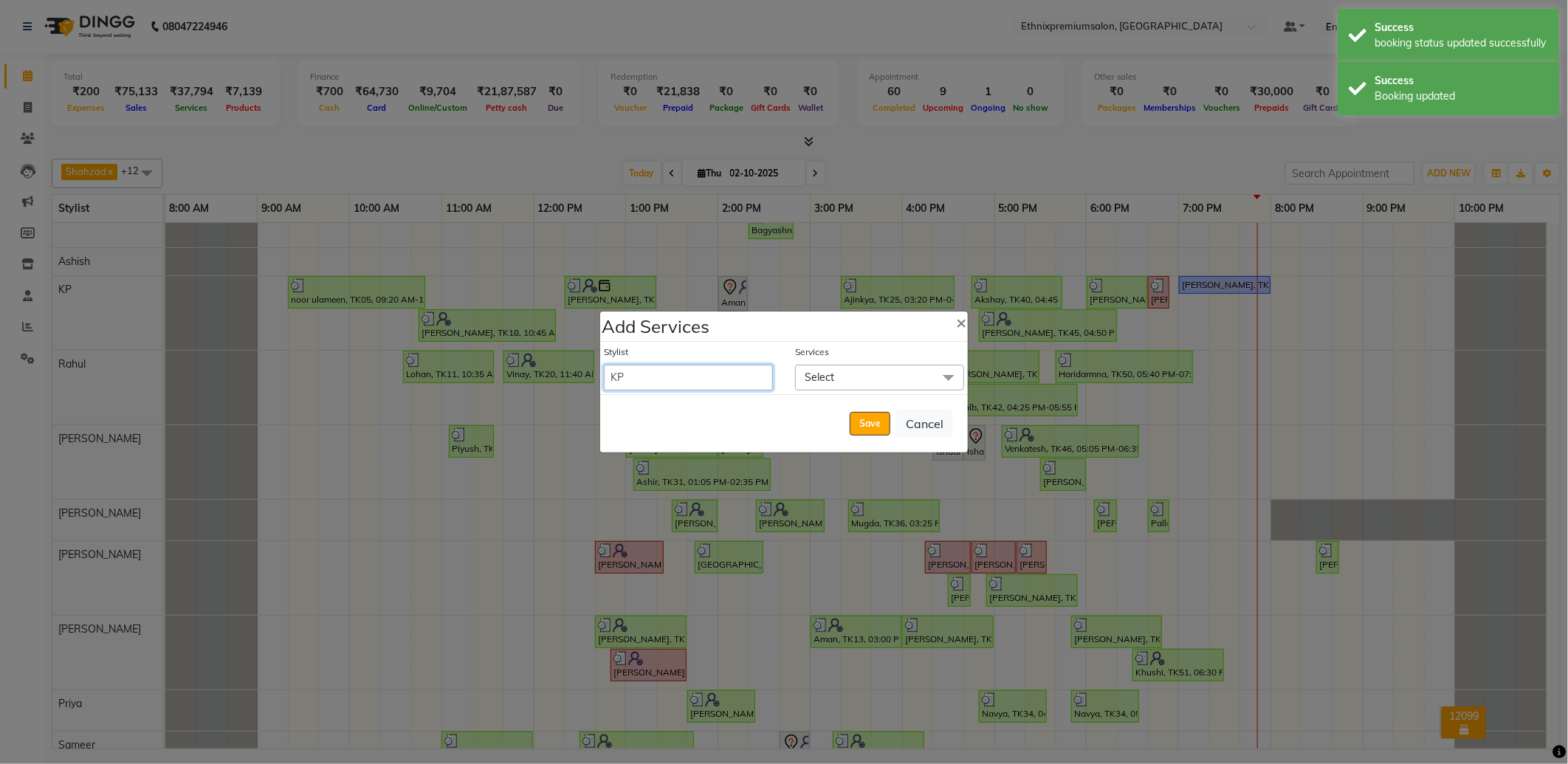
click at [683, 378] on select "Amoi Ashish Bishaka Cheten Yolmoo Deepa Dorjey Ellori Faisal Jacqueline James J…" at bounding box center [688, 378] width 169 height 26
select select "66652"
click at [604, 365] on select "Amoi Ashish Bishaka Cheten Yolmoo Deepa Dorjey Ellori Faisal Jacqueline James J…" at bounding box center [688, 378] width 169 height 26
select select "1200"
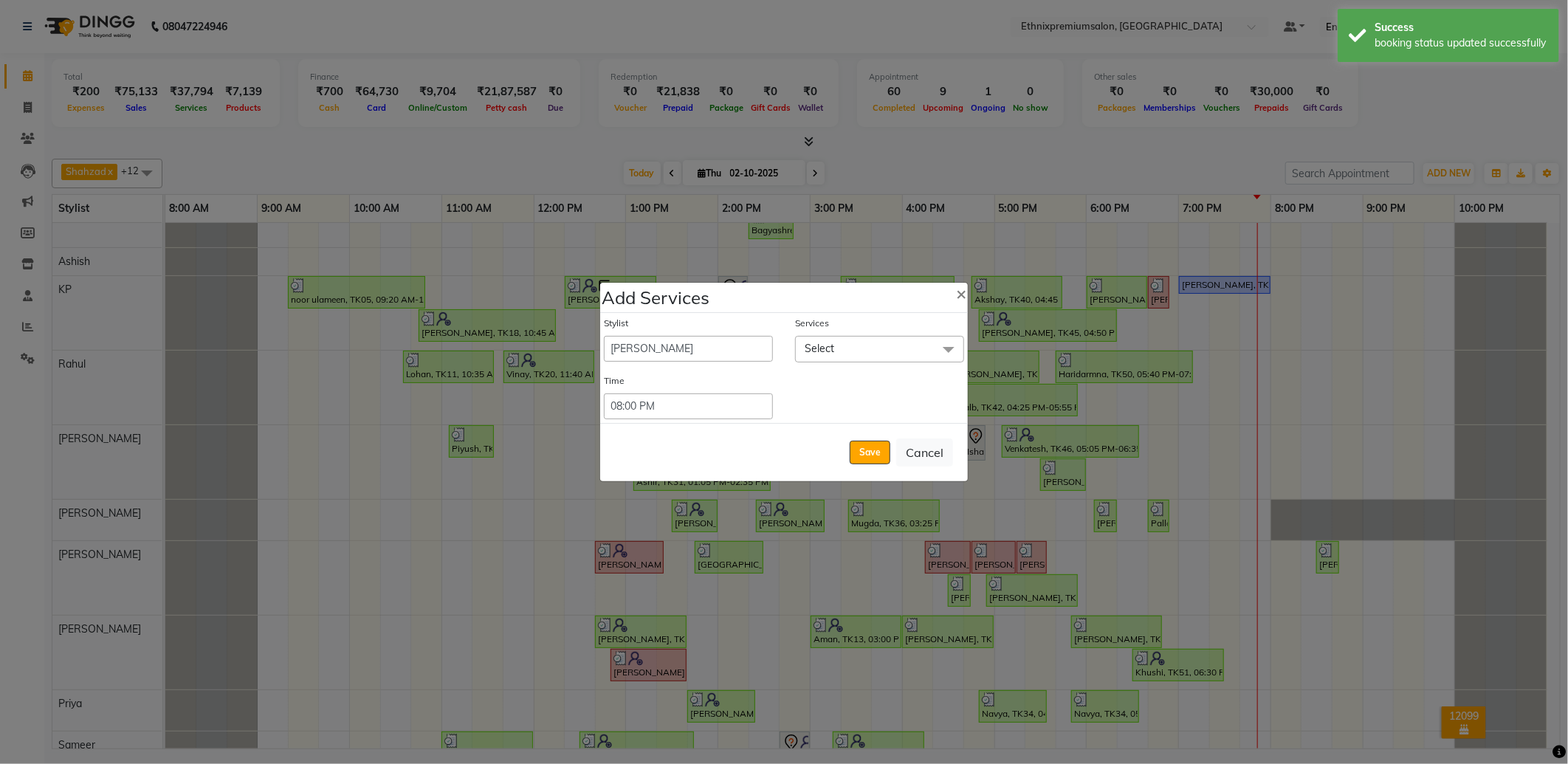
click at [882, 352] on span "Select" at bounding box center [879, 349] width 169 height 26
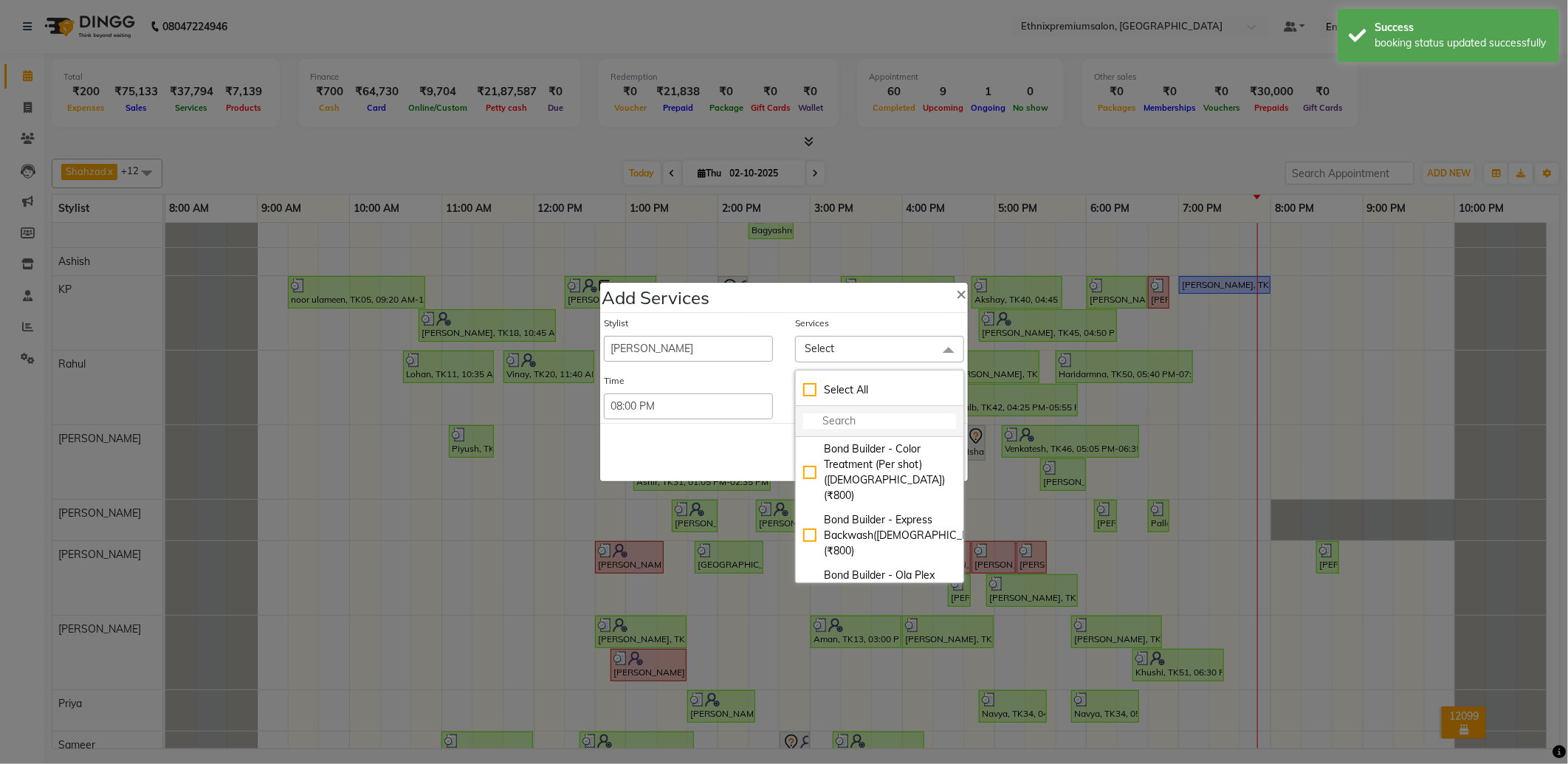
click at [852, 415] on input "multiselect-search" at bounding box center [879, 421] width 152 height 15
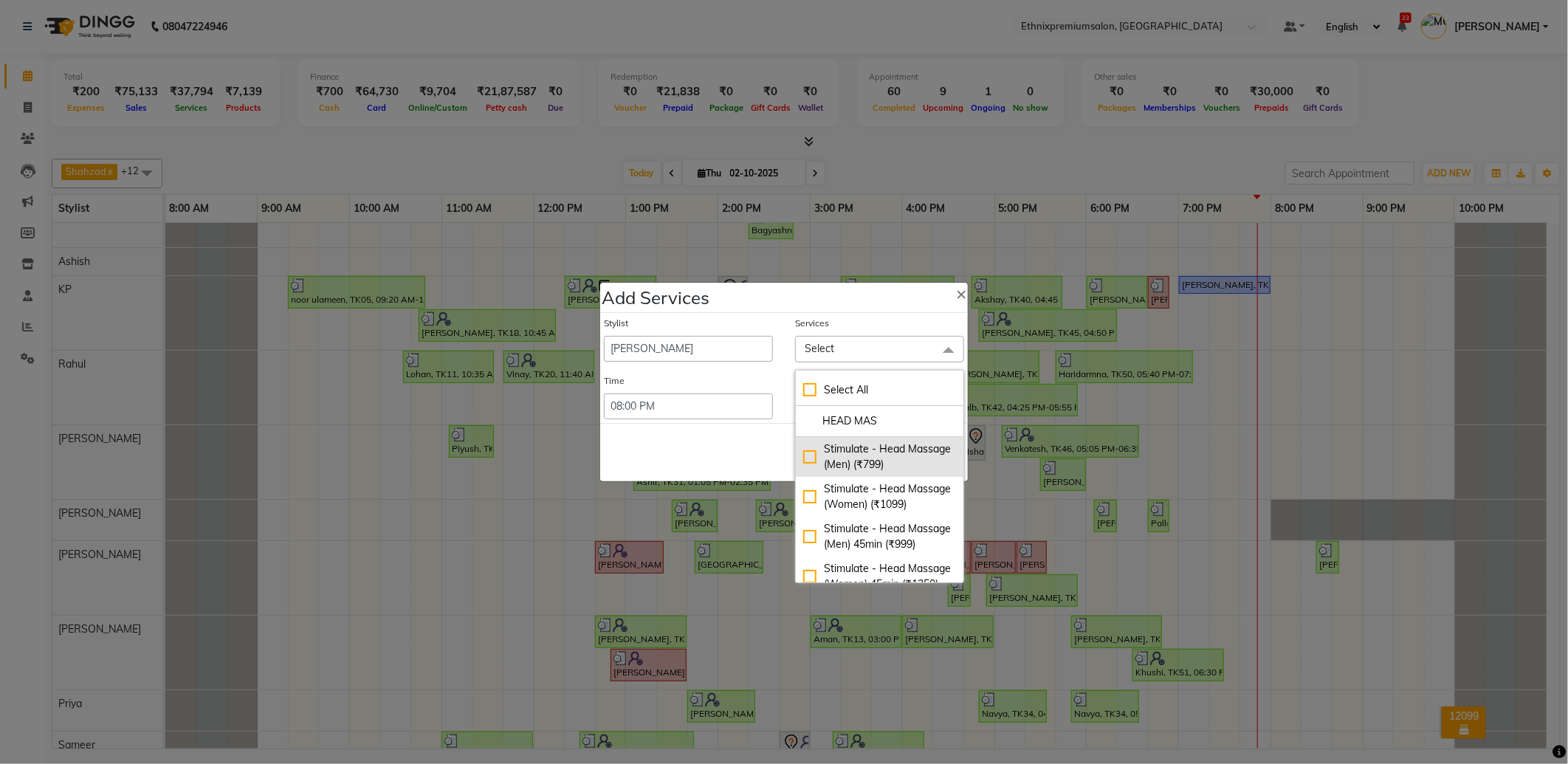
type input "HEAD MAS"
click at [880, 448] on div "Stimulate - Head Massage (Men) (₹799)" at bounding box center [879, 457] width 152 height 31
checkbox input "true"
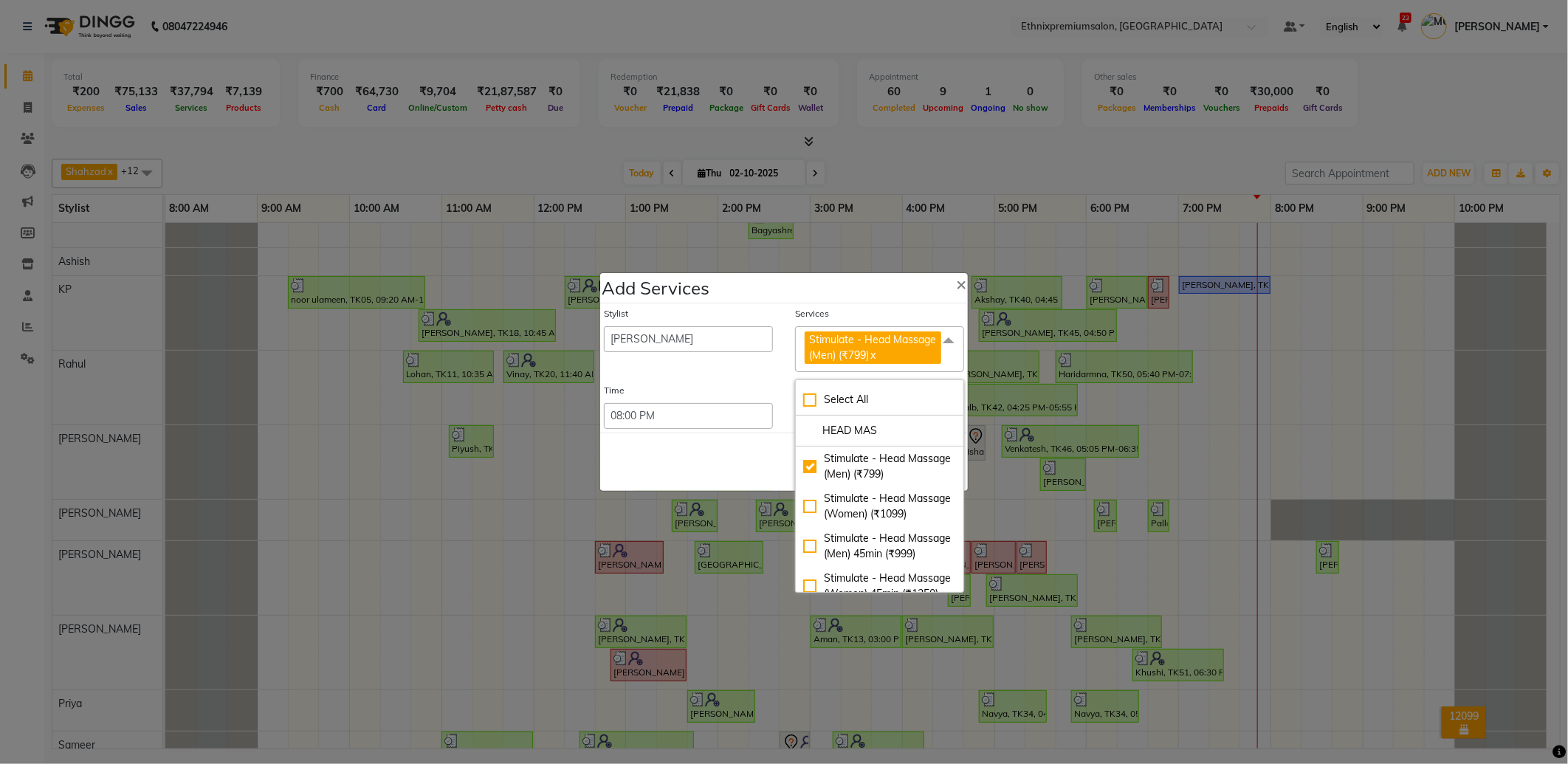
click at [684, 448] on div "Save Cancel" at bounding box center [784, 462] width 368 height 58
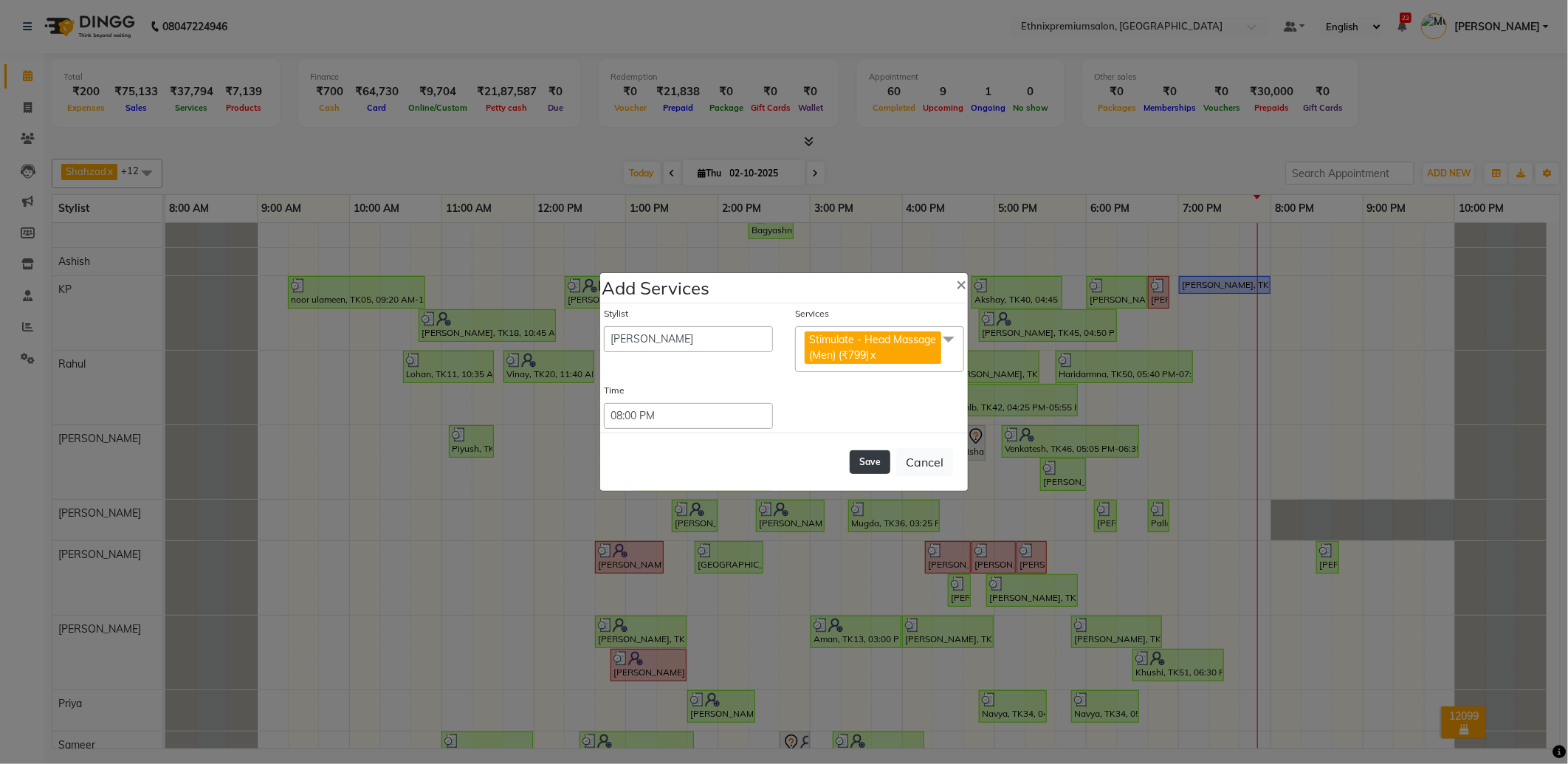
click at [859, 457] on button "Save" at bounding box center [869, 462] width 41 height 24
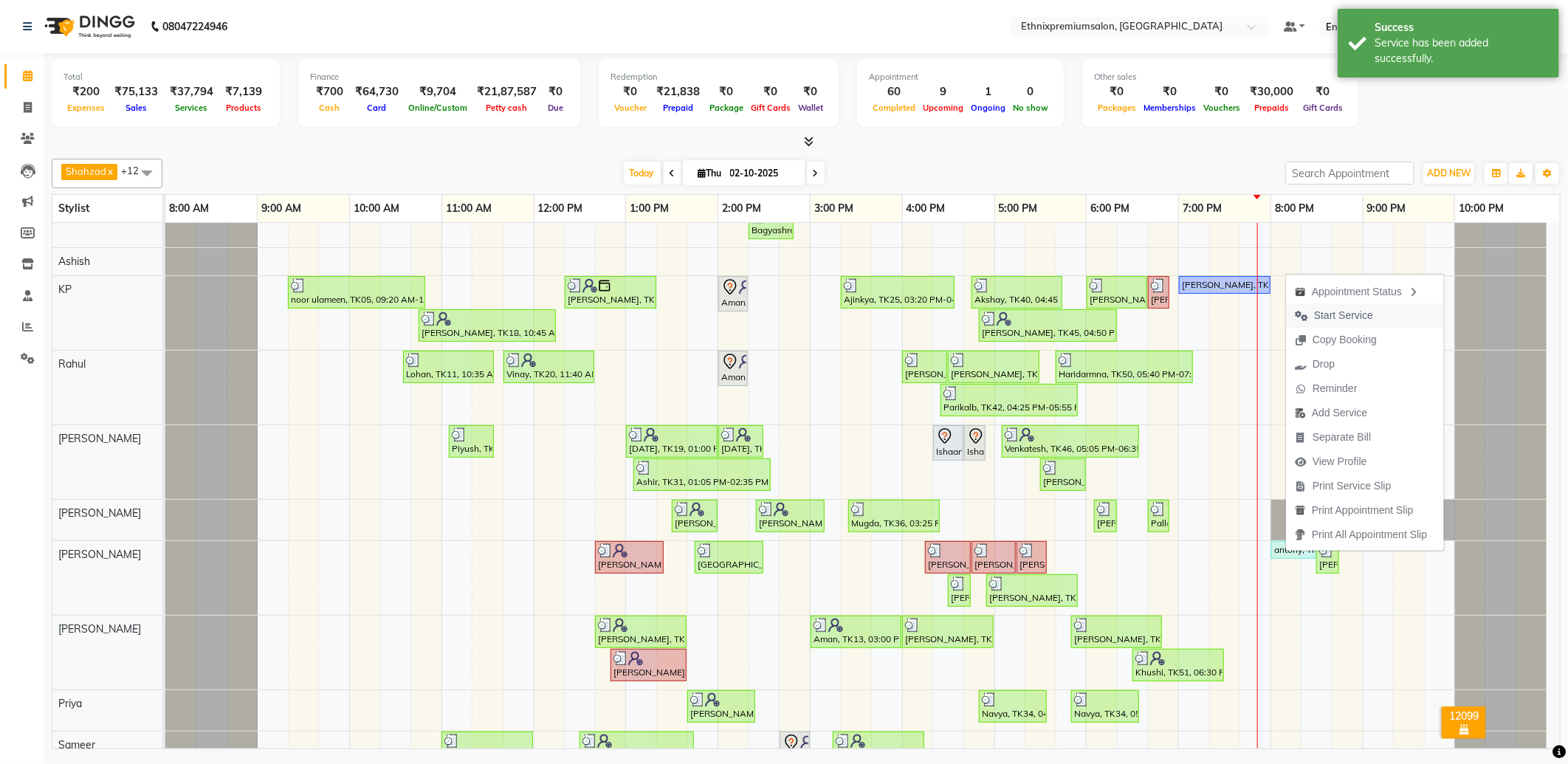
click at [1327, 314] on span "Start Service" at bounding box center [1343, 316] width 59 height 15
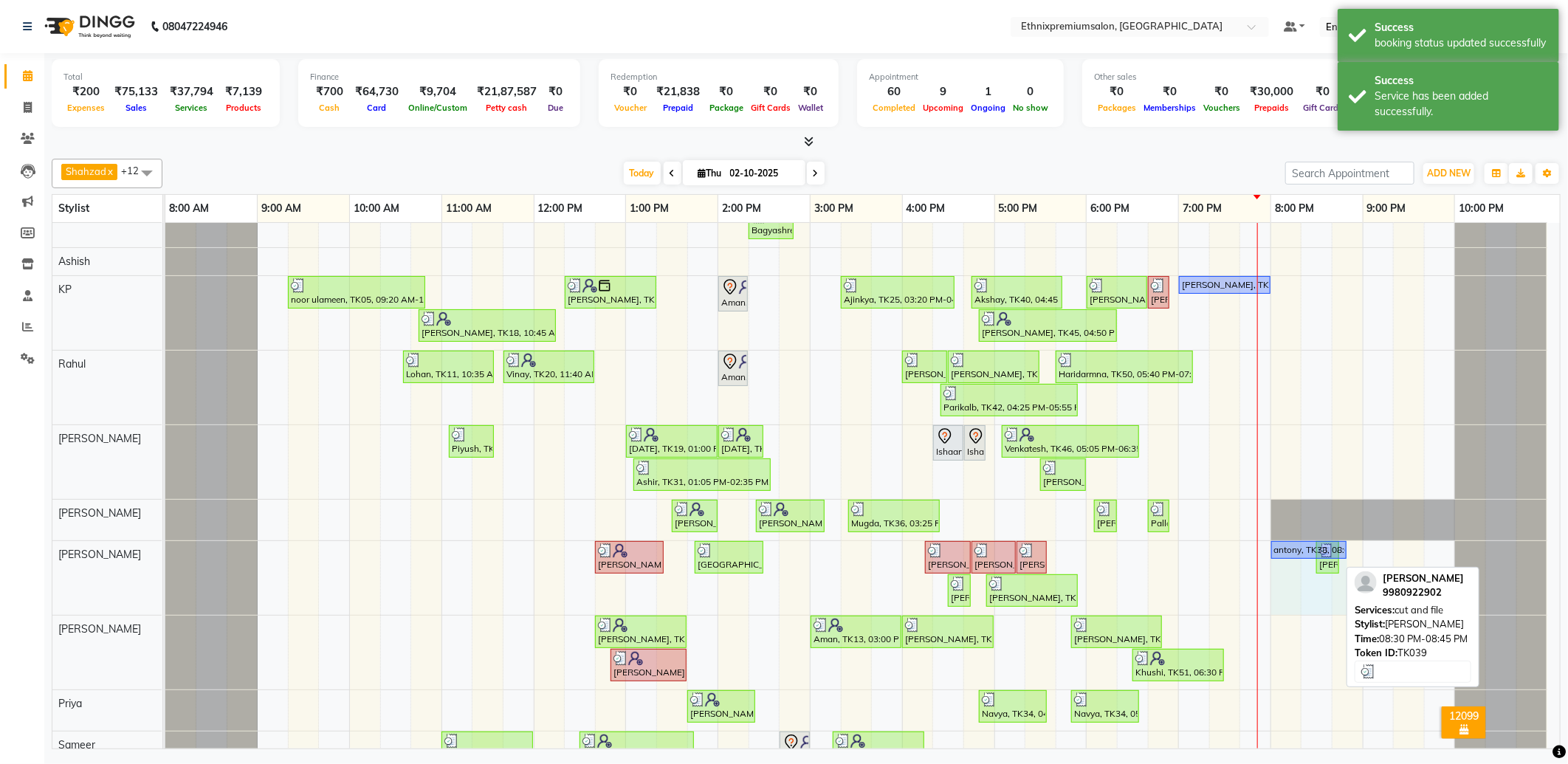
drag, startPoint x: 1312, startPoint y: 550, endPoint x: 1340, endPoint y: 541, distance: 29.4
click at [165, 541] on div "Neharika, TK12, 12:40 PM-01:25 PM, pedicure- Candle Therapy Roma, TK29, 01:45 P…" at bounding box center [165, 578] width 0 height 74
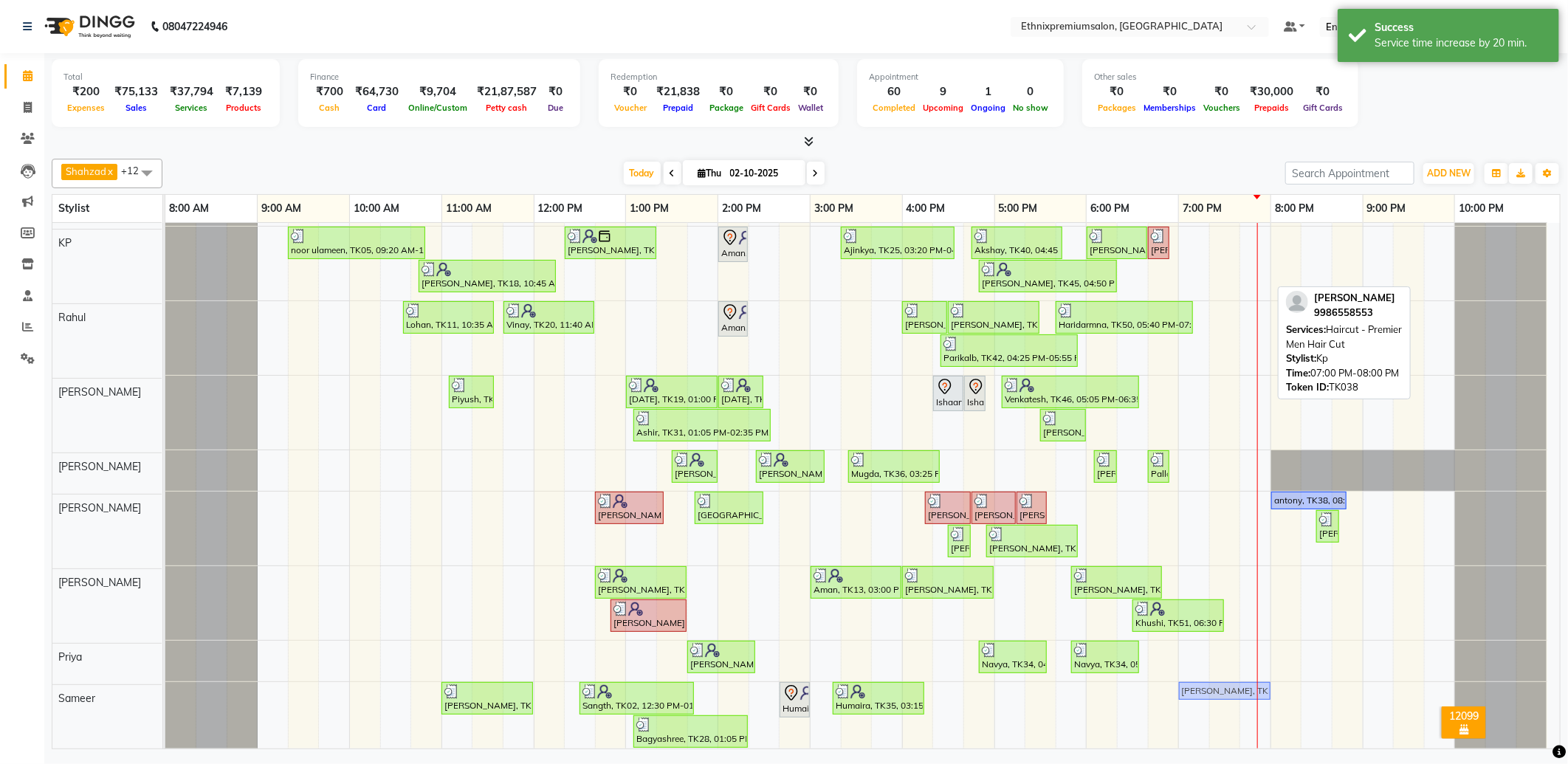
scroll to position [303, 0]
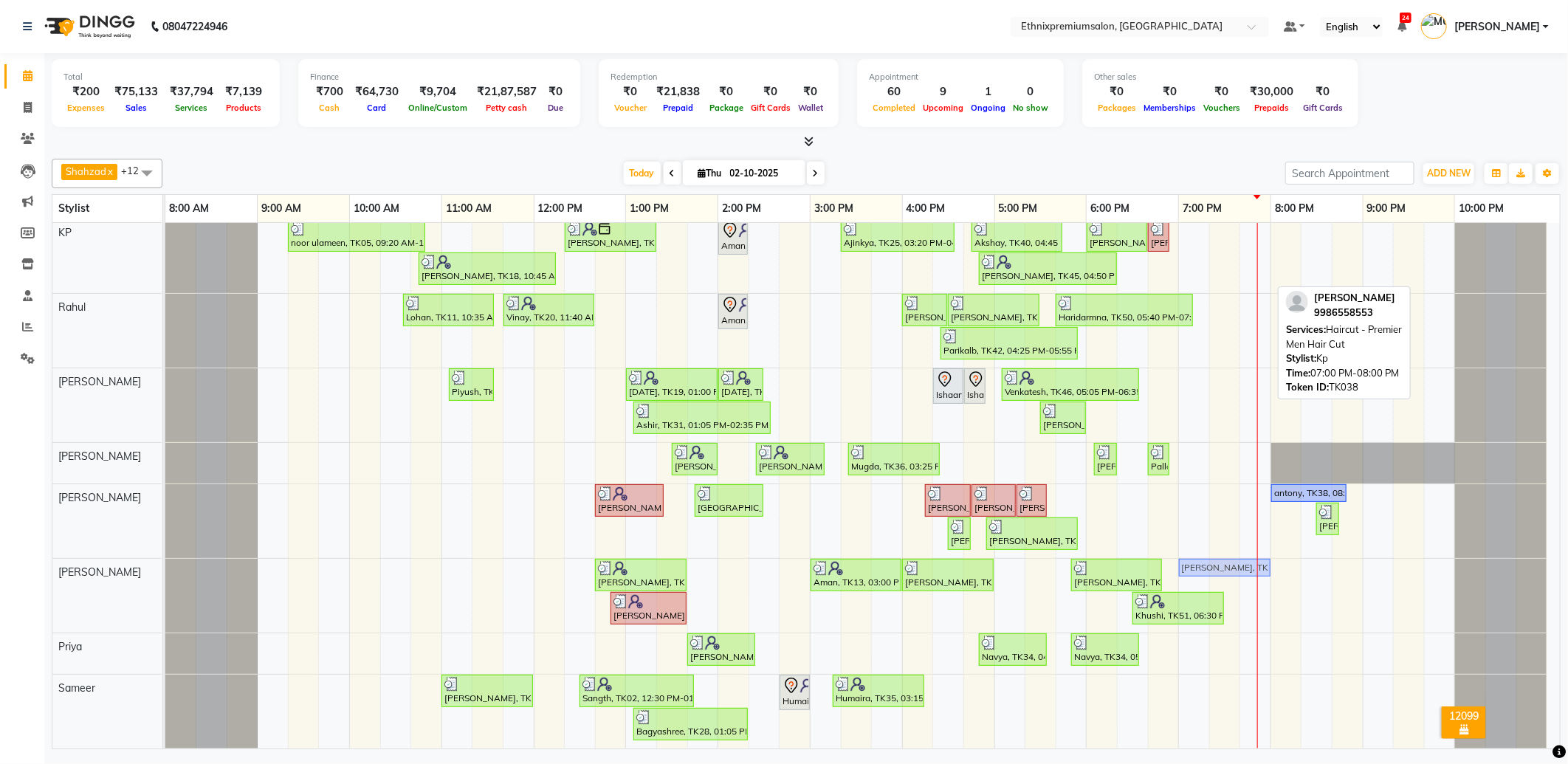
drag, startPoint x: 1194, startPoint y: 285, endPoint x: 1199, endPoint y: 615, distance: 330.0
click at [1199, 615] on tbody "Krishna, TK49, 08:00 AM-08:30 AM, Hair Therapies - Botox Treatment Women Sareek…" at bounding box center [856, 334] width 1382 height 828
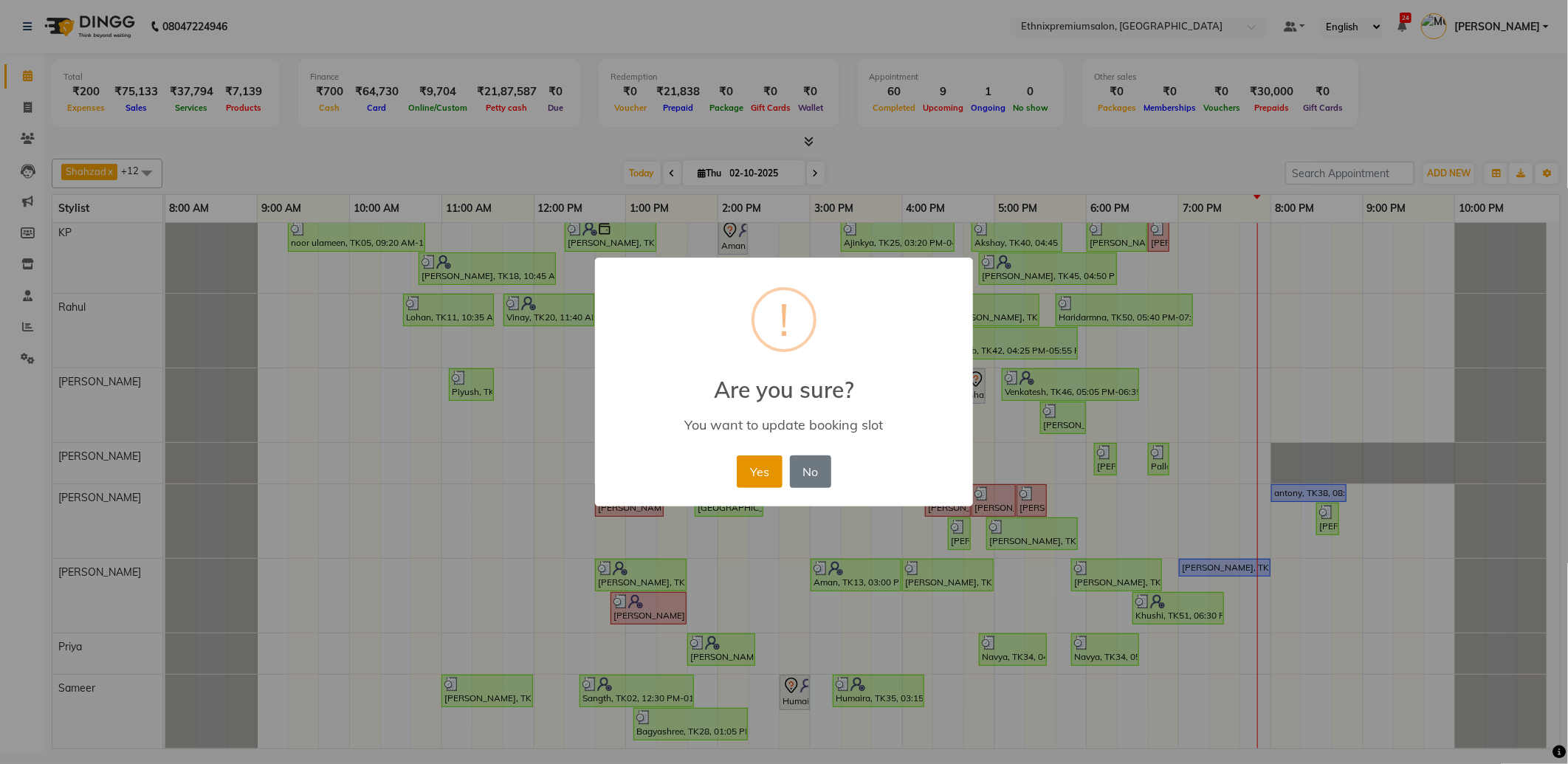
click at [751, 471] on button "Yes" at bounding box center [759, 472] width 45 height 32
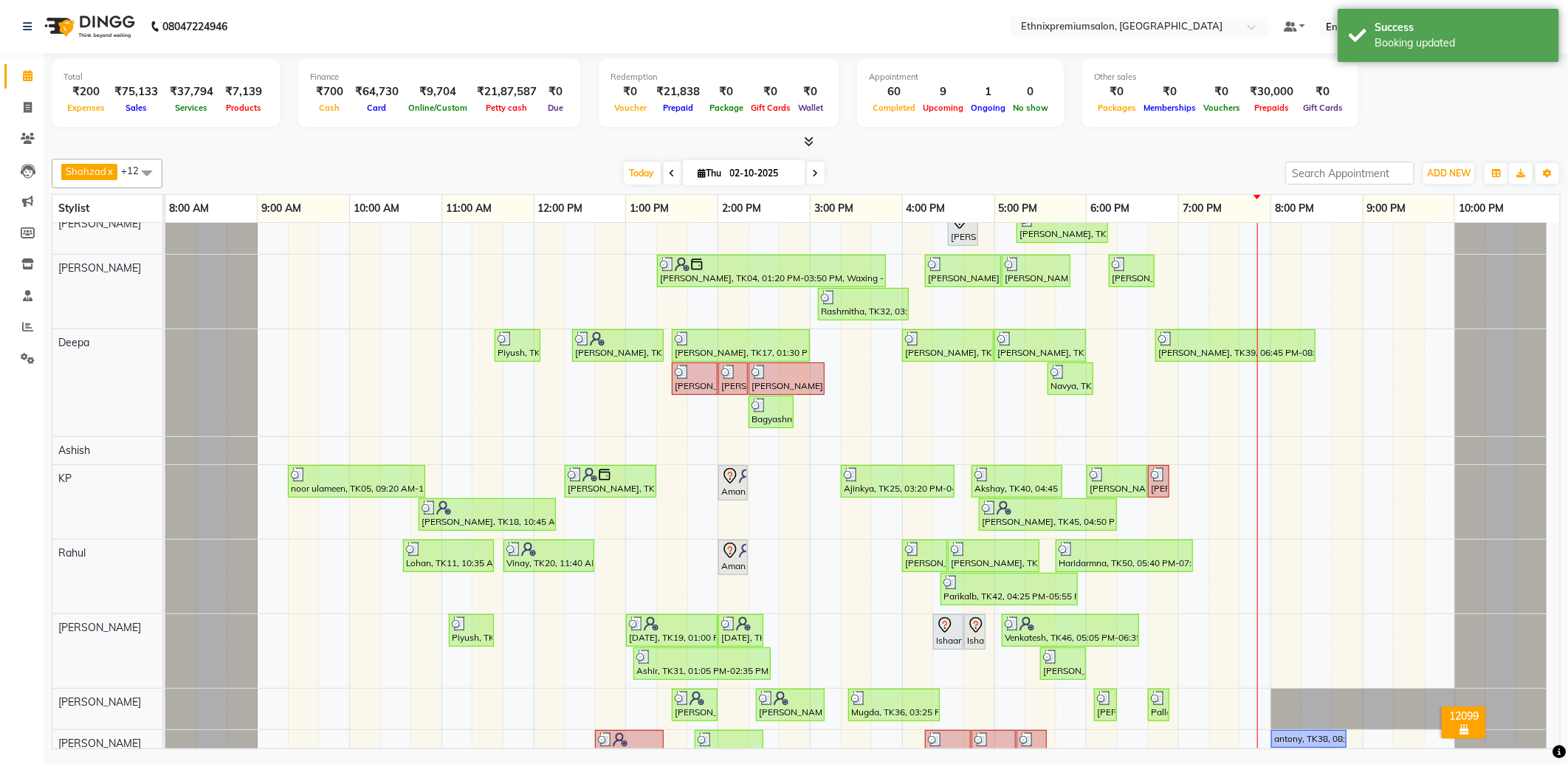
scroll to position [0, 0]
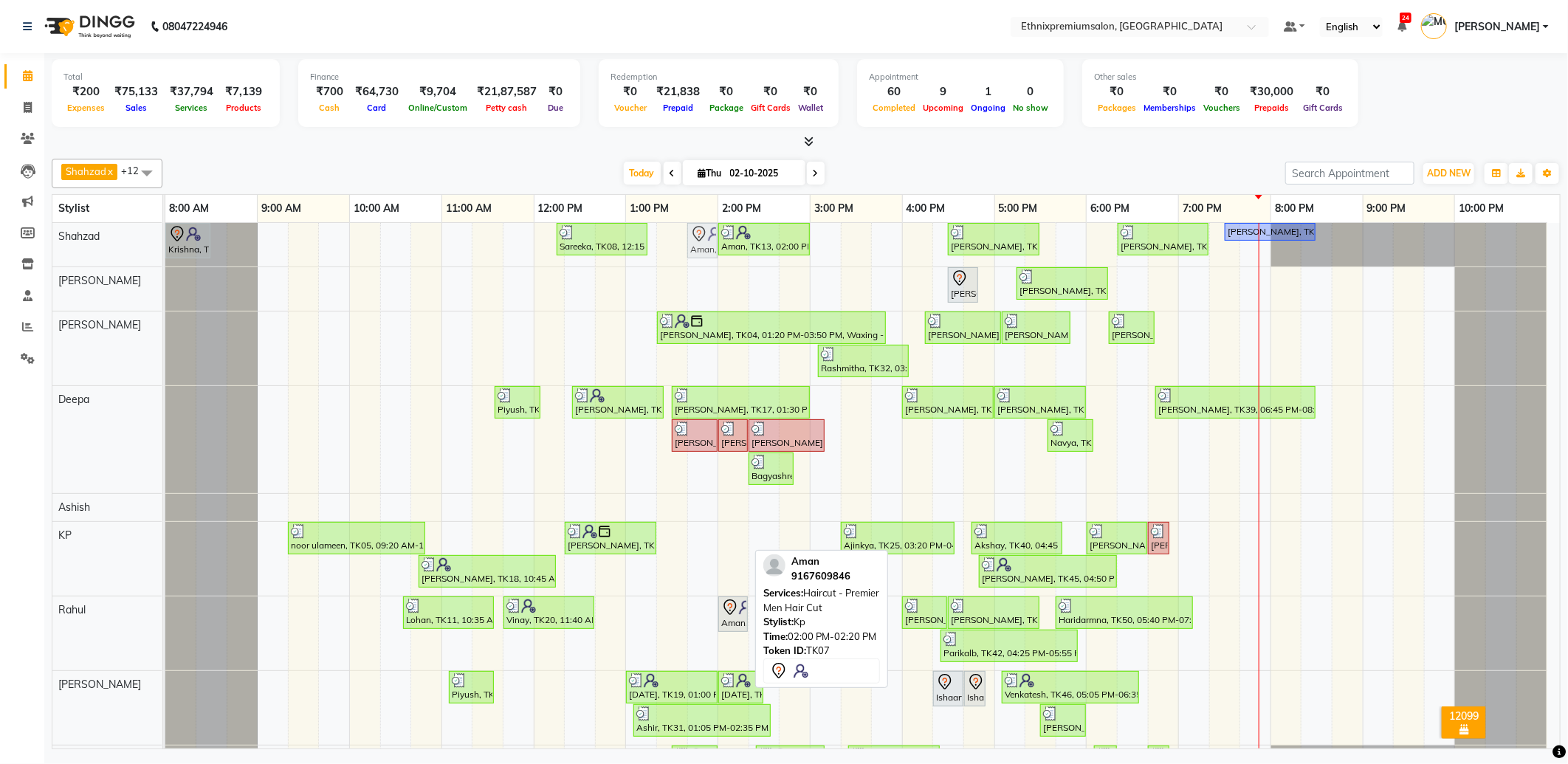
drag, startPoint x: 733, startPoint y: 540, endPoint x: 703, endPoint y: 255, distance: 286.6
click at [703, 255] on tbody "Krishna, TK49, 08:00 AM-08:30 AM, Hair Therapies - Botox Treatment Women Sareek…" at bounding box center [856, 637] width 1382 height 828
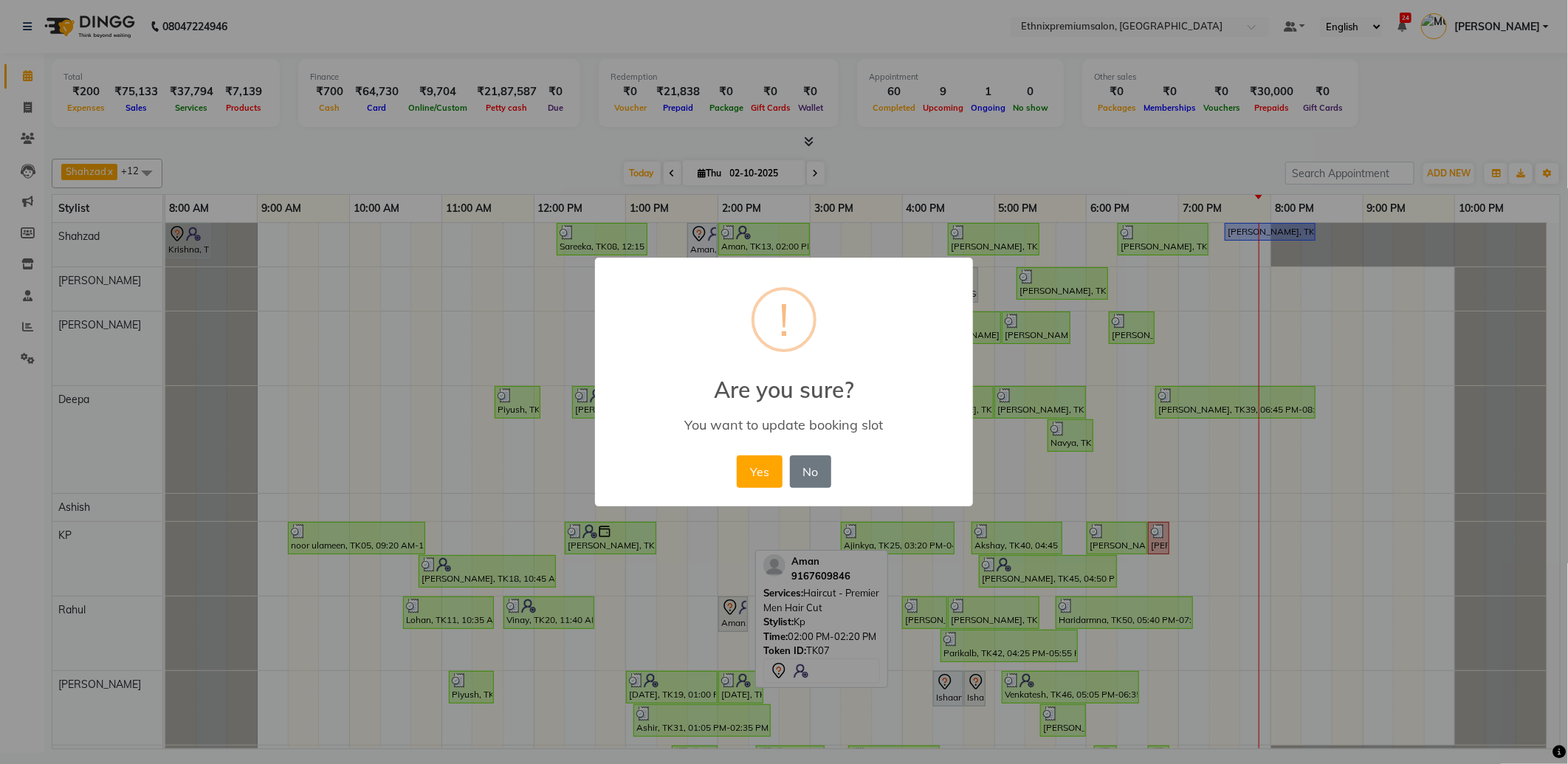
click at [735, 477] on div "Yes No No" at bounding box center [784, 472] width 101 height 40
click at [753, 475] on button "Yes" at bounding box center [759, 472] width 45 height 32
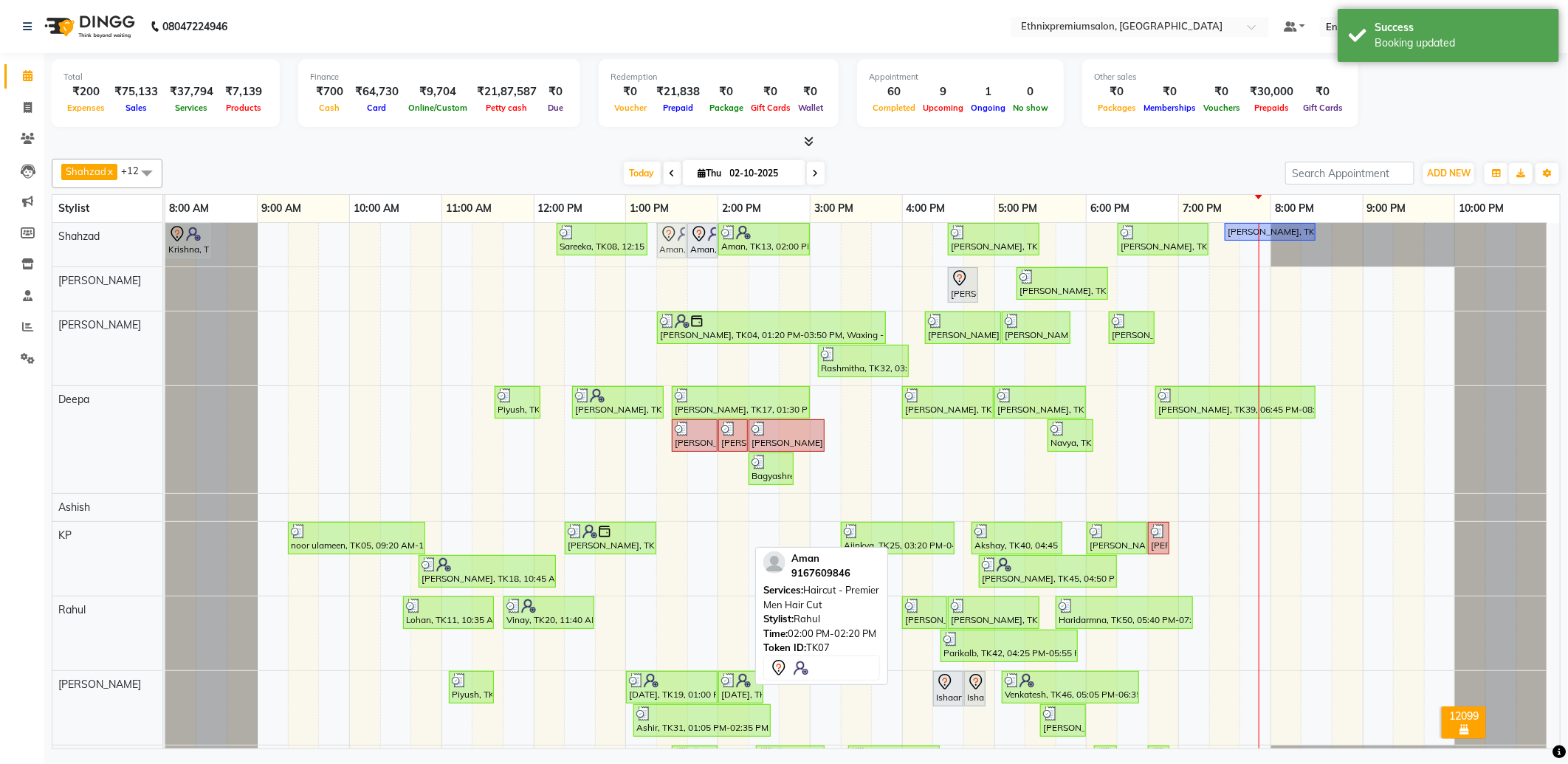
drag, startPoint x: 738, startPoint y: 585, endPoint x: 679, endPoint y: 254, distance: 336.2
click at [679, 254] on tbody "Krishna, TK49, 08:00 AM-08:30 AM, Hair Therapies - Botox Treatment Women Sareek…" at bounding box center [856, 637] width 1382 height 828
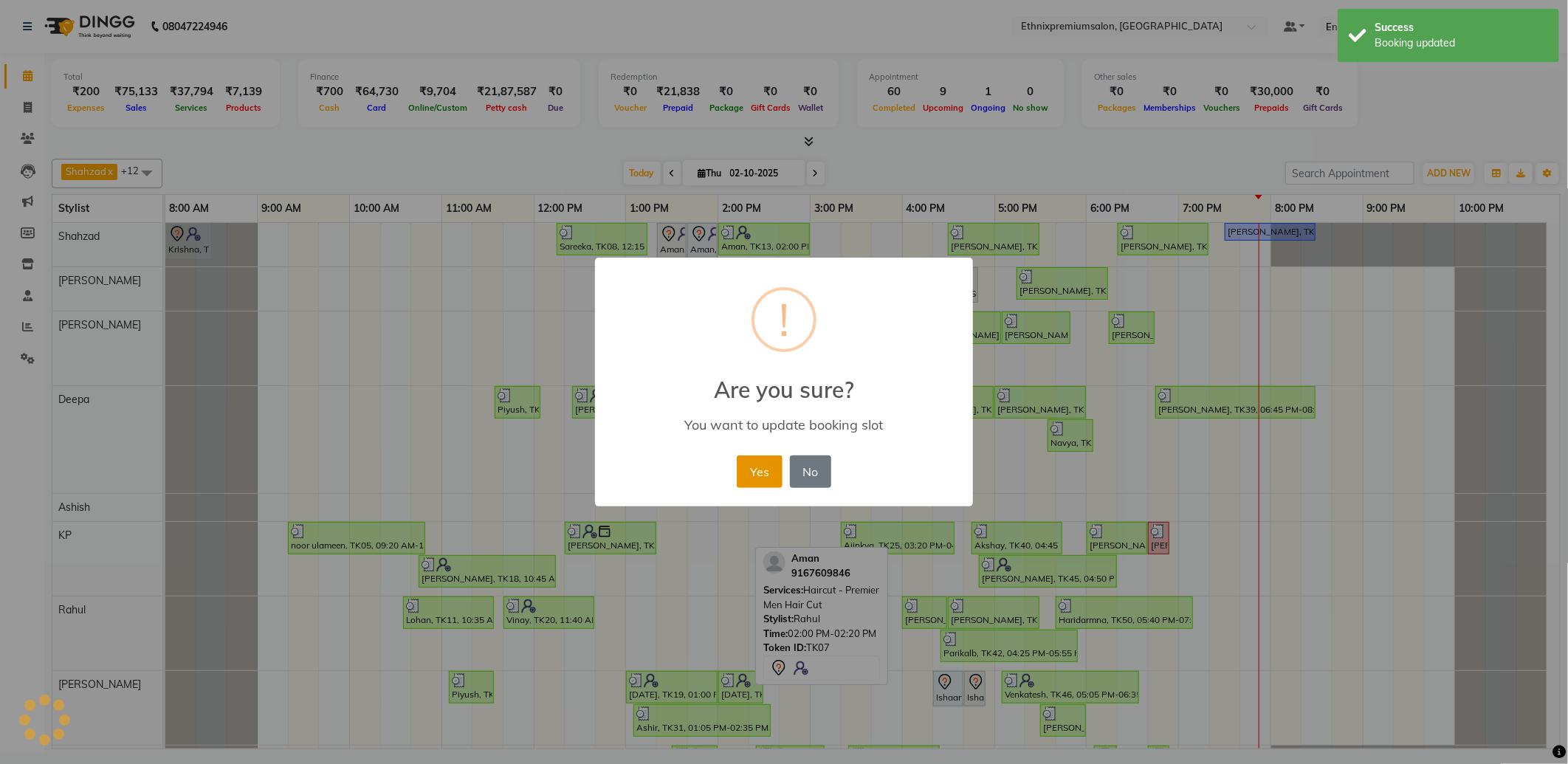
click at [751, 474] on button "Yes" at bounding box center [759, 472] width 45 height 32
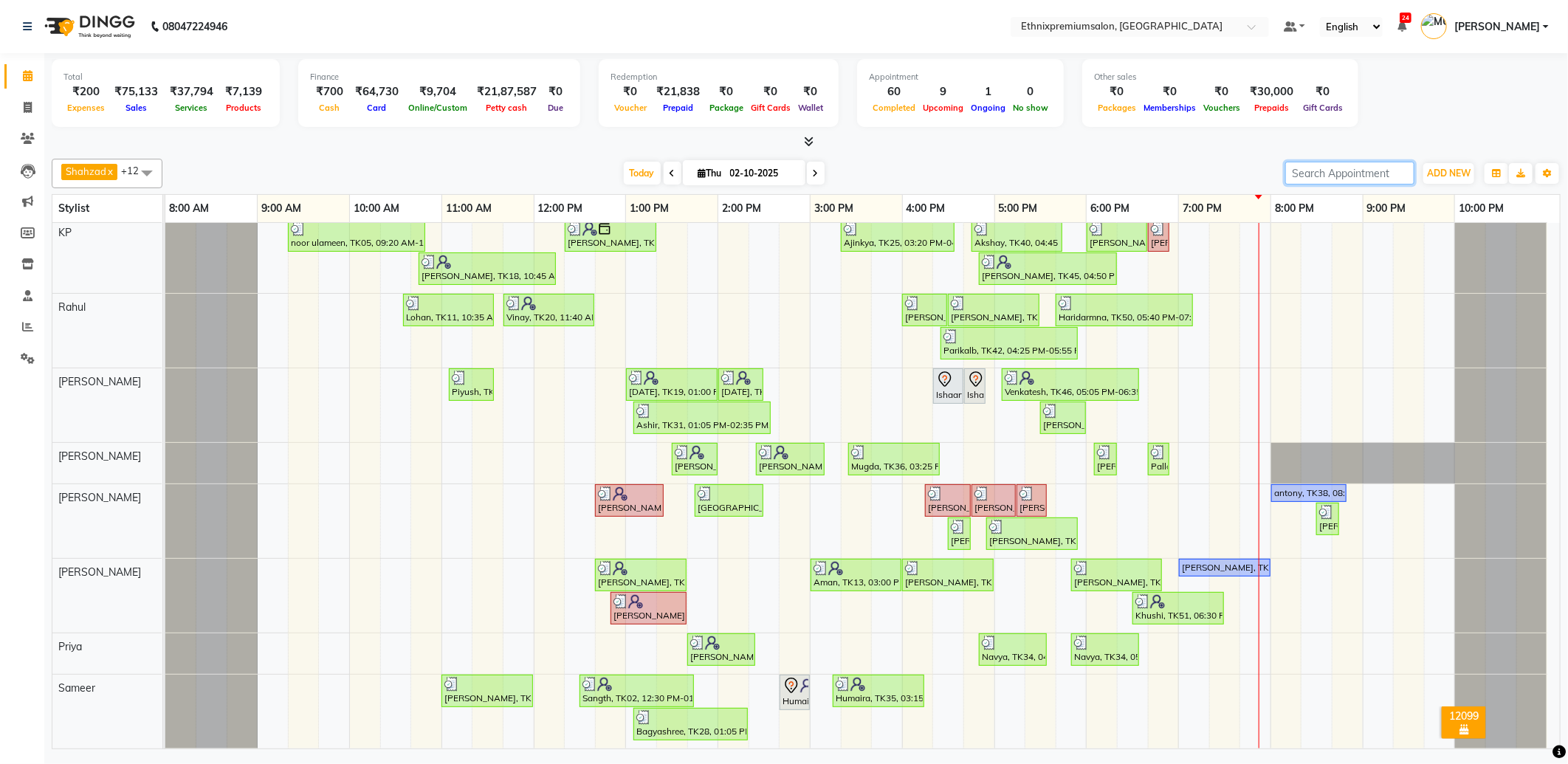
click at [1323, 165] on input "search" at bounding box center [1350, 173] width 129 height 23
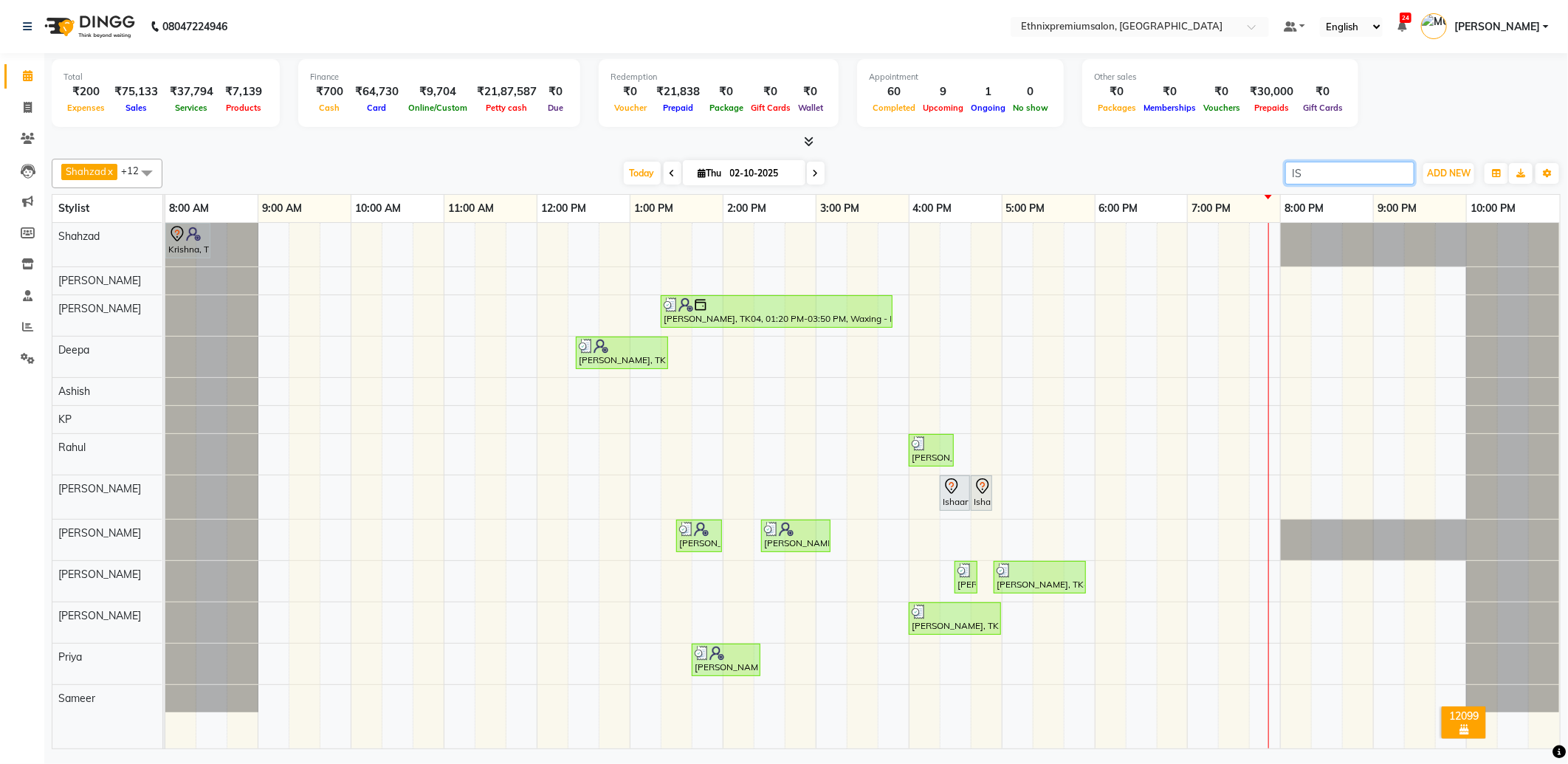
type input "I"
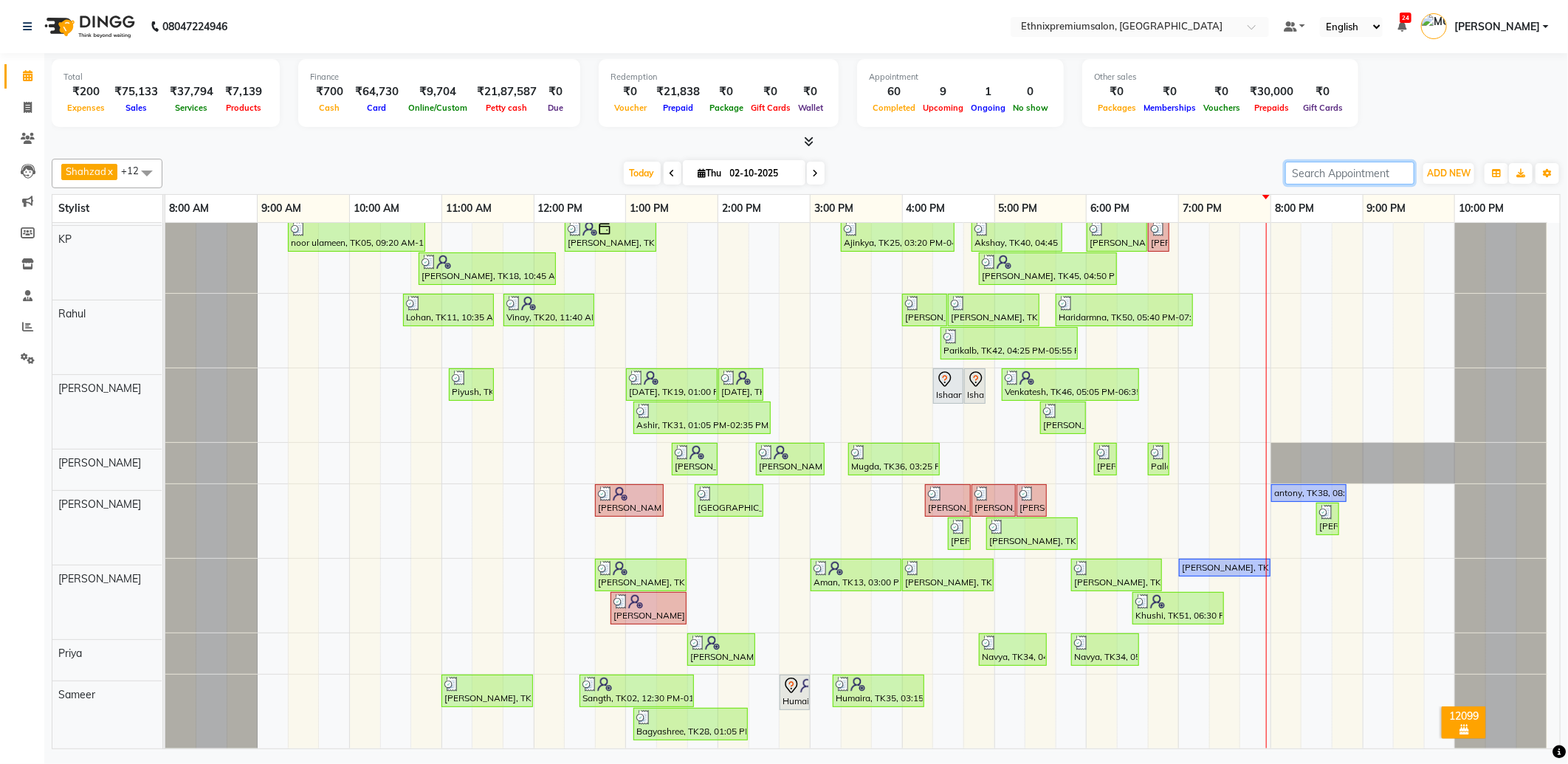
scroll to position [303, 0]
click at [12, 107] on link "Invoice" at bounding box center [22, 108] width 35 height 25
select select "service"
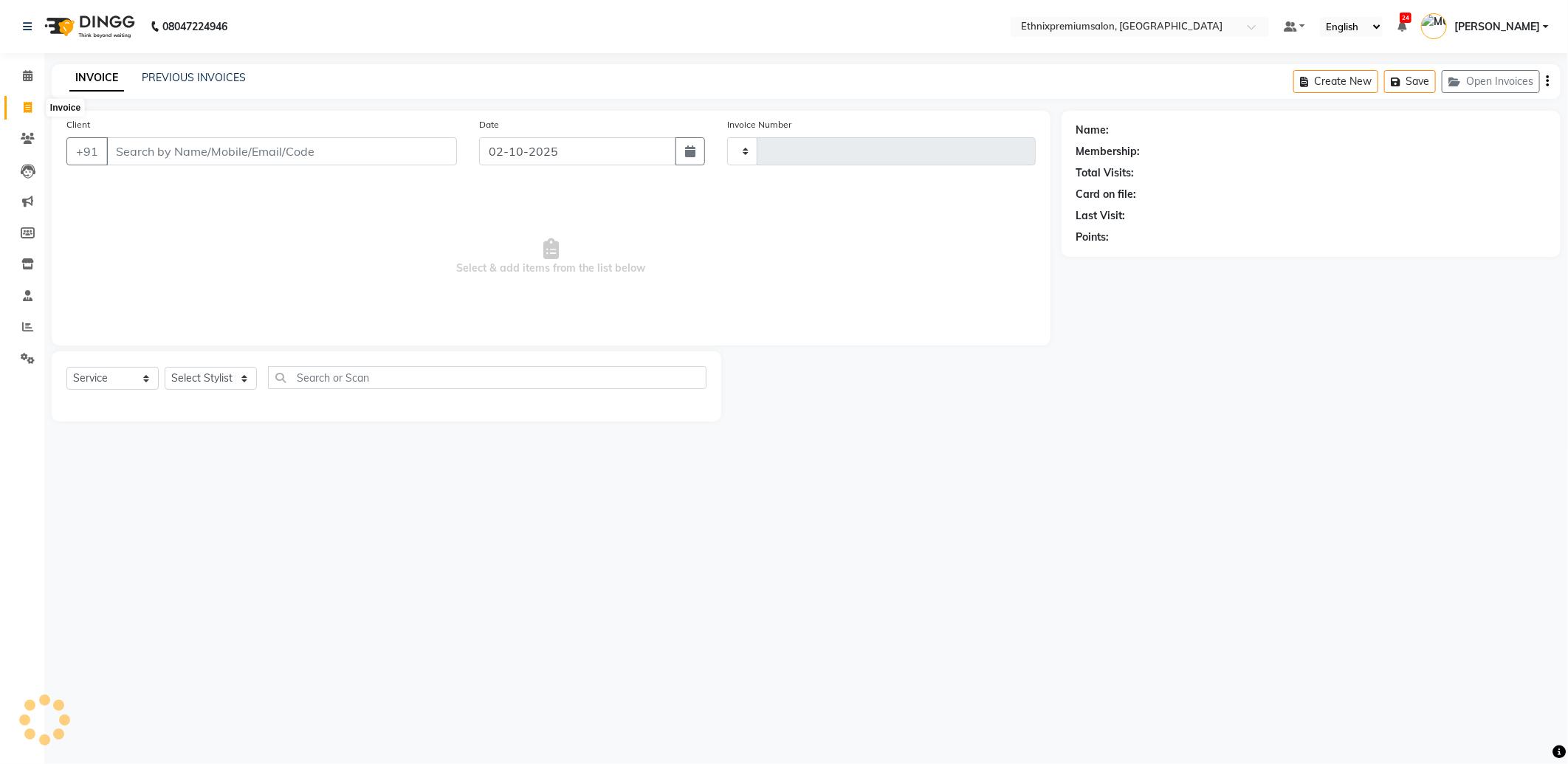
type input "11099"
select select "3625"
click at [153, 148] on input "Client" at bounding box center [282, 151] width 351 height 28
type input "9650641538"
click at [426, 162] on button "Add Client" at bounding box center [418, 151] width 76 height 28
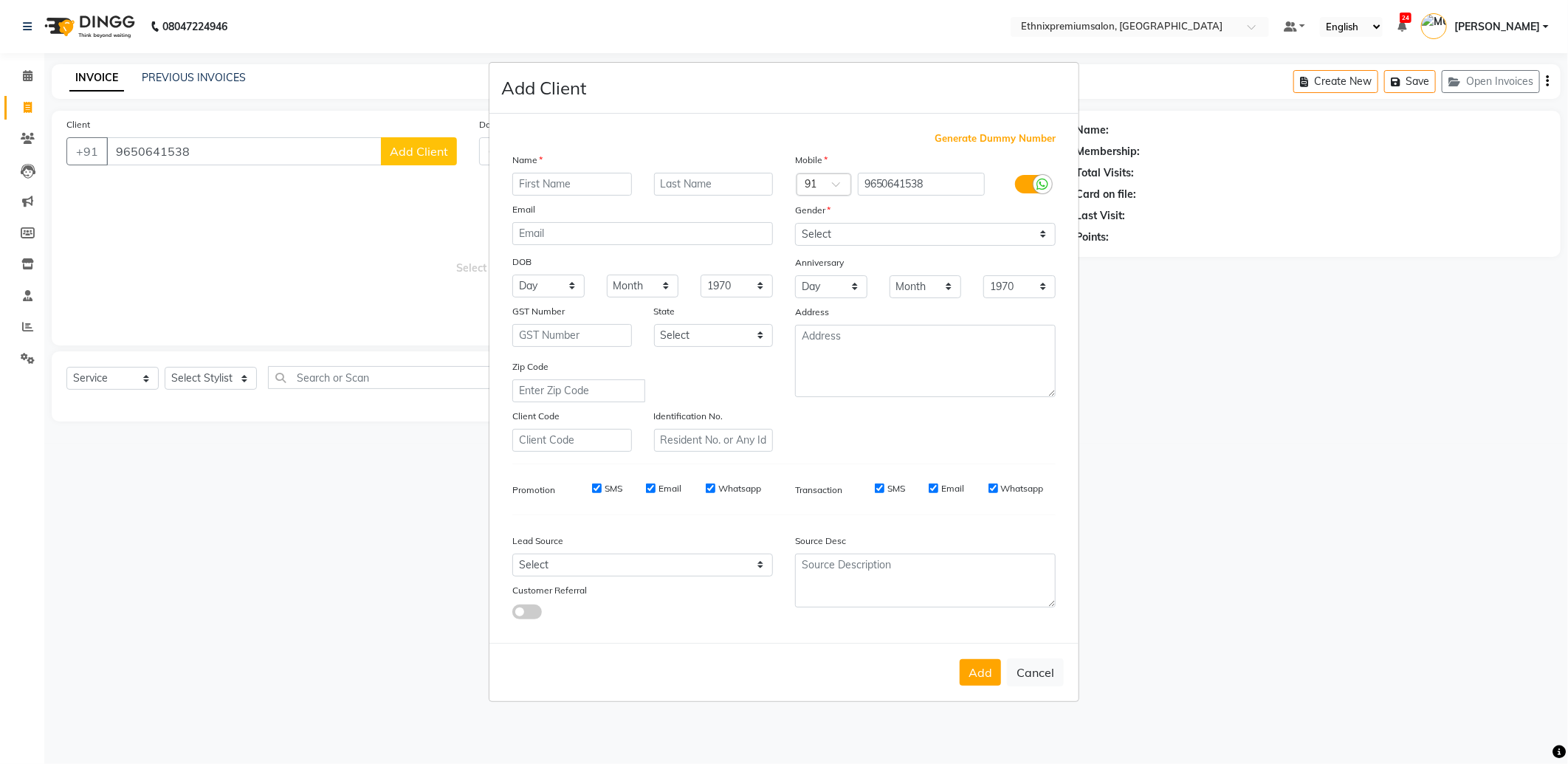
click at [519, 173] on input "text" at bounding box center [572, 184] width 119 height 23
type input "JAYANT"
click at [820, 238] on select "Select Male Female Other Prefer Not To Say" at bounding box center [925, 234] width 260 height 23
click at [795, 223] on select "Select Male Female Other Prefer Not To Say" at bounding box center [925, 234] width 260 height 23
click at [817, 226] on select "Select Male Female Other Prefer Not To Say" at bounding box center [925, 234] width 260 height 23
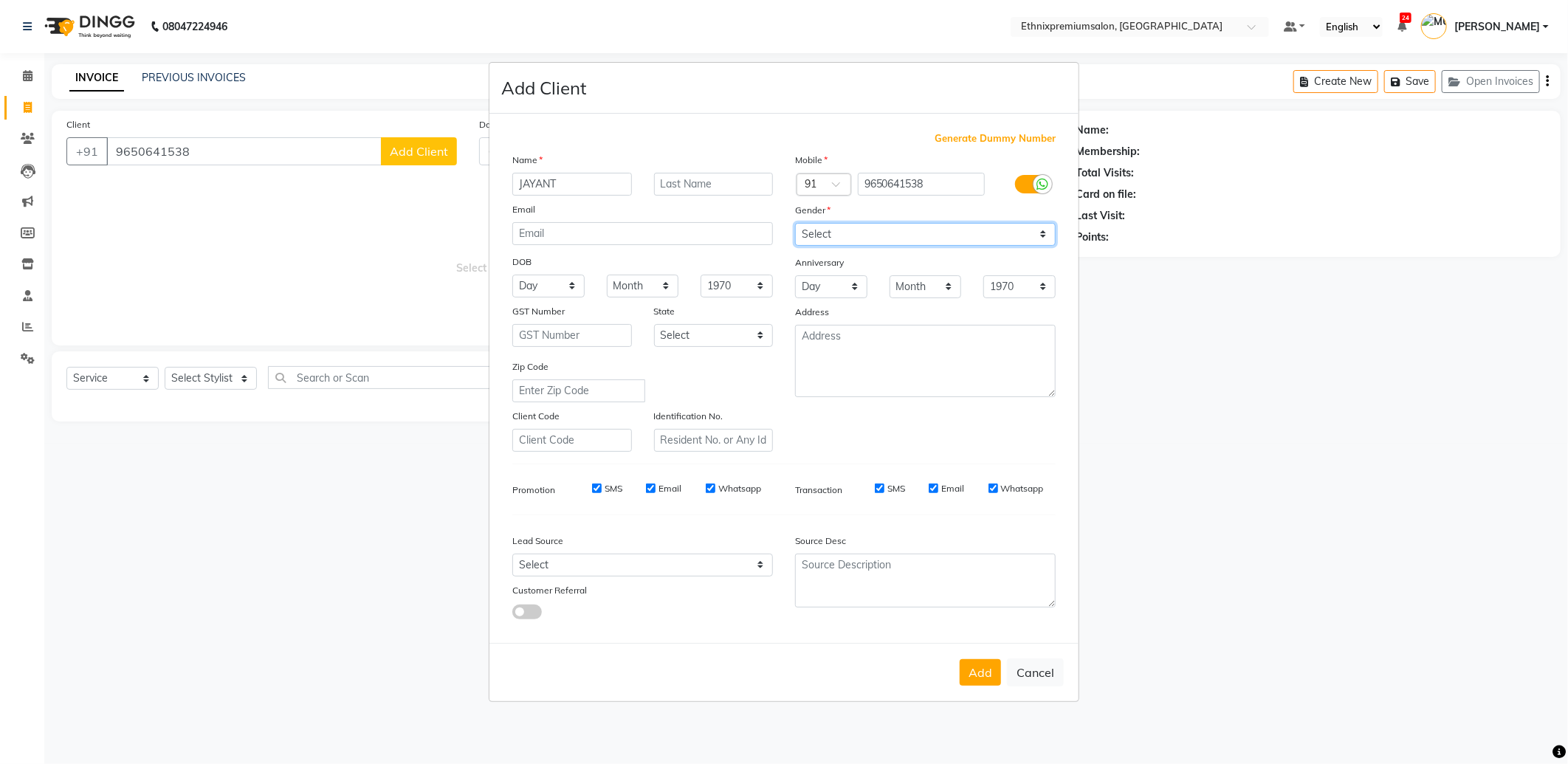
select select "male"
click at [795, 223] on select "Select Male Female Other Prefer Not To Say" at bounding box center [925, 234] width 260 height 23
drag, startPoint x: 611, startPoint y: 565, endPoint x: 606, endPoint y: 551, distance: 14.9
click at [611, 565] on select "Select Walk-in Referral Internet Friend Word of Mouth Advertisement Facebook Ju…" at bounding box center [643, 566] width 260 height 23
select select "26586"
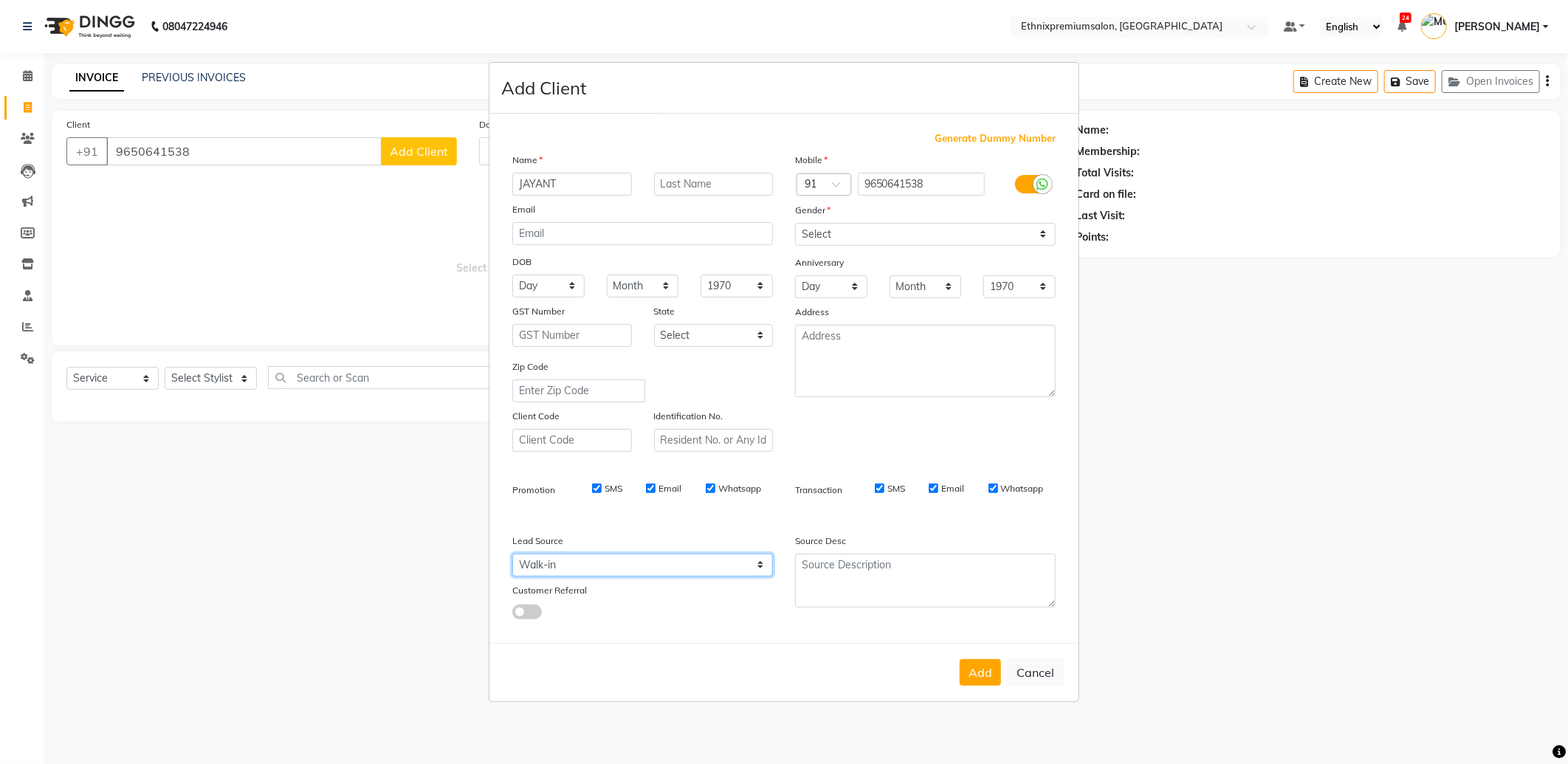
click at [512, 554] on select "Select Walk-in Referral Internet Friend Word of Mouth Advertisement Facebook Ju…" at bounding box center [643, 566] width 260 height 23
click at [975, 676] on button "Add" at bounding box center [980, 672] width 41 height 27
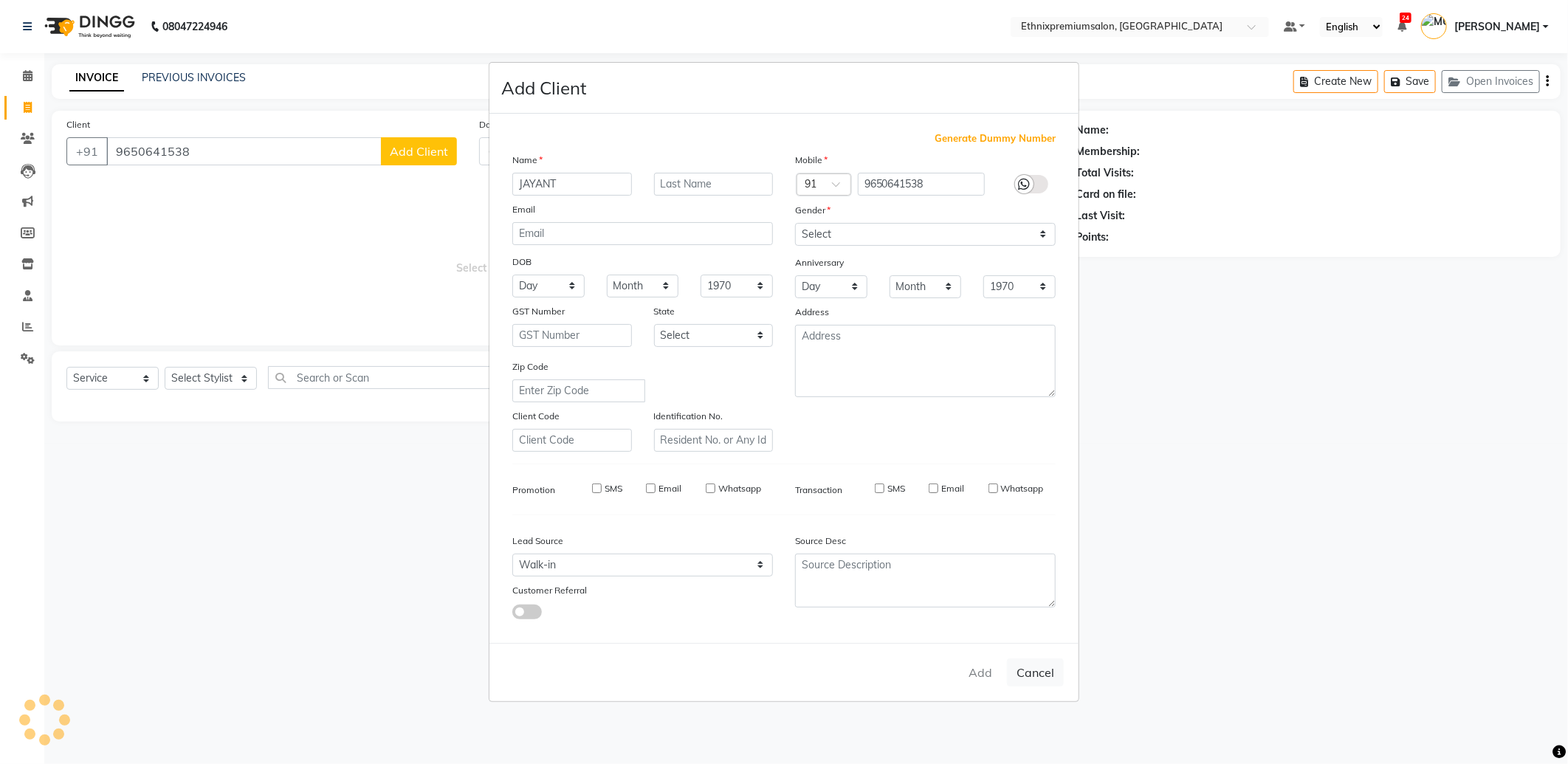
select select
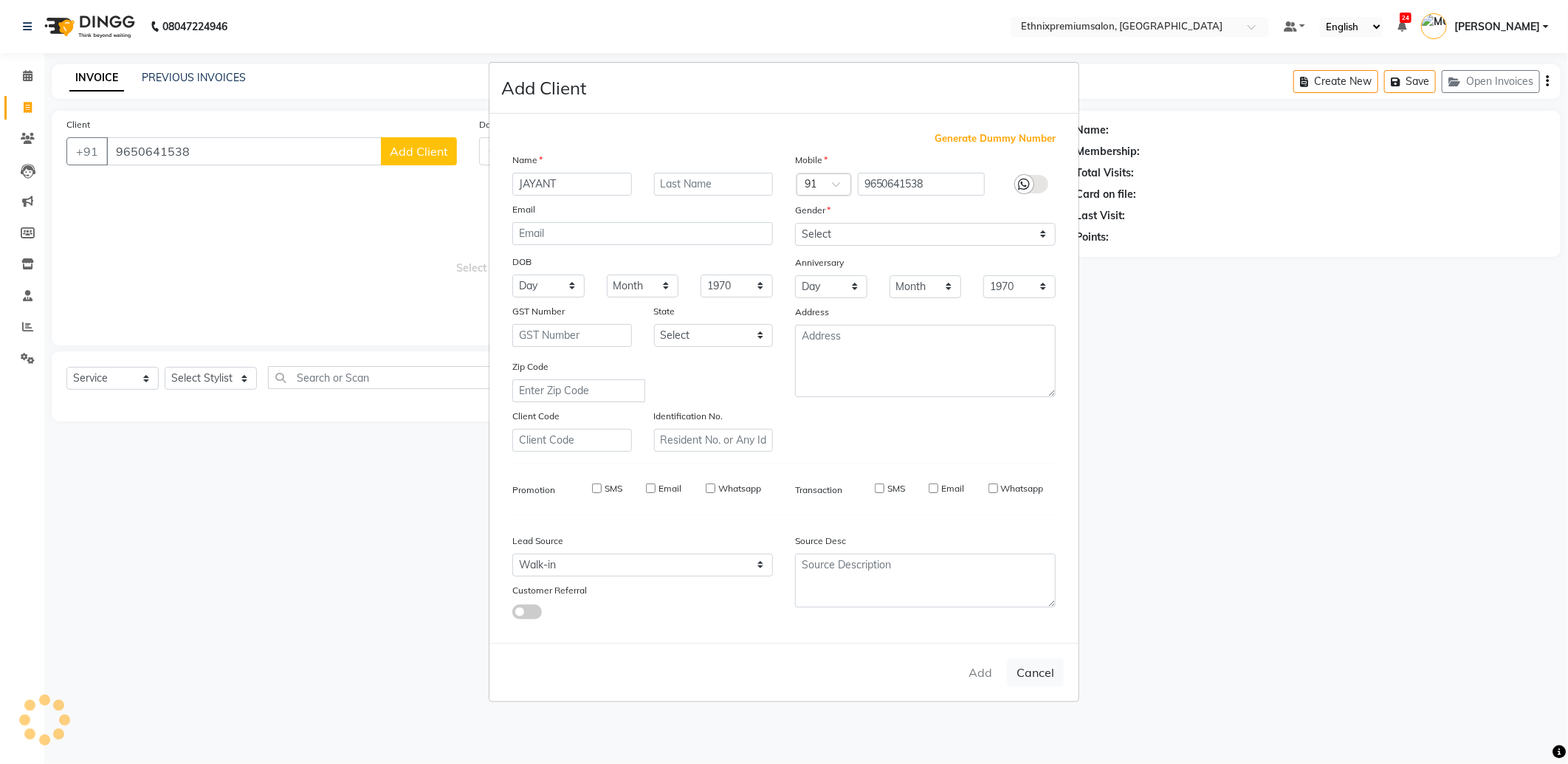
select select
checkbox input "false"
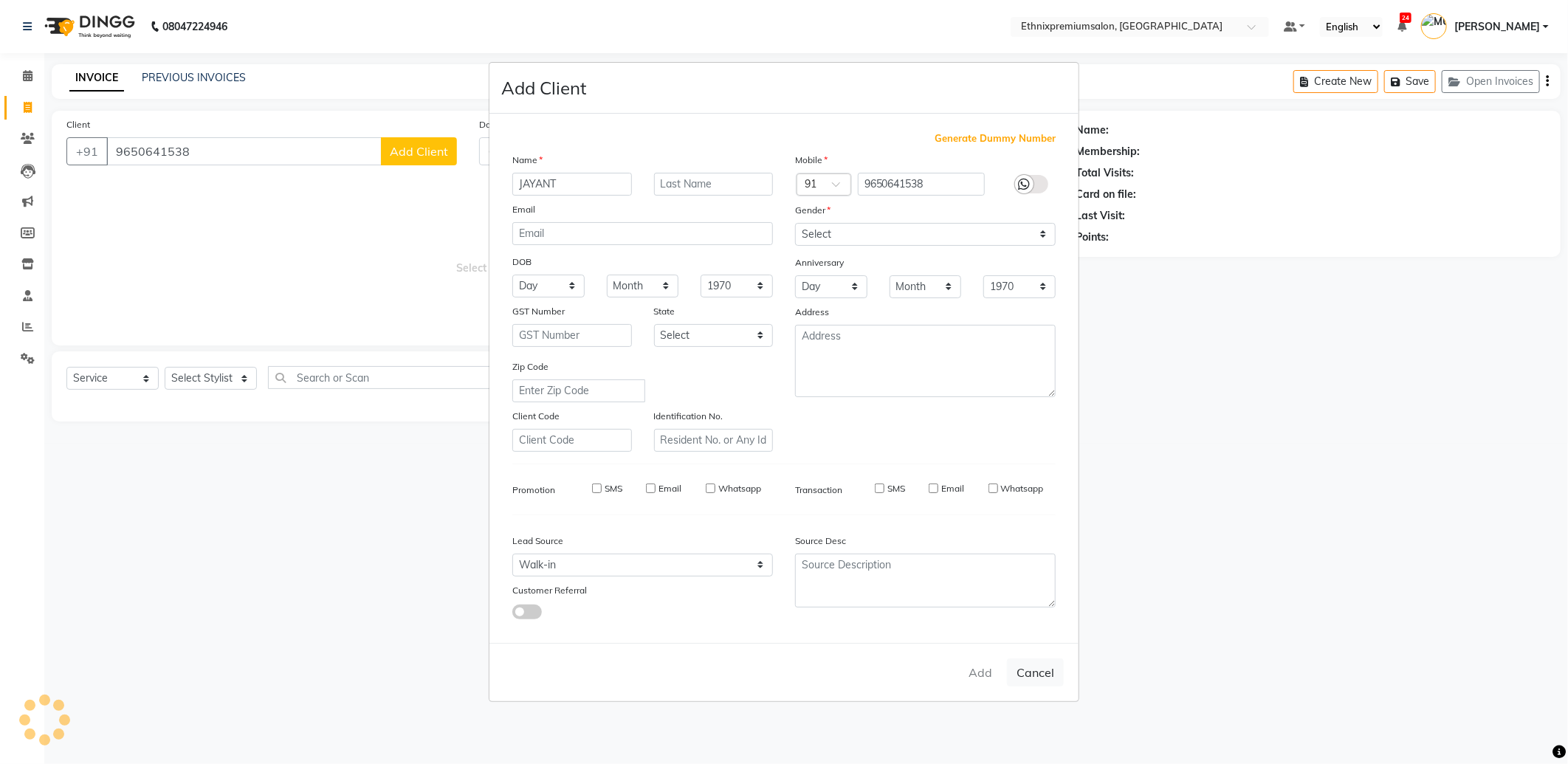
checkbox input "false"
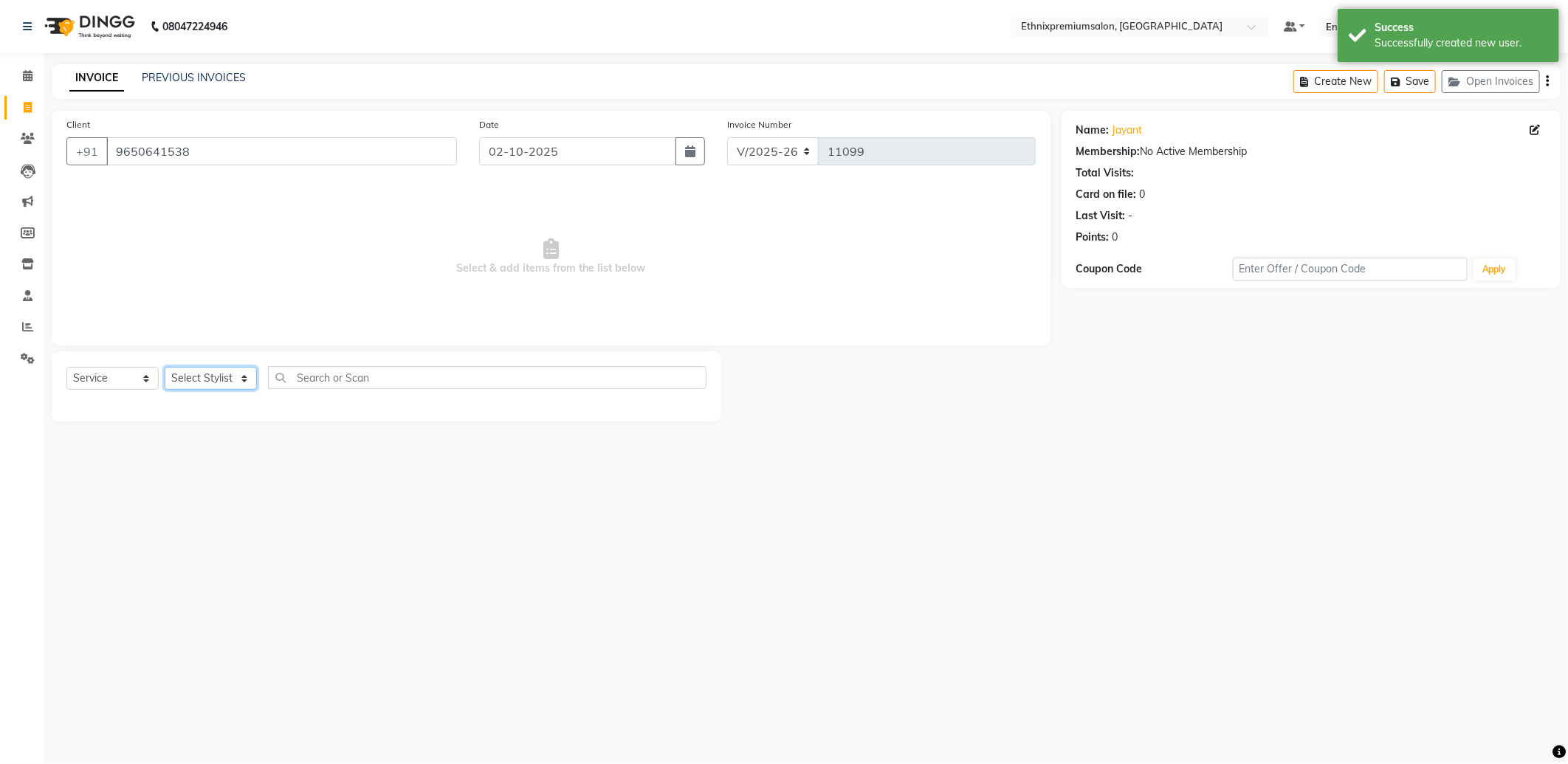
click at [199, 379] on select "Select Stylist Amoi Ashish Bishaka Cheten Yolmoo Deepa Dorjey Ellori Faisal Jac…" at bounding box center [211, 379] width 92 height 23
select select "17201"
click at [165, 368] on select "Select Stylist Amoi Ashish Bishaka Cheten Yolmoo Deepa Dorjey Ellori Faisal Jac…" at bounding box center [211, 379] width 92 height 23
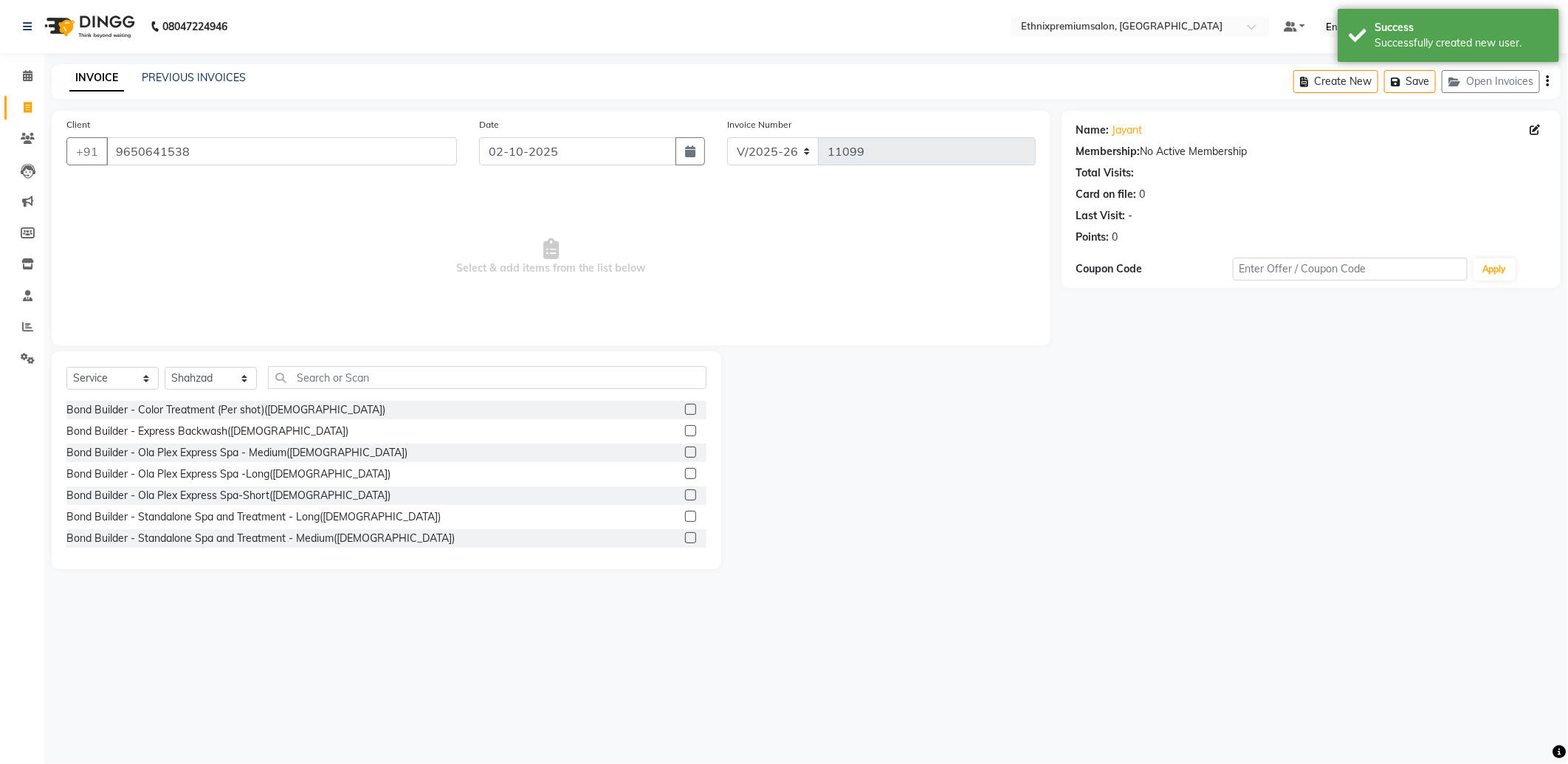
click at [365, 393] on div "Select Service Product Membership Package Voucher Prepaid Gift Card Select Styl…" at bounding box center [386, 383] width 640 height 34
click at [347, 377] on input "text" at bounding box center [487, 378] width 438 height 23
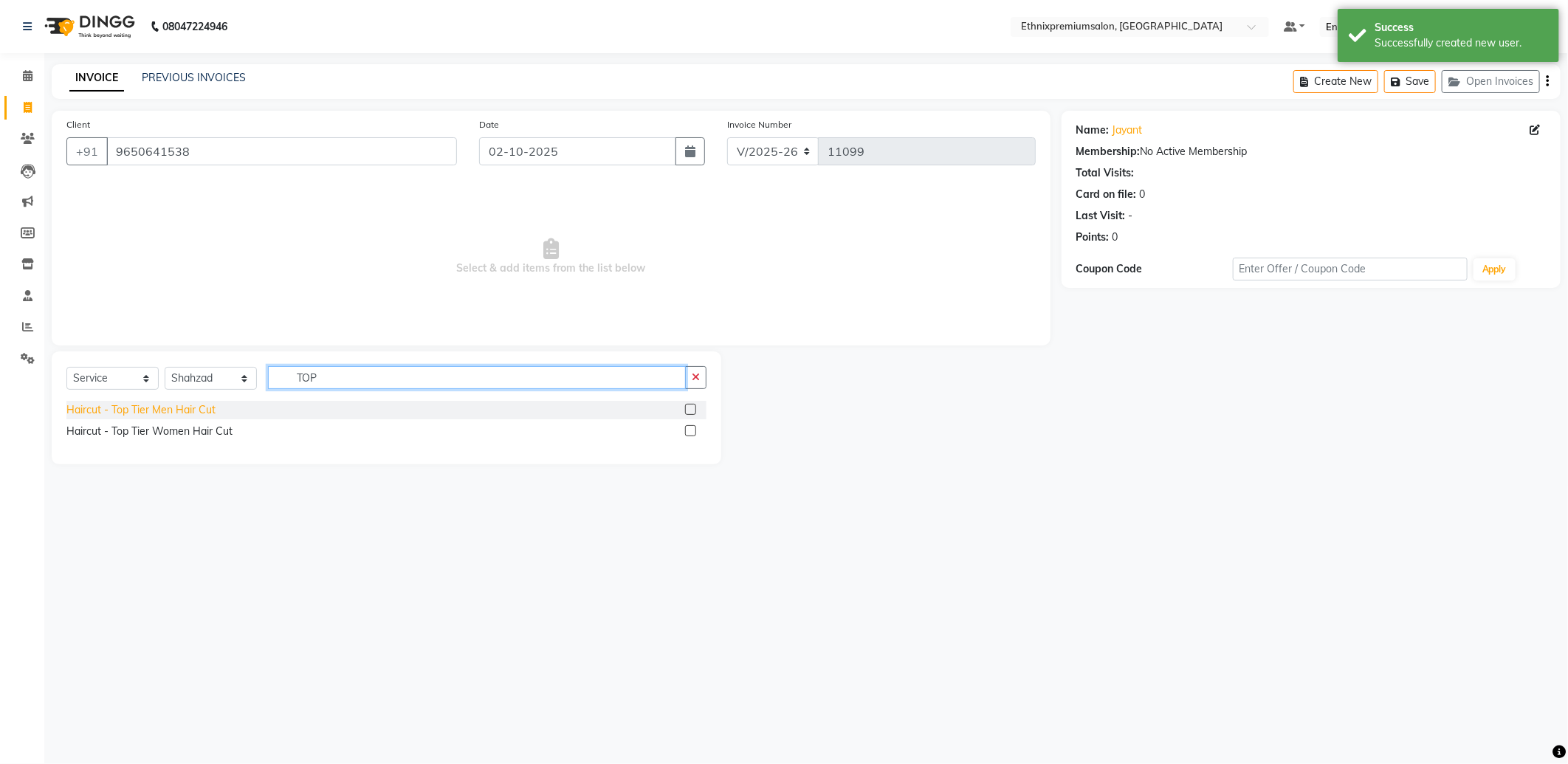
type input "TOP"
drag, startPoint x: 183, startPoint y: 412, endPoint x: 209, endPoint y: 409, distance: 26.2
click at [185, 411] on div "Haircut - Top Tier Men Hair Cut" at bounding box center [141, 410] width 149 height 15
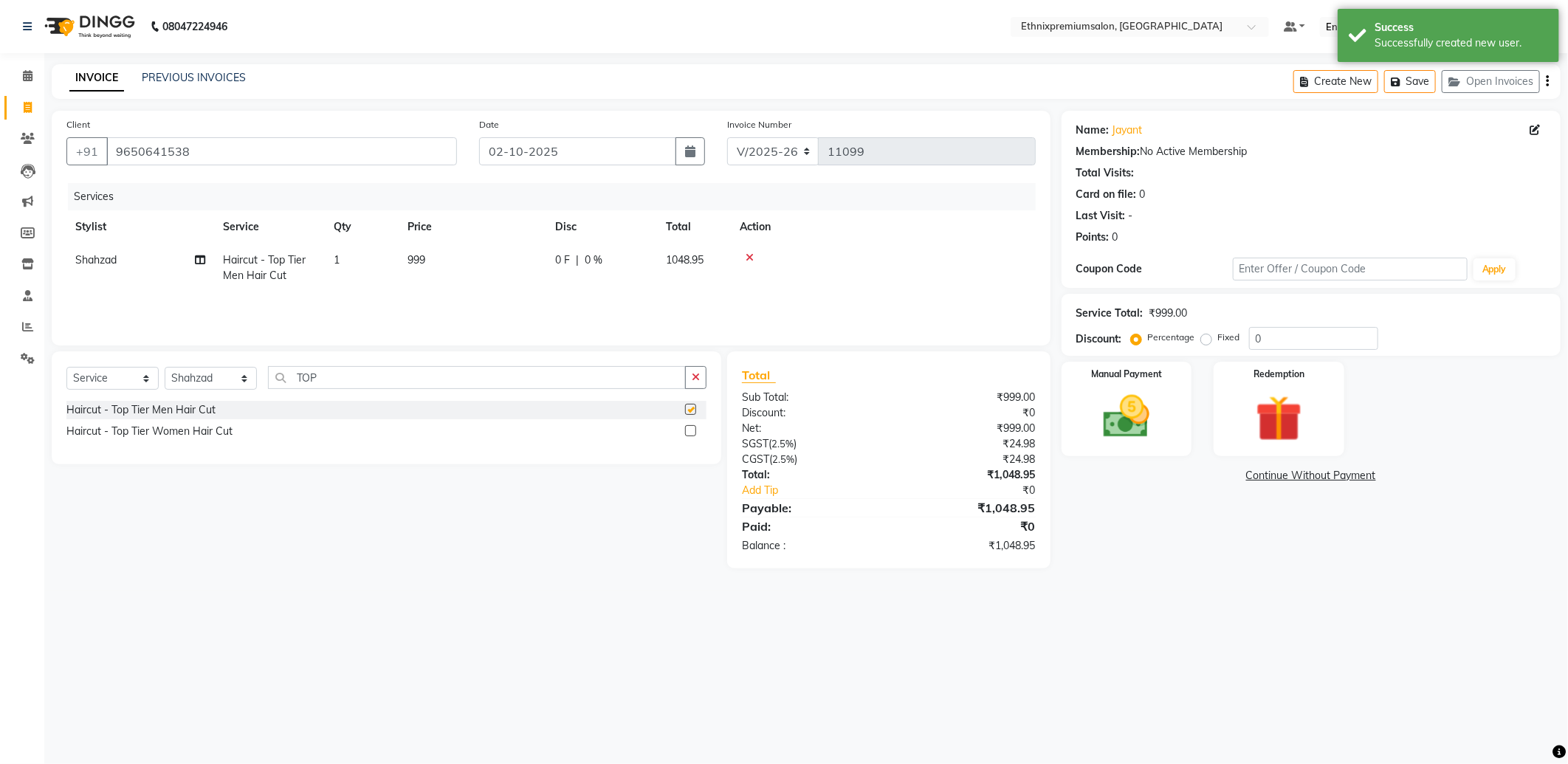
checkbox input "false"
drag, startPoint x: 283, startPoint y: 379, endPoint x: 254, endPoint y: 379, distance: 29.0
click at [255, 379] on div "Select Service Product Membership Package Voucher Prepaid Gift Card Select Styl…" at bounding box center [386, 383] width 640 height 34
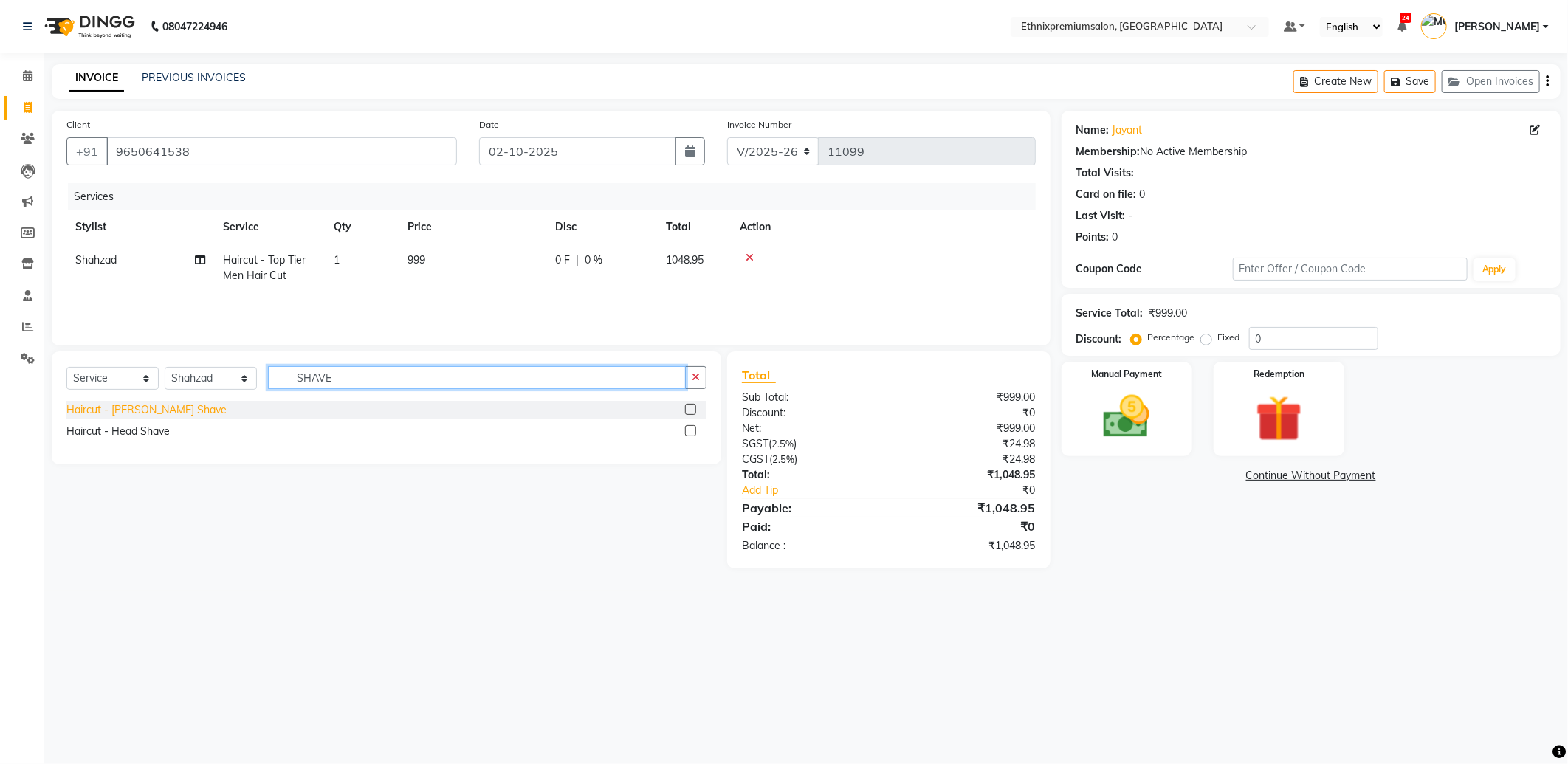
type input "SHAVE"
click at [152, 415] on div "Haircut - Beard Shave" at bounding box center [146, 410] width 160 height 15
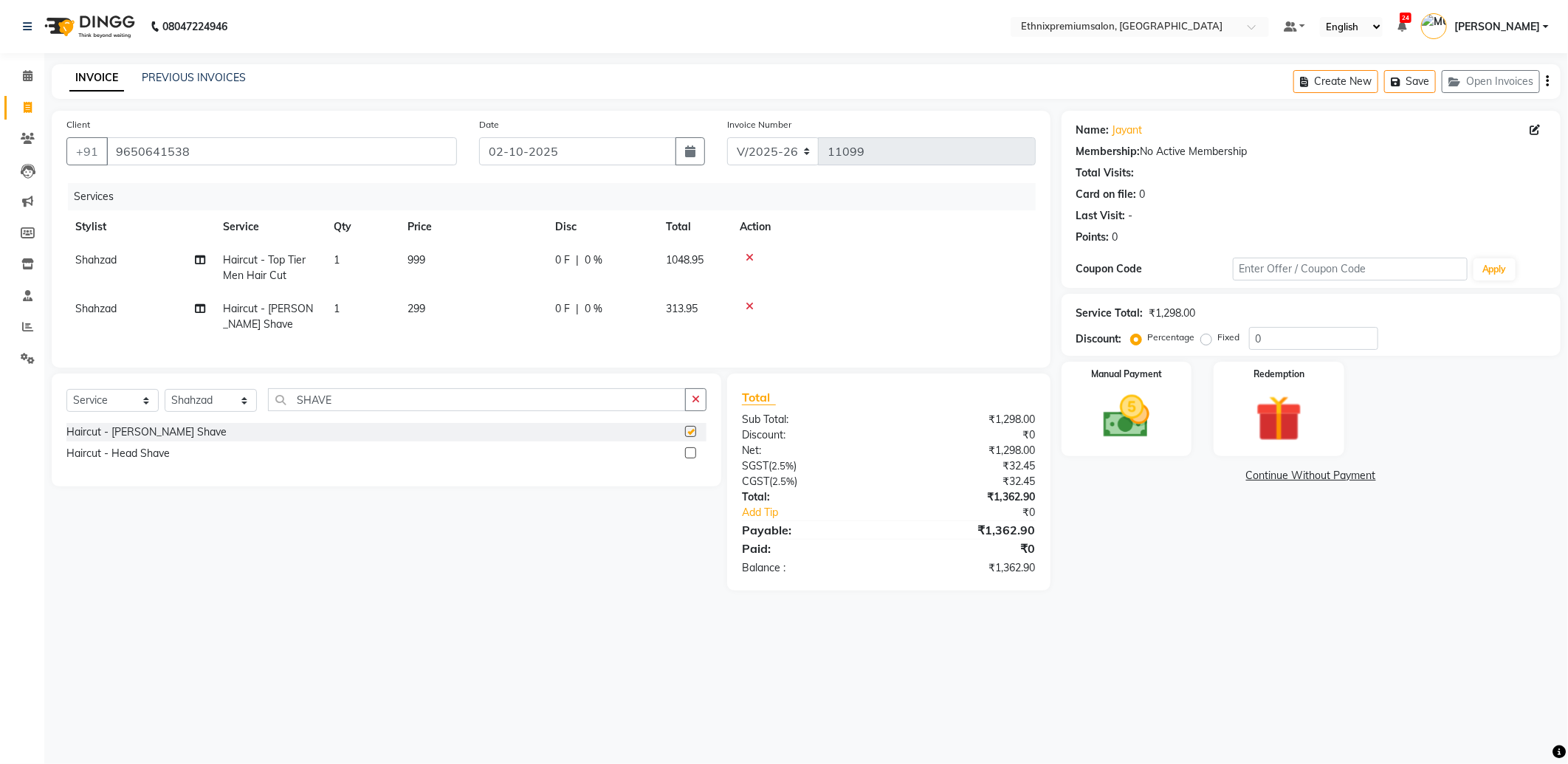
checkbox input "false"
drag, startPoint x: 211, startPoint y: 412, endPoint x: 218, endPoint y: 401, distance: 13.0
click at [211, 412] on select "Select Stylist Amoi Ashish Bishaka Cheten Yolmoo Deepa Dorjey Ellori Faisal Jac…" at bounding box center [211, 401] width 92 height 23
select select "92495"
click at [165, 402] on select "Select Stylist Amoi Ashish Bishaka Cheten Yolmoo Deepa Dorjey Ellori Faisal Jac…" at bounding box center [211, 401] width 92 height 23
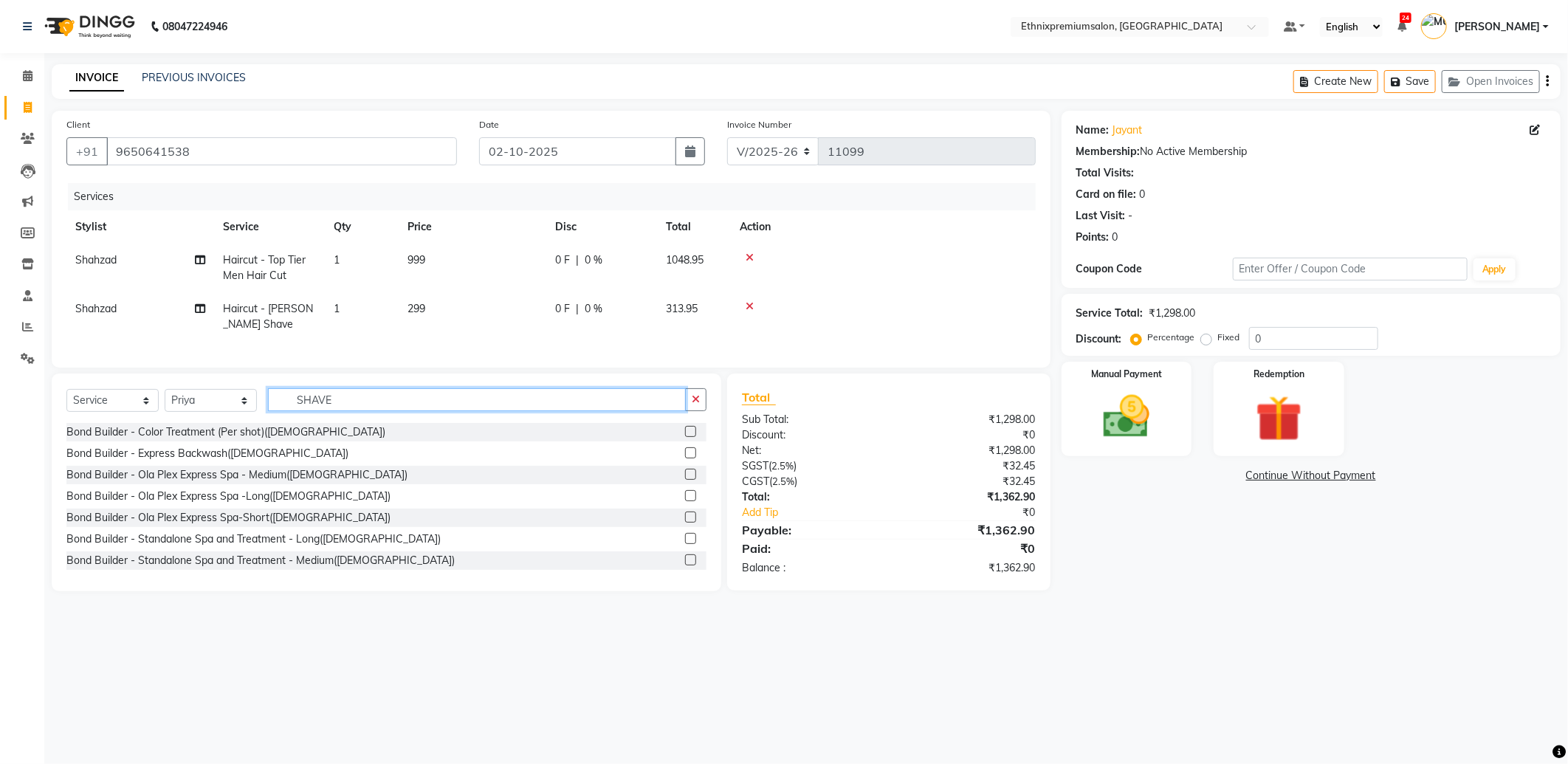
drag, startPoint x: 358, startPoint y: 415, endPoint x: 274, endPoint y: 409, distance: 84.2
click at [274, 410] on input "SHAVE" at bounding box center [476, 400] width 417 height 23
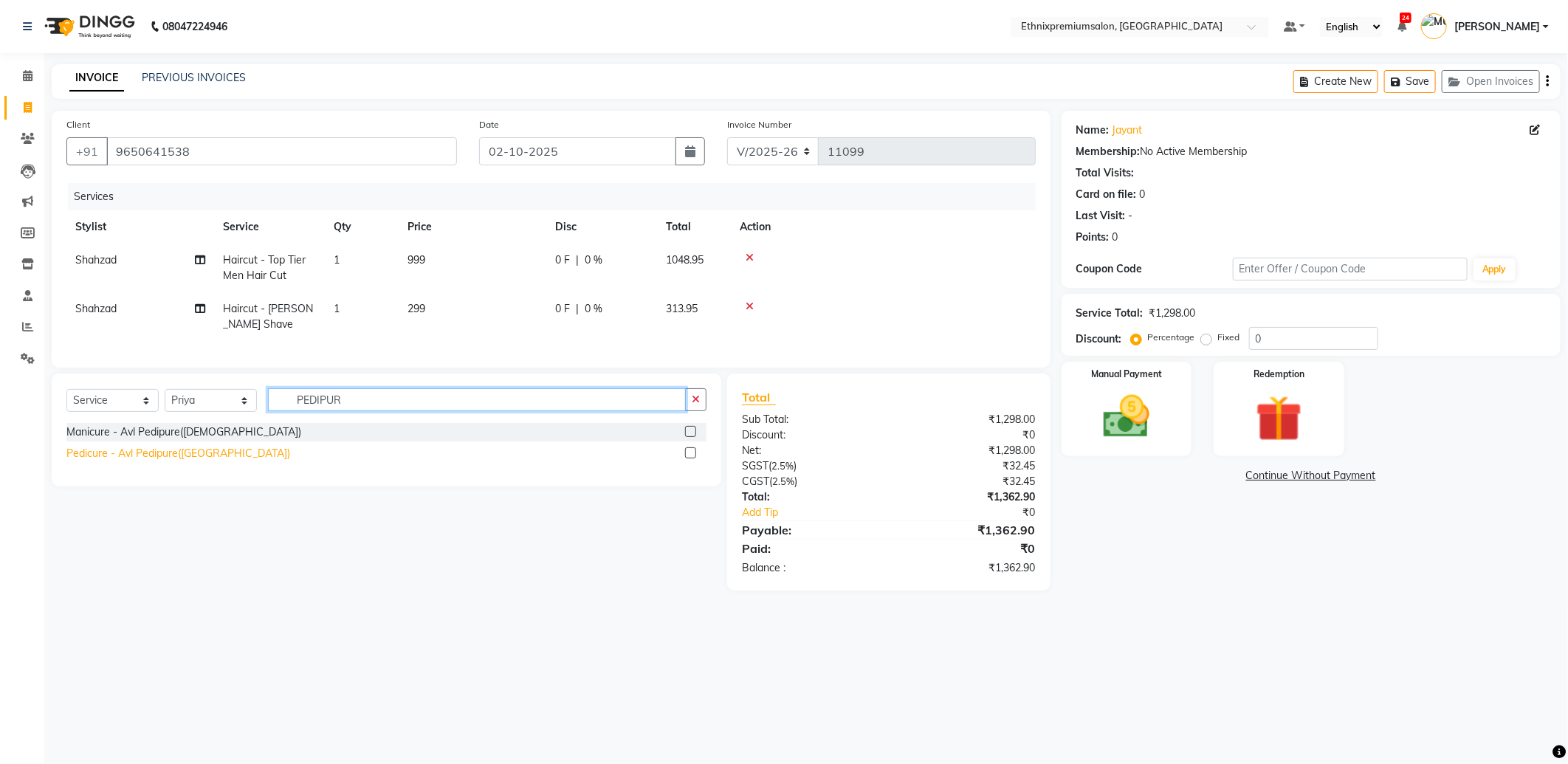
type input "PEDIPUR"
click at [188, 461] on div "Pedicure - Avl Pedipure(Unisex)" at bounding box center [178, 454] width 224 height 15
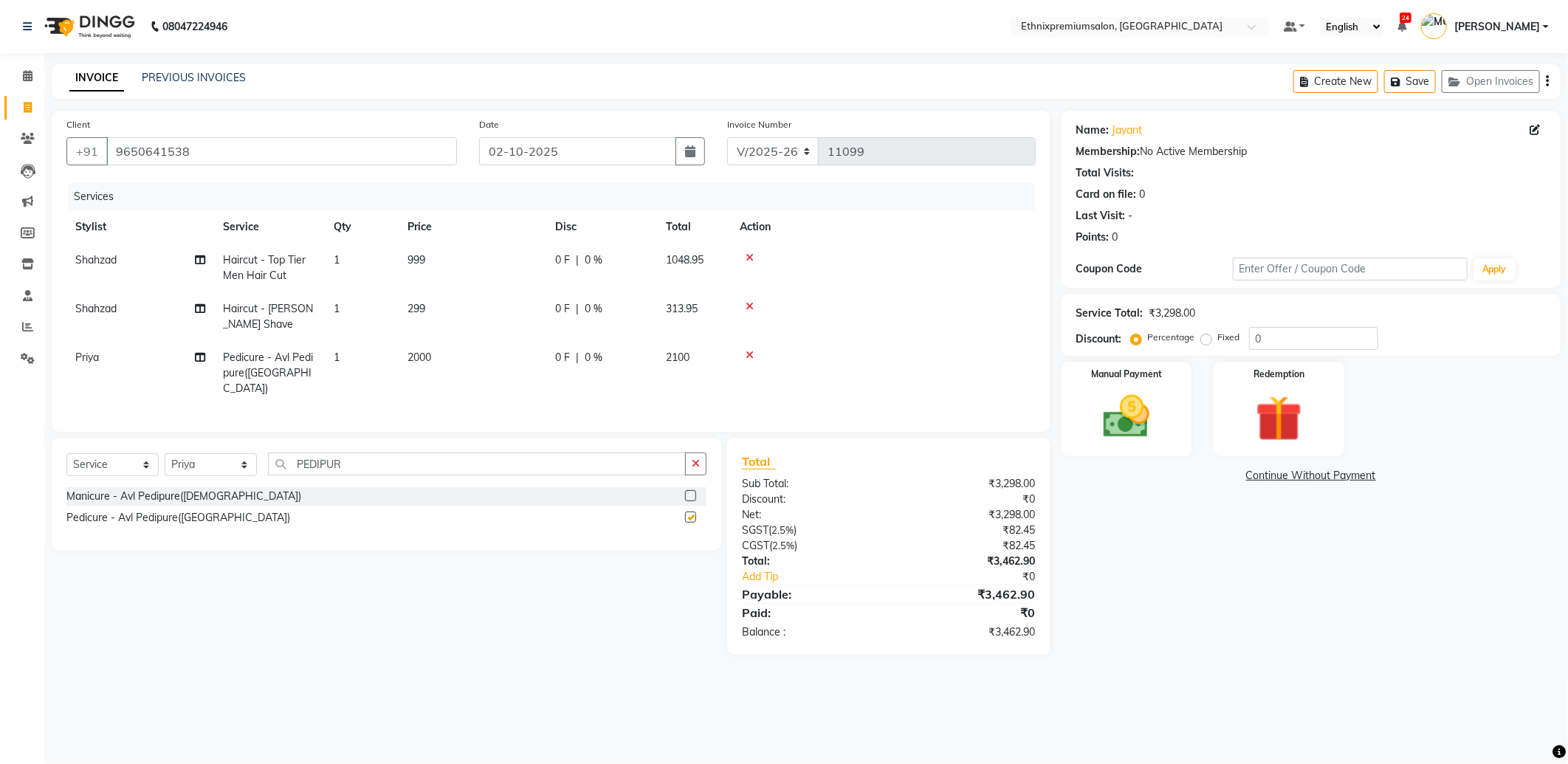
checkbox input "false"
click at [1138, 426] on img at bounding box center [1126, 417] width 79 height 56
click at [1215, 477] on span "CARD" at bounding box center [1212, 477] width 31 height 17
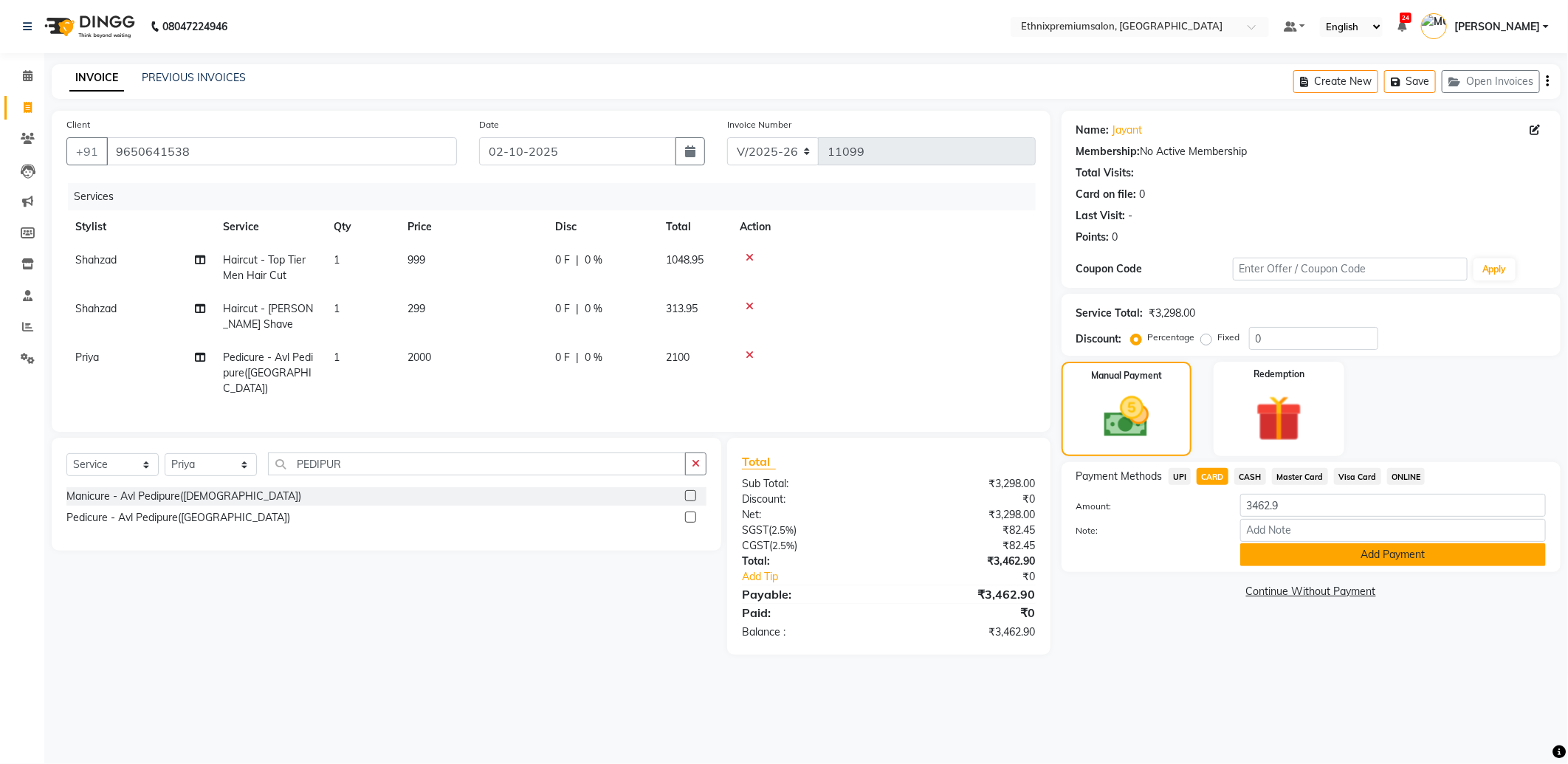
click at [1245, 548] on button "Add Payment" at bounding box center [1393, 555] width 306 height 23
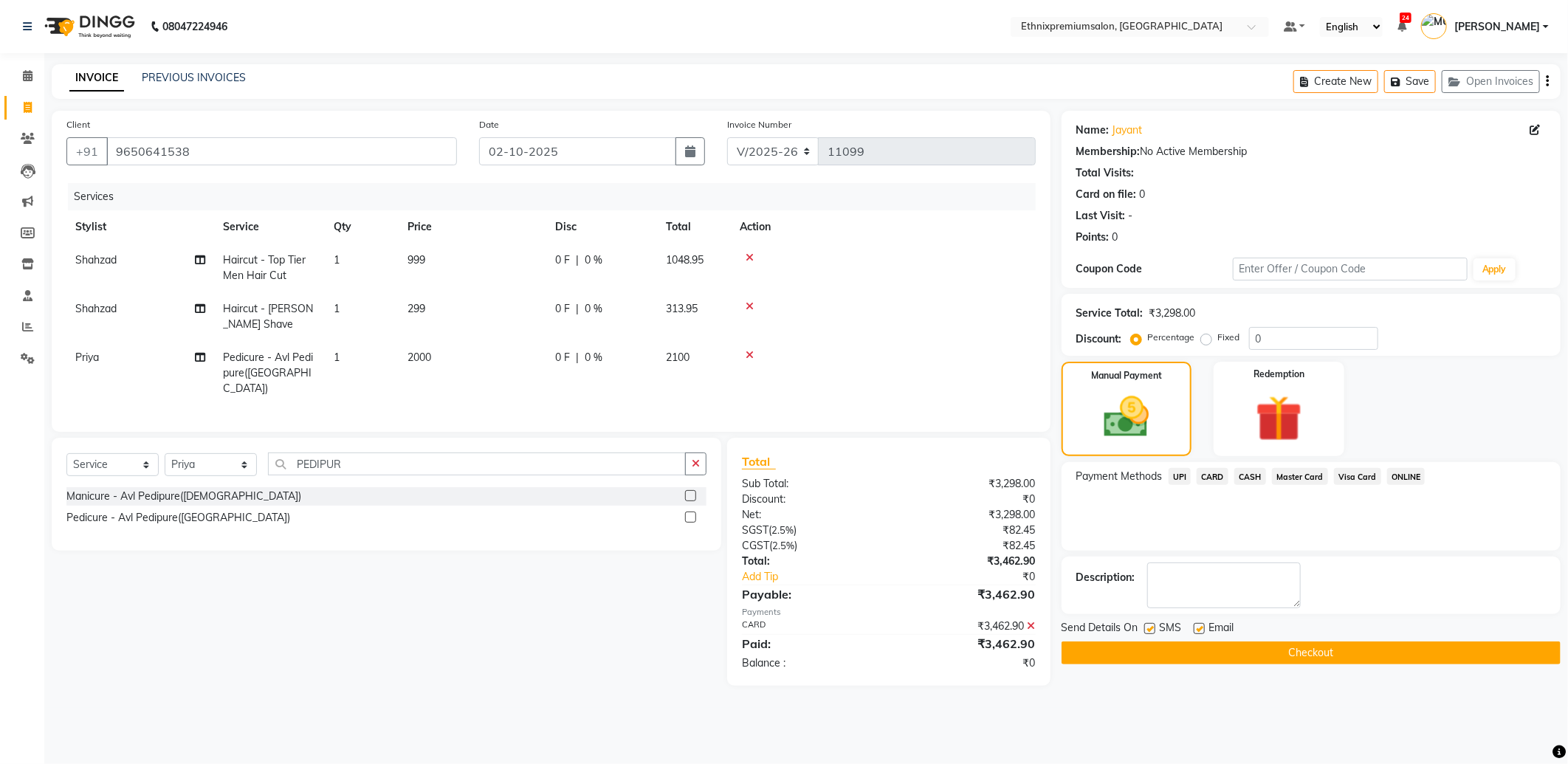
click at [1198, 631] on label at bounding box center [1199, 628] width 11 height 11
click at [1198, 631] on input "checkbox" at bounding box center [1198, 629] width 10 height 10
checkbox input "false"
click at [1187, 651] on button "Checkout" at bounding box center [1311, 653] width 499 height 23
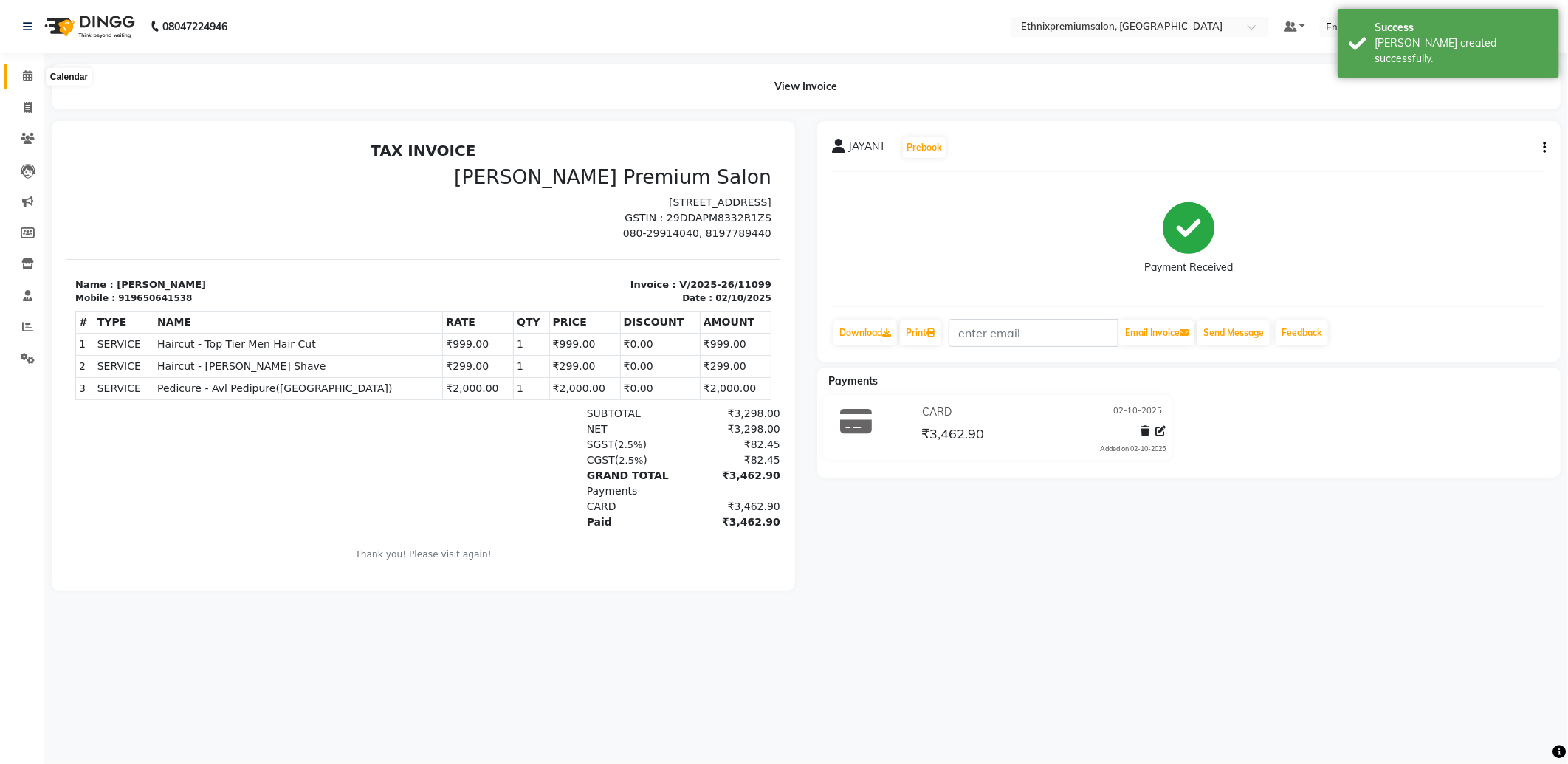
click at [21, 80] on span at bounding box center [28, 77] width 26 height 17
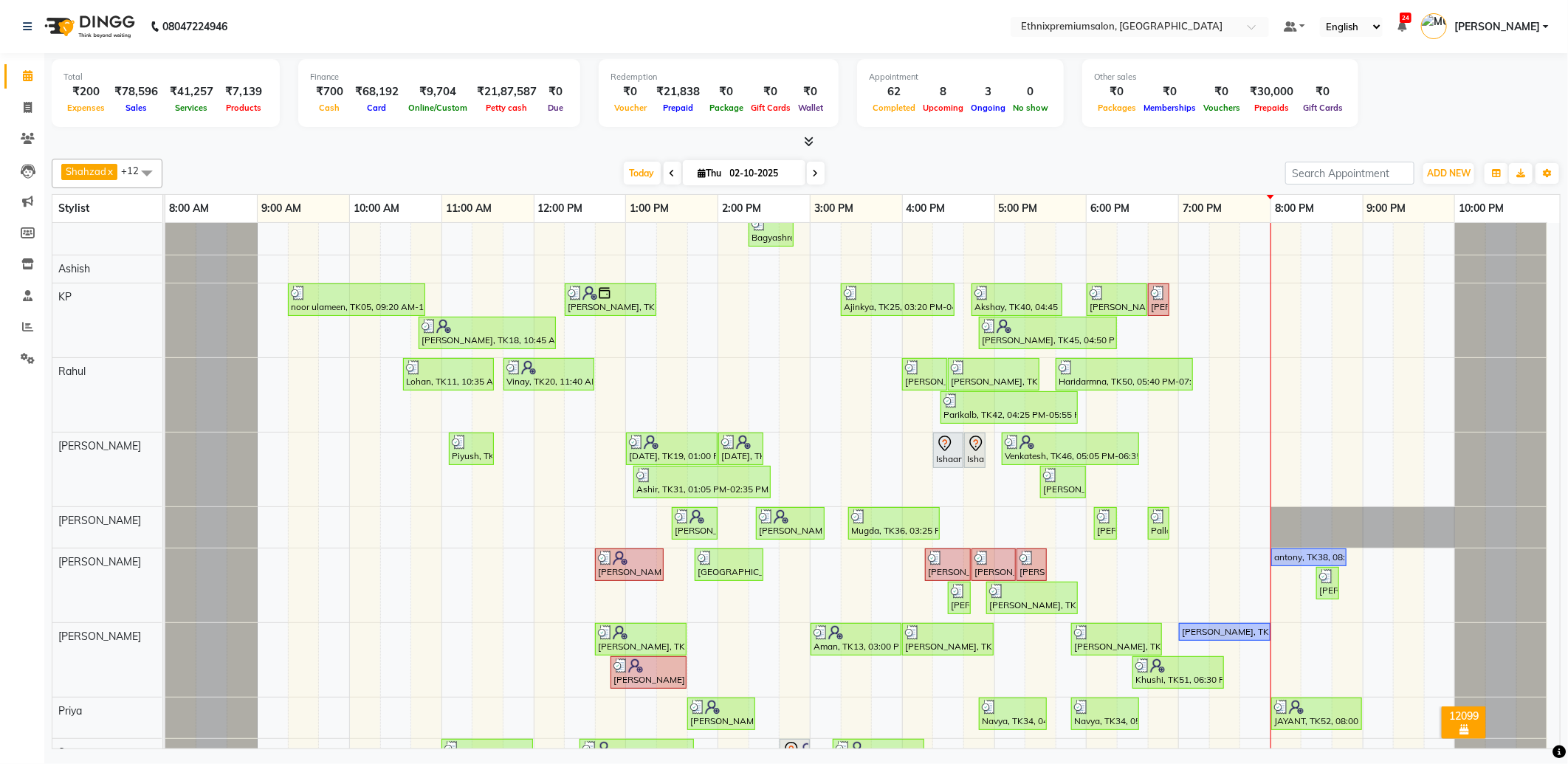
scroll to position [170, 0]
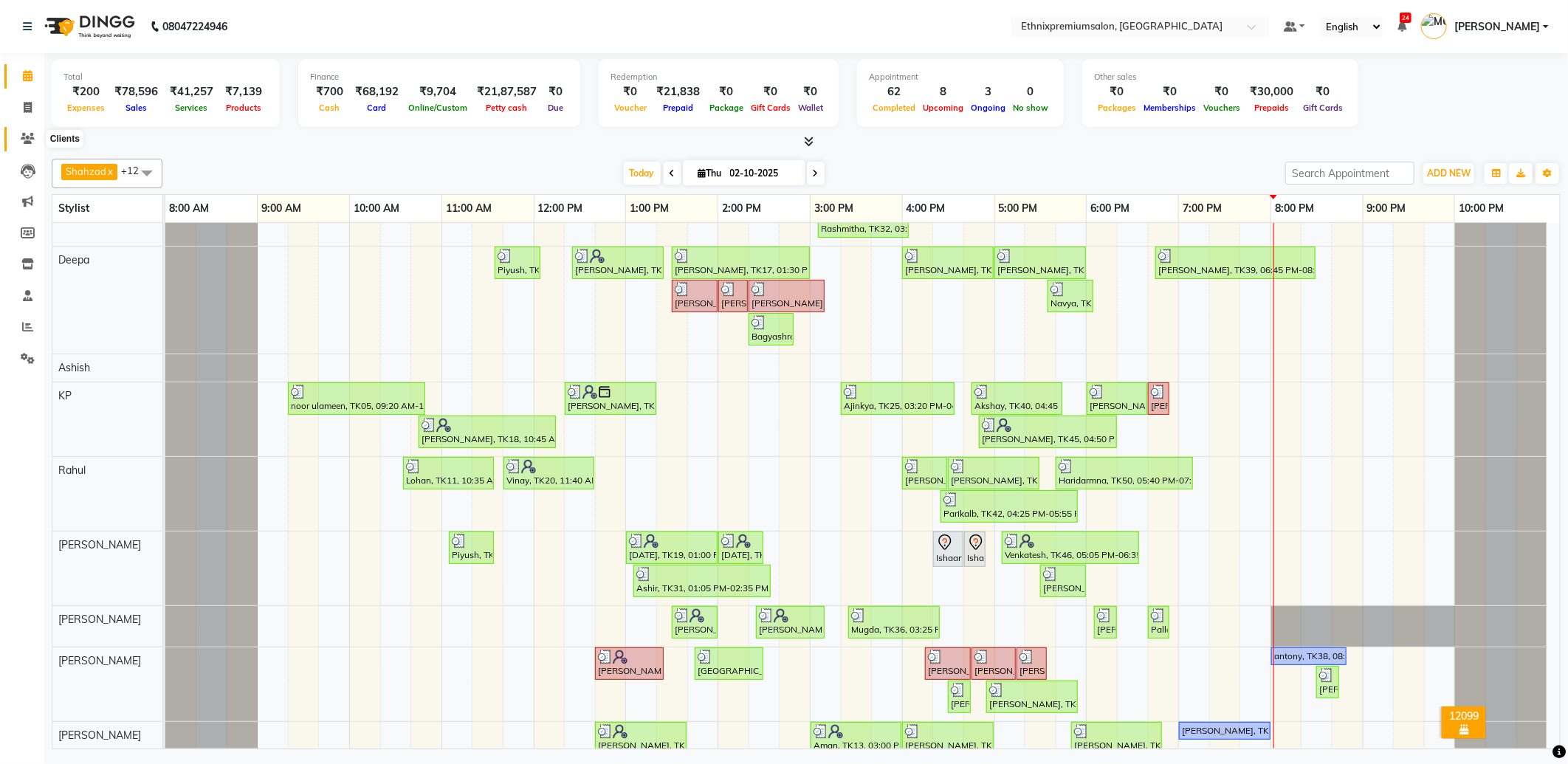
click at [28, 137] on icon at bounding box center [28, 138] width 14 height 11
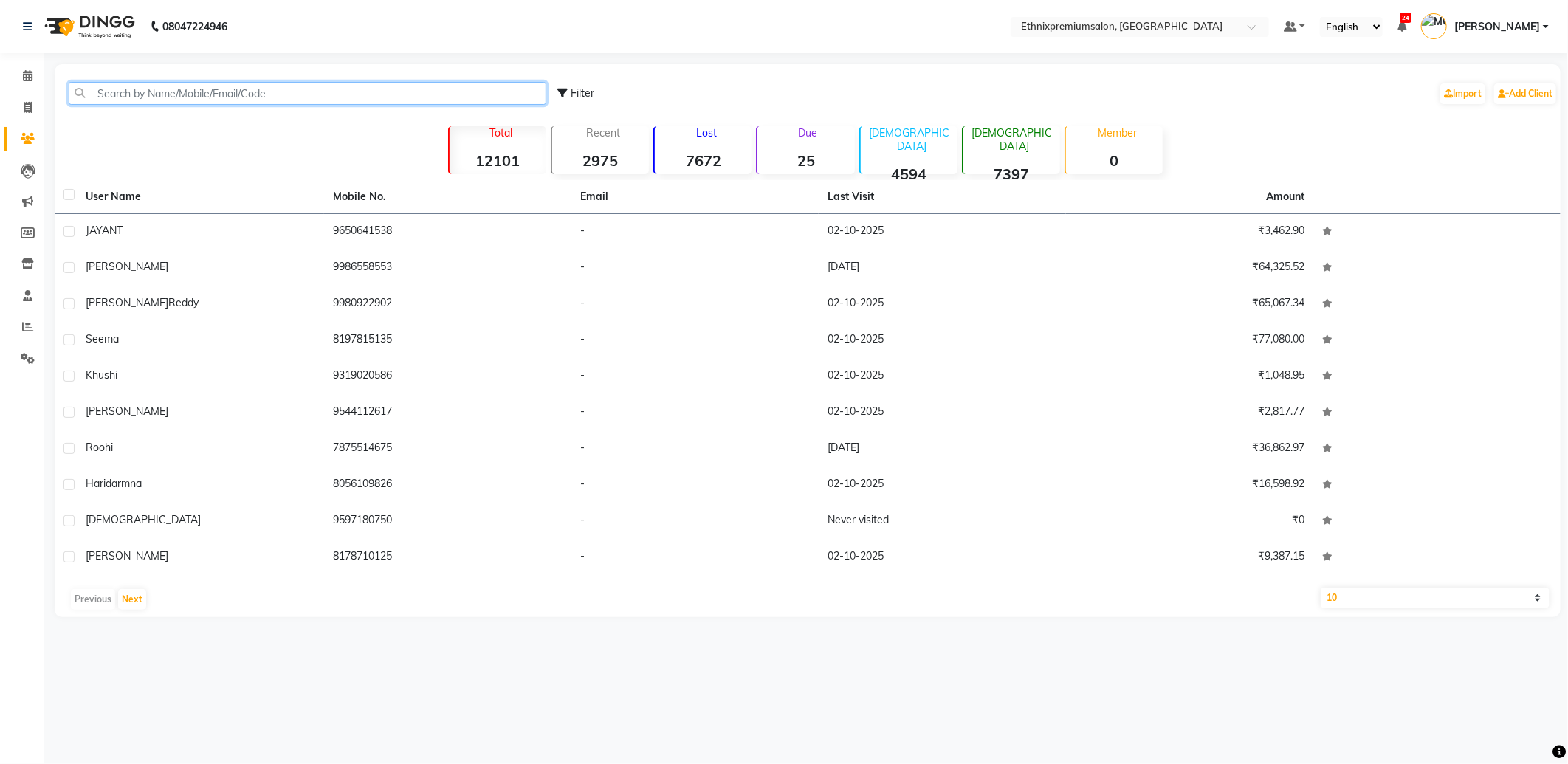
click at [146, 100] on input "text" at bounding box center [307, 93] width 477 height 23
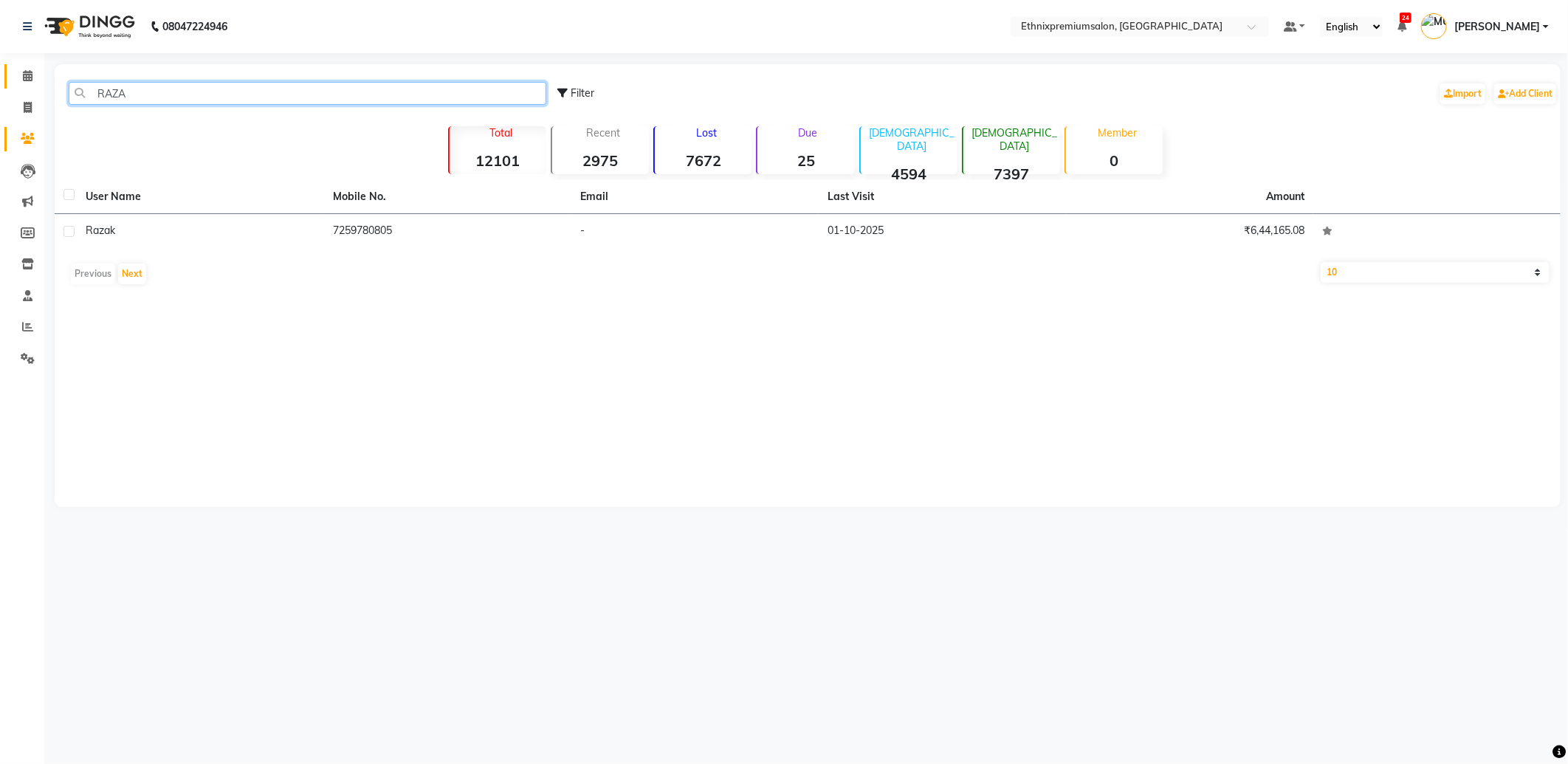
type input "RAZA"
drag, startPoint x: 23, startPoint y: 77, endPoint x: 38, endPoint y: 85, distance: 17.0
click at [23, 77] on icon at bounding box center [28, 76] width 10 height 11
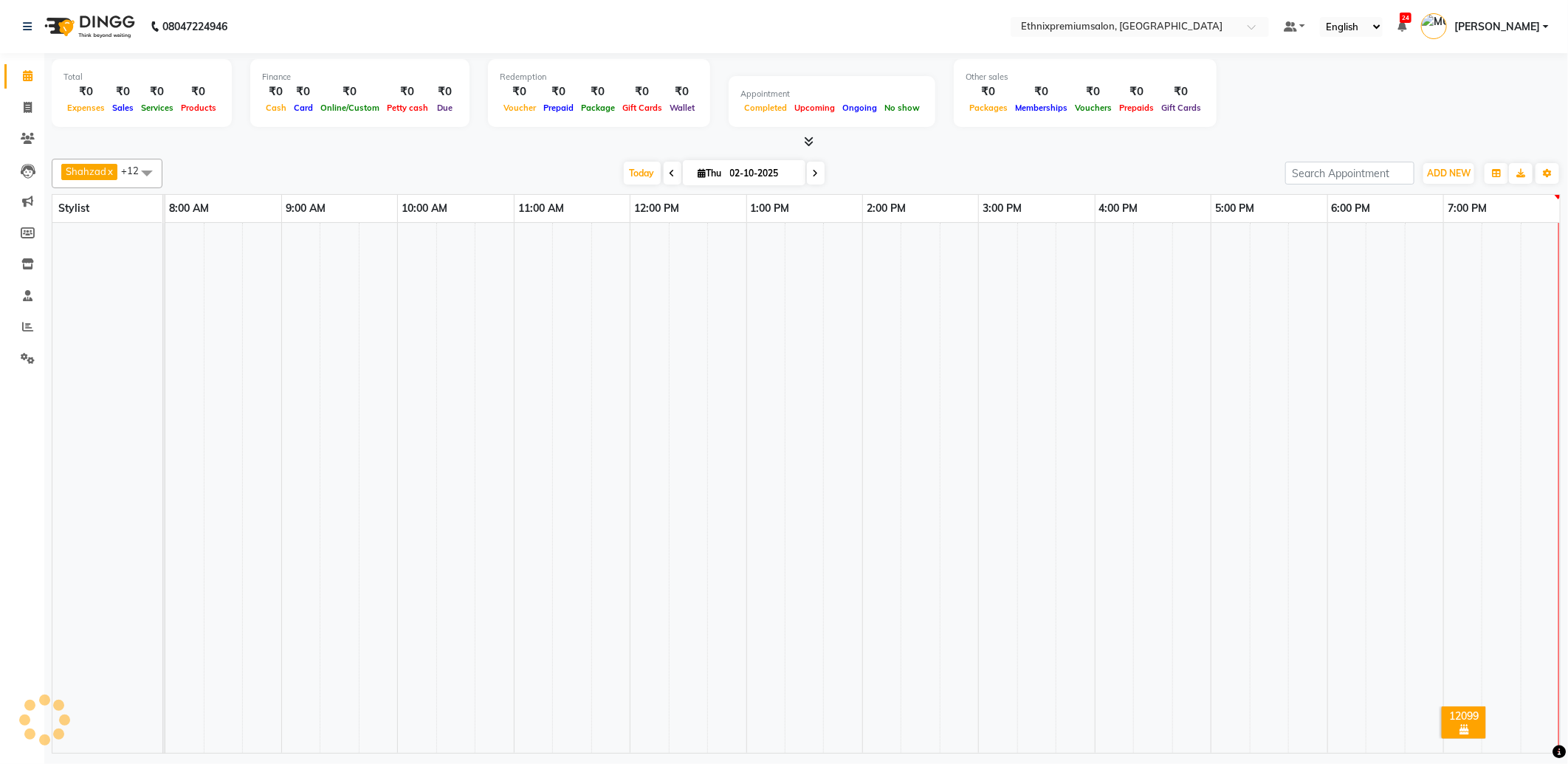
click at [32, 75] on span at bounding box center [28, 77] width 26 height 17
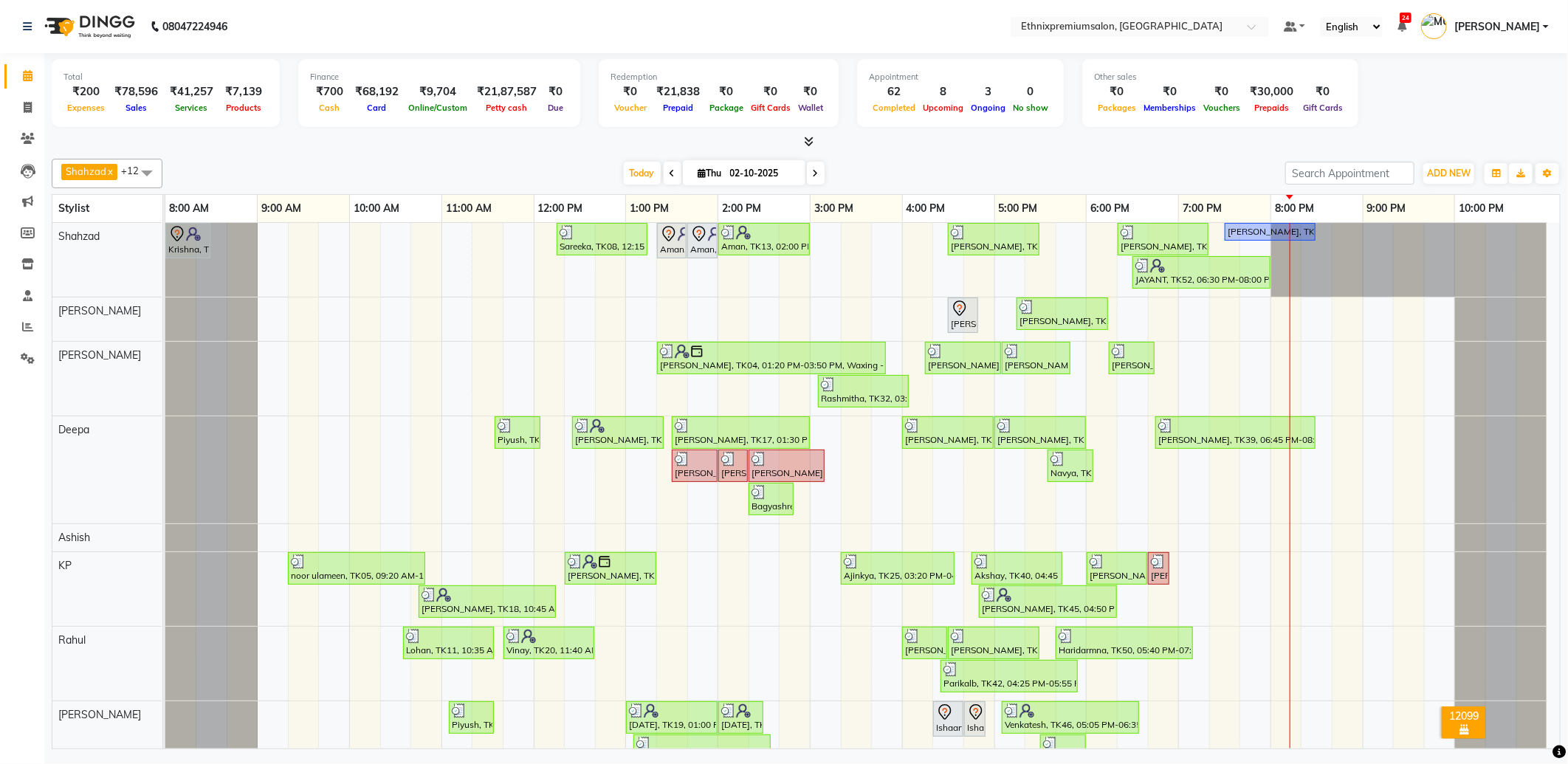
click at [807, 172] on span at bounding box center [815, 173] width 18 height 23
type input "03-10-2025"
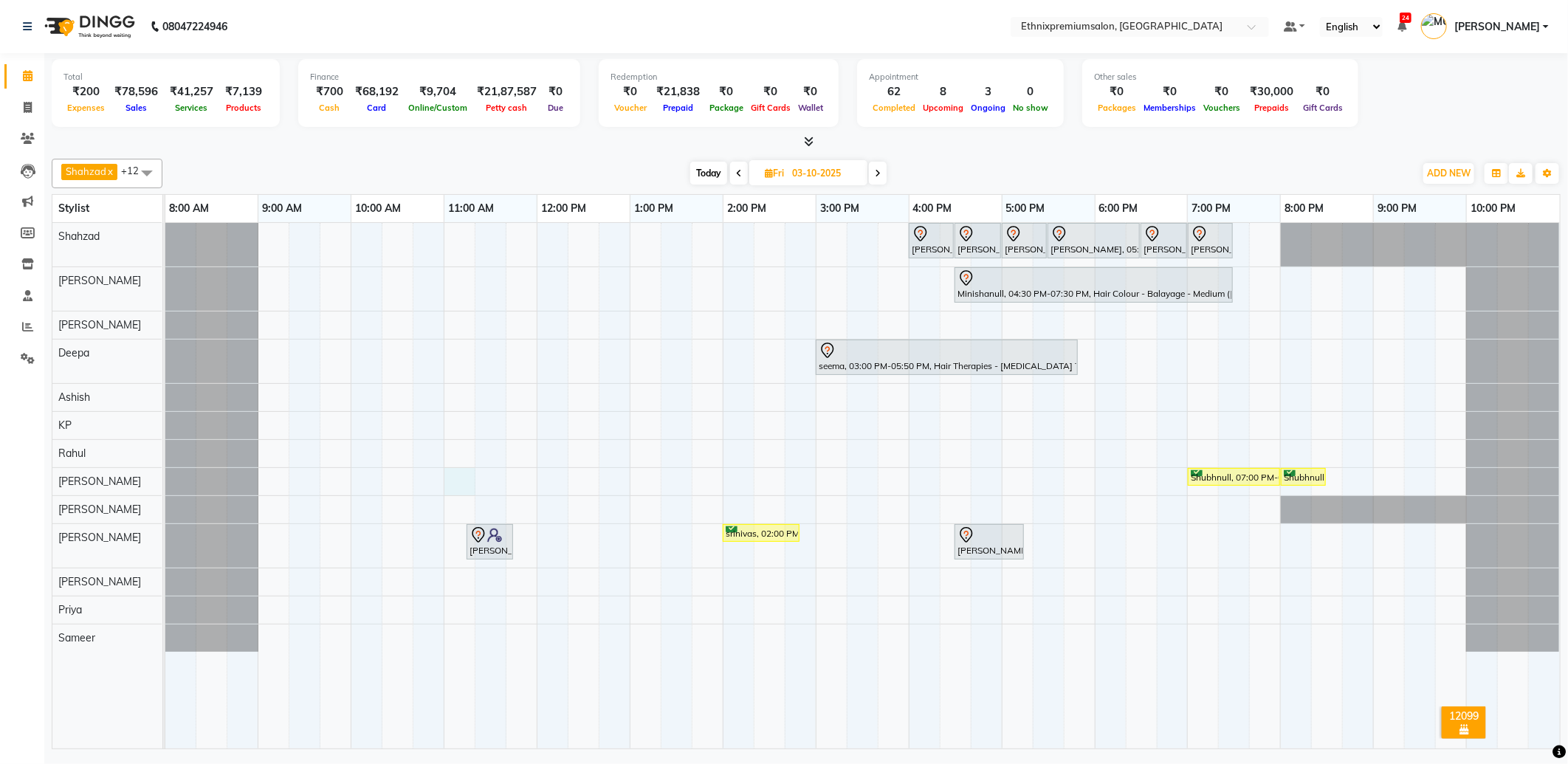
click at [455, 480] on div "Shetal, 04:00 PM-04:30 PM, Waxing - Full Arms(Female) Shetal, 04:30 PM-05:00 PM…" at bounding box center [863, 486] width 1394 height 526
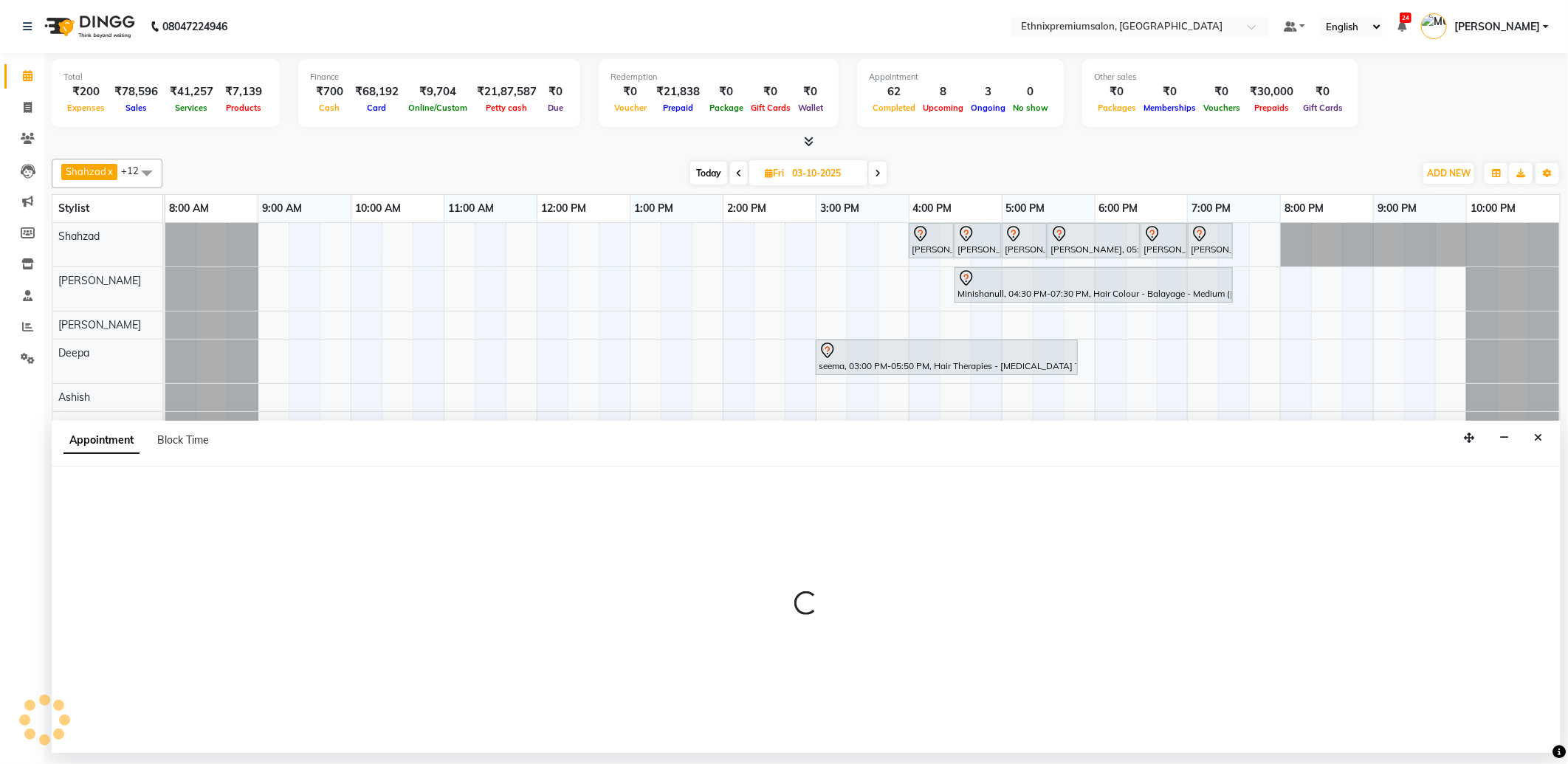
select select "61549"
select select "660"
select select "tentative"
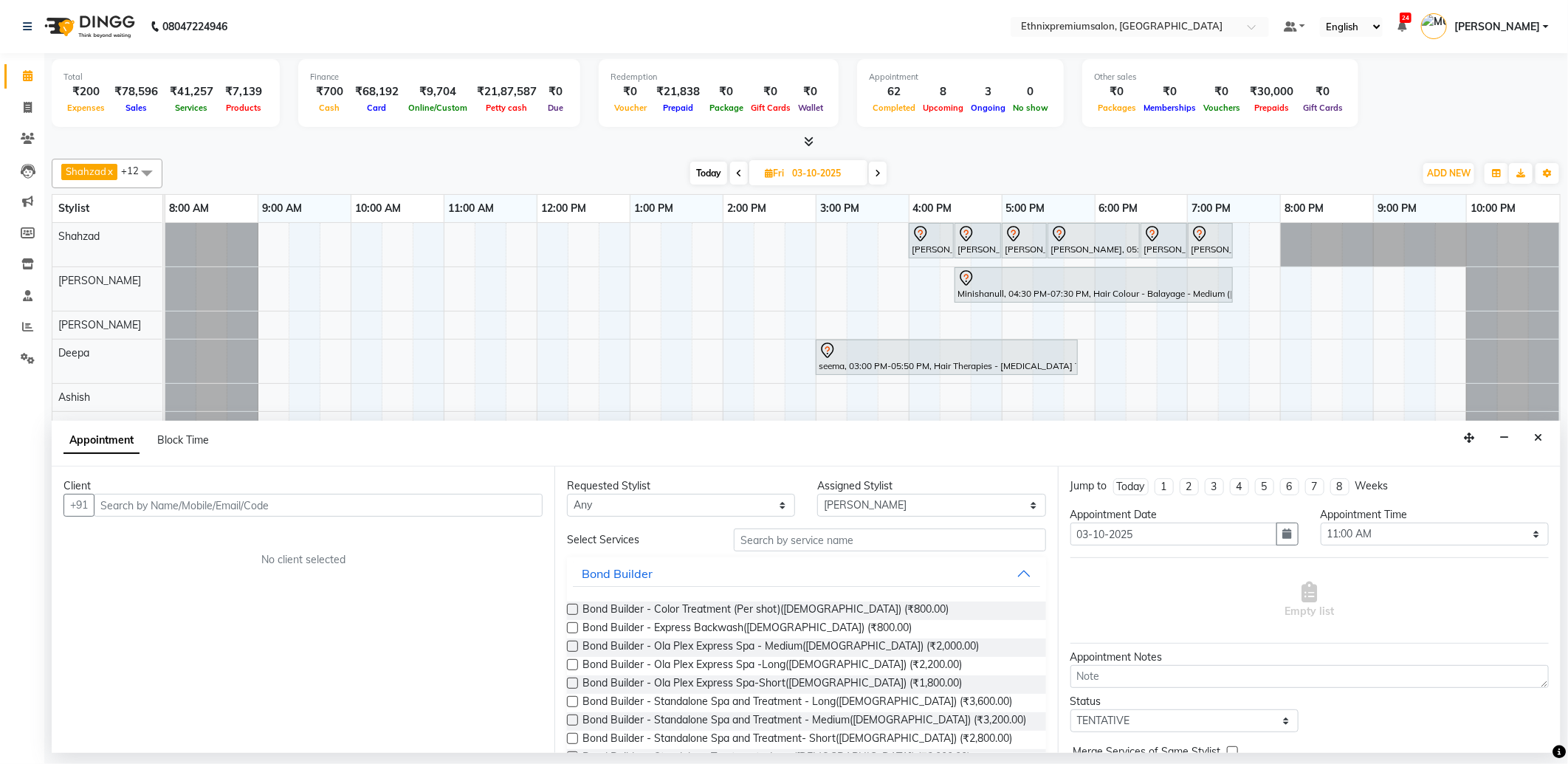
click at [174, 503] on input "text" at bounding box center [318, 506] width 449 height 23
type input "7676987275"
click at [513, 504] on span "Add Client" at bounding box center [512, 504] width 50 height 13
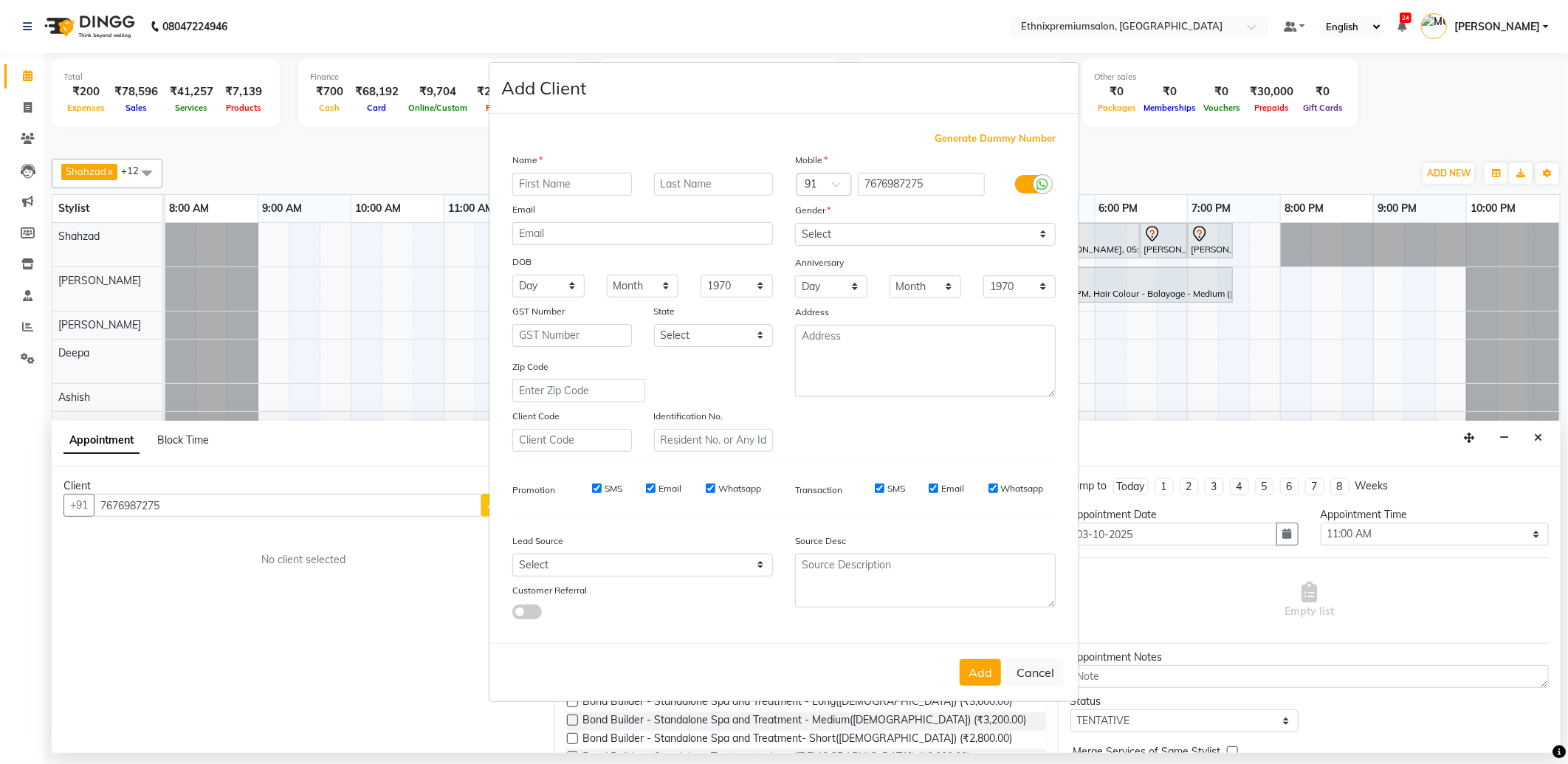
click at [533, 192] on input "text" at bounding box center [572, 184] width 119 height 23
drag, startPoint x: 569, startPoint y: 189, endPoint x: 478, endPoint y: 183, distance: 91.2
click at [478, 183] on ngb-modal-window "Add Client Generate Dummy Number Name kAVYA Email DOB Day 01 02 03 04 05 06 07 …" at bounding box center [784, 382] width 1568 height 764
type input "Kavya"
click at [833, 226] on select "Select Male Female Other Prefer Not To Say" at bounding box center [925, 234] width 260 height 23
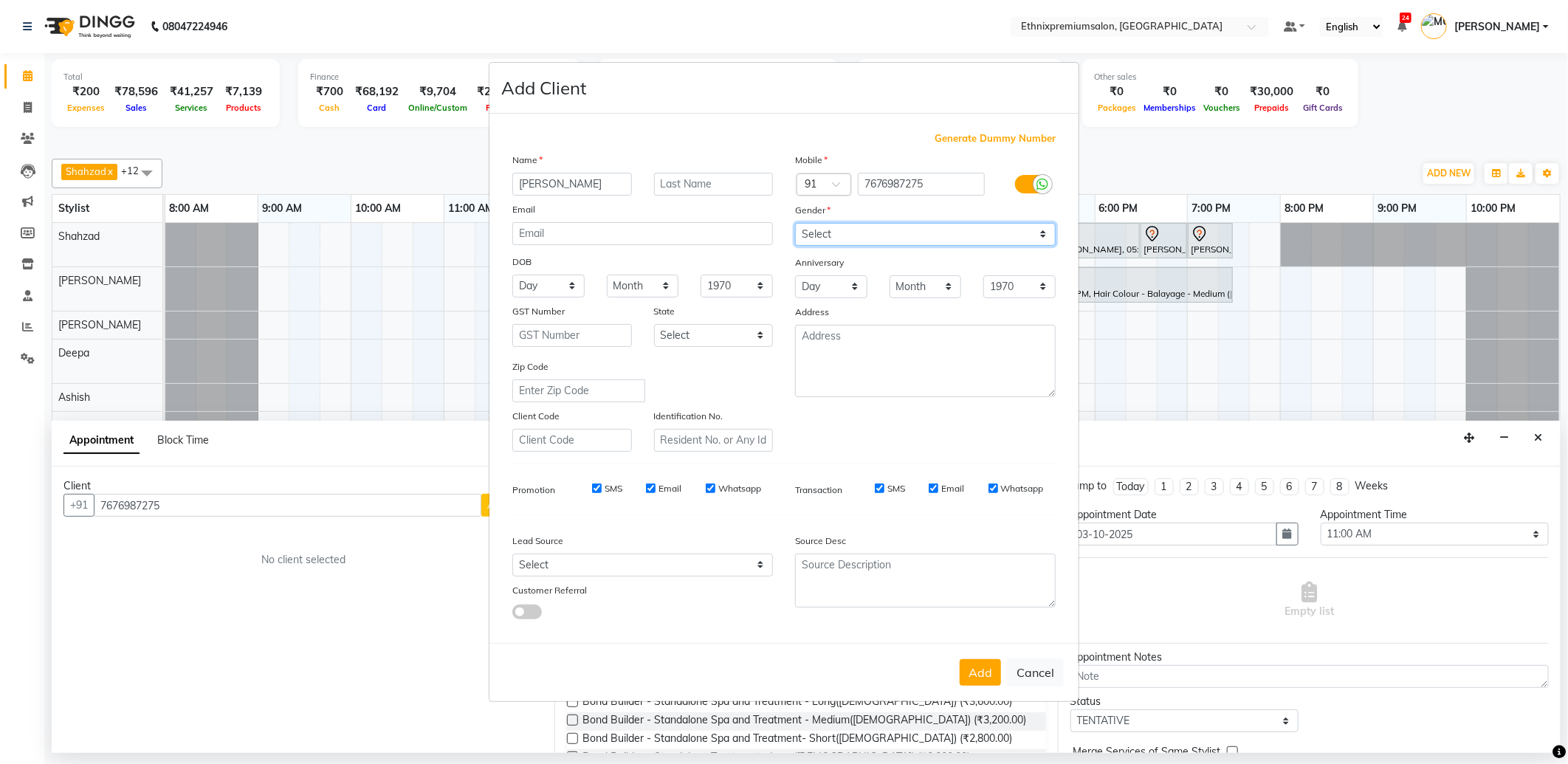
select select "female"
click at [795, 223] on select "Select Male Female Other Prefer Not To Say" at bounding box center [925, 234] width 260 height 23
drag, startPoint x: 662, startPoint y: 559, endPoint x: 662, endPoint y: 552, distance: 7.0
click at [662, 559] on select "Select Walk-in Referral Internet Friend Word of Mouth Advertisement Facebook Ju…" at bounding box center [643, 566] width 260 height 23
select select "26586"
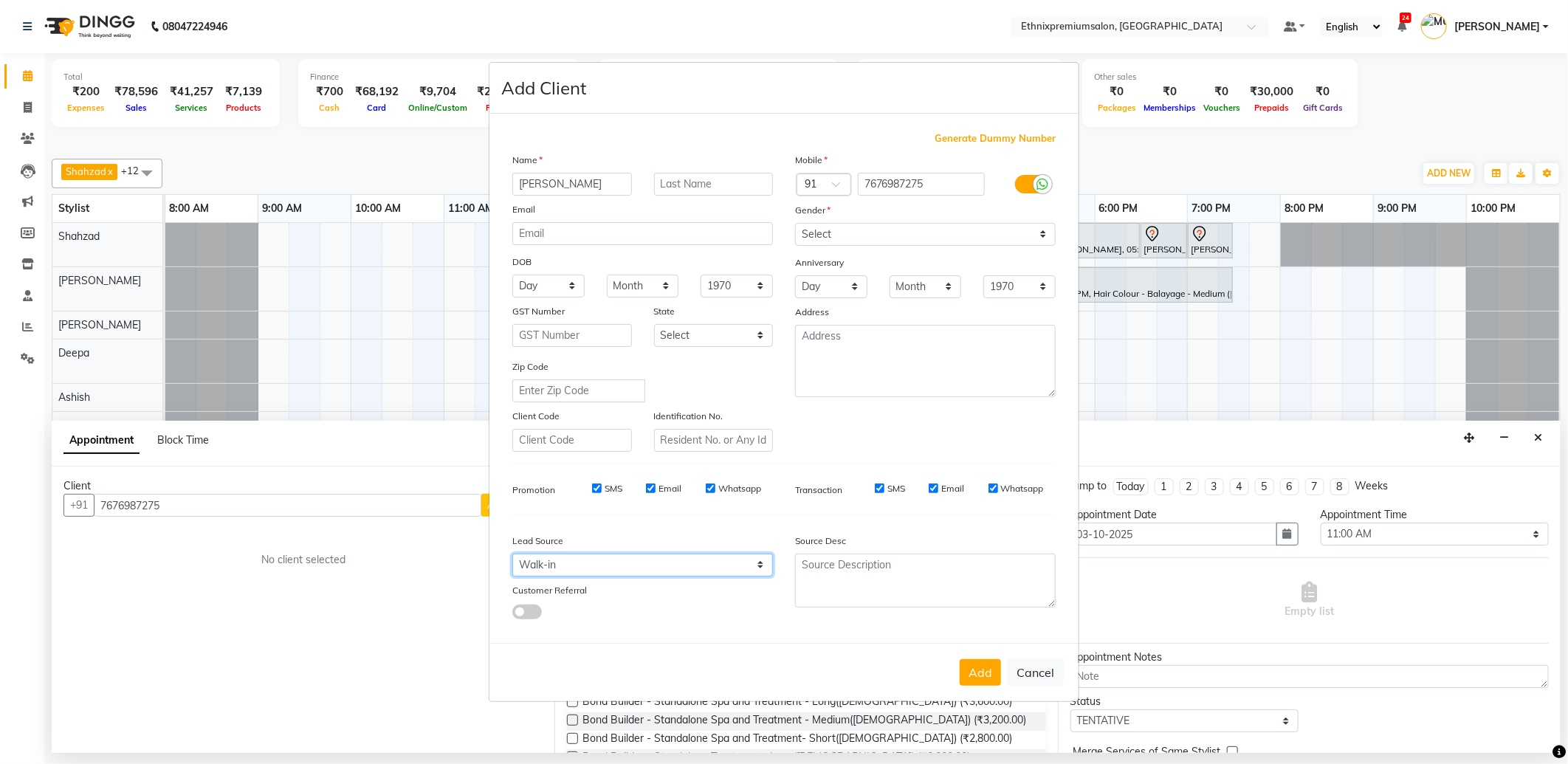
click at [512, 554] on select "Select Walk-in Referral Internet Friend Word of Mouth Advertisement Facebook Ju…" at bounding box center [643, 566] width 260 height 23
click at [975, 672] on button "Add" at bounding box center [980, 672] width 41 height 27
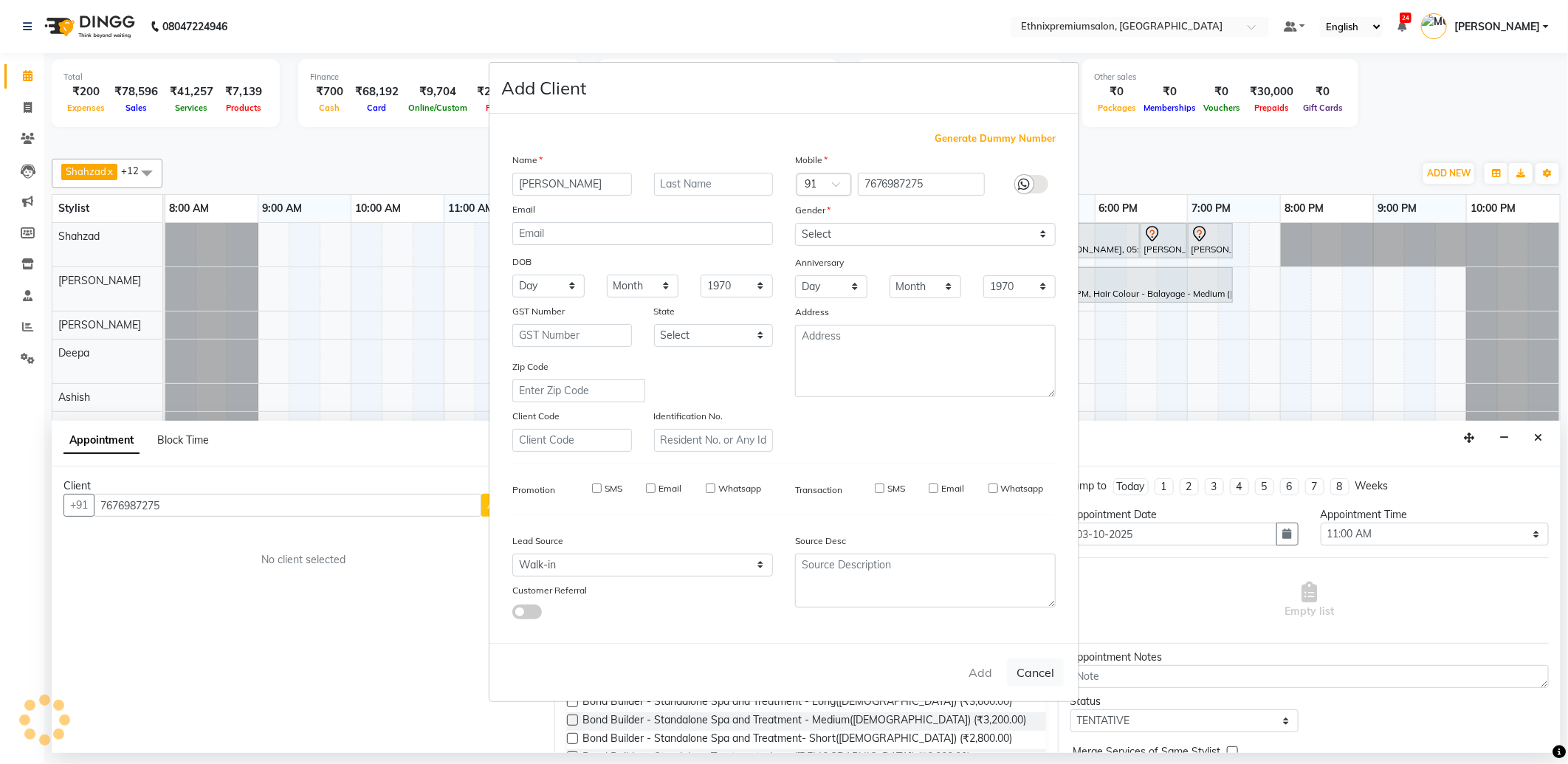
select select
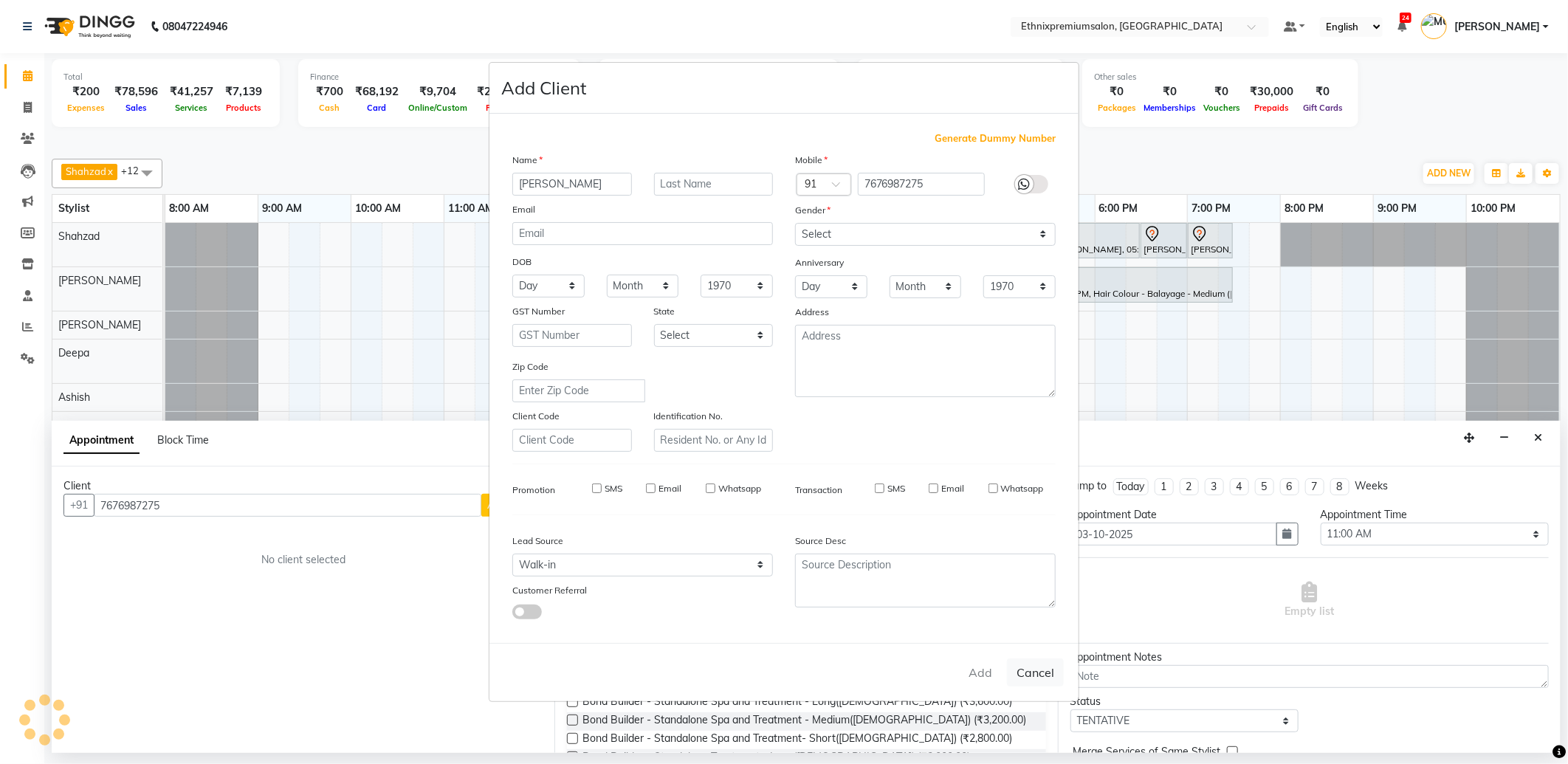
select select
checkbox input "false"
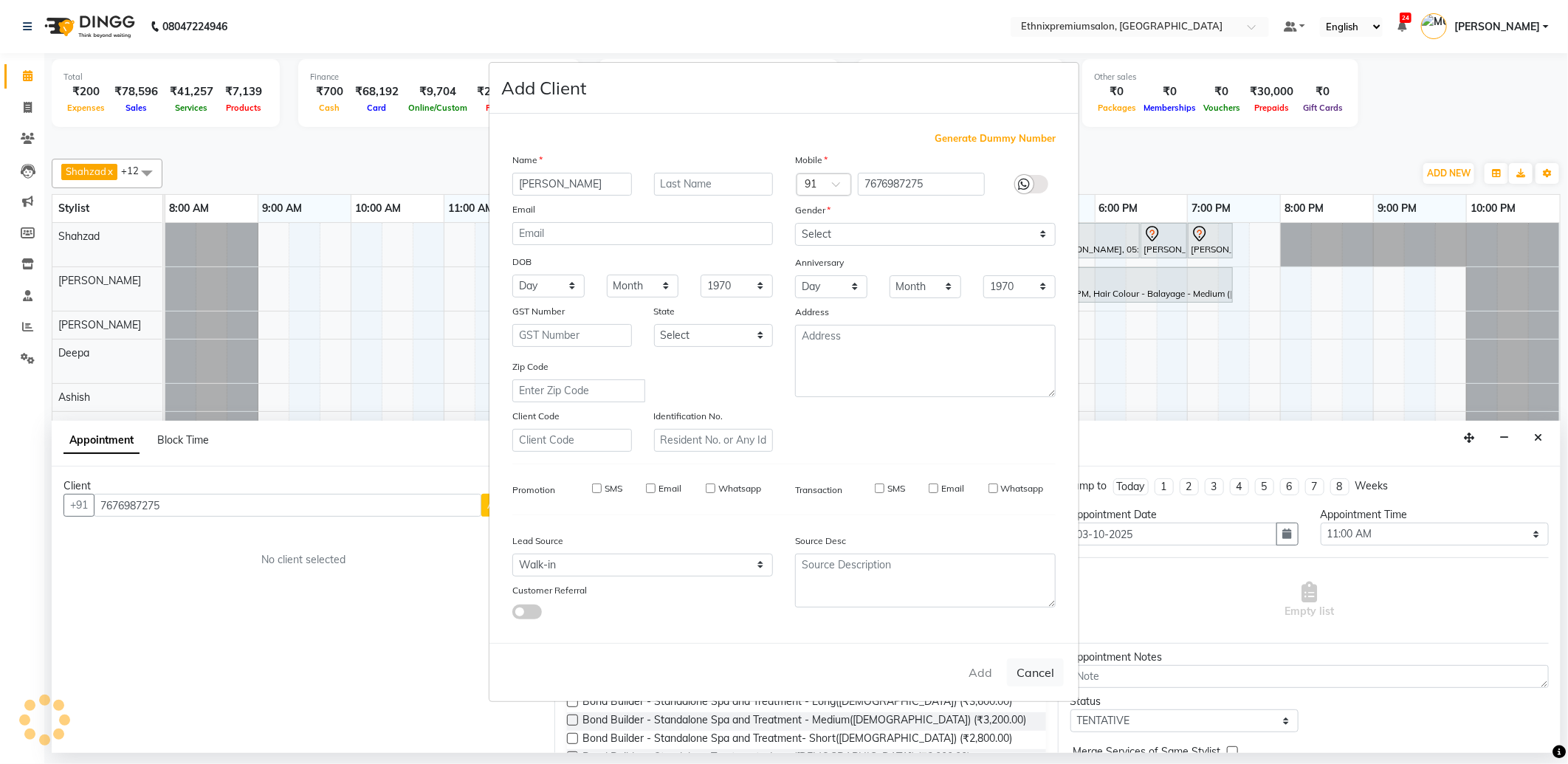
checkbox input "false"
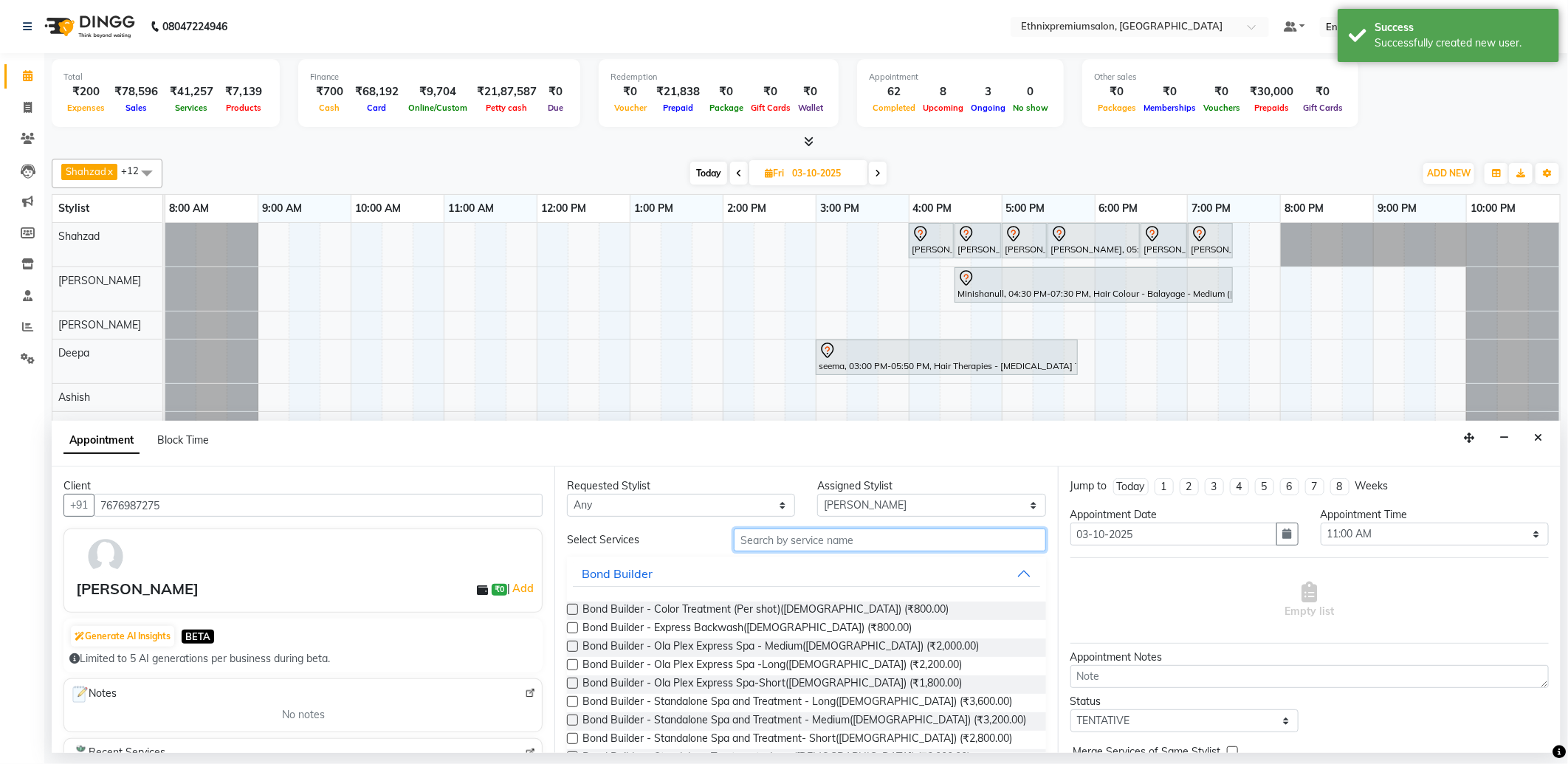
click at [748, 547] on input "text" at bounding box center [889, 540] width 312 height 23
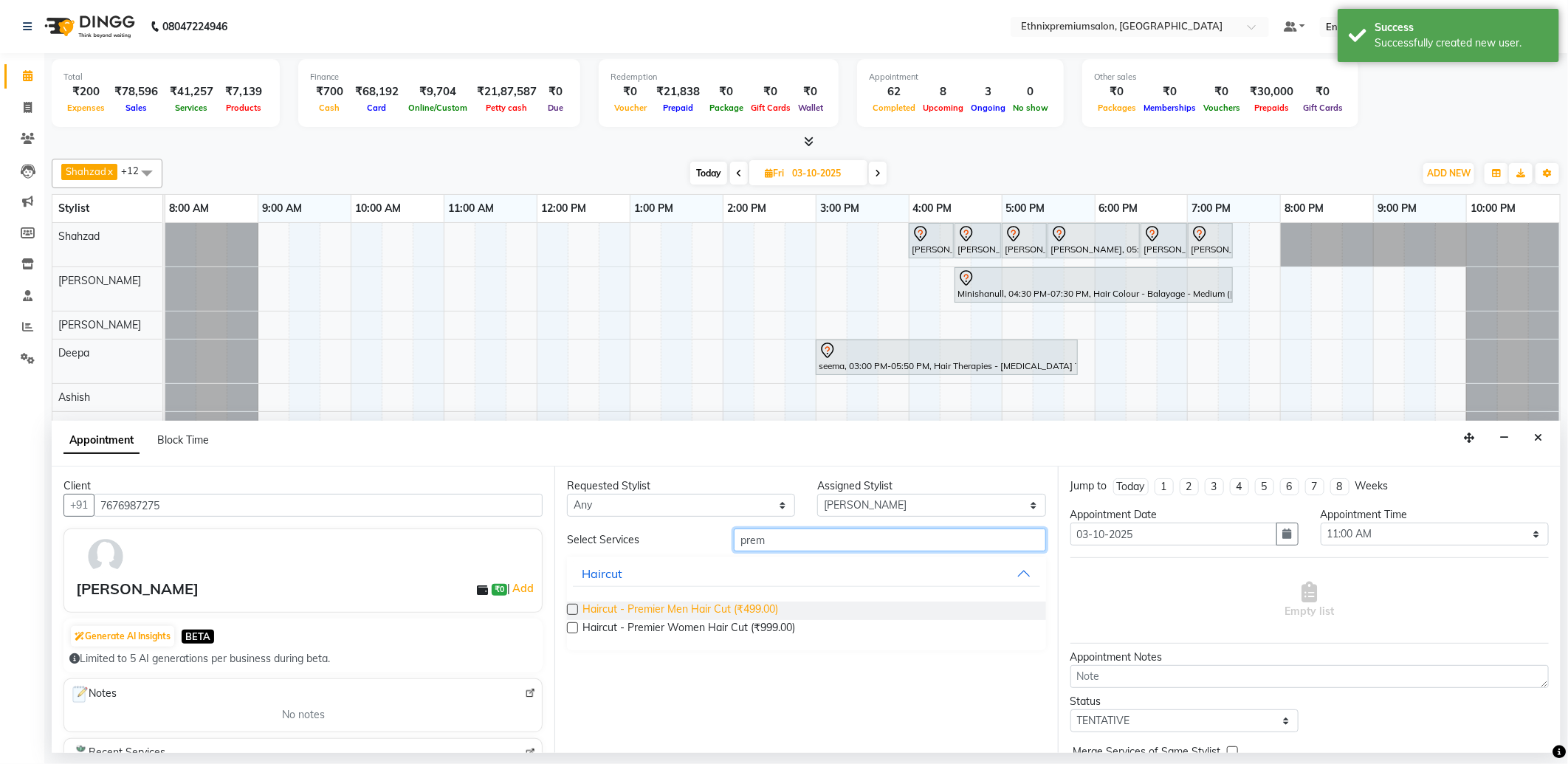
type input "prem"
click at [739, 607] on span "Haircut - Premier Men Hair Cut (₹499.00)" at bounding box center [679, 611] width 195 height 18
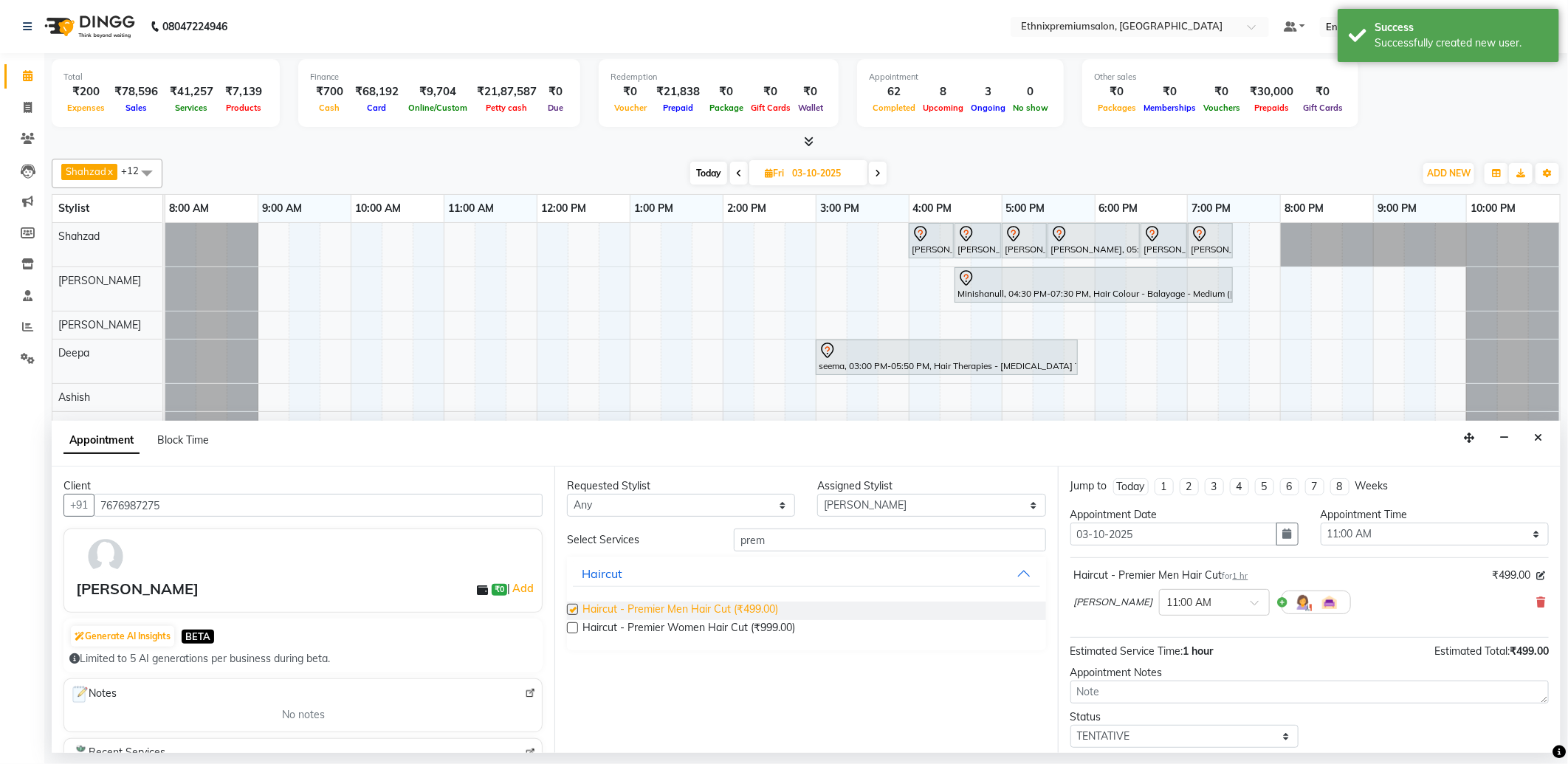
checkbox input "false"
drag, startPoint x: 781, startPoint y: 541, endPoint x: 635, endPoint y: 533, distance: 146.2
click at [643, 537] on div "Select Services prem" at bounding box center [806, 540] width 500 height 23
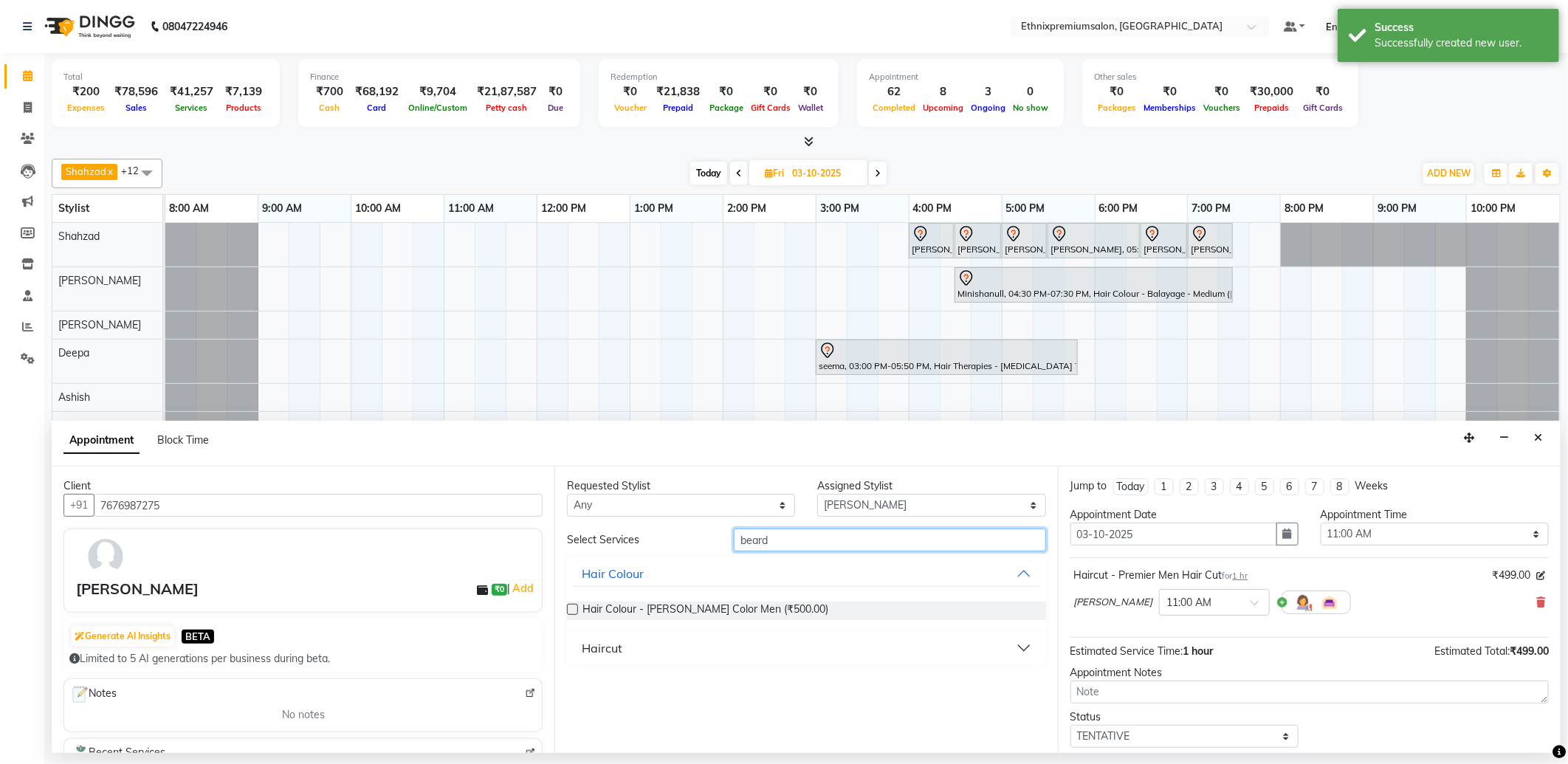
type input "beard"
click at [587, 640] on div "Haircut" at bounding box center [601, 648] width 41 height 18
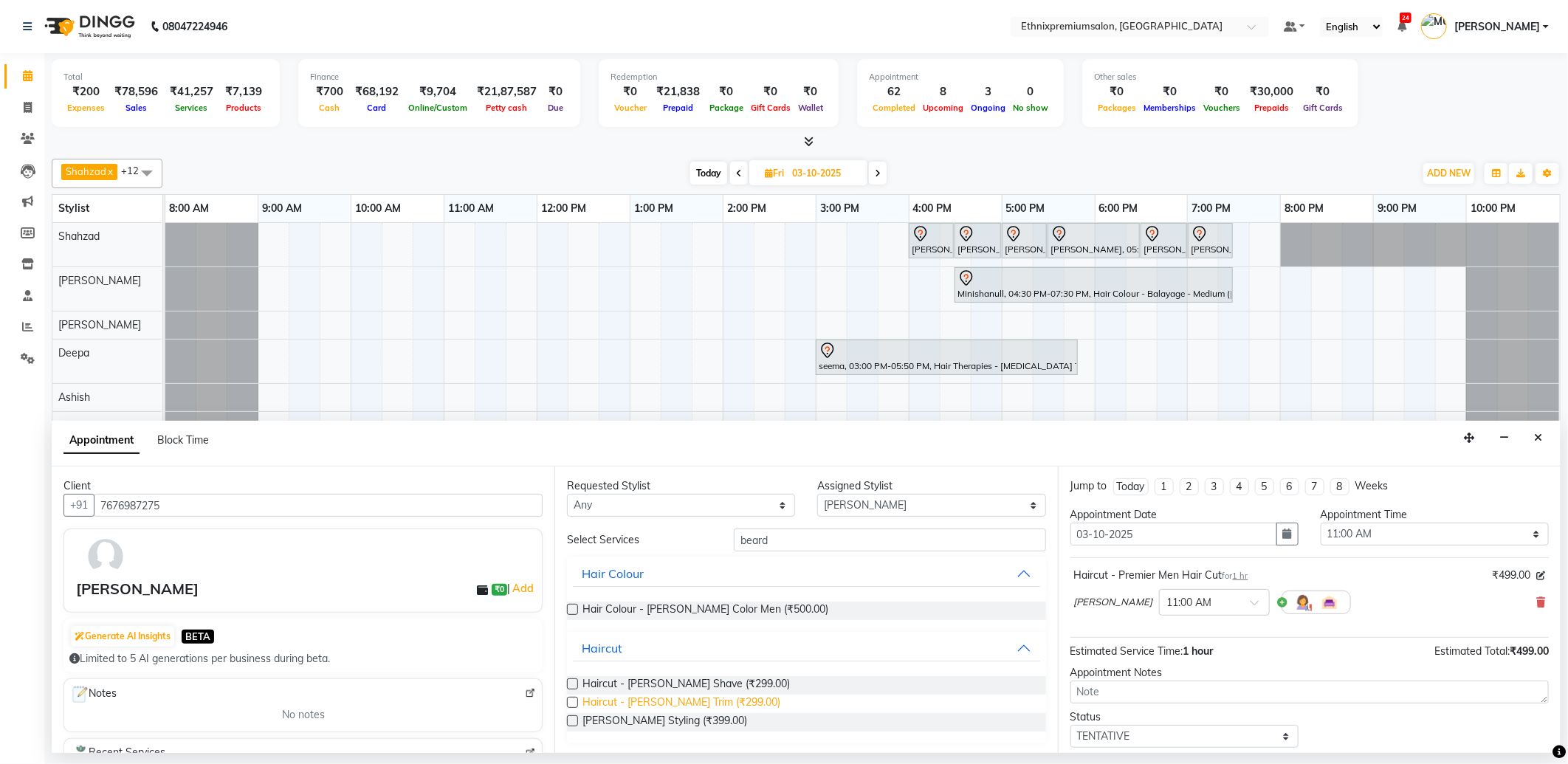
click at [685, 703] on span "Haircut - Beard Trim (₹299.00)" at bounding box center [681, 704] width 198 height 18
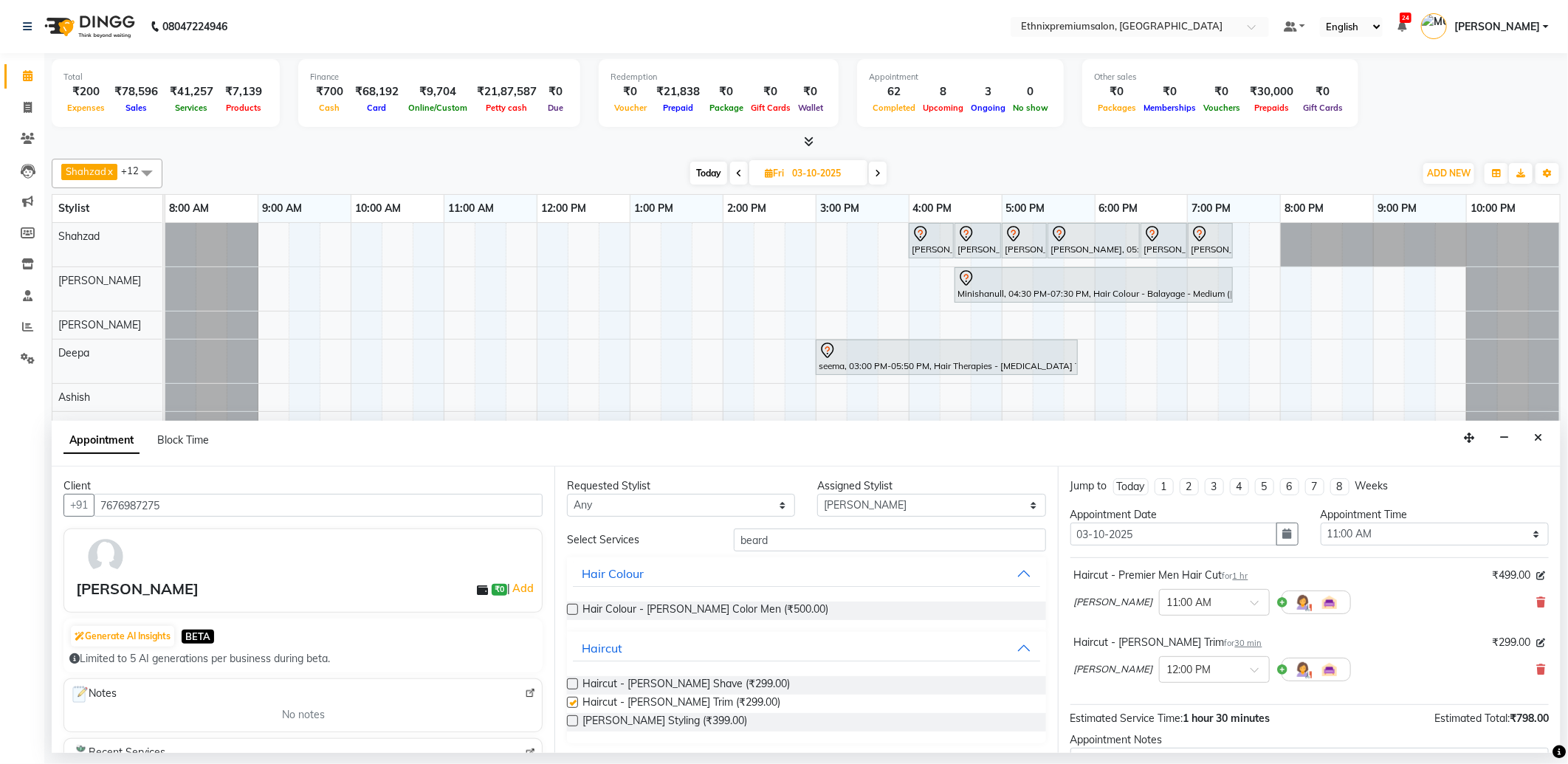
checkbox input "false"
drag, startPoint x: 835, startPoint y: 506, endPoint x: 835, endPoint y: 495, distance: 11.0
click at [835, 506] on select "Select Amoi Ashish Bishaka Cheten Yolmoo Deepa Dorjey Ellori Faisal Jacqueline …" at bounding box center [931, 506] width 228 height 23
select select "57660"
click at [817, 494] on select "Select Amoi Ashish Bishaka Cheten Yolmoo Deepa Dorjey Ellori Faisal Jacqueline …" at bounding box center [931, 506] width 228 height 23
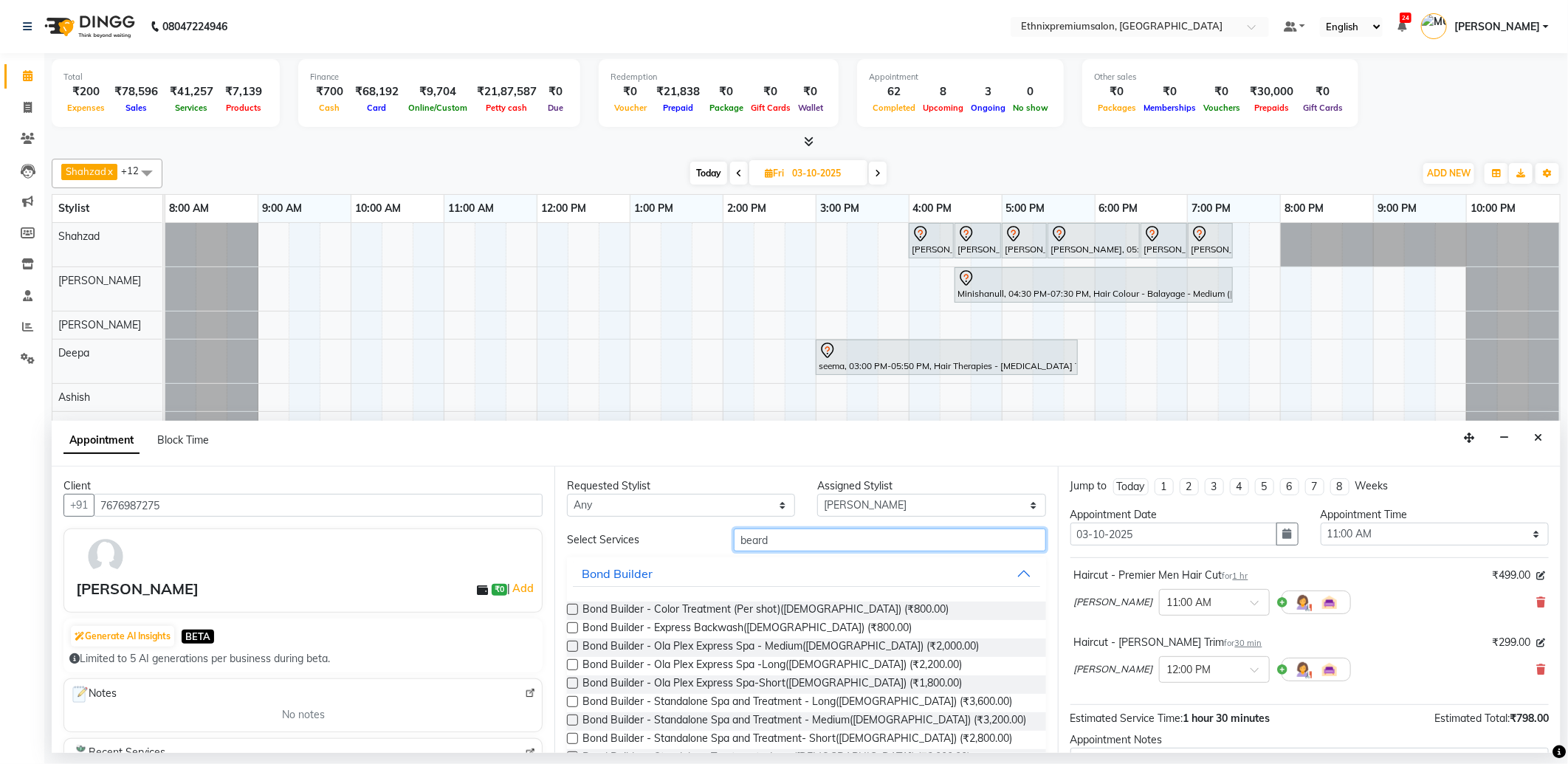
click at [769, 534] on input "beard" at bounding box center [889, 540] width 312 height 23
drag, startPoint x: 769, startPoint y: 536, endPoint x: 640, endPoint y: 537, distance: 129.0
click at [646, 537] on div "Select Services beard" at bounding box center [806, 540] width 500 height 23
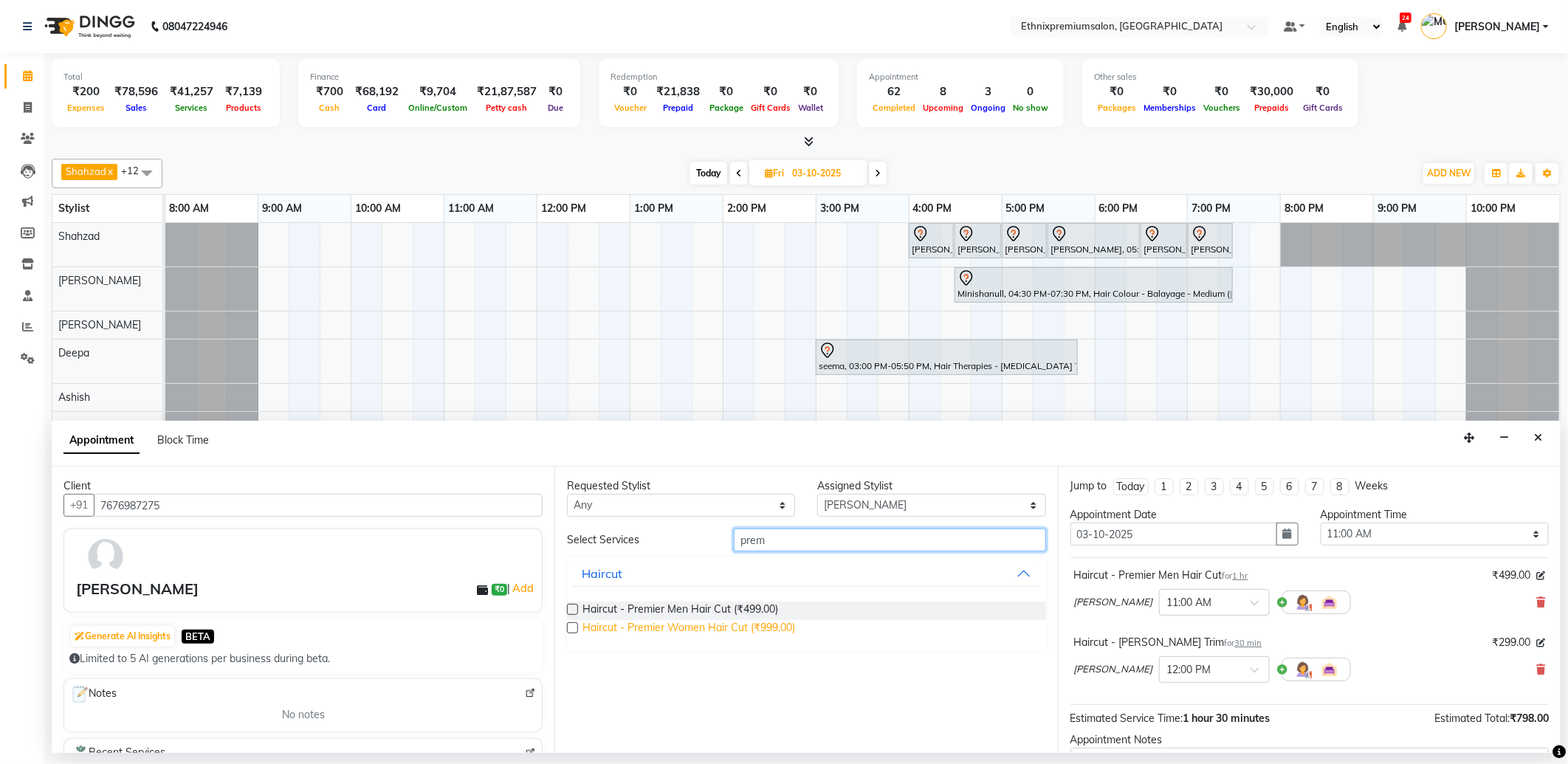
type input "prem"
click at [748, 631] on span "Haircut - Premier Women Hair Cut (₹999.00)" at bounding box center [689, 629] width 213 height 18
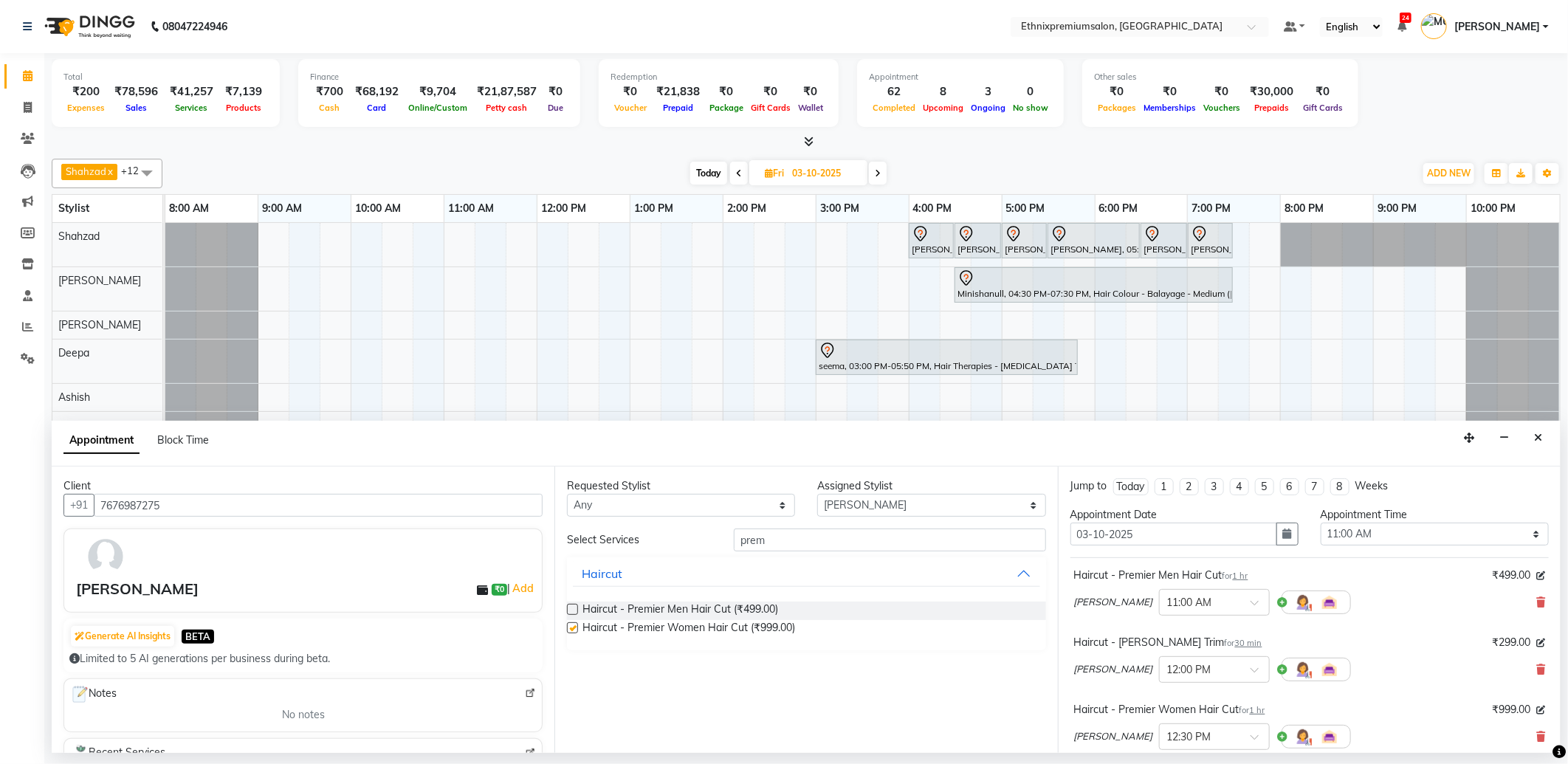
checkbox input "false"
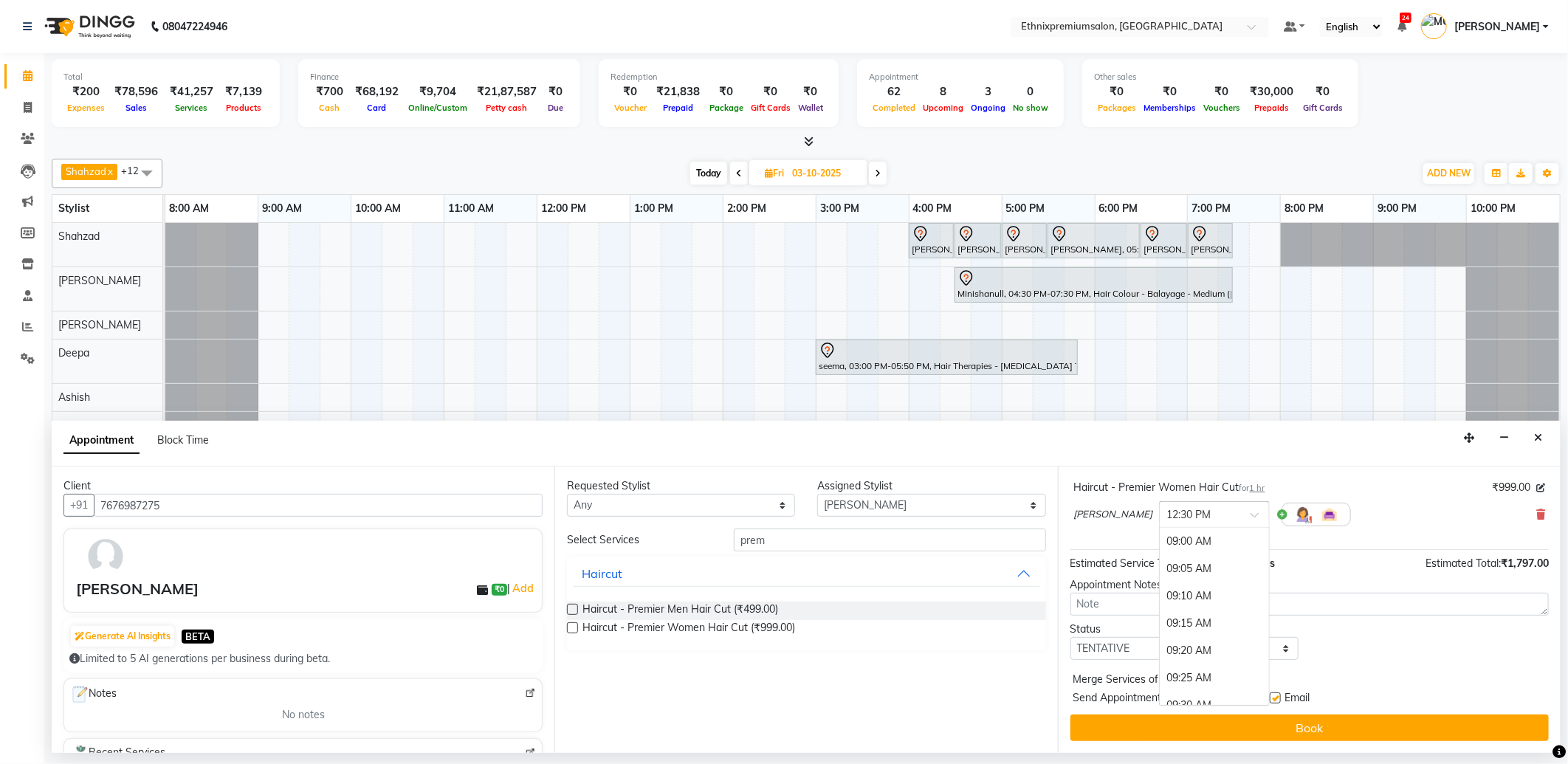
click at [1250, 512] on span at bounding box center [1259, 520] width 18 height 15
click at [1160, 620] on div "11:00 AM" at bounding box center [1214, 626] width 110 height 28
click at [1277, 691] on div "Email" at bounding box center [1295, 700] width 52 height 18
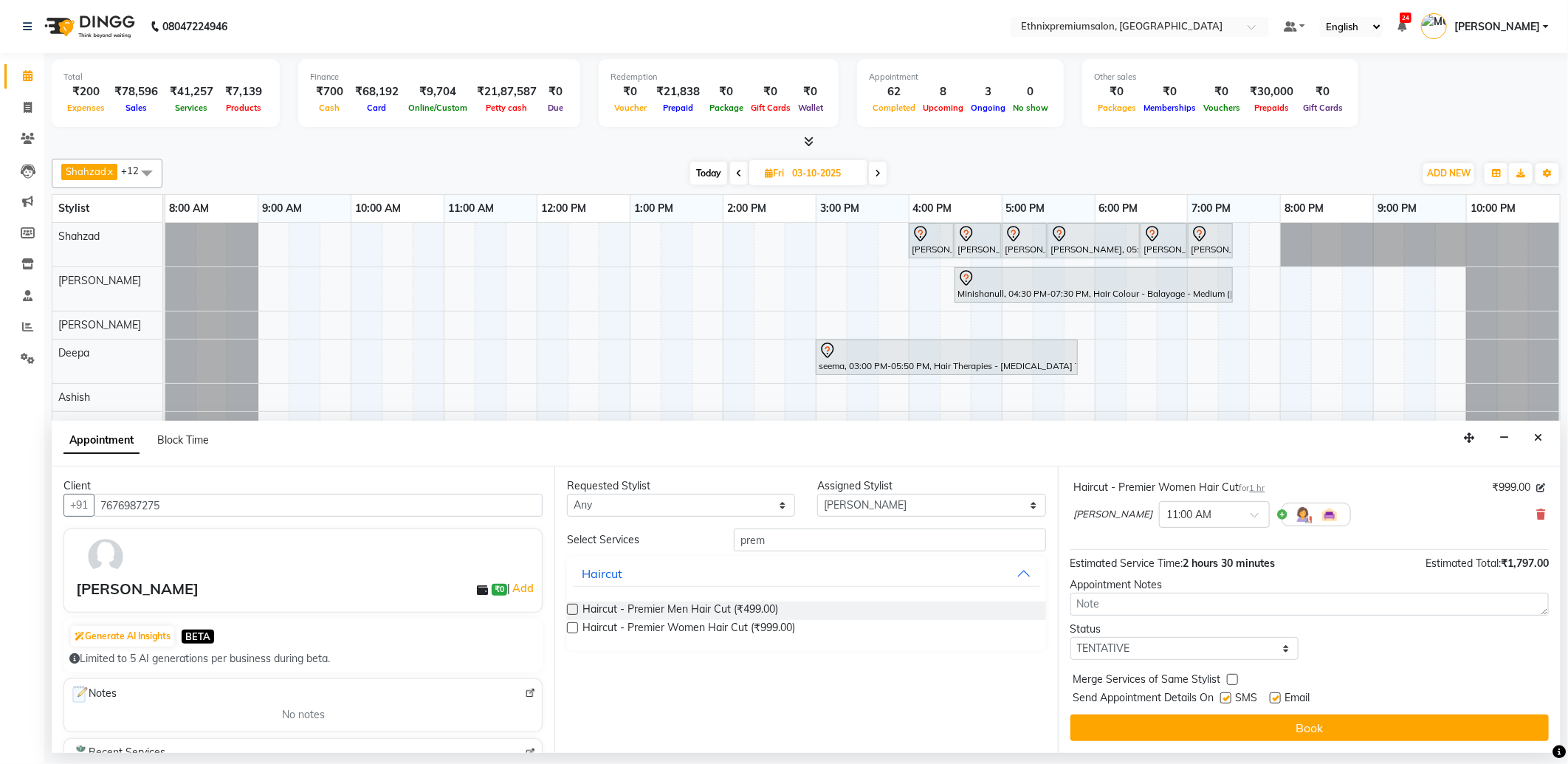
click at [1275, 691] on div "Email" at bounding box center [1295, 700] width 52 height 18
click at [1274, 699] on label at bounding box center [1275, 698] width 11 height 11
click at [1274, 699] on input "checkbox" at bounding box center [1274, 700] width 10 height 10
checkbox input "false"
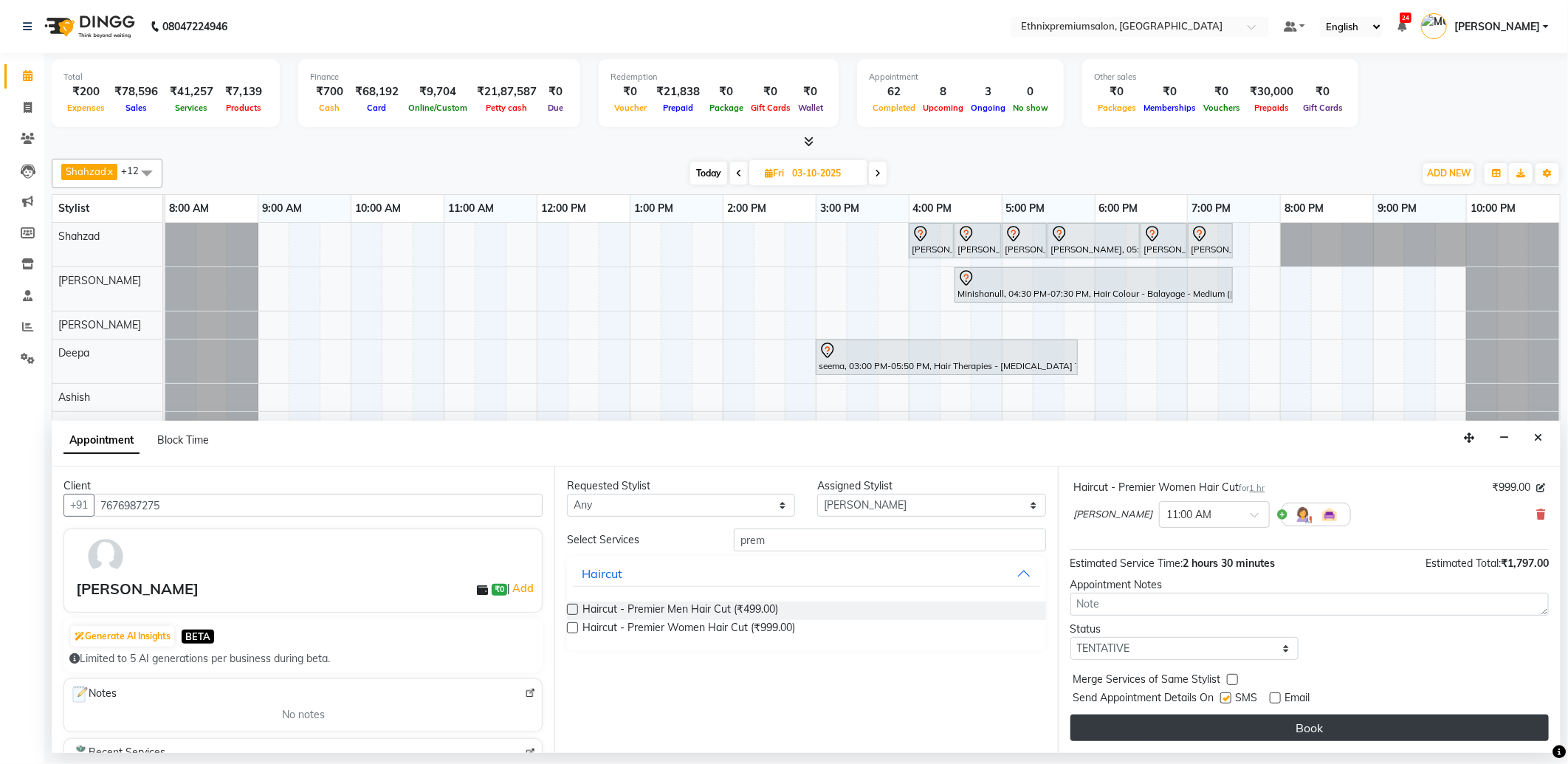
click at [1274, 722] on button "Book" at bounding box center [1309, 728] width 478 height 27
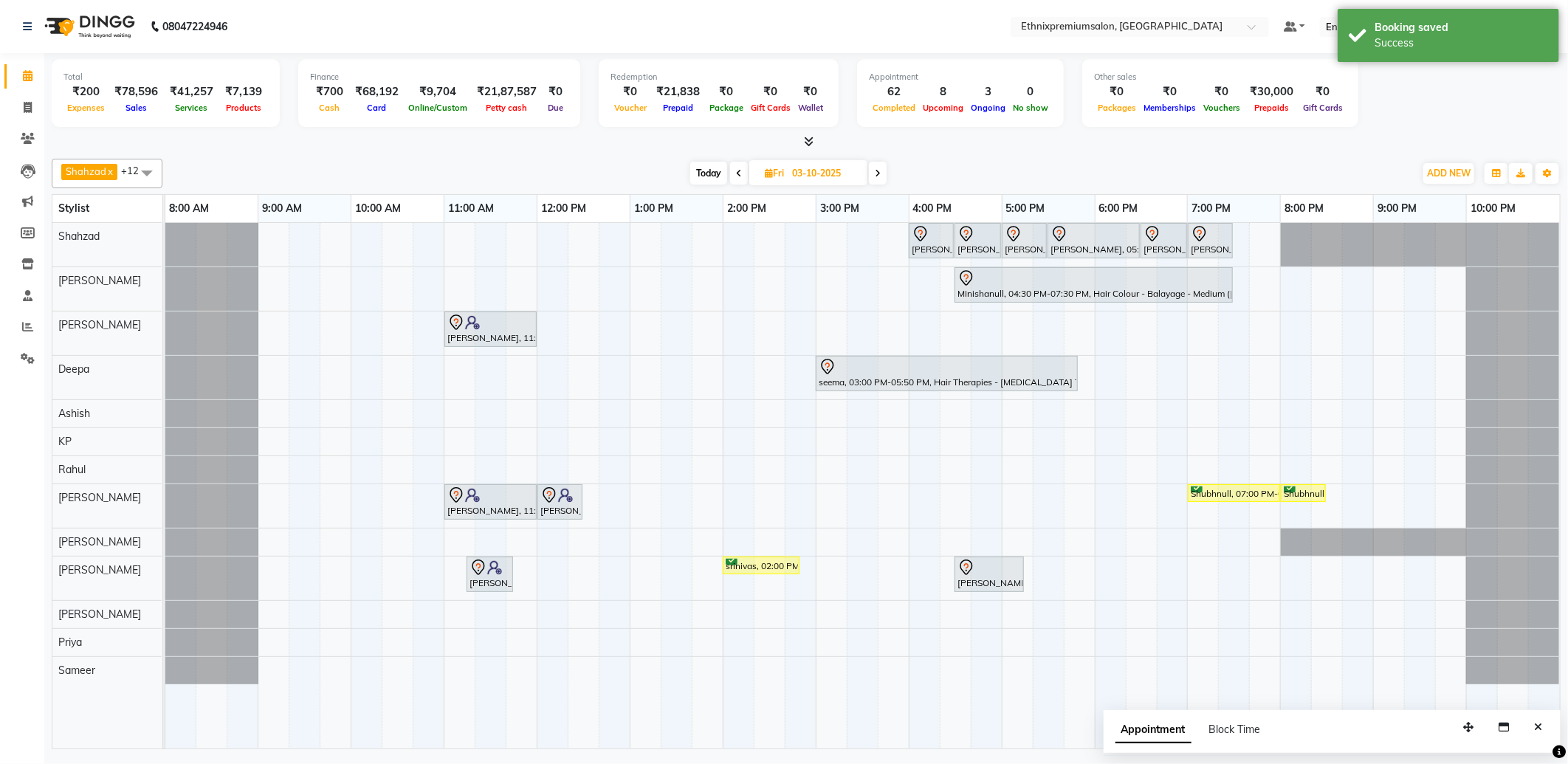
click at [705, 173] on span "Today" at bounding box center [709, 173] width 37 height 23
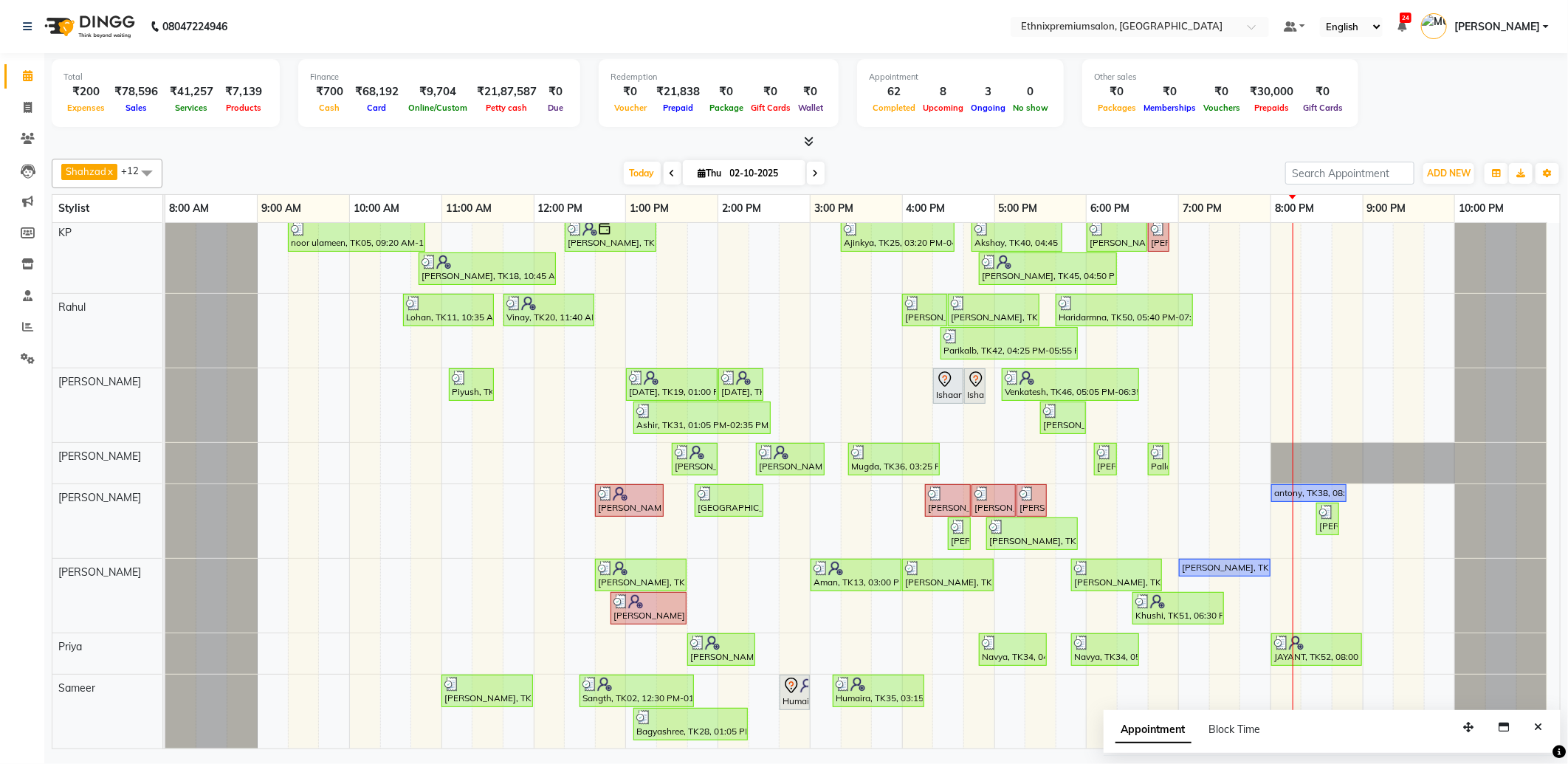
scroll to position [334, 0]
click at [807, 173] on span at bounding box center [815, 173] width 18 height 23
type input "03-10-2025"
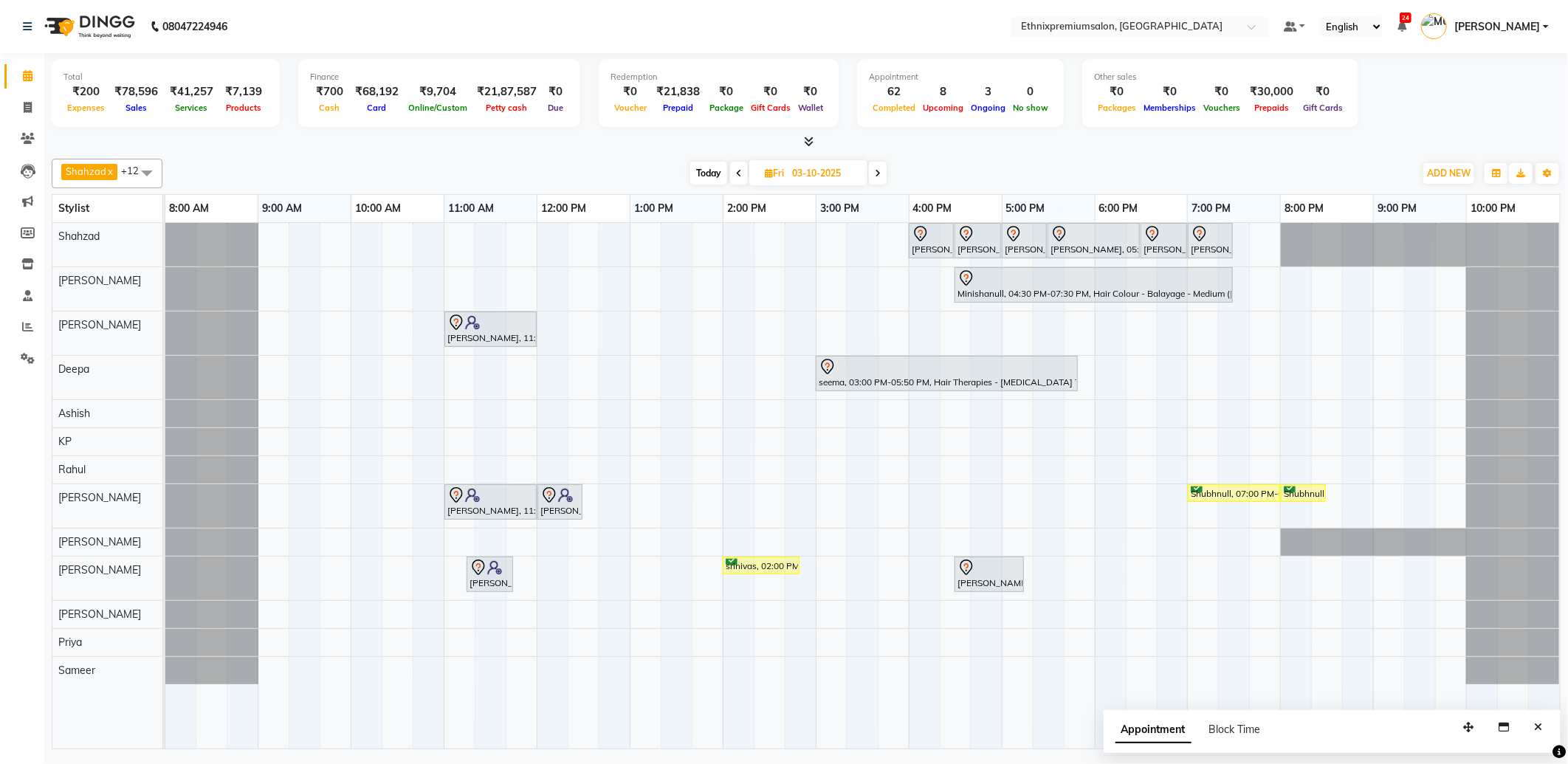
click at [452, 233] on div "Shetal, 04:00 PM-04:30 PM, Waxing - Full Arms(Female) Shetal, 04:30 PM-05:00 PM…" at bounding box center [863, 486] width 1394 height 526
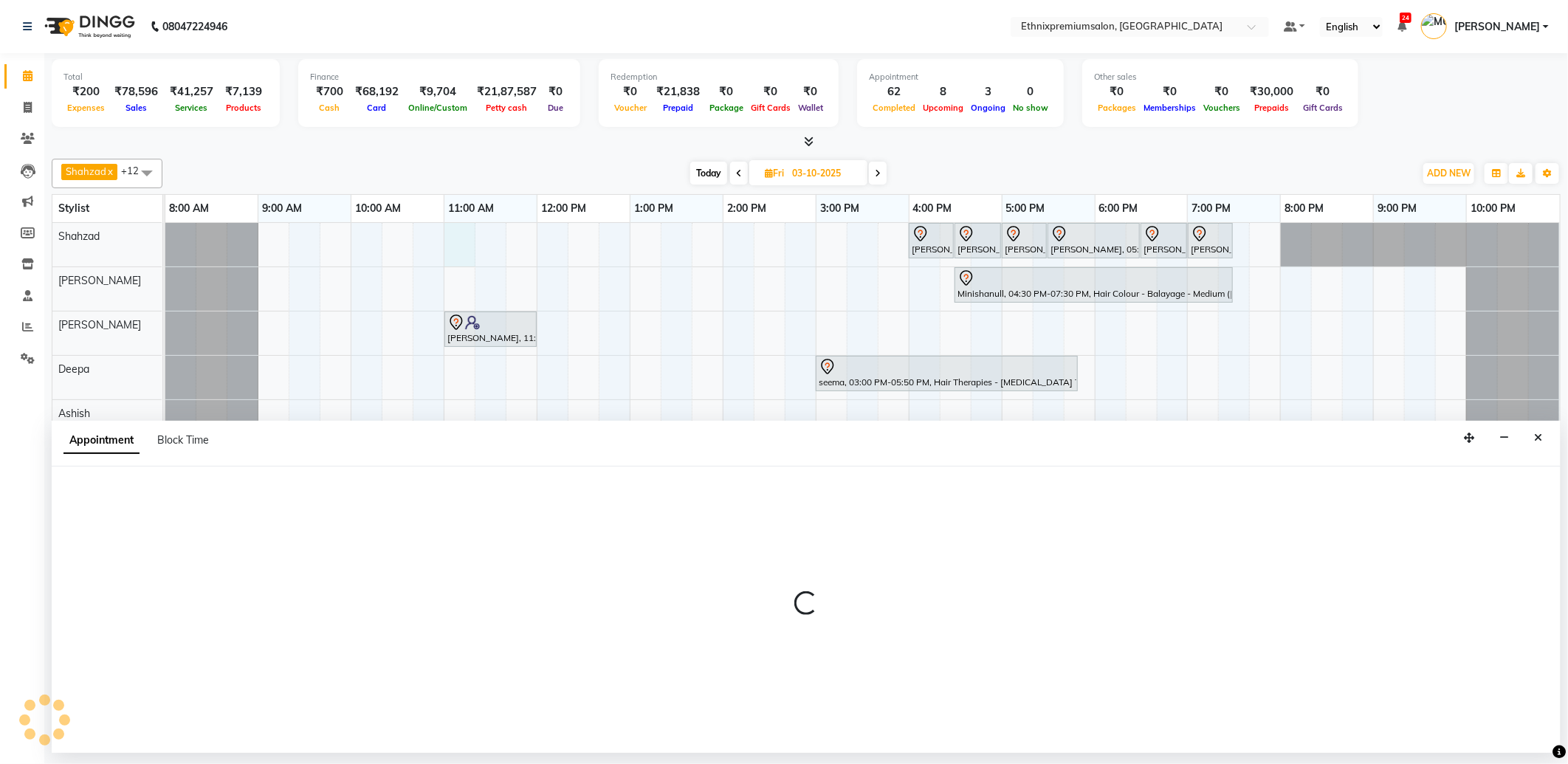
select select "17201"
select select "tentative"
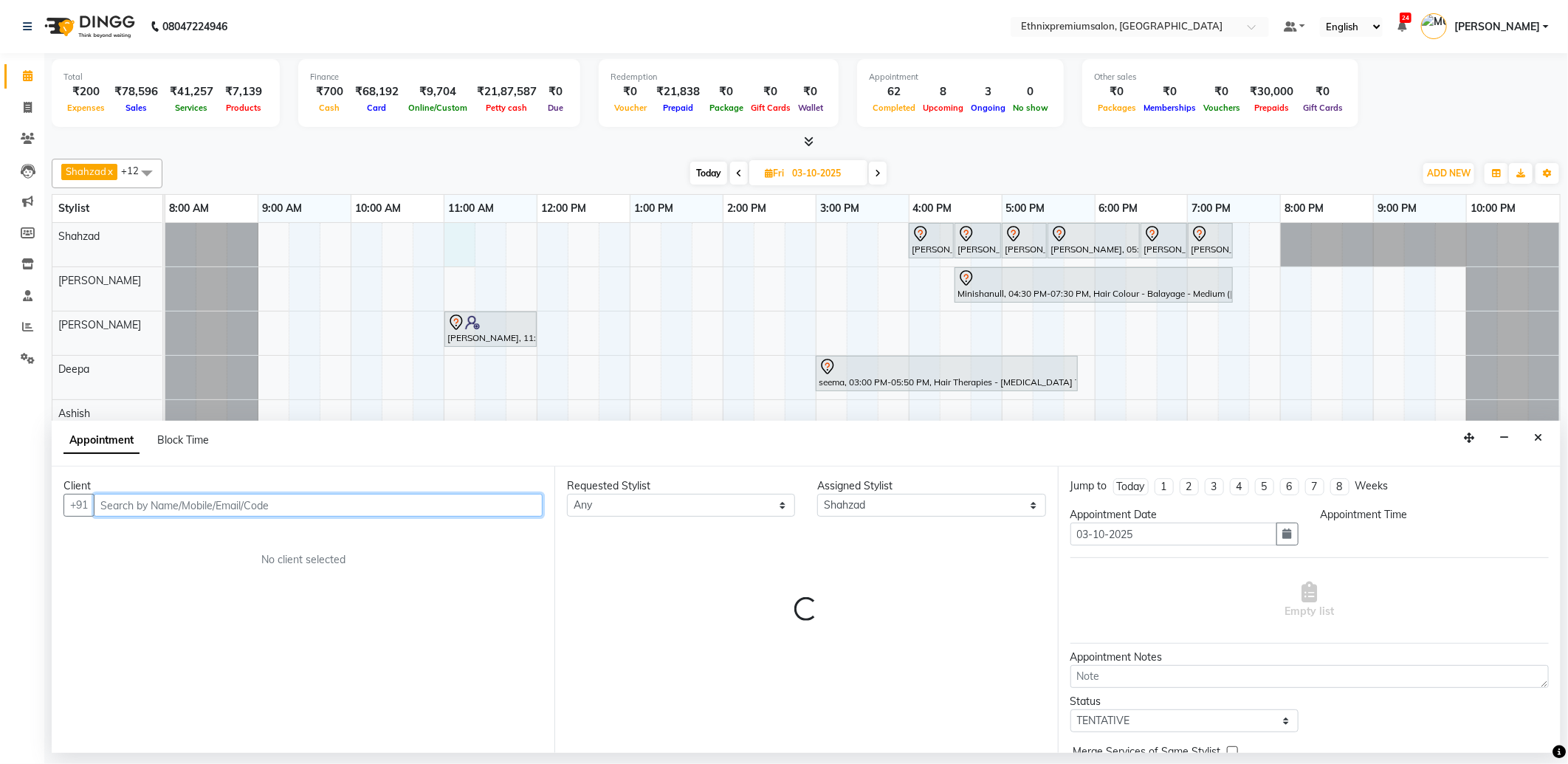
select select "660"
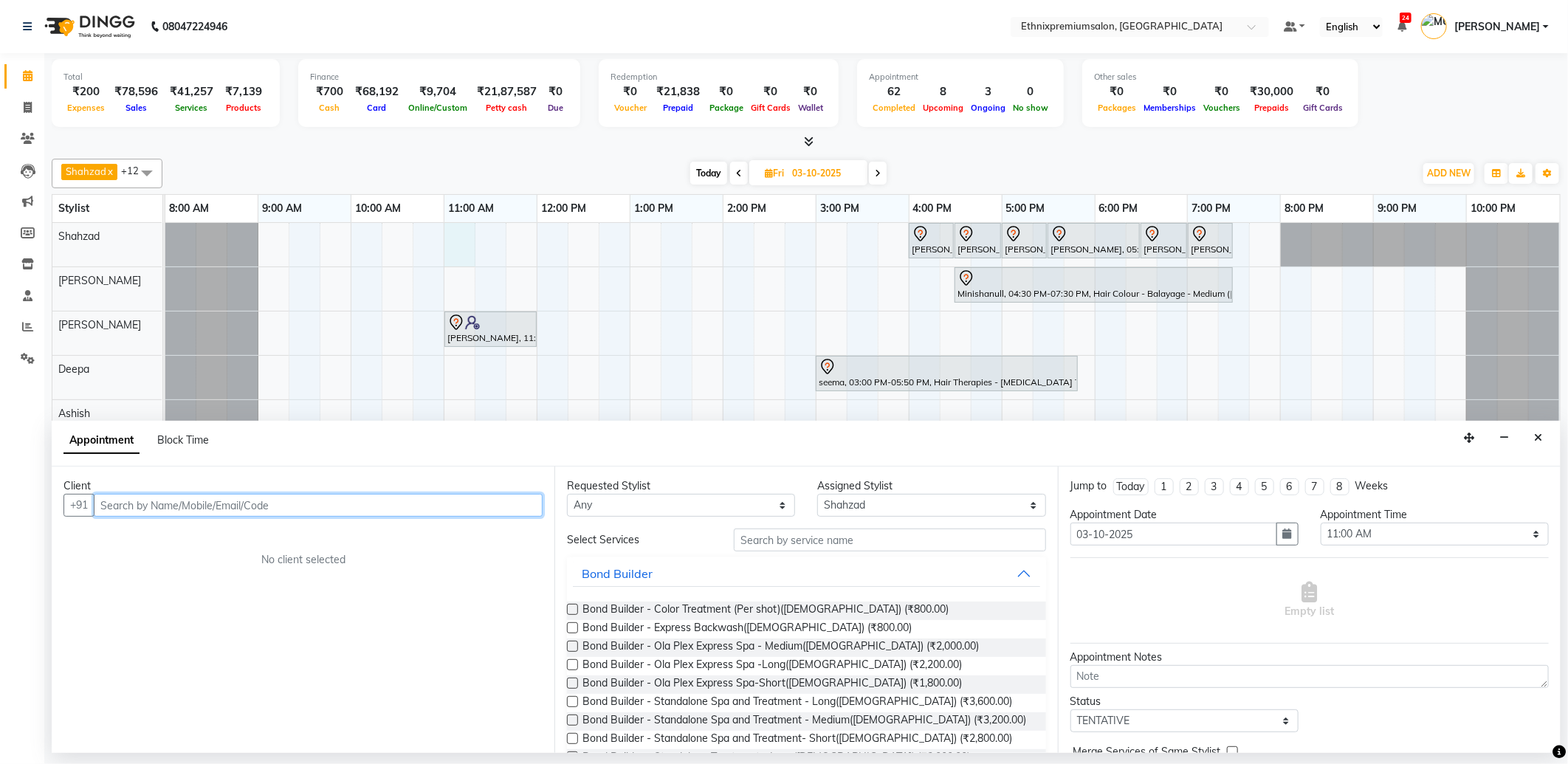
click at [207, 504] on input "text" at bounding box center [318, 506] width 449 height 23
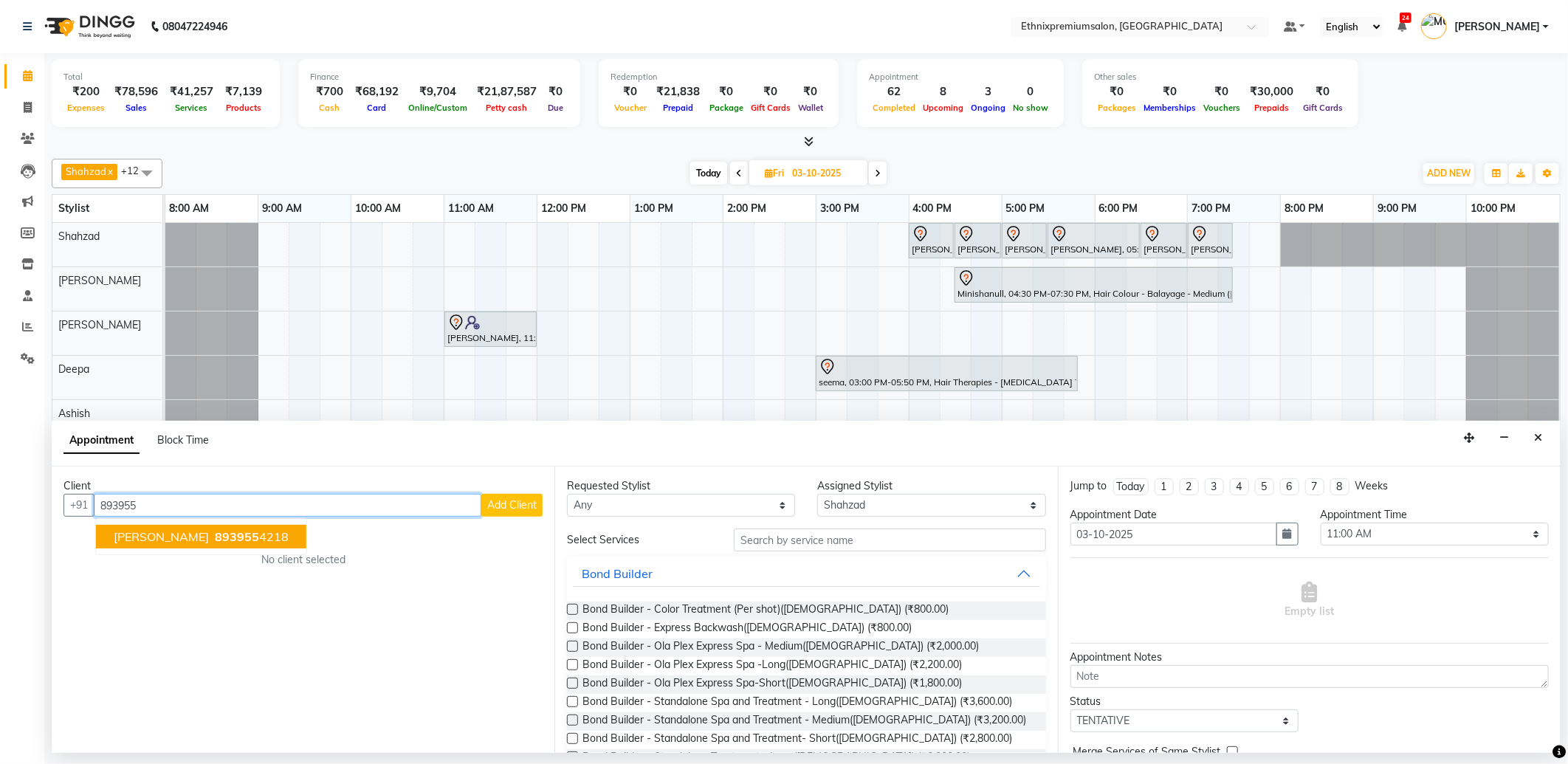
click at [172, 543] on button "Pratush 893955 4218" at bounding box center [201, 536] width 211 height 24
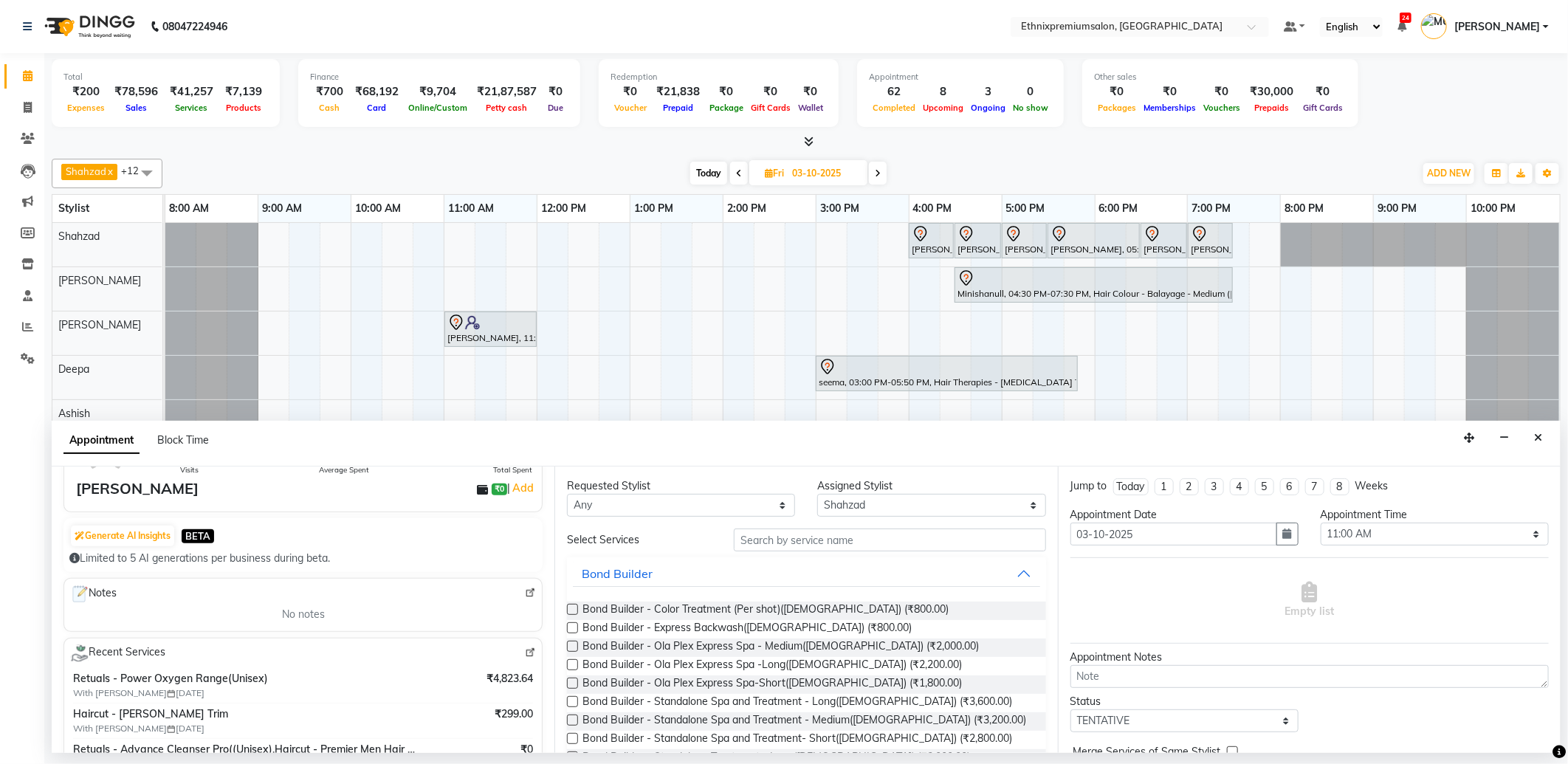
scroll to position [164, 0]
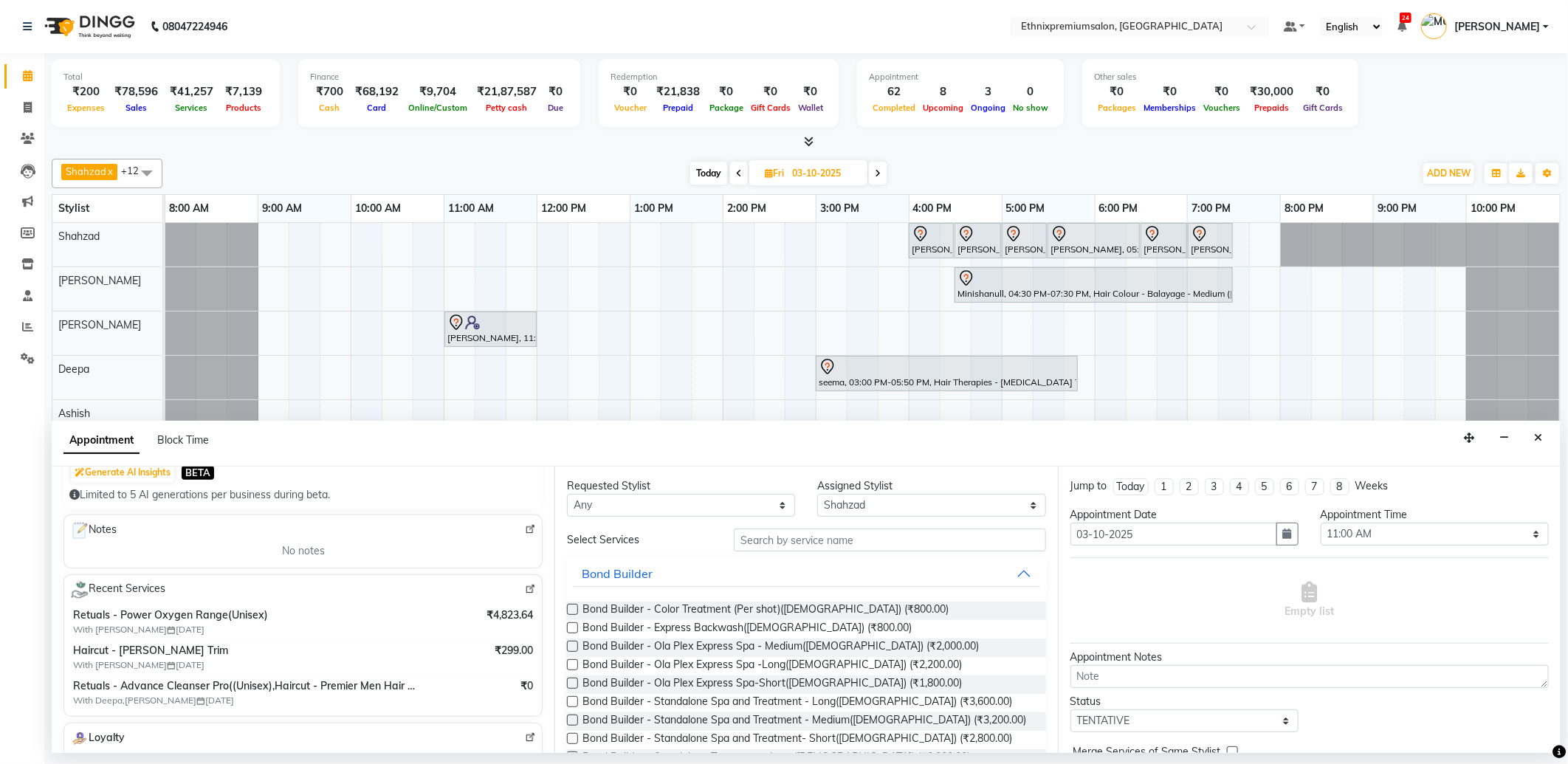
type input "8939554218"
click at [771, 539] on input "text" at bounding box center [889, 540] width 312 height 23
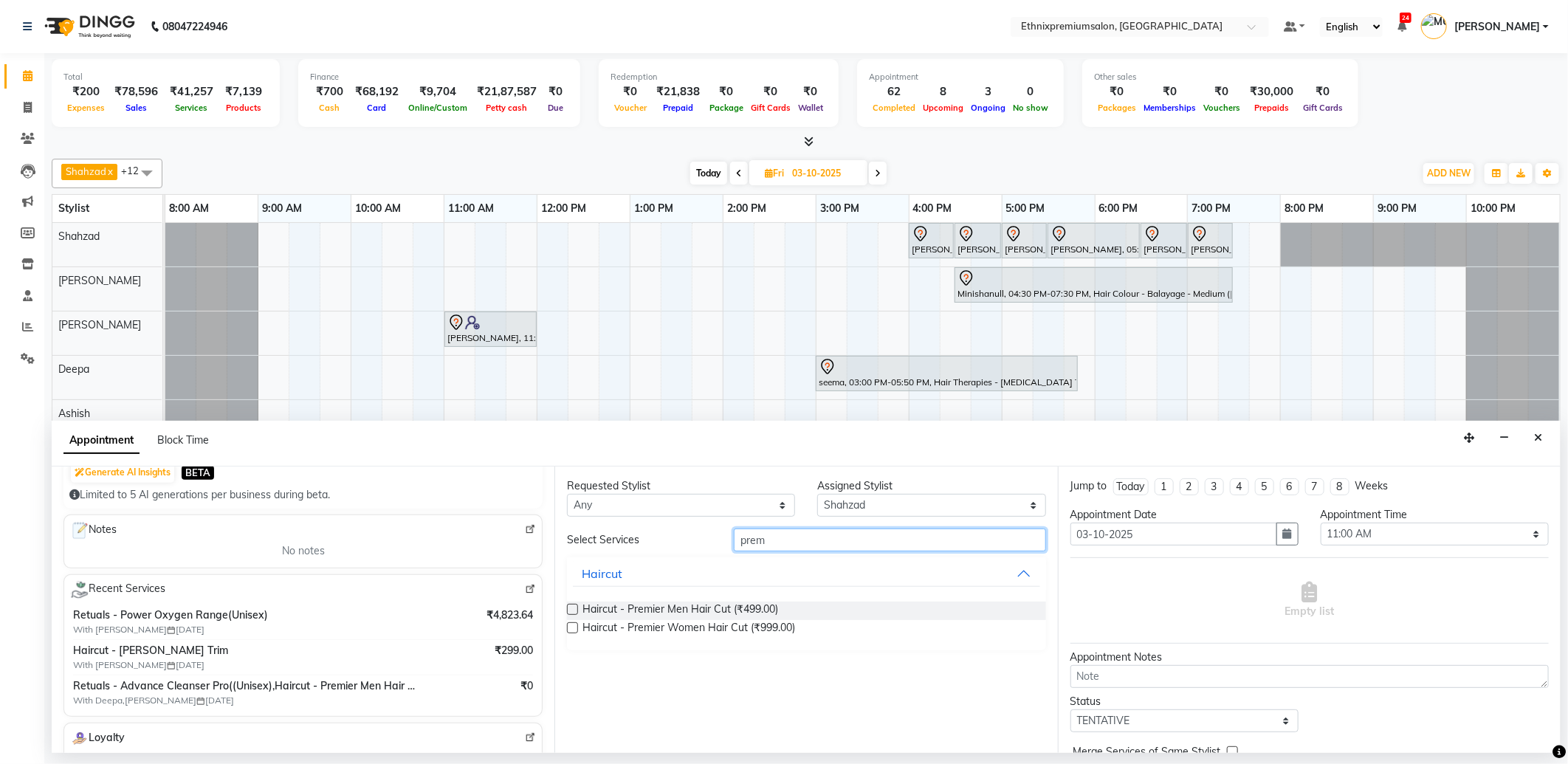
type input "prem"
click at [571, 605] on label at bounding box center [572, 609] width 11 height 11
click at [571, 606] on input "checkbox" at bounding box center [571, 611] width 10 height 10
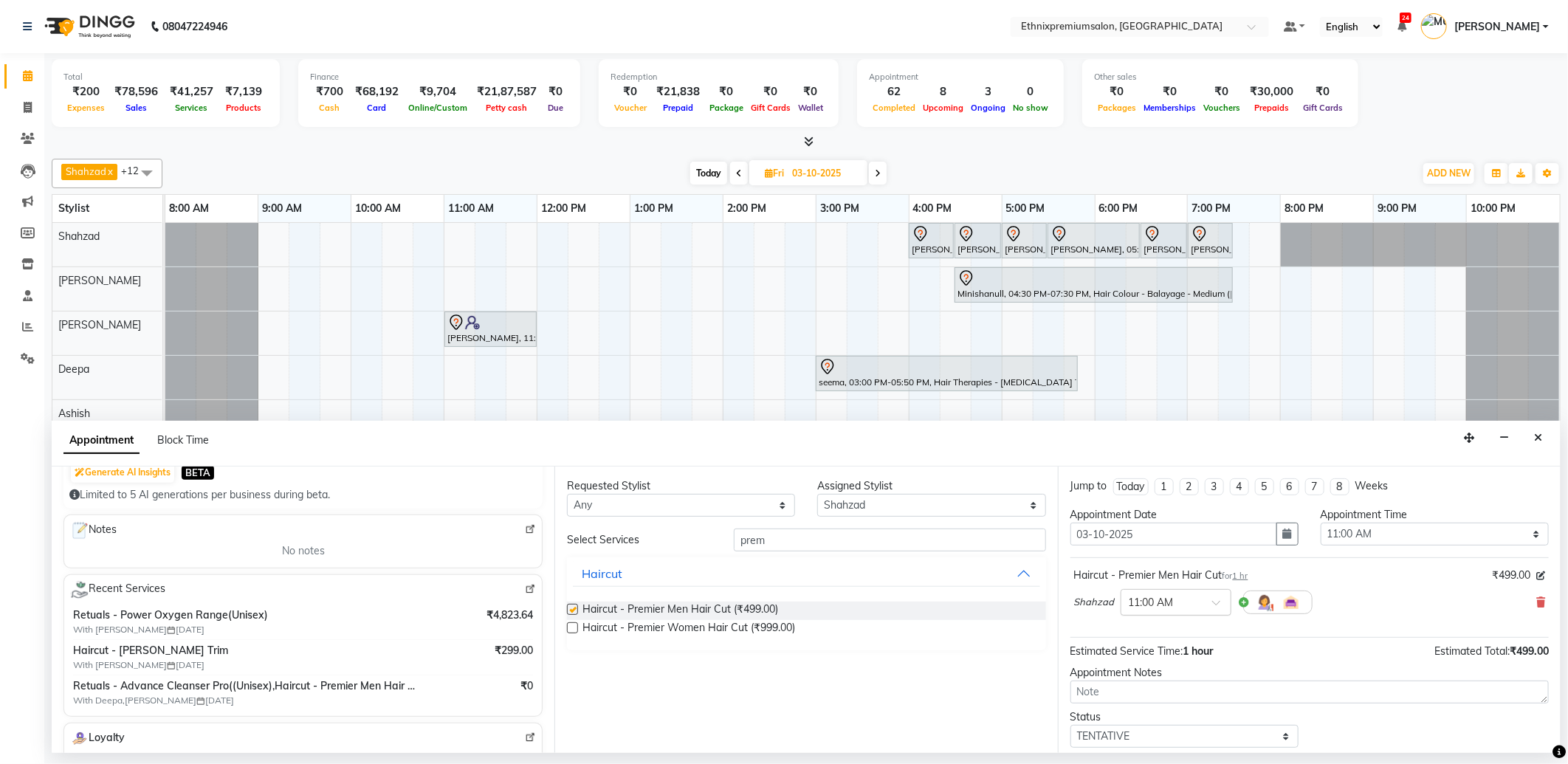
checkbox input "false"
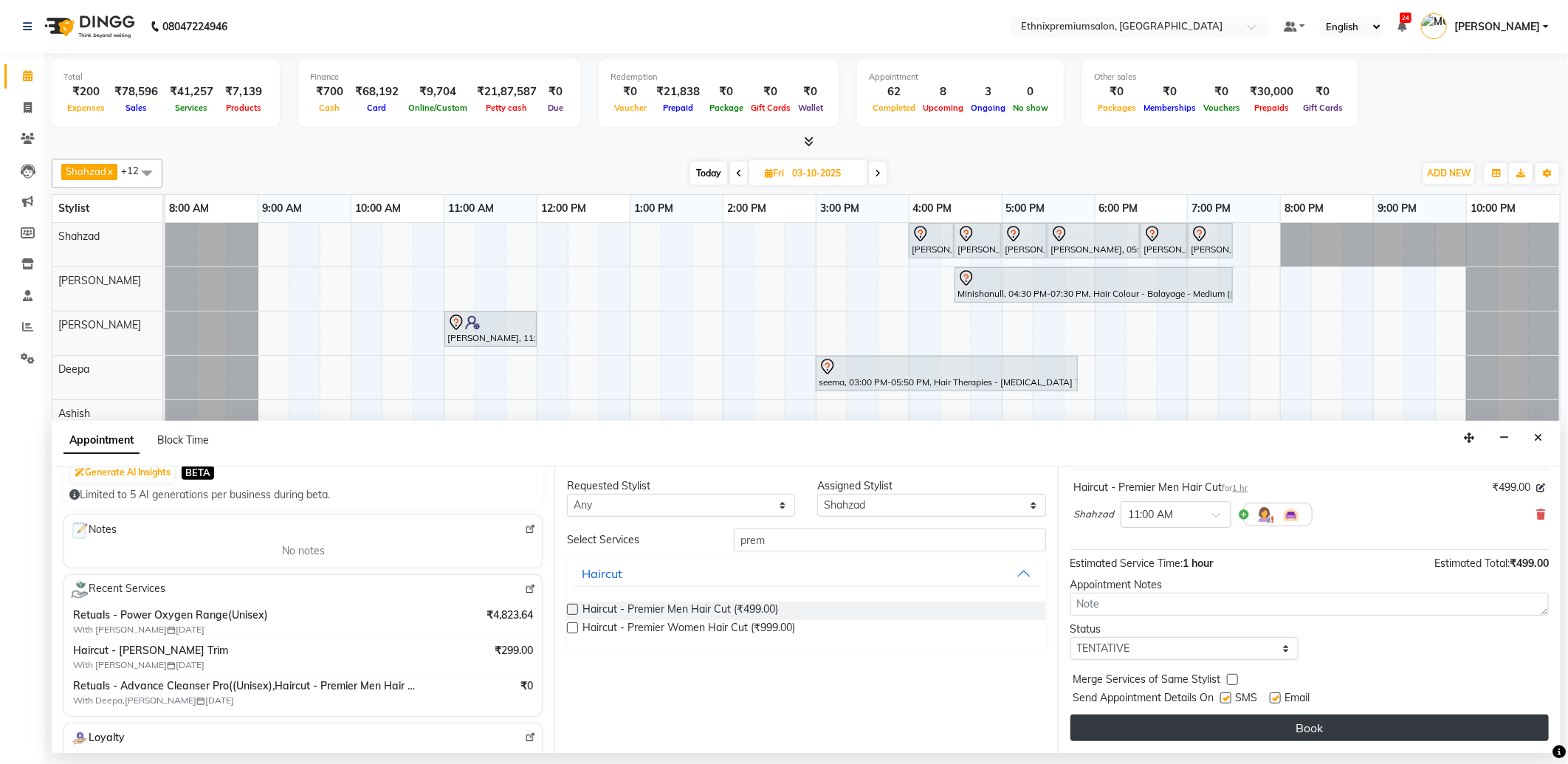
click at [1183, 729] on button "Book" at bounding box center [1309, 728] width 478 height 27
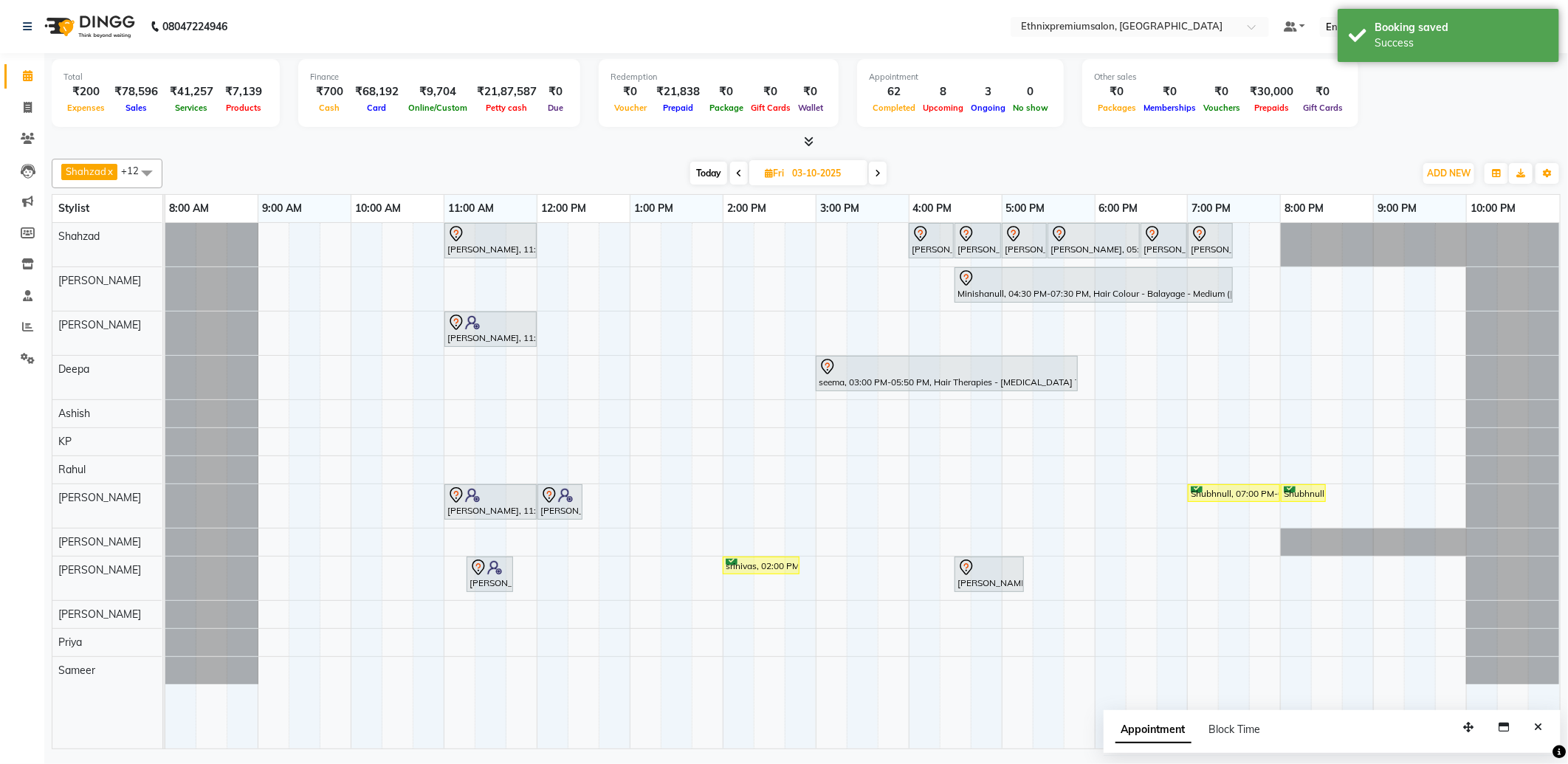
click at [709, 167] on span "Today" at bounding box center [709, 173] width 37 height 23
type input "02-10-2025"
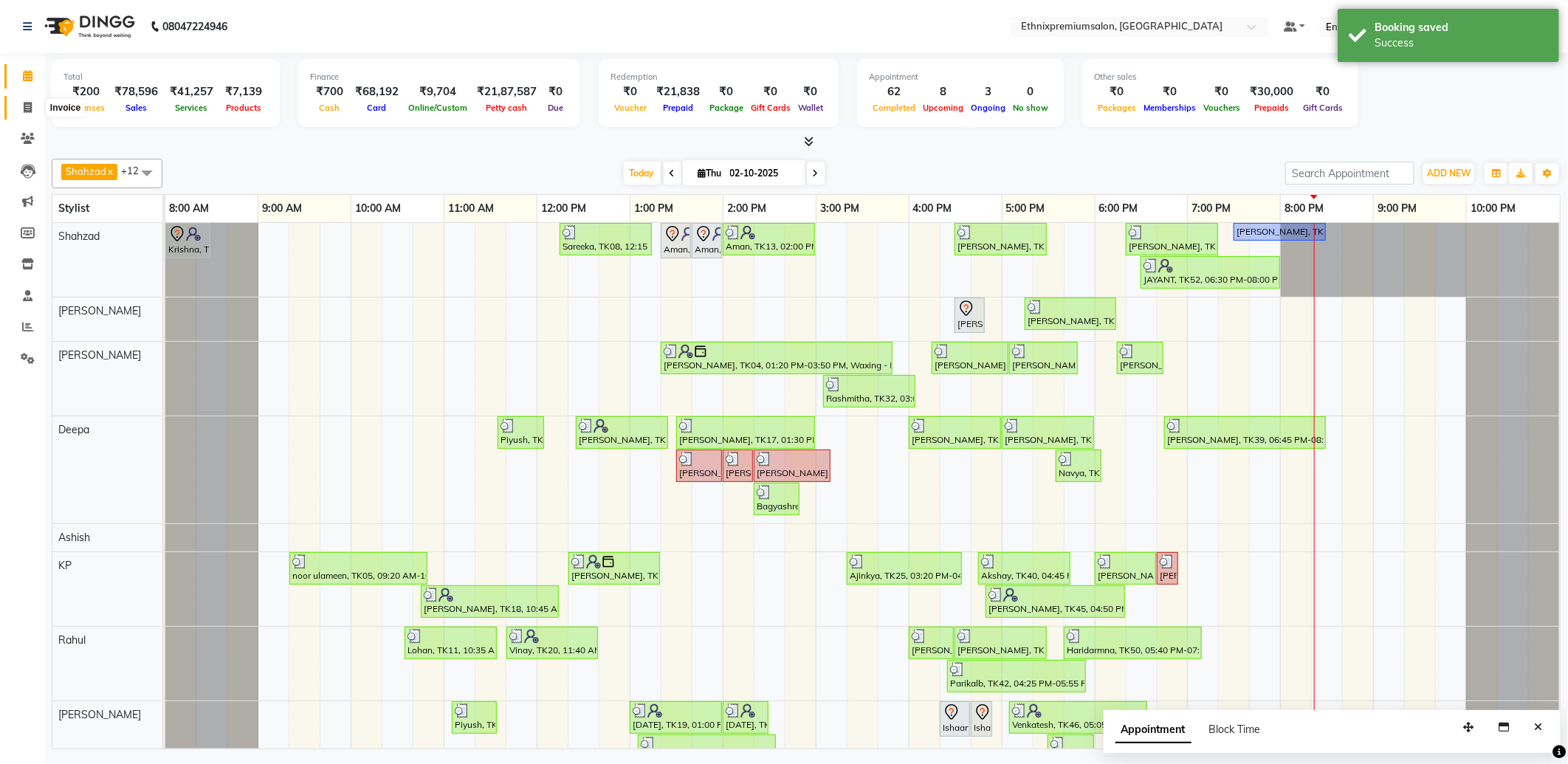
click at [28, 103] on icon at bounding box center [28, 107] width 8 height 11
select select "3625"
select select "service"
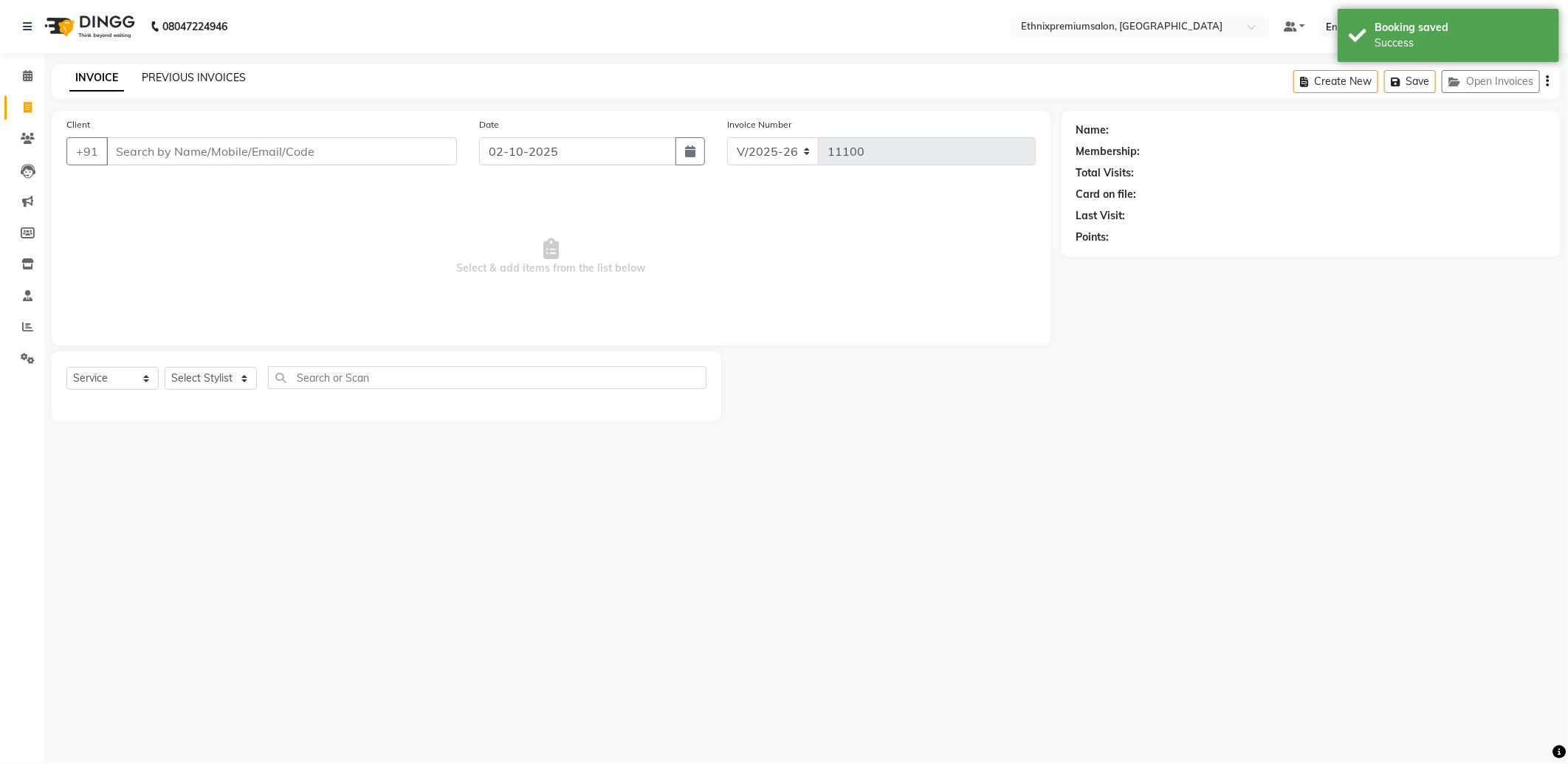
click at [205, 79] on link "PREVIOUS INVOICES" at bounding box center [194, 77] width 104 height 13
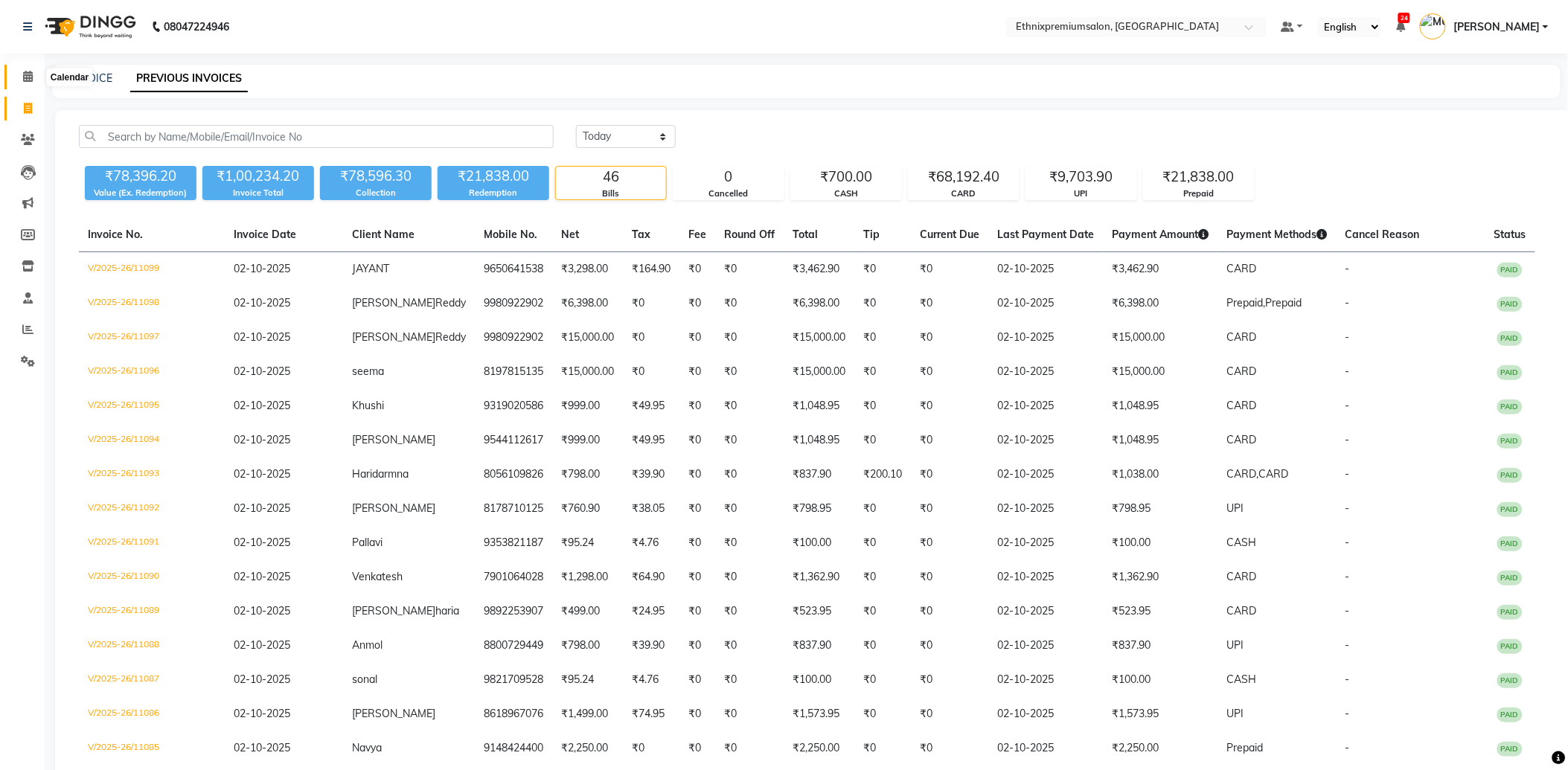
click at [21, 76] on span at bounding box center [28, 77] width 26 height 17
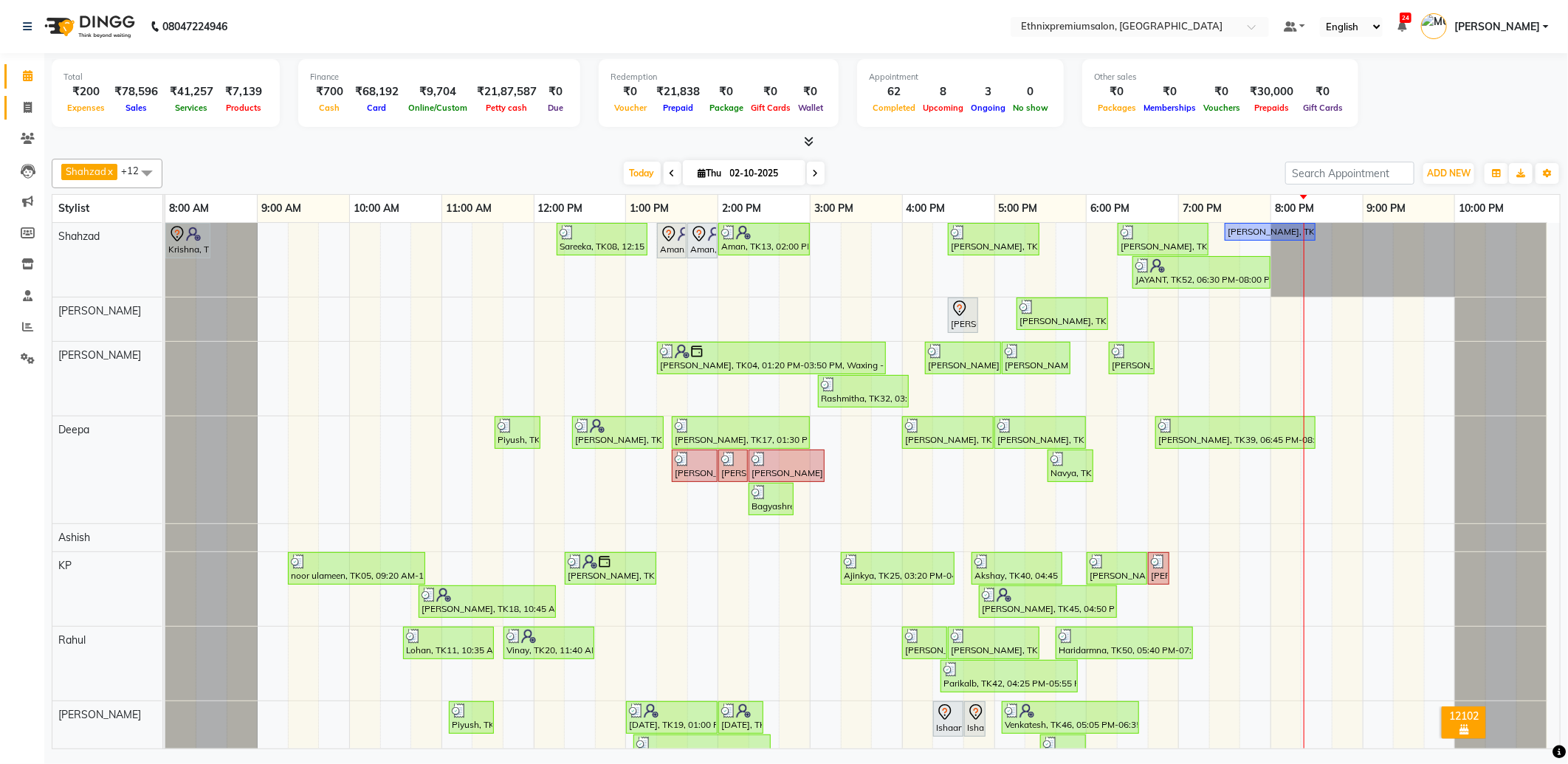
click at [27, 97] on link "Invoice" at bounding box center [22, 108] width 35 height 25
select select "service"
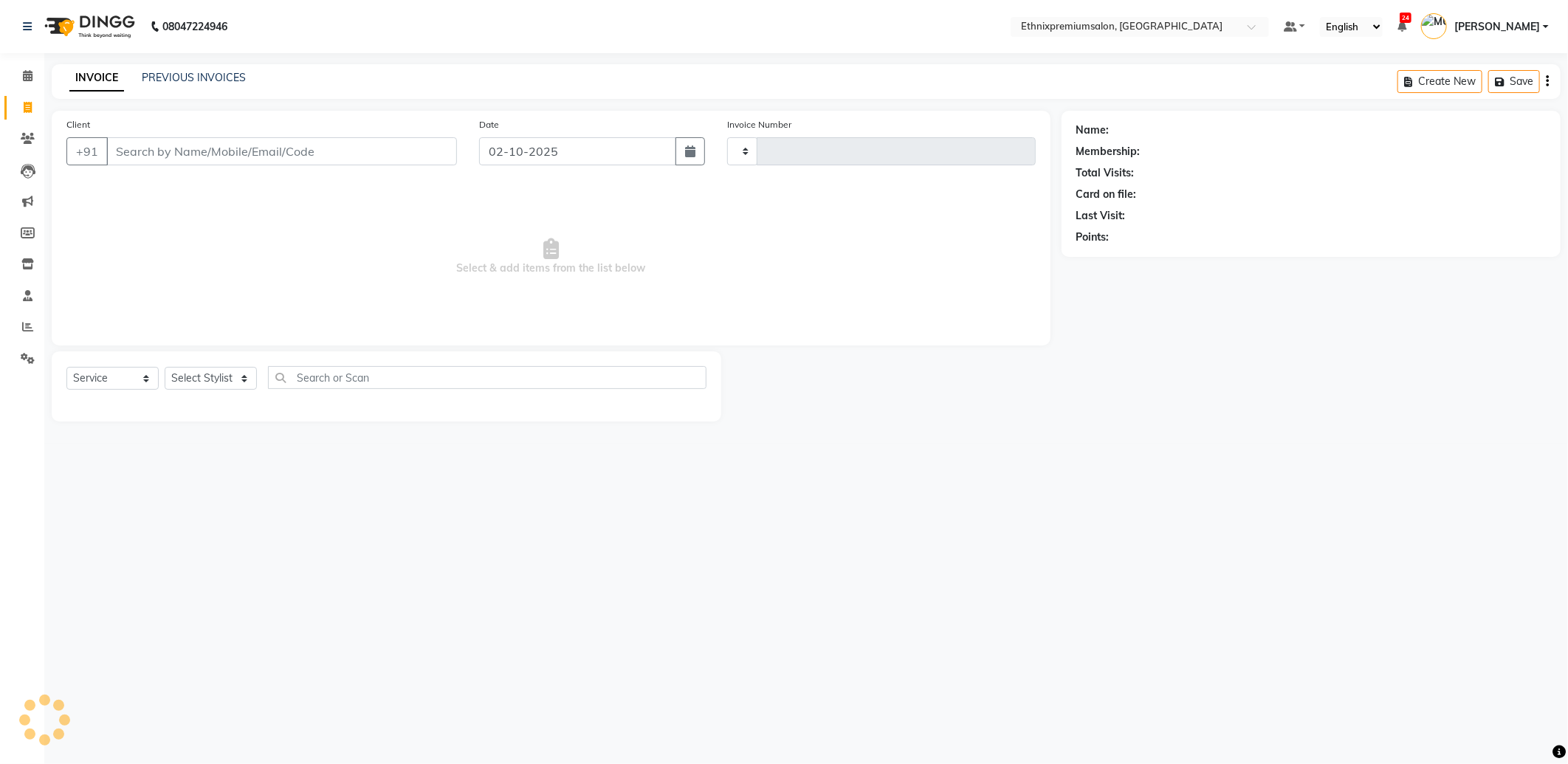
type input "11100"
select select "3625"
click at [175, 79] on link "PREVIOUS INVOICES" at bounding box center [194, 77] width 104 height 13
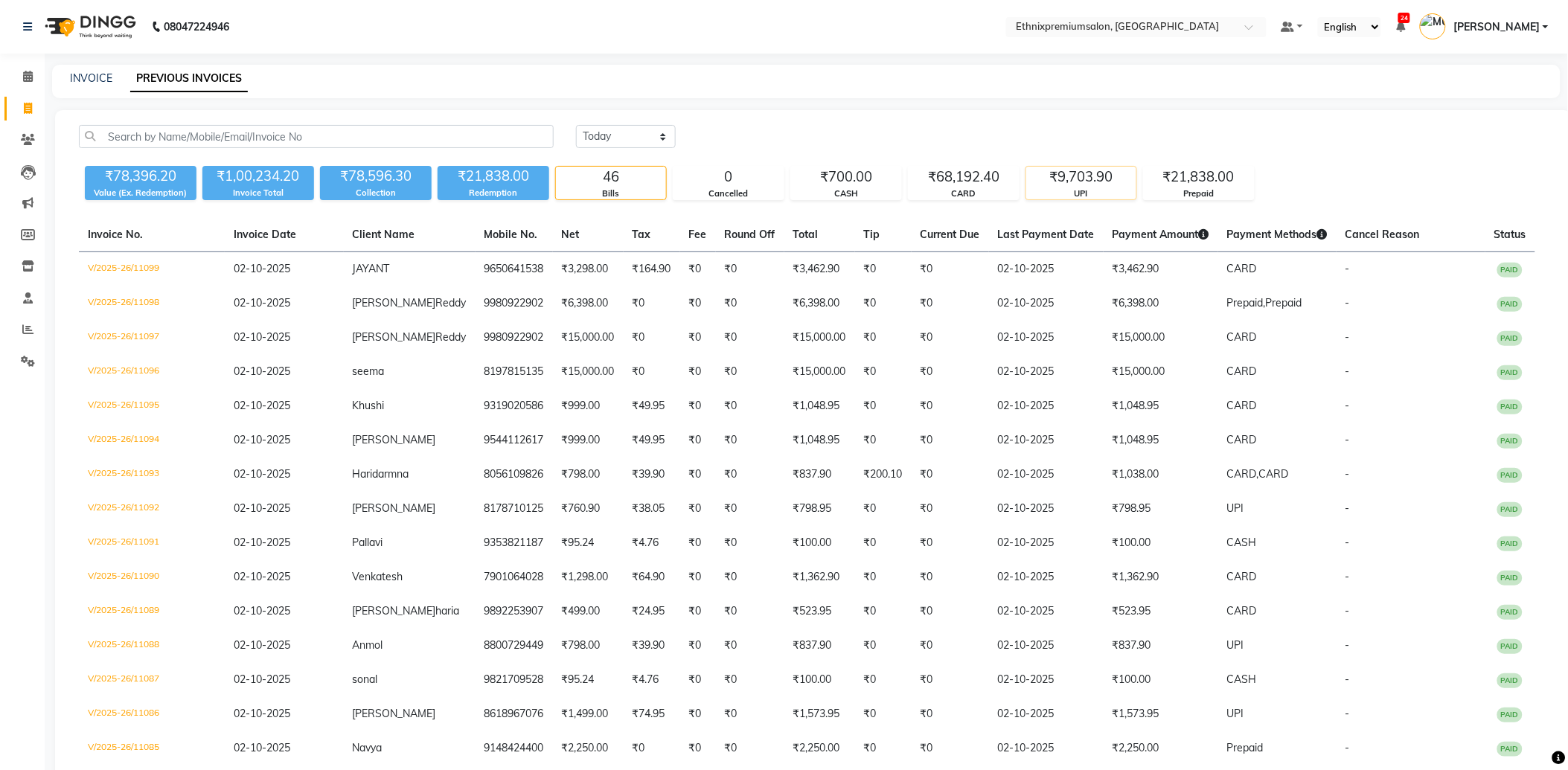
click at [1060, 185] on div "₹9,703.90" at bounding box center [1081, 177] width 110 height 21
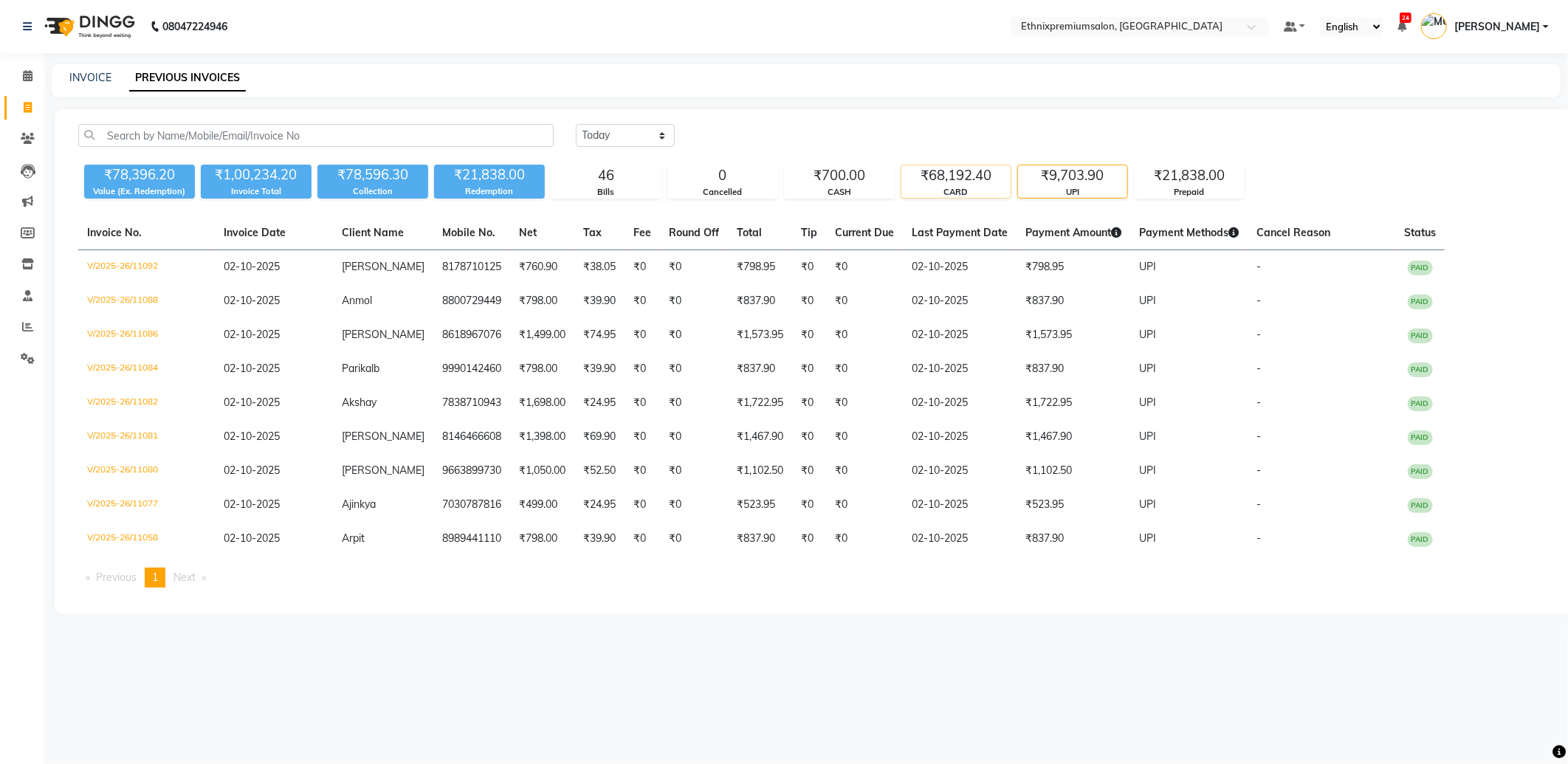
click at [947, 181] on div "₹68,192.40" at bounding box center [956, 175] width 110 height 21
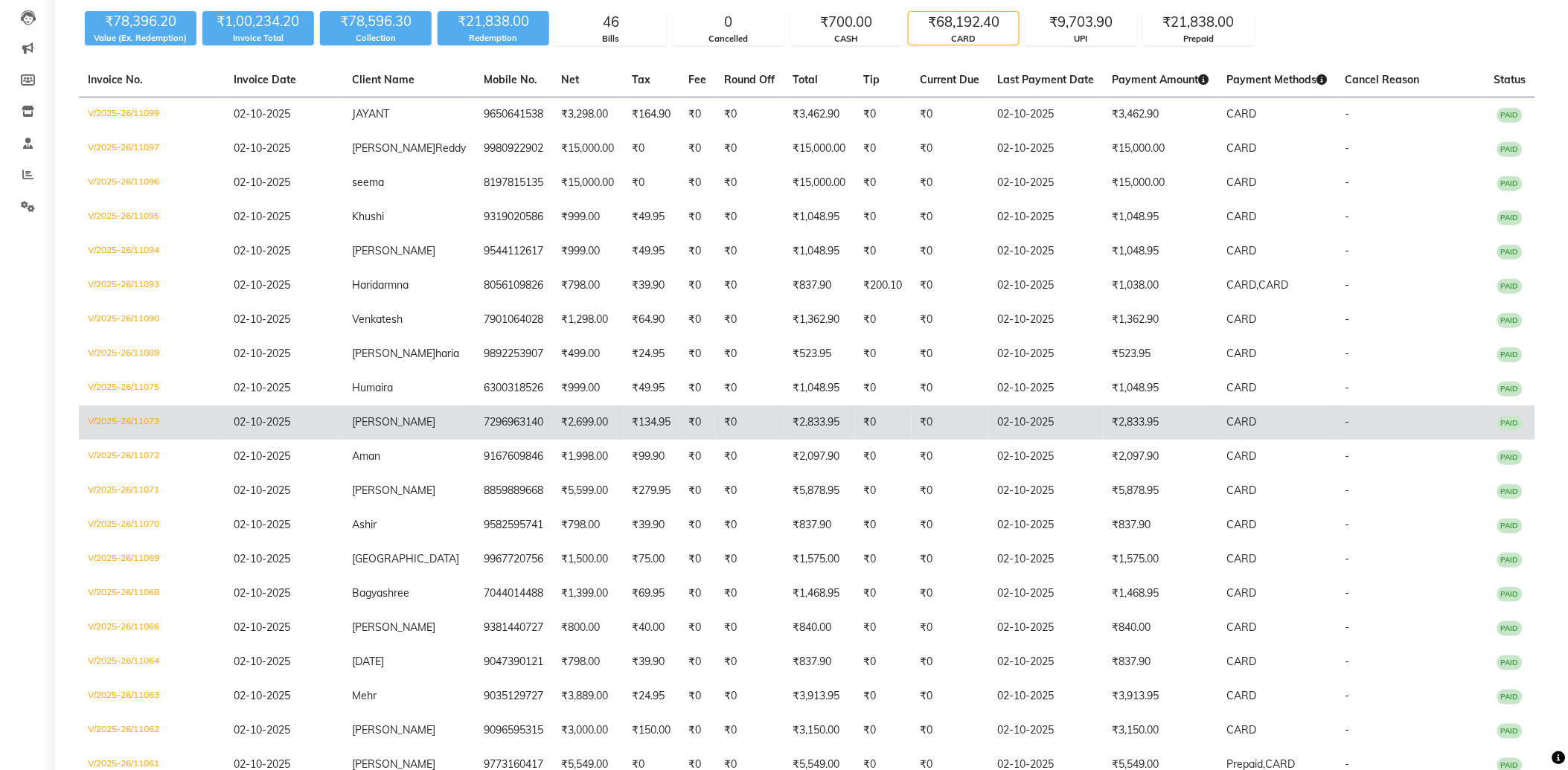
scroll to position [165, 0]
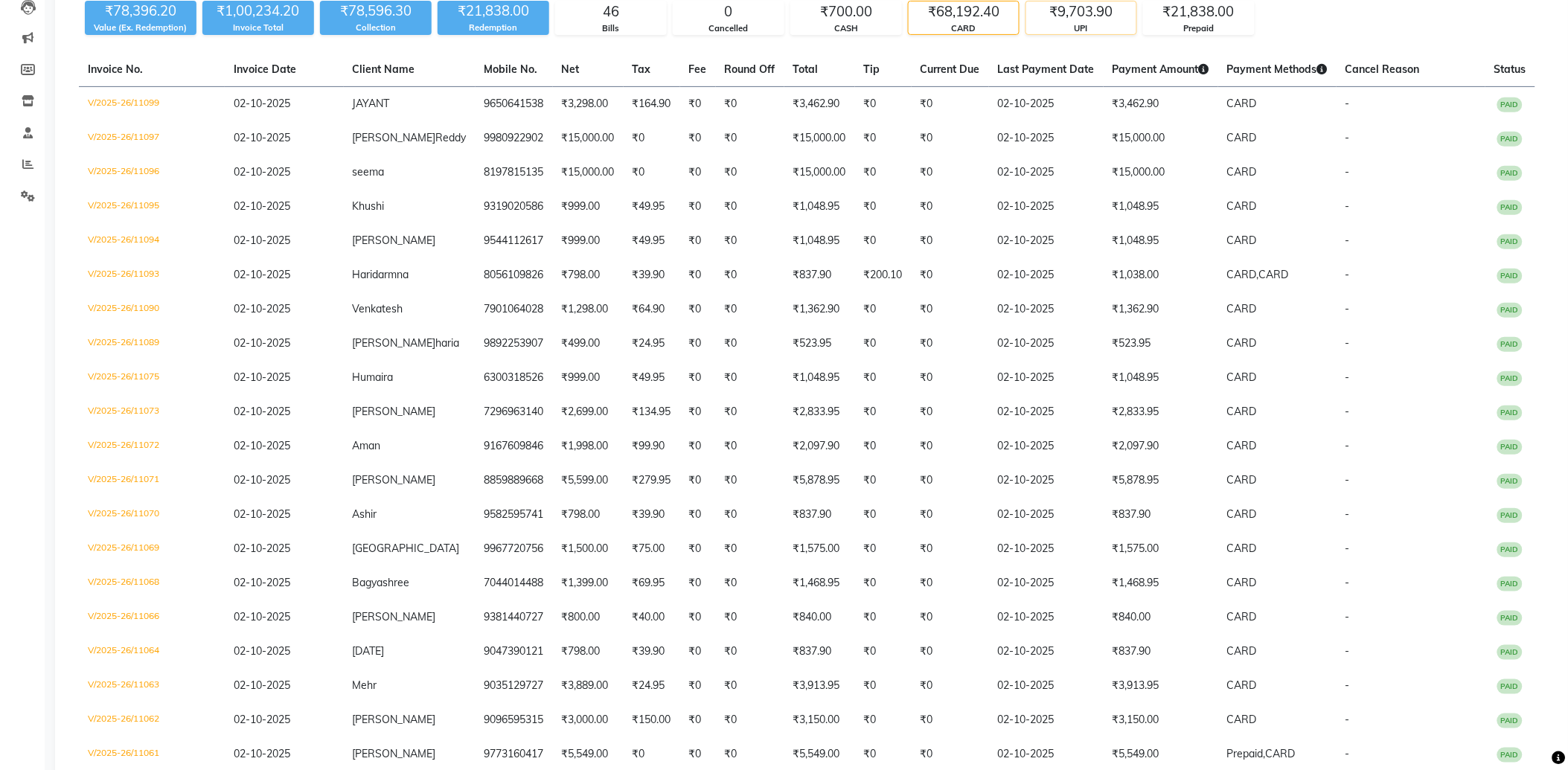
click at [1081, 18] on div "₹9,703.90" at bounding box center [1081, 12] width 110 height 21
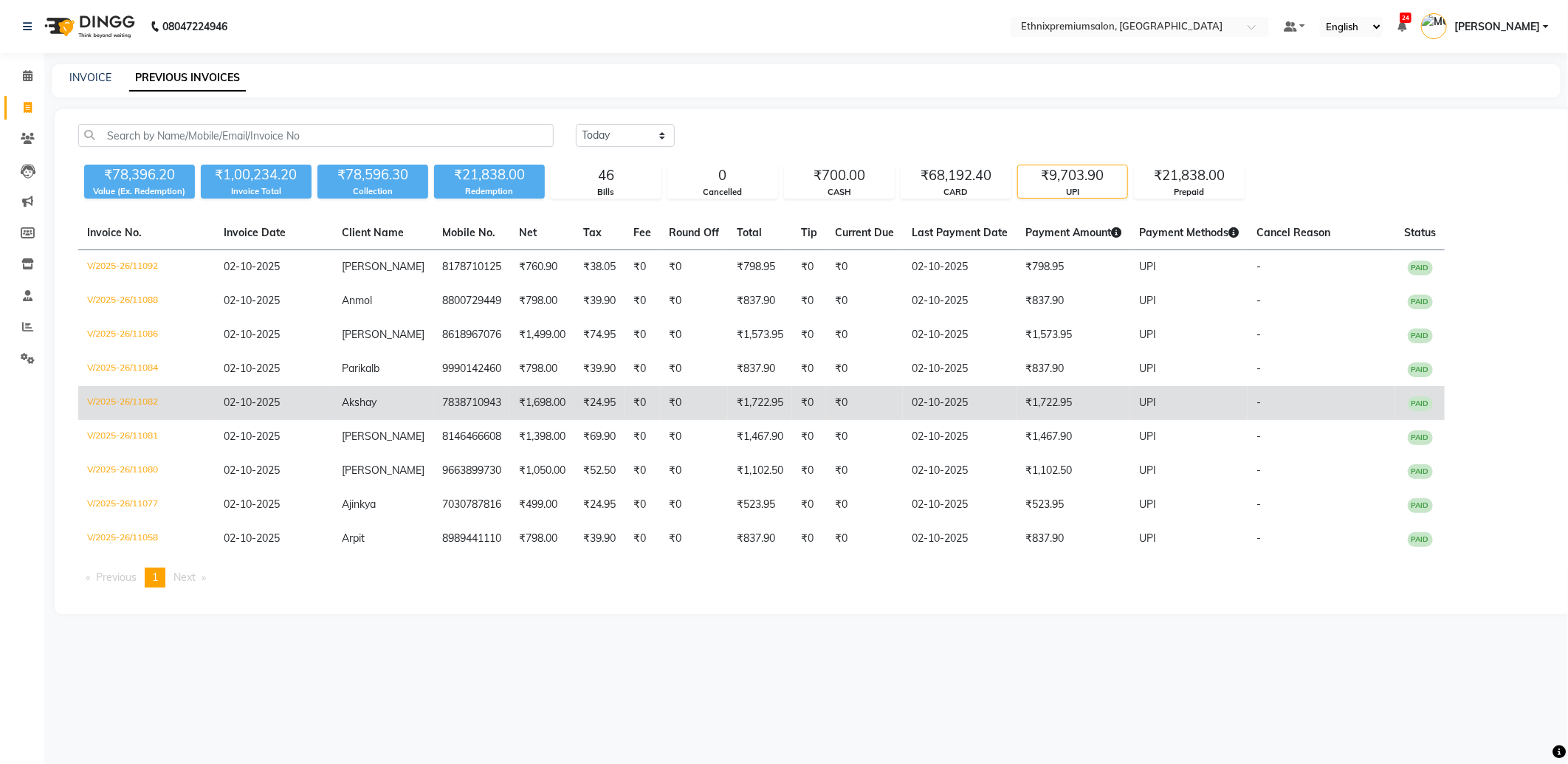
click at [1139, 403] on span "UPI" at bounding box center [1147, 402] width 17 height 13
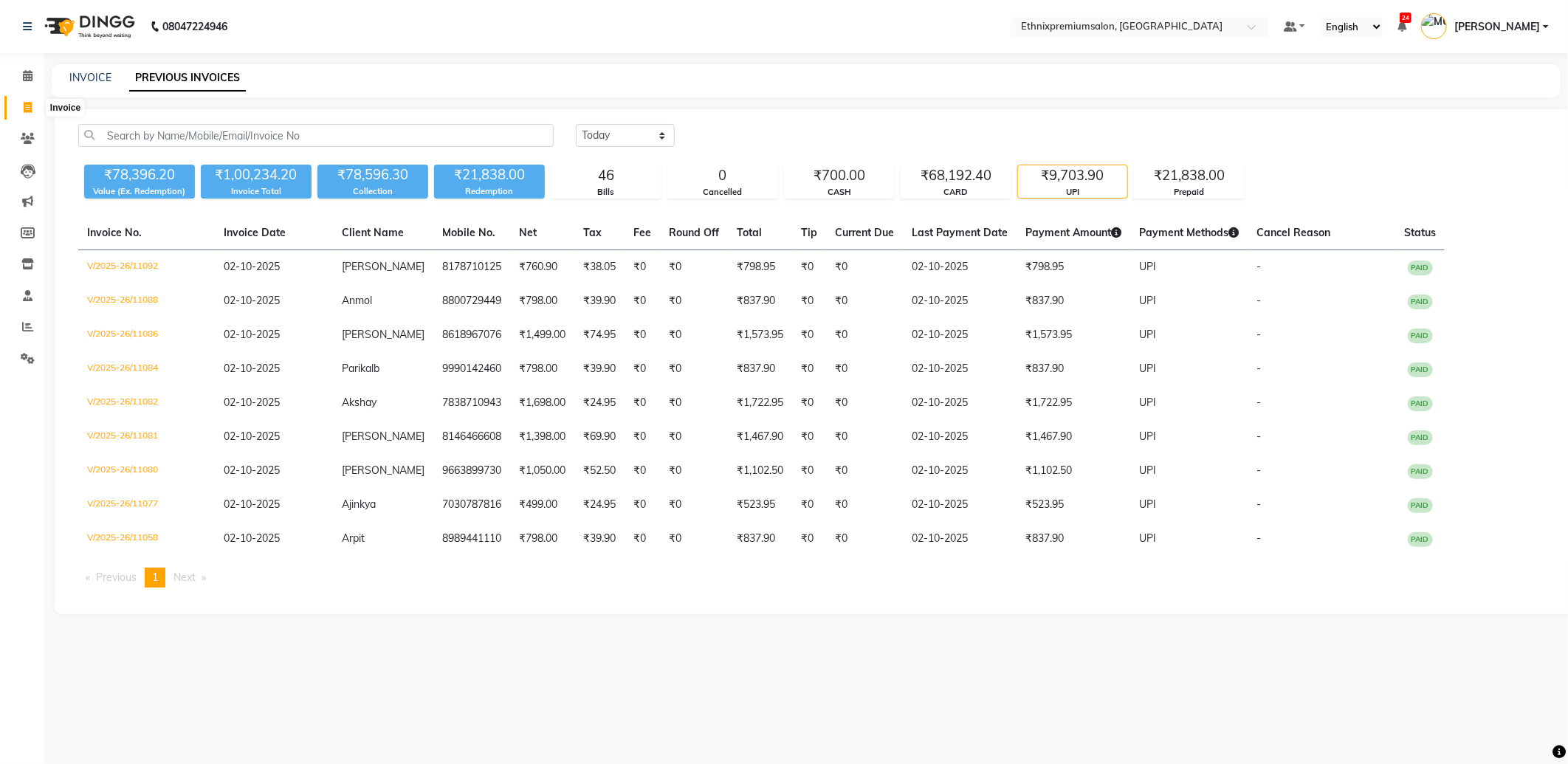
click at [28, 109] on icon at bounding box center [28, 107] width 8 height 11
select select "service"
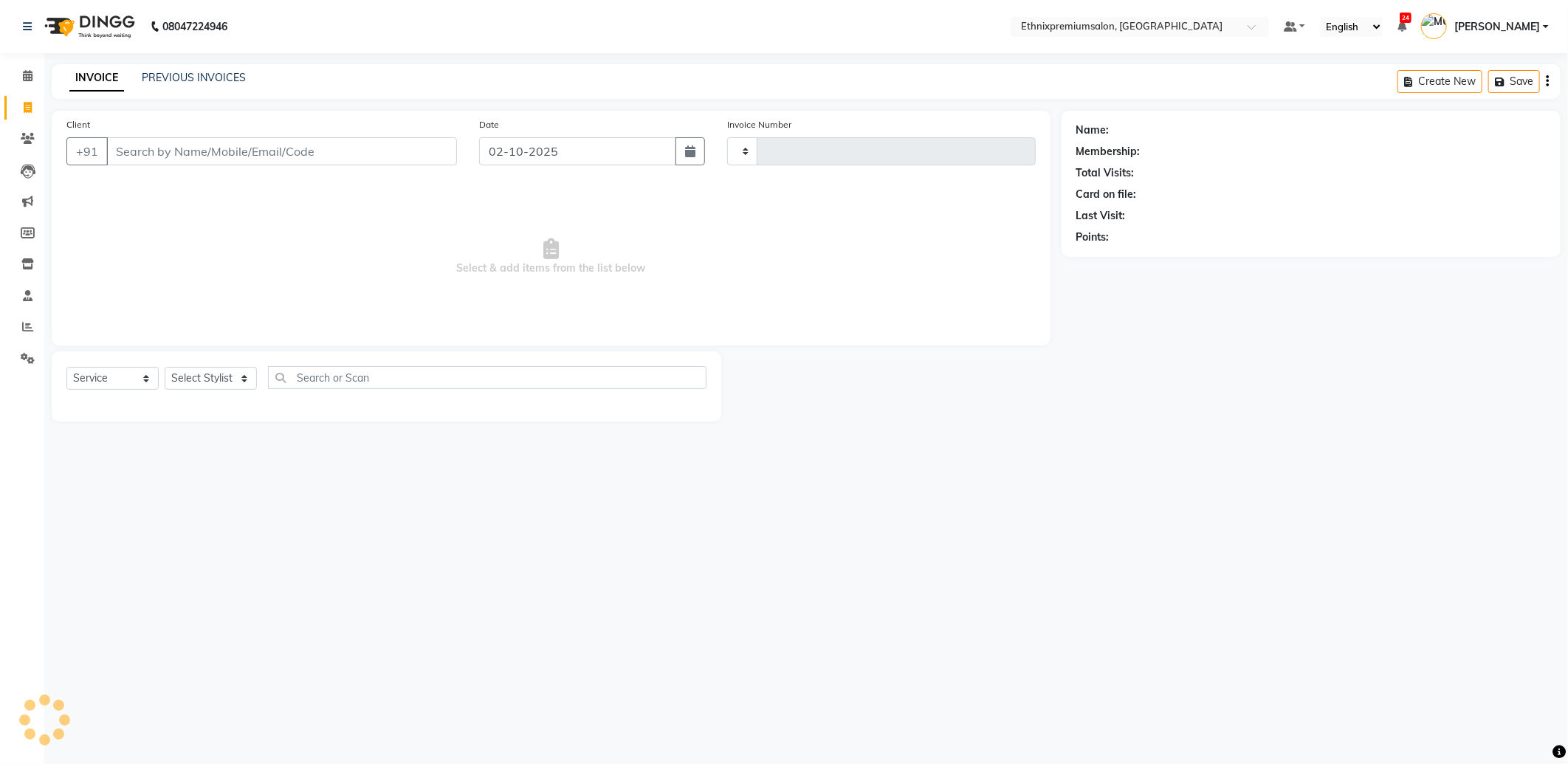
type input "11100"
select select "3625"
click at [201, 380] on select "Select Stylist Amoi Ashish Bishaka Cheten Yolmoo Deepa Dorjey Ellori Faisal Jac…" at bounding box center [211, 379] width 92 height 23
select select "57660"
click at [165, 368] on select "Select Stylist Amoi Ashish Bishaka Cheten Yolmoo Deepa Dorjey Ellori Faisal Jac…" at bounding box center [211, 379] width 92 height 23
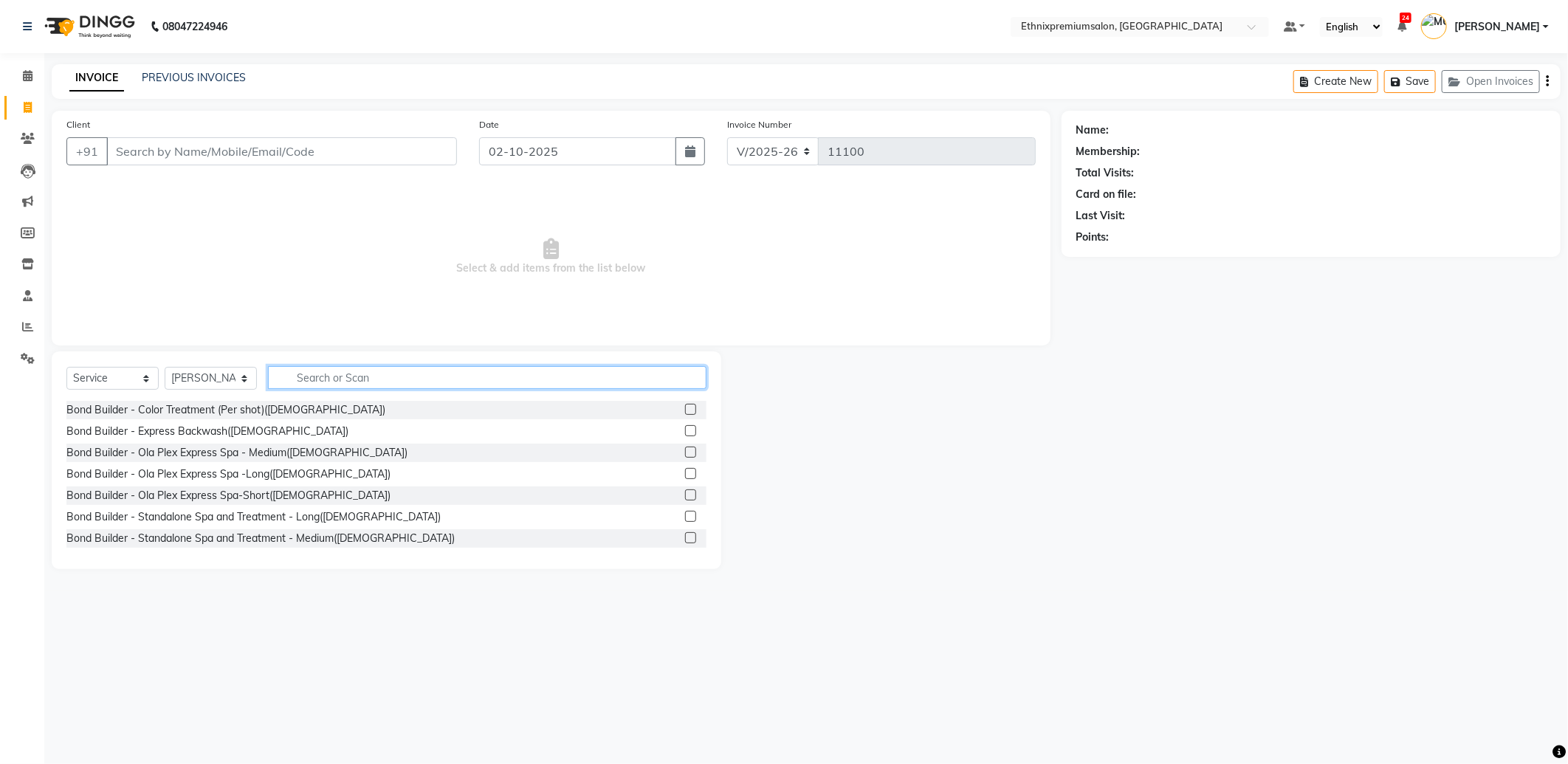
click at [348, 375] on input "text" at bounding box center [487, 378] width 438 height 23
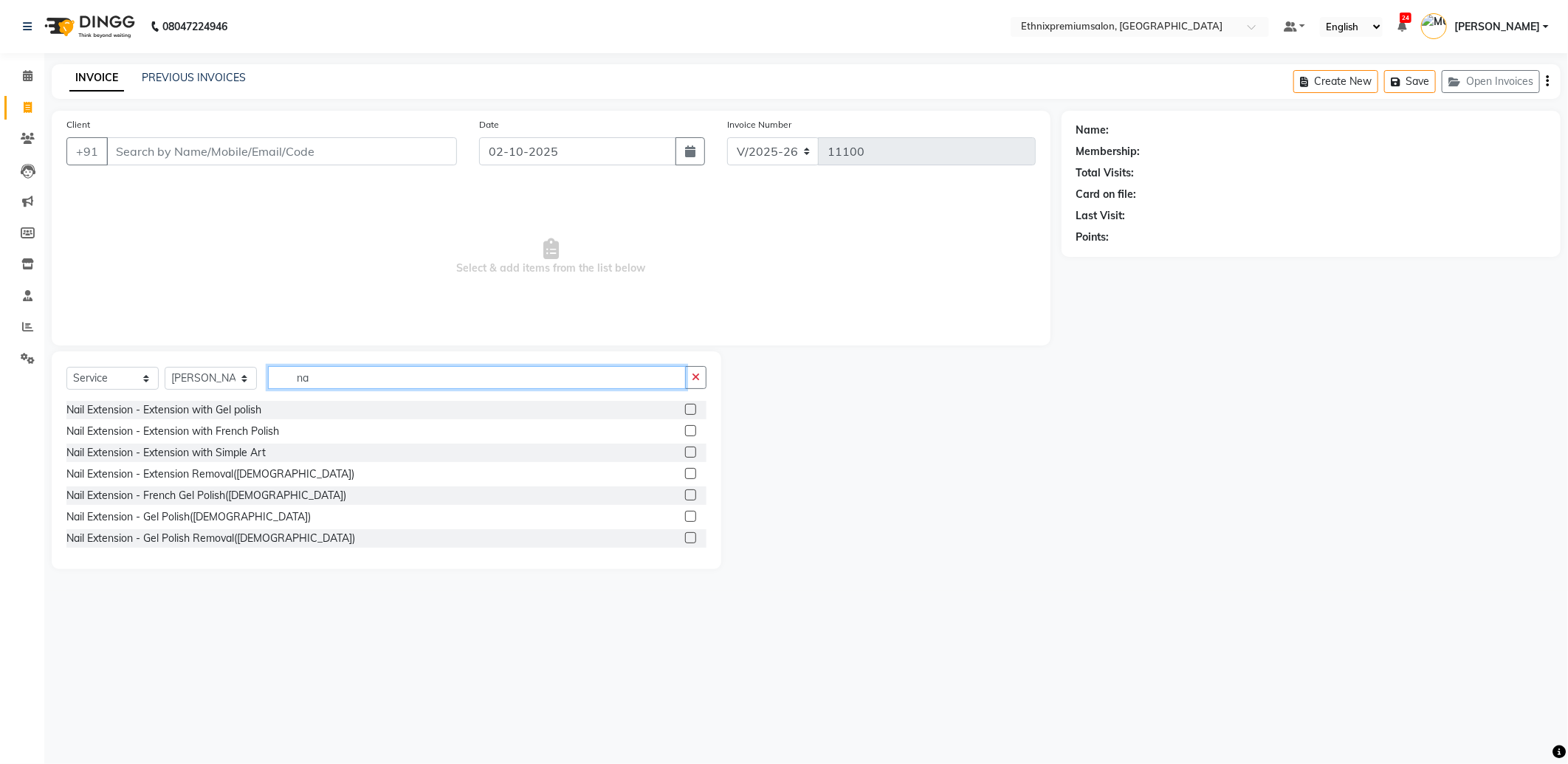
type input "n"
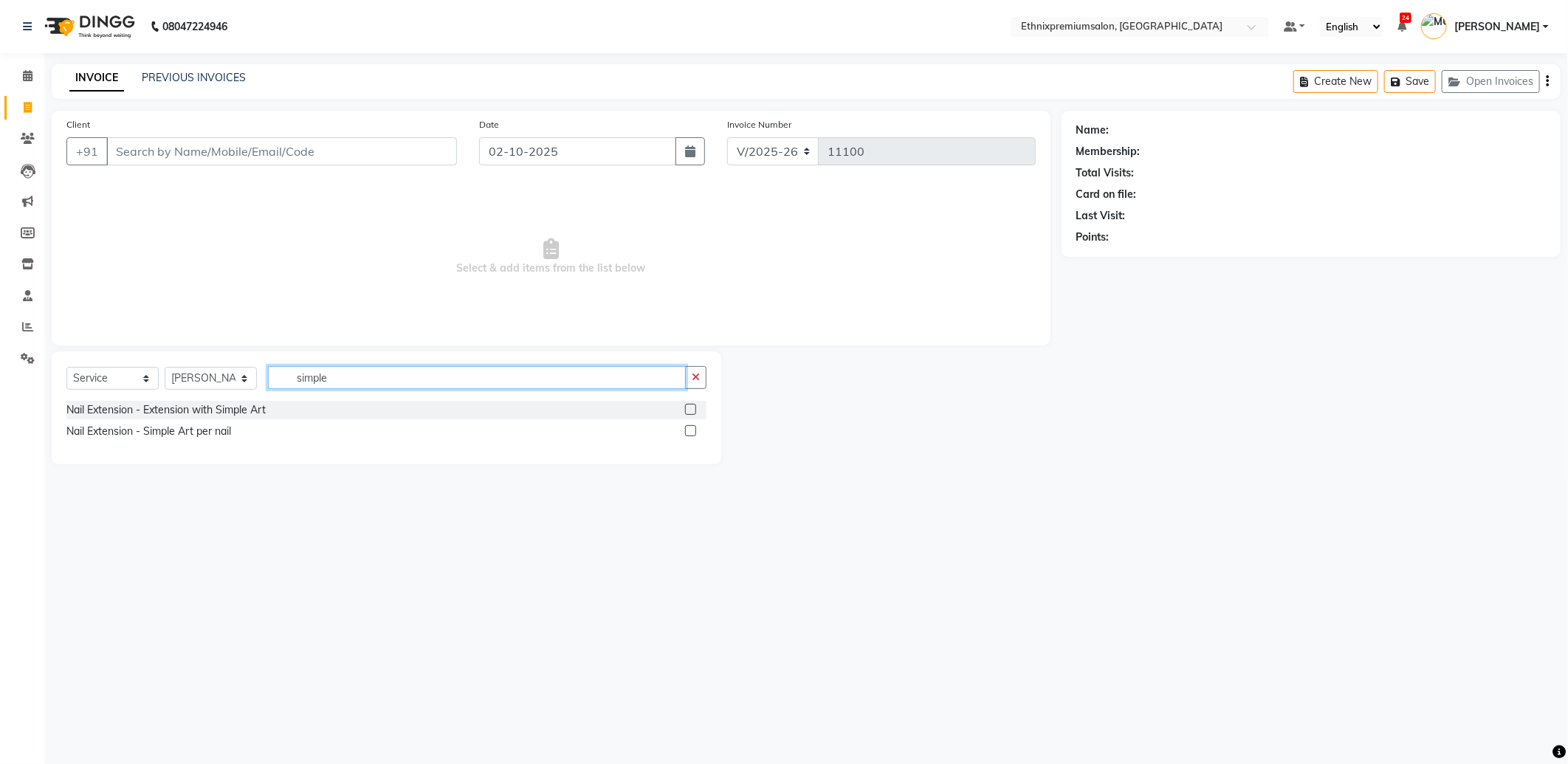
type input "simple"
click at [696, 431] on label at bounding box center [690, 431] width 11 height 11
click at [695, 431] on input "checkbox" at bounding box center [689, 431] width 10 height 10
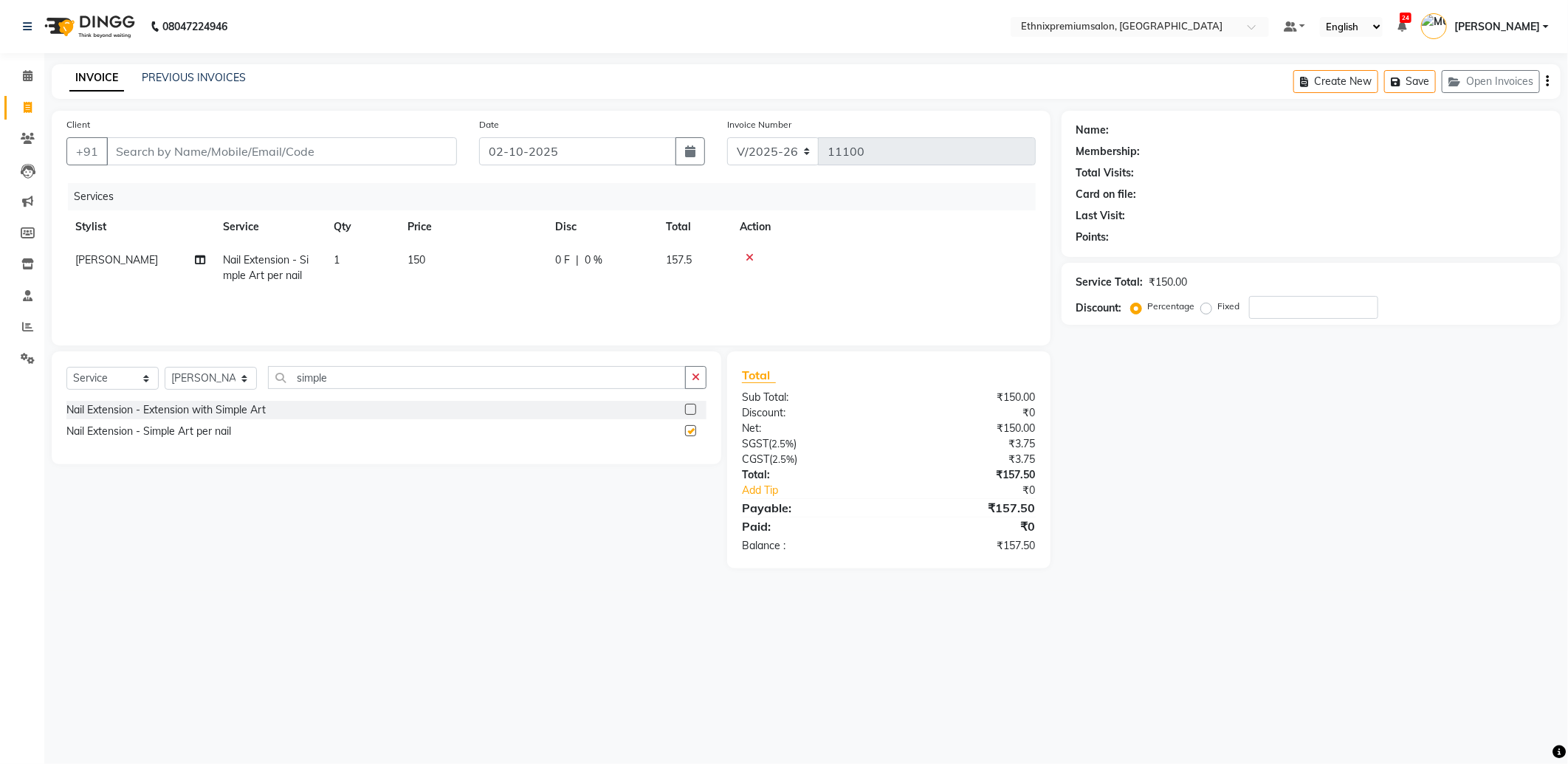
checkbox input "false"
click at [196, 144] on input "Client" at bounding box center [282, 151] width 351 height 28
type input "9"
type input "0"
click at [150, 182] on span "Swetha" at bounding box center [146, 185] width 43 height 15
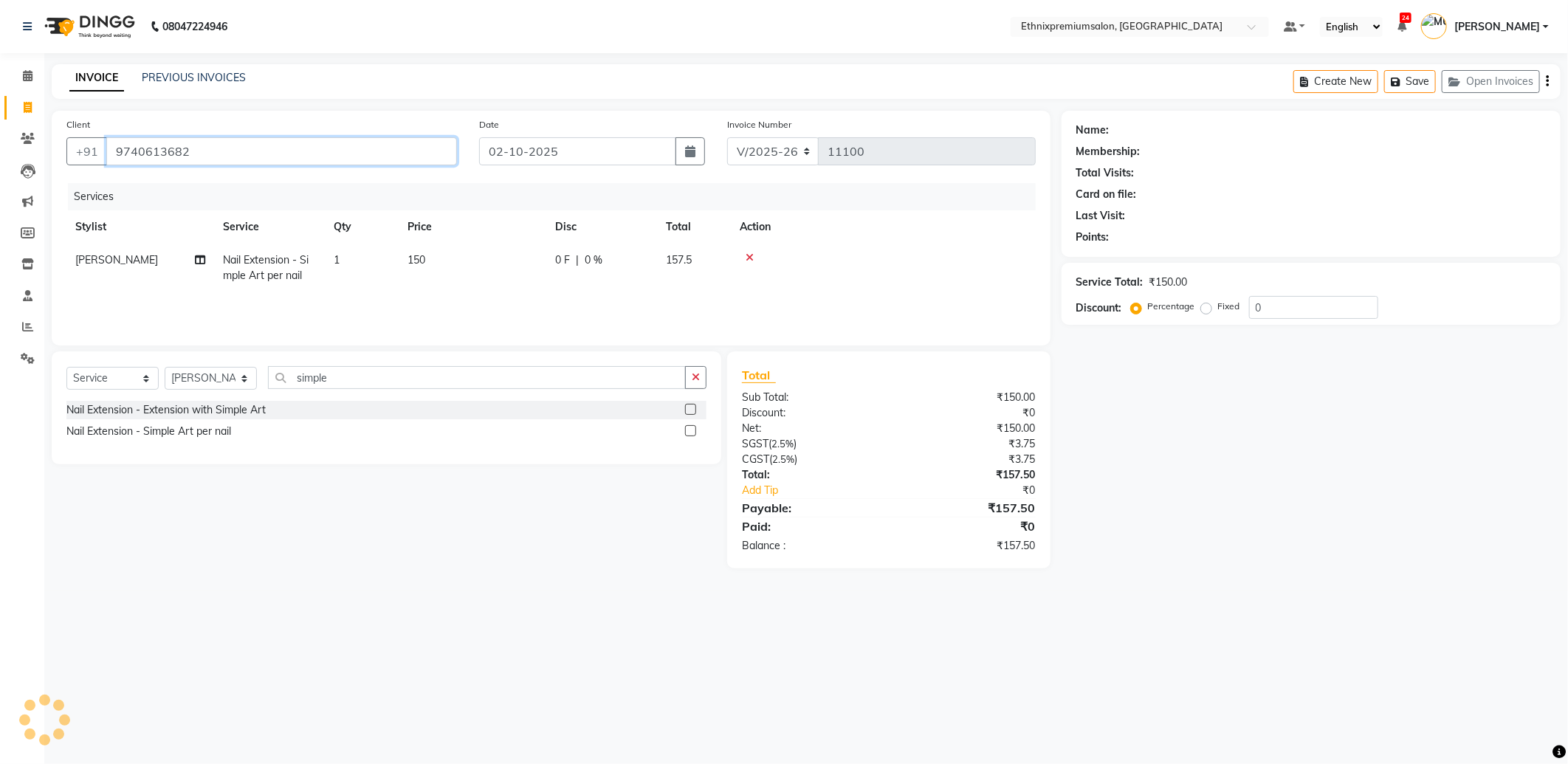
type input "9740613682"
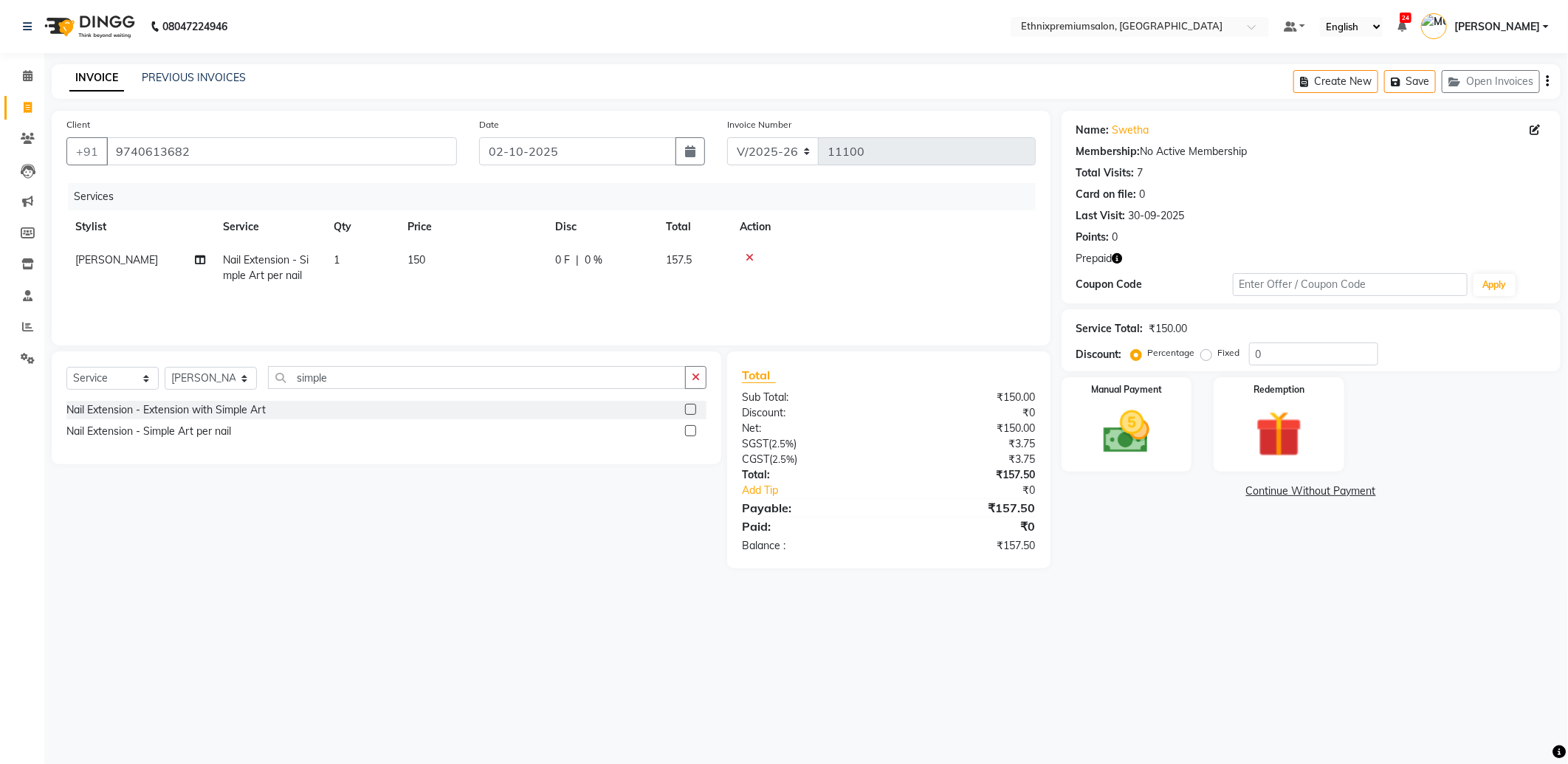
click at [1120, 261] on icon "button" at bounding box center [1117, 258] width 10 height 10
click at [1278, 438] on img at bounding box center [1278, 434] width 79 height 60
click at [1196, 489] on span "Prepaid 1" at bounding box center [1192, 493] width 48 height 17
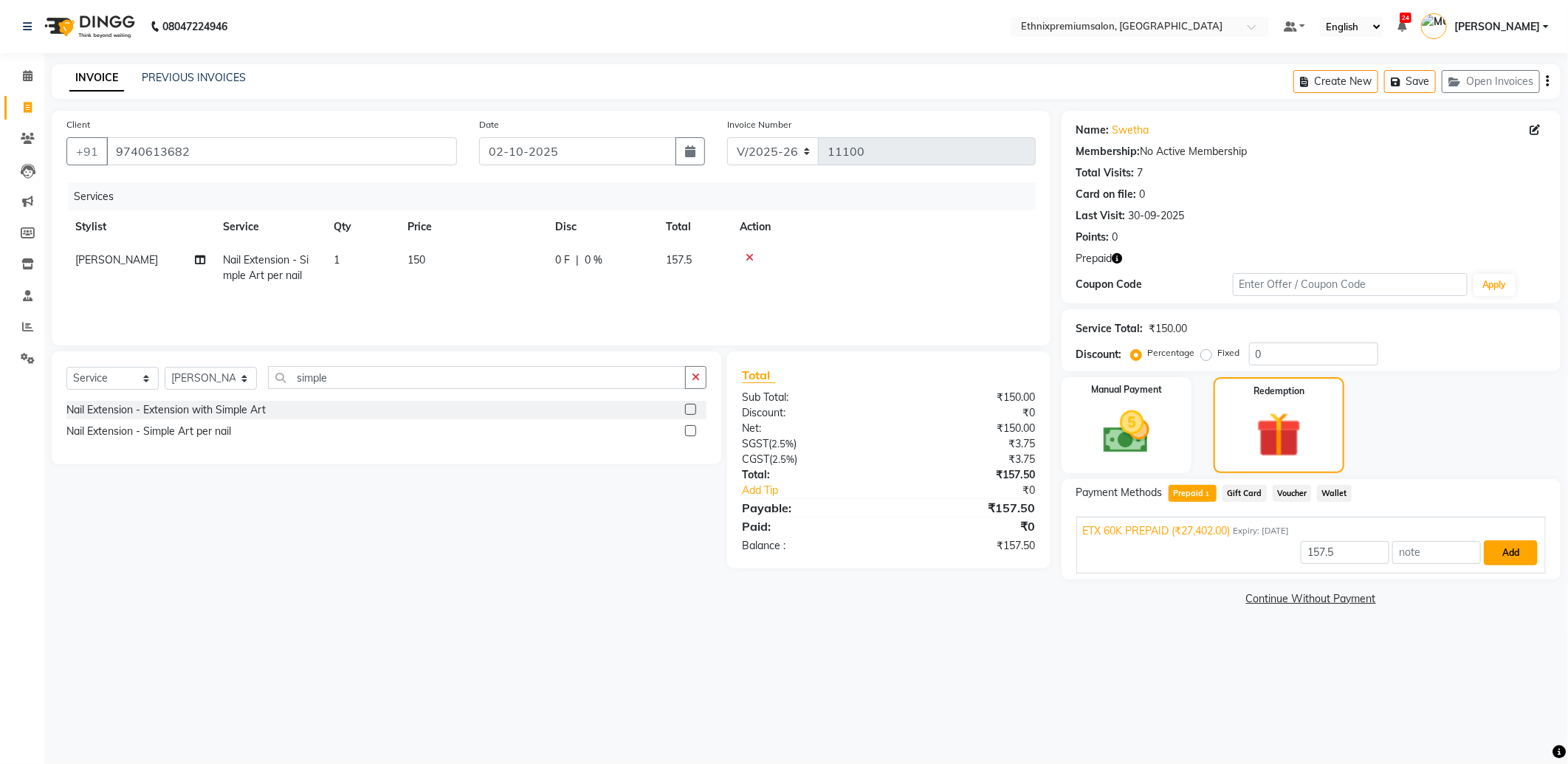
click at [1514, 545] on button "Add" at bounding box center [1511, 553] width 54 height 25
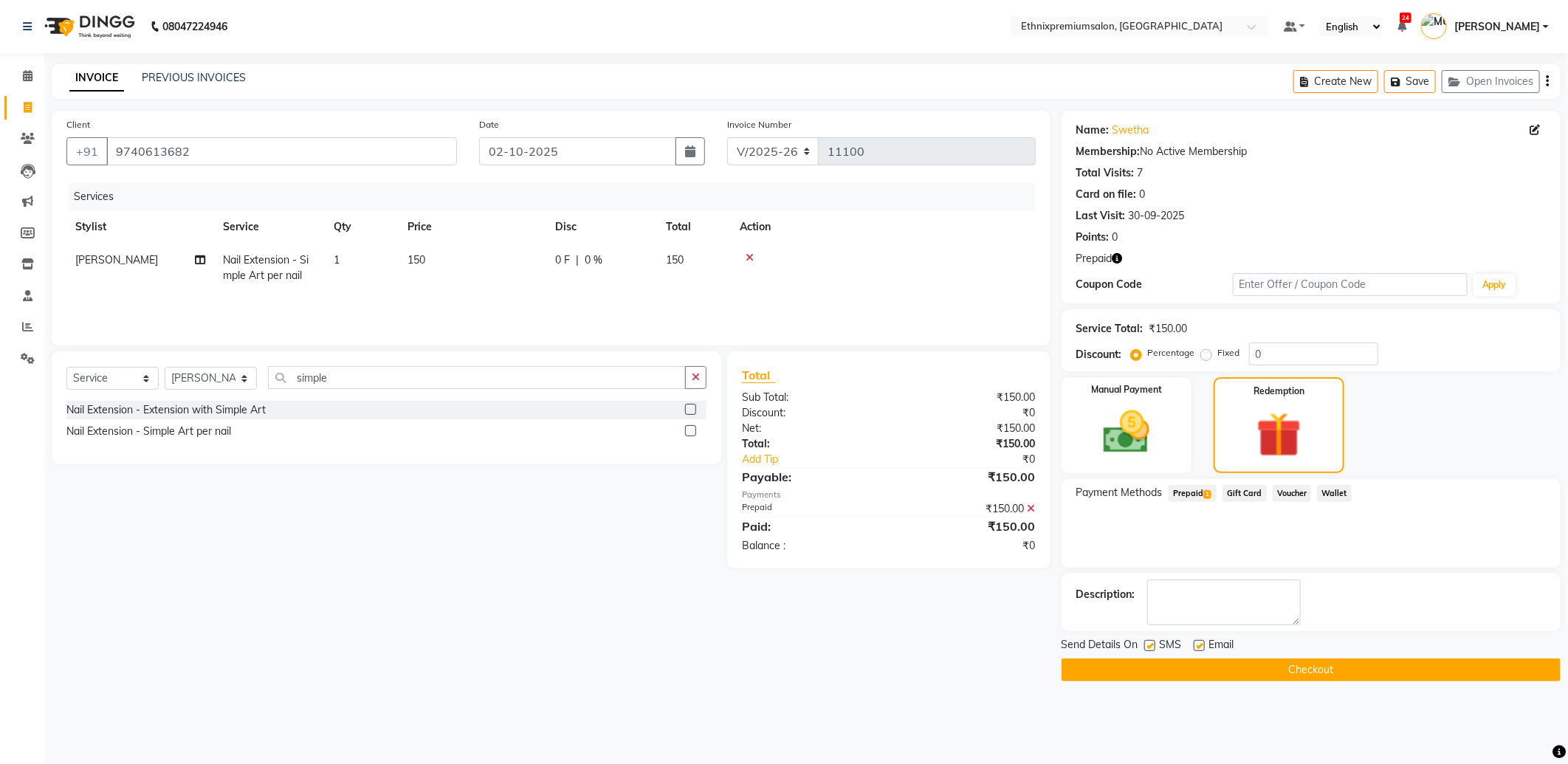
click at [1243, 659] on button "Checkout" at bounding box center [1311, 671] width 499 height 23
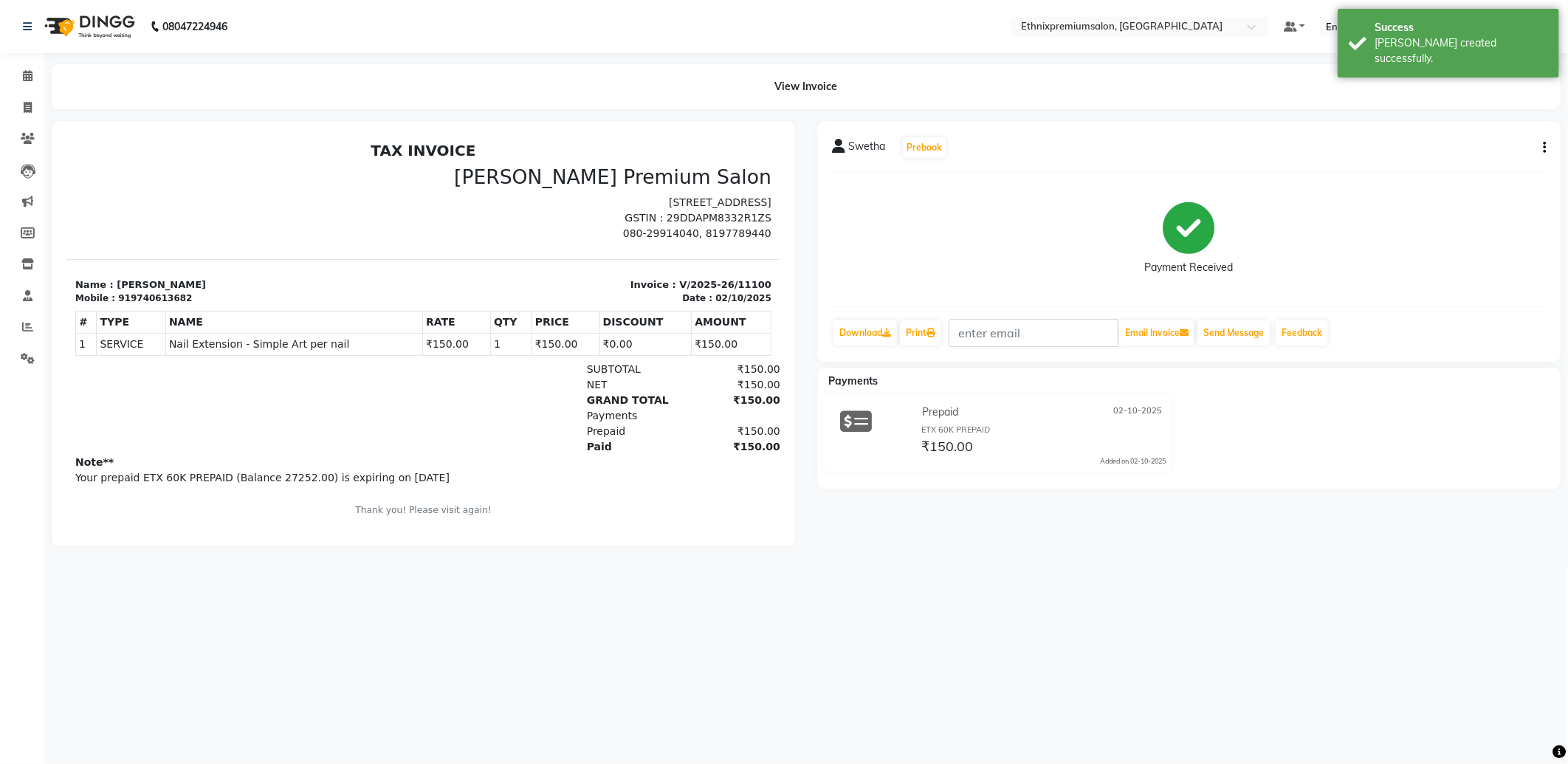
scroll to position [5, 0]
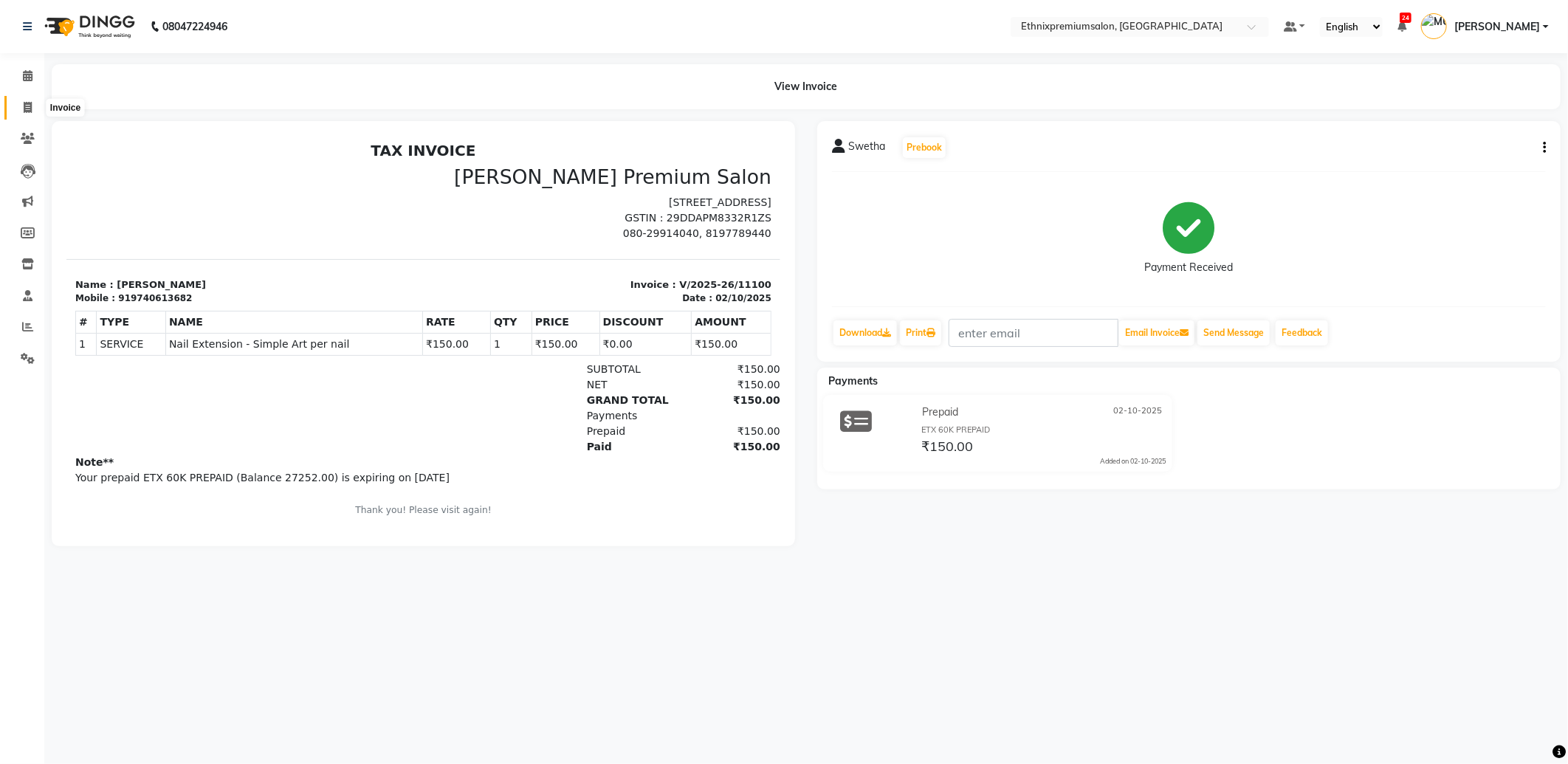
drag, startPoint x: 25, startPoint y: 105, endPoint x: 76, endPoint y: 112, distance: 51.5
click at [25, 105] on icon at bounding box center [28, 107] width 8 height 11
select select "service"
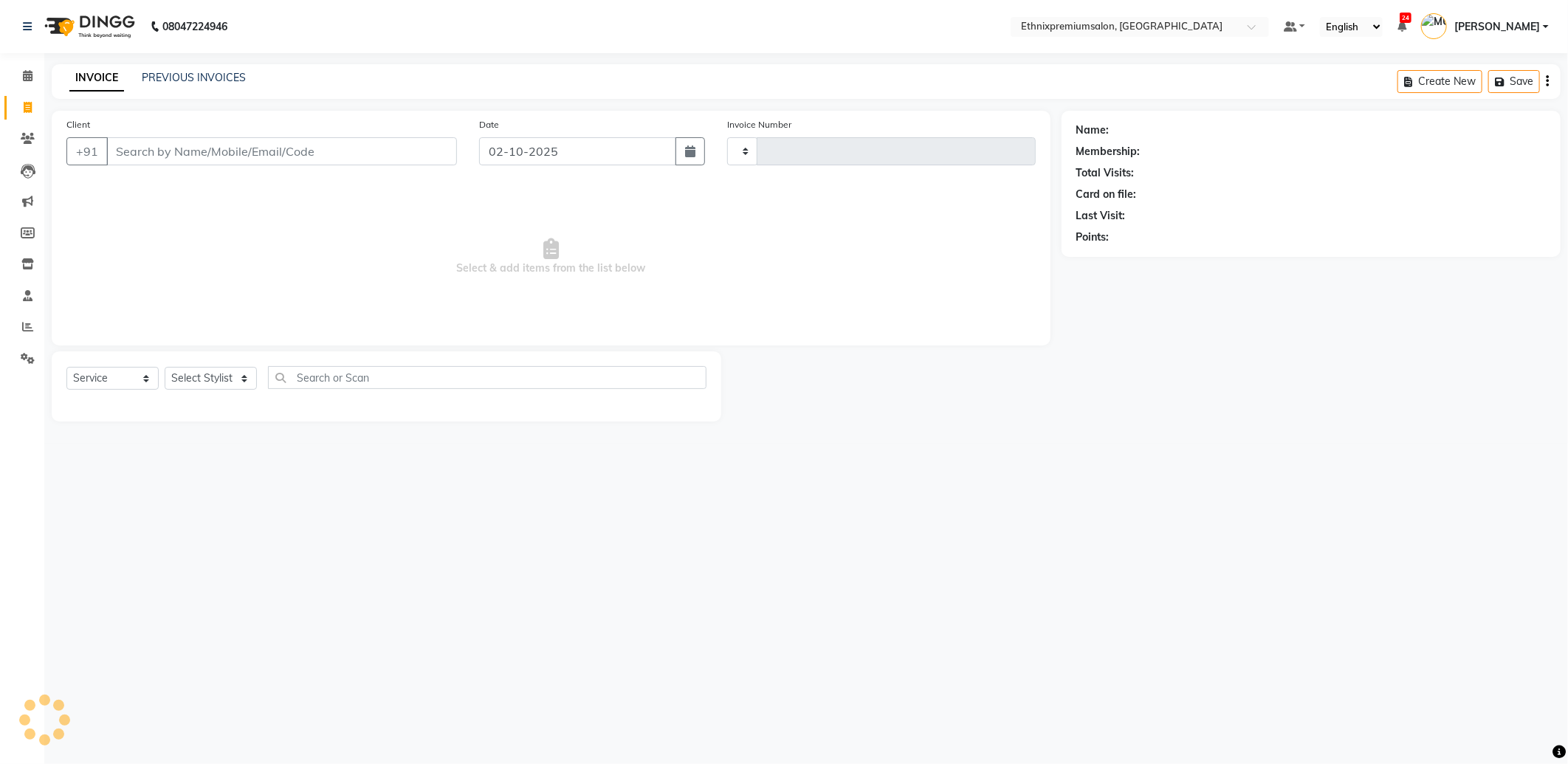
type input "11102"
select select "3625"
click at [188, 72] on link "PREVIOUS INVOICES" at bounding box center [194, 77] width 104 height 13
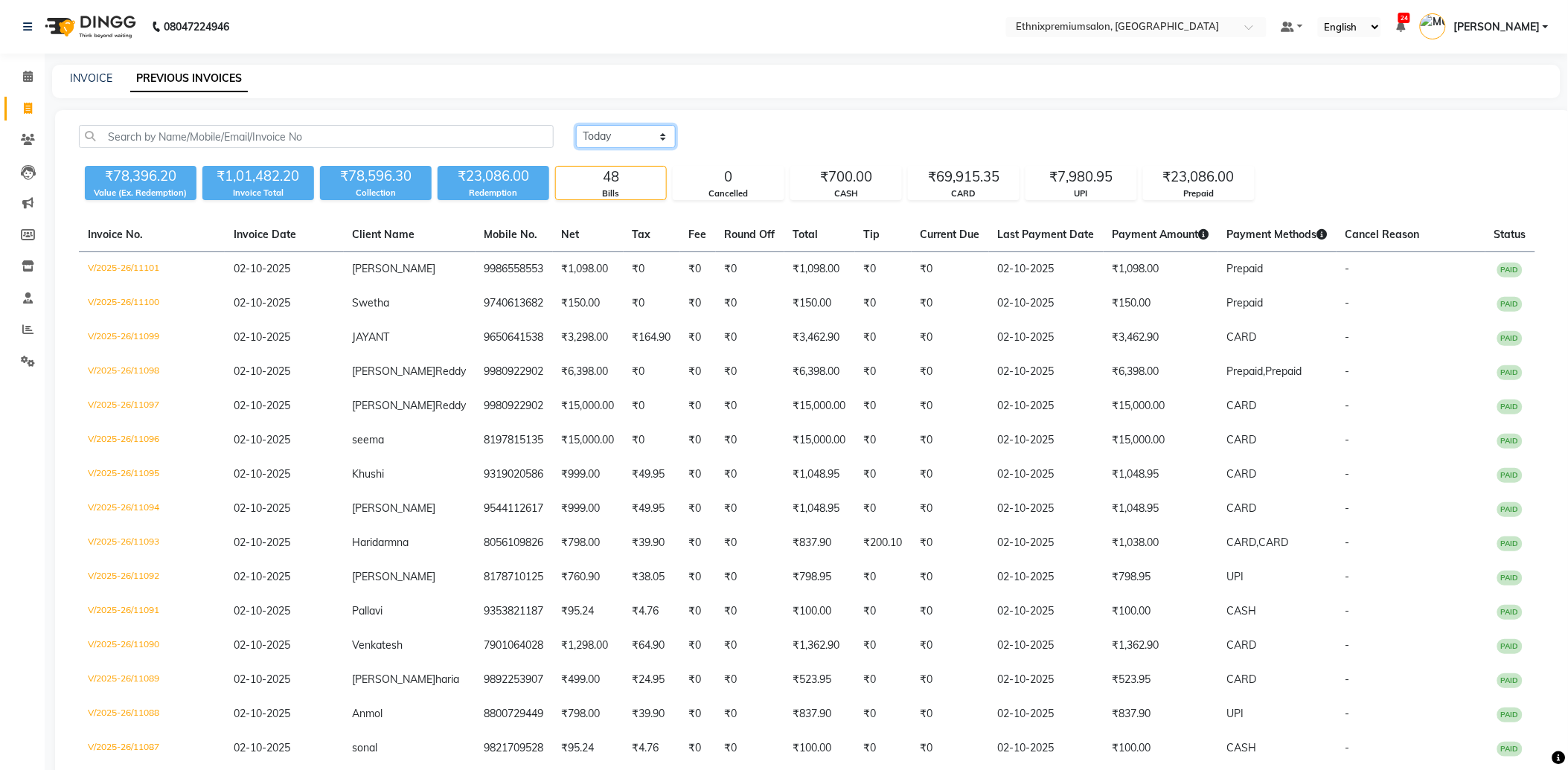
drag, startPoint x: 592, startPoint y: 131, endPoint x: 600, endPoint y: 140, distance: 12.0
click at [592, 131] on select "Today Yesterday Custom Range" at bounding box center [626, 137] width 100 height 23
select select "range"
click at [576, 125] on select "Today Yesterday Custom Range" at bounding box center [626, 137] width 100 height 23
click at [731, 135] on input "02-10-2025" at bounding box center [747, 137] width 104 height 21
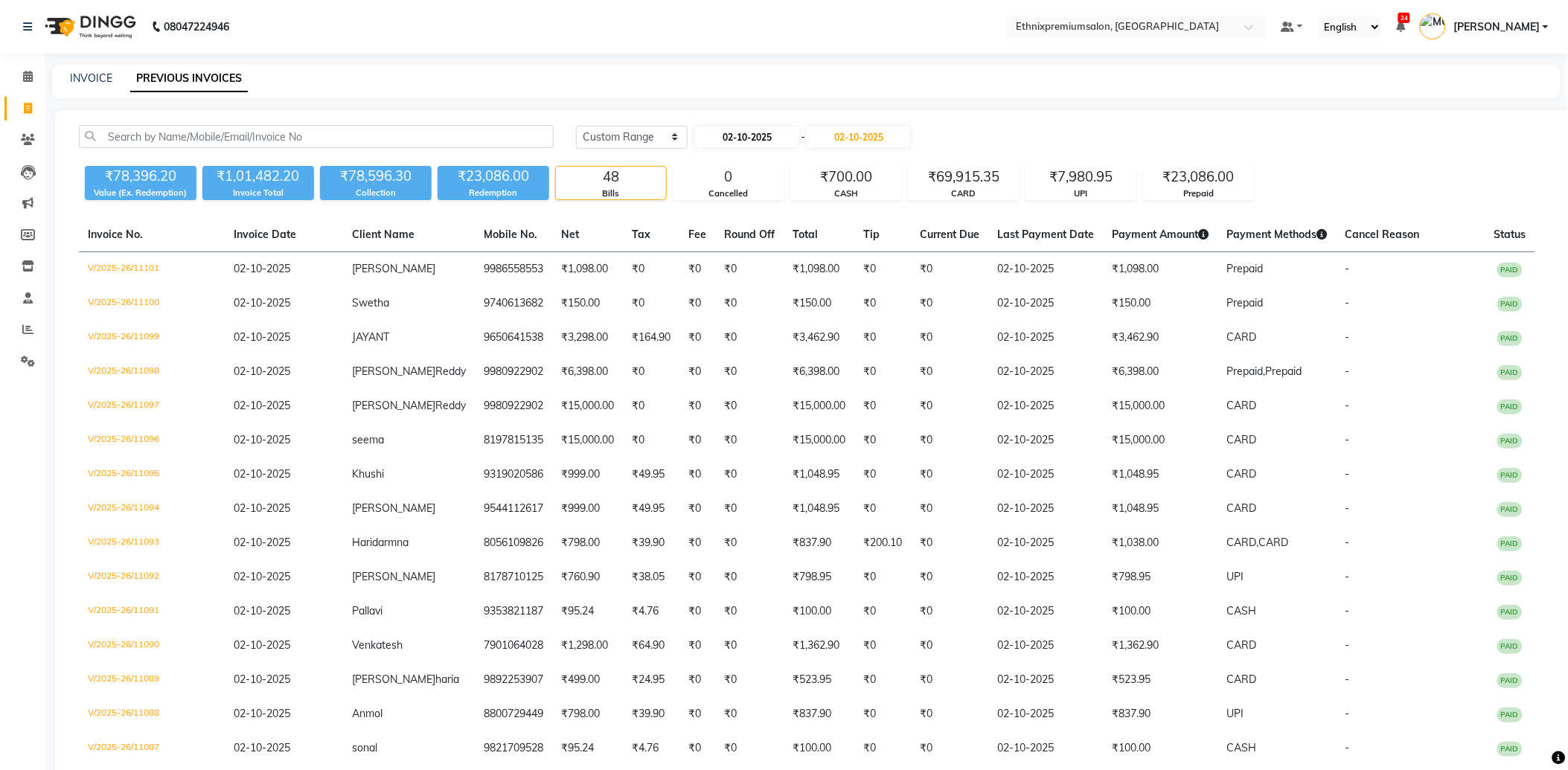
select select "10"
select select "2025"
click at [755, 209] on div "1" at bounding box center [758, 212] width 24 height 24
type input "01-10-2025"
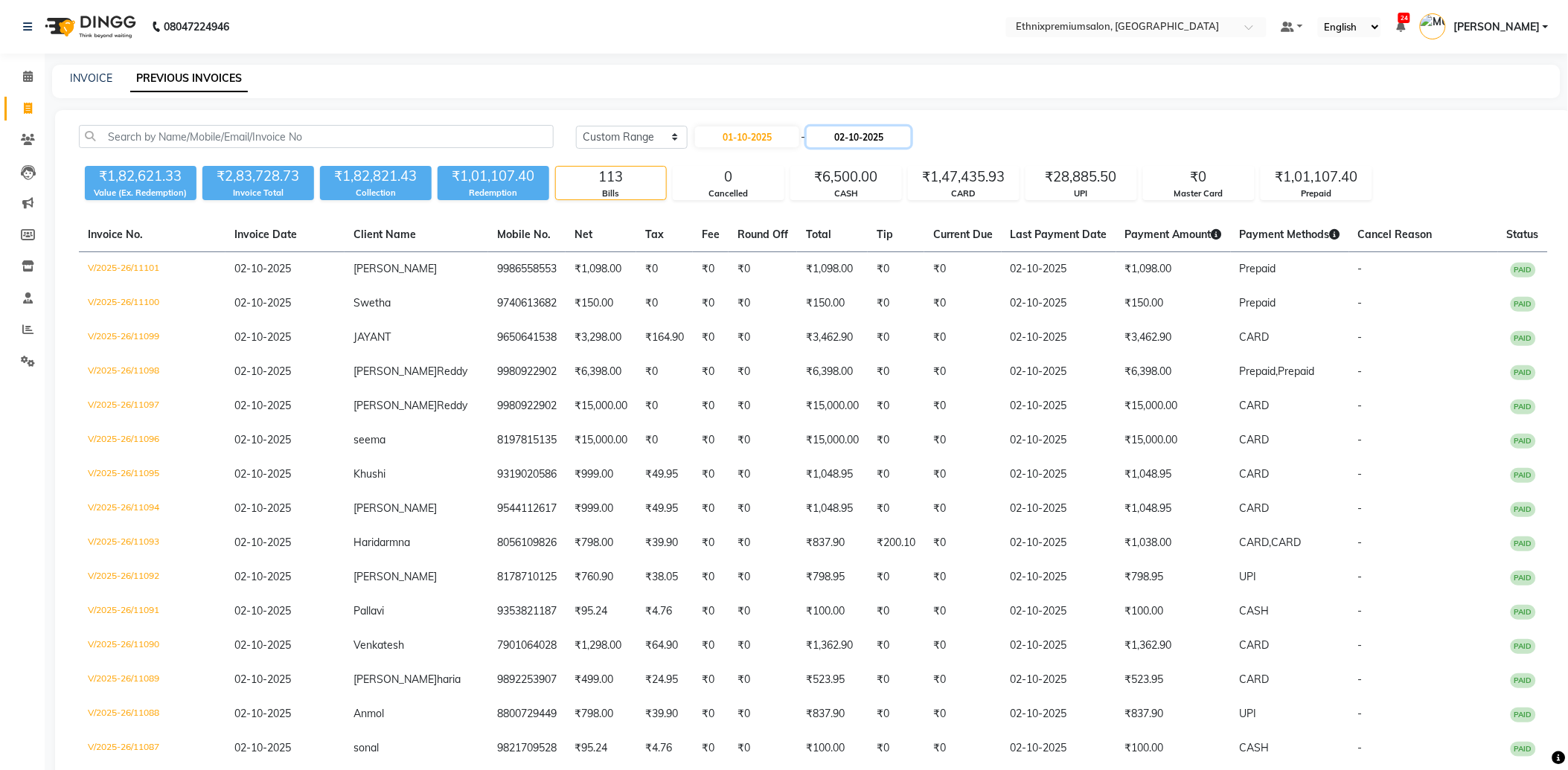
click at [853, 141] on input "02-10-2025" at bounding box center [859, 137] width 104 height 21
click at [653, 76] on div "INVOICE PREVIOUS INVOICES" at bounding box center [797, 79] width 1491 height 15
click at [832, 188] on div "CASH" at bounding box center [846, 194] width 110 height 12
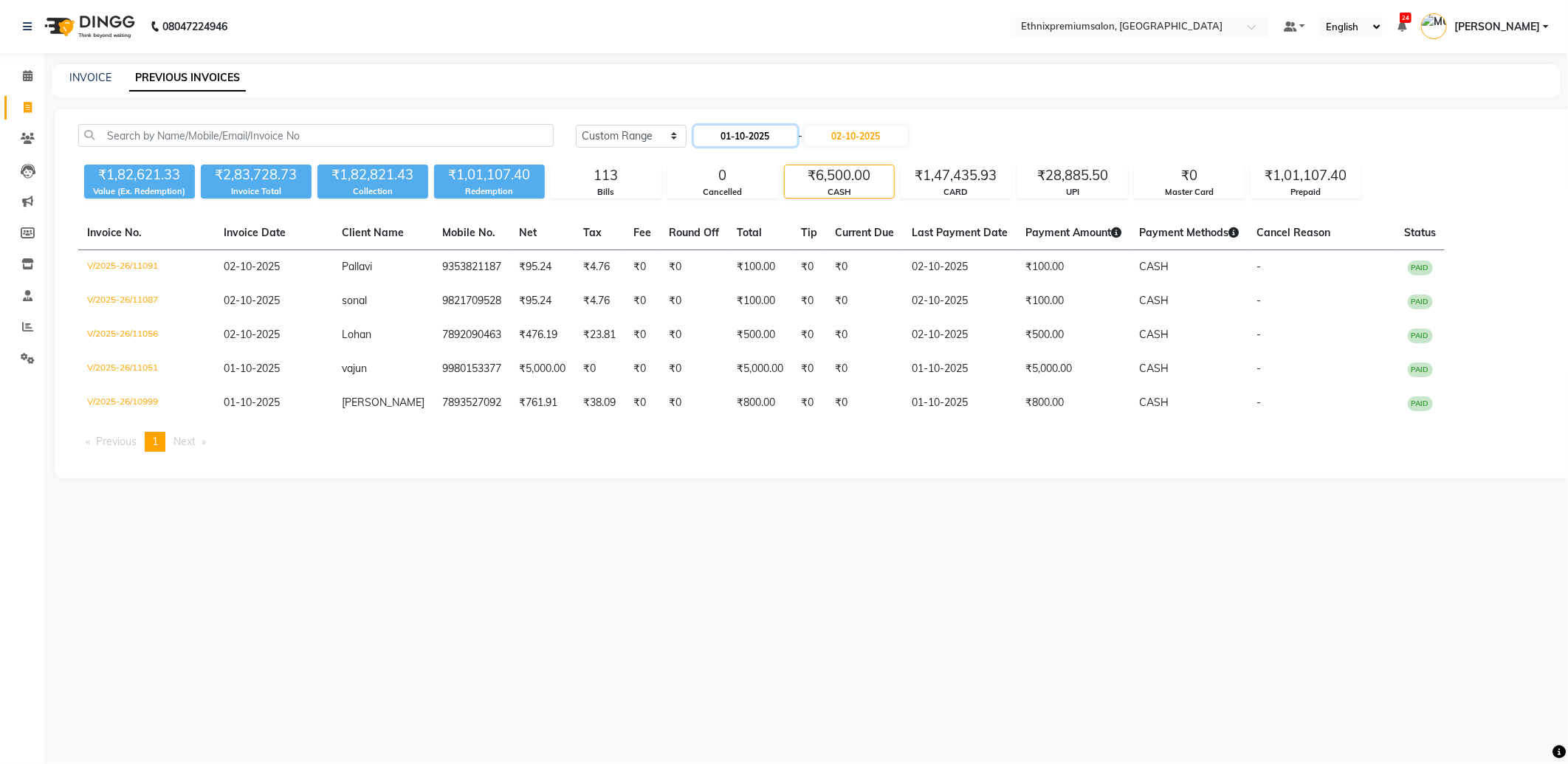
click at [771, 137] on input "01-10-2025" at bounding box center [745, 136] width 103 height 21
select select "10"
select select "2025"
click at [592, 89] on div "INVOICE PREVIOUS INVOICES" at bounding box center [806, 80] width 1509 height 33
click at [653, 136] on select "Today Yesterday Custom Range" at bounding box center [631, 136] width 111 height 23
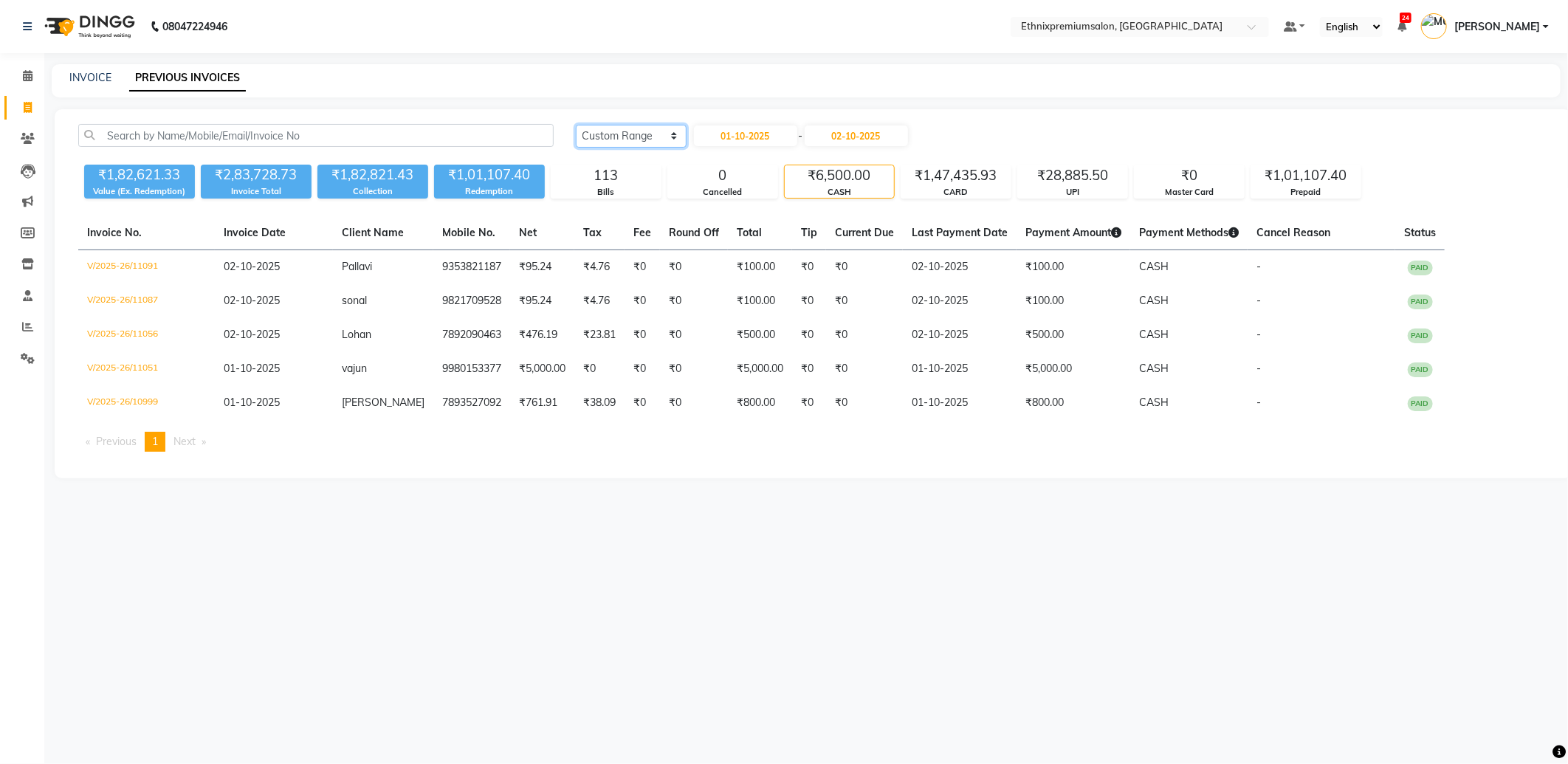
select select "today"
click at [576, 125] on select "Today Yesterday Custom Range" at bounding box center [631, 136] width 111 height 23
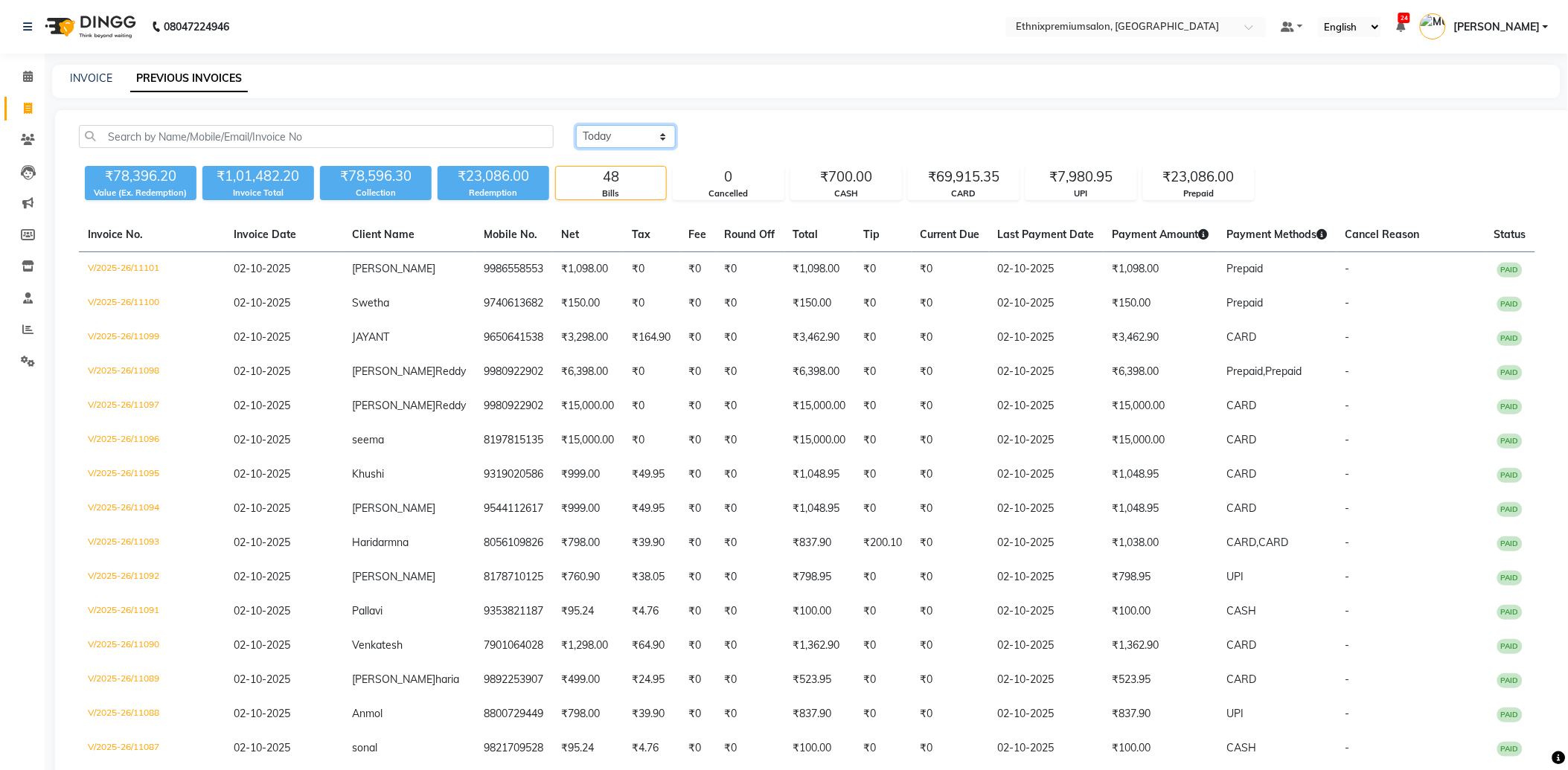
click at [613, 141] on select "Today Yesterday Custom Range" at bounding box center [626, 137] width 100 height 23
click at [27, 76] on icon at bounding box center [28, 76] width 10 height 11
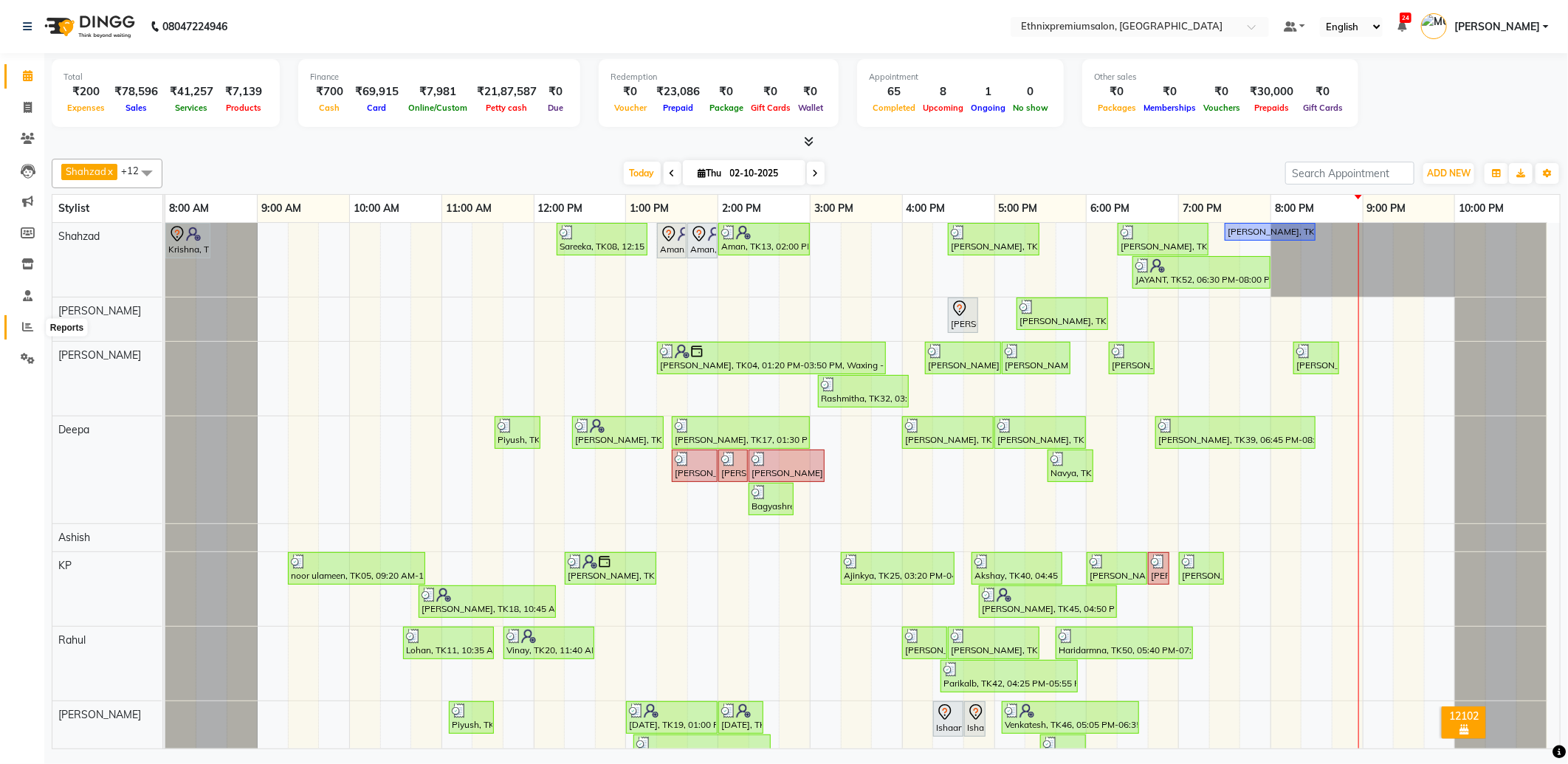
click at [18, 333] on span at bounding box center [28, 327] width 26 height 17
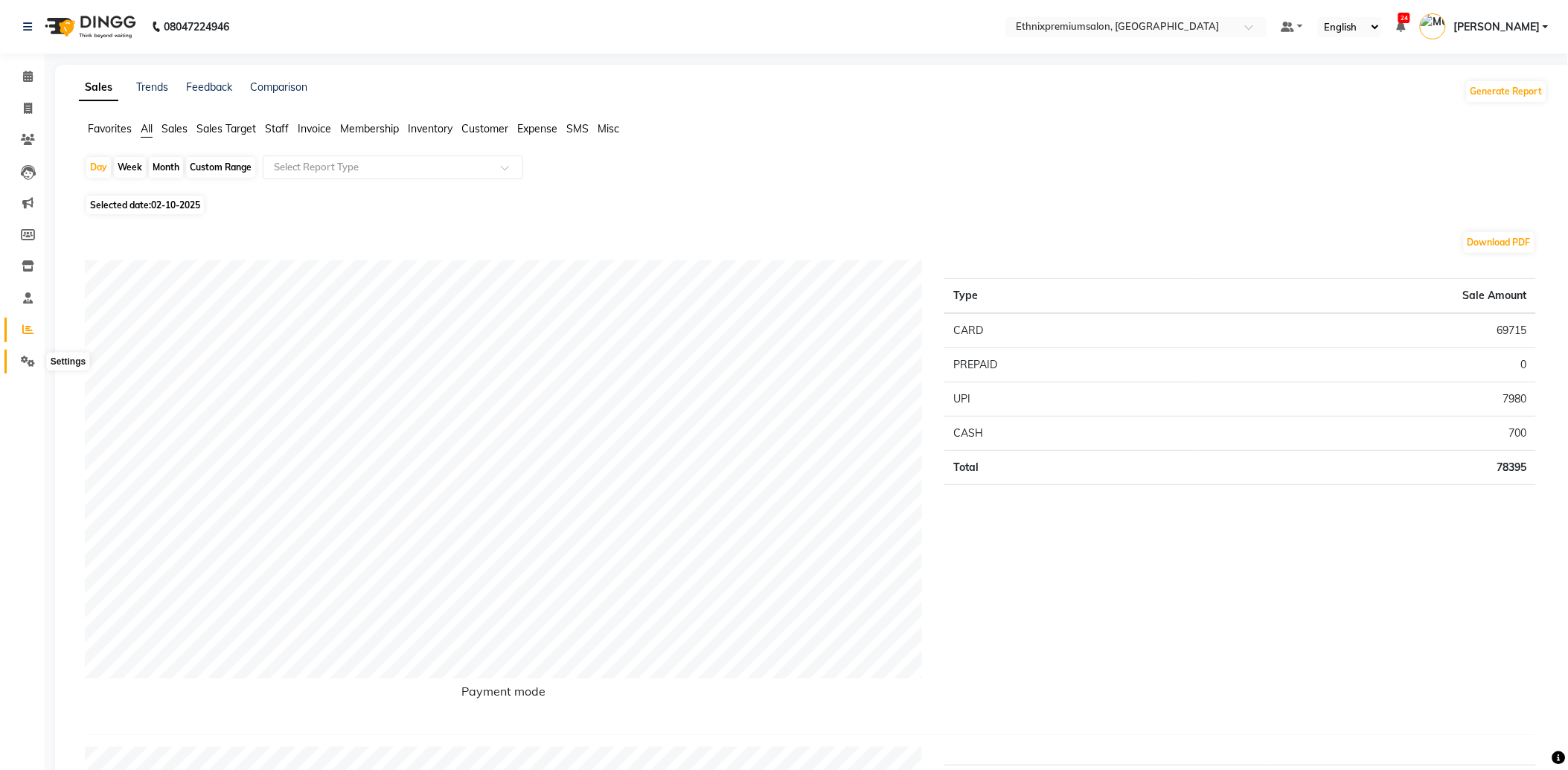
click at [26, 360] on icon at bounding box center [28, 361] width 14 height 11
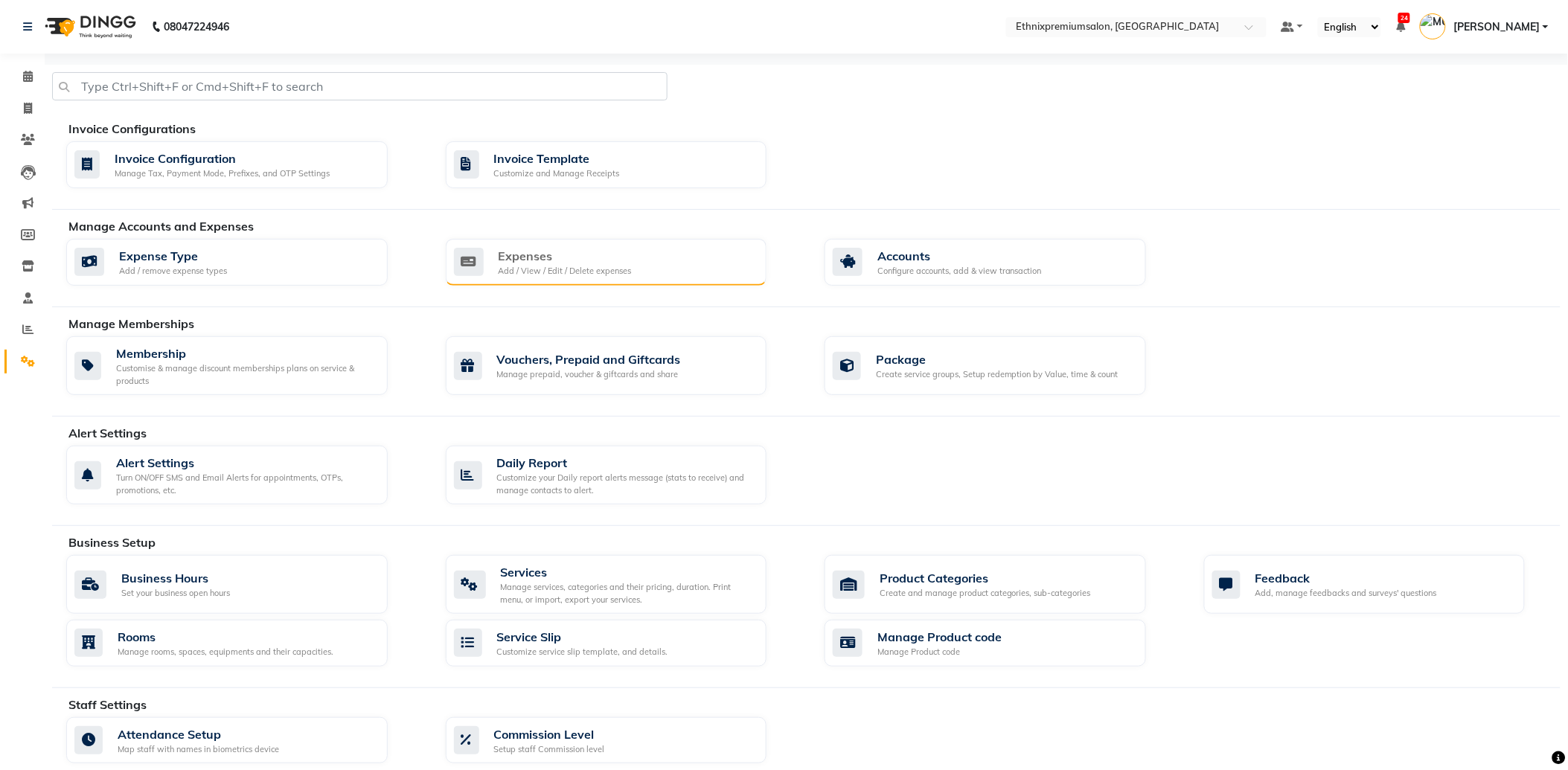
click at [538, 250] on div "Expenses" at bounding box center [565, 256] width 133 height 18
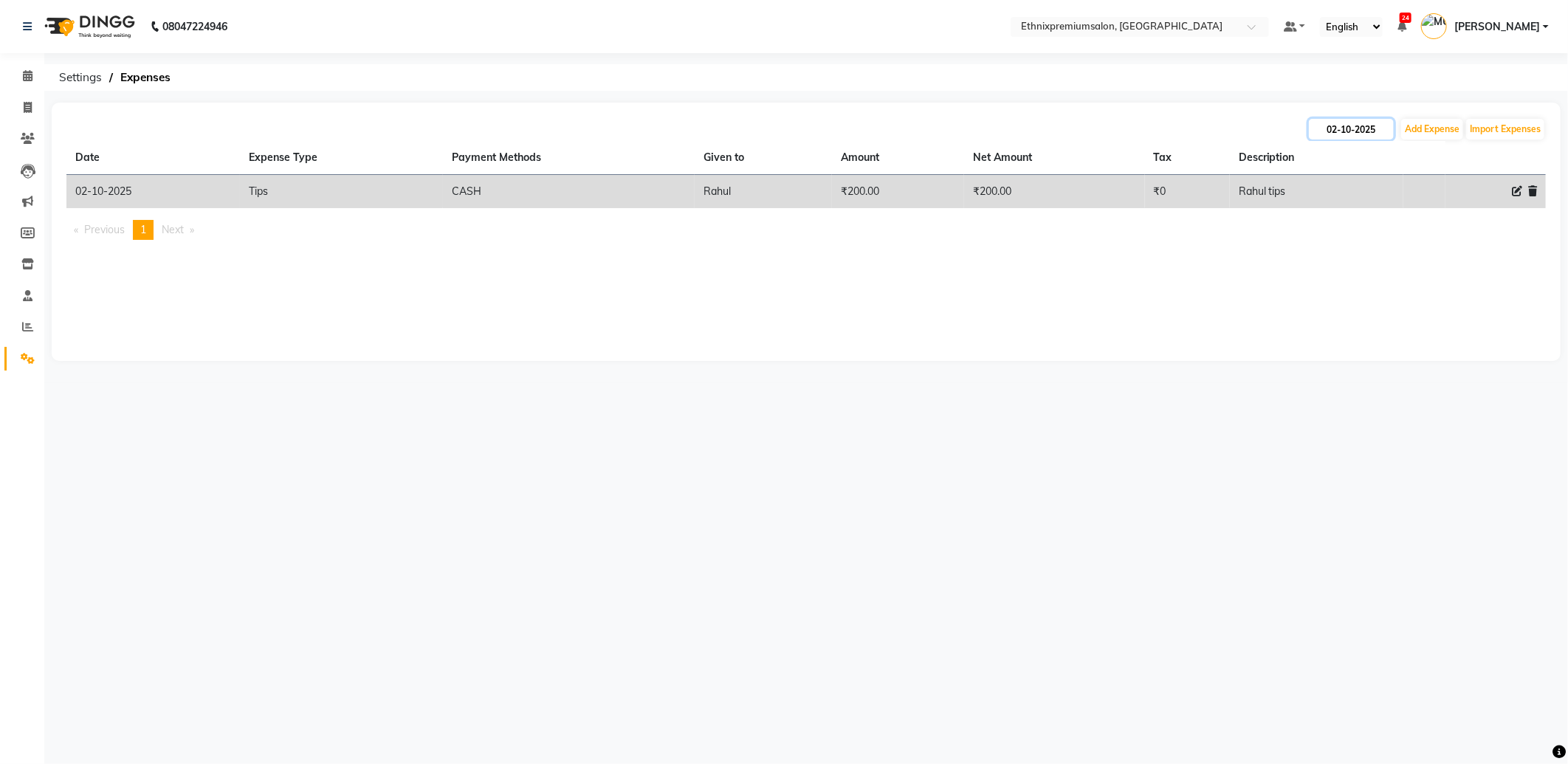
click at [1334, 127] on input "02-10-2025" at bounding box center [1350, 129] width 85 height 21
select select "10"
select select "2025"
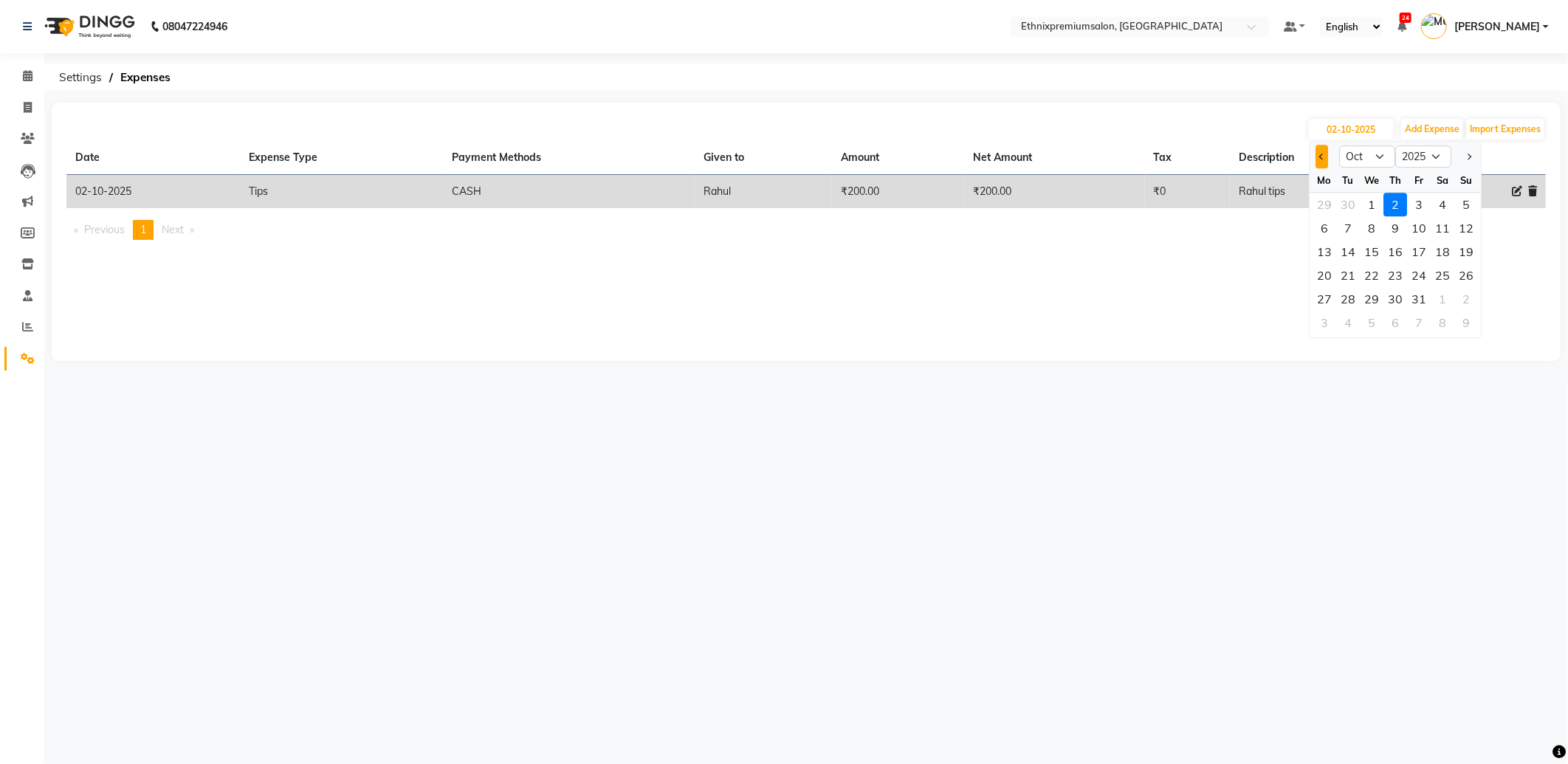
click at [1316, 152] on button "Previous month" at bounding box center [1321, 156] width 12 height 24
select select "9"
click at [1345, 297] on div "30" at bounding box center [1347, 299] width 24 height 24
type input "30-09-2025"
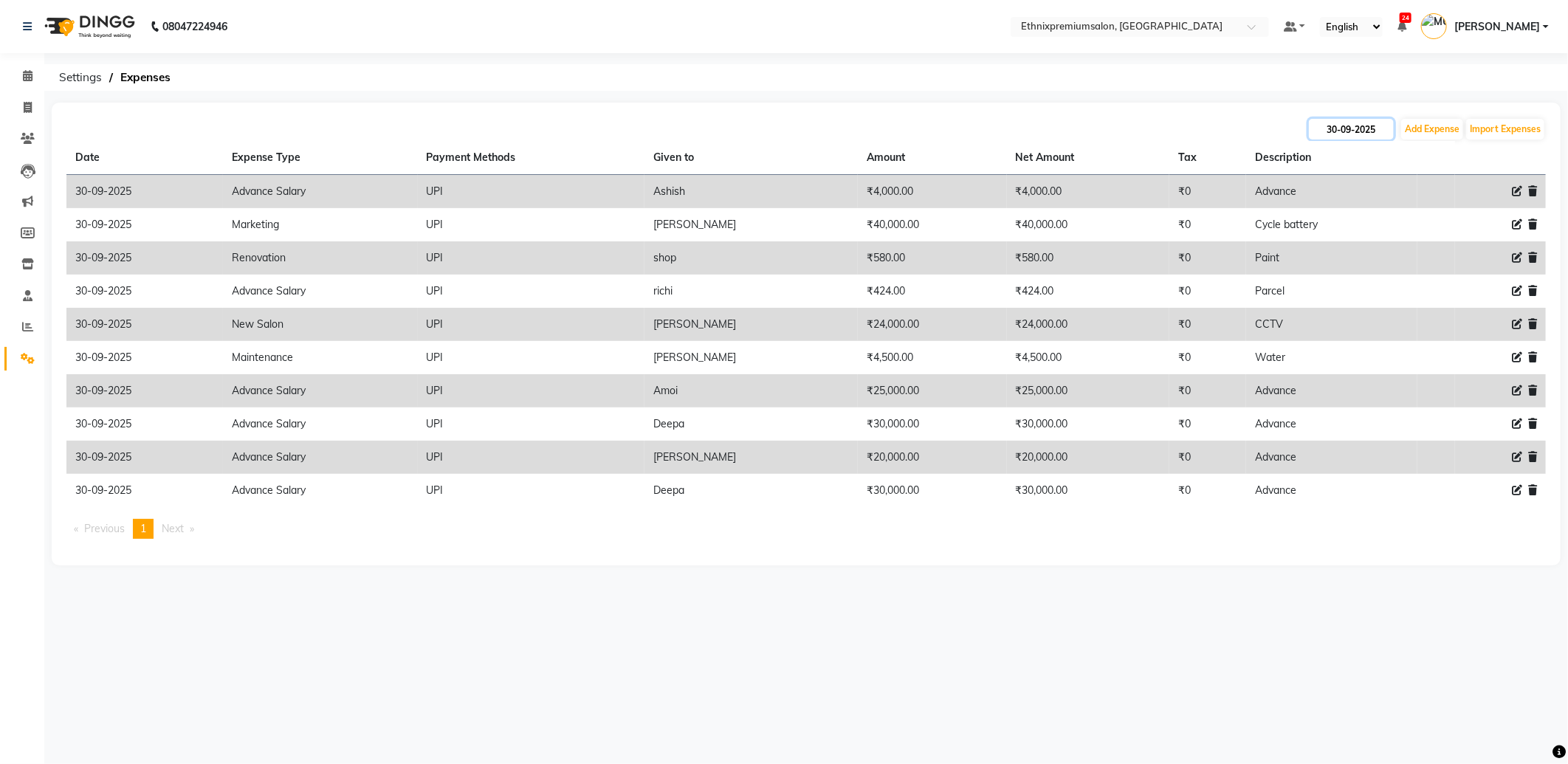
click at [1363, 131] on input "30-09-2025" at bounding box center [1350, 129] width 85 height 21
select select "9"
select select "2025"
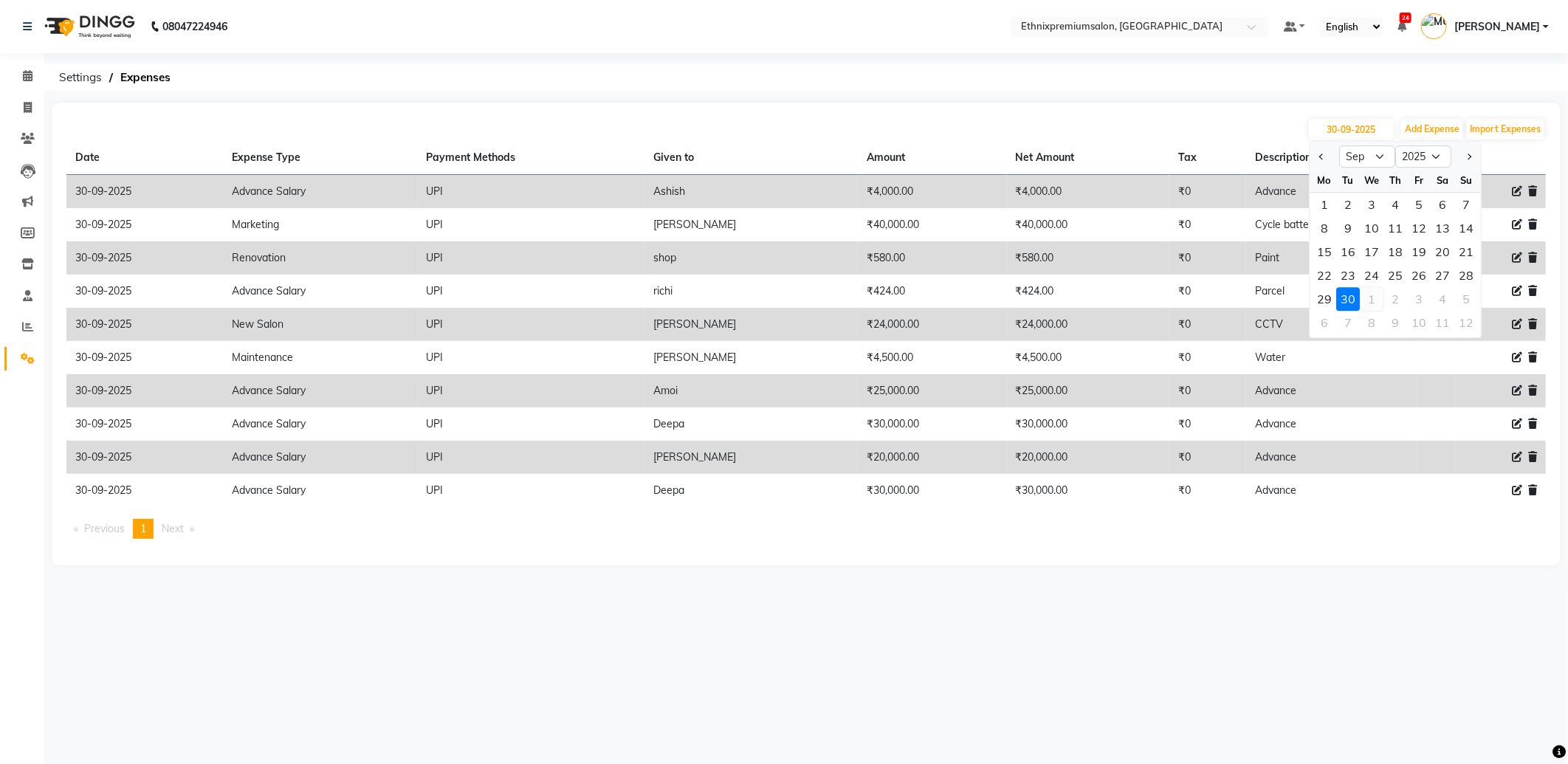
click at [1370, 299] on div "1" at bounding box center [1371, 299] width 24 height 24
type input "01-10-2025"
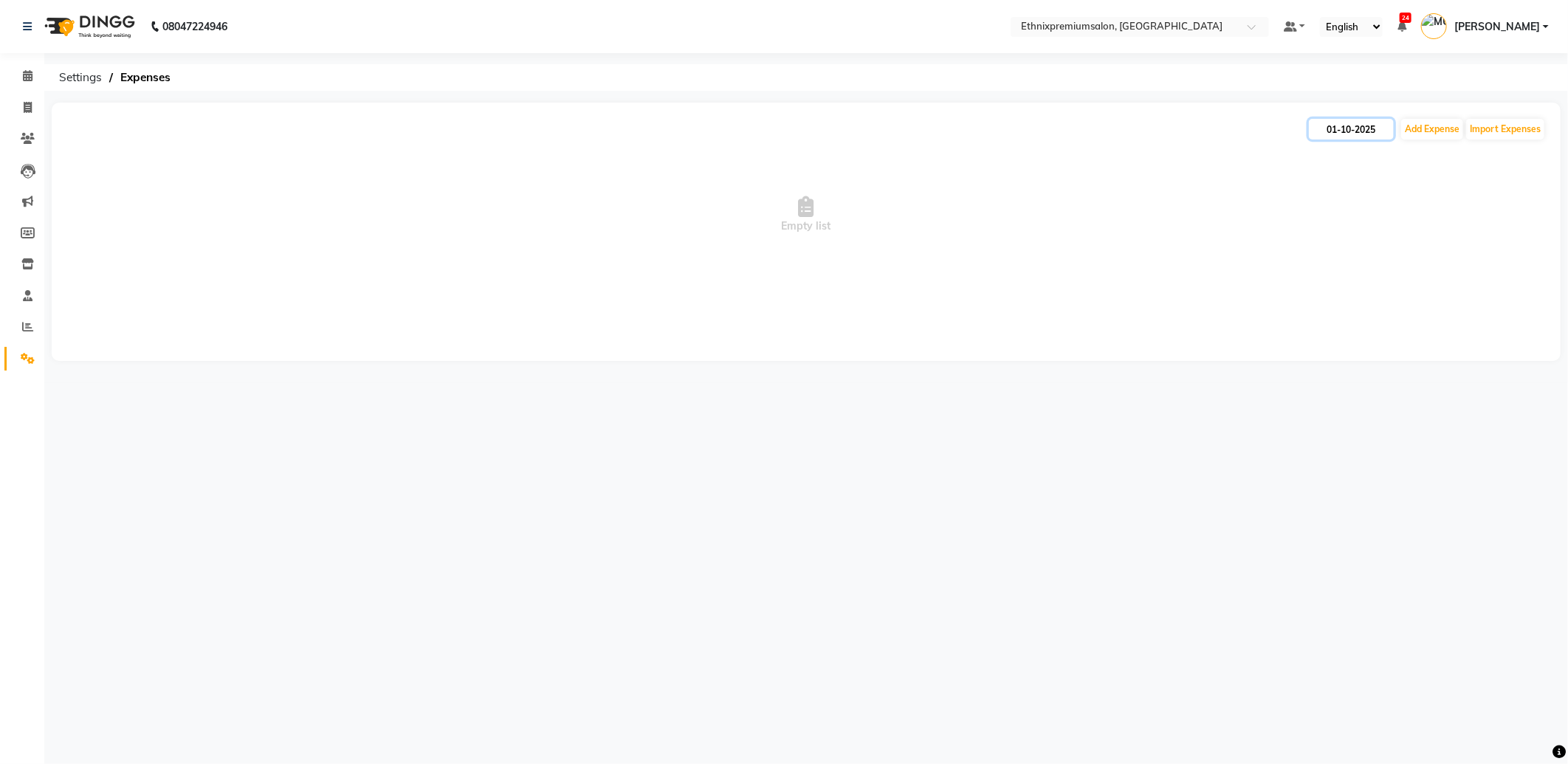
click at [1358, 131] on input "01-10-2025" at bounding box center [1350, 129] width 85 height 21
select select "10"
select select "2025"
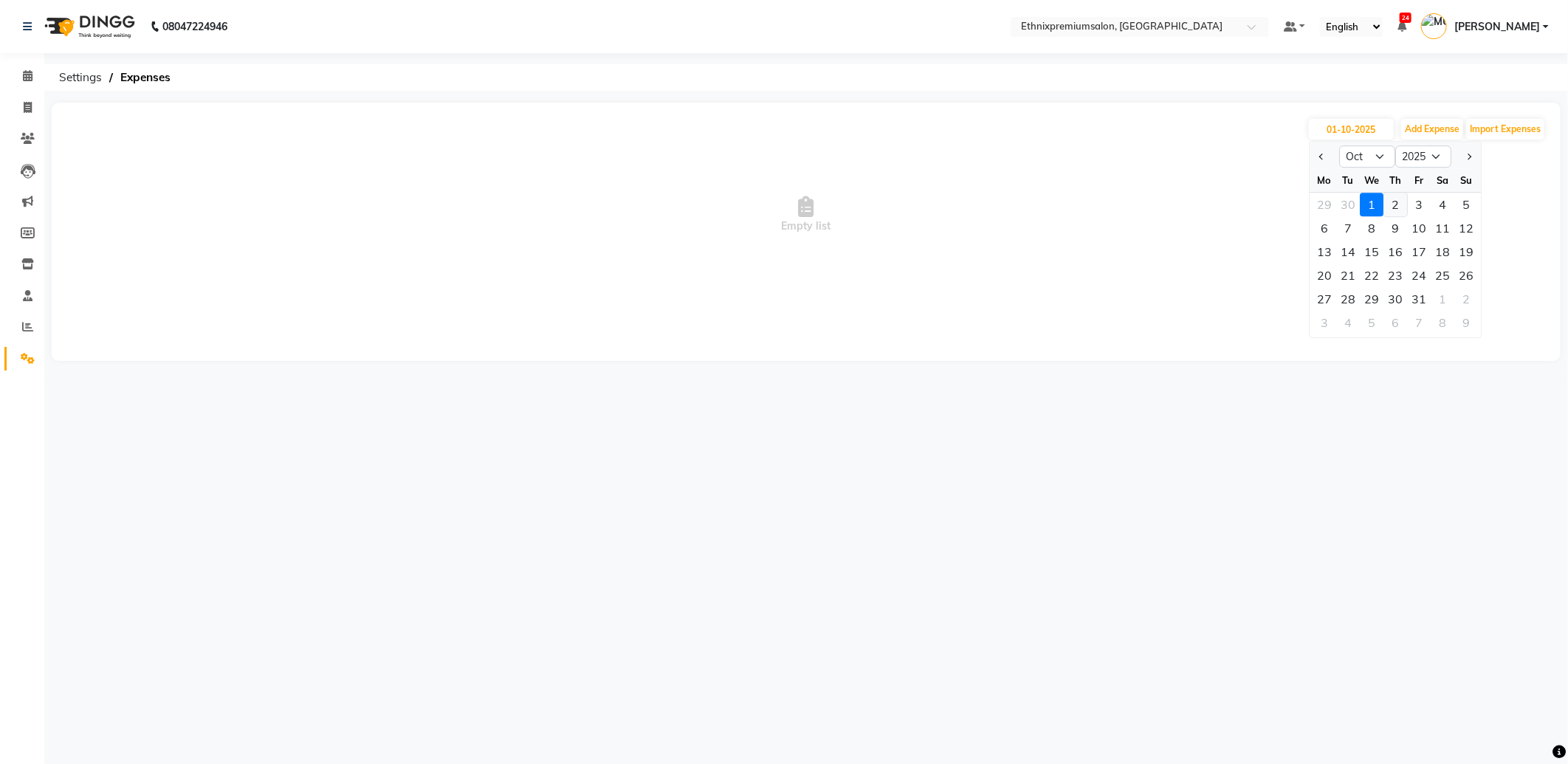
click at [1389, 200] on div "2" at bounding box center [1395, 204] width 24 height 24
type input "02-10-2025"
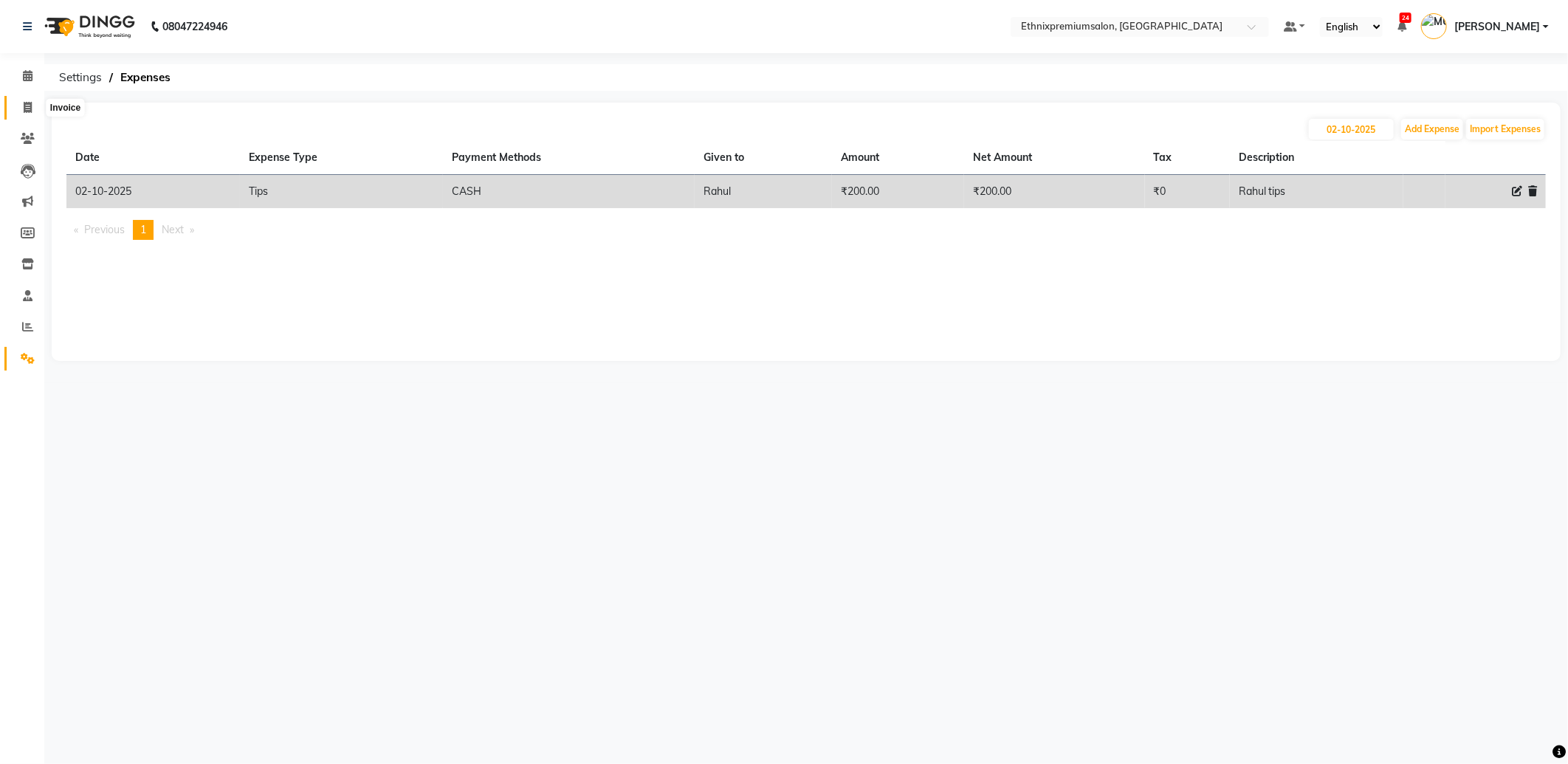
click at [32, 110] on span at bounding box center [28, 108] width 26 height 17
select select "service"
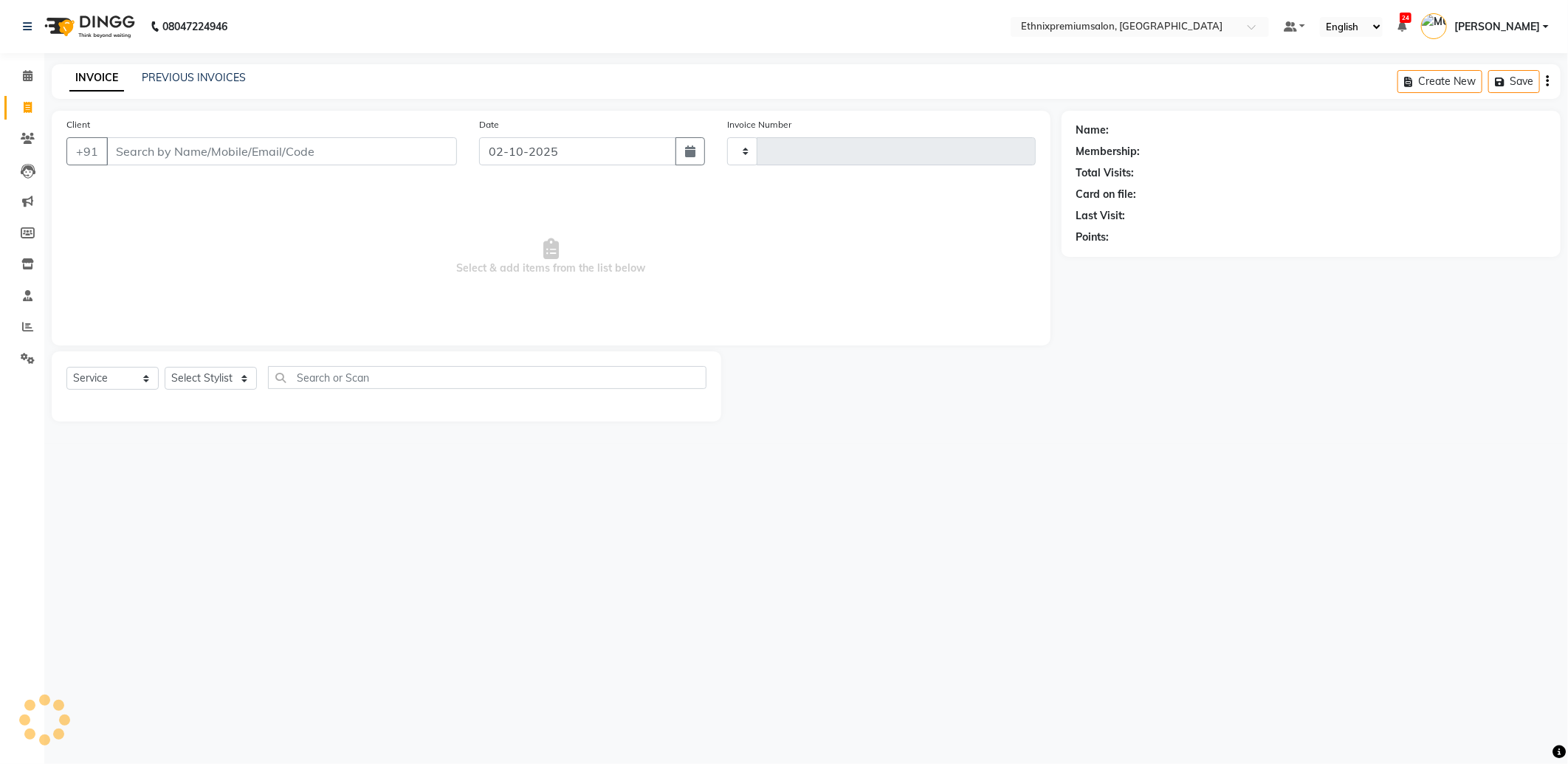
type input "11102"
select select "3625"
click at [131, 151] on input "Client" at bounding box center [282, 151] width 351 height 28
type input "9057572694"
click at [400, 145] on span "Add Client" at bounding box center [419, 151] width 58 height 15
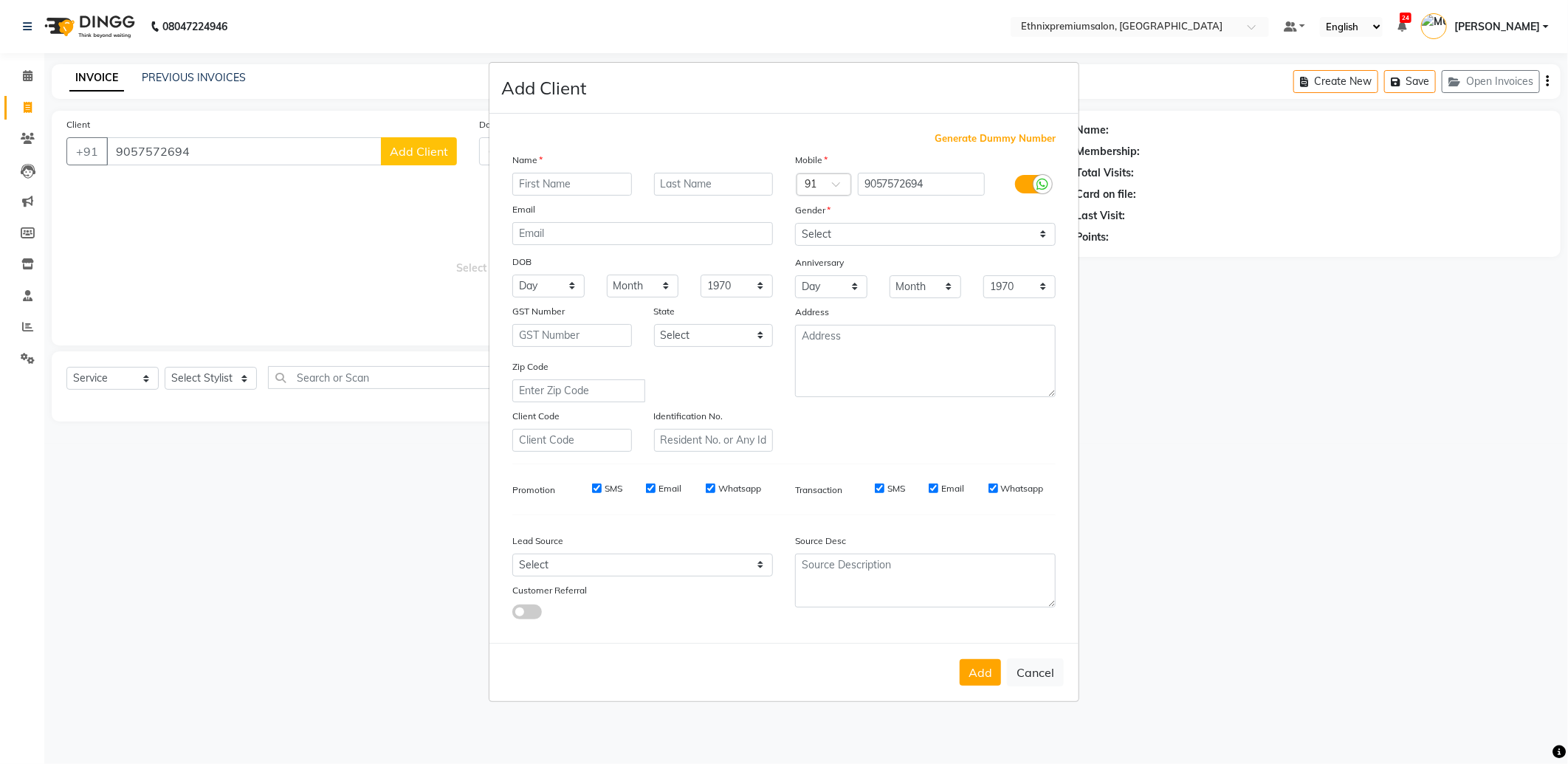
click at [535, 175] on input "text" at bounding box center [572, 184] width 119 height 23
type input "Akshit"
click at [844, 230] on select "Select Male Female Other Prefer Not To Say" at bounding box center [925, 234] width 260 height 23
select select "male"
click at [795, 223] on select "Select Male Female Other Prefer Not To Say" at bounding box center [925, 234] width 260 height 23
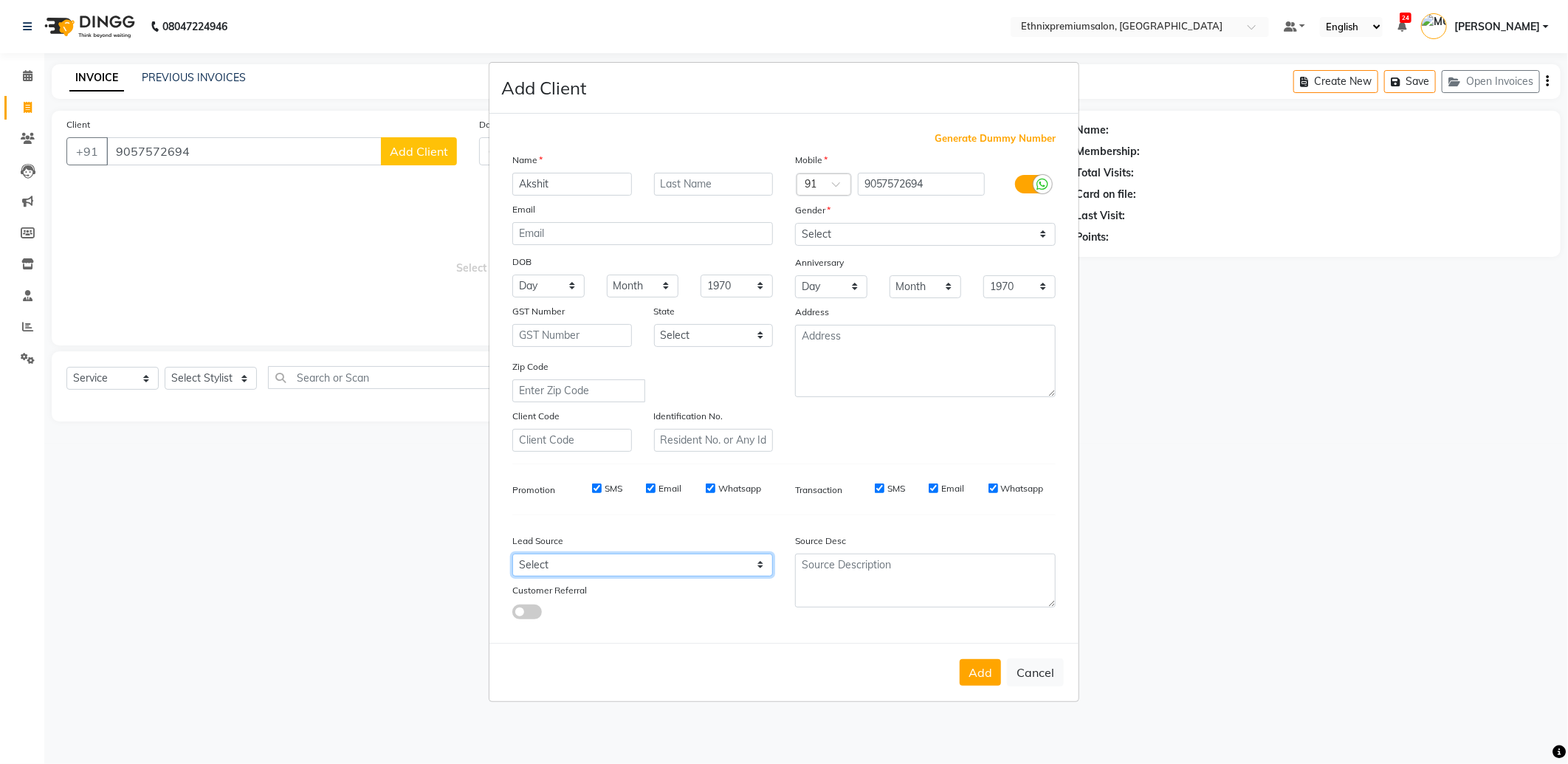
click at [690, 564] on select "Select Walk-in Referral Internet Friend Word of Mouth Advertisement Facebook Ju…" at bounding box center [643, 566] width 260 height 23
select select "26586"
click at [512, 554] on select "Select Walk-in Referral Internet Friend Word of Mouth Advertisement Facebook Ju…" at bounding box center [643, 566] width 260 height 23
click at [970, 673] on button "Add" at bounding box center [980, 672] width 41 height 27
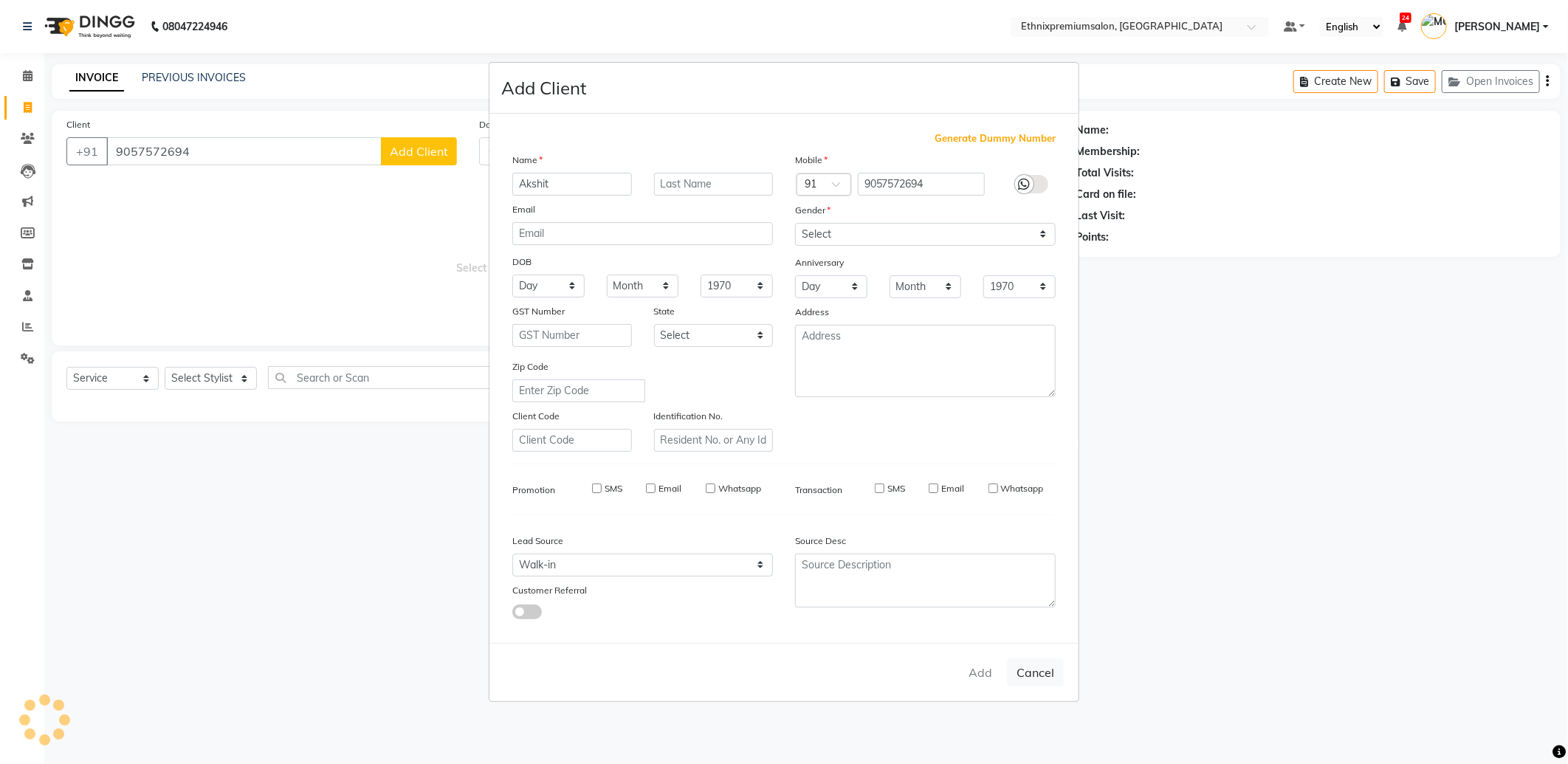
select select
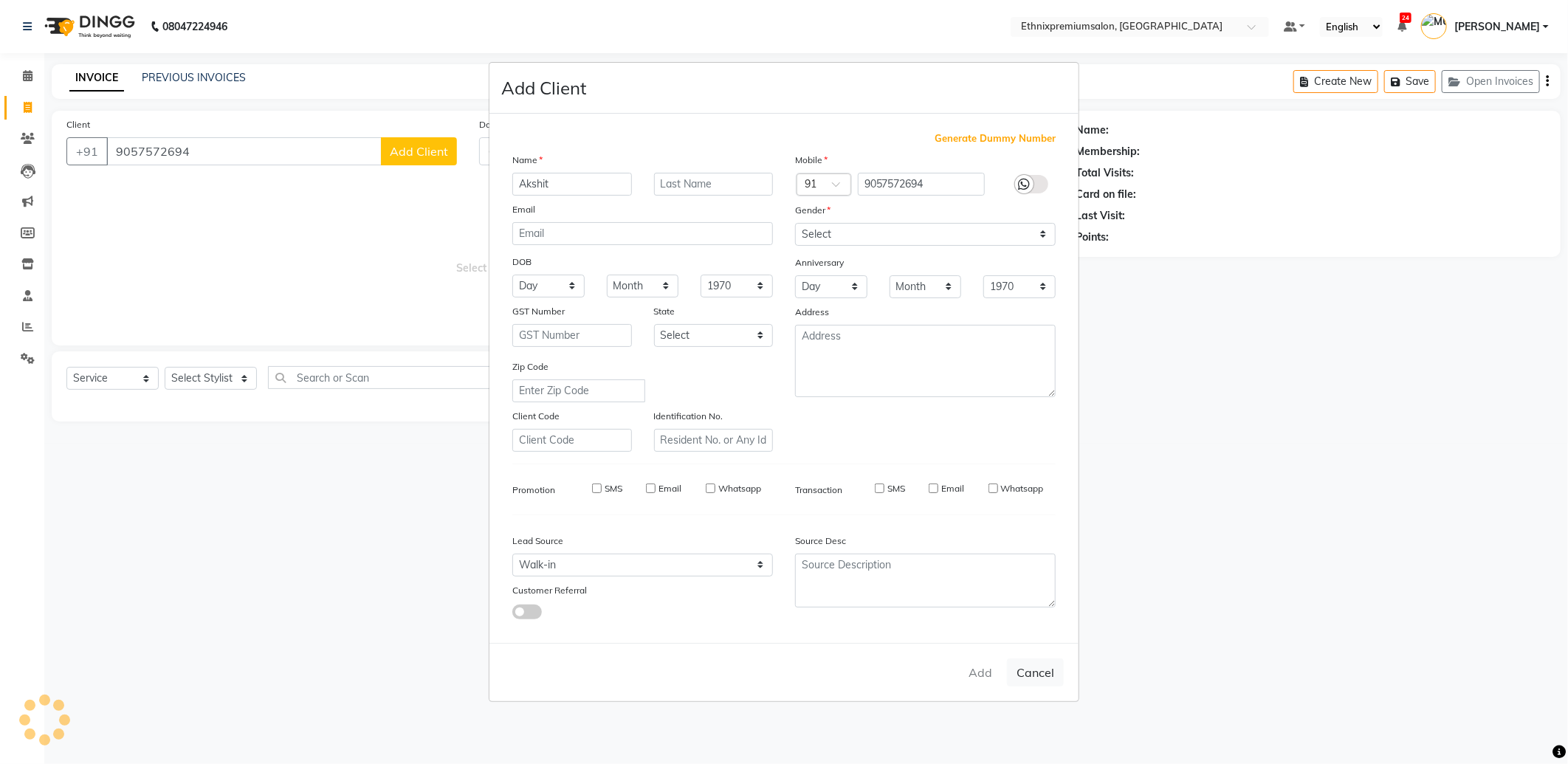
select select
checkbox input "false"
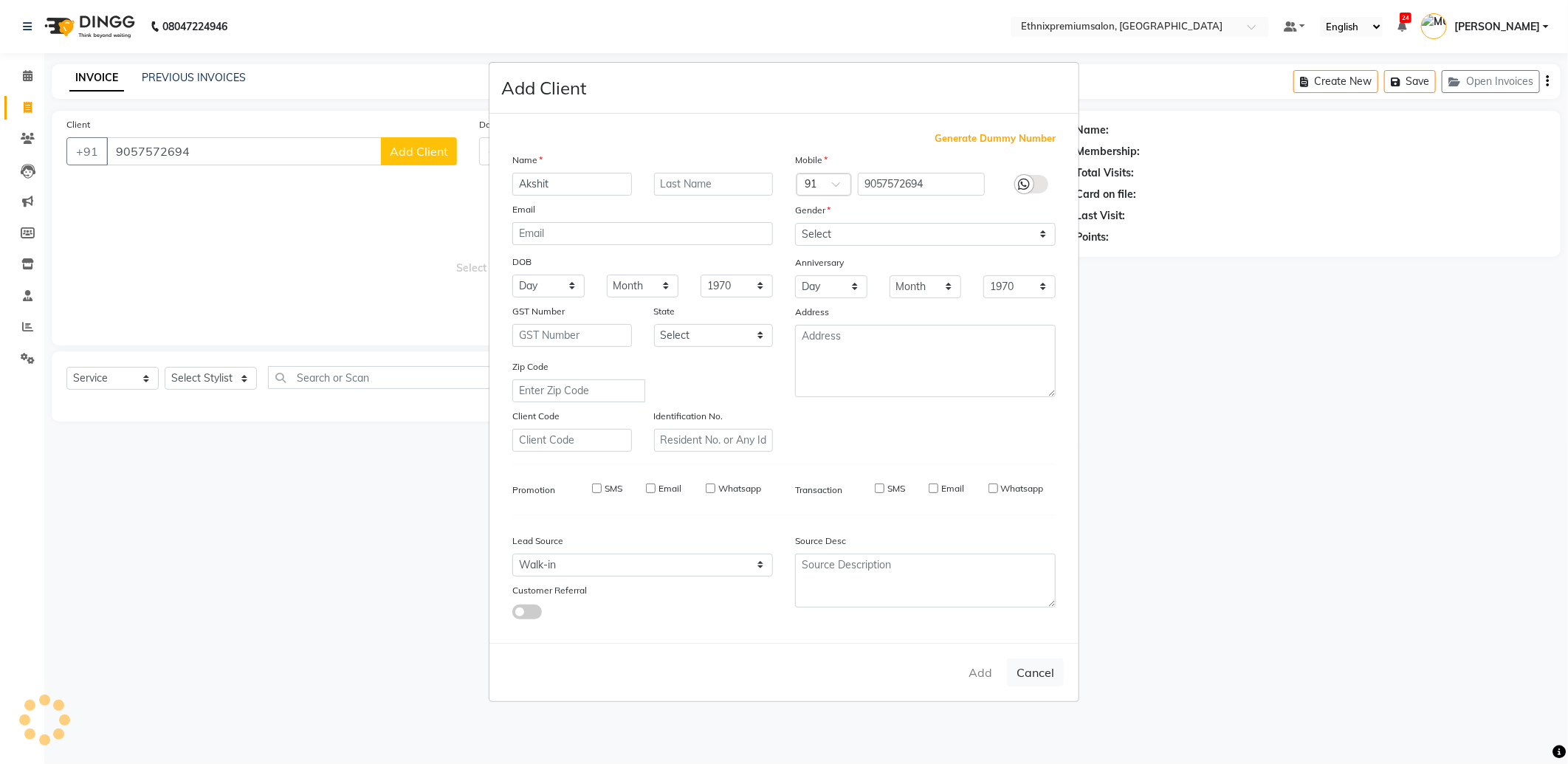
checkbox input "false"
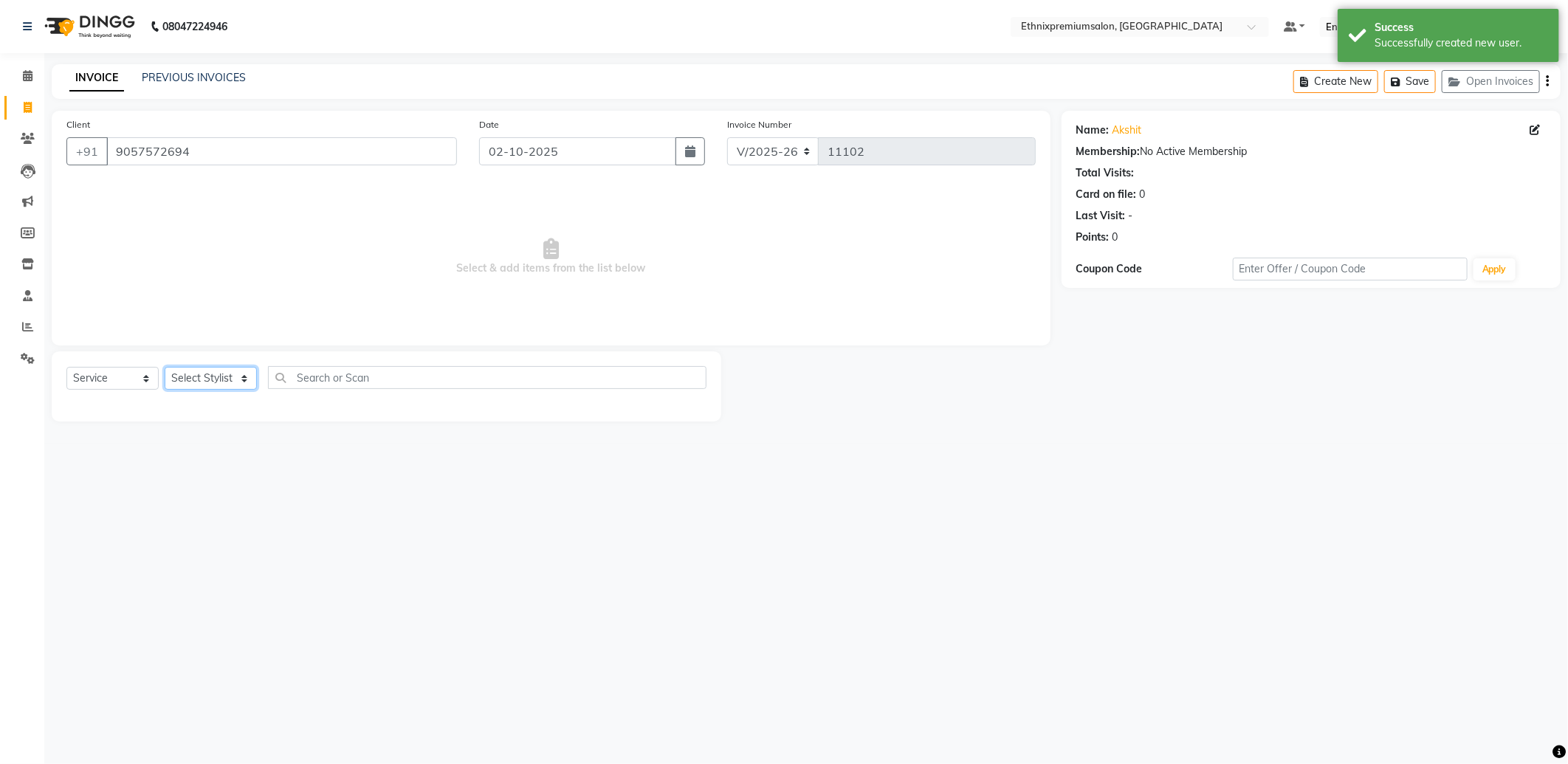
drag, startPoint x: 218, startPoint y: 378, endPoint x: 218, endPoint y: 364, distance: 14.0
click at [218, 378] on select "Select Stylist Amoi Ashish Bishaka Cheten Yolmoo Deepa Dorjey Ellori Faisal Jac…" at bounding box center [211, 379] width 92 height 23
select select "75682"
click at [165, 368] on select "Select Stylist Amoi Ashish Bishaka Cheten Yolmoo Deepa Dorjey Ellori Faisal Jac…" at bounding box center [211, 379] width 92 height 23
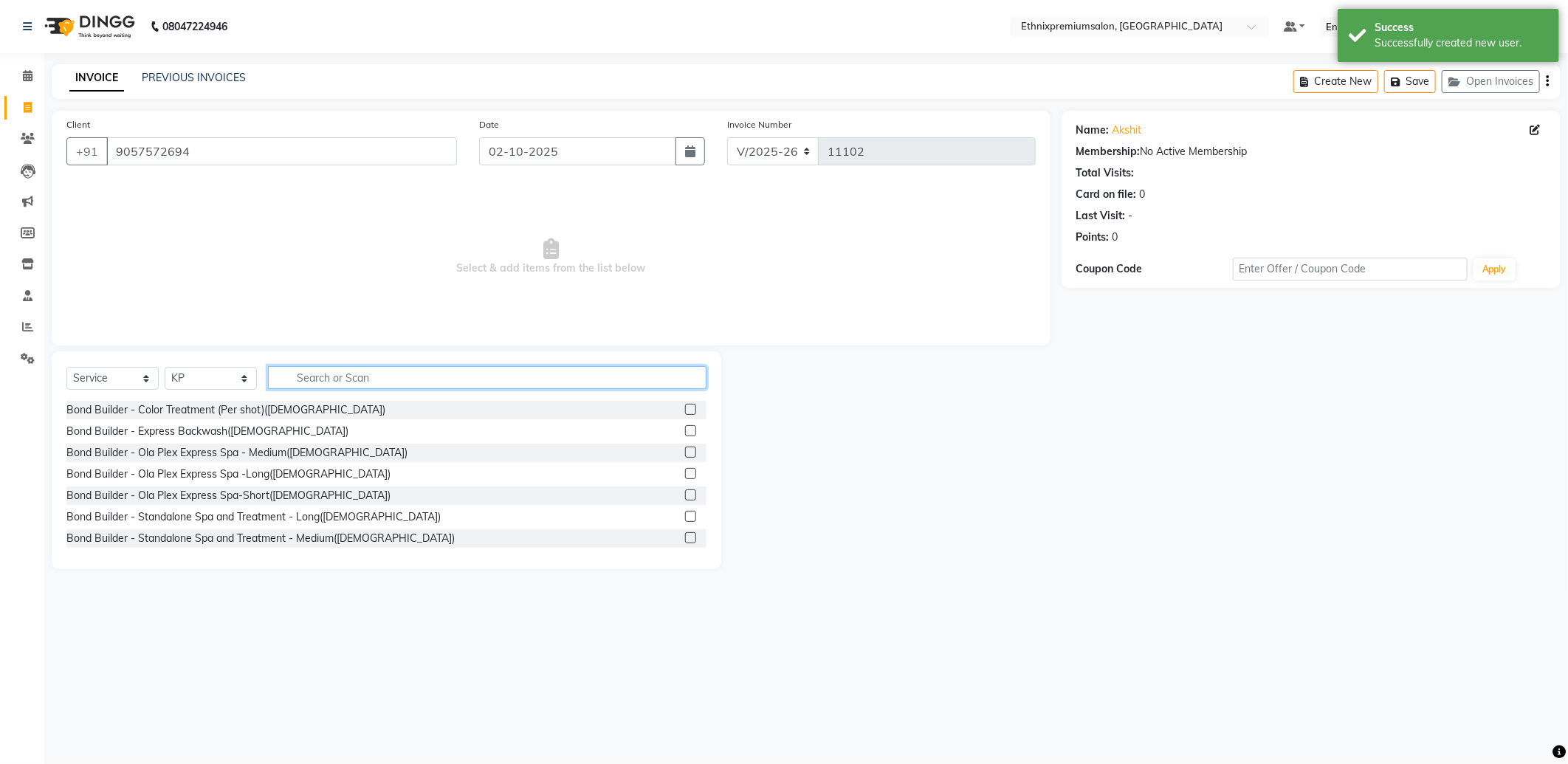
click at [306, 370] on input "text" at bounding box center [487, 378] width 438 height 23
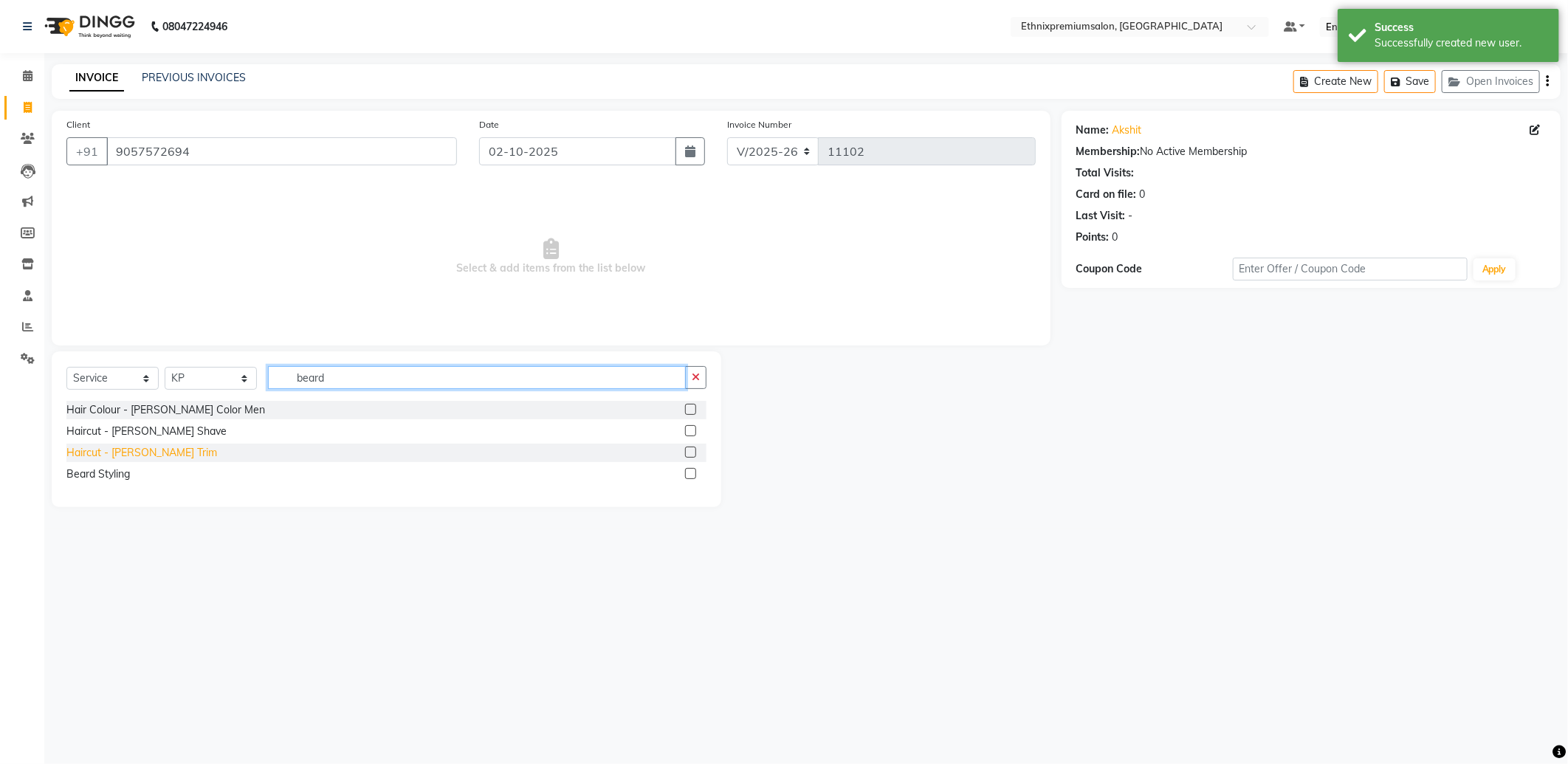
type input "beard"
click at [153, 451] on div "Haircut - Beard Trim" at bounding box center [142, 453] width 151 height 15
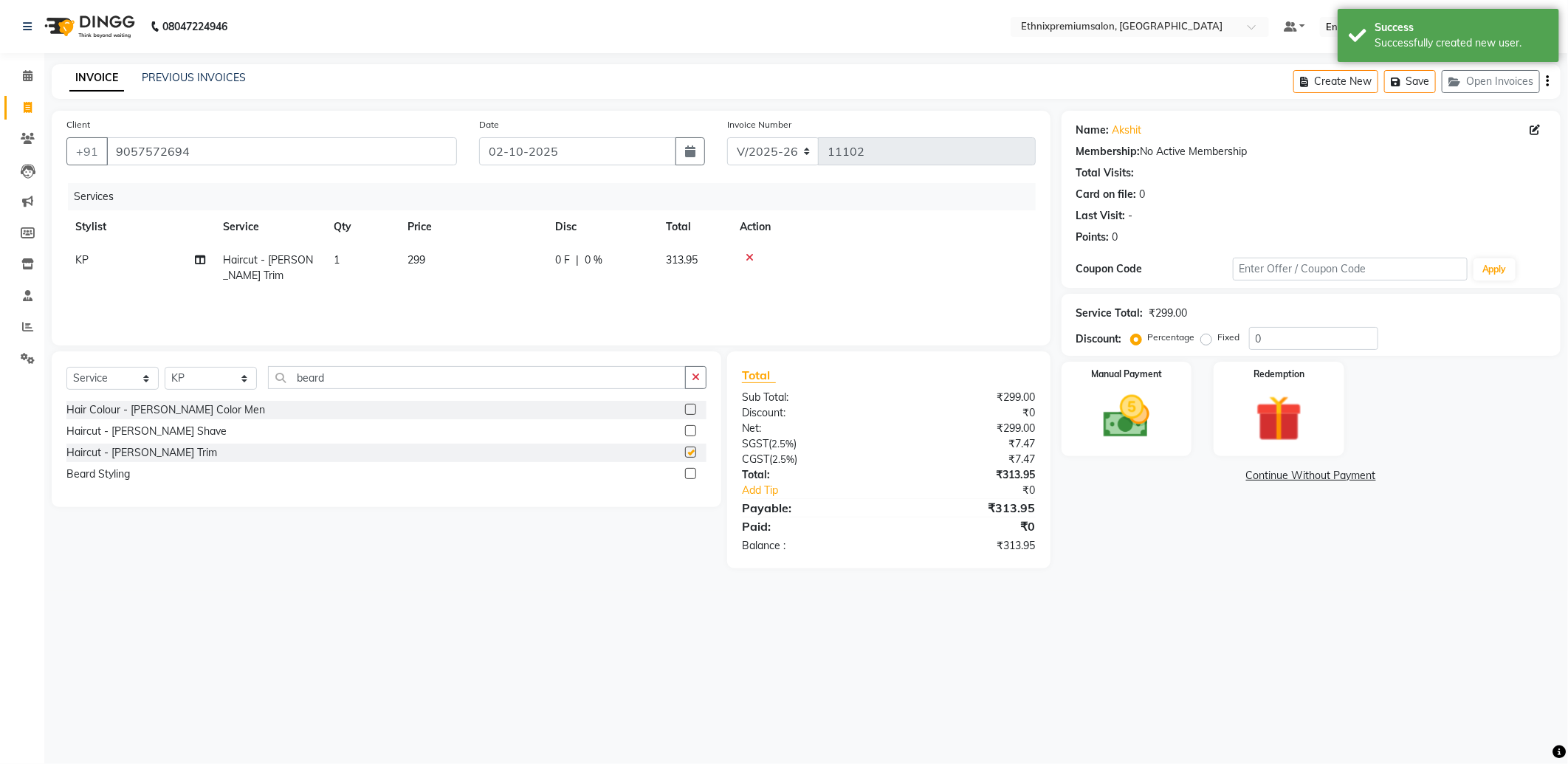
checkbox input "false"
drag, startPoint x: 341, startPoint y: 378, endPoint x: 221, endPoint y: 375, distance: 120.0
click at [221, 375] on div "Select Service Product Membership Package Voucher Prepaid Gift Card Select Styl…" at bounding box center [386, 383] width 640 height 34
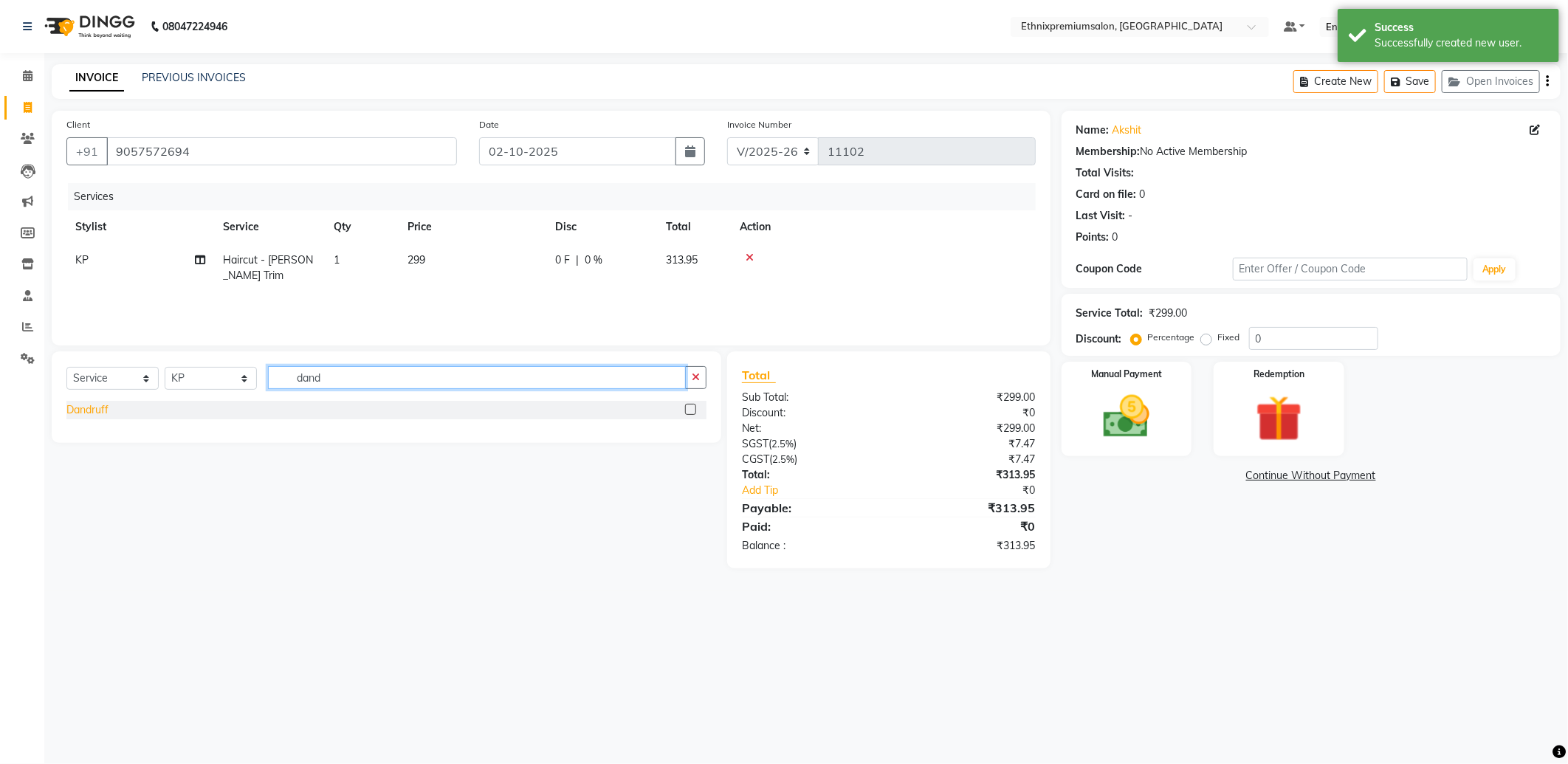
type input "dand"
click at [91, 415] on div "Dandruff" at bounding box center [87, 410] width 42 height 15
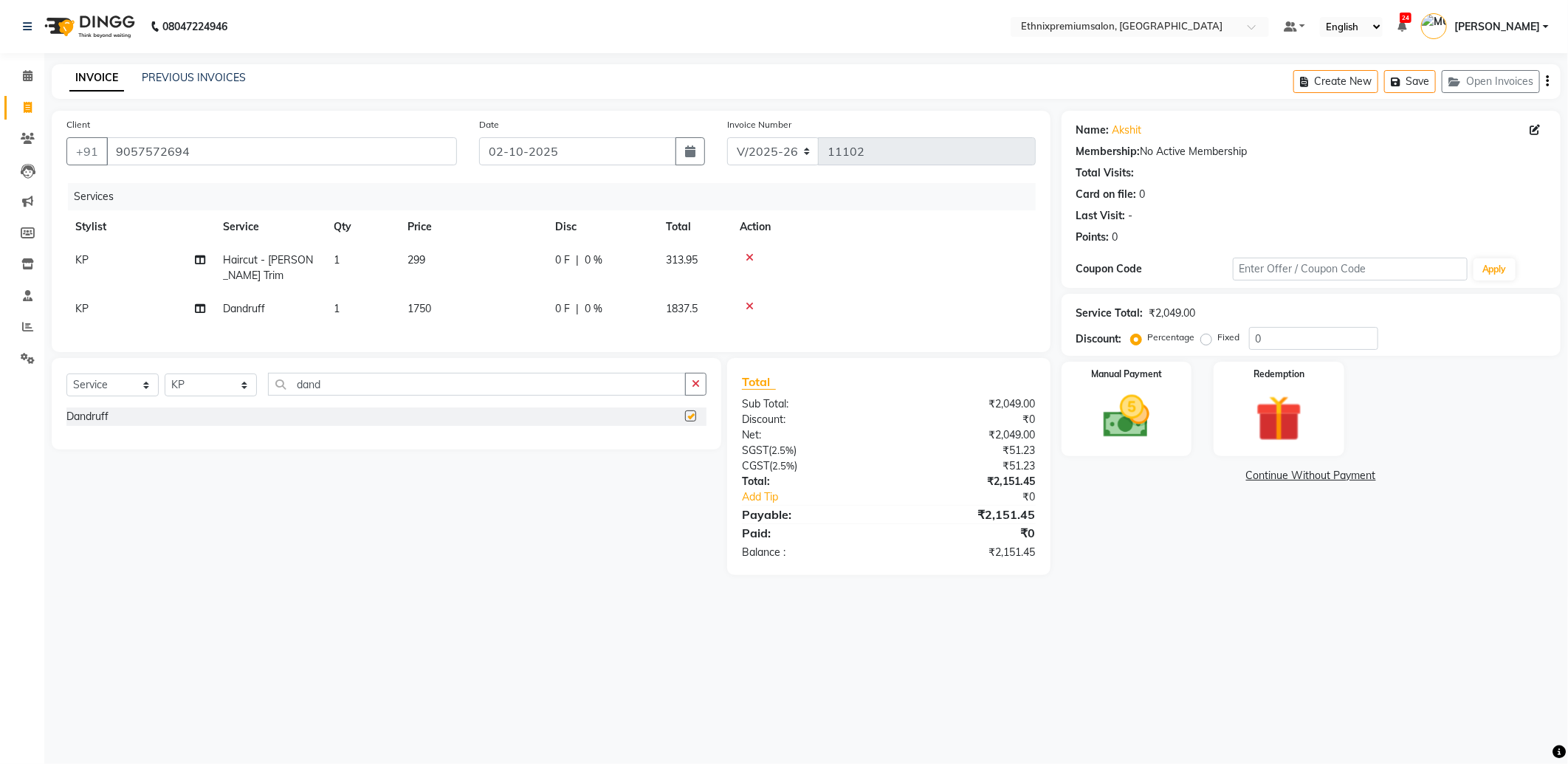
checkbox input "false"
click at [183, 396] on select "Select Stylist Amoi Ashish Bishaka Cheten Yolmoo Deepa Dorjey Ellori Faisal Jac…" at bounding box center [211, 385] width 92 height 23
select select "37443"
click at [165, 386] on select "Select Stylist Amoi Ashish Bishaka Cheten Yolmoo Deepa Dorjey Ellori Faisal Jac…" at bounding box center [211, 385] width 92 height 23
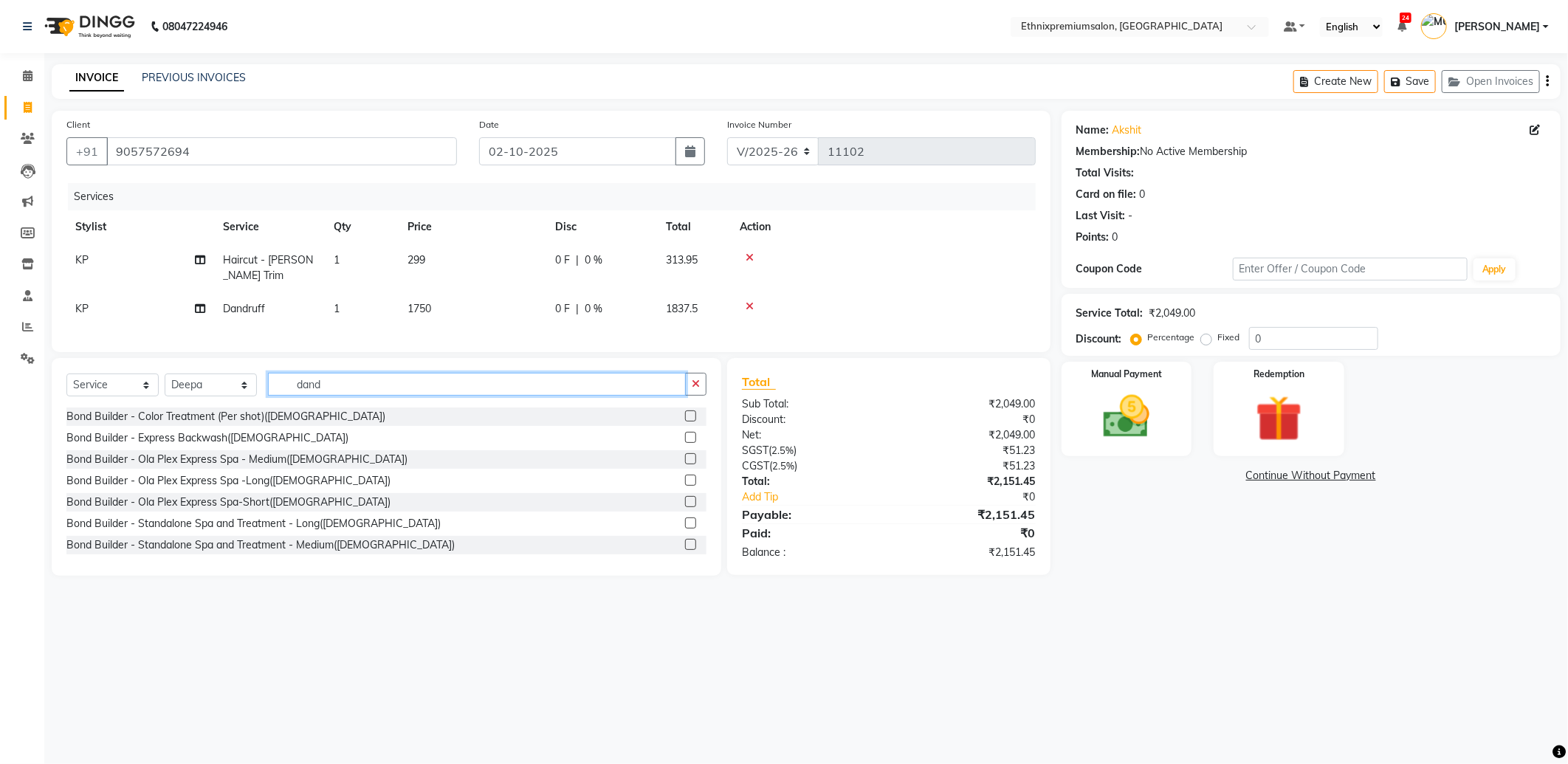
click at [262, 387] on div "Select Service Product Membership Package Voucher Prepaid Gift Card Select Styl…" at bounding box center [386, 390] width 640 height 34
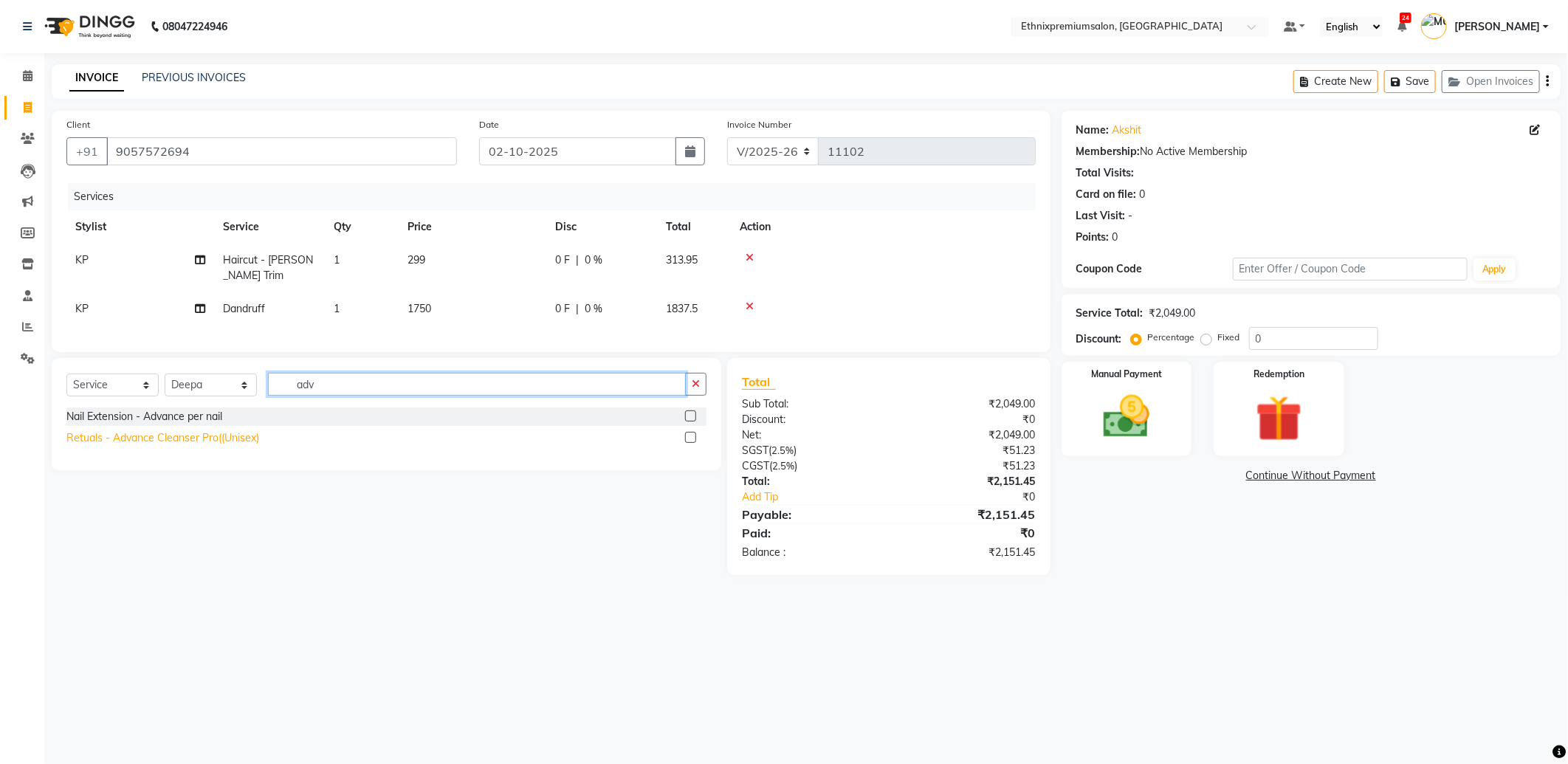
type input "adv"
click at [186, 446] on div "Retuals - Advance Cleanser Pro((Unisex)" at bounding box center [162, 438] width 192 height 15
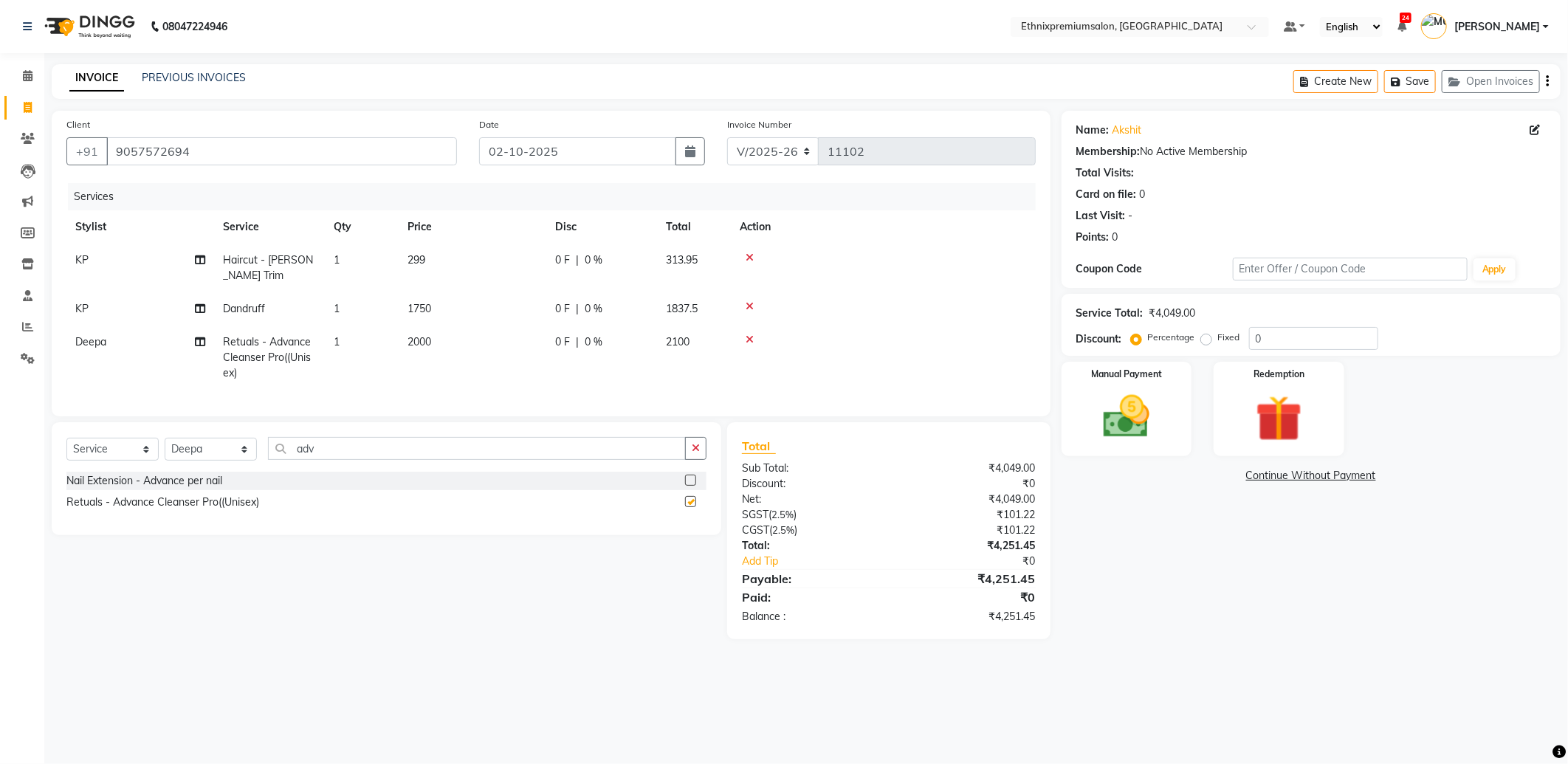
checkbox input "false"
click at [1090, 418] on img at bounding box center [1126, 417] width 79 height 56
click at [1211, 477] on span "CARD" at bounding box center [1212, 477] width 31 height 17
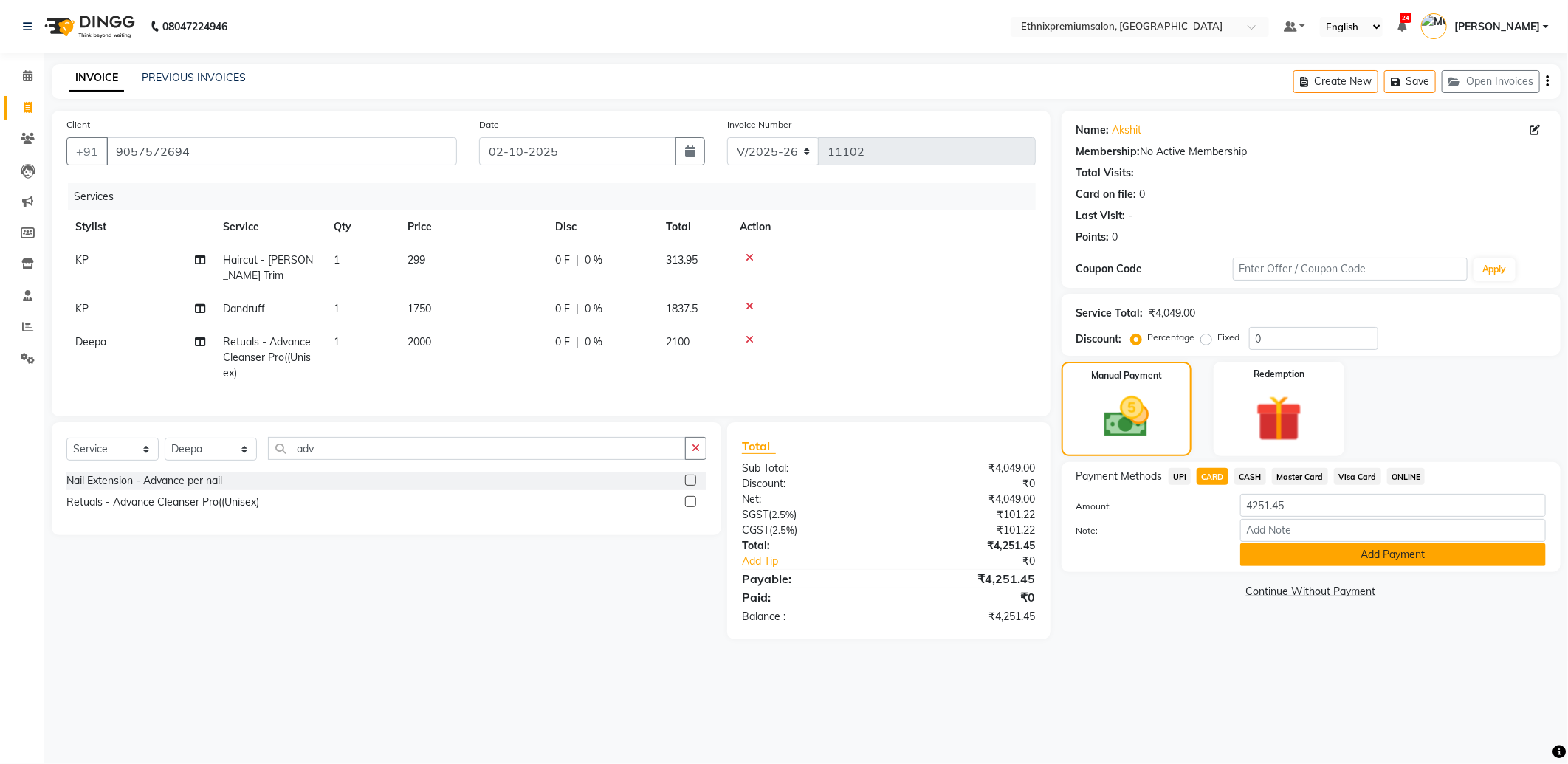
click at [1250, 554] on button "Add Payment" at bounding box center [1393, 555] width 306 height 23
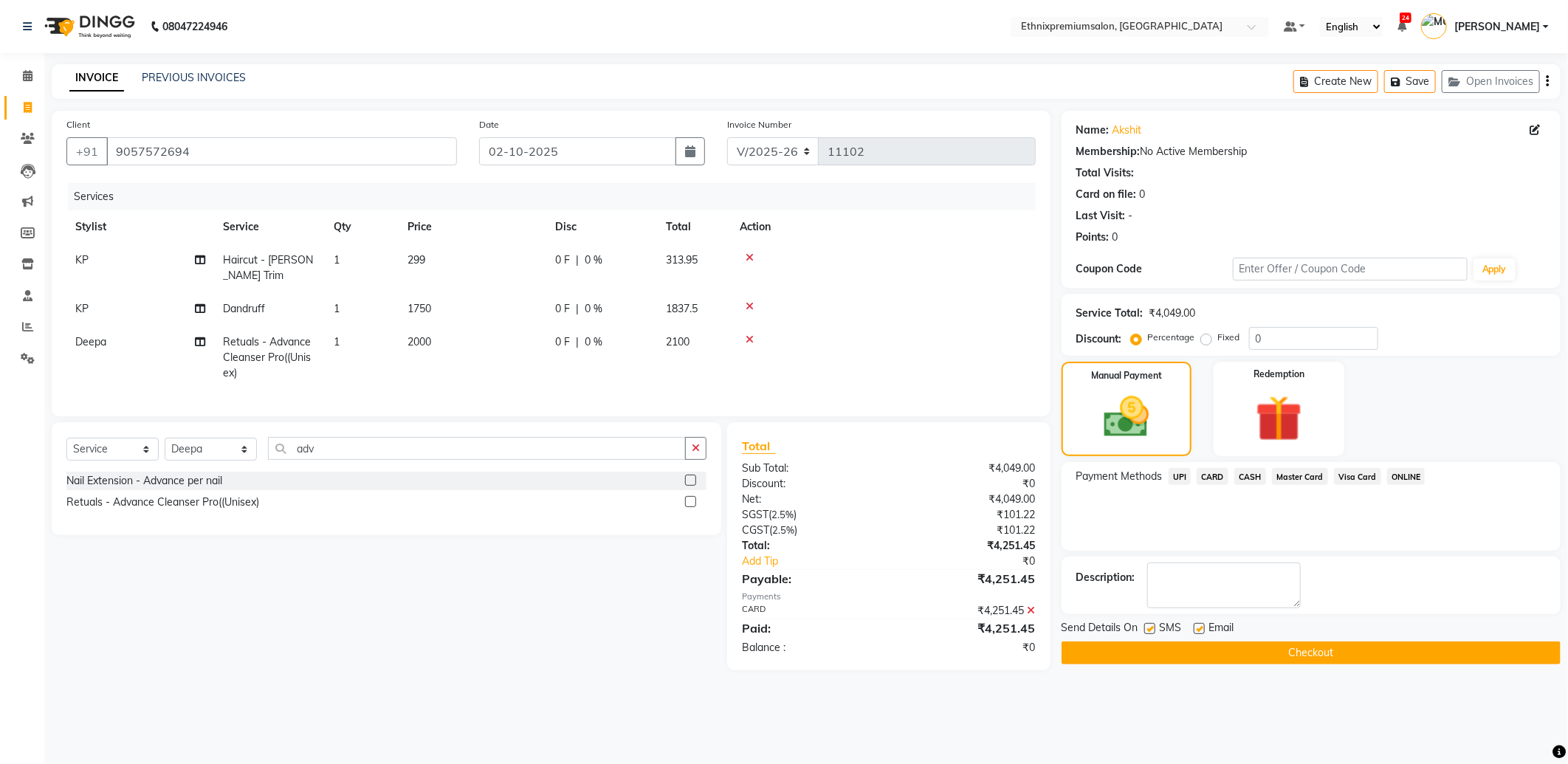
click at [1193, 626] on label at bounding box center [1199, 628] width 11 height 11
click at [1193, 626] on input "checkbox" at bounding box center [1198, 629] width 10 height 10
checkbox input "false"
click at [1193, 645] on button "Checkout" at bounding box center [1311, 653] width 499 height 23
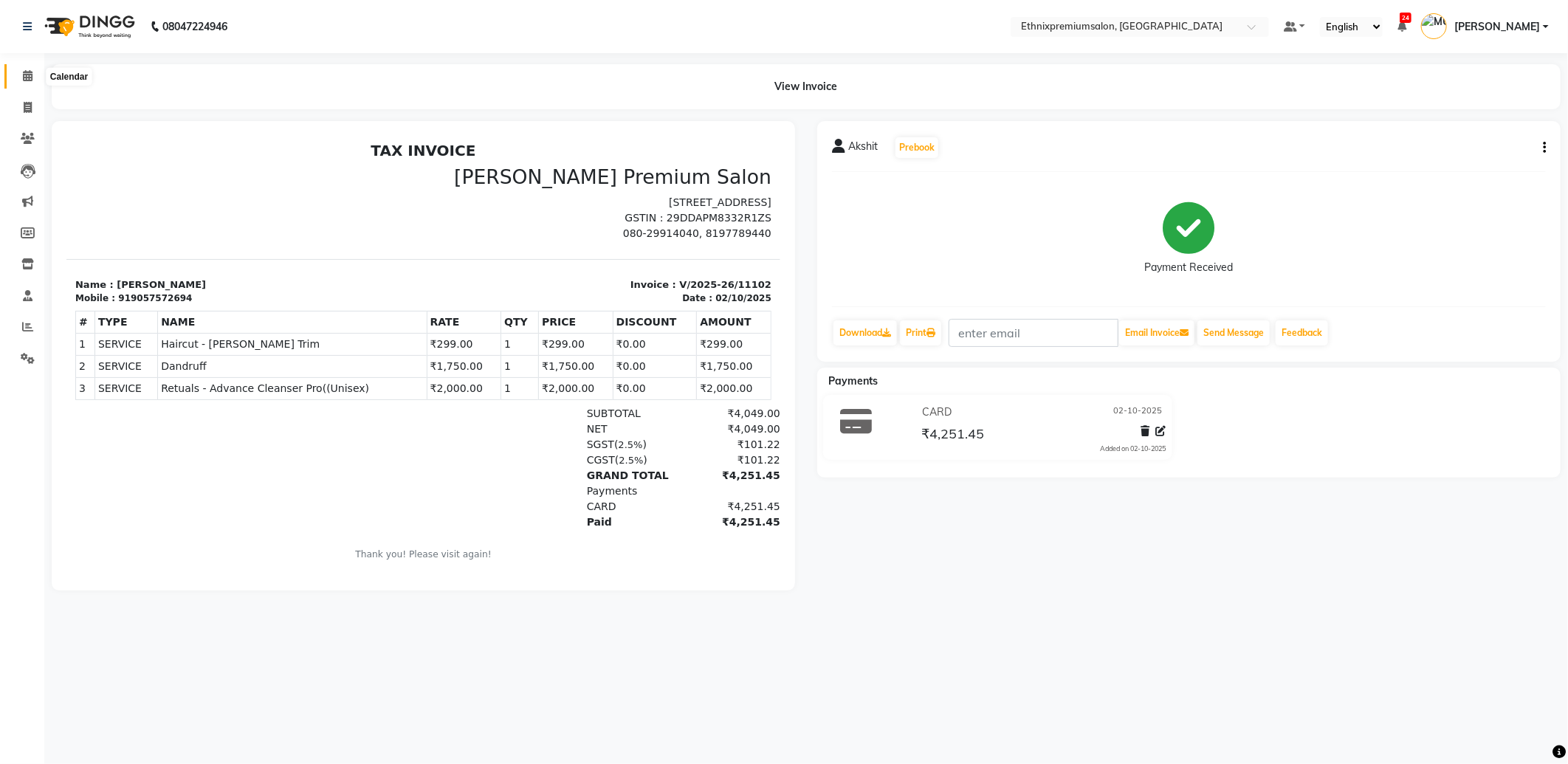
click at [16, 77] on span at bounding box center [28, 77] width 26 height 17
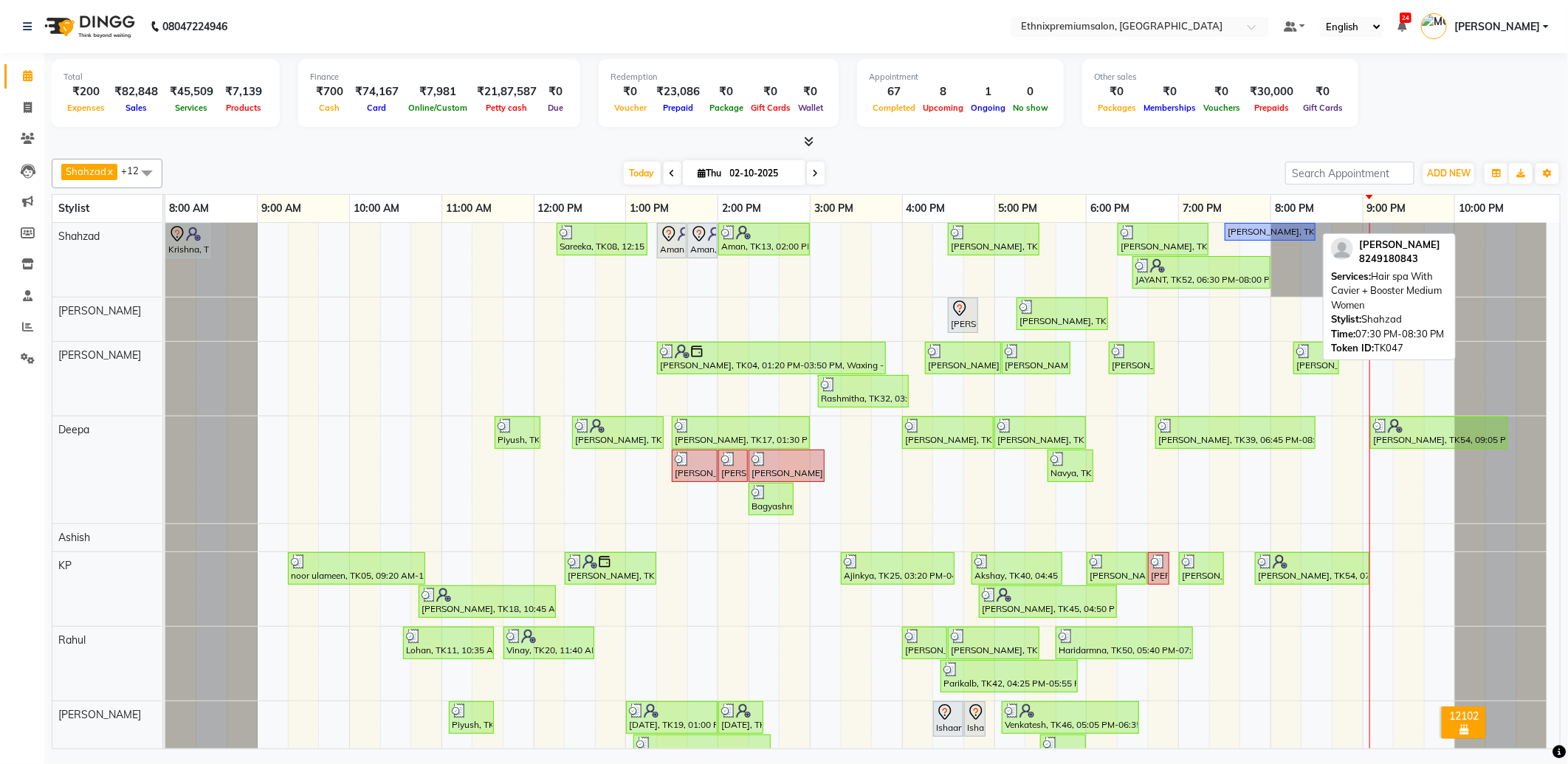
click at [1243, 231] on div "[PERSON_NAME], TK47, 07:30 PM-08:30 PM, Hair spa With Cavier + Booster Medium W…" at bounding box center [1270, 231] width 88 height 13
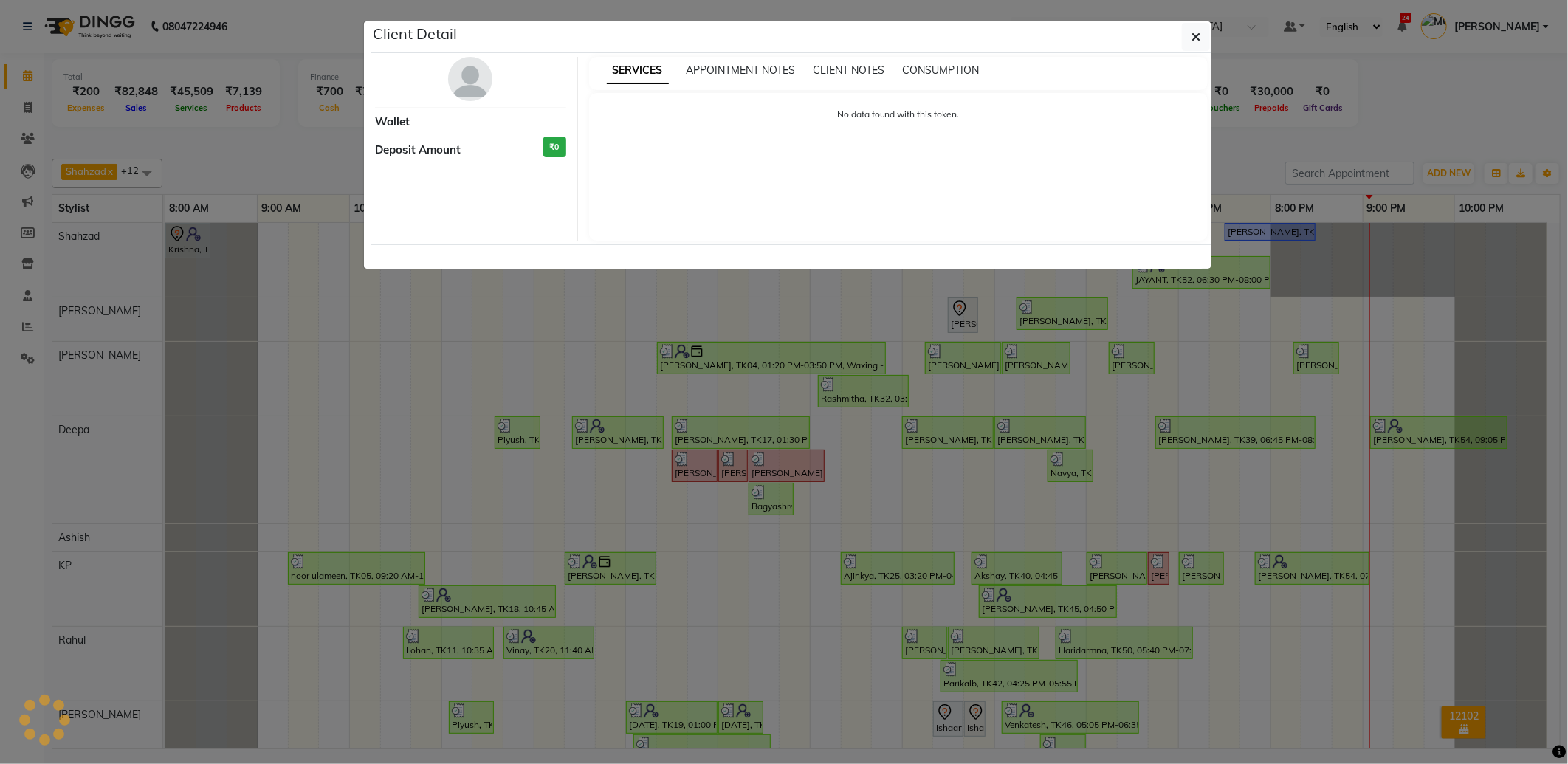
select select "1"
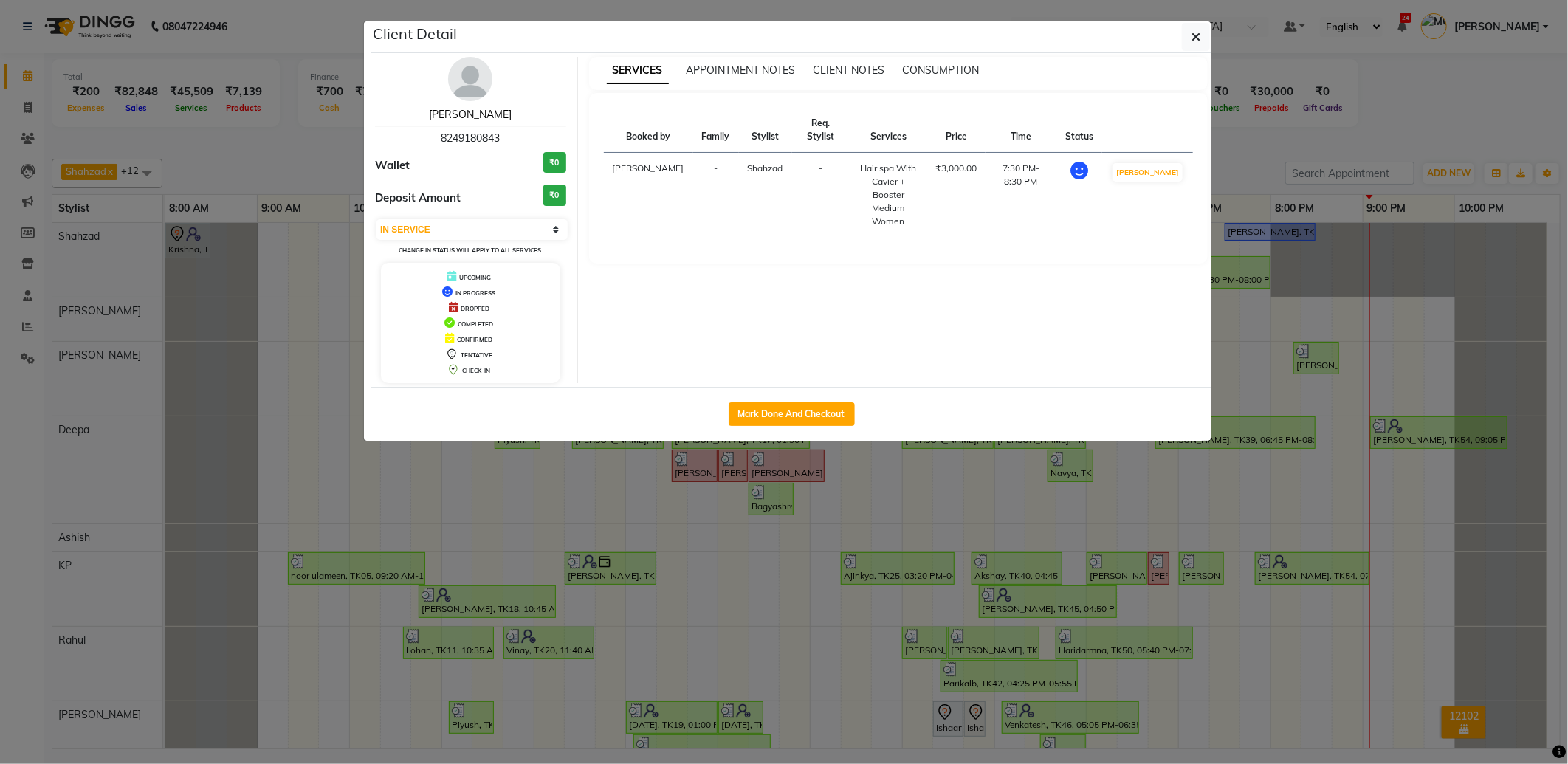
click at [476, 110] on link "aditi acharya" at bounding box center [470, 114] width 83 height 13
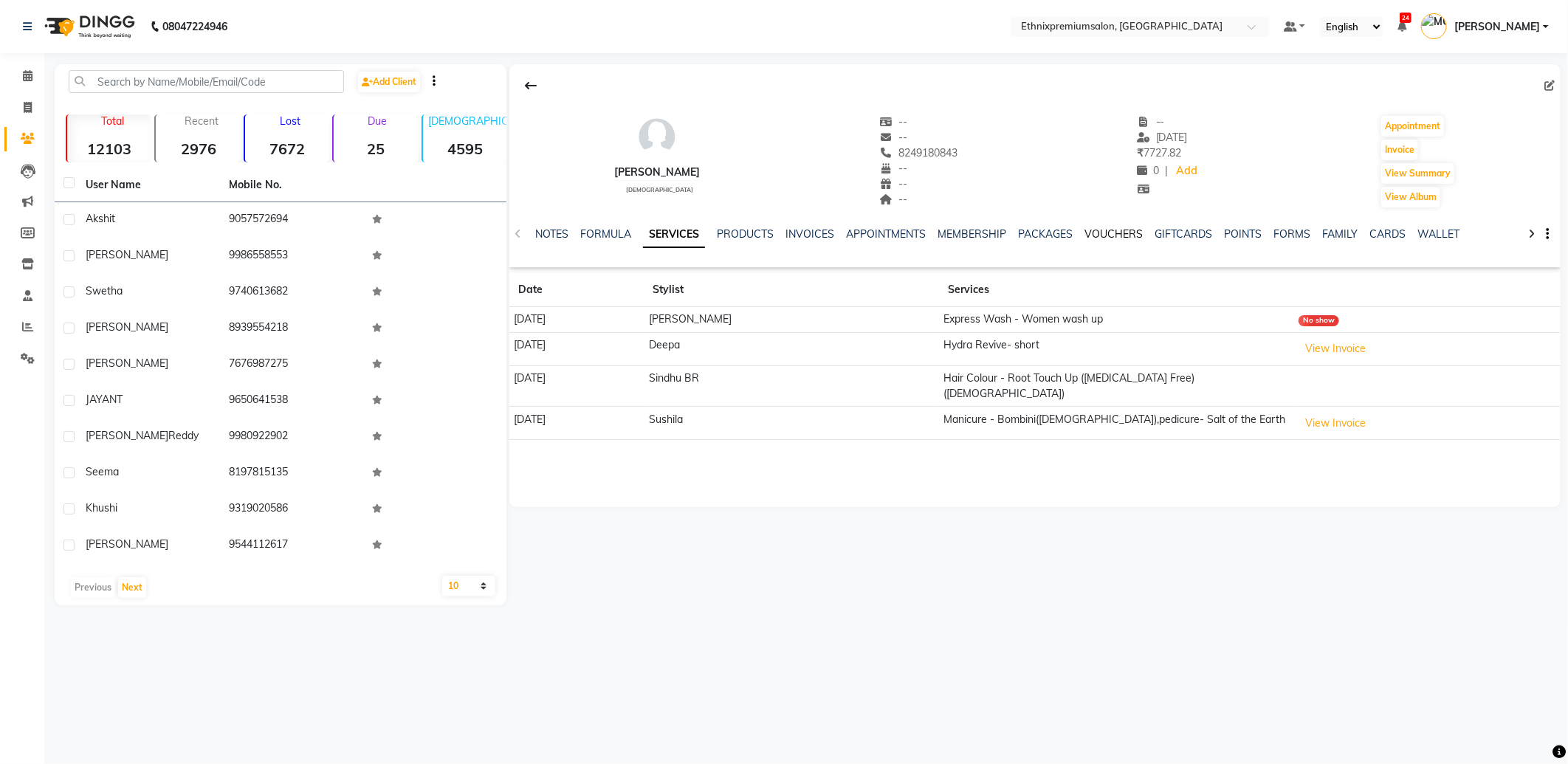
click at [1105, 232] on link "VOUCHERS" at bounding box center [1114, 234] width 58 height 13
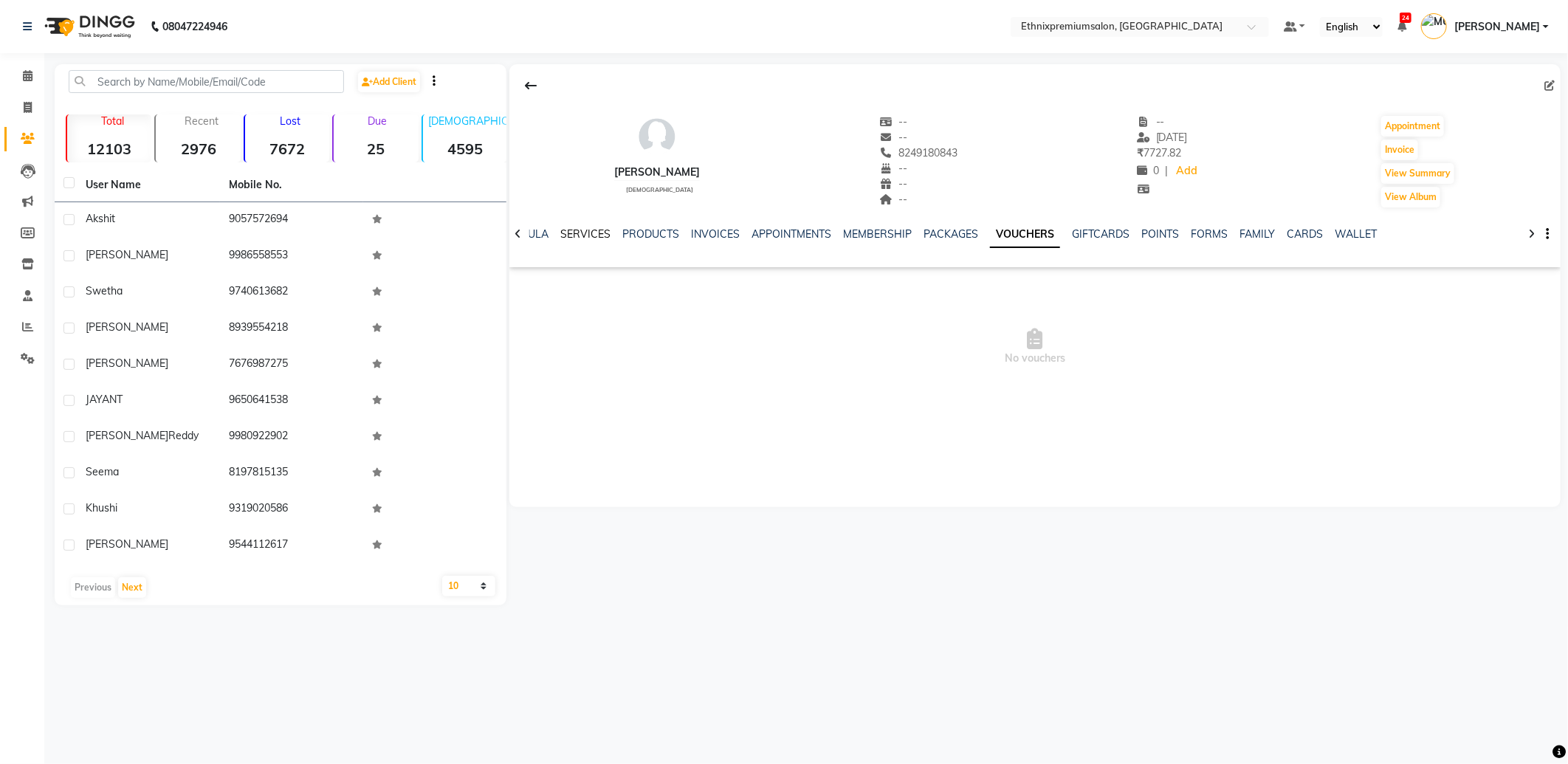
click at [583, 233] on link "SERVICES" at bounding box center [585, 234] width 51 height 13
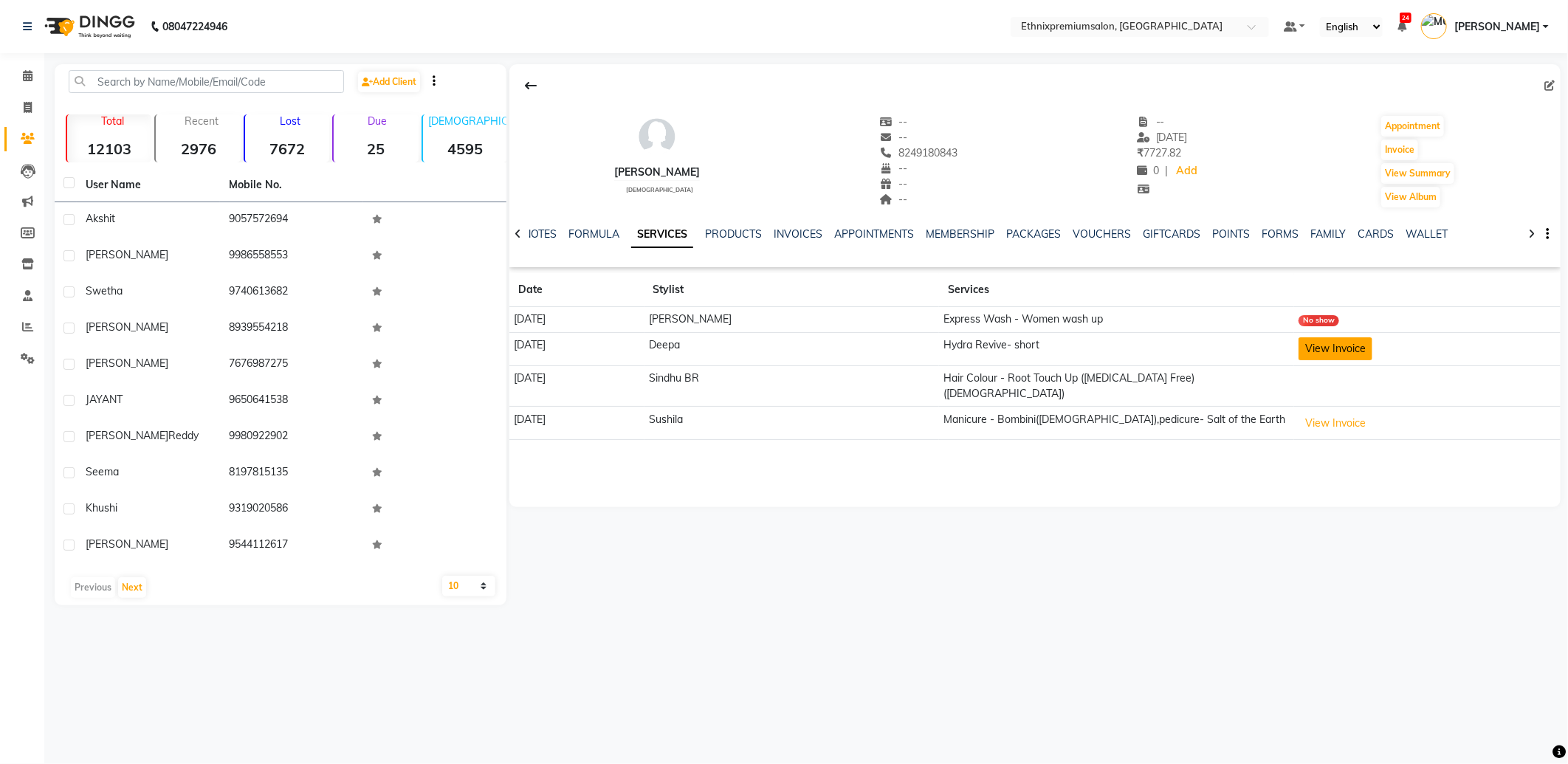
click at [1337, 346] on button "View Invoice" at bounding box center [1335, 349] width 74 height 23
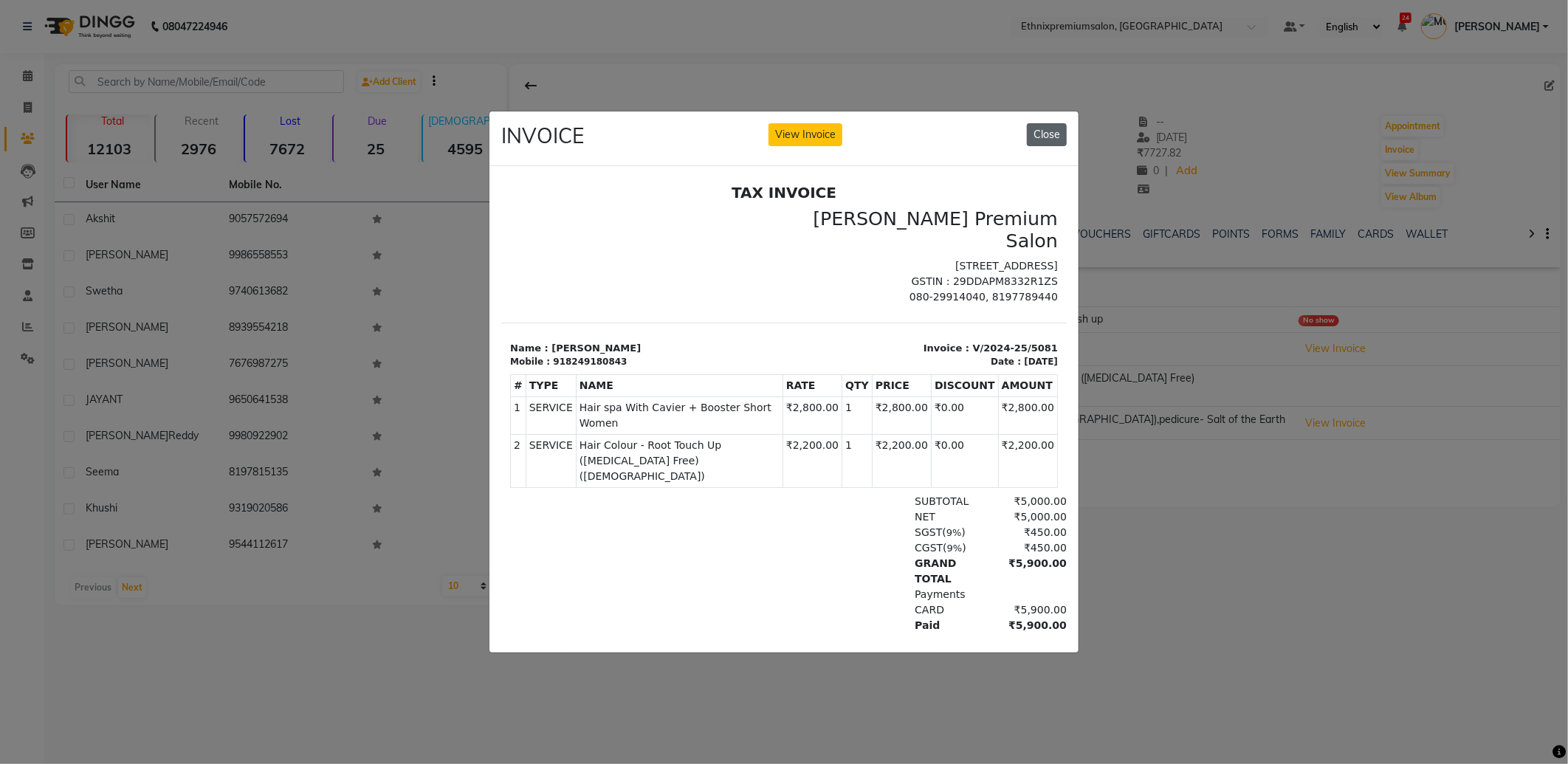
click at [1033, 123] on button "Close" at bounding box center [1046, 135] width 40 height 23
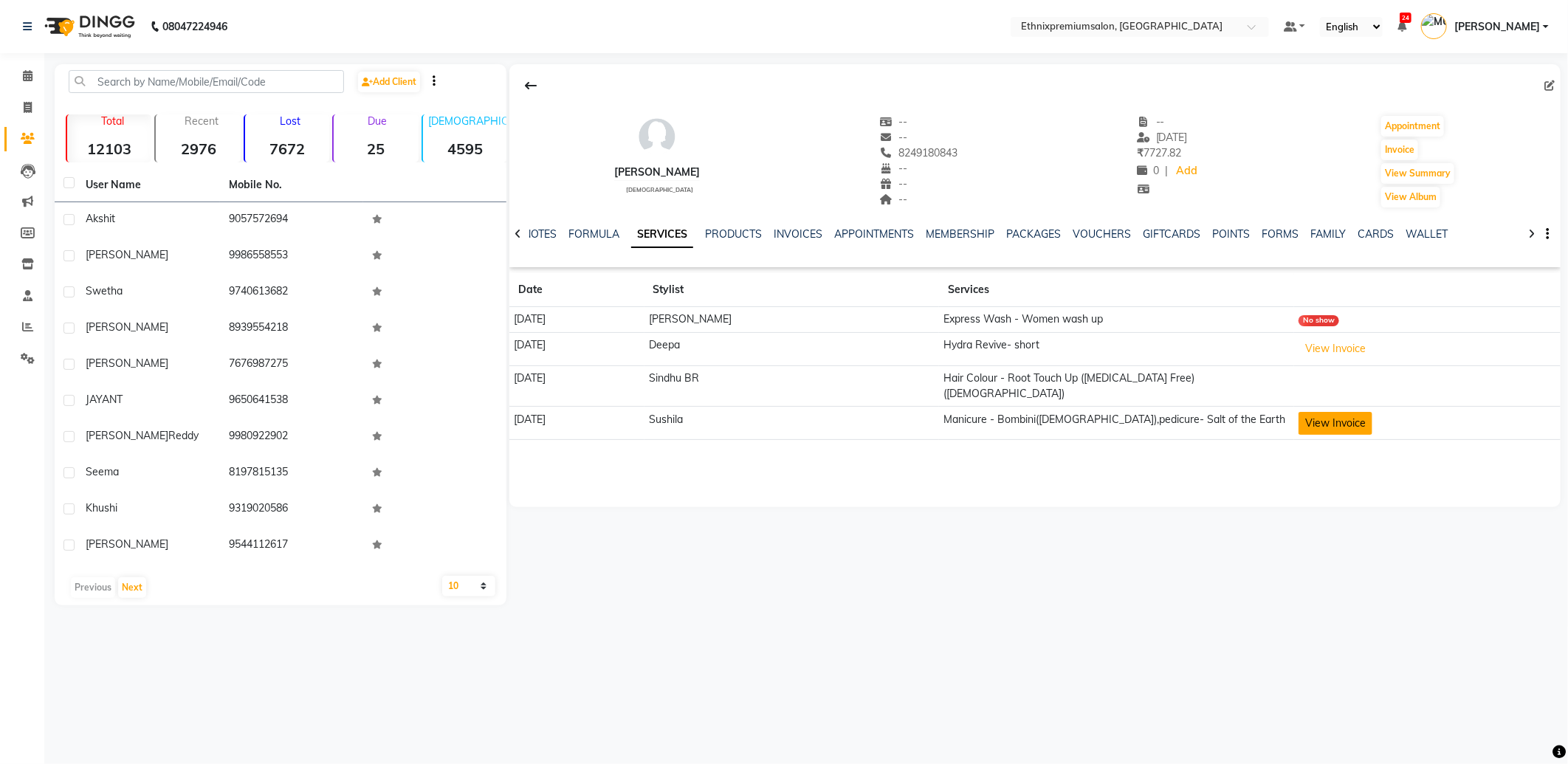
click at [1317, 412] on button "View Invoice" at bounding box center [1335, 424] width 74 height 23
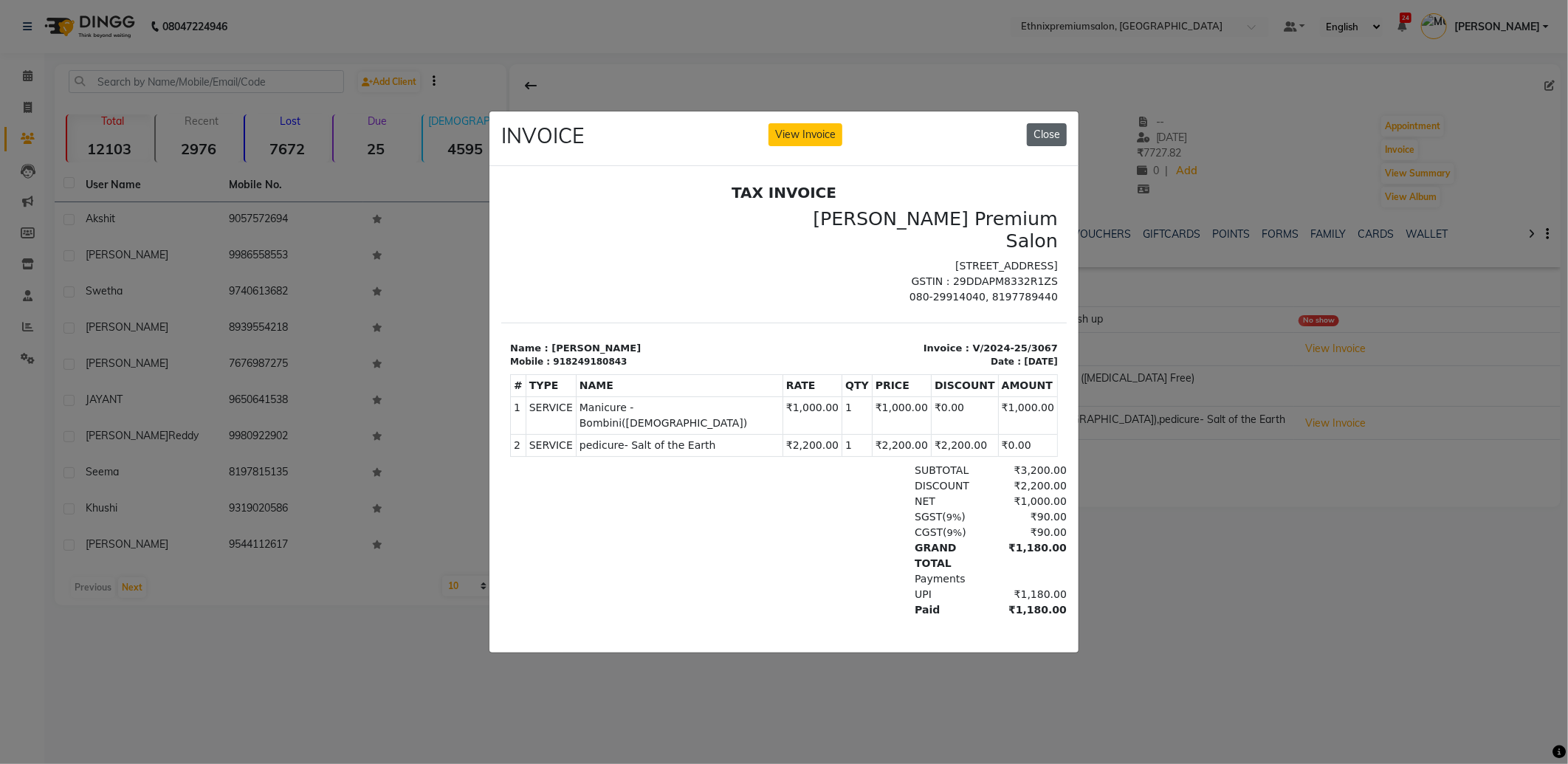
click at [1046, 126] on button "Close" at bounding box center [1046, 135] width 40 height 23
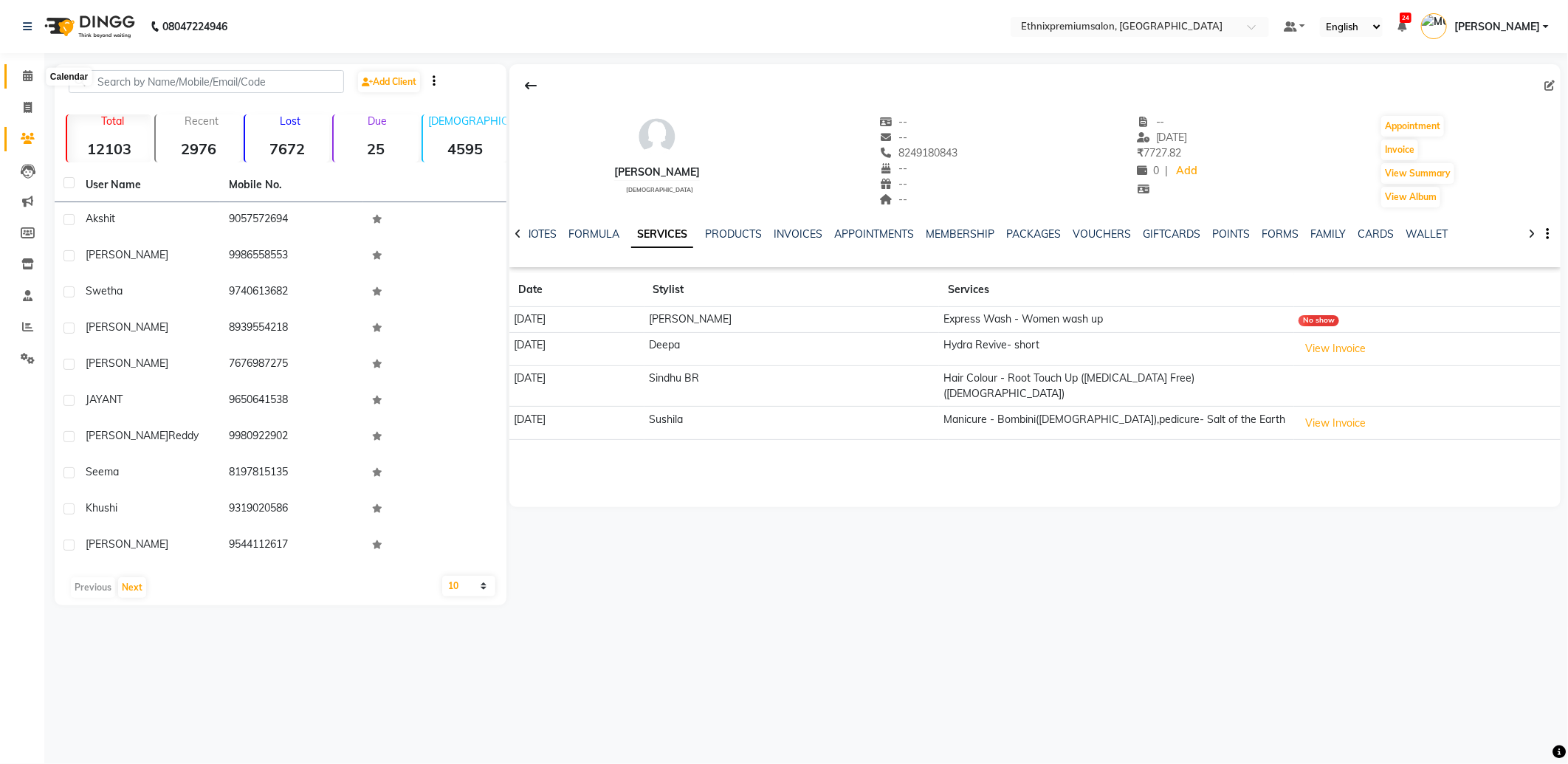
click at [28, 74] on icon at bounding box center [28, 76] width 10 height 11
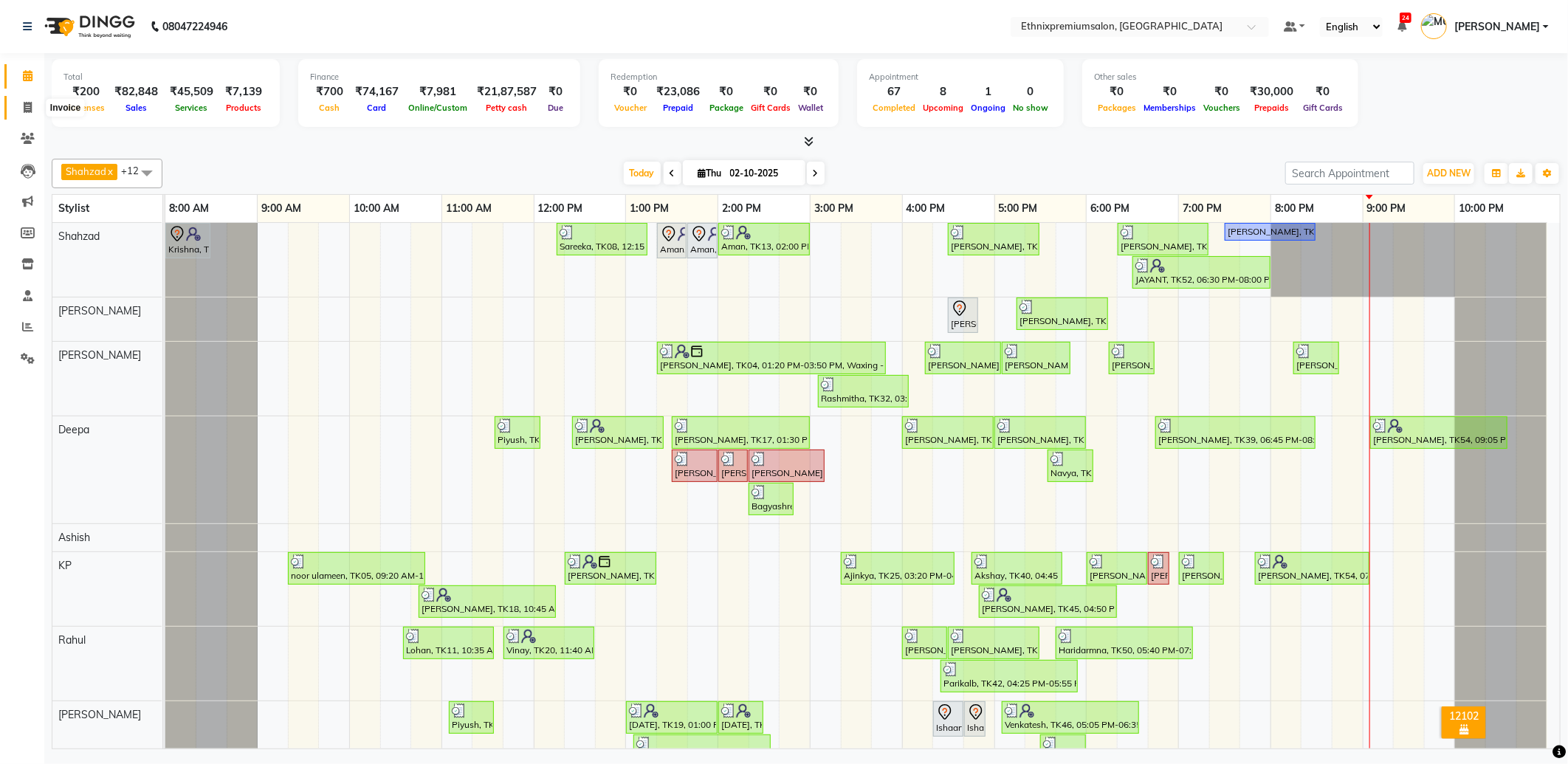
click at [24, 107] on icon at bounding box center [28, 107] width 8 height 11
select select "service"
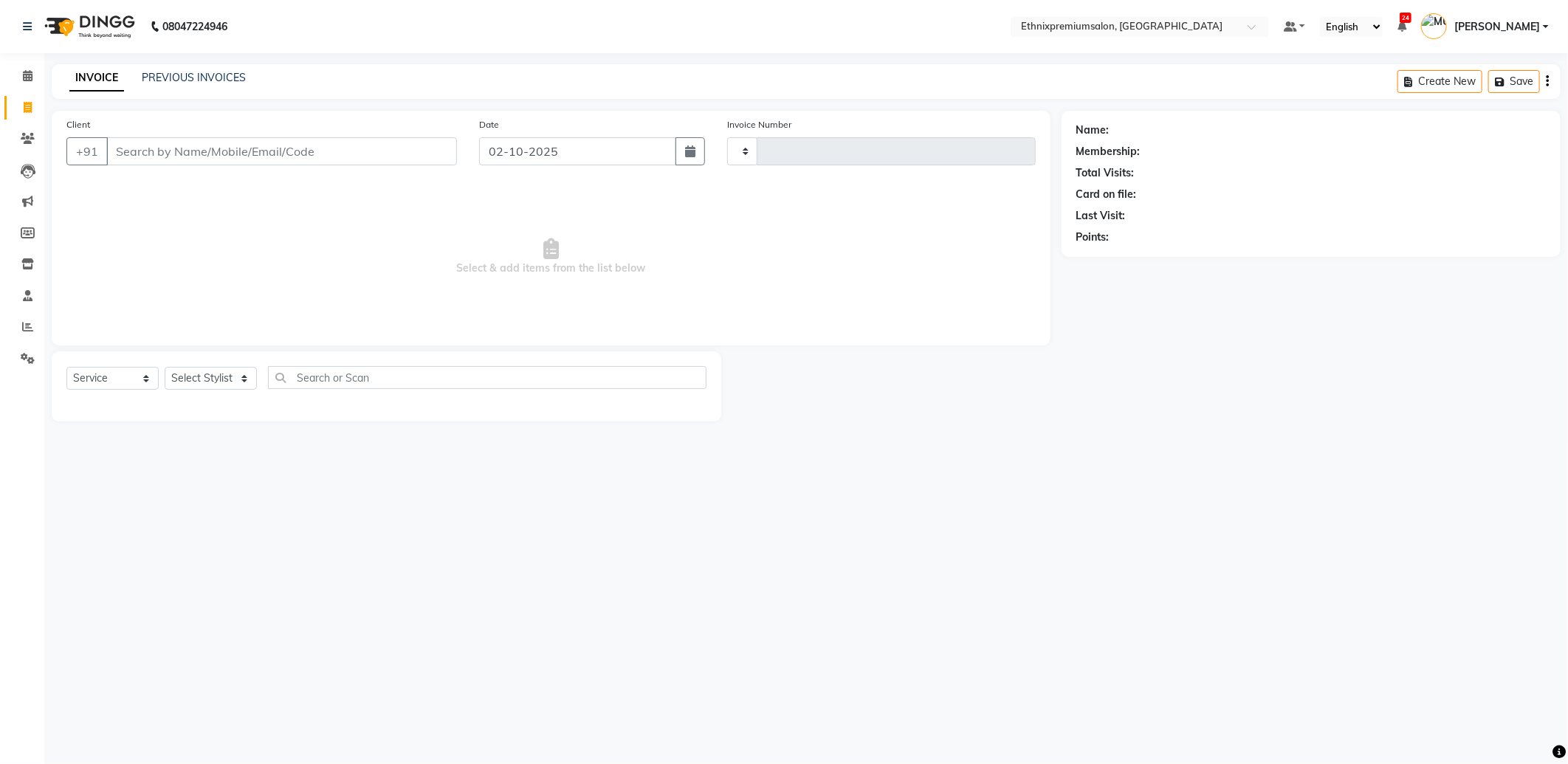
type input "11103"
select select "3625"
click at [170, 83] on link "PREVIOUS INVOICES" at bounding box center [194, 77] width 104 height 13
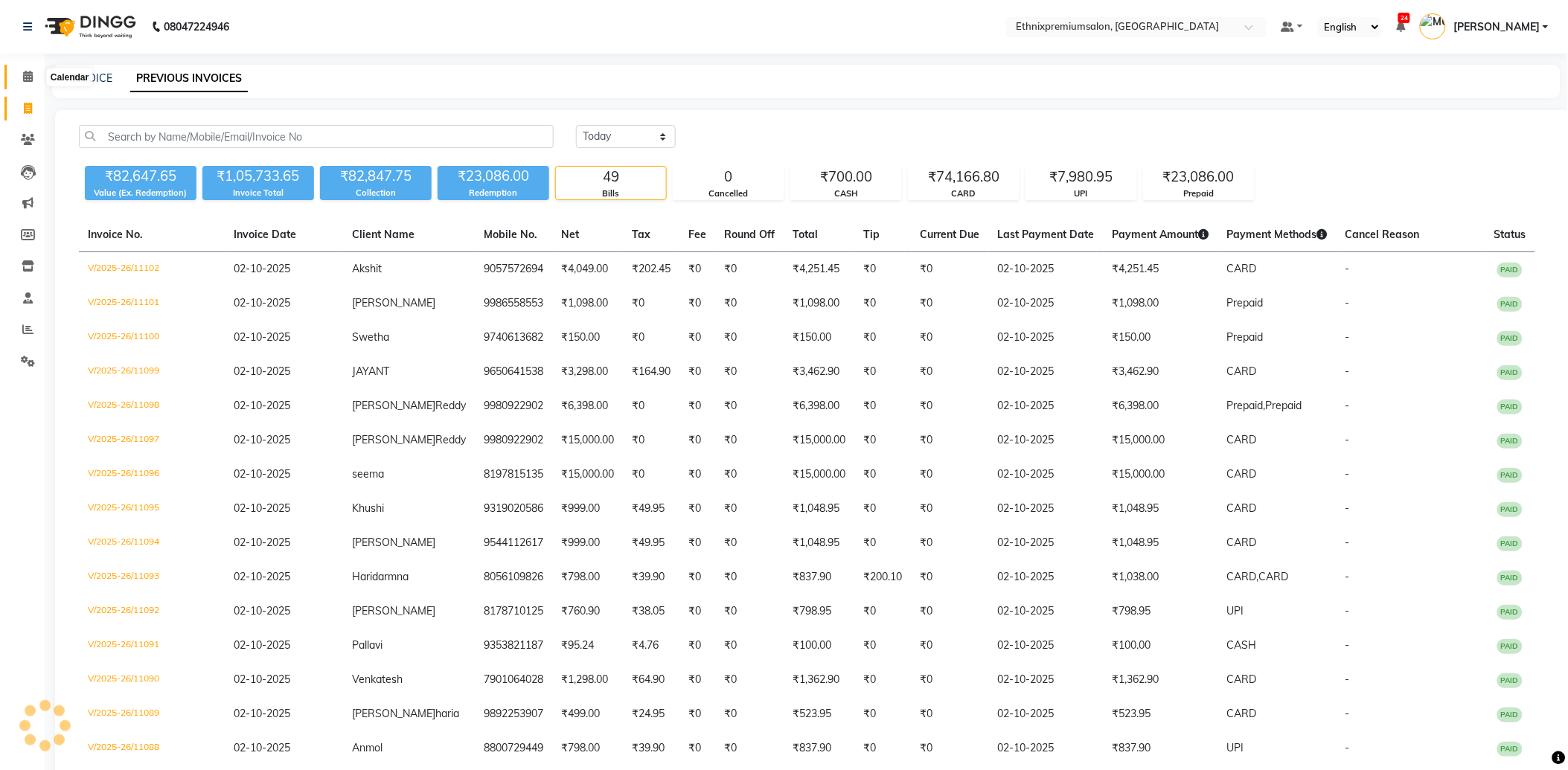
click at [31, 79] on icon at bounding box center [28, 76] width 10 height 11
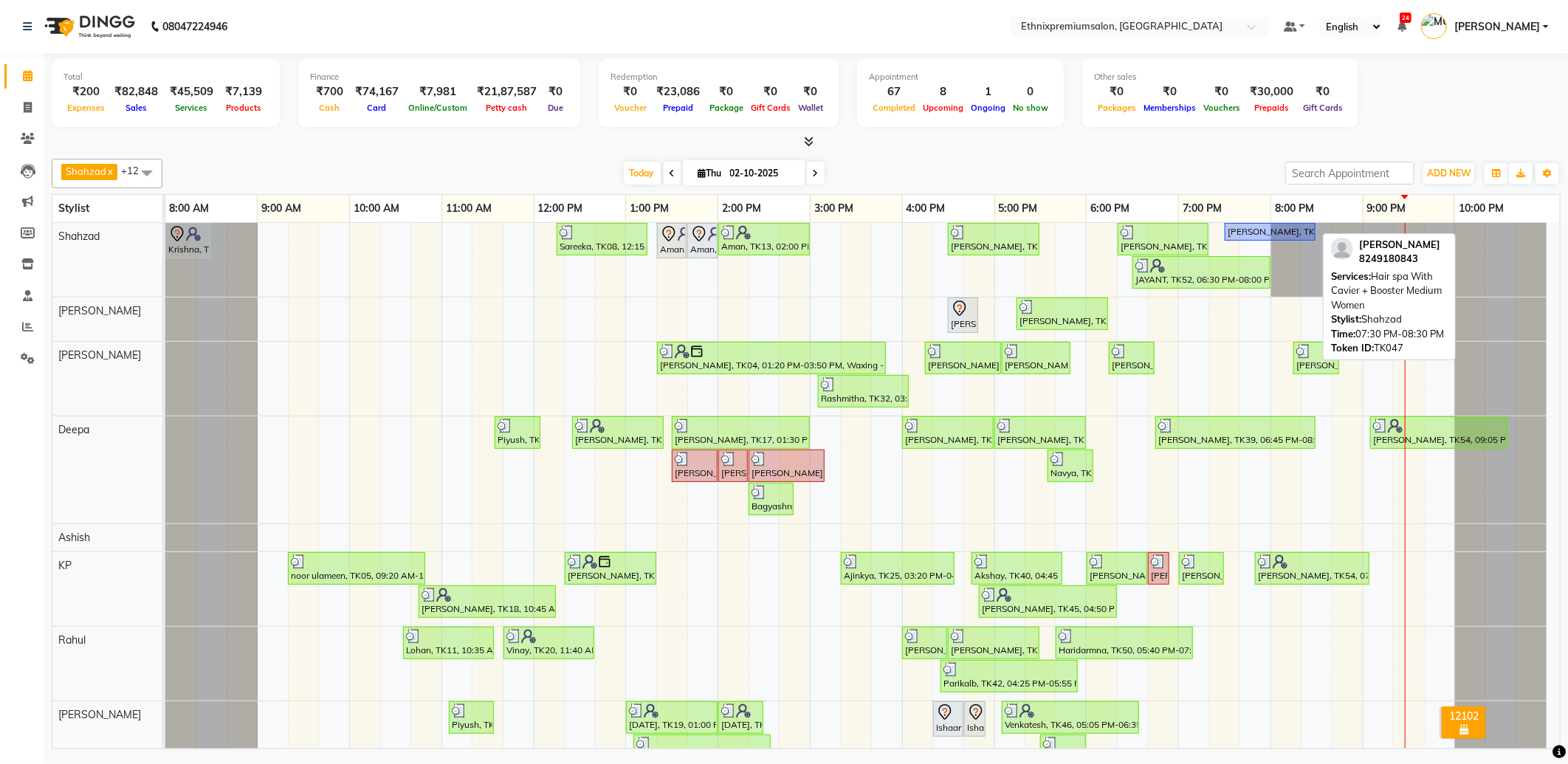
click at [1235, 232] on div "[PERSON_NAME], TK47, 07:30 PM-08:30 PM, Hair spa With Cavier + Booster Medium W…" at bounding box center [1270, 231] width 88 height 13
select select "1"
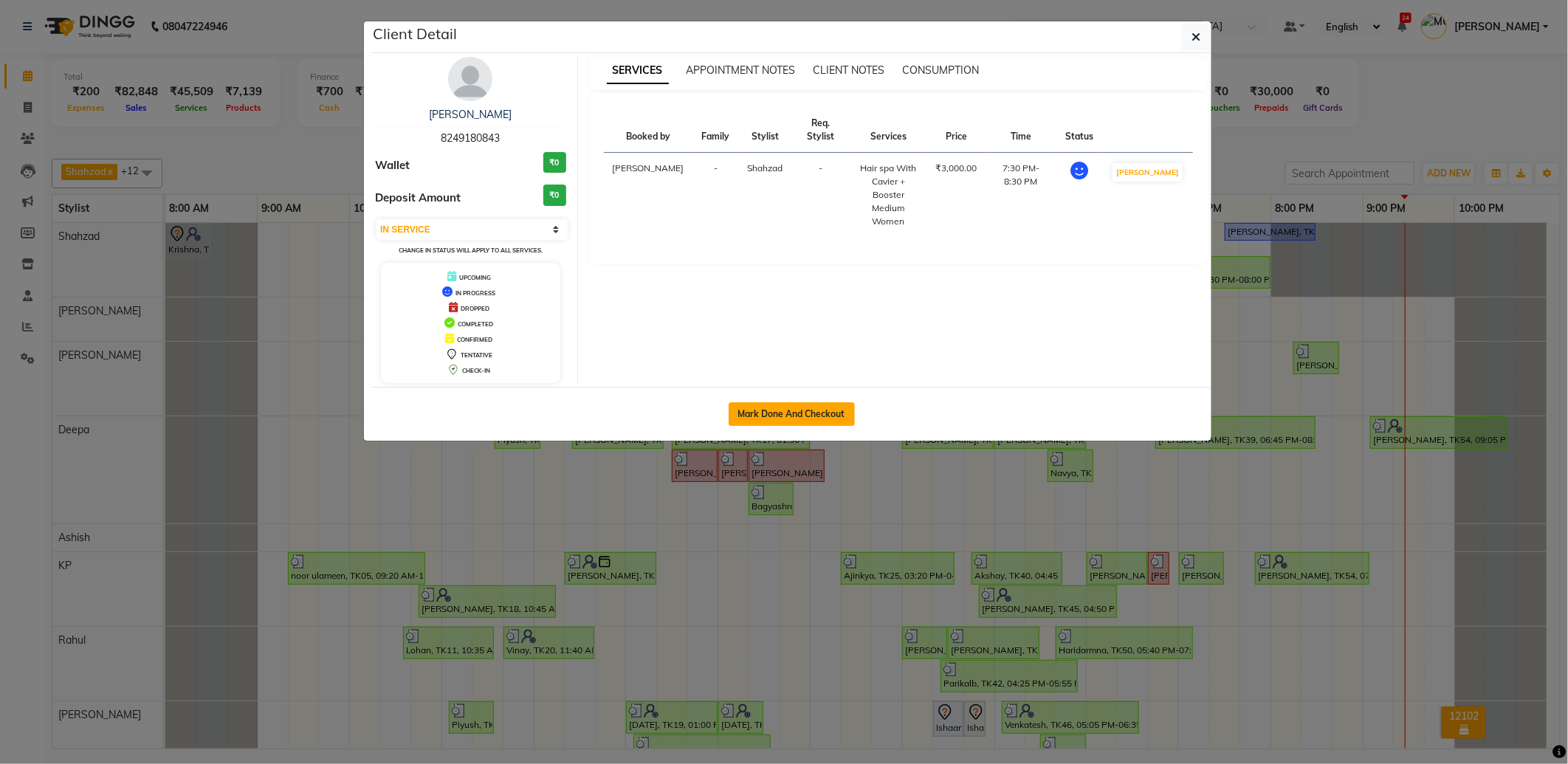
click at [803, 416] on button "Mark Done And Checkout" at bounding box center [791, 414] width 126 height 24
select select "3625"
select select "service"
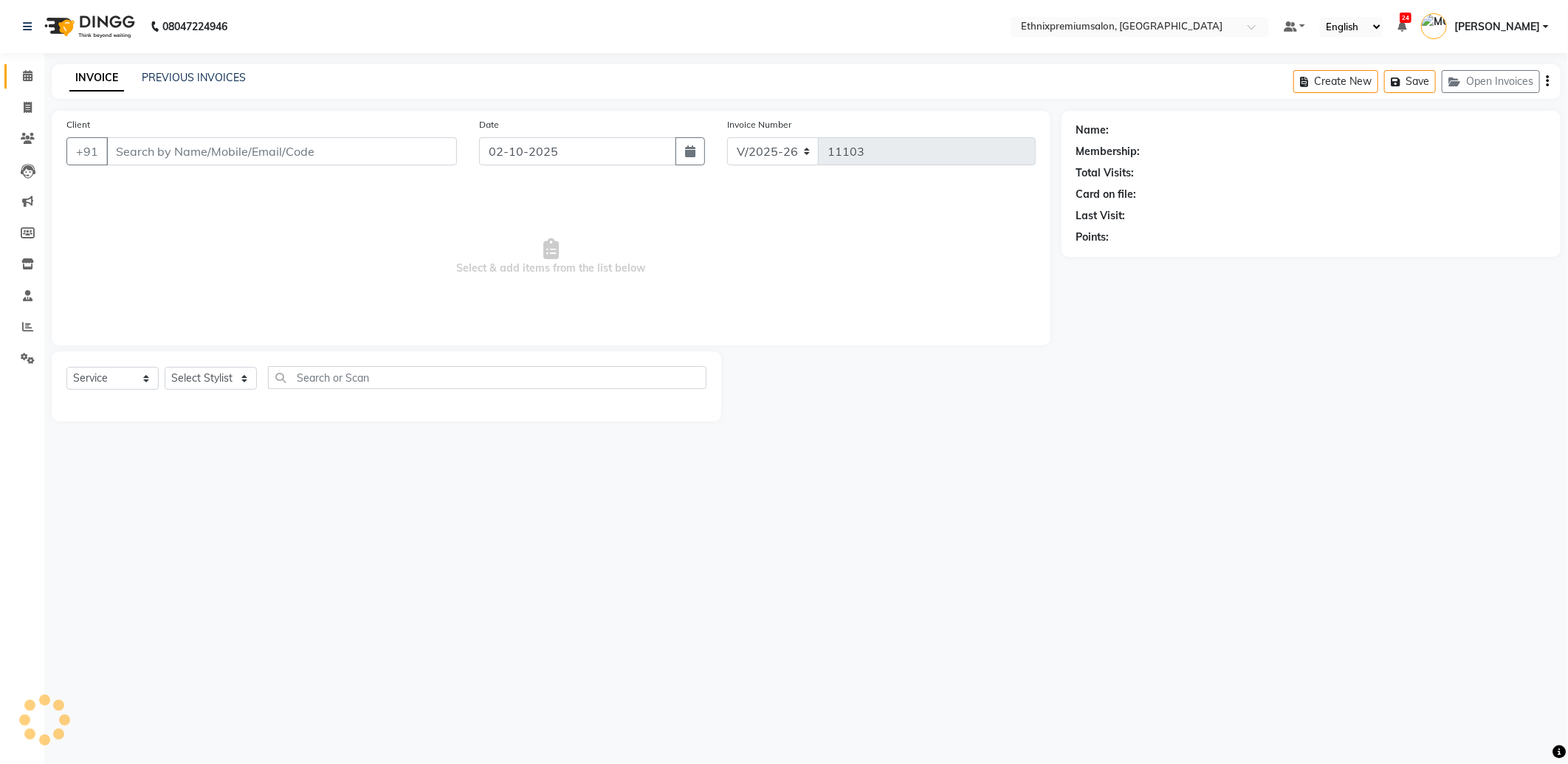
type input "8249180843"
select select "17201"
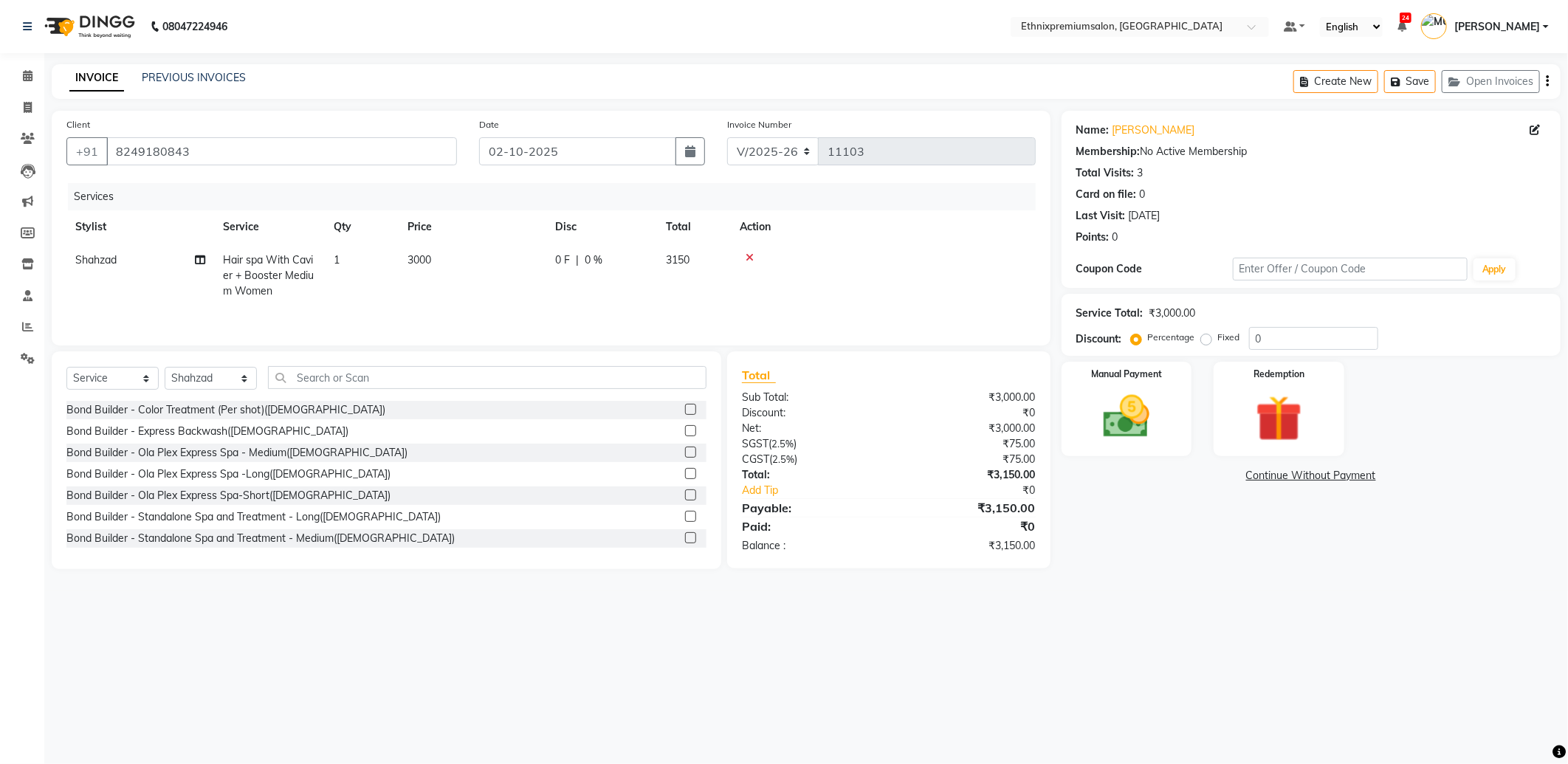
click at [278, 284] on td "Hair spa With Cavier + Booster Medium Women" at bounding box center [269, 276] width 111 height 64
select select "17201"
click at [297, 287] on span "Hair spa With Cavier + Booster Medium Women" at bounding box center [290, 280] width 109 height 45
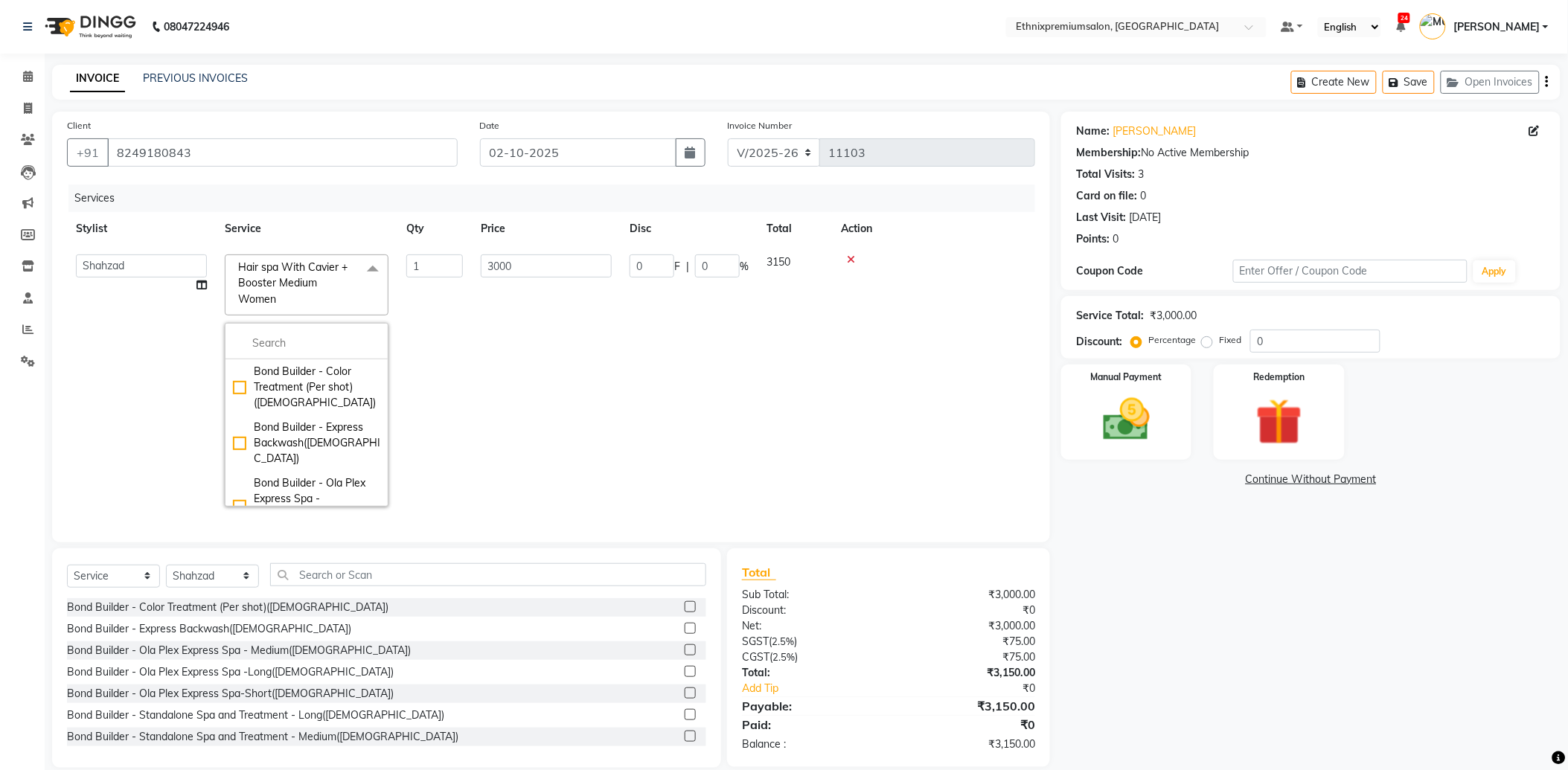
click at [469, 338] on td "1" at bounding box center [435, 381] width 74 height 270
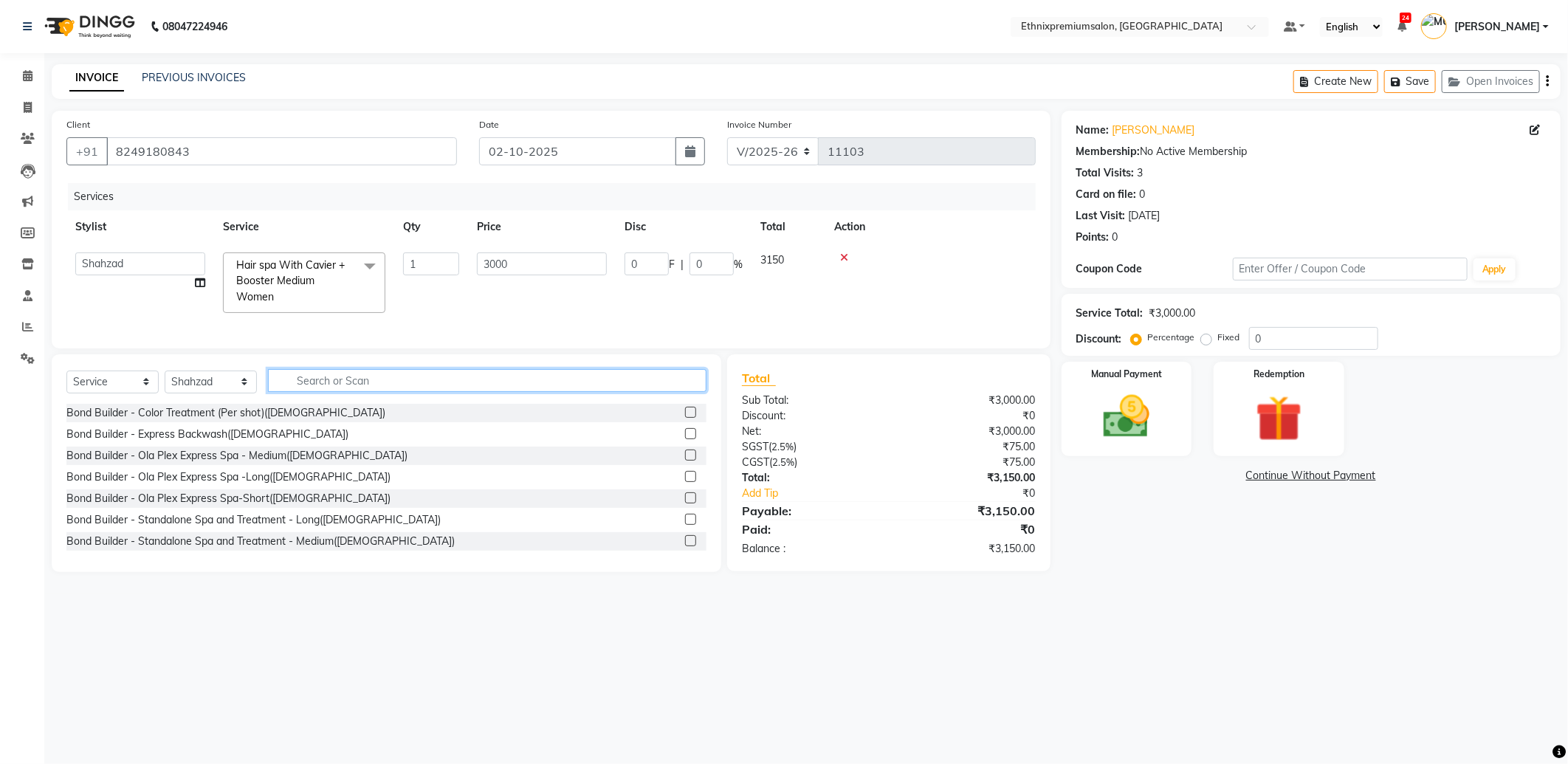
click at [314, 392] on input "text" at bounding box center [487, 381] width 438 height 23
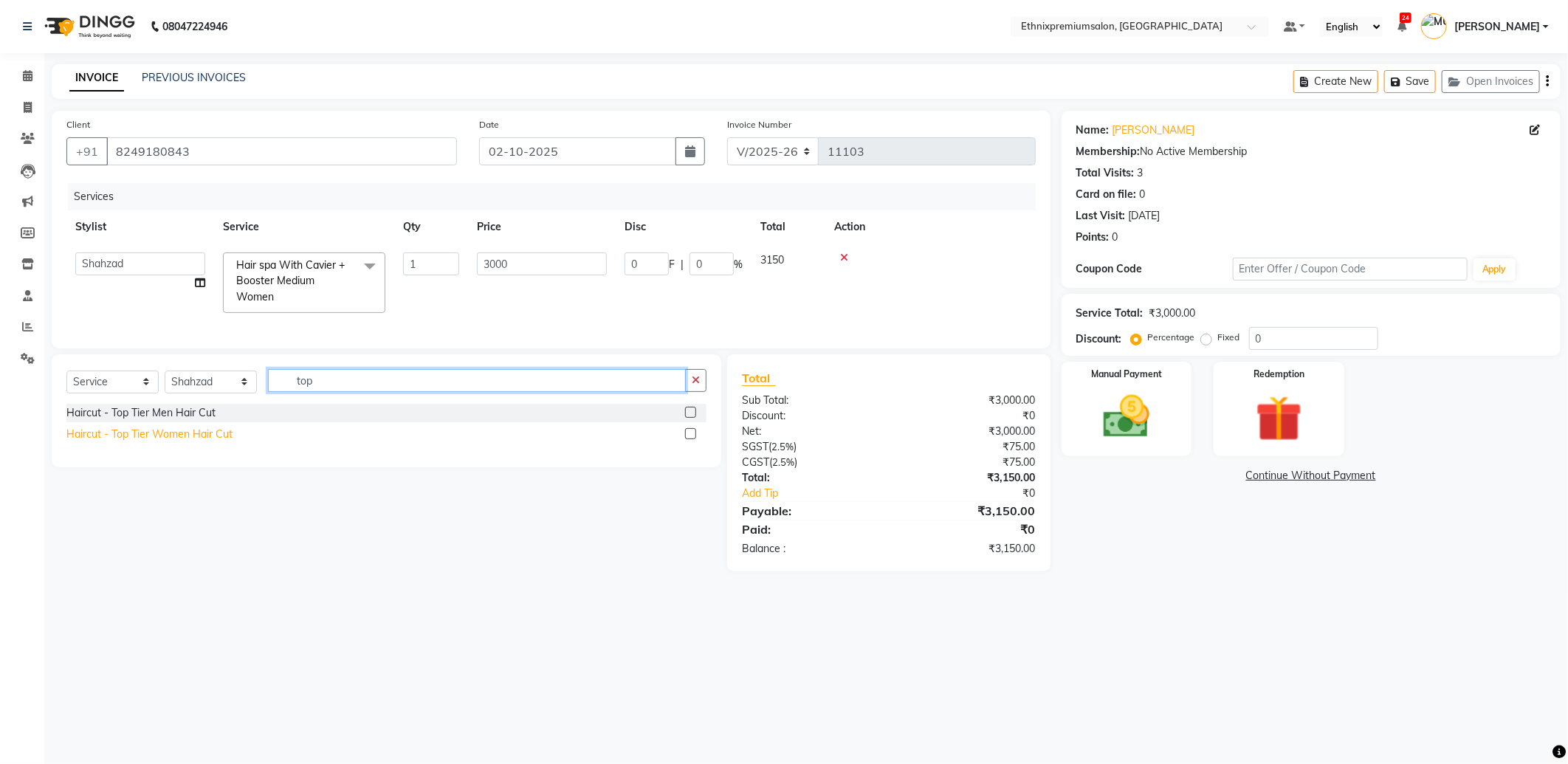
type input "top"
click at [163, 442] on div "Haircut - Top Tier Women Hair Cut" at bounding box center [149, 434] width 166 height 15
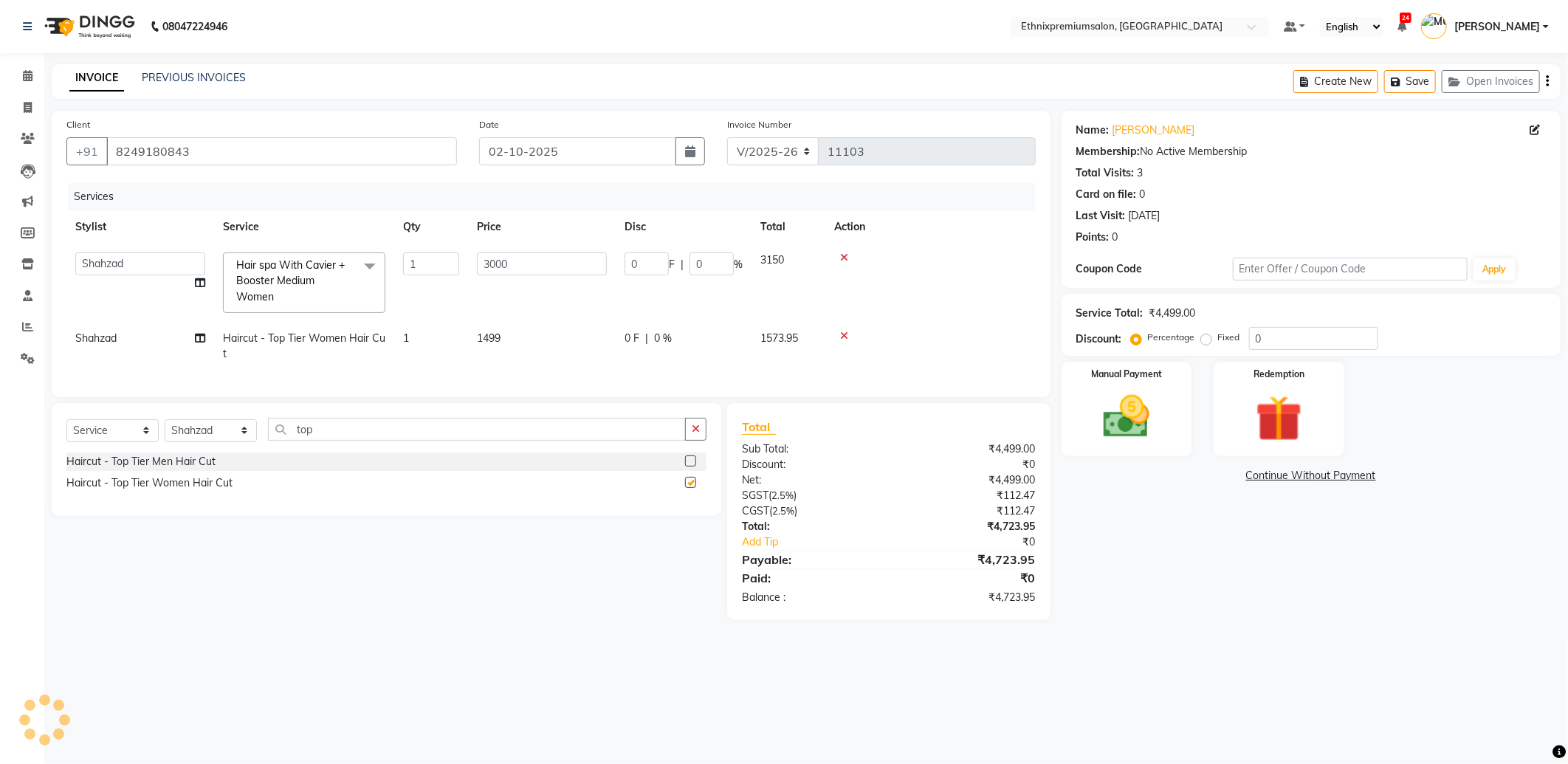
checkbox input "false"
click at [91, 442] on select "Select Service Product Membership Package Voucher Prepaid Gift Card" at bounding box center [113, 431] width 92 height 23
select select "product"
click at [67, 432] on select "Select Service Product Membership Package Voucher Prepaid Gift Card" at bounding box center [113, 431] width 92 height 23
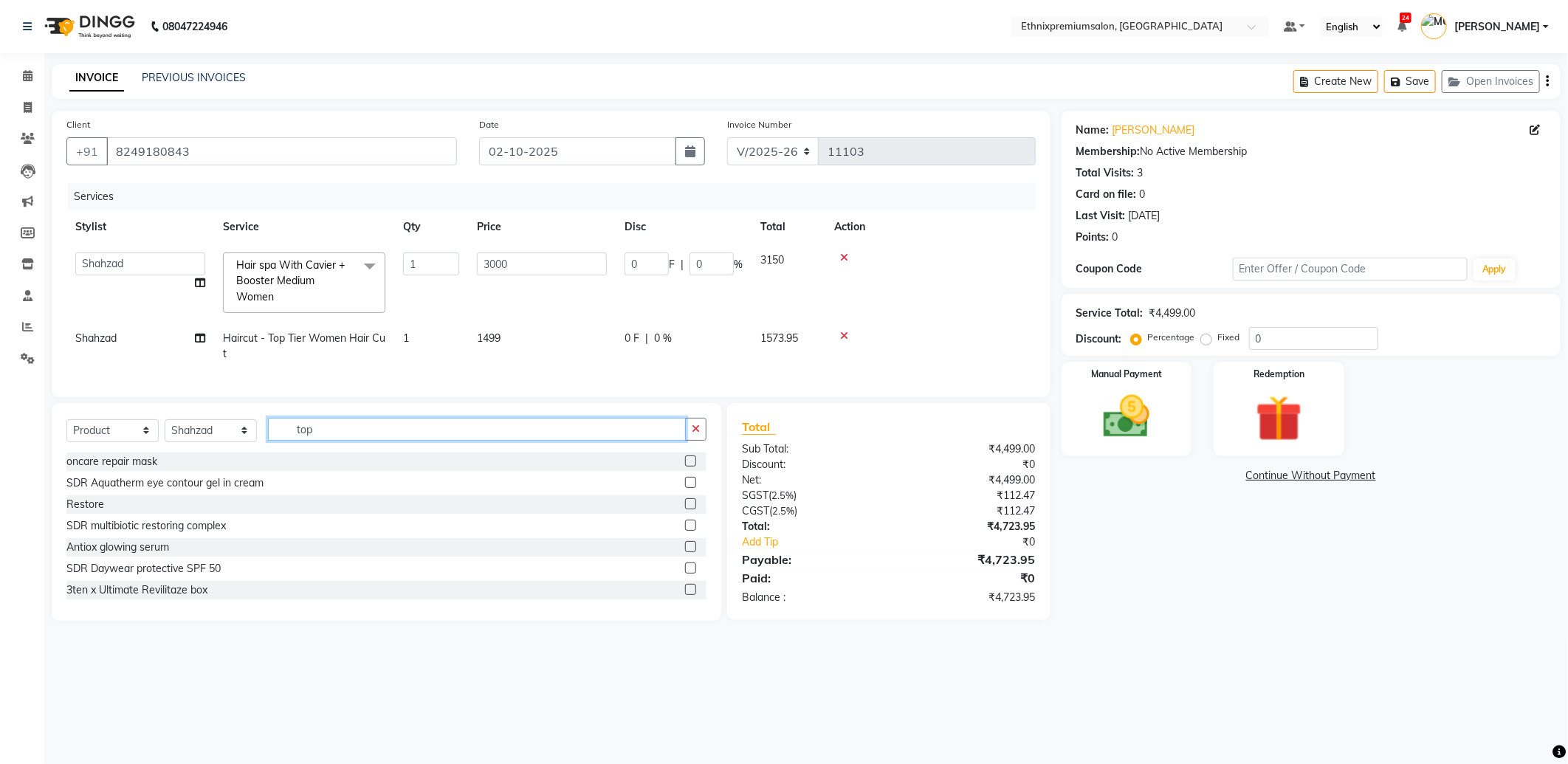
drag, startPoint x: 322, startPoint y: 445, endPoint x: 276, endPoint y: 448, distance: 46.1
click at [277, 441] on input "top" at bounding box center [476, 429] width 417 height 23
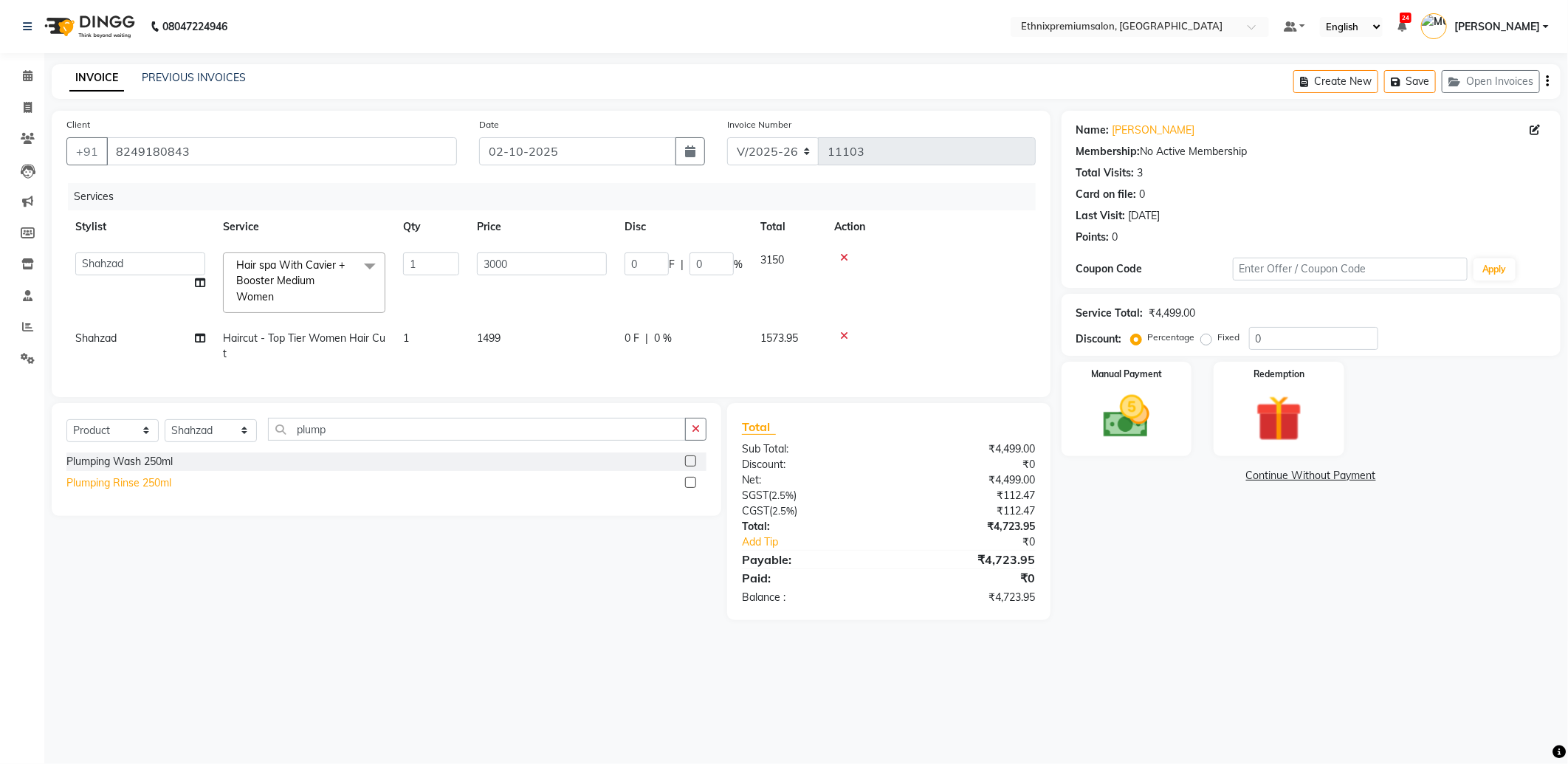
click at [158, 491] on div "Plumping Rinse 250ml" at bounding box center [119, 484] width 105 height 15
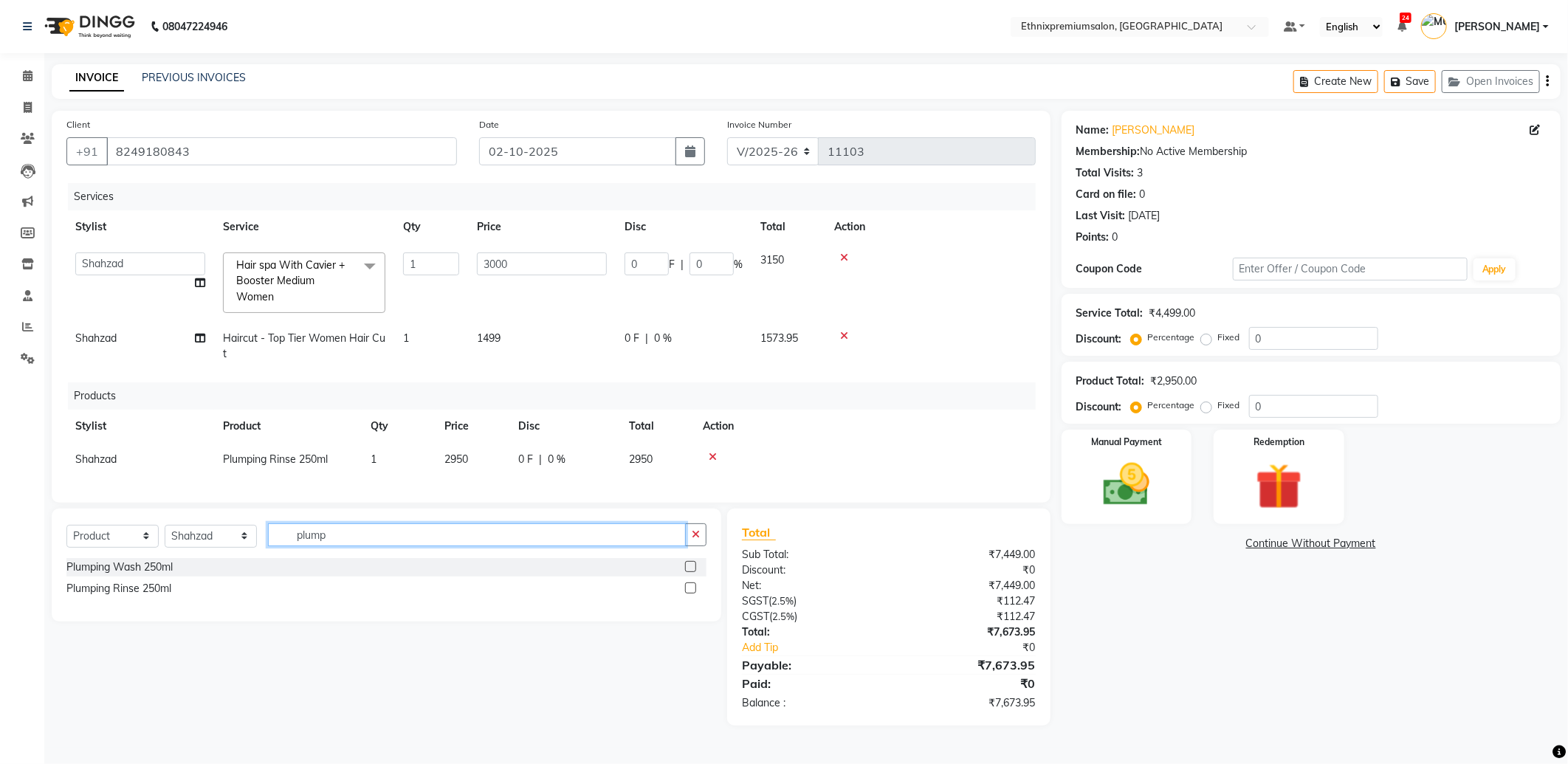
click at [277, 558] on div "Select Service Product Membership Package Voucher Prepaid Gift Card Select Styl…" at bounding box center [386, 540] width 640 height 34
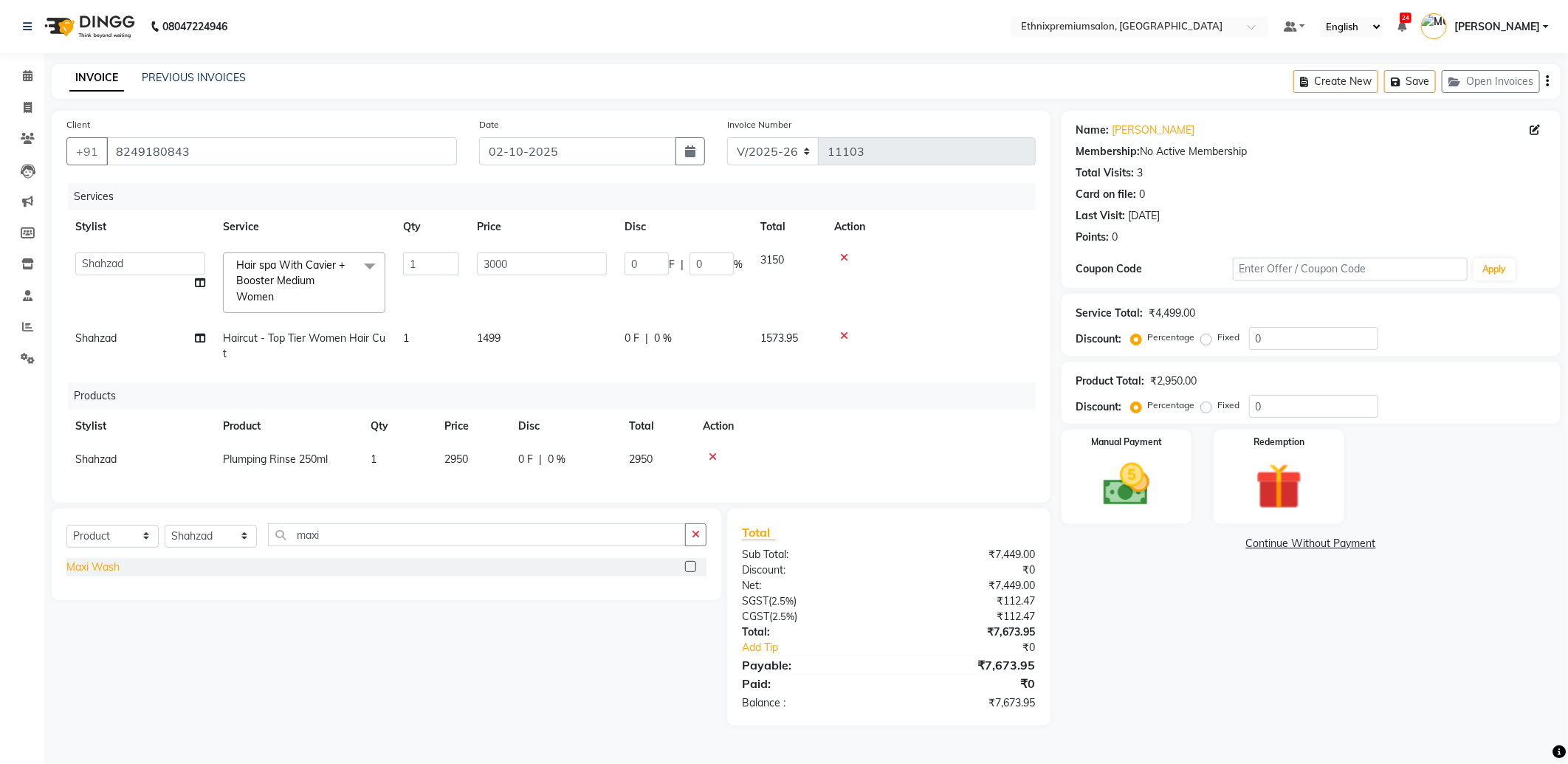
click at [112, 575] on div "Maxi Wash" at bounding box center [93, 567] width 53 height 15
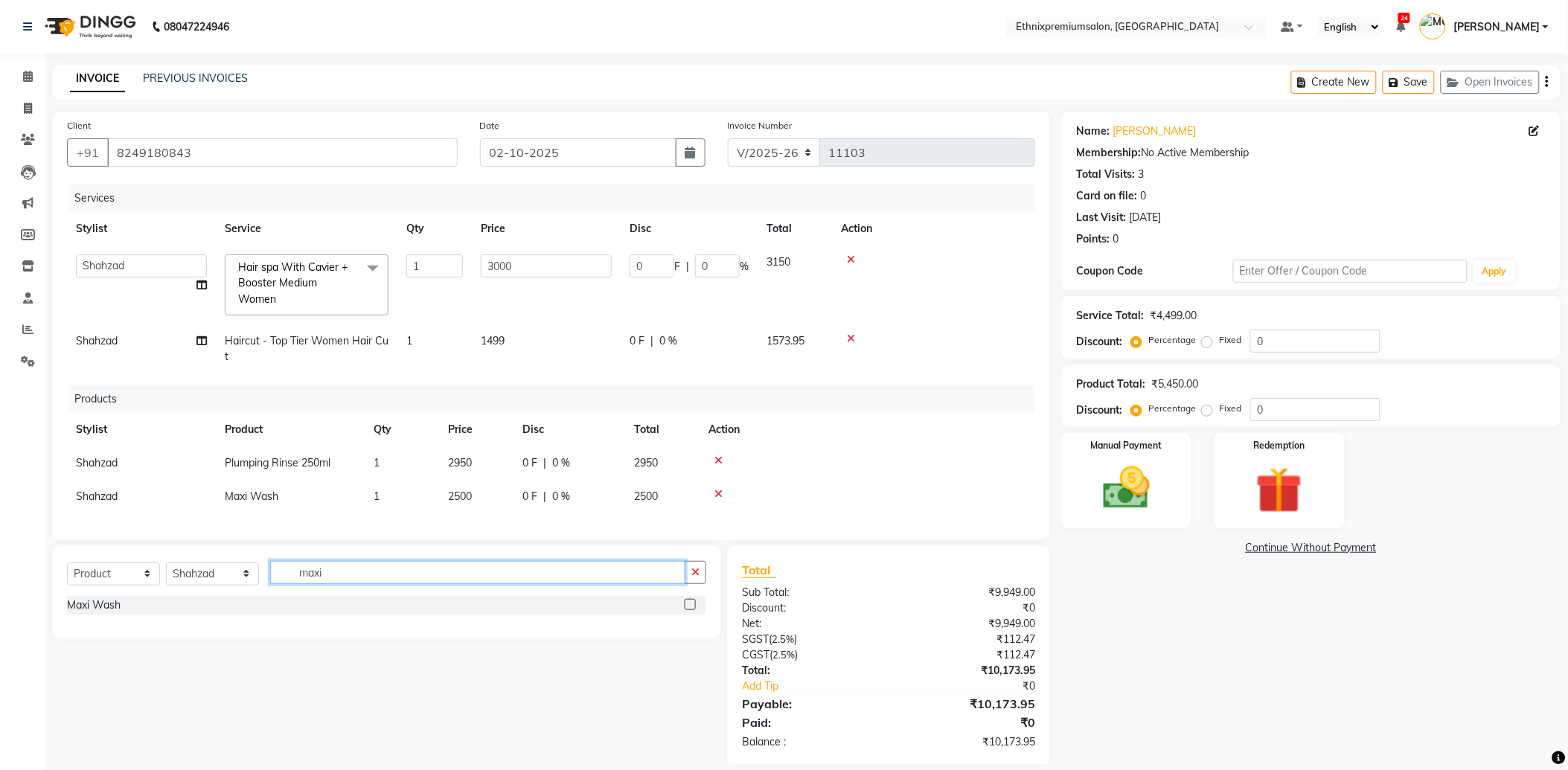
click at [252, 589] on div "Select Service Product Membership Package Voucher Prepaid Gift Card Select Styl…" at bounding box center [387, 578] width 640 height 35
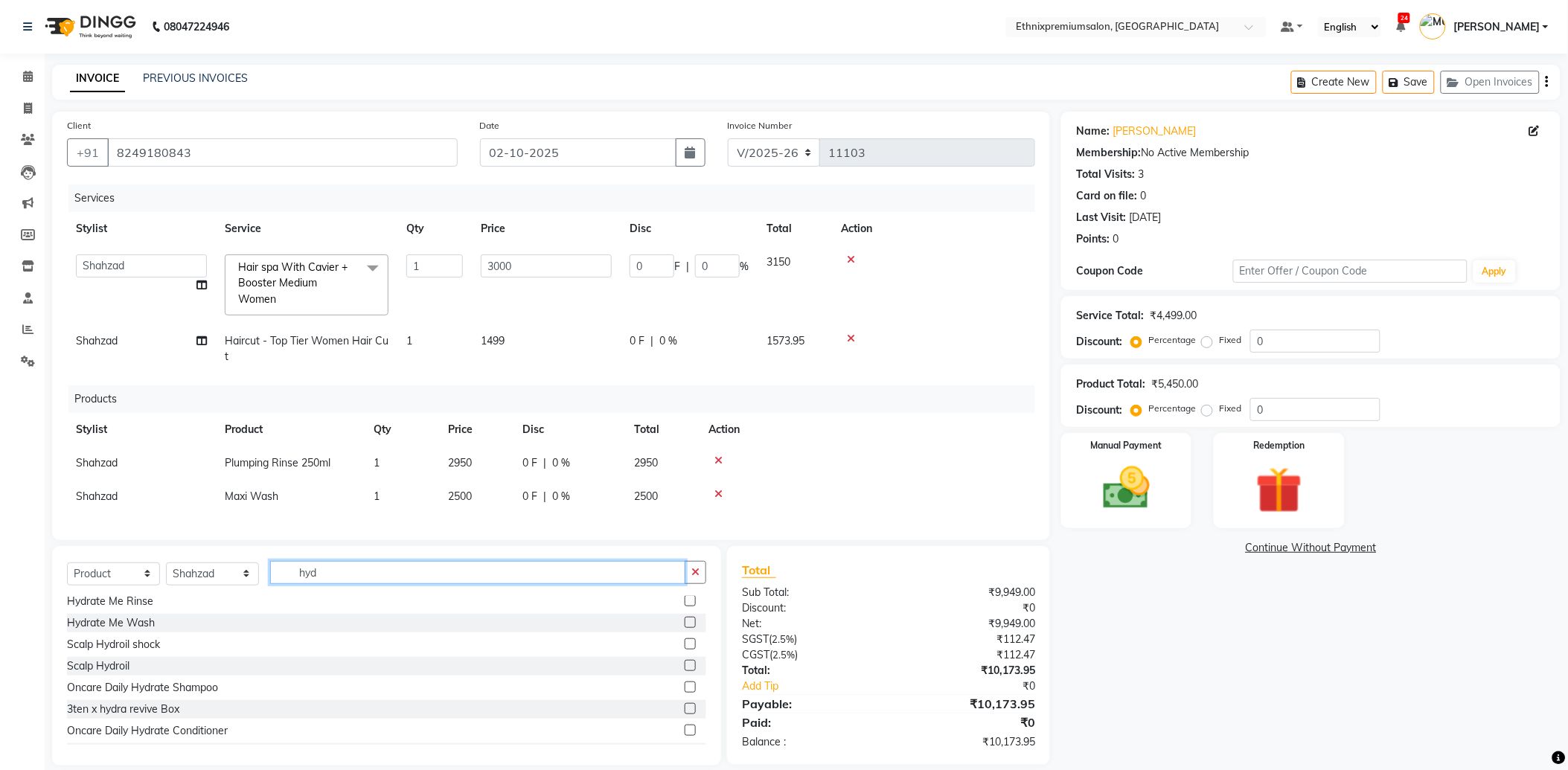
scroll to position [83, 0]
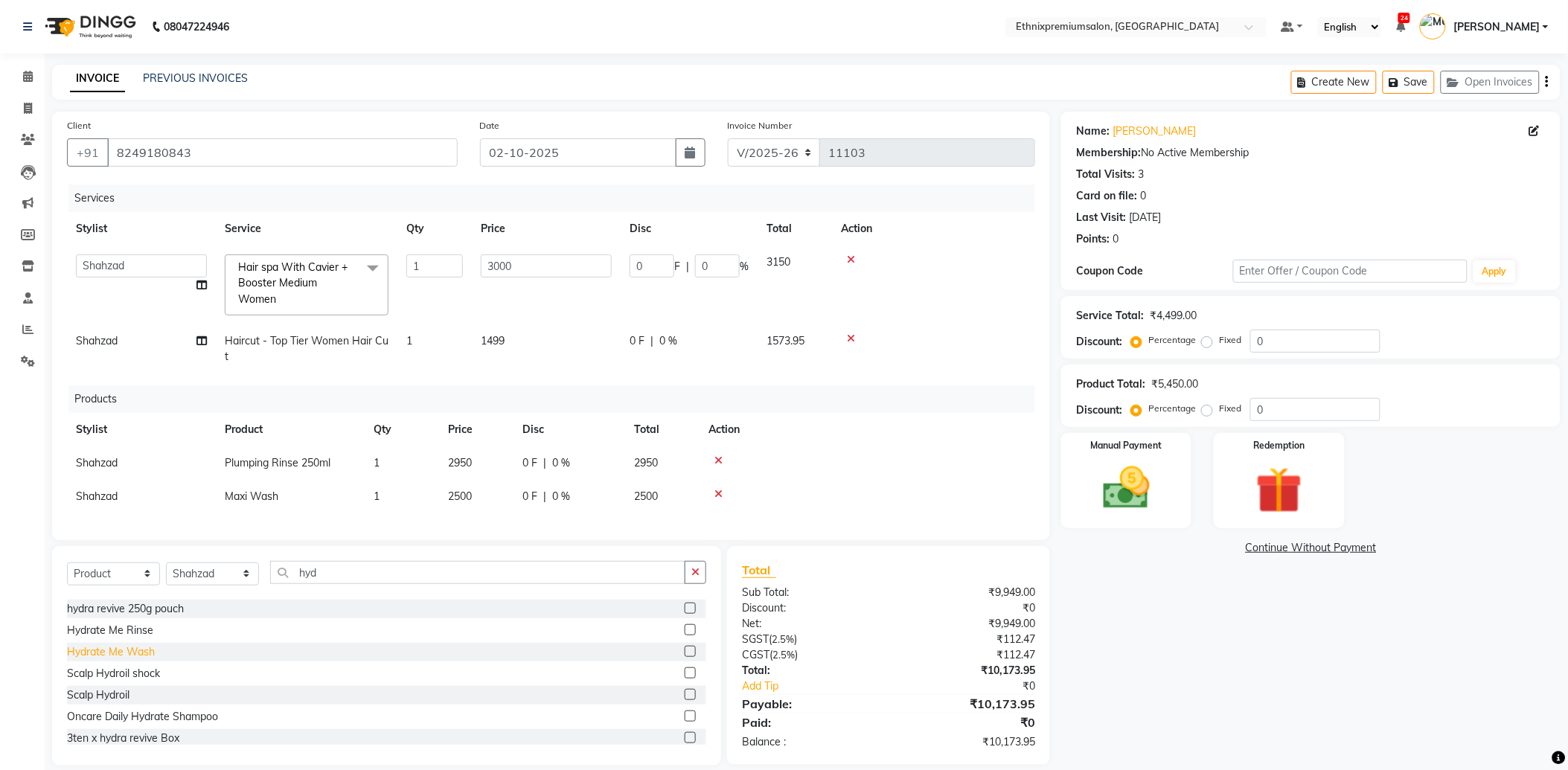
click at [137, 660] on div "Hydrate Me Wash" at bounding box center [111, 652] width 88 height 15
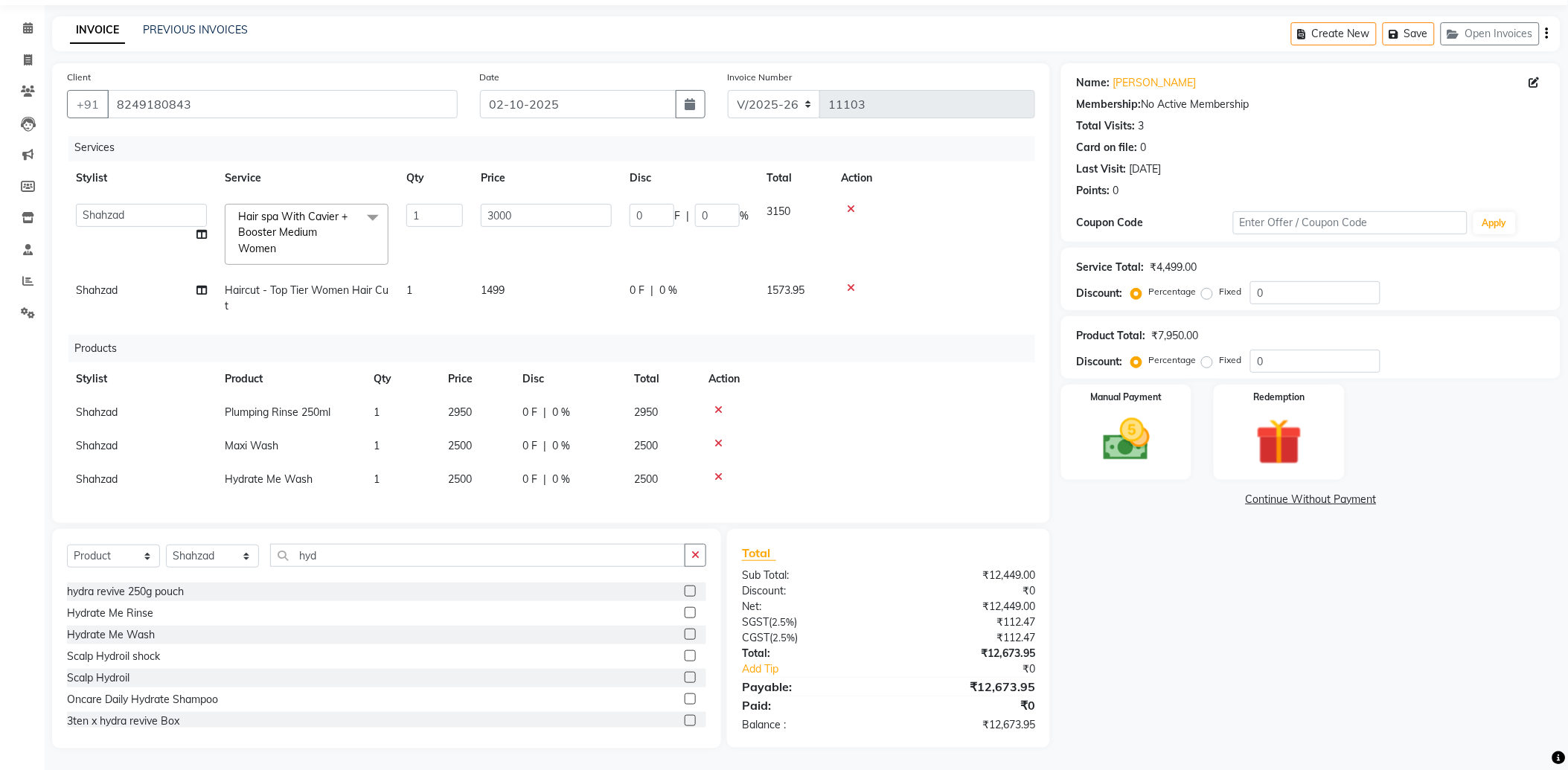
scroll to position [15, 0]
drag, startPoint x: 1230, startPoint y: 365, endPoint x: 1203, endPoint y: 361, distance: 27.3
click at [1204, 362] on div "Percentage Fixed 0" at bounding box center [1257, 361] width 246 height 23
click at [1140, 437] on img at bounding box center [1126, 440] width 78 height 56
click at [1213, 507] on span "CARD" at bounding box center [1213, 500] width 32 height 17
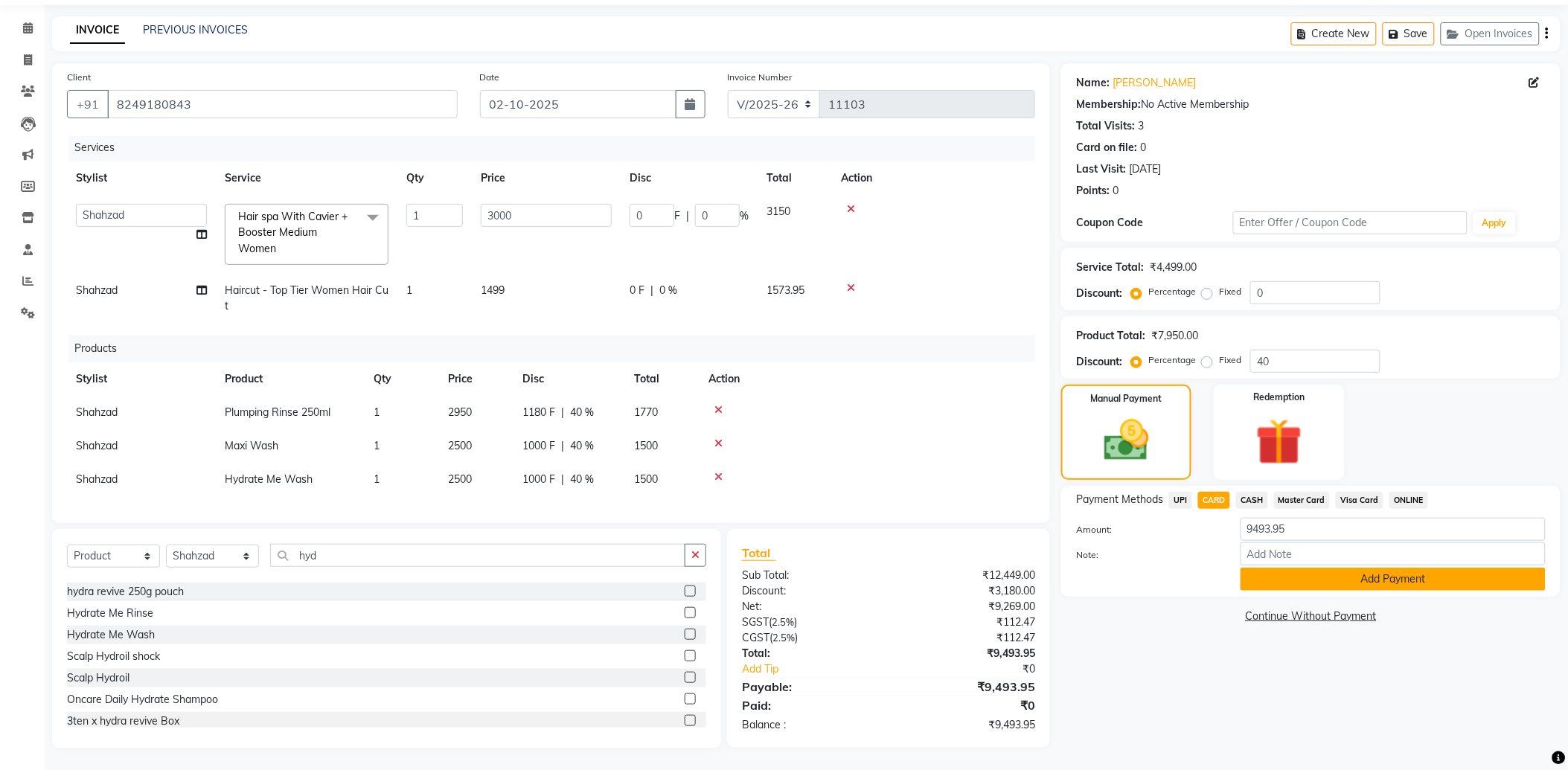
click at [1269, 579] on button "Add Payment" at bounding box center [1393, 579] width 305 height 23
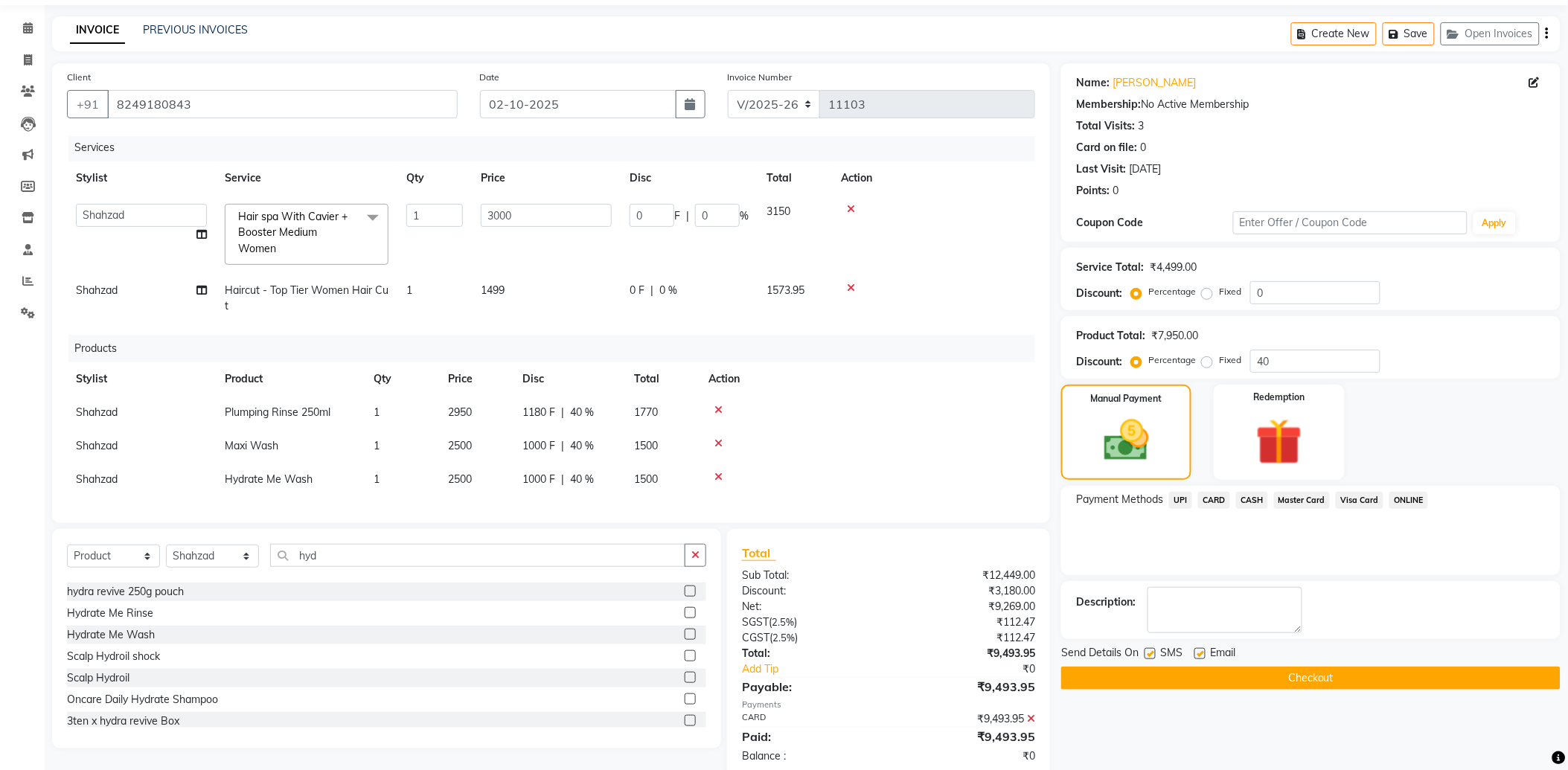
click at [1199, 649] on label at bounding box center [1200, 653] width 11 height 11
click at [1199, 650] on input "checkbox" at bounding box center [1200, 654] width 10 height 10
click at [1199, 668] on button "Checkout" at bounding box center [1311, 678] width 500 height 23
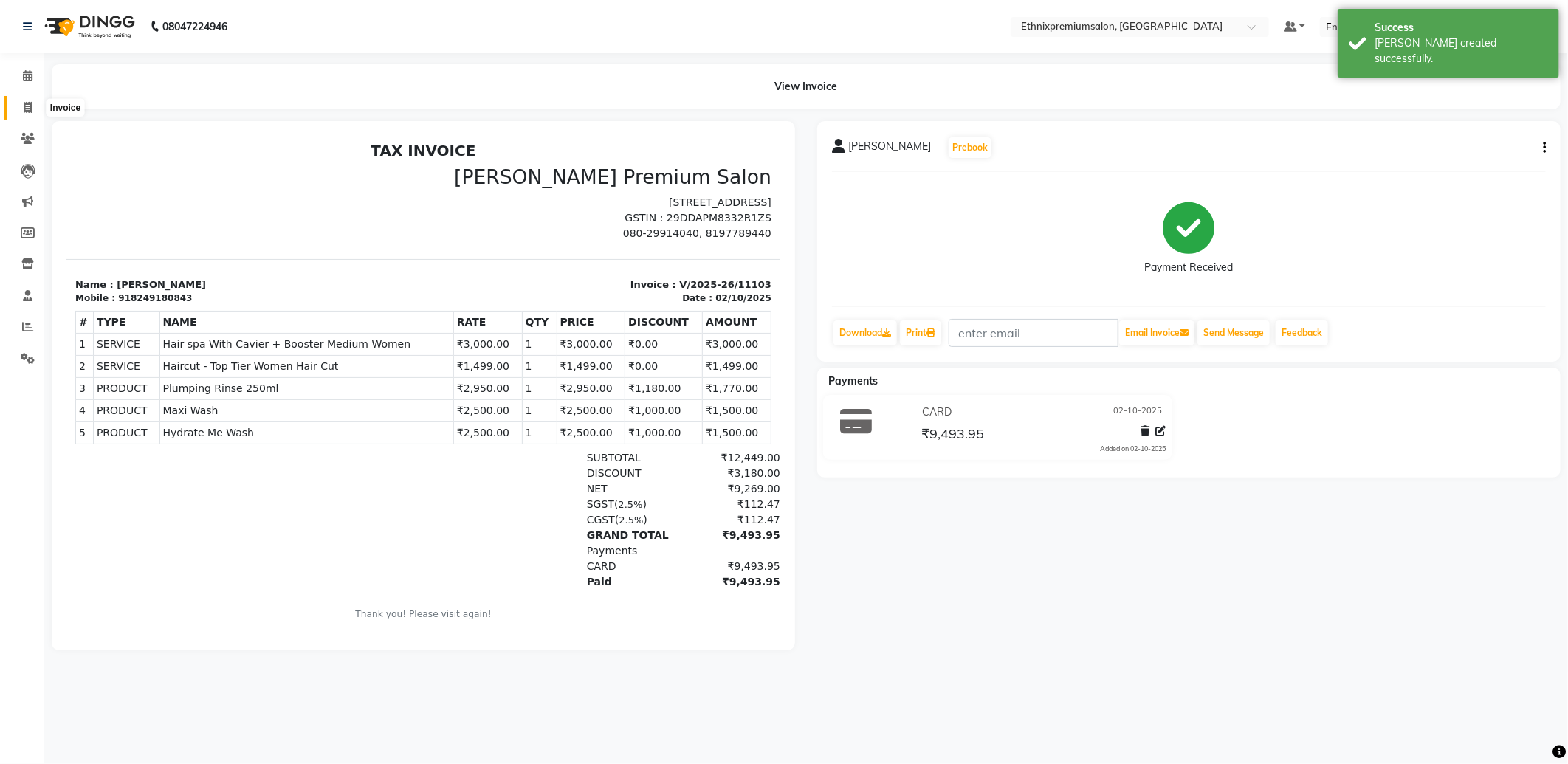
drag, startPoint x: 32, startPoint y: 111, endPoint x: 80, endPoint y: 106, distance: 48.3
click at [32, 111] on span at bounding box center [28, 108] width 26 height 17
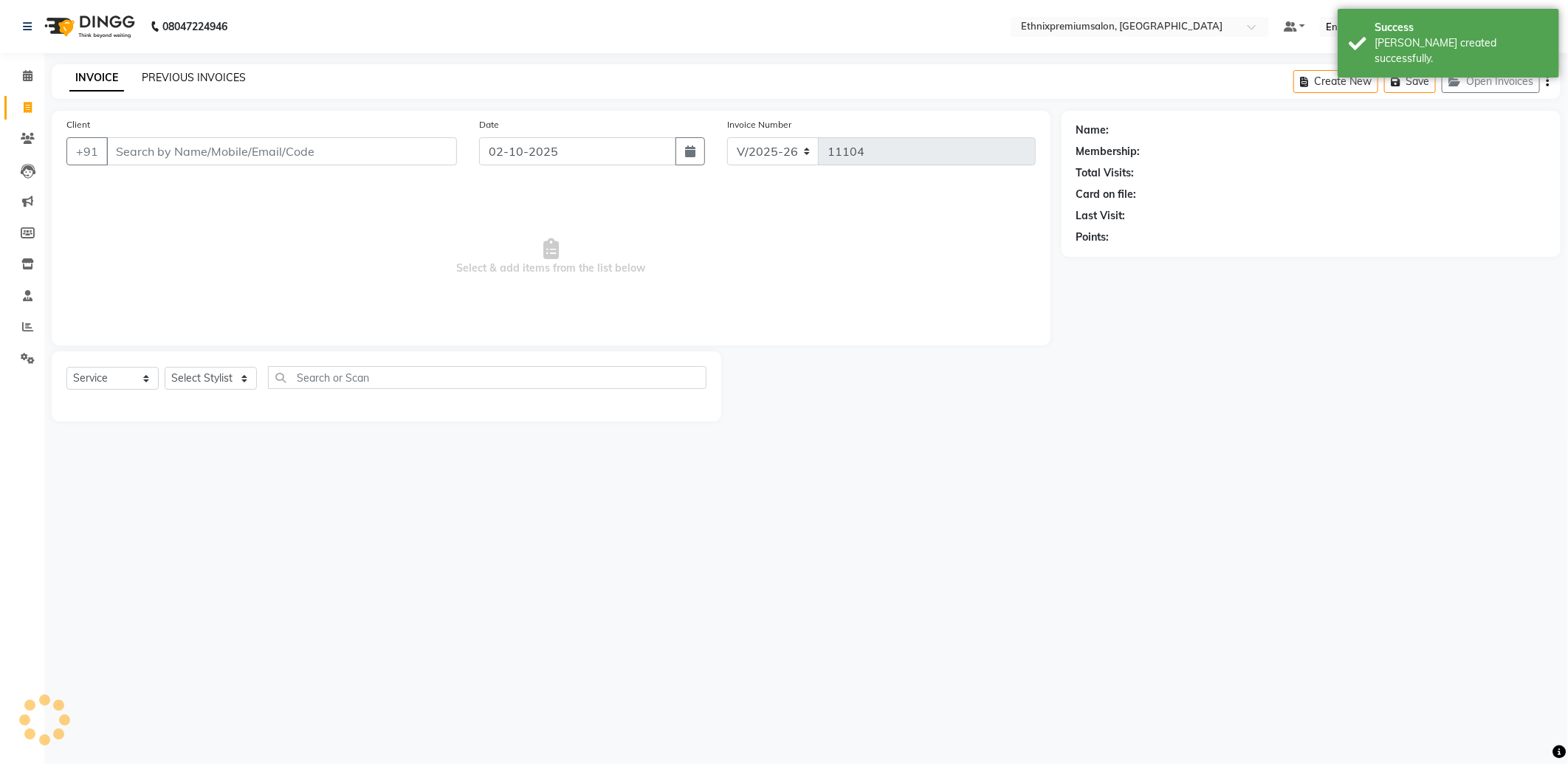
click at [171, 76] on link "PREVIOUS INVOICES" at bounding box center [194, 77] width 104 height 13
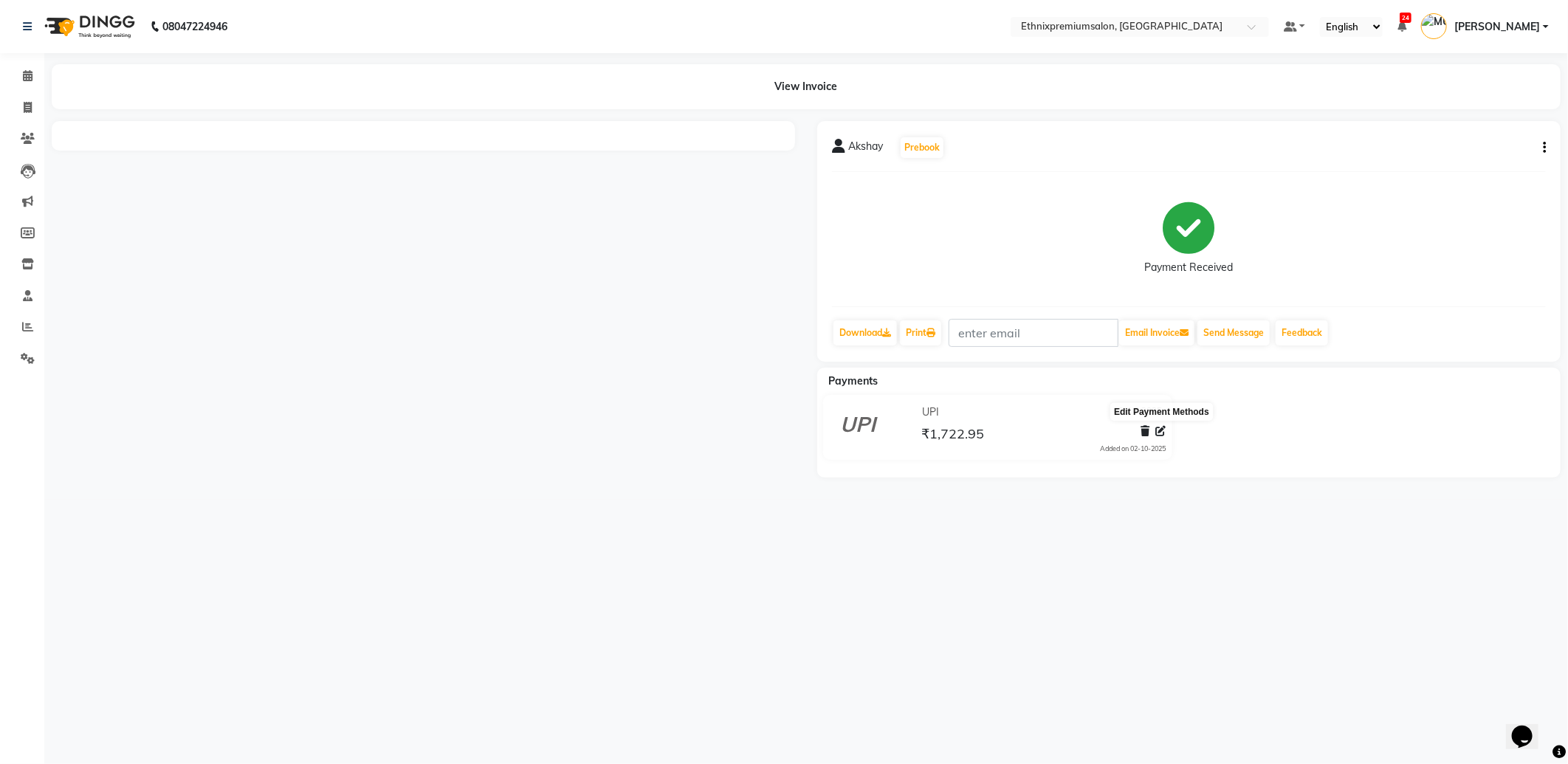
click at [1161, 429] on icon at bounding box center [1160, 431] width 10 height 10
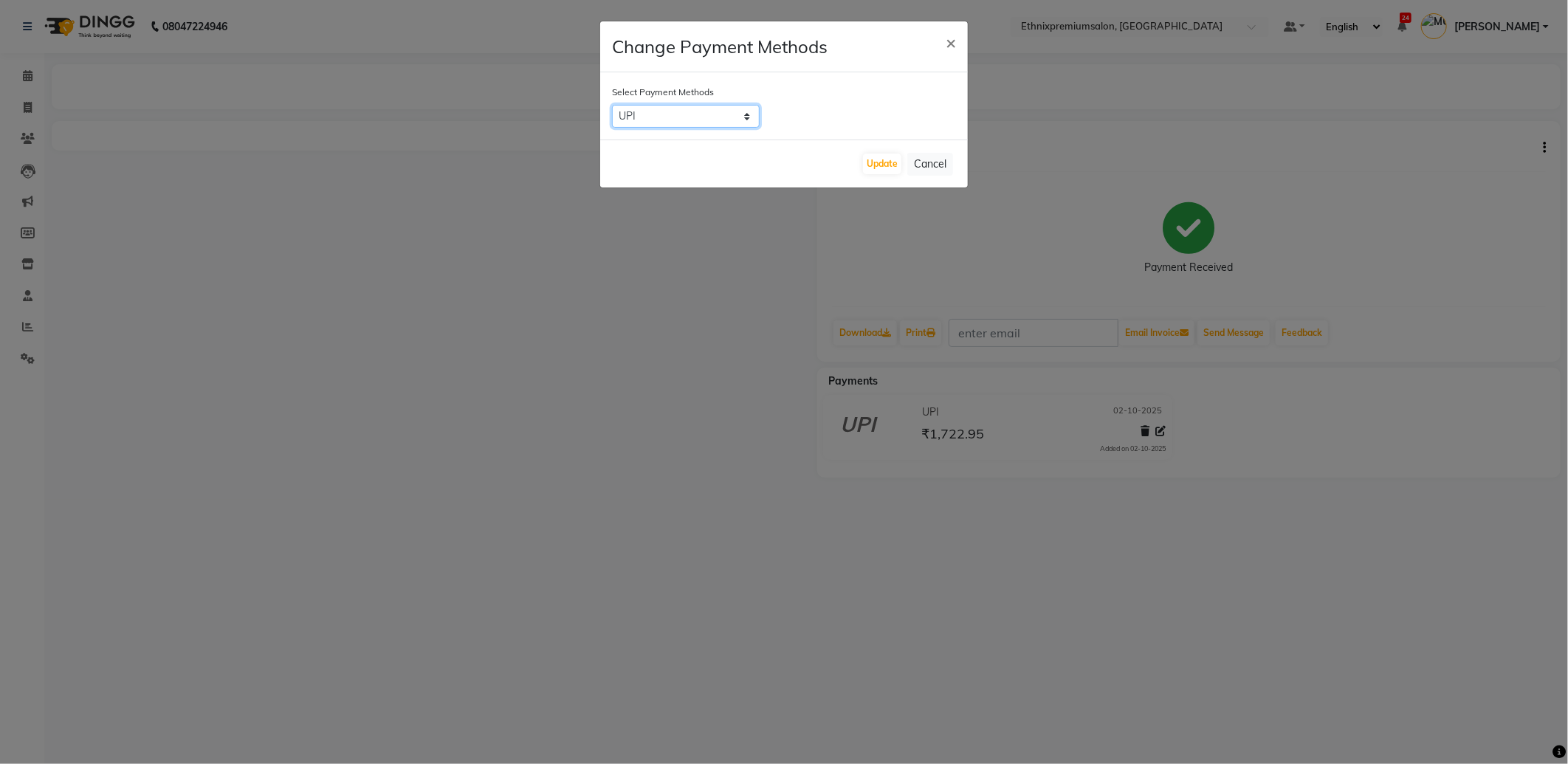
click at [660, 112] on select "UPI CARD CASH Master Card Visa Card ONLINE" at bounding box center [686, 116] width 148 height 23
select select "2"
click at [612, 105] on select "UPI CARD CASH Master Card Visa Card ONLINE" at bounding box center [686, 116] width 148 height 23
click at [876, 165] on button "Update" at bounding box center [882, 163] width 38 height 21
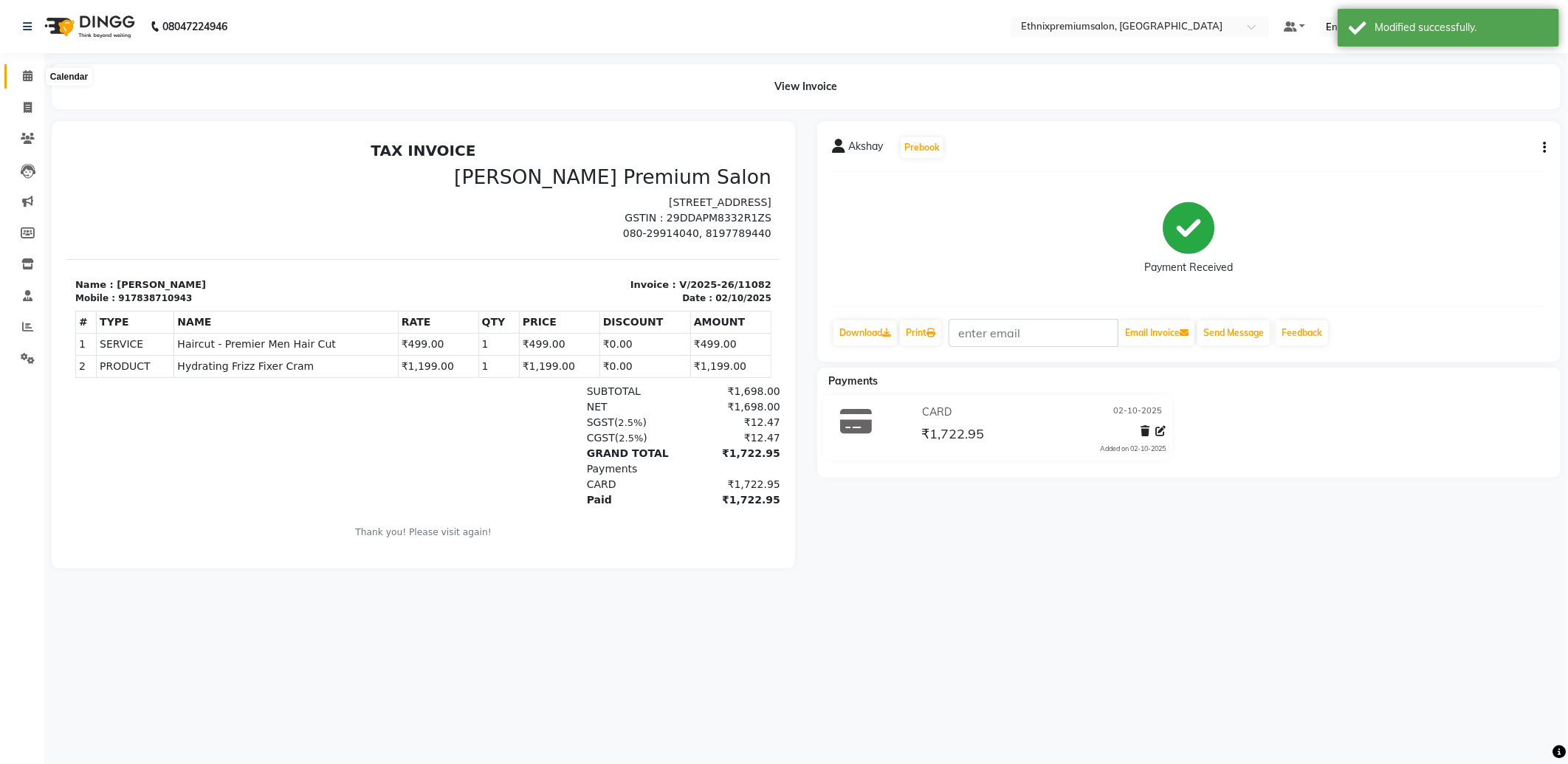
click at [25, 76] on icon at bounding box center [28, 76] width 10 height 11
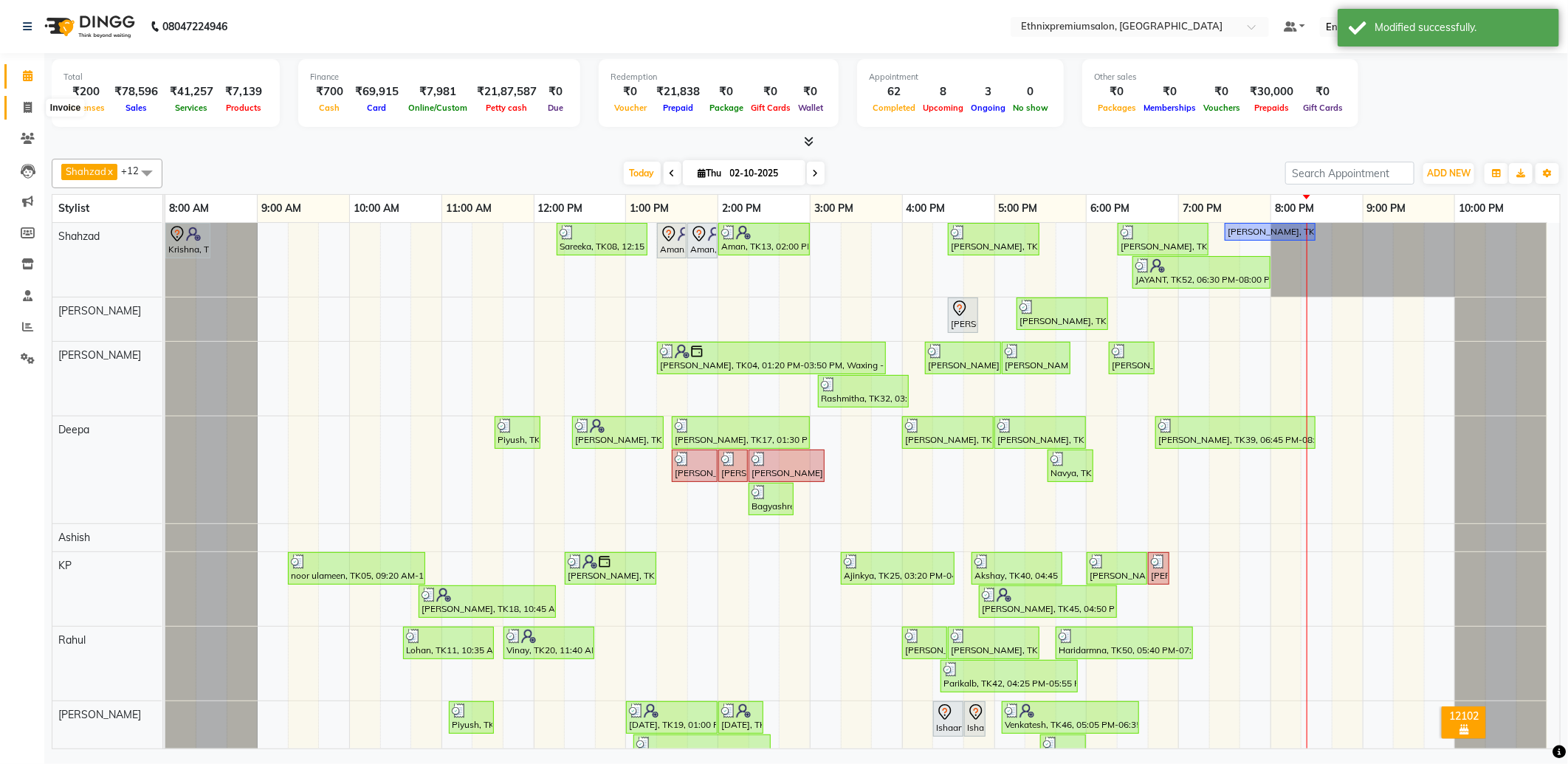
click at [24, 112] on icon at bounding box center [28, 107] width 8 height 11
select select "service"
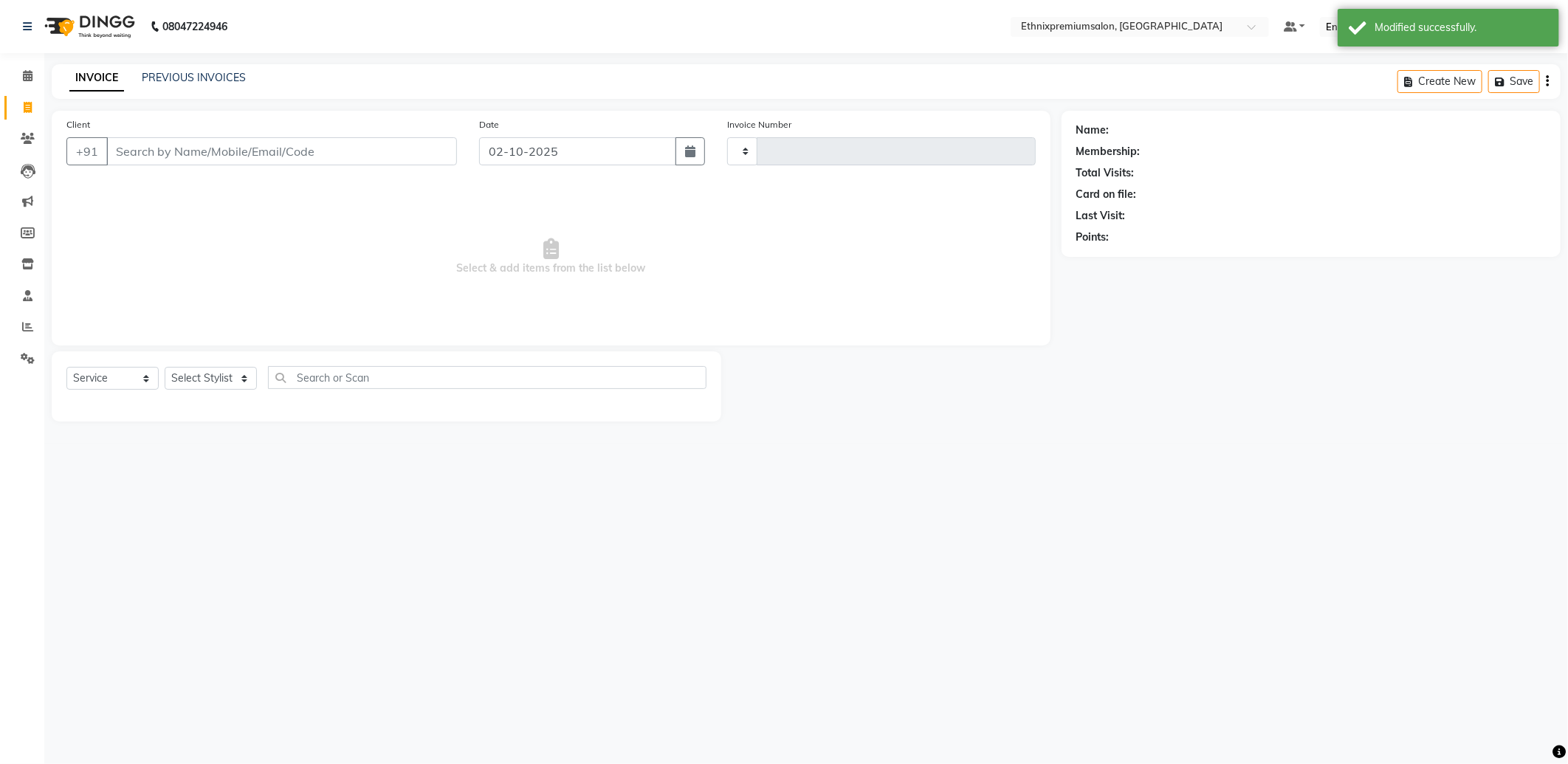
type input "11100"
select select "3625"
click at [175, 83] on link "PREVIOUS INVOICES" at bounding box center [194, 77] width 104 height 13
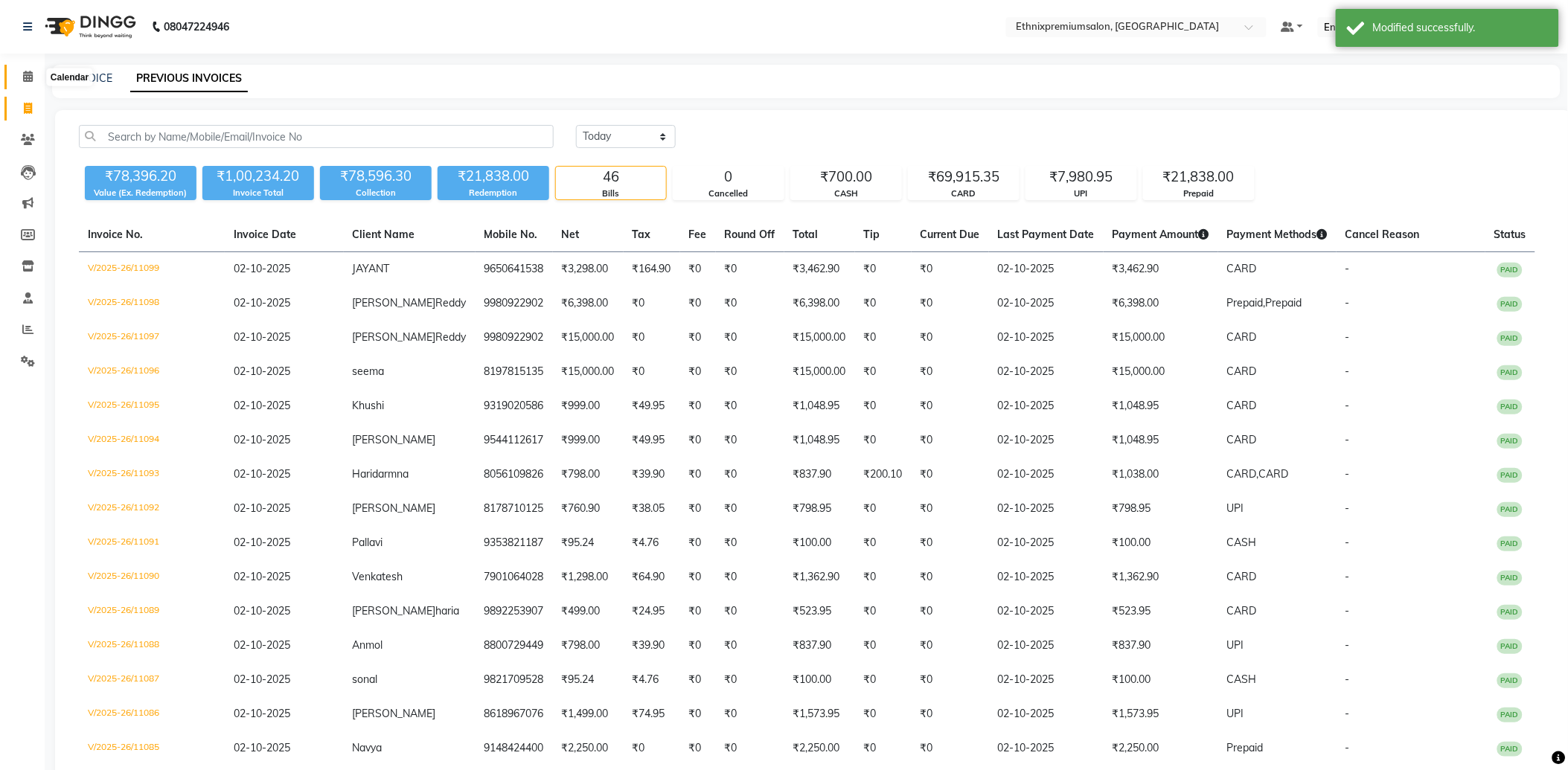
click at [23, 76] on icon at bounding box center [28, 76] width 10 height 11
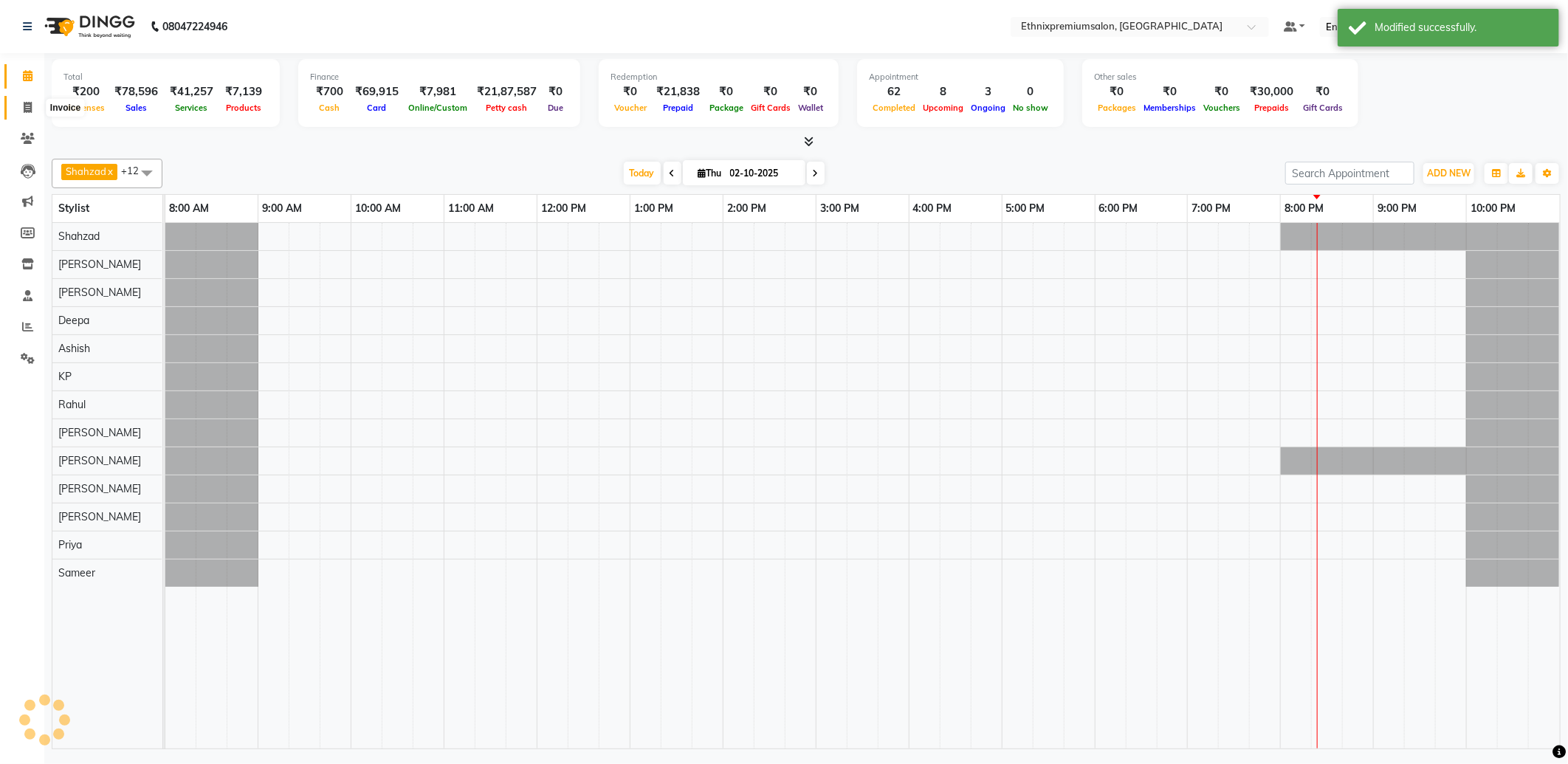
click at [18, 106] on span at bounding box center [28, 108] width 26 height 17
select select "service"
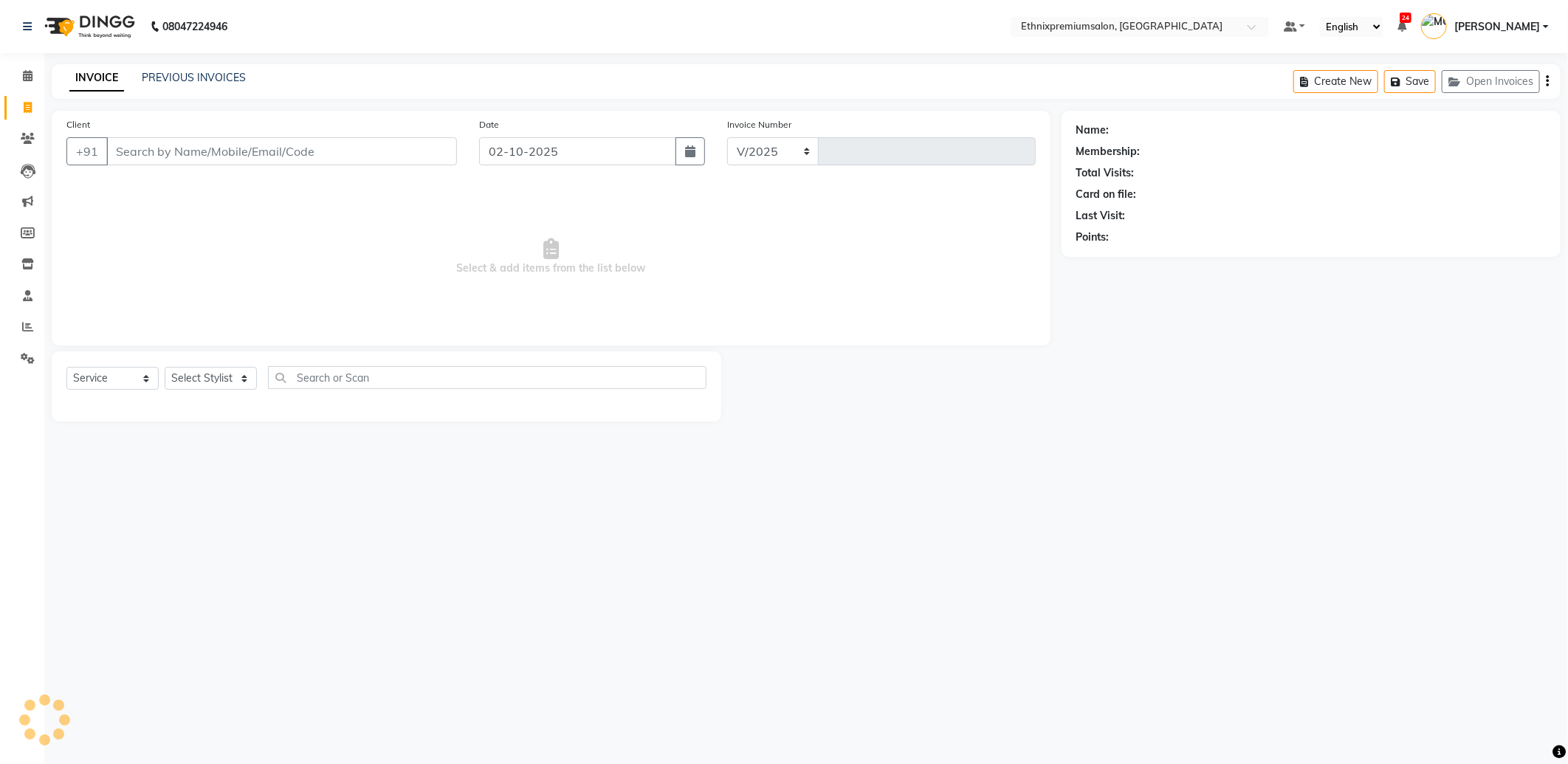
select select "3625"
type input "11100"
click at [169, 74] on link "PREVIOUS INVOICES" at bounding box center [194, 77] width 104 height 13
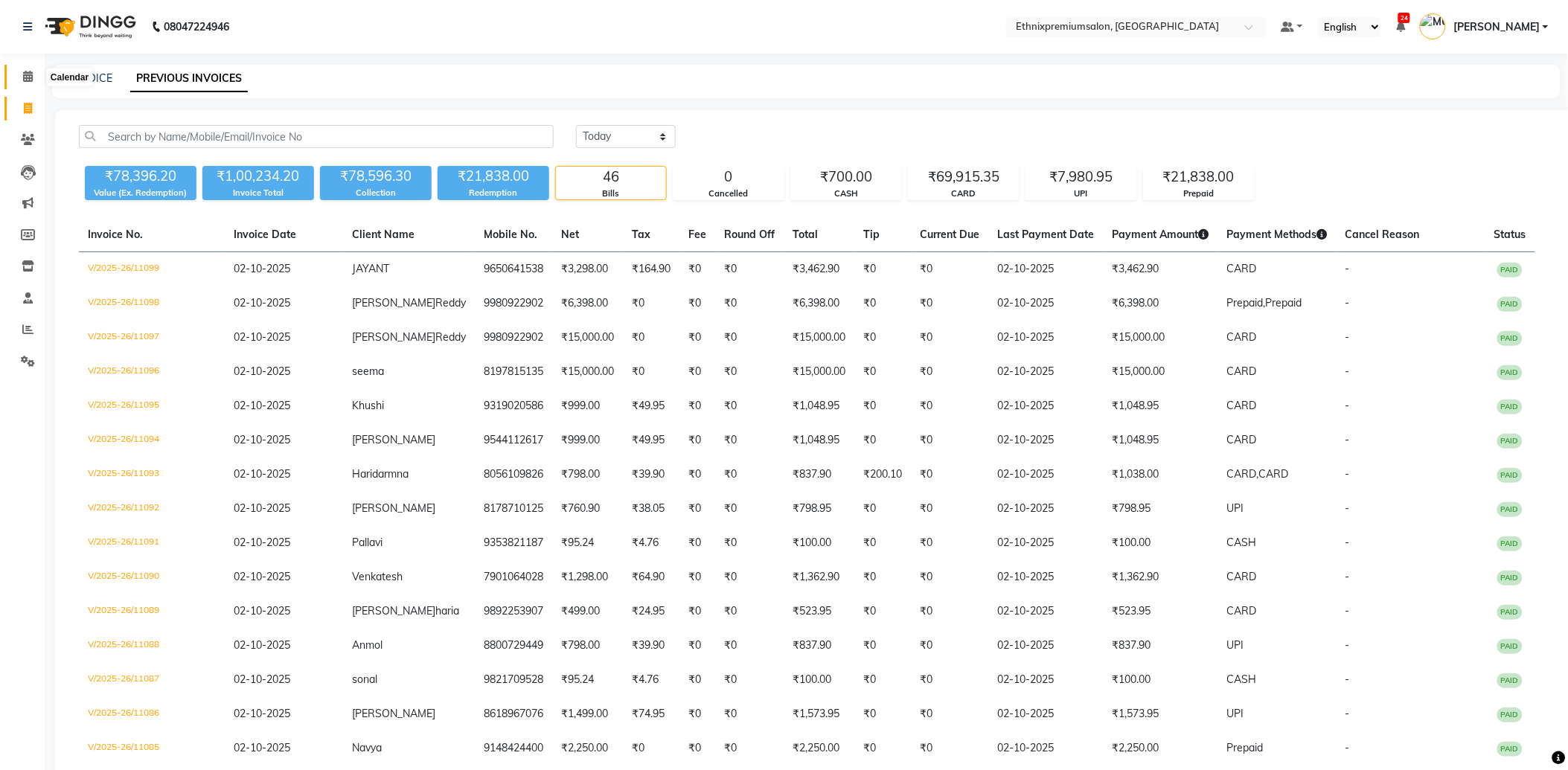
click at [23, 76] on icon at bounding box center [28, 76] width 10 height 11
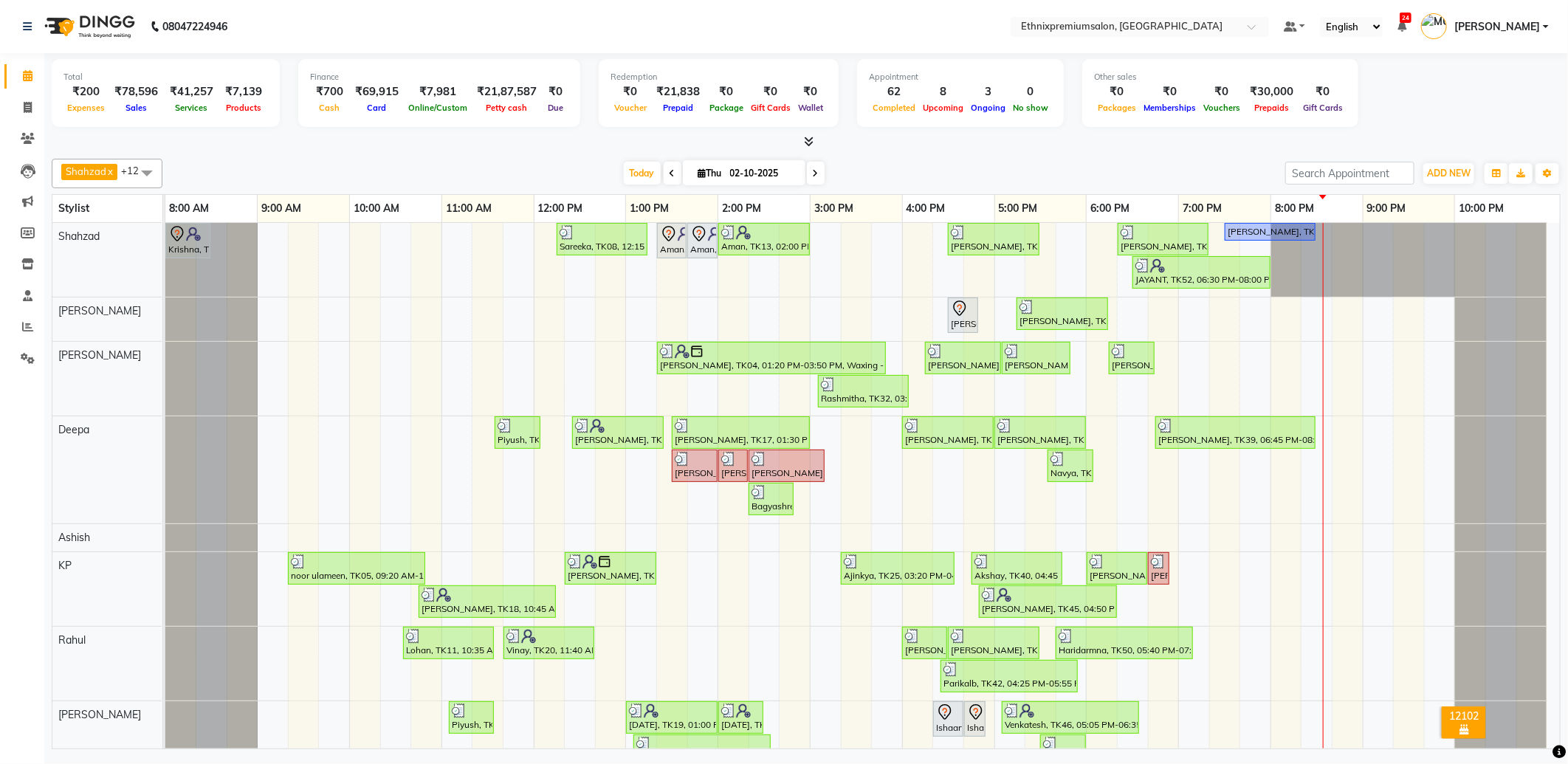
scroll to position [334, 0]
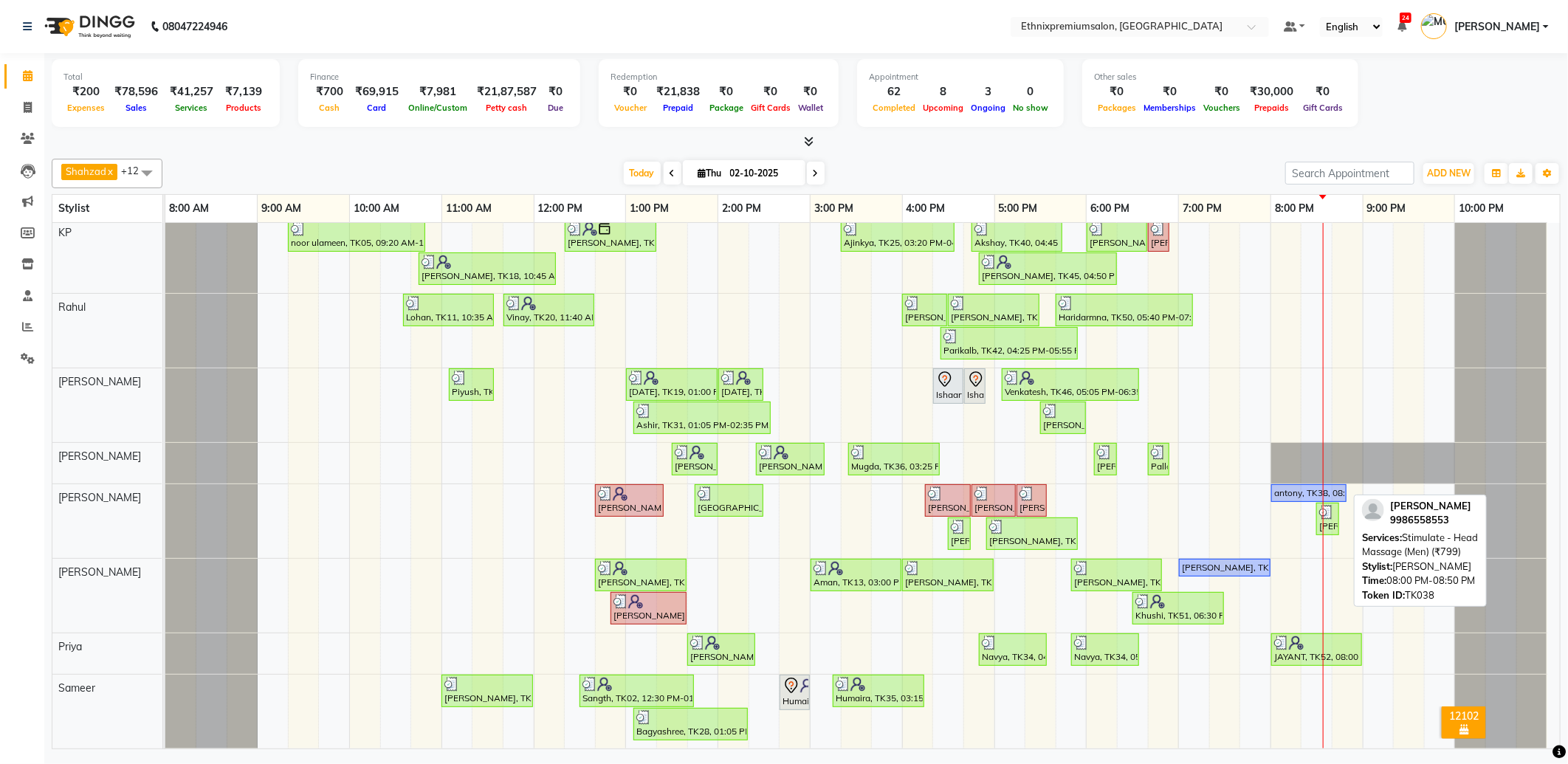
click at [1304, 488] on div "antony, TK38, 08:00 PM-08:50 PM, Stimulate - Head Massage (Men) (₹799)" at bounding box center [1308, 493] width 72 height 13
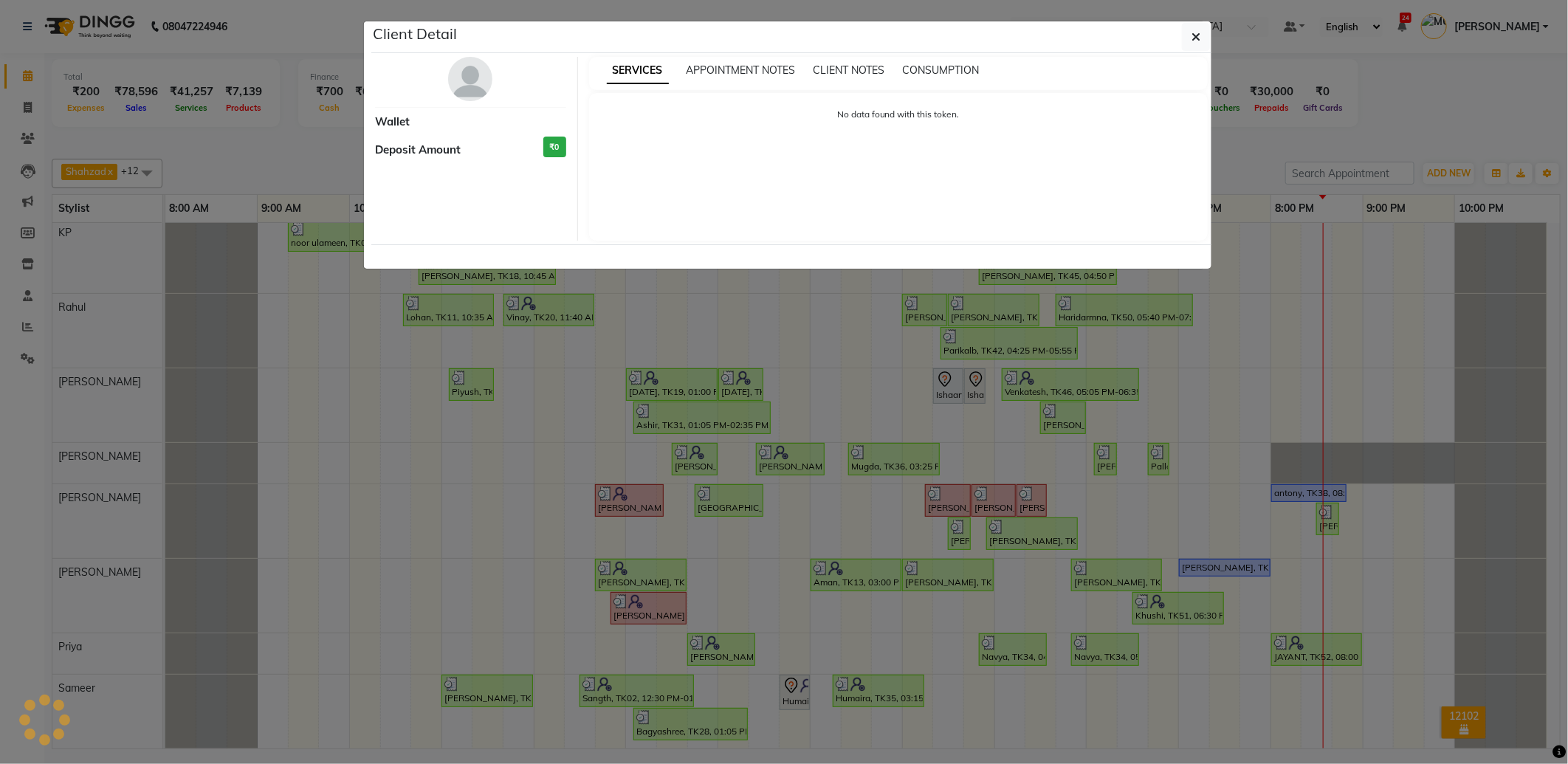
select select "1"
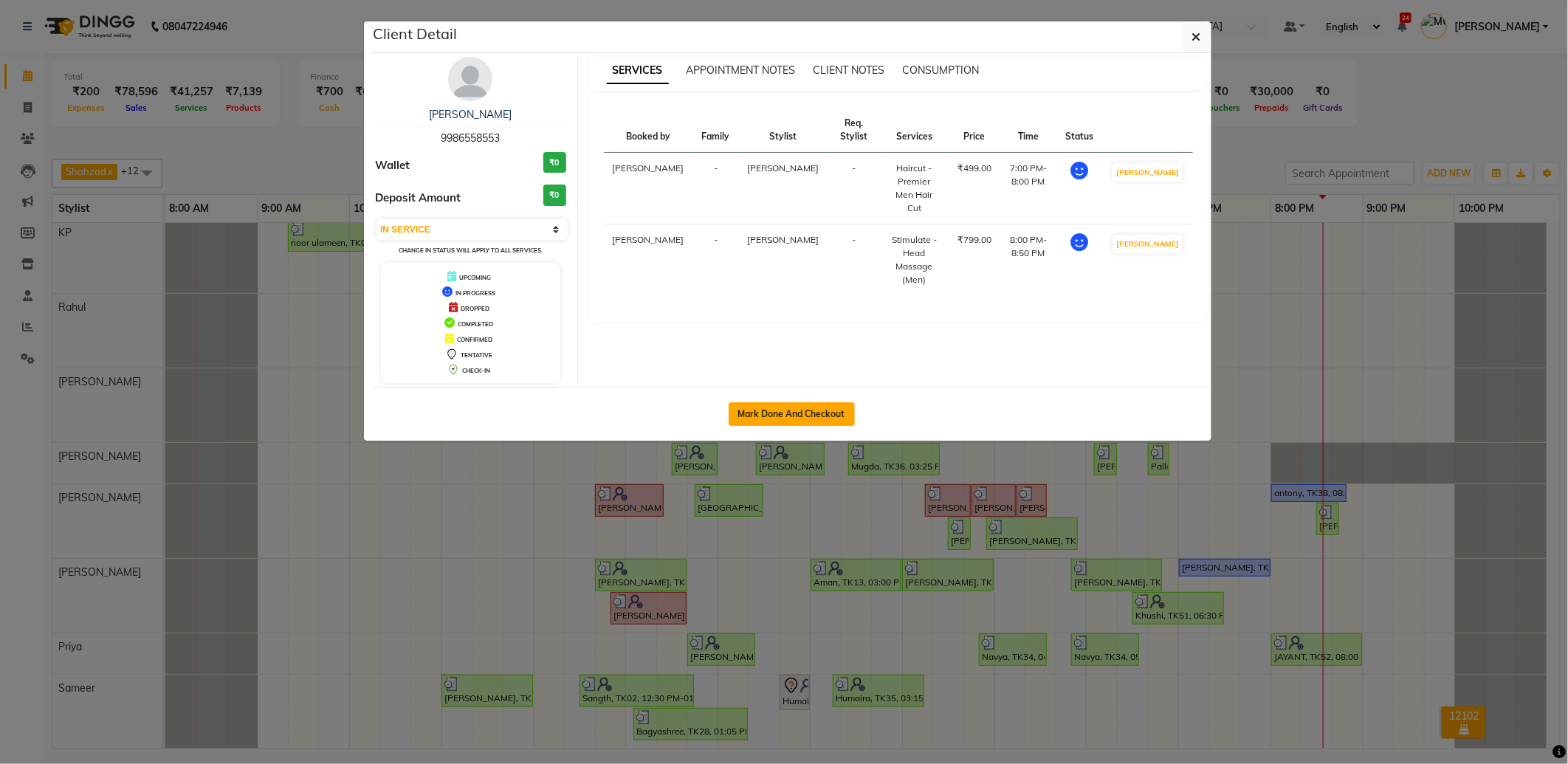
click at [781, 407] on button "Mark Done And Checkout" at bounding box center [791, 414] width 126 height 24
select select "service"
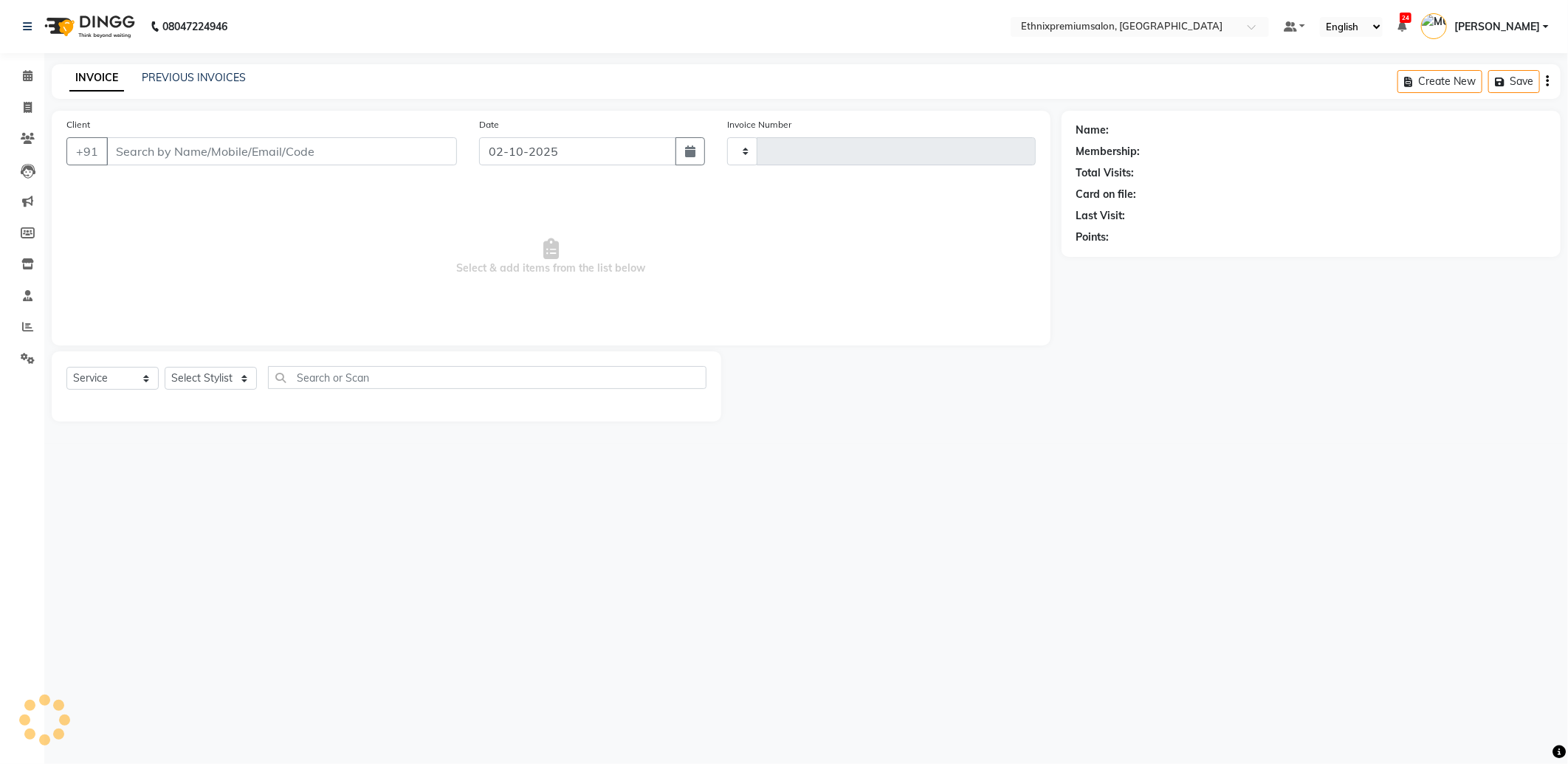
type input "11100"
select select "3625"
type input "9986558553"
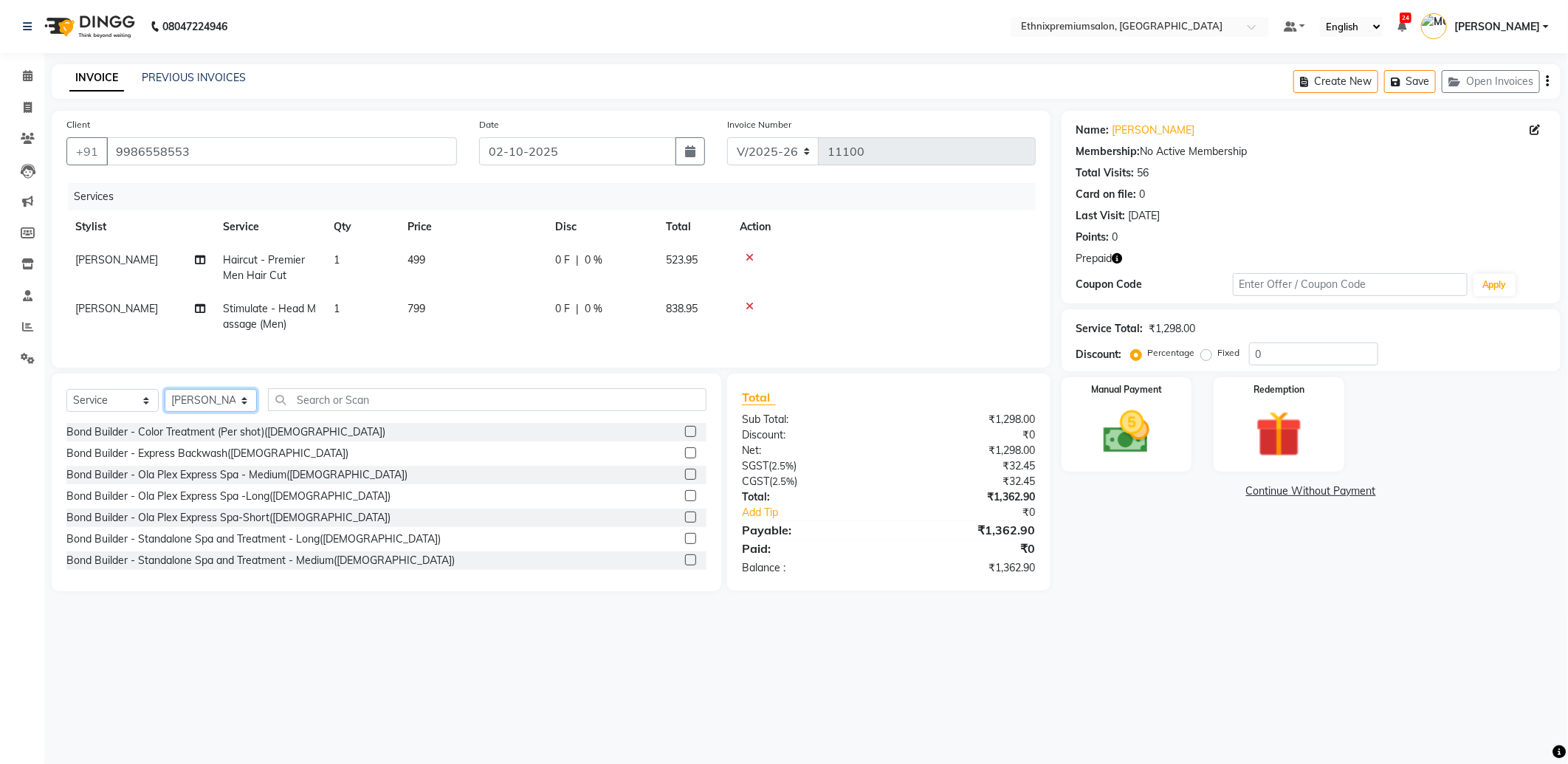
click at [193, 409] on select "Select Stylist Amoi Ashish Bishaka Cheten Yolmoo Deepa Dorjey Ellori Faisal Jac…" at bounding box center [211, 401] width 92 height 23
select select "75682"
click at [177, 412] on select "Select Stylist Amoi Ashish Bishaka Cheten Yolmoo Deepa Dorjey Ellori Faisal Jac…" at bounding box center [211, 401] width 92 height 23
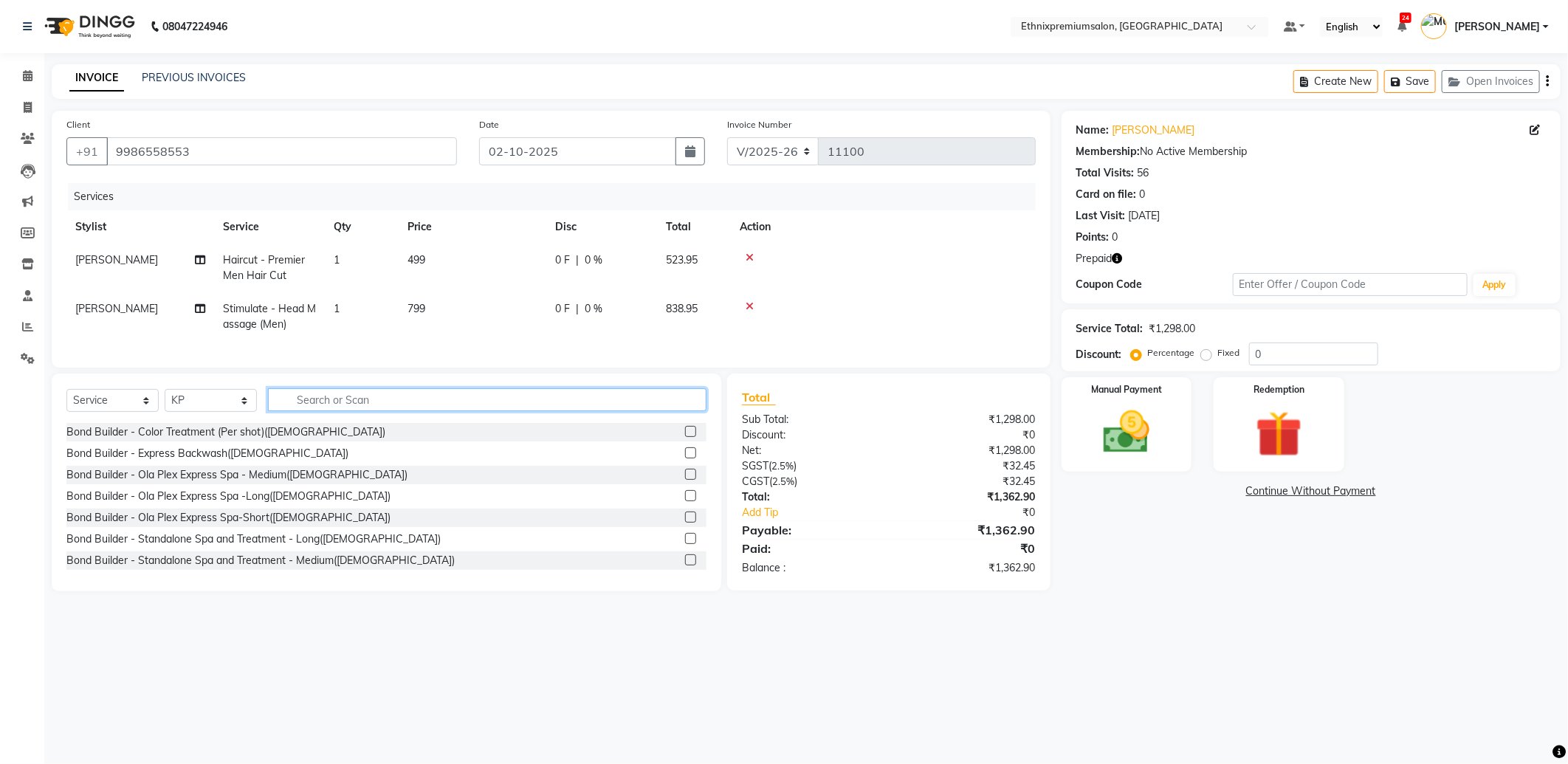
click at [337, 412] on input "text" at bounding box center [487, 400] width 438 height 23
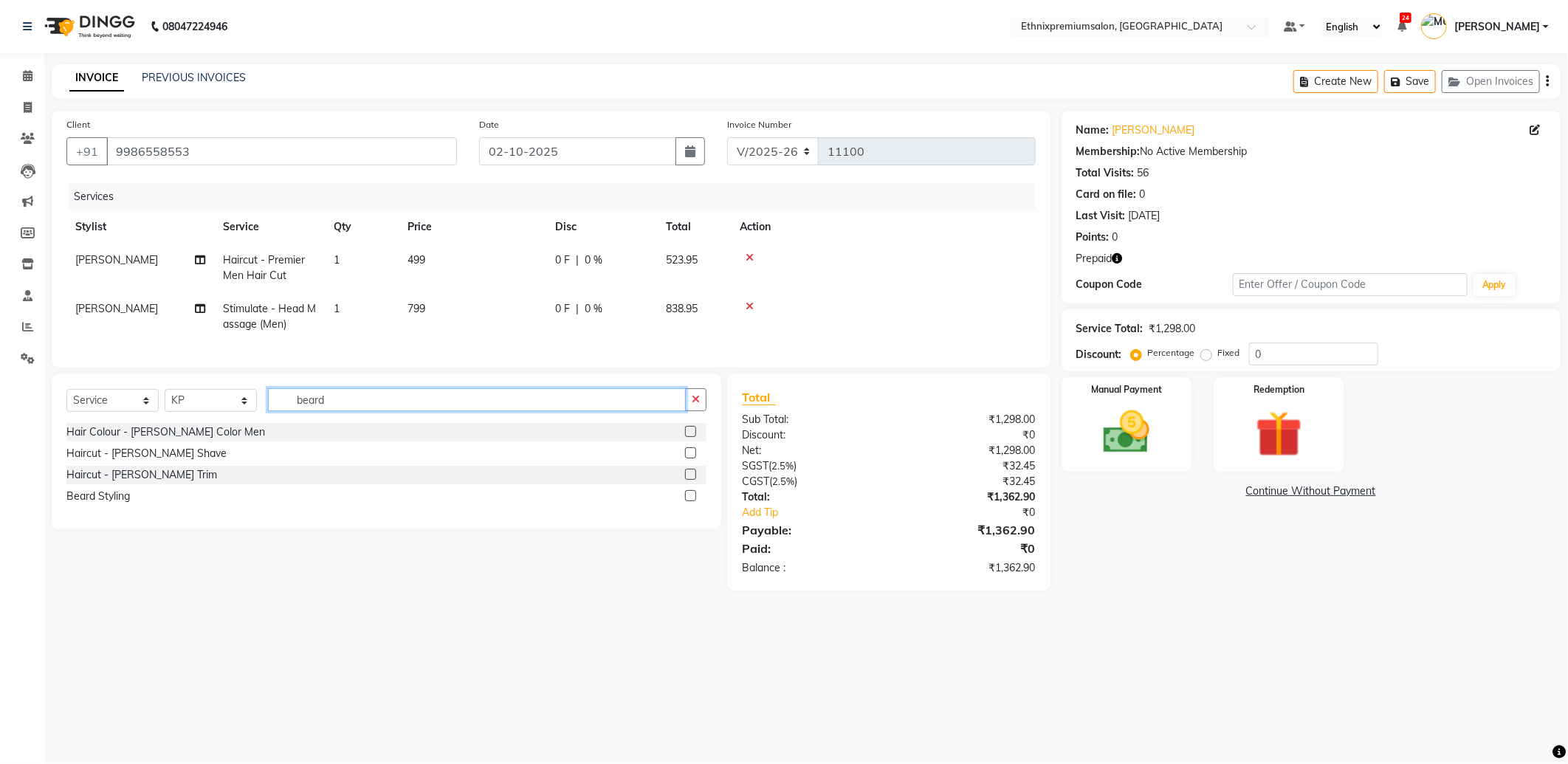
type input "beard"
click at [695, 458] on label at bounding box center [690, 453] width 11 height 11
click at [695, 458] on input "checkbox" at bounding box center [689, 454] width 10 height 10
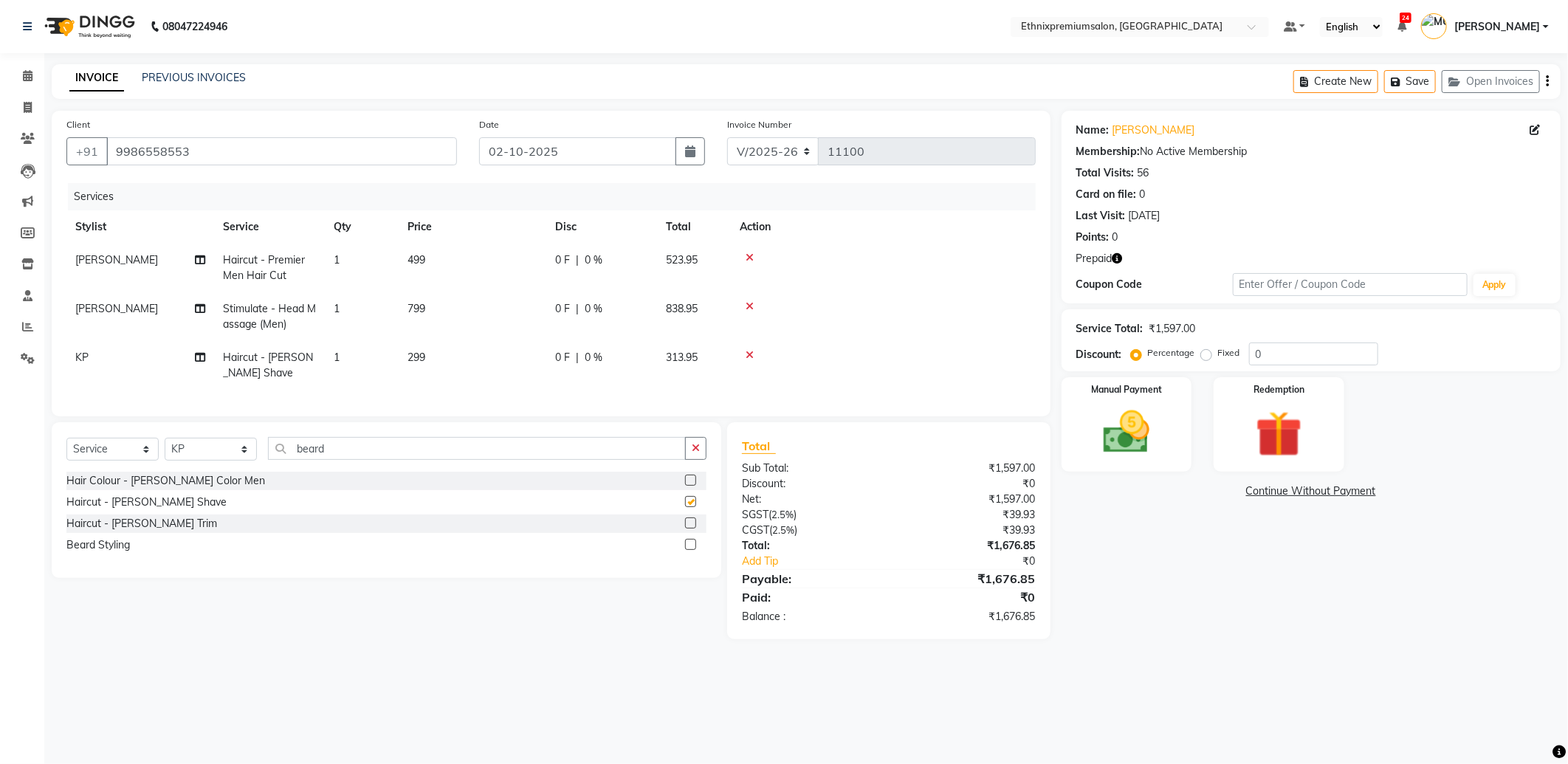
checkbox input "false"
click at [748, 255] on icon at bounding box center [749, 257] width 8 height 10
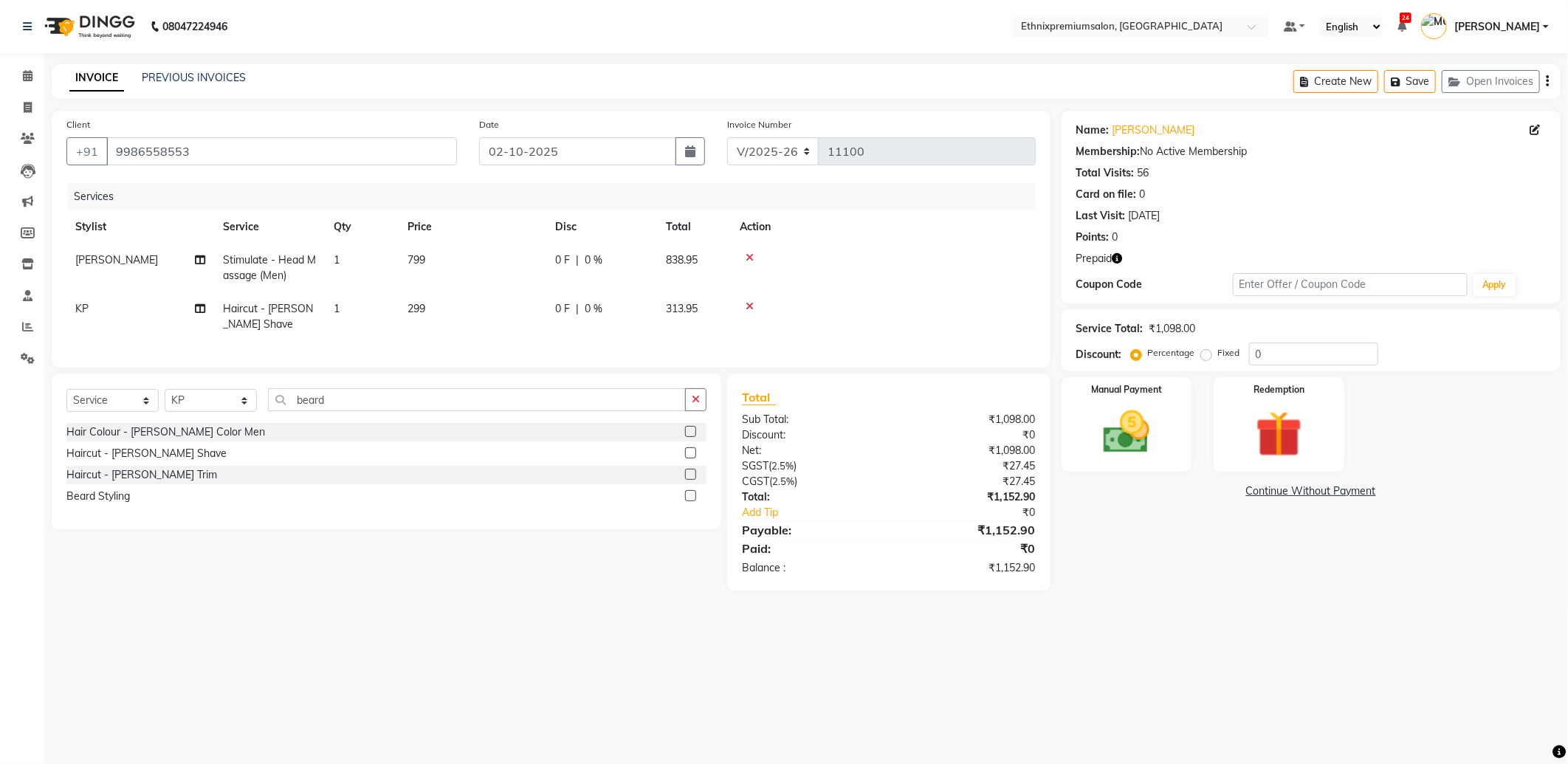
click at [1118, 256] on icon "button" at bounding box center [1117, 258] width 10 height 10
click at [1268, 418] on img at bounding box center [1278, 434] width 79 height 60
click at [1183, 488] on span "Prepaid 1" at bounding box center [1192, 493] width 48 height 17
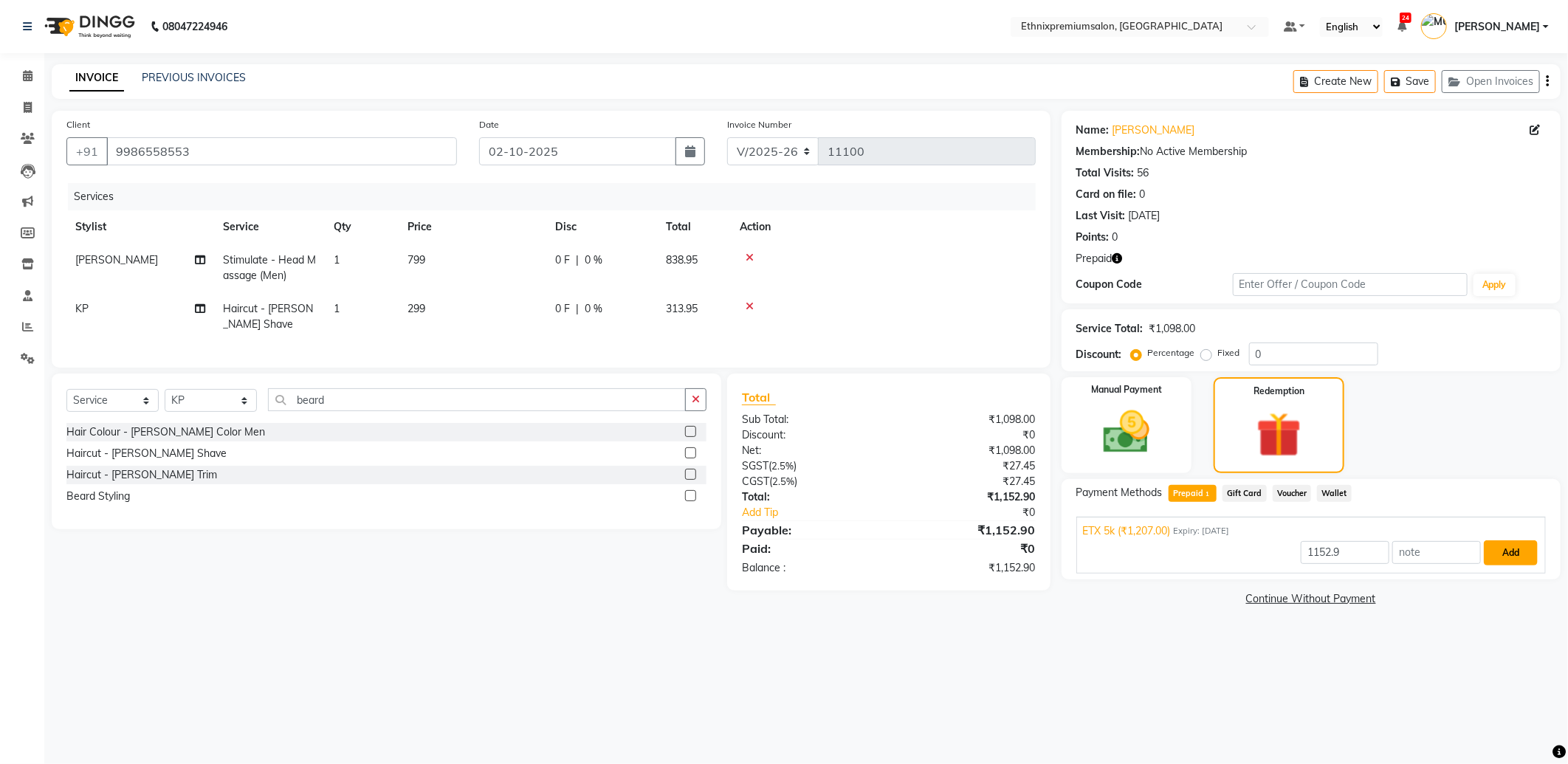
click at [1515, 545] on button "Add" at bounding box center [1511, 553] width 54 height 25
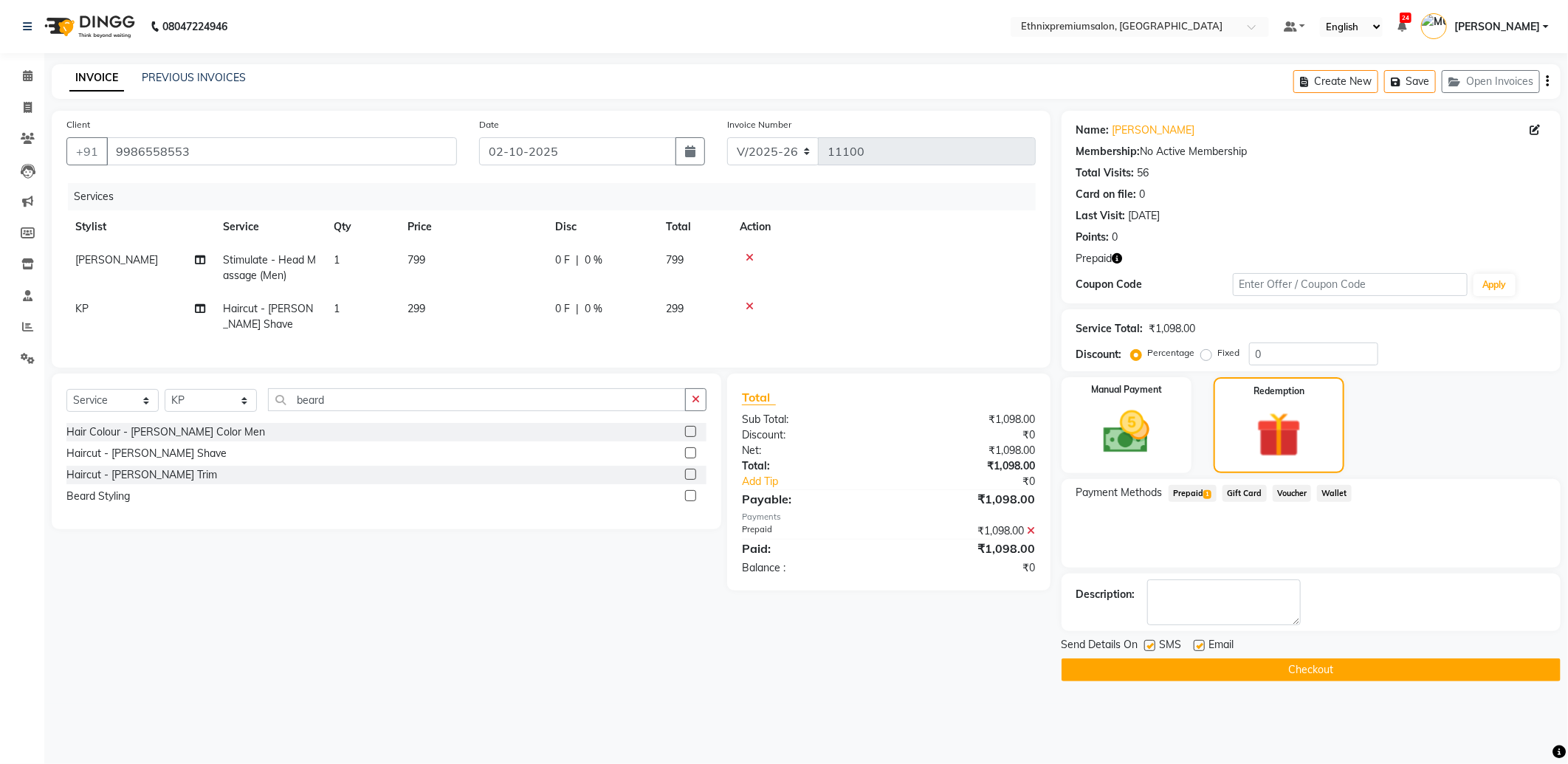
click at [1219, 668] on button "Checkout" at bounding box center [1311, 671] width 499 height 23
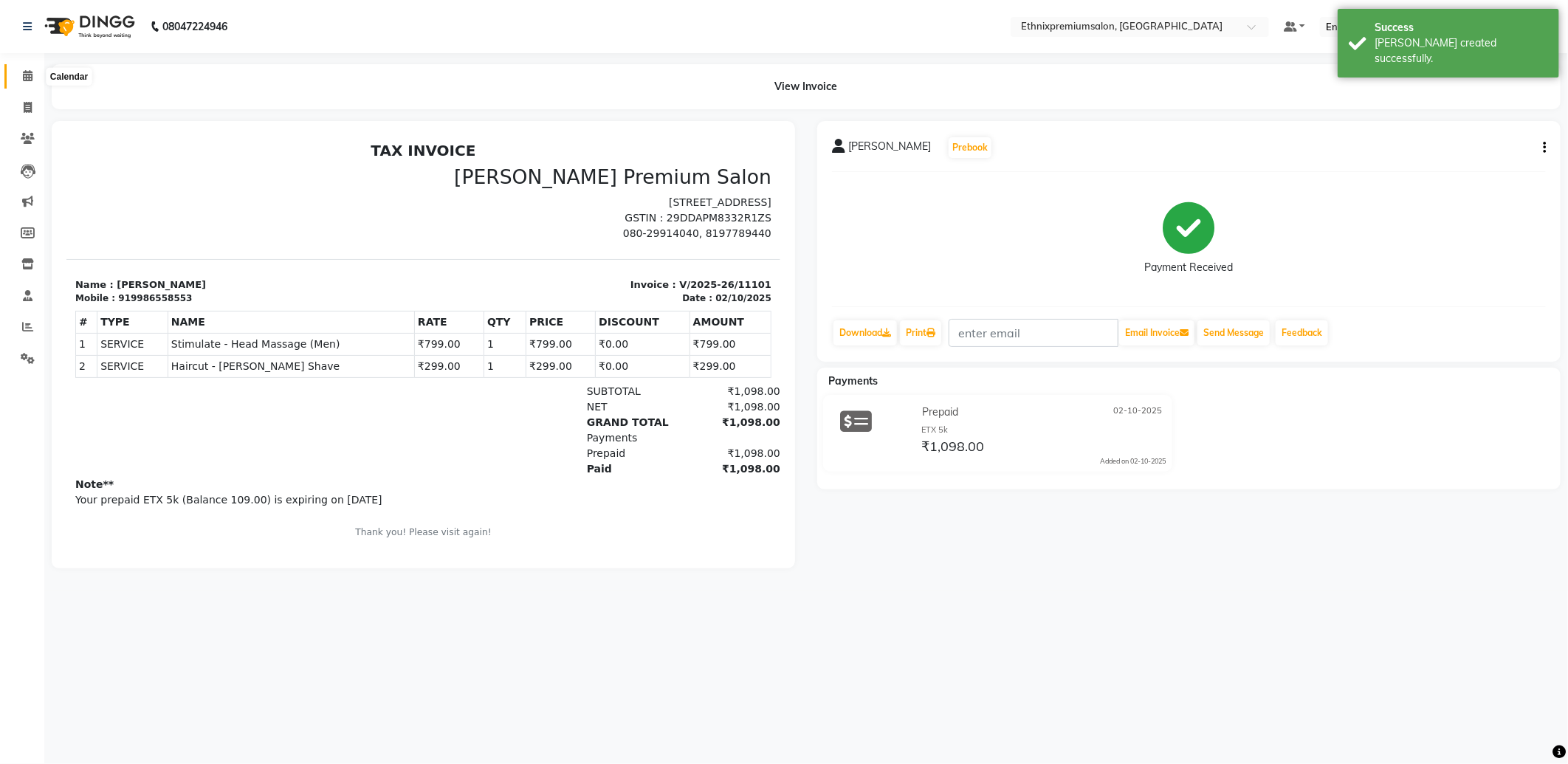
click at [26, 79] on icon at bounding box center [28, 76] width 10 height 11
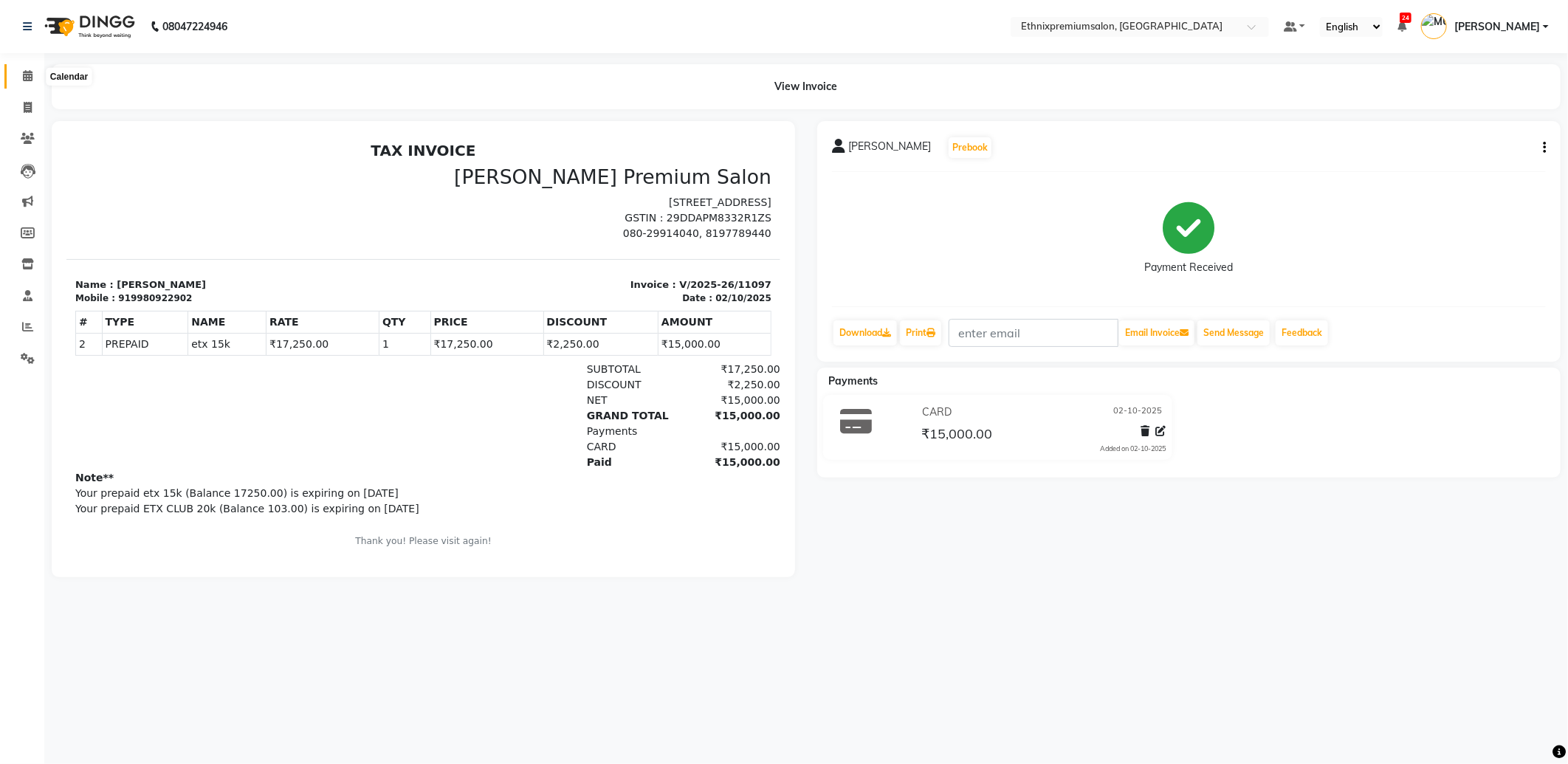
click at [21, 74] on span at bounding box center [28, 77] width 26 height 17
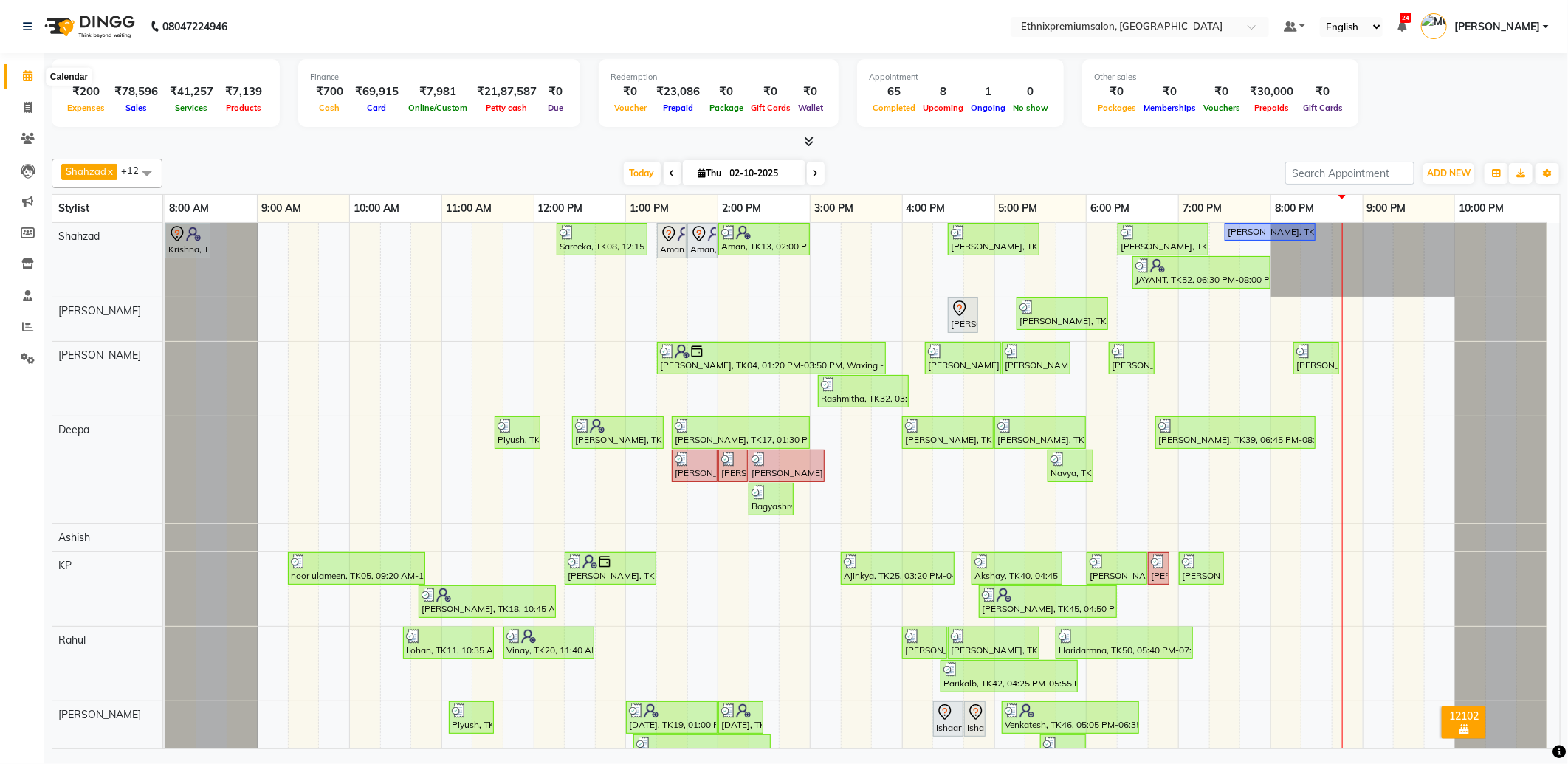
click at [28, 78] on icon at bounding box center [28, 76] width 10 height 11
click at [338, 151] on div "Total ₹200 Expenses ₹78,596 Sales ₹41,257 Services ₹7,139 Products Finance ₹700…" at bounding box center [806, 402] width 1524 height 700
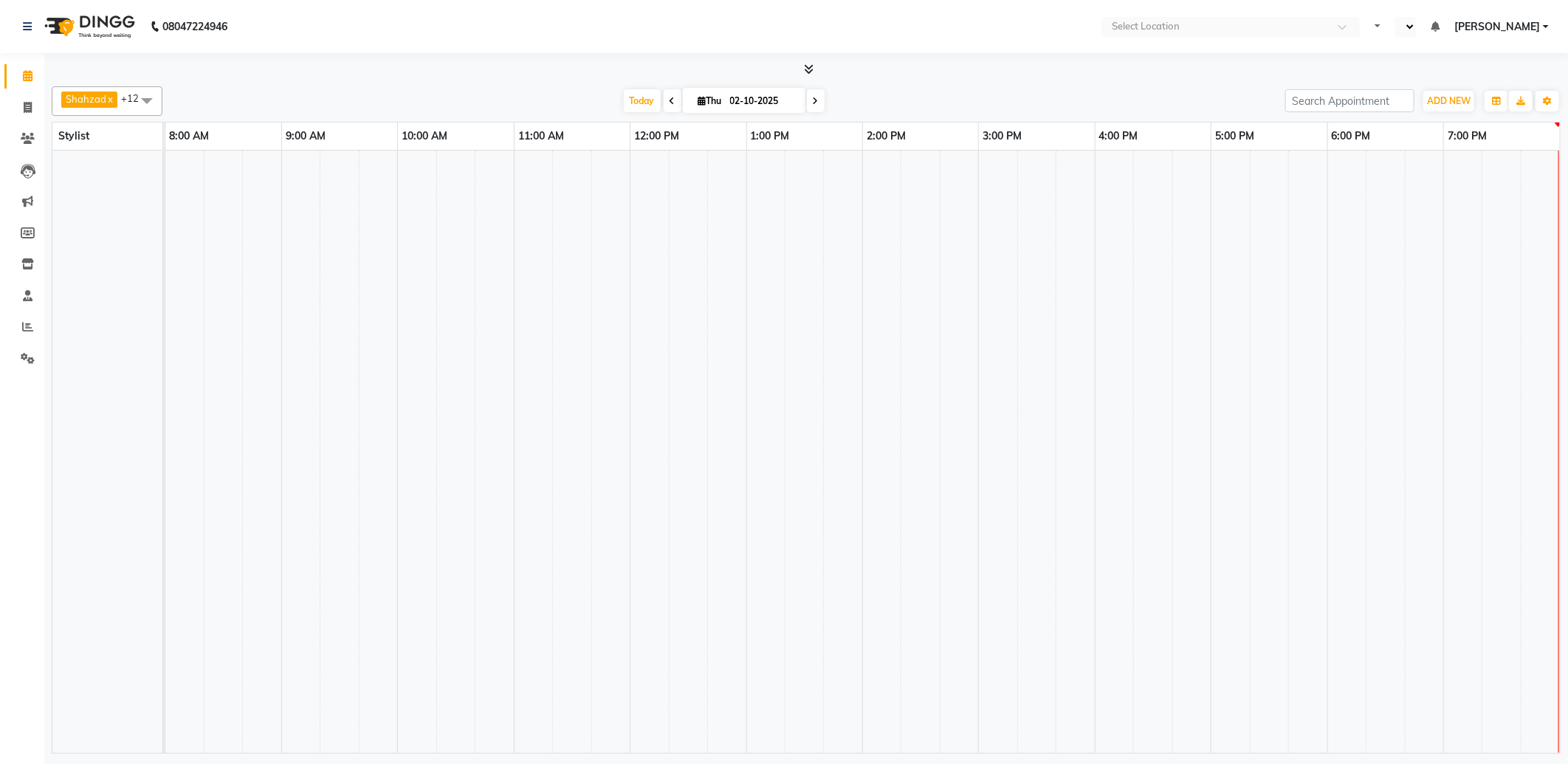
select select "en"
